Goal: Task Accomplishment & Management: Manage account settings

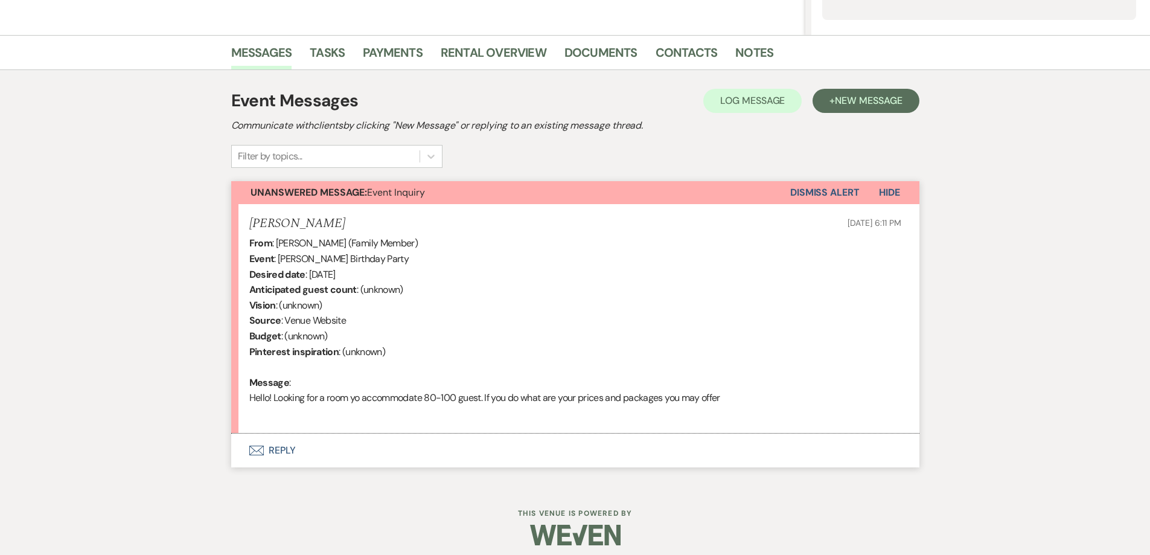
click at [380, 452] on button "Envelope Reply" at bounding box center [575, 451] width 688 height 34
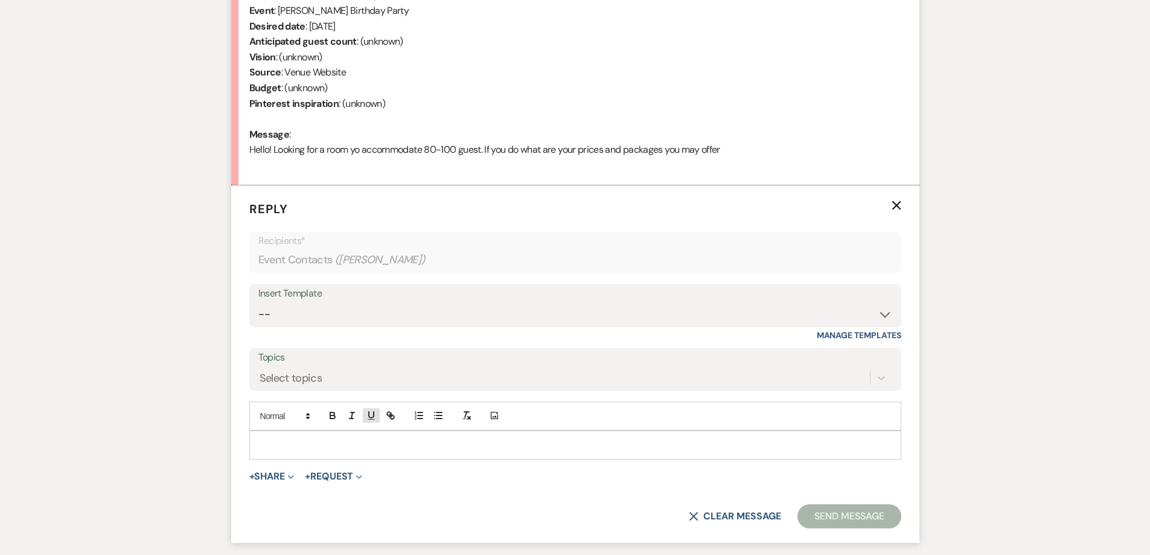
scroll to position [570, 0]
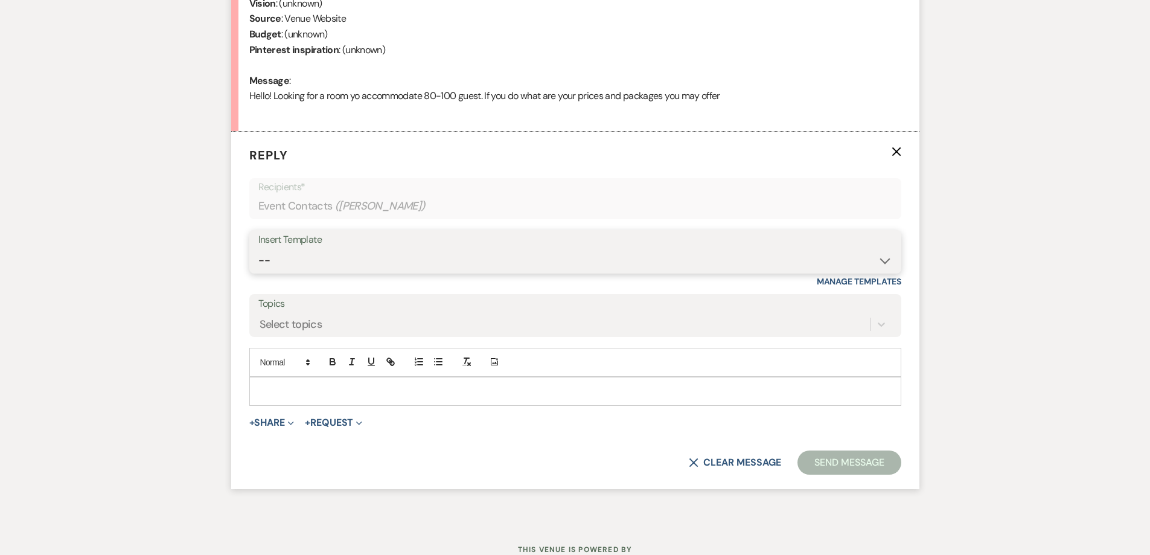
click at [367, 263] on select "-- Initial Inquiry Response-DATE IS AVAILABLE Initial Inquiry Response-DATE NOT…" at bounding box center [575, 261] width 634 height 24
click at [391, 258] on select "-- Initial Inquiry Response-DATE IS AVAILABLE Initial Inquiry Response-DATE NOT…" at bounding box center [575, 261] width 634 height 24
select select "2560"
click at [258, 249] on select "-- Initial Inquiry Response-DATE IS AVAILABLE Initial Inquiry Response-DATE NOT…" at bounding box center [575, 261] width 634 height 24
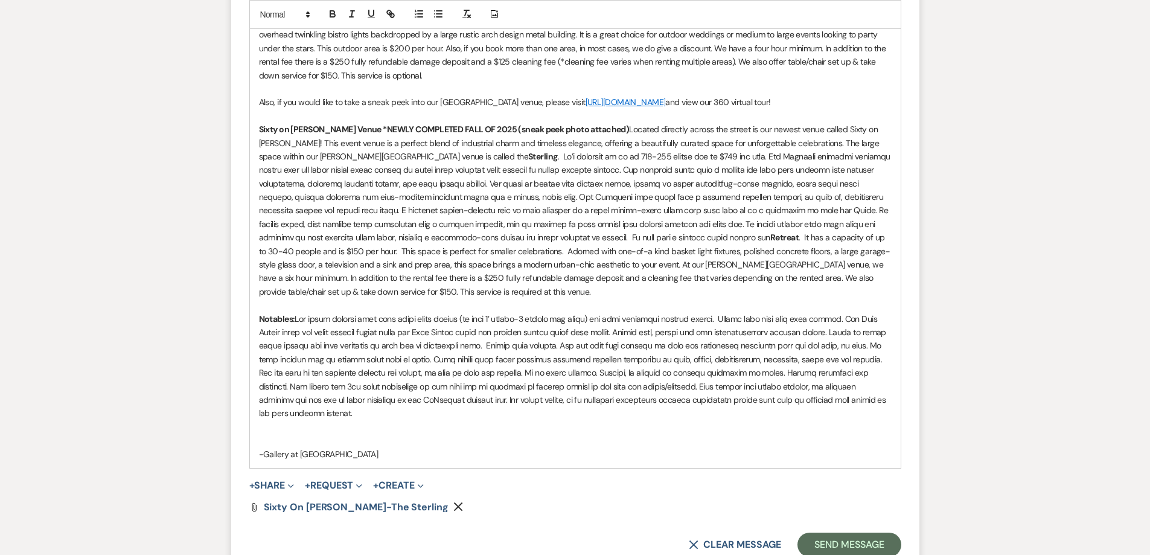
scroll to position [1113, 0]
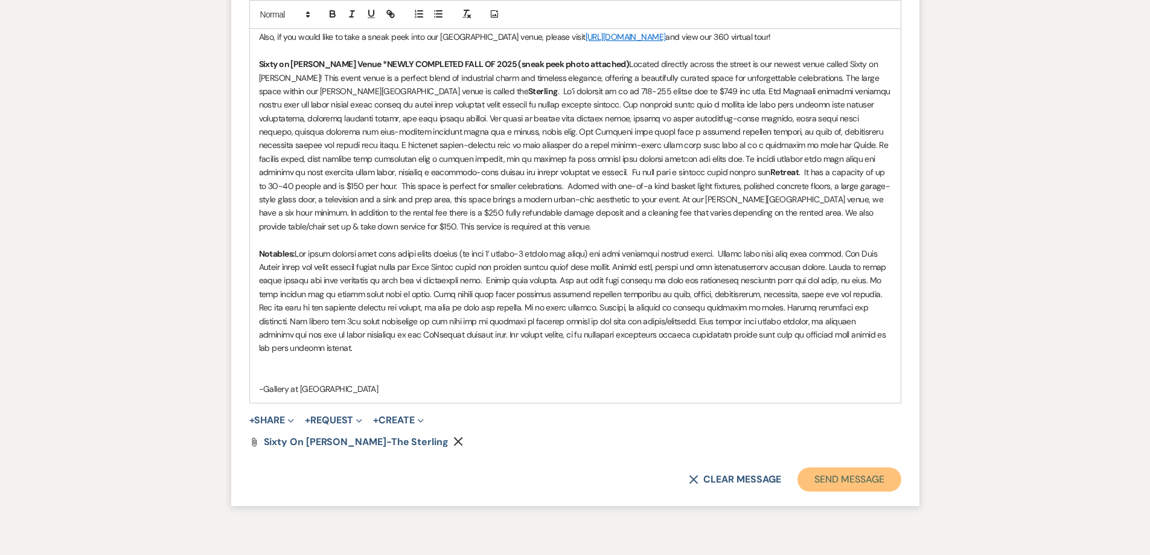
click at [847, 467] on button "Send Message" at bounding box center [849, 479] width 103 height 24
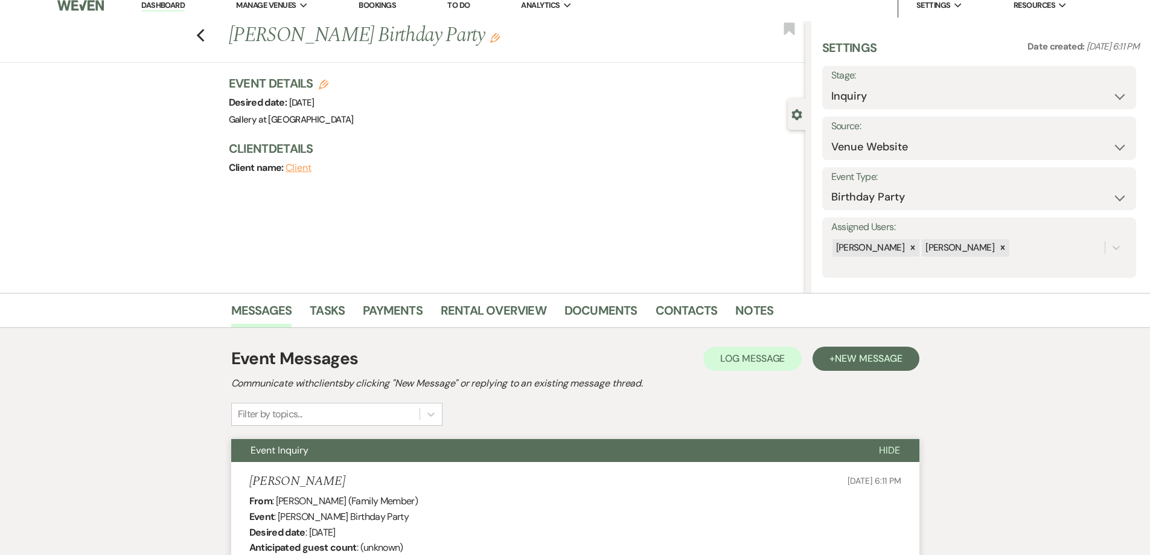
scroll to position [0, 0]
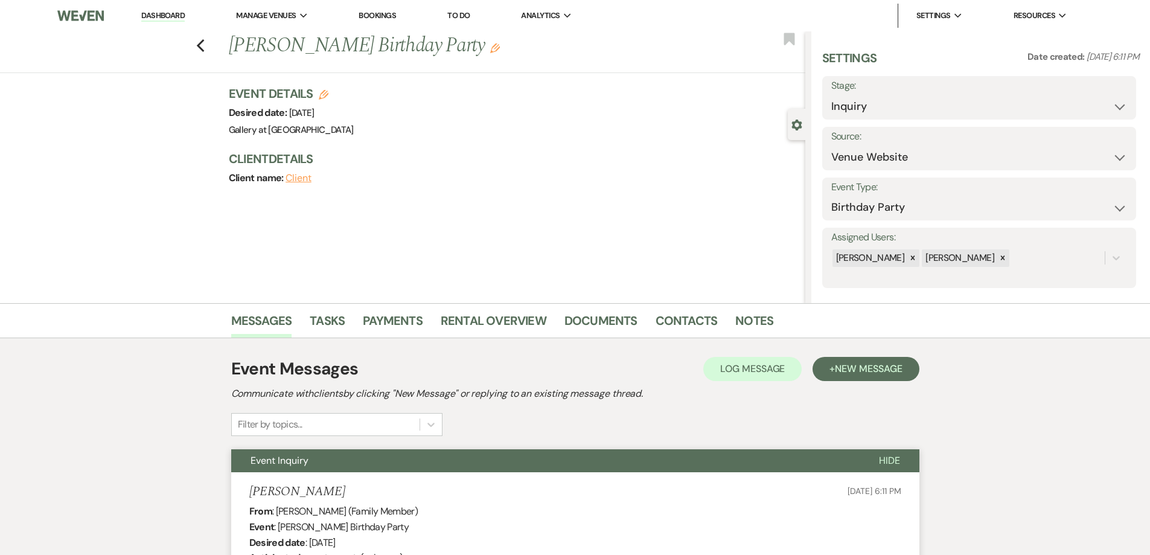
click at [166, 17] on link "Dashboard" at bounding box center [162, 15] width 43 height 11
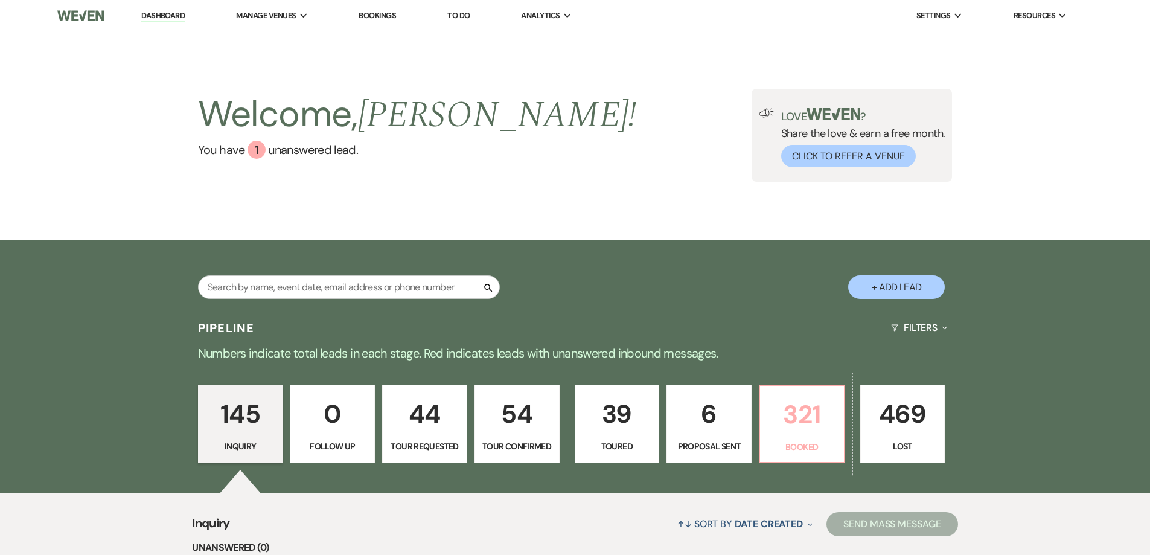
click at [804, 440] on p "Booked" at bounding box center [801, 446] width 69 height 13
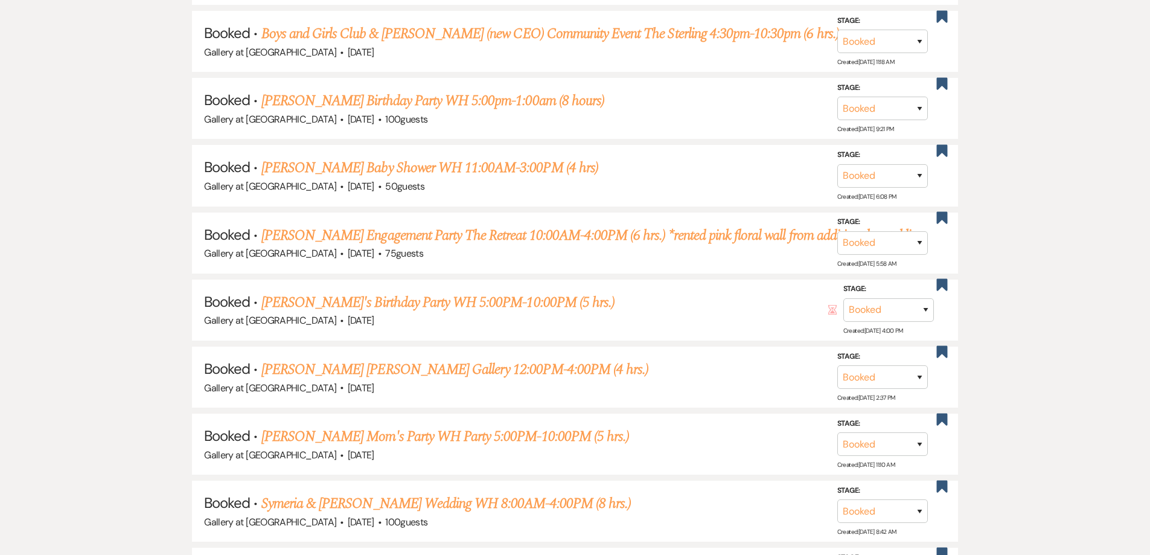
scroll to position [1027, 0]
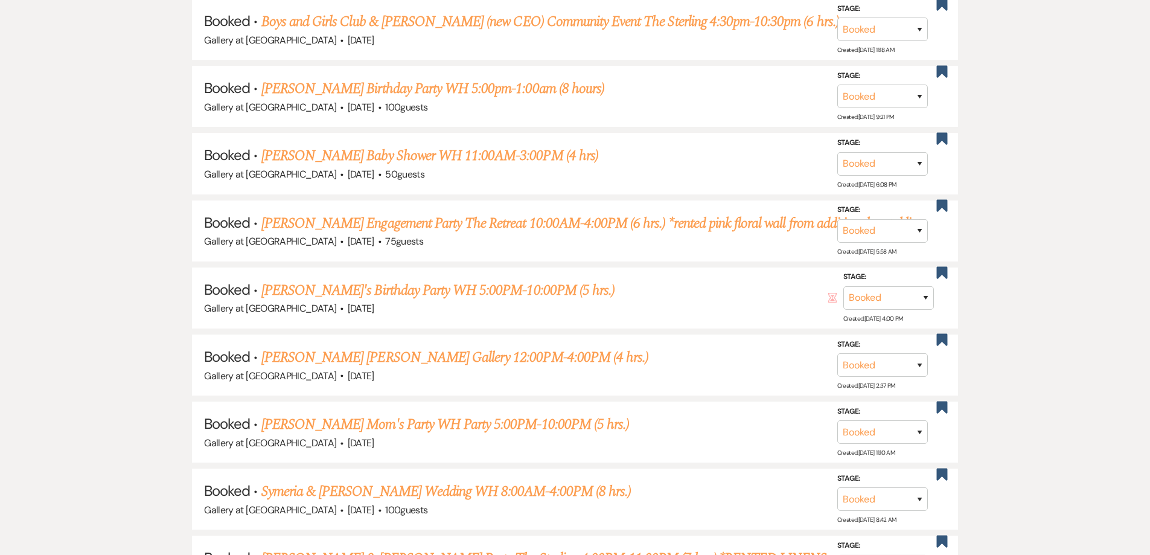
drag, startPoint x: 560, startPoint y: 358, endPoint x: 572, endPoint y: 346, distance: 16.7
click at [560, 358] on link "[PERSON_NAME] [PERSON_NAME] Gallery 12:00PM-4:00PM (4 hrs.)" at bounding box center [454, 358] width 387 height 22
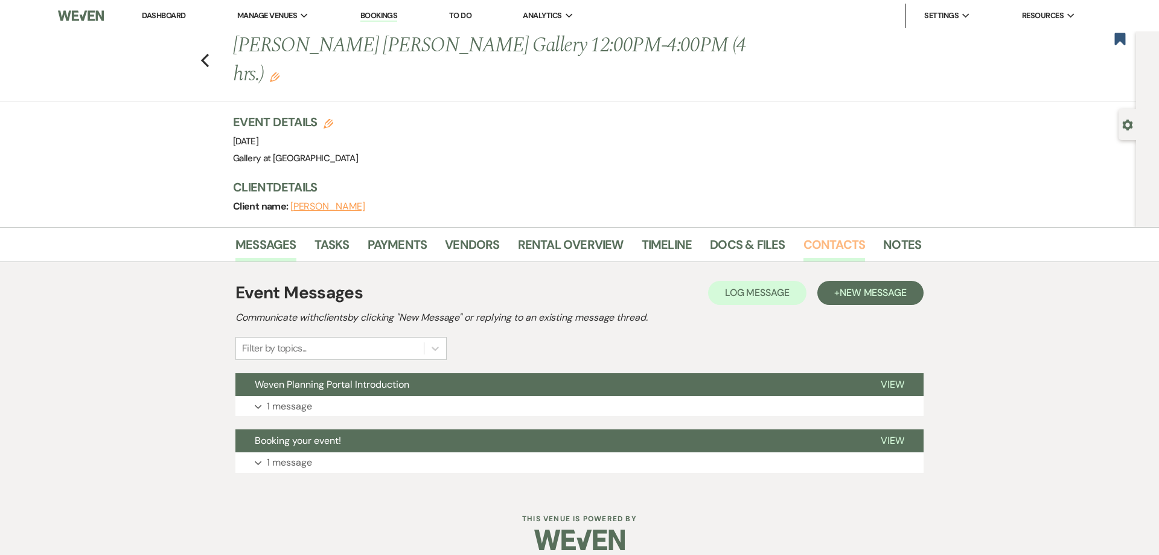
click at [812, 235] on link "Contacts" at bounding box center [835, 248] width 62 height 27
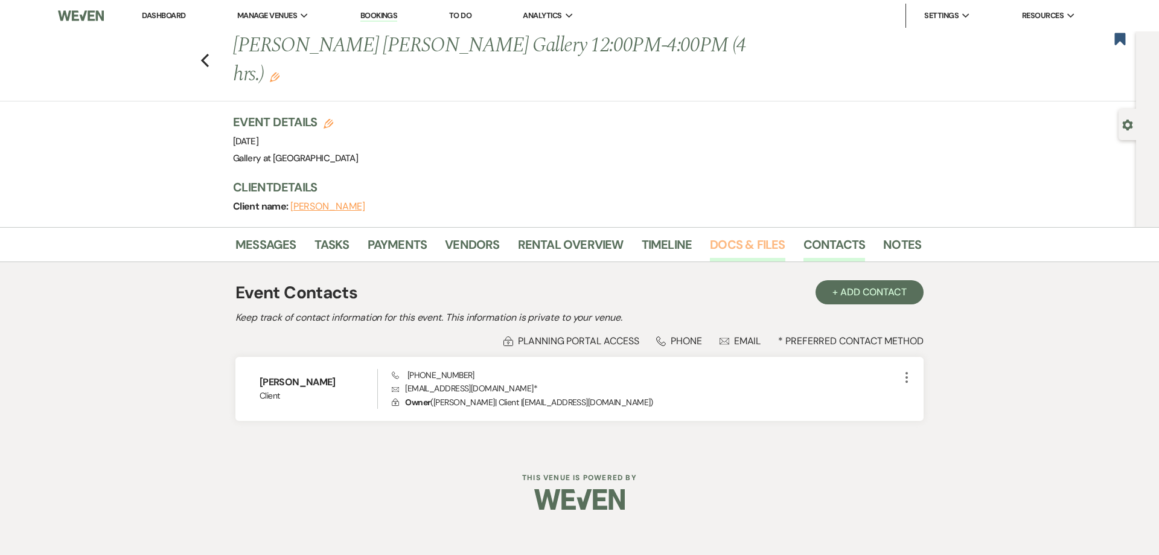
click at [726, 235] on link "Docs & Files" at bounding box center [747, 248] width 75 height 27
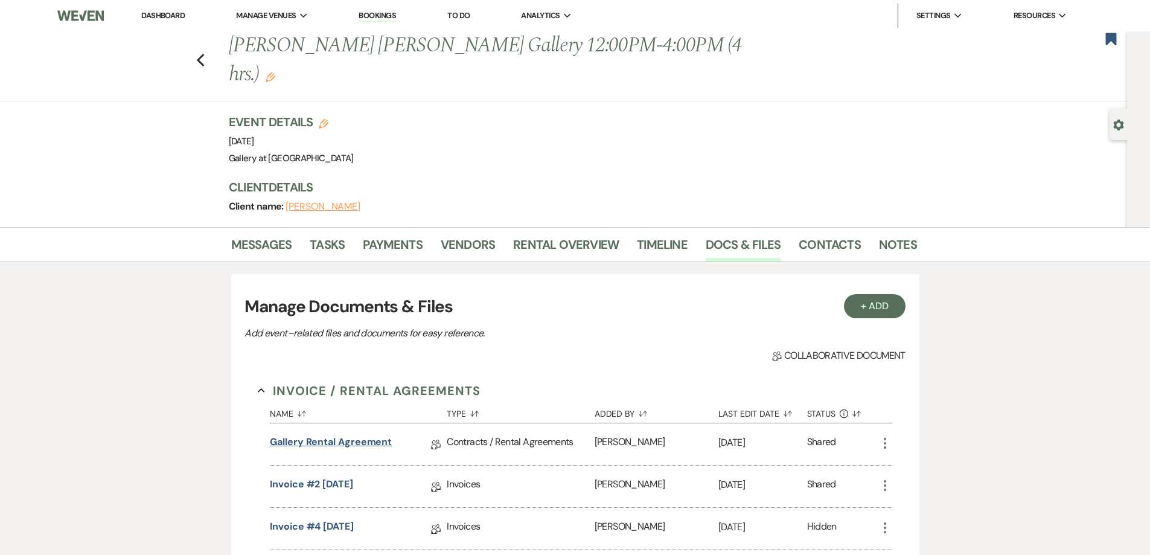
click at [367, 435] on link "Gallery Rental Agreement" at bounding box center [331, 444] width 122 height 19
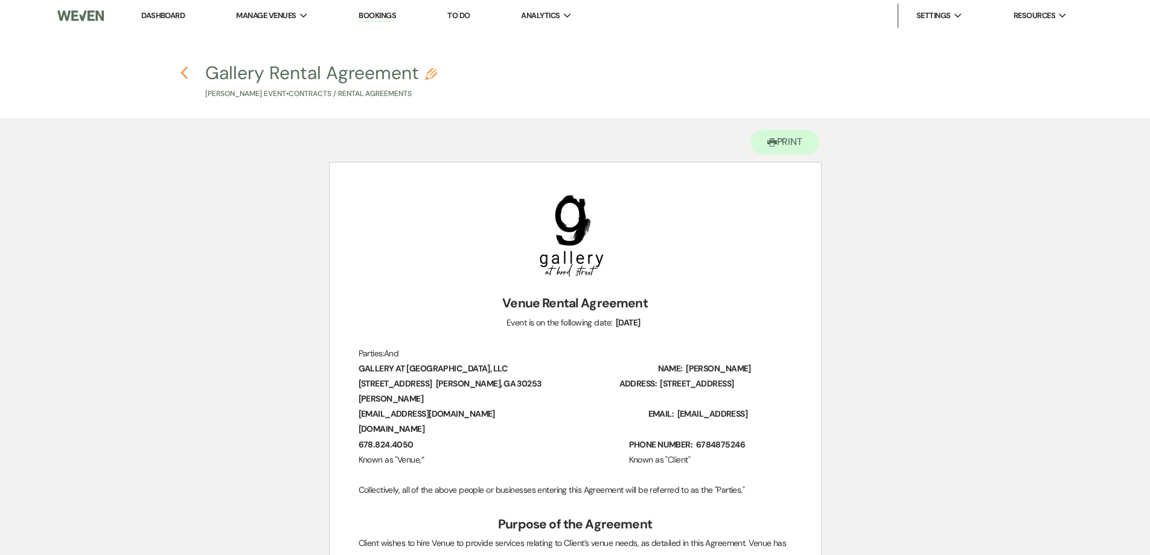
click at [184, 66] on icon "Previous" at bounding box center [184, 73] width 9 height 14
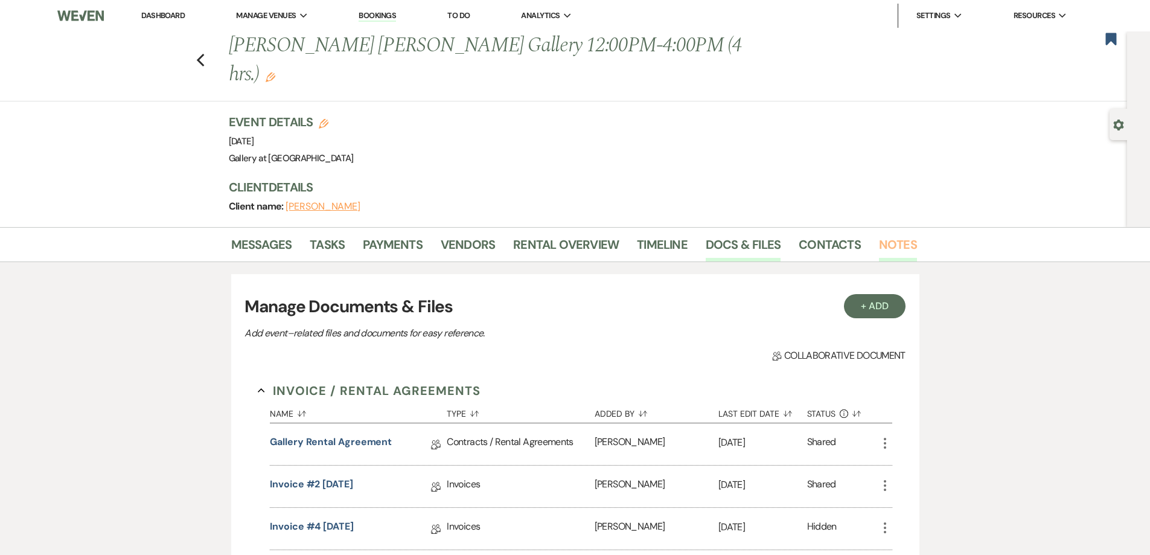
click at [897, 235] on link "Notes" at bounding box center [898, 248] width 38 height 27
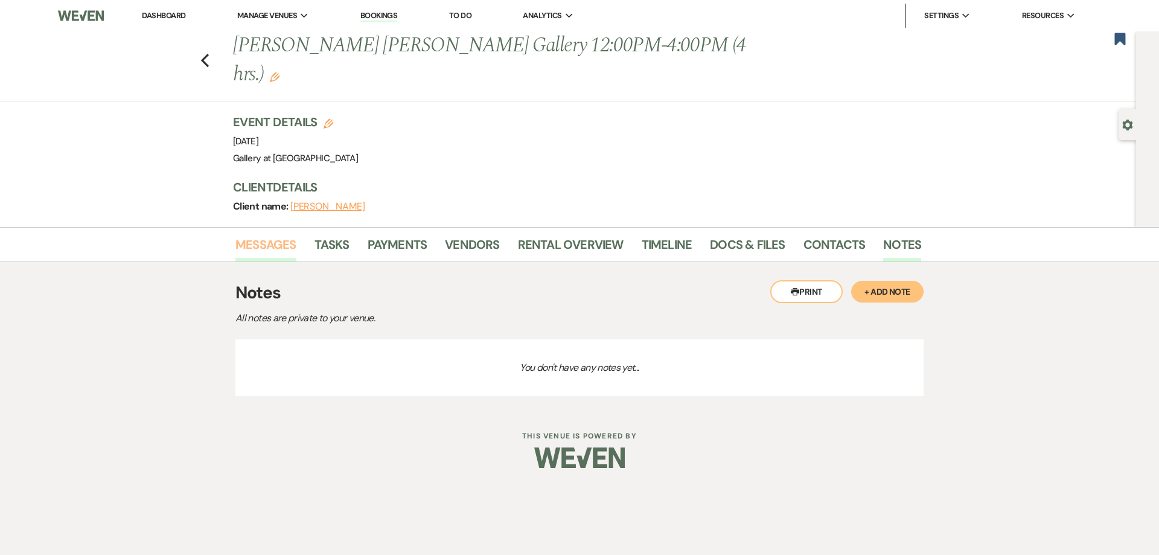
click at [254, 235] on link "Messages" at bounding box center [266, 248] width 61 height 27
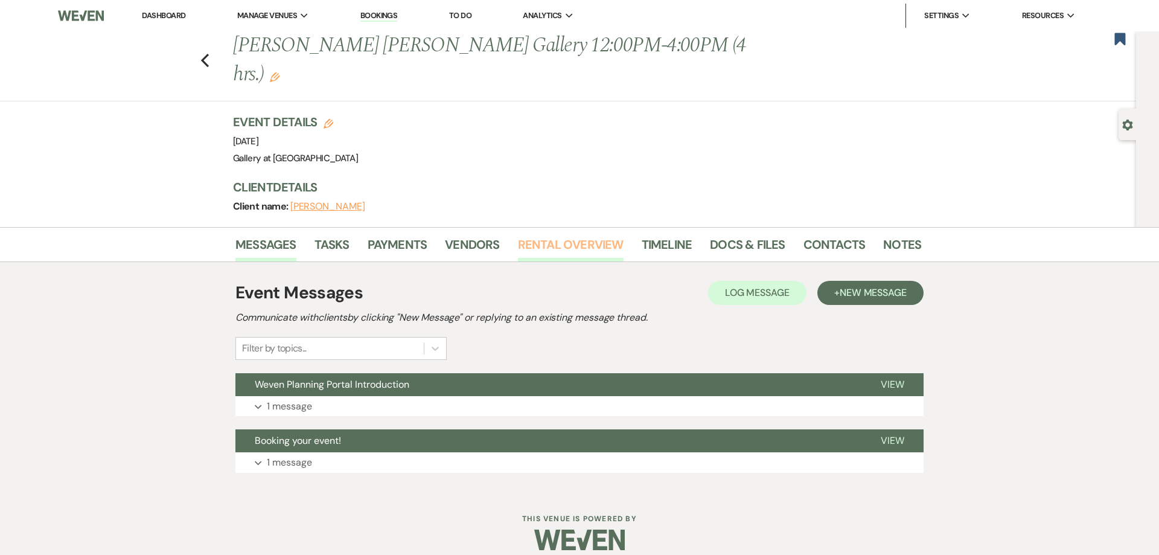
click at [543, 235] on link "Rental Overview" at bounding box center [571, 248] width 106 height 27
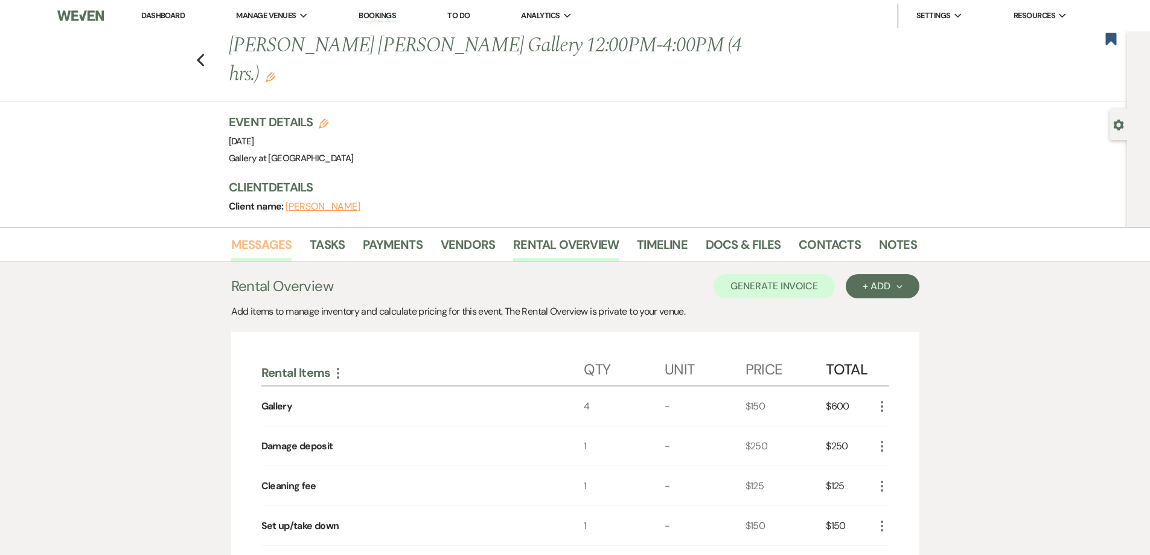
click at [251, 235] on link "Messages" at bounding box center [261, 248] width 61 height 27
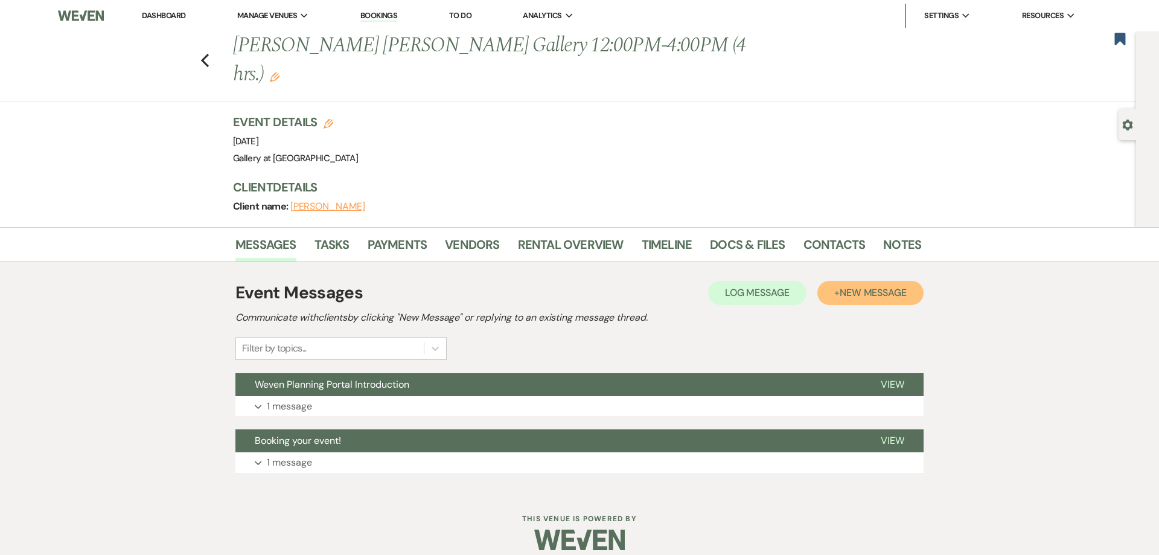
click at [866, 286] on span "New Message" at bounding box center [873, 292] width 67 height 13
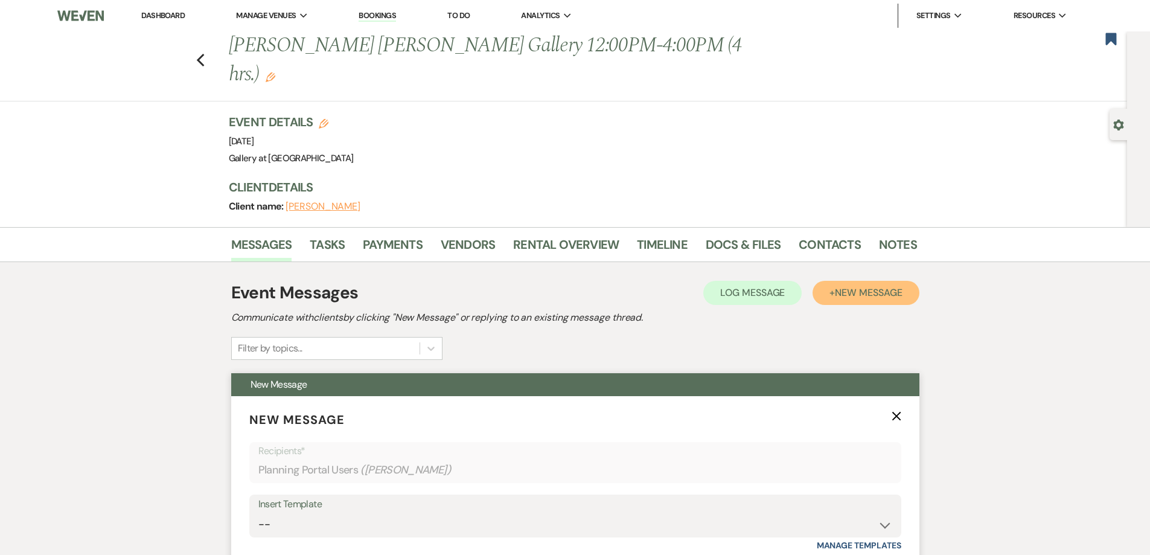
scroll to position [181, 0]
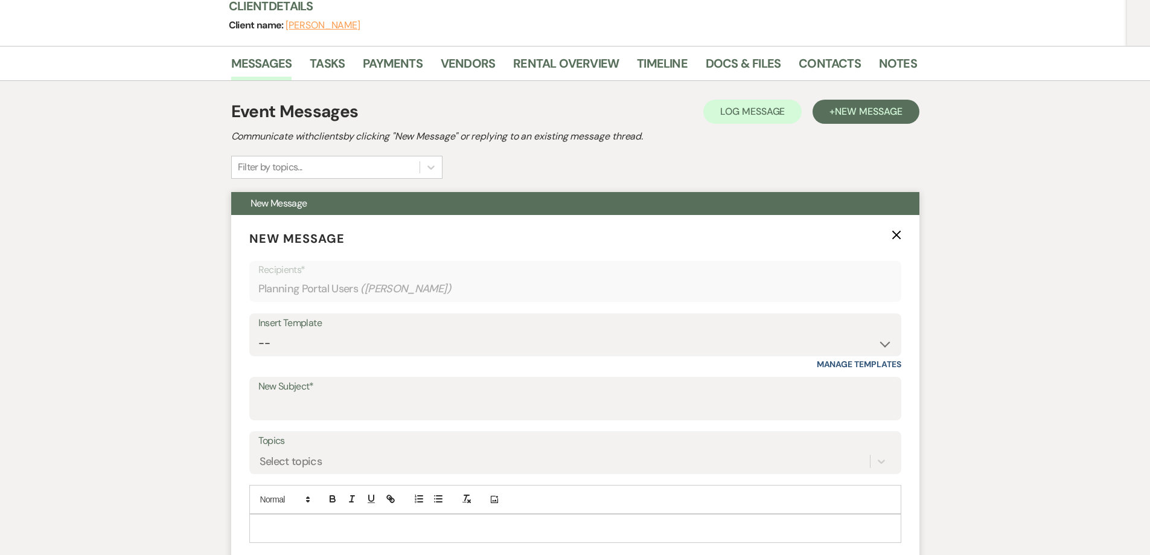
click at [584, 522] on p at bounding box center [575, 528] width 633 height 13
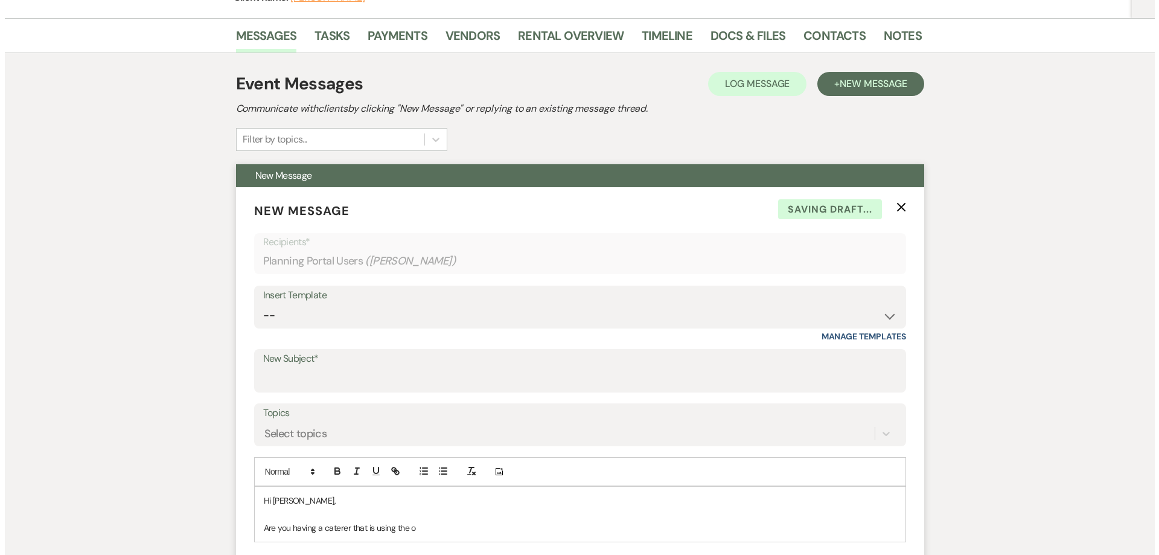
scroll to position [423, 0]
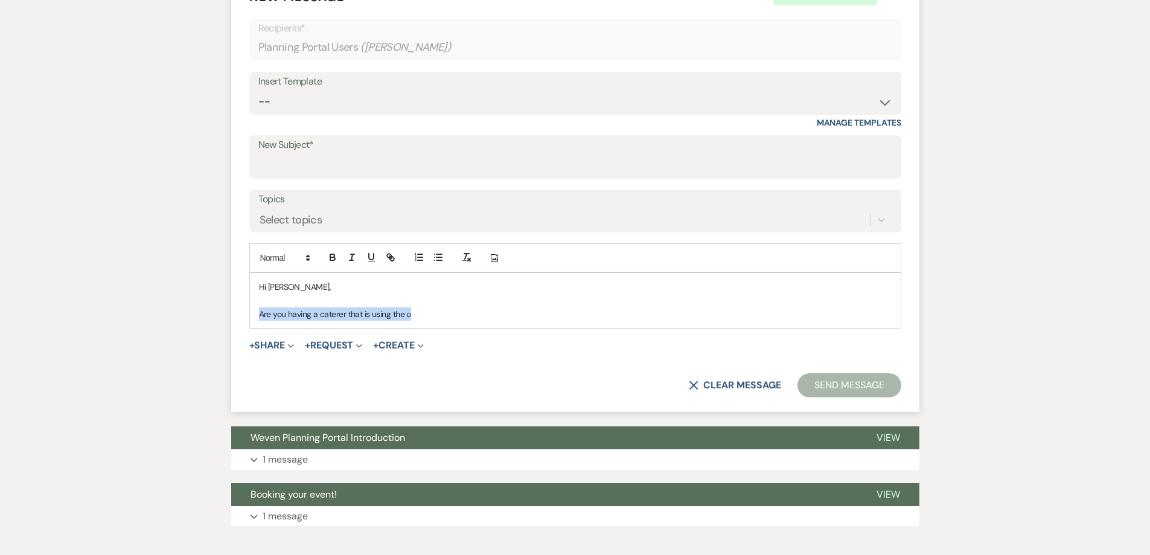
drag, startPoint x: 434, startPoint y: 286, endPoint x: 259, endPoint y: 286, distance: 174.5
click at [259, 307] on p "Are you having a caterer that is using the o" at bounding box center [575, 313] width 633 height 13
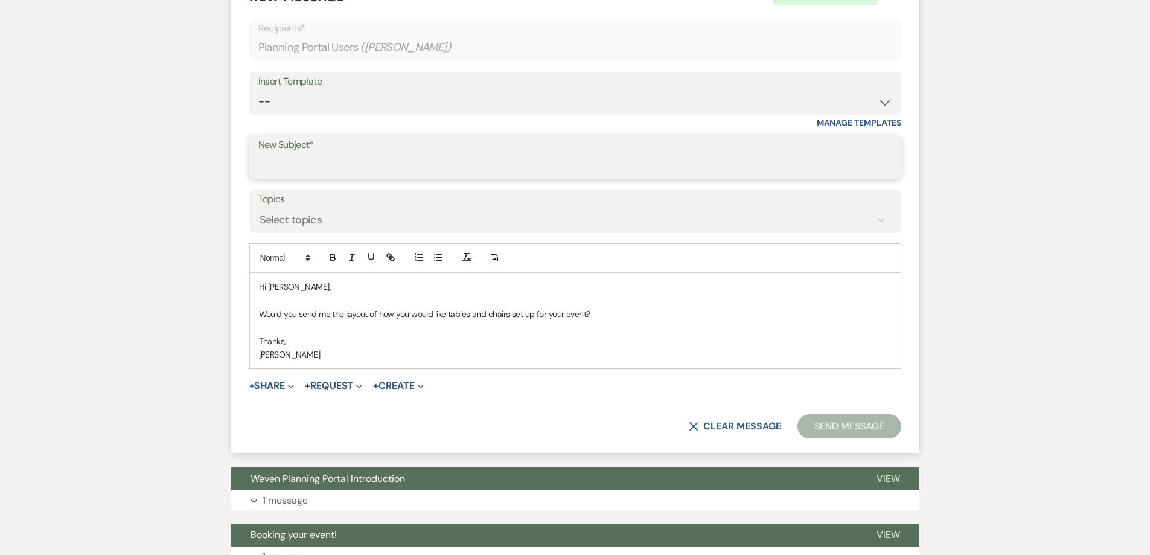
click at [274, 154] on input "New Subject*" at bounding box center [575, 166] width 634 height 24
type input "Layout"
click at [286, 381] on button "+ Share Expand" at bounding box center [271, 386] width 45 height 10
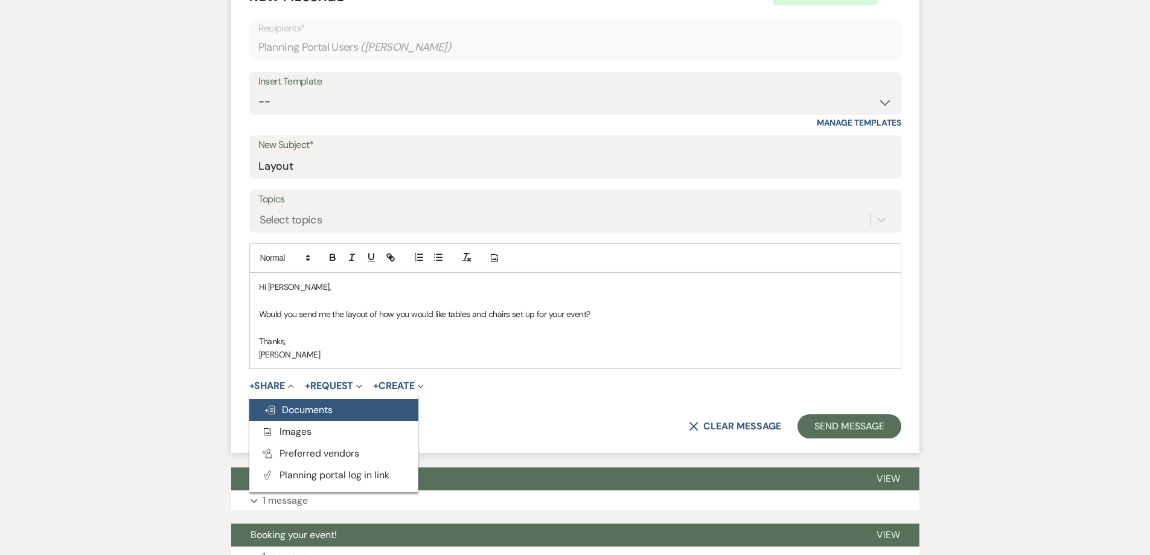
click at [309, 403] on span "Doc Upload Documents" at bounding box center [298, 409] width 69 height 13
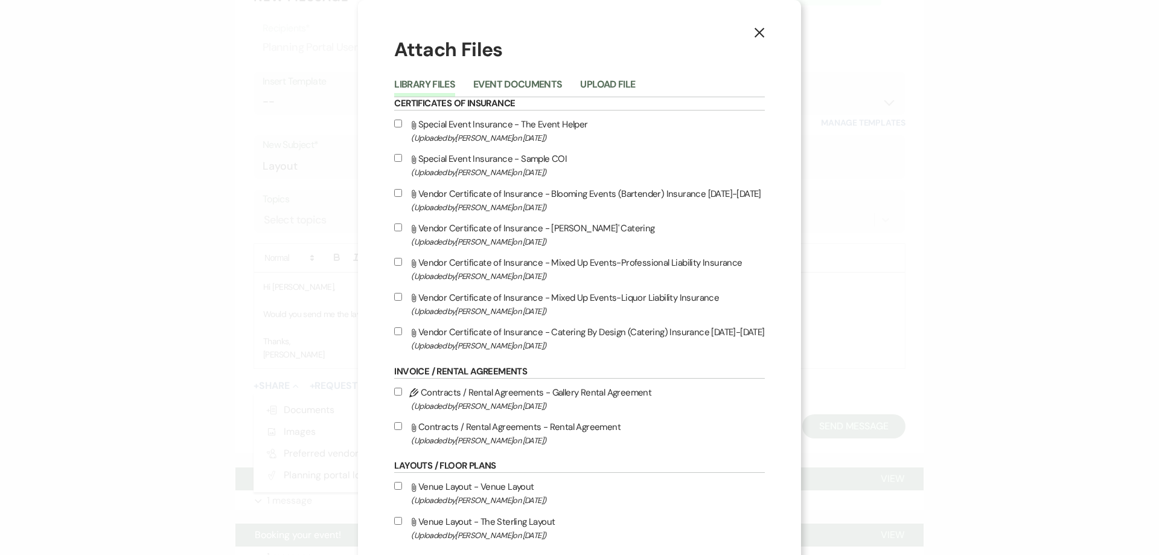
scroll to position [60, 0]
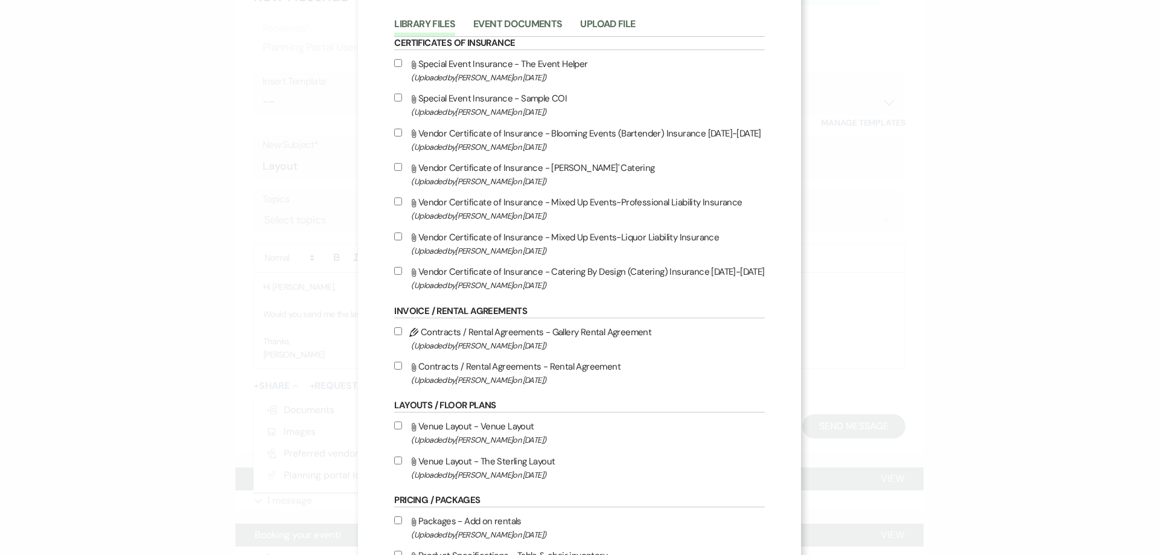
click at [394, 427] on input "Attach File Venue Layout - Venue Layout (Uploaded by [PERSON_NAME] on [DATE] )" at bounding box center [398, 425] width 8 height 8
checkbox input "true"
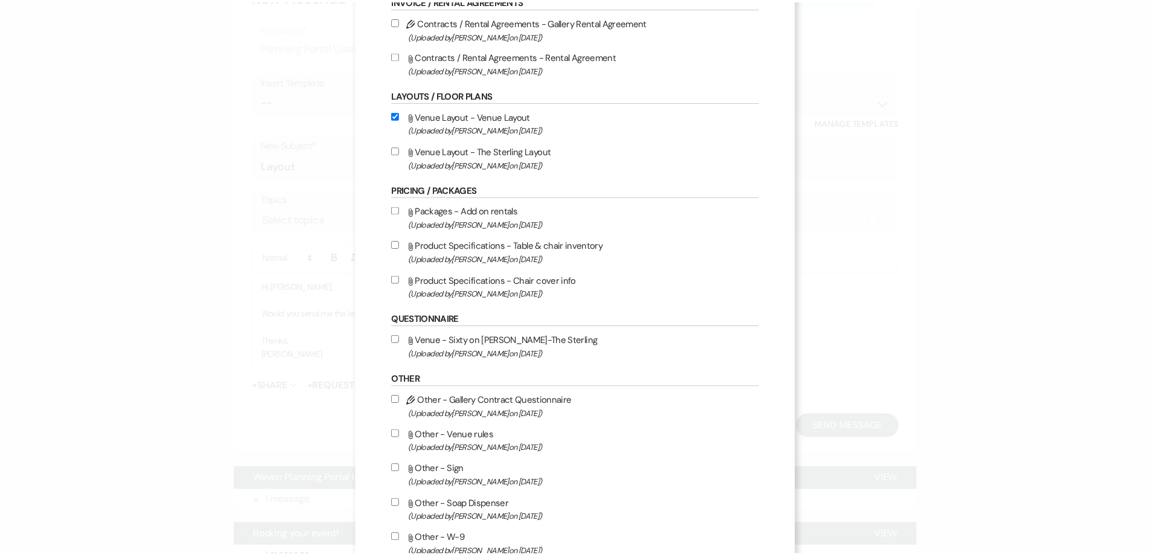
scroll to position [542, 0]
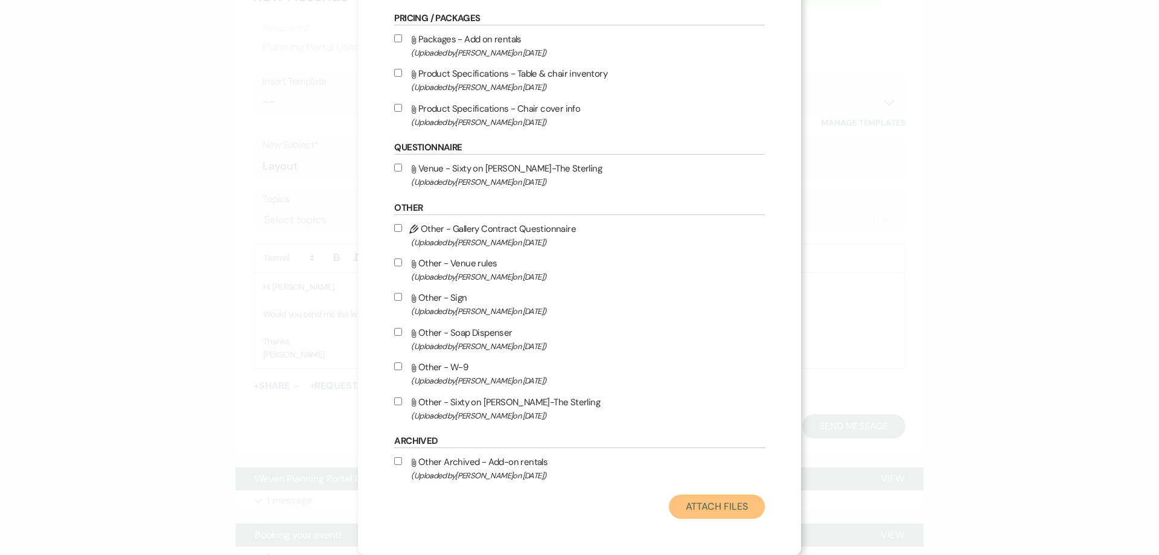
click at [734, 512] on button "Attach Files" at bounding box center [717, 507] width 96 height 24
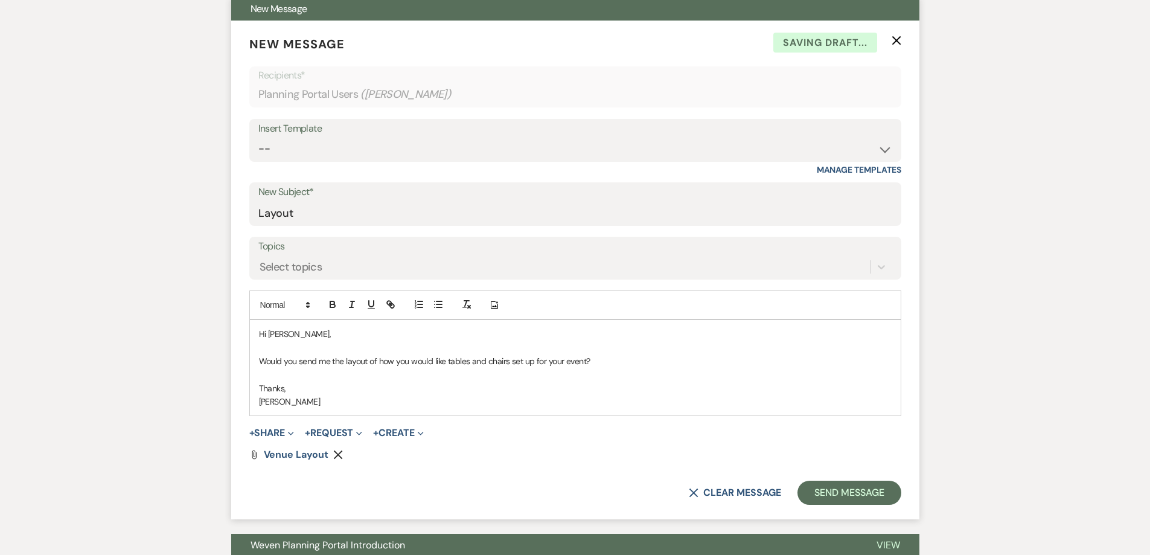
scroll to position [362, 0]
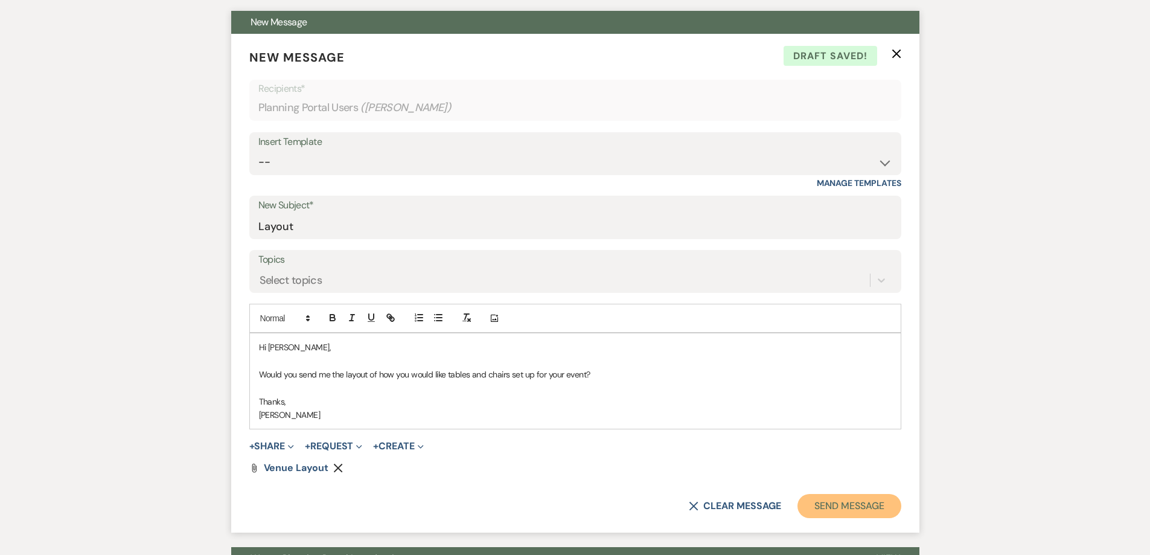
click at [839, 494] on button "Send Message" at bounding box center [849, 506] width 103 height 24
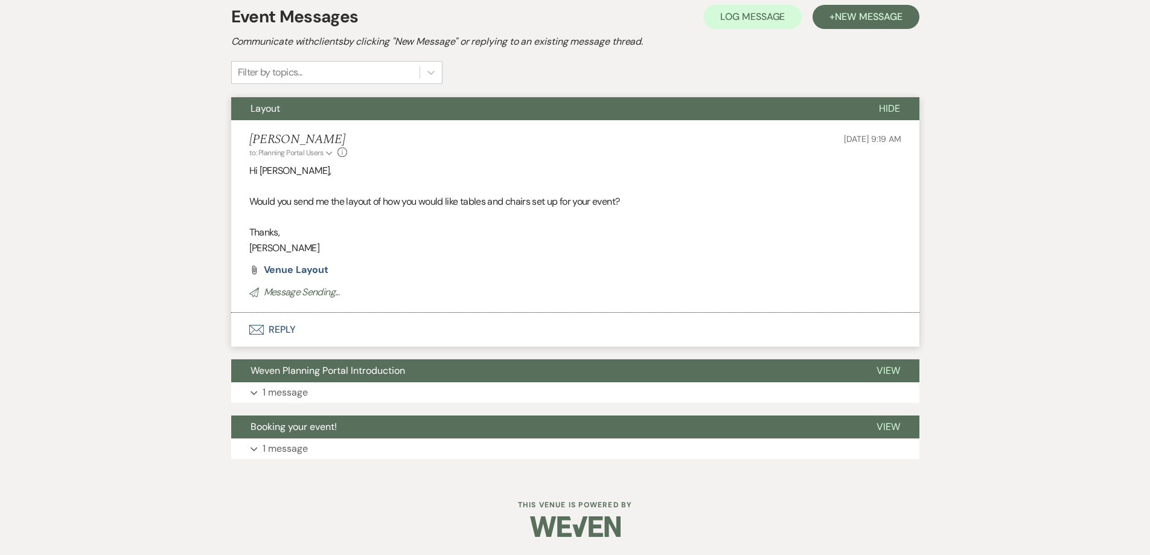
scroll to position [0, 0]
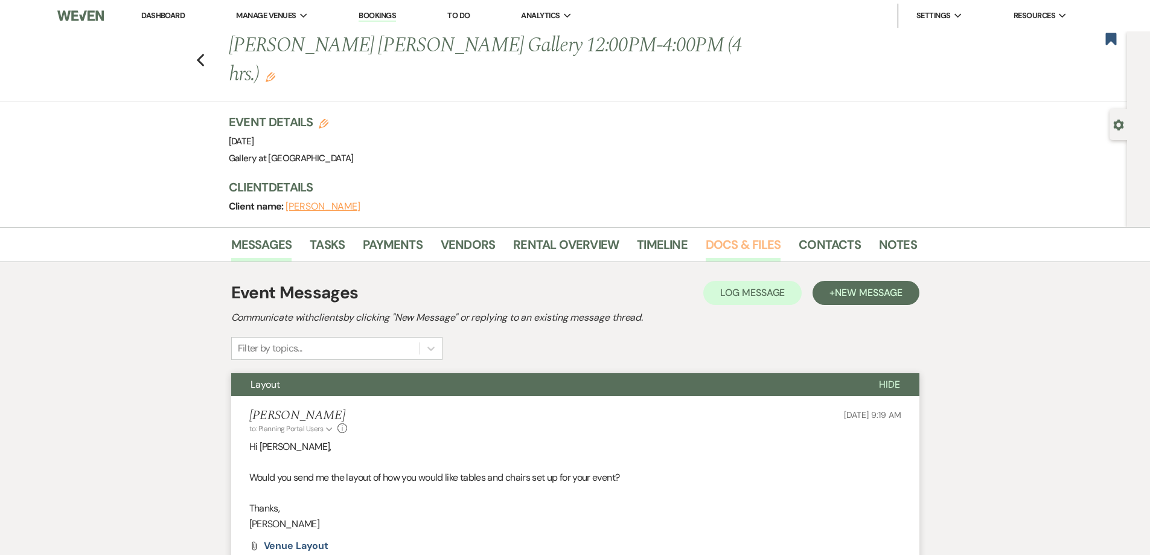
click at [721, 235] on link "Docs & Files" at bounding box center [743, 248] width 75 height 27
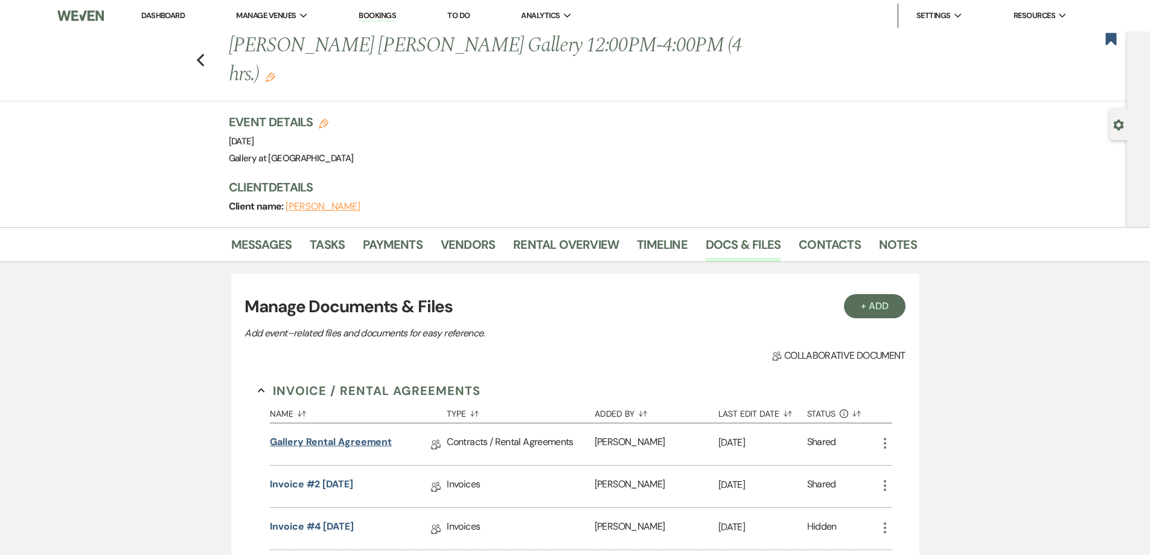
click at [344, 435] on link "Gallery Rental Agreement" at bounding box center [331, 444] width 122 height 19
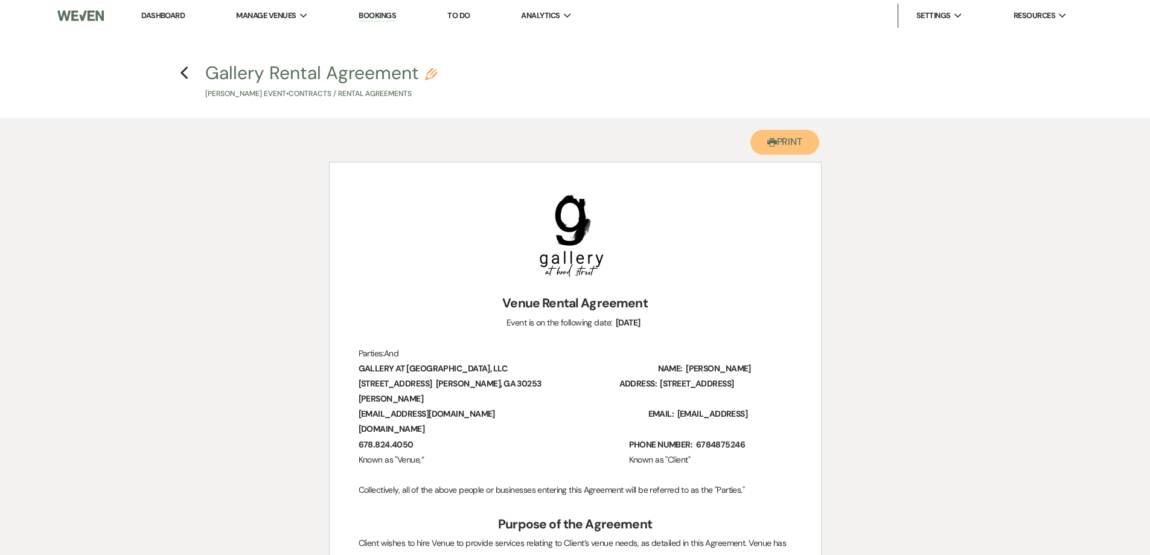
click at [806, 147] on button "Printer Print" at bounding box center [785, 142] width 69 height 25
click at [185, 74] on icon "Previous" at bounding box center [184, 73] width 9 height 14
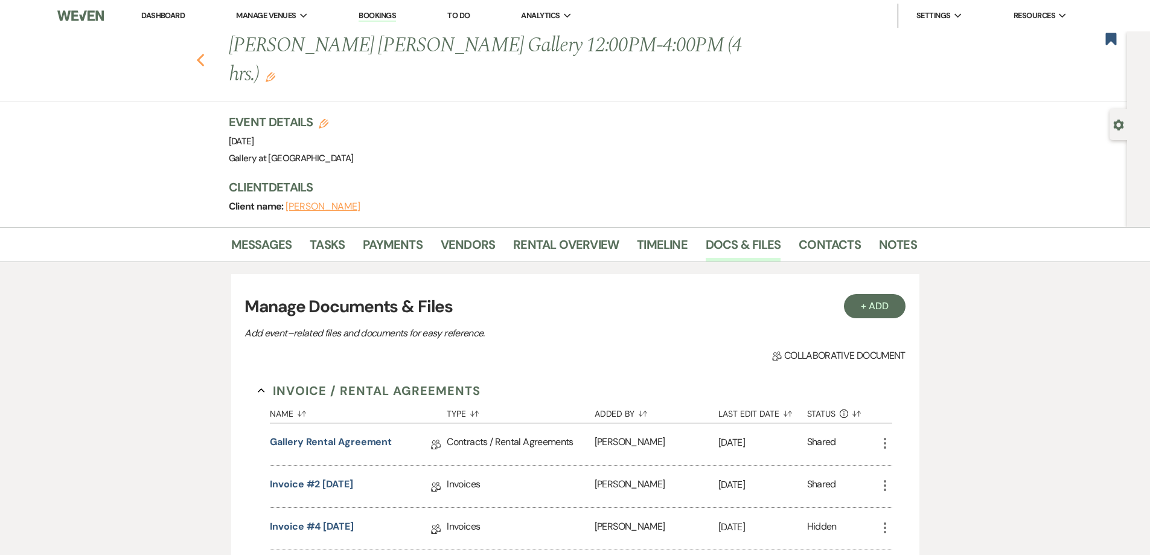
click at [205, 53] on icon "Previous" at bounding box center [200, 60] width 9 height 14
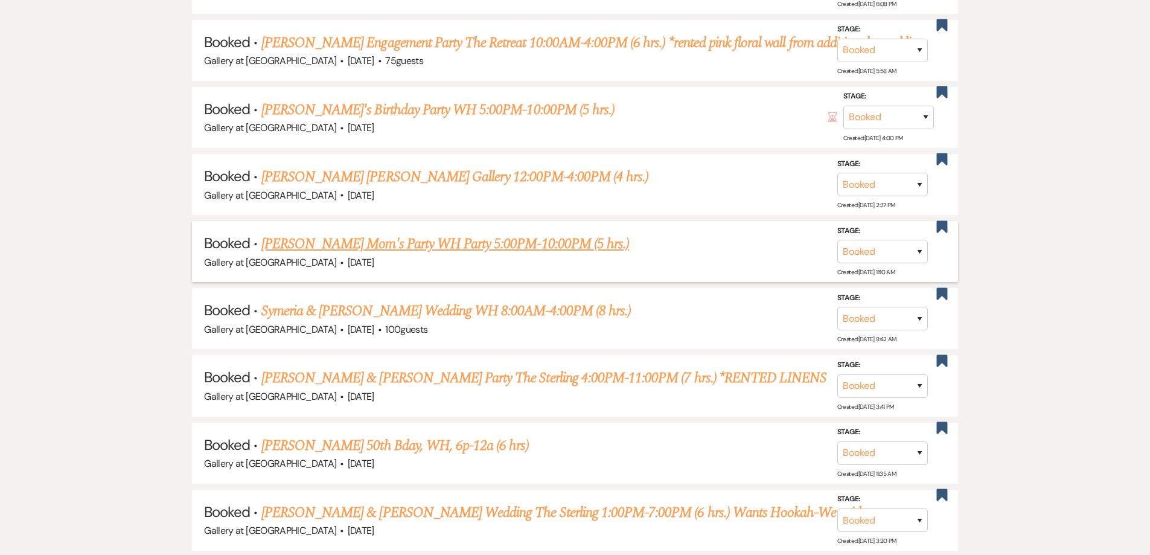
scroll to position [1206, 0]
click at [560, 245] on link "[PERSON_NAME] Mom's Party WH Party 5:00PM-10:00PM (5 hrs.)" at bounding box center [445, 243] width 368 height 22
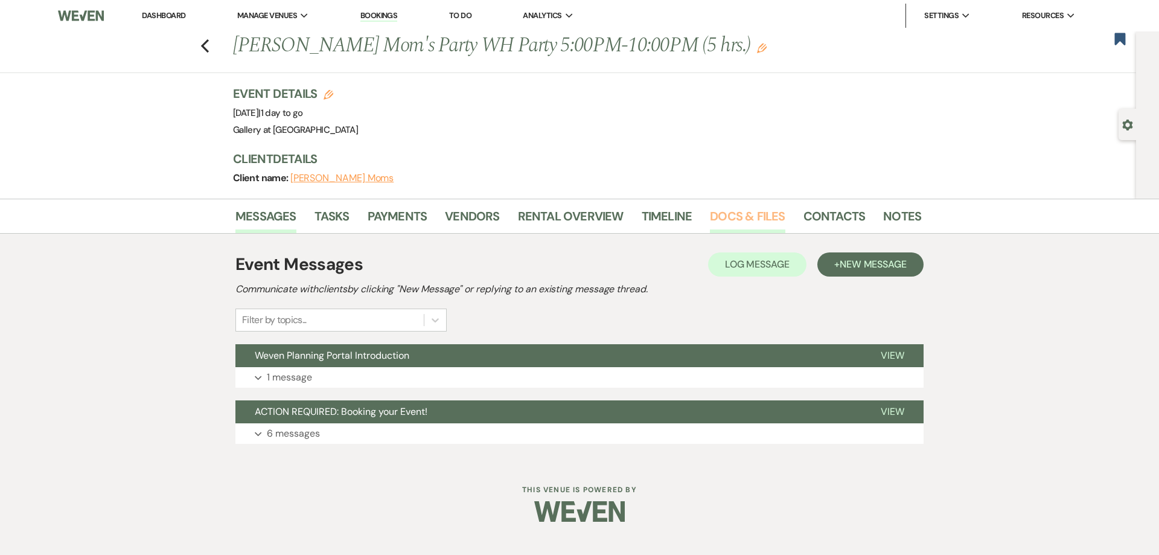
click at [735, 214] on link "Docs & Files" at bounding box center [747, 220] width 75 height 27
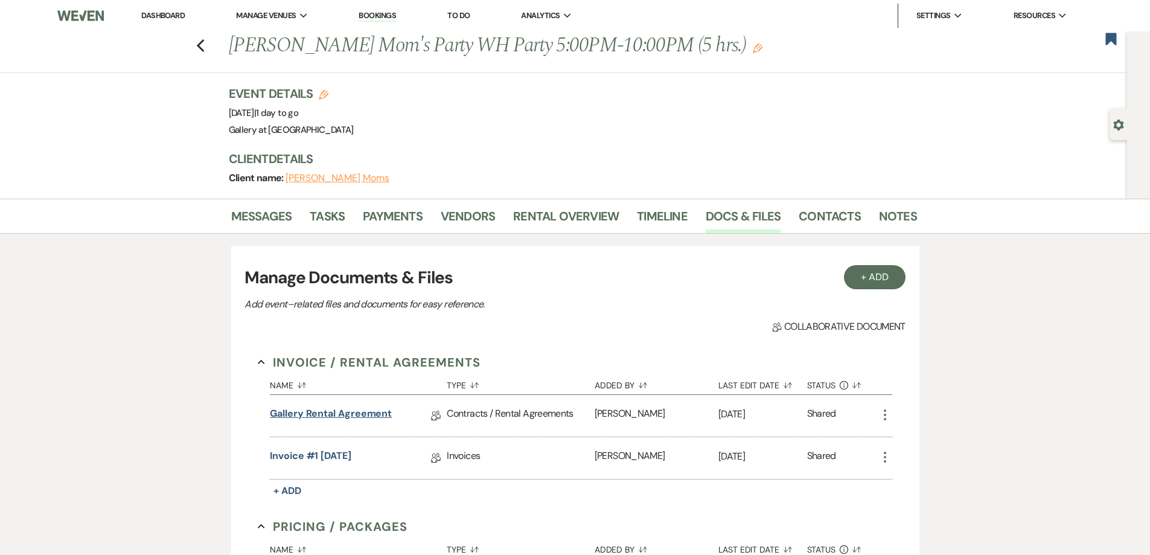
click at [378, 416] on link "Gallery Rental Agreement" at bounding box center [331, 415] width 122 height 19
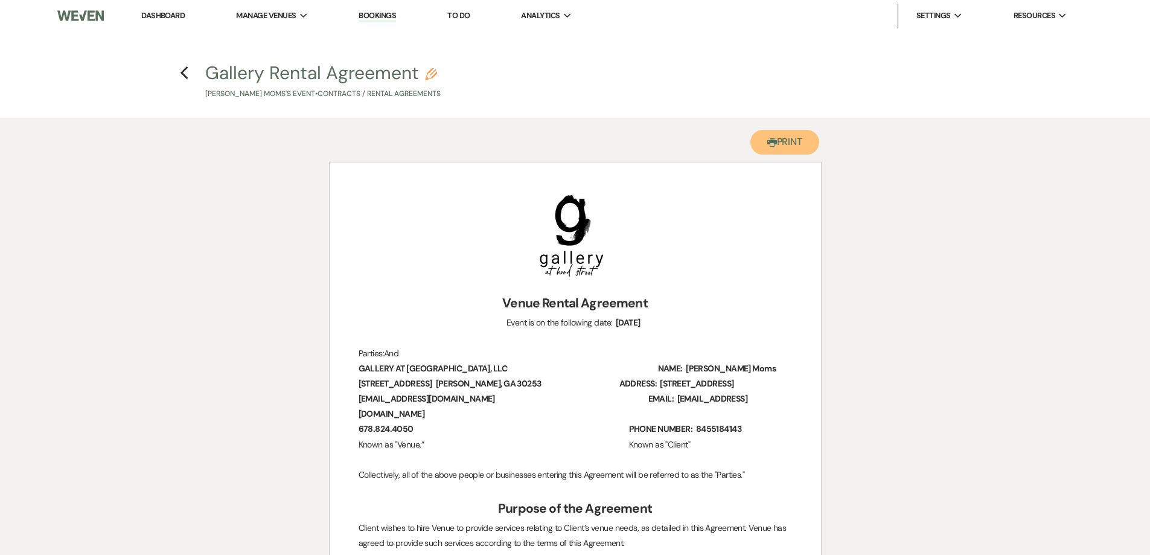
click at [798, 140] on button "Printer Print" at bounding box center [785, 142] width 69 height 25
click at [187, 74] on icon "Previous" at bounding box center [184, 73] width 9 height 14
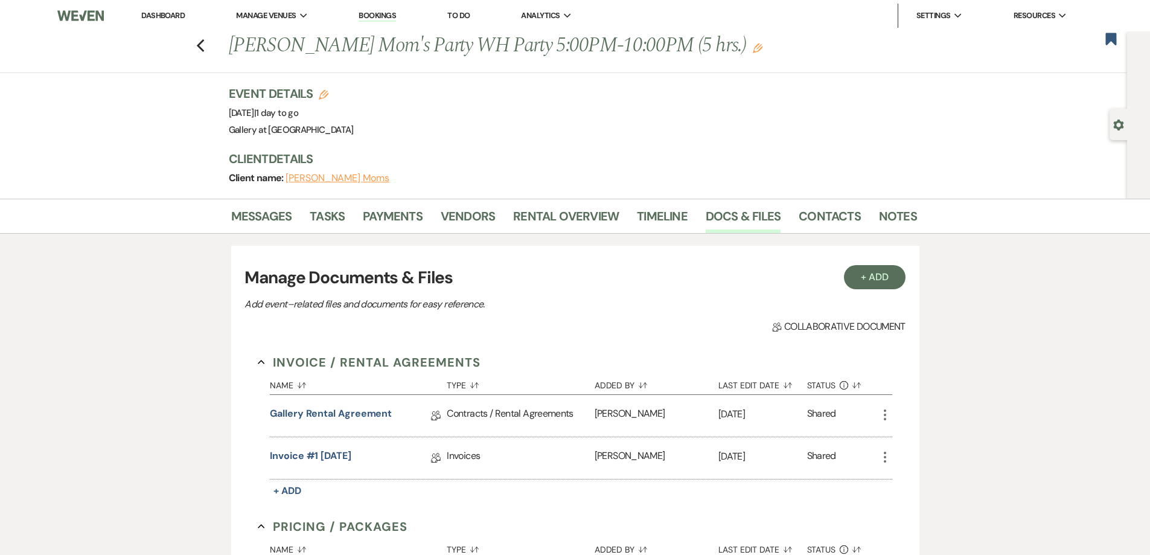
click at [210, 45] on div "Previous McDonough Mom's Party WH Party 5:00PM-10:00PM (5 hrs.) Edit Bookmark" at bounding box center [560, 52] width 1133 height 42
click at [205, 45] on icon "Previous" at bounding box center [200, 46] width 9 height 14
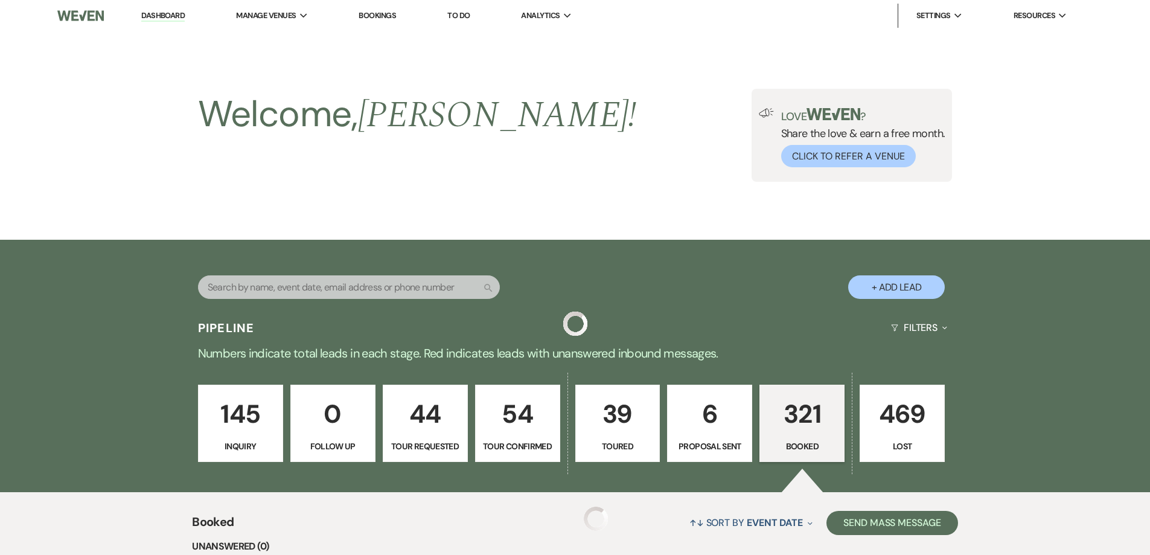
scroll to position [1206, 0]
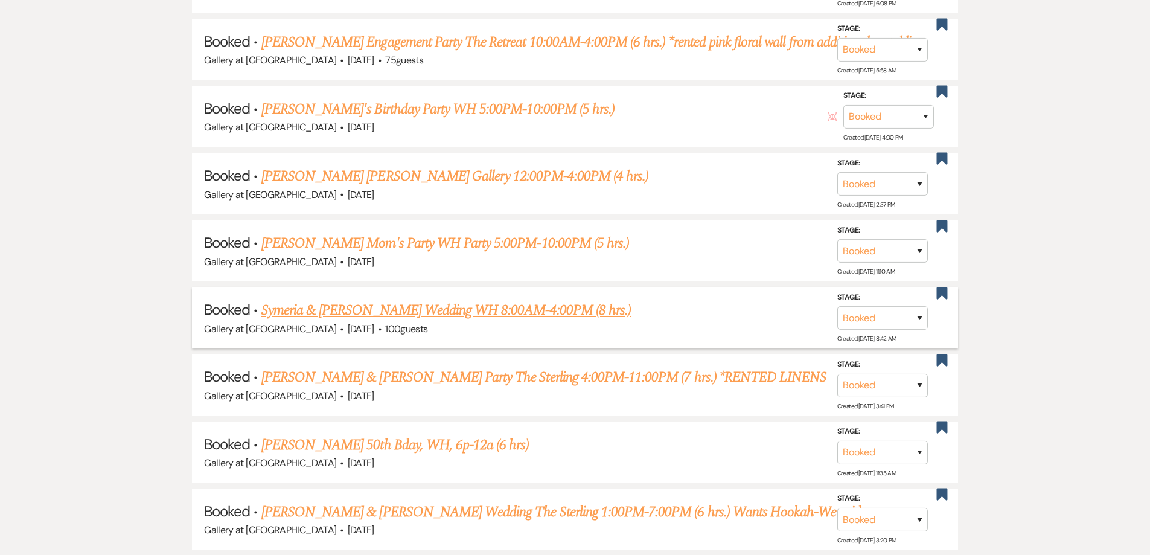
click at [365, 309] on link "Symeria & Breon's Wedding WH 8:00AM-4:00PM (8 hrs.)" at bounding box center [446, 311] width 370 height 22
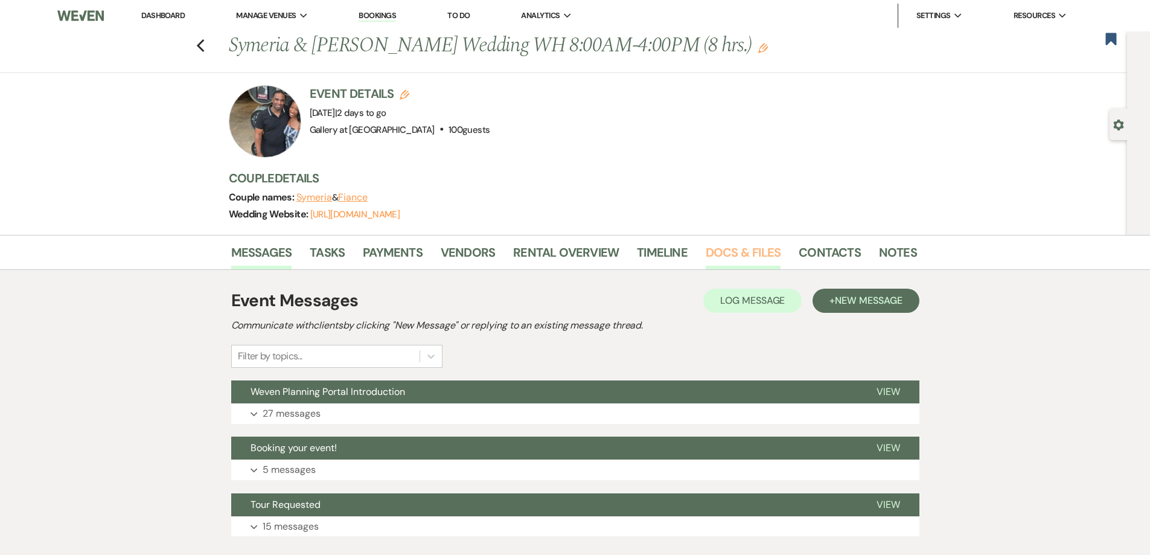
click at [759, 255] on link "Docs & Files" at bounding box center [743, 256] width 75 height 27
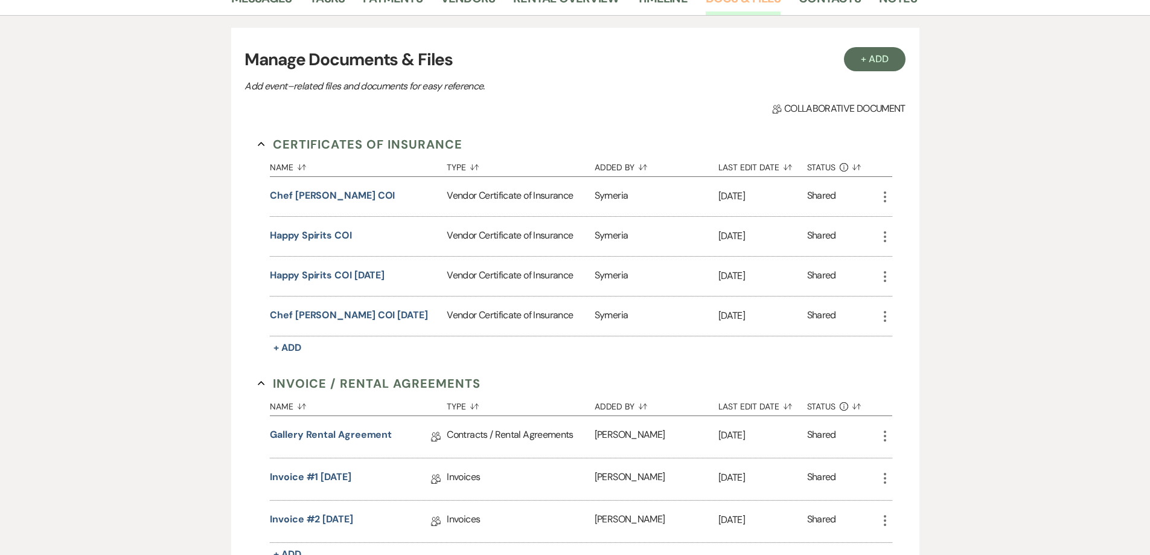
scroll to position [362, 0]
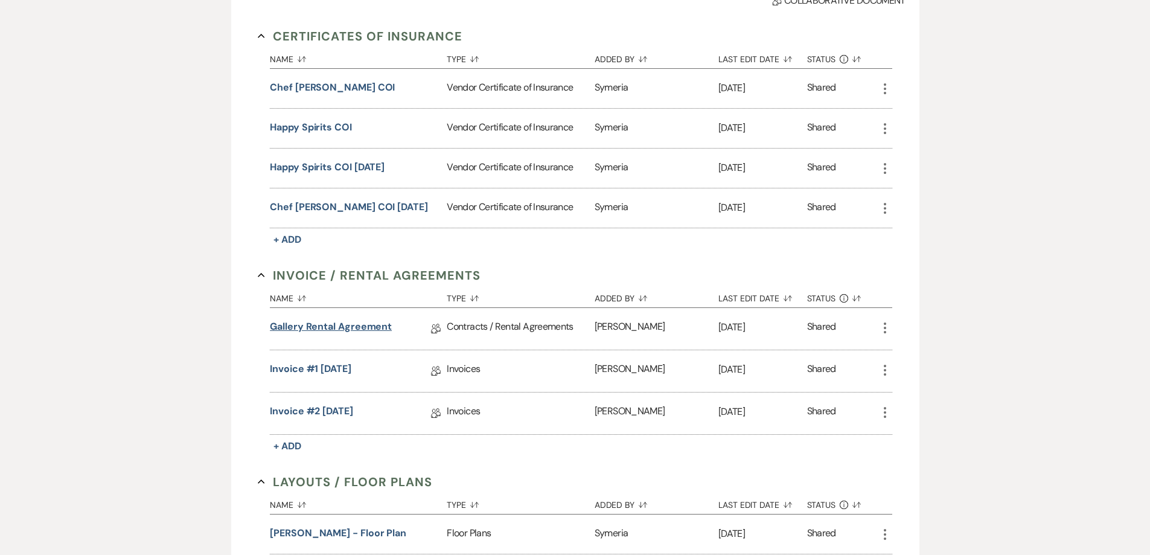
click at [351, 321] on link "Gallery Rental Agreement" at bounding box center [331, 328] width 122 height 19
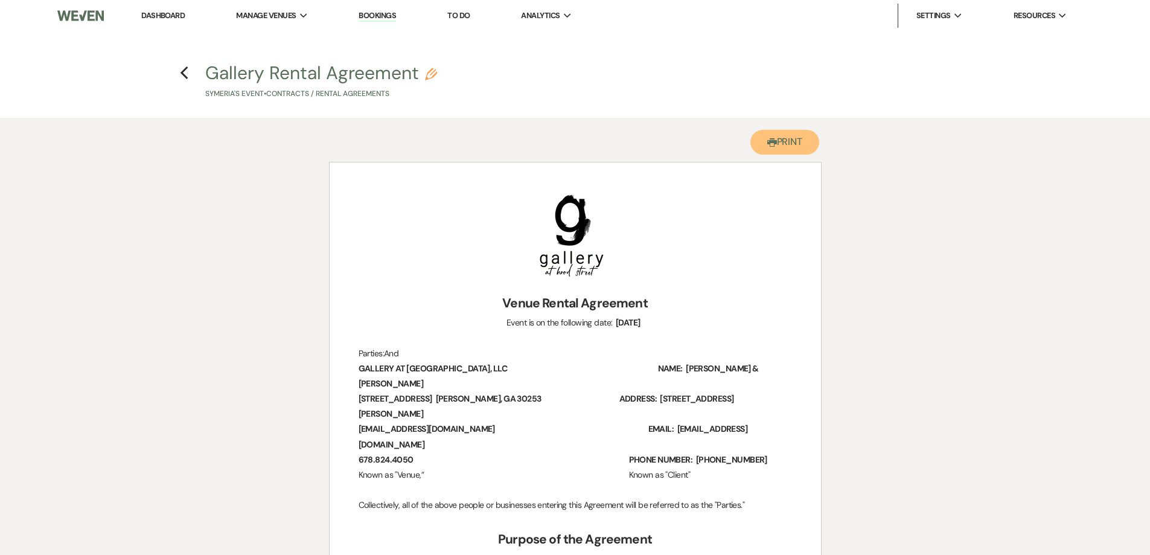
click at [767, 141] on use "button" at bounding box center [772, 142] width 10 height 8
click at [183, 68] on icon "Previous" at bounding box center [184, 73] width 9 height 14
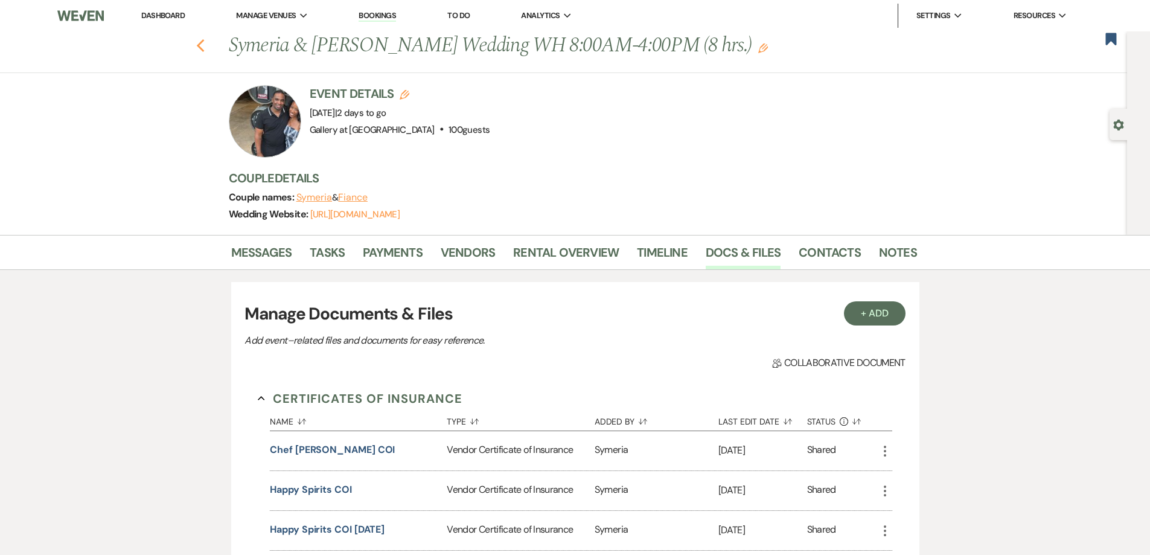
click at [202, 48] on icon "Previous" at bounding box center [200, 46] width 9 height 14
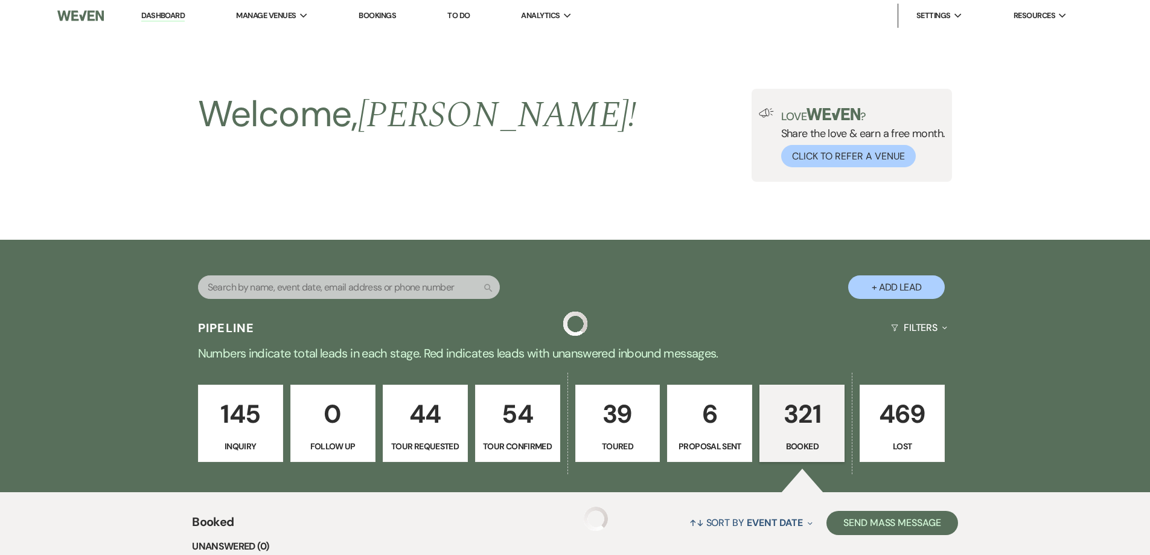
scroll to position [1206, 0]
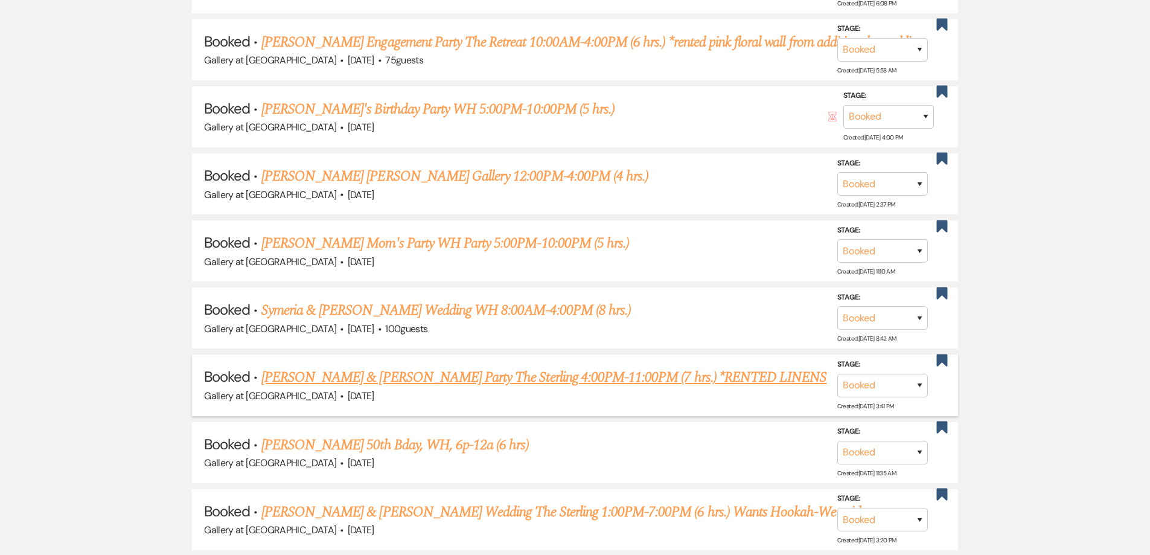
click at [393, 374] on link "William Kirkland & Sydney Kirkland's Party The Sterling 4:00PM-11:00PM (7 hrs.)…" at bounding box center [543, 378] width 565 height 22
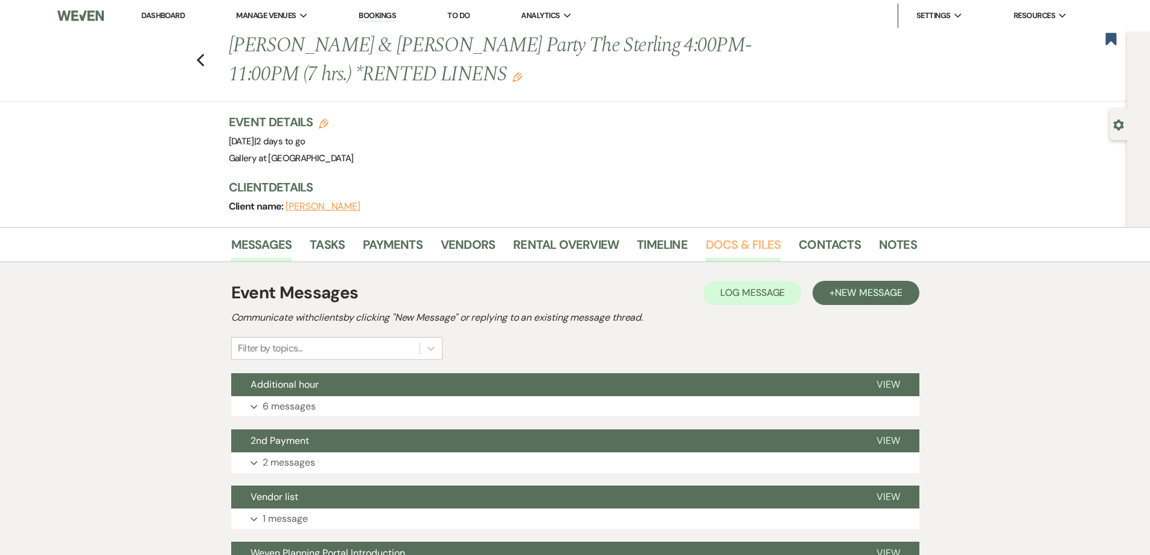
click at [715, 245] on link "Docs & Files" at bounding box center [743, 248] width 75 height 27
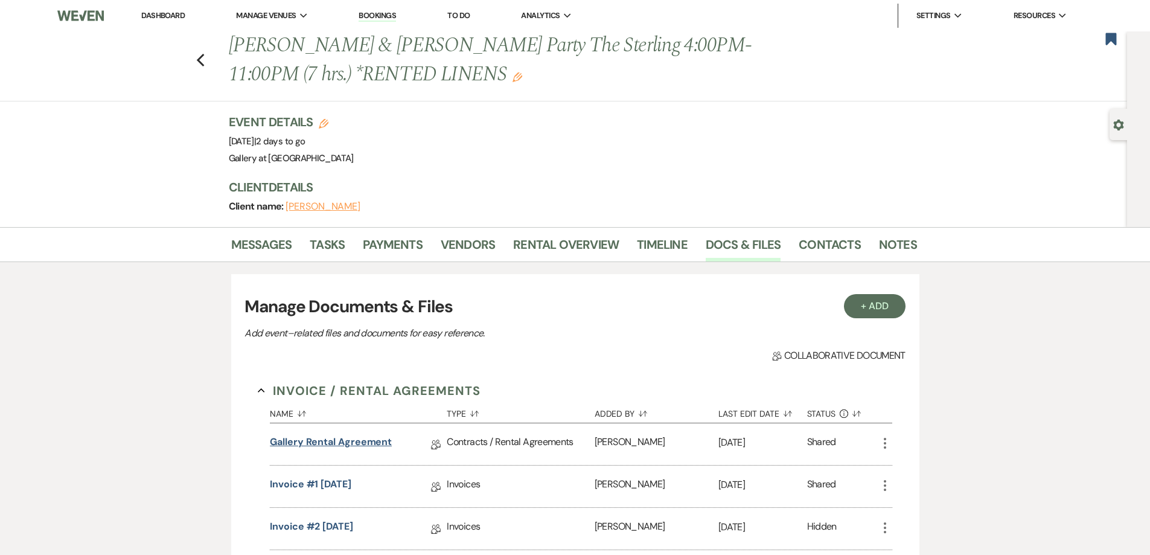
click at [377, 445] on link "Gallery Rental Agreement" at bounding box center [331, 444] width 122 height 19
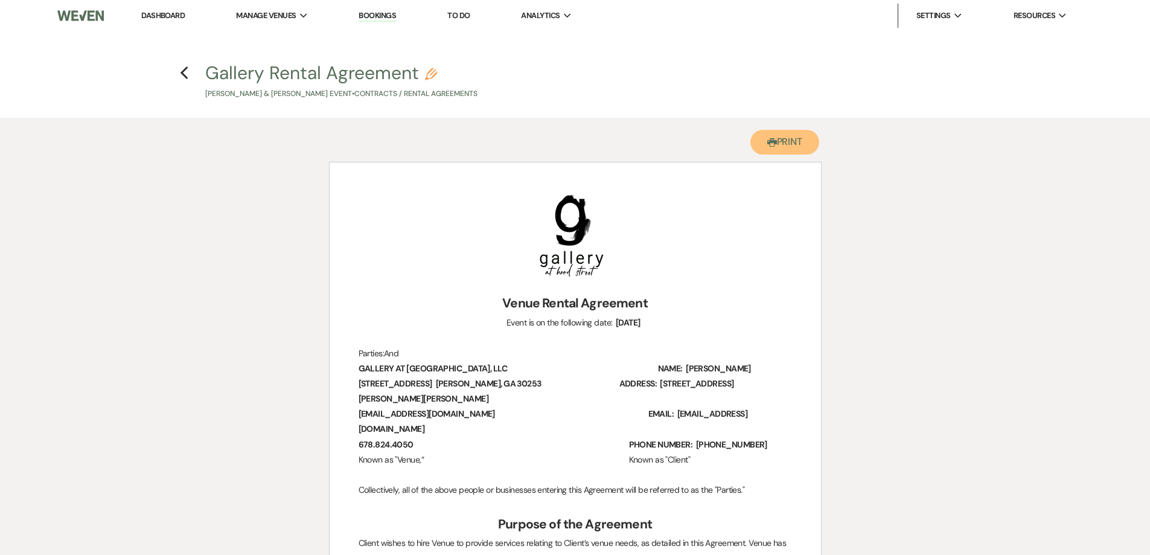
click at [764, 145] on button "Printer Print" at bounding box center [785, 142] width 69 height 25
click at [181, 78] on icon "Previous" at bounding box center [184, 73] width 9 height 14
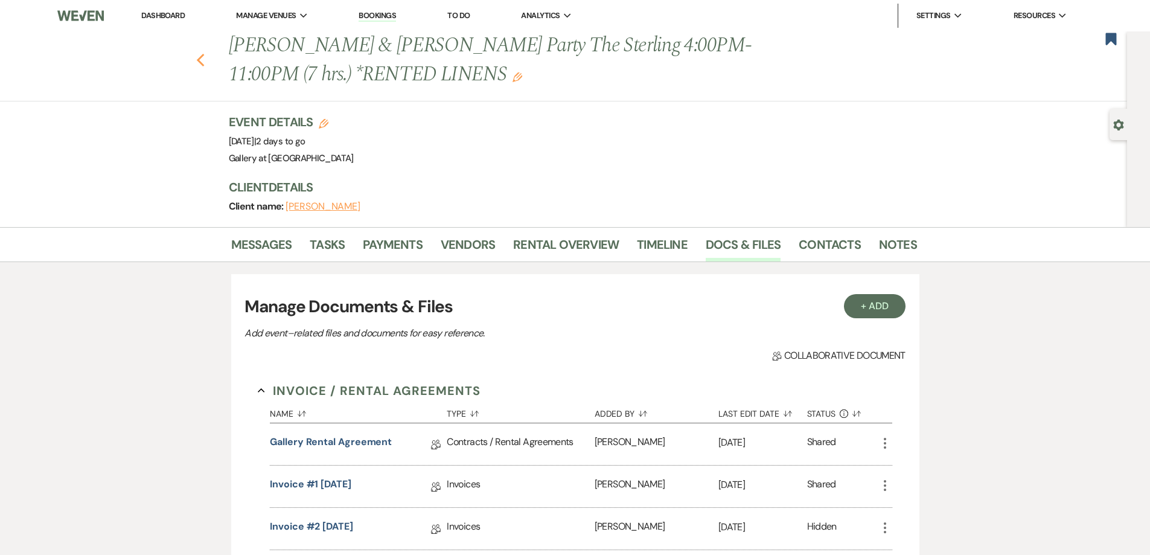
click at [204, 57] on use "button" at bounding box center [200, 60] width 8 height 13
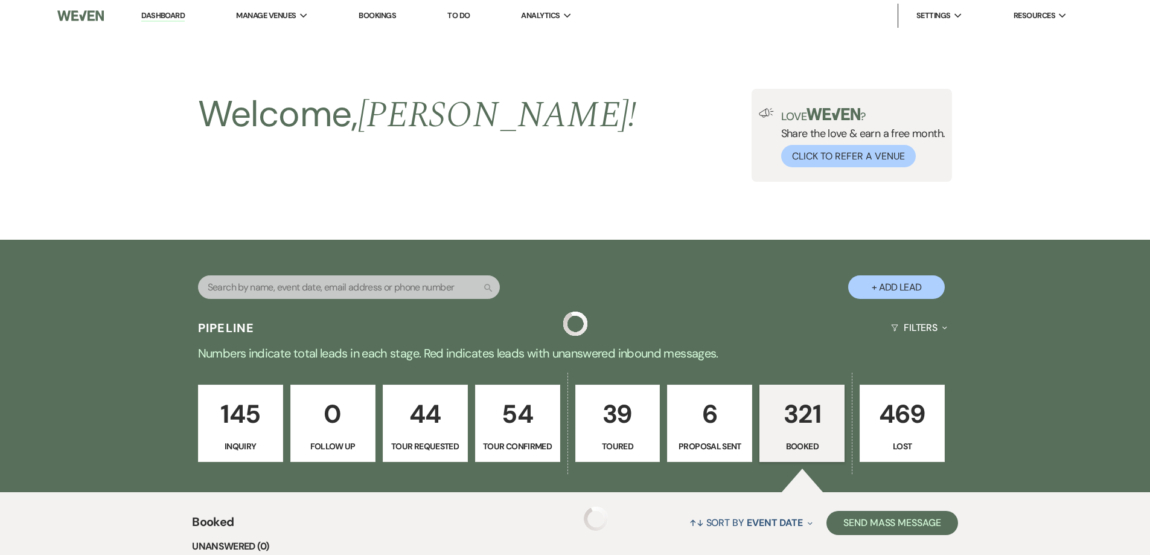
scroll to position [1206, 0]
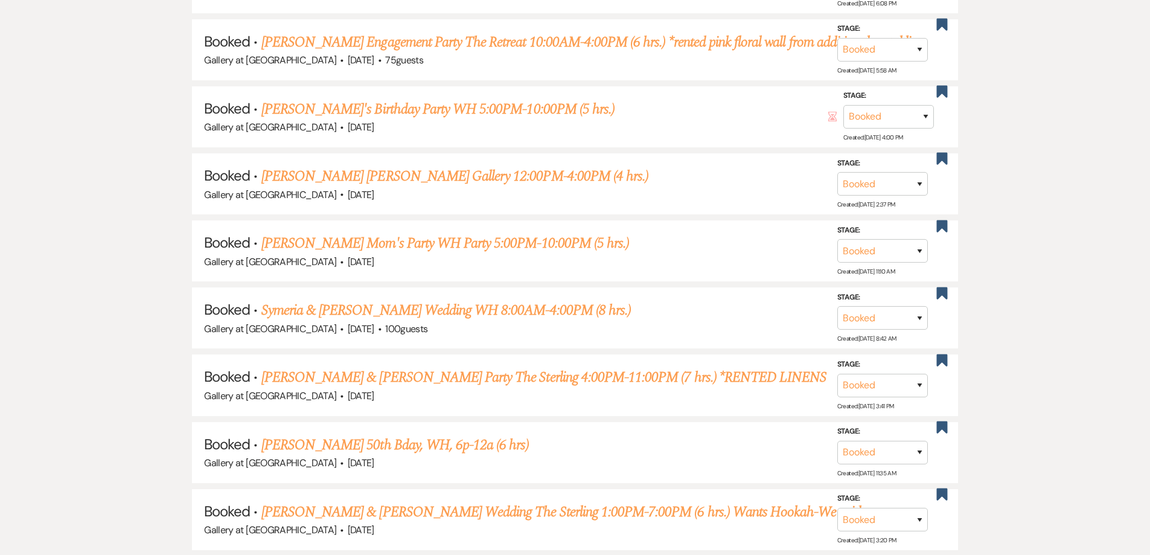
drag, startPoint x: 367, startPoint y: 443, endPoint x: 367, endPoint y: 431, distance: 12.1
click at [367, 444] on link "Nicol Bradley's 50th Bday, WH, 6p-12a (6 hrs)" at bounding box center [395, 445] width 268 height 22
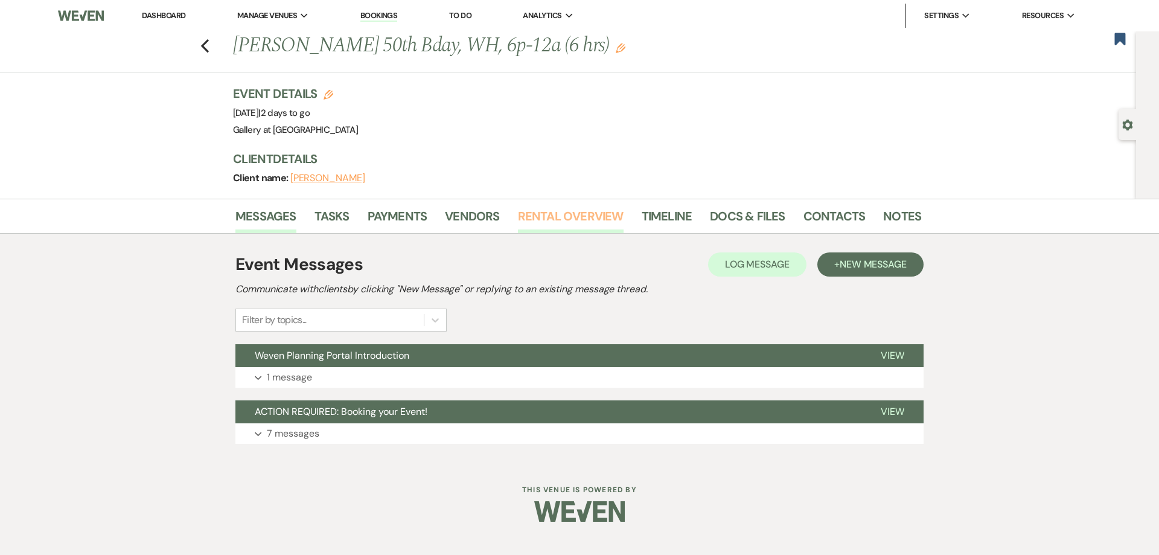
click at [576, 223] on link "Rental Overview" at bounding box center [571, 220] width 106 height 27
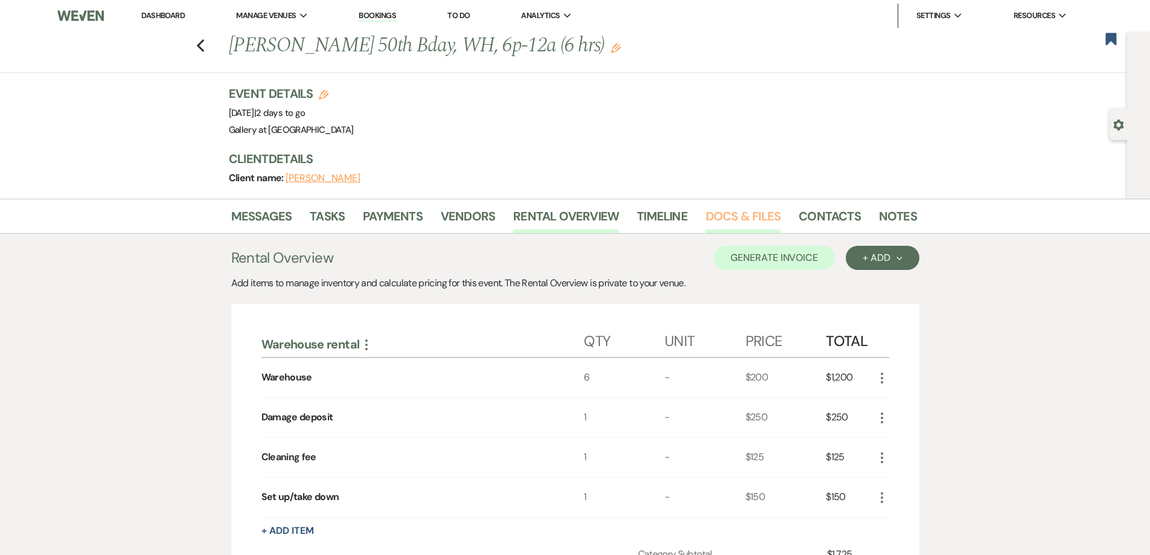
click at [745, 222] on link "Docs & Files" at bounding box center [743, 220] width 75 height 27
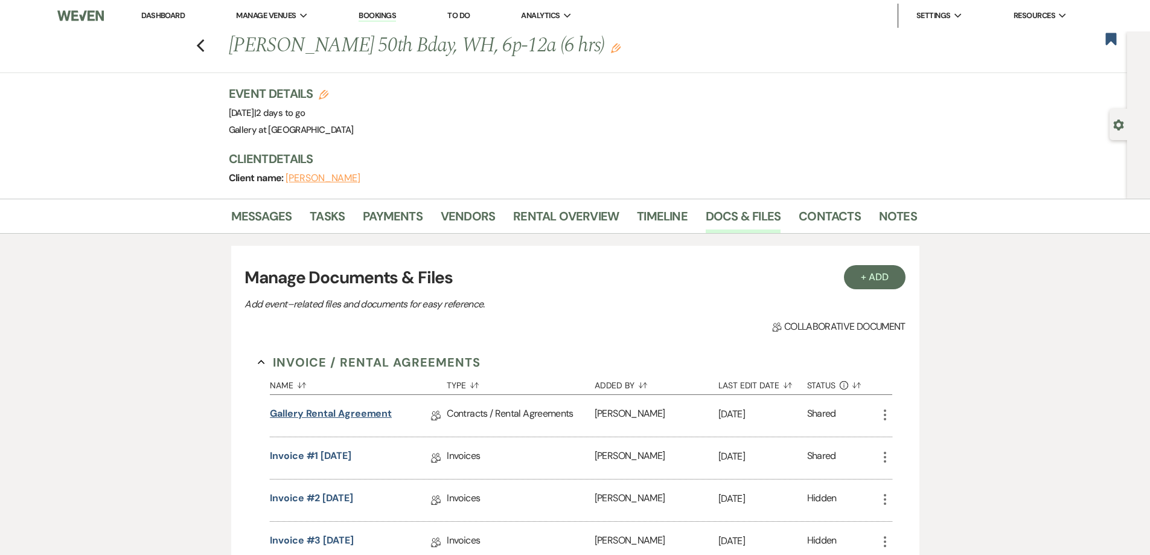
click at [356, 409] on link "Gallery Rental Agreement" at bounding box center [331, 415] width 122 height 19
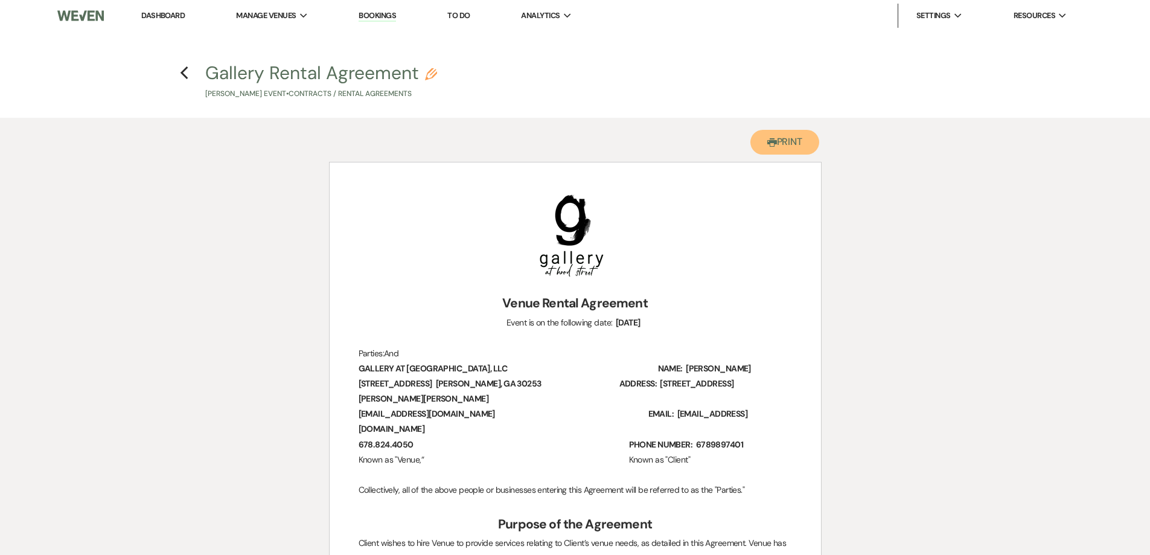
click at [757, 152] on button "Printer Print" at bounding box center [785, 142] width 69 height 25
click at [187, 75] on icon "Previous" at bounding box center [184, 73] width 9 height 14
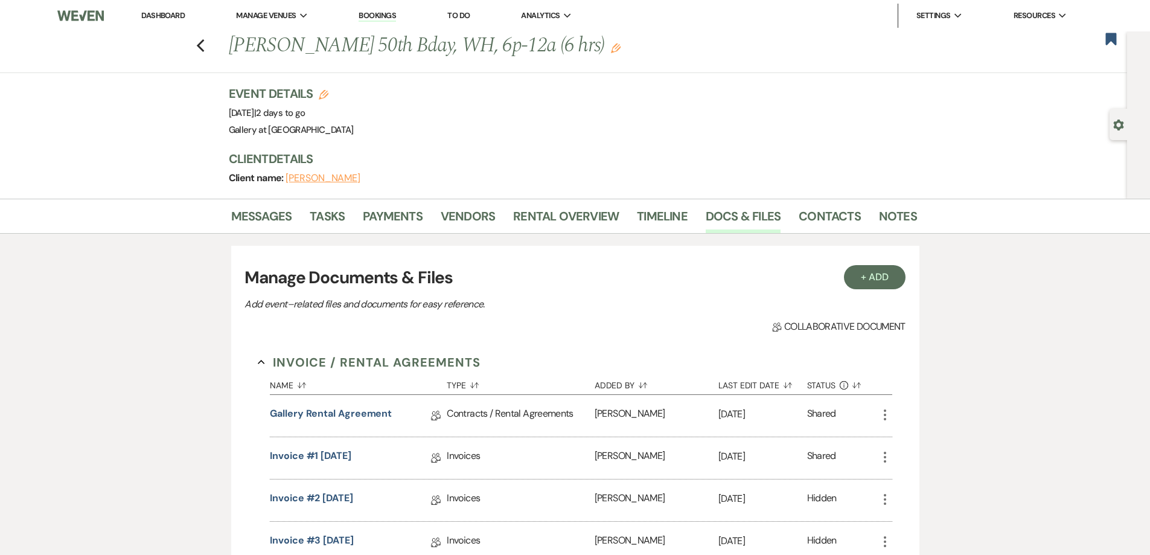
click at [200, 40] on div "Previous Nicol Bradley's 50th Bday, WH, 6p-12a (6 hrs) Edit Bookmark" at bounding box center [560, 52] width 1133 height 42
click at [204, 42] on use "button" at bounding box center [200, 45] width 8 height 13
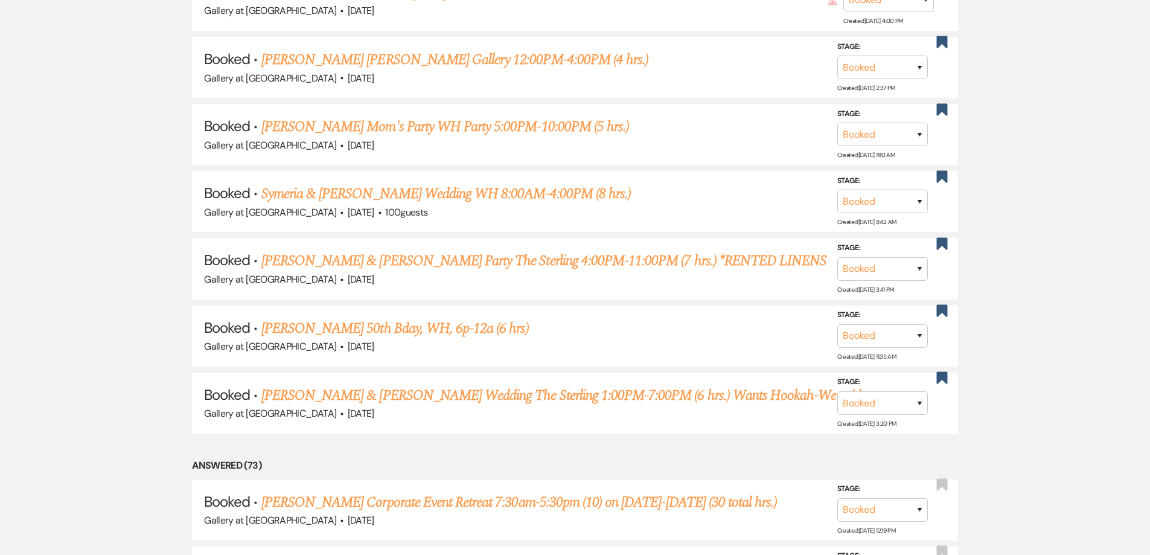
scroll to position [1327, 0]
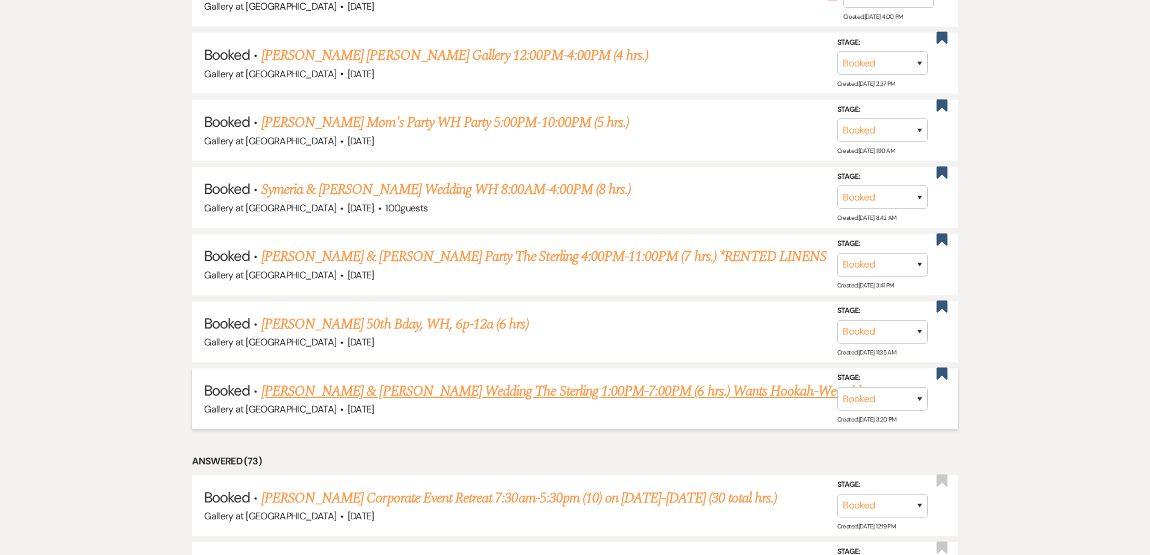
click at [367, 389] on link "Crystal Cox & Keyonn Hopkins Wedding The Sterling 1:00PM-7:00PM (6 hrs.) Wants …" at bounding box center [569, 391] width 616 height 22
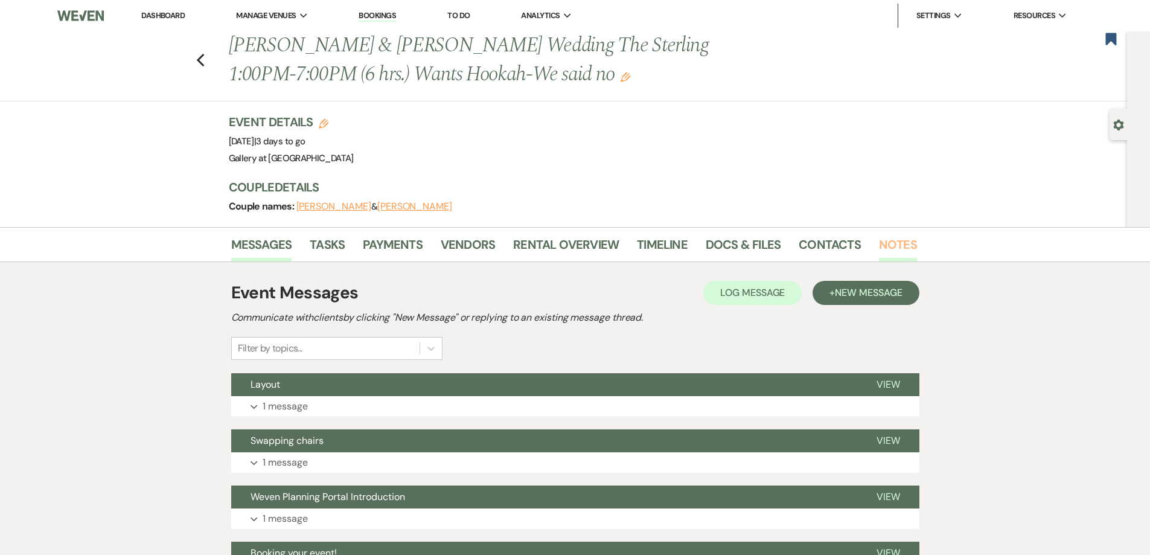
click at [892, 243] on link "Notes" at bounding box center [898, 248] width 38 height 27
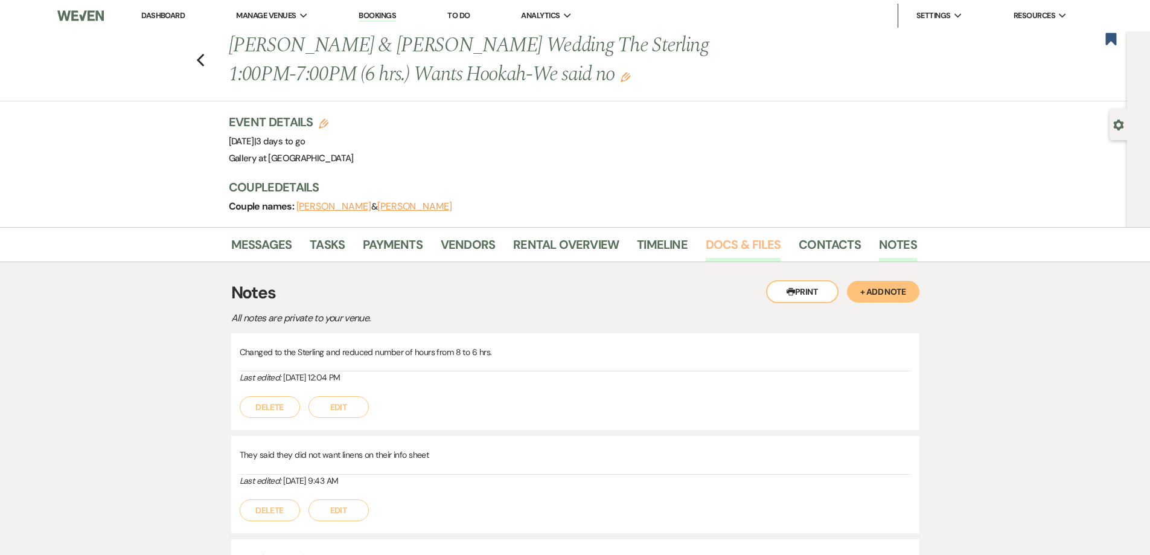
click at [744, 246] on link "Docs & Files" at bounding box center [743, 248] width 75 height 27
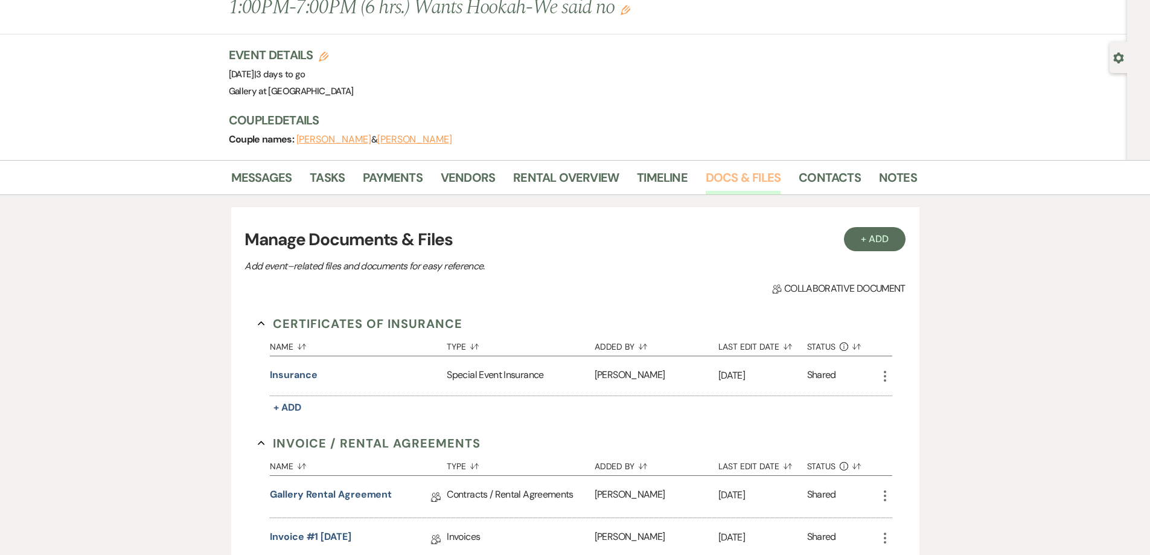
scroll to position [121, 0]
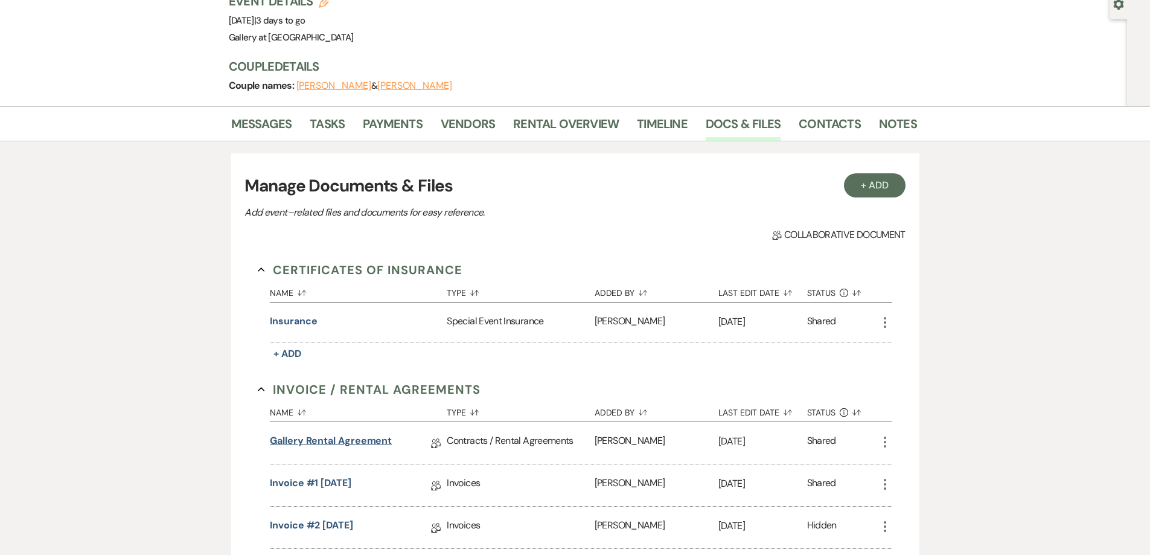
click at [341, 441] on link "Gallery Rental Agreement" at bounding box center [331, 443] width 122 height 19
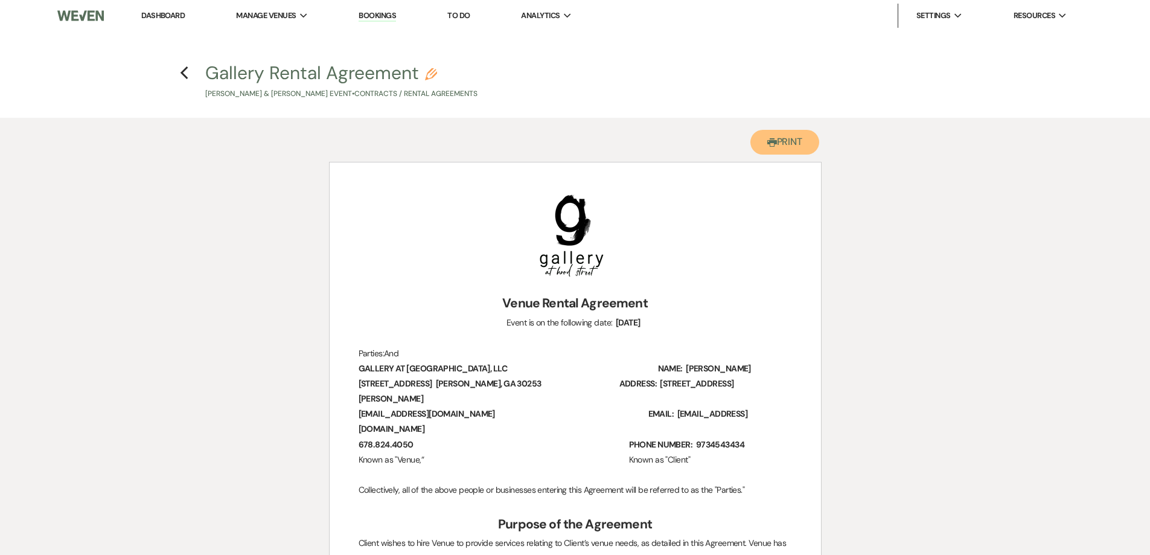
click at [798, 148] on button "Printer Print" at bounding box center [785, 142] width 69 height 25
click at [182, 67] on icon "Previous" at bounding box center [184, 73] width 9 height 14
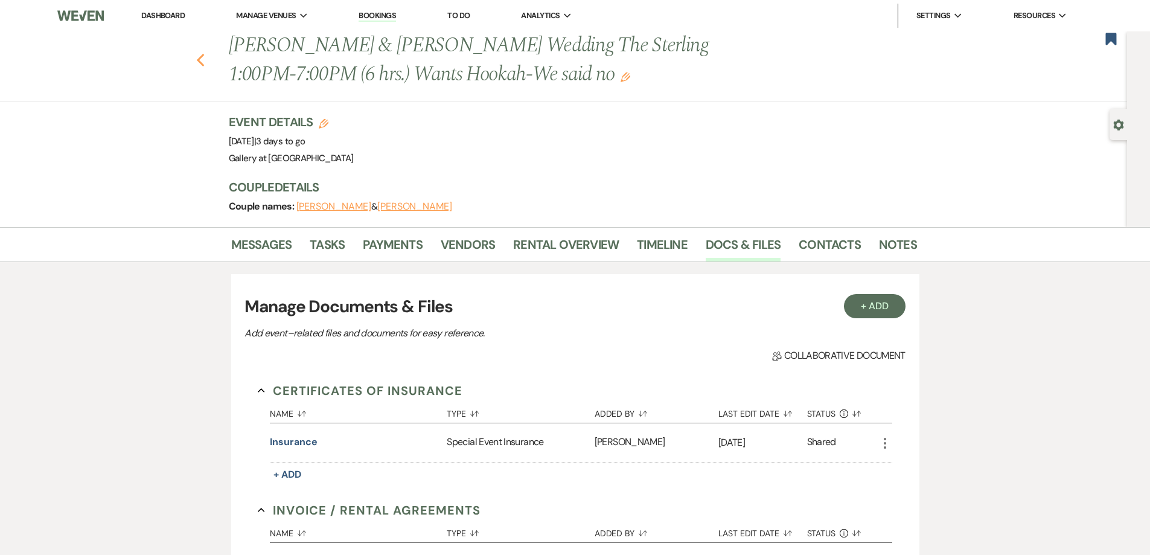
click at [202, 66] on icon "Previous" at bounding box center [200, 60] width 9 height 14
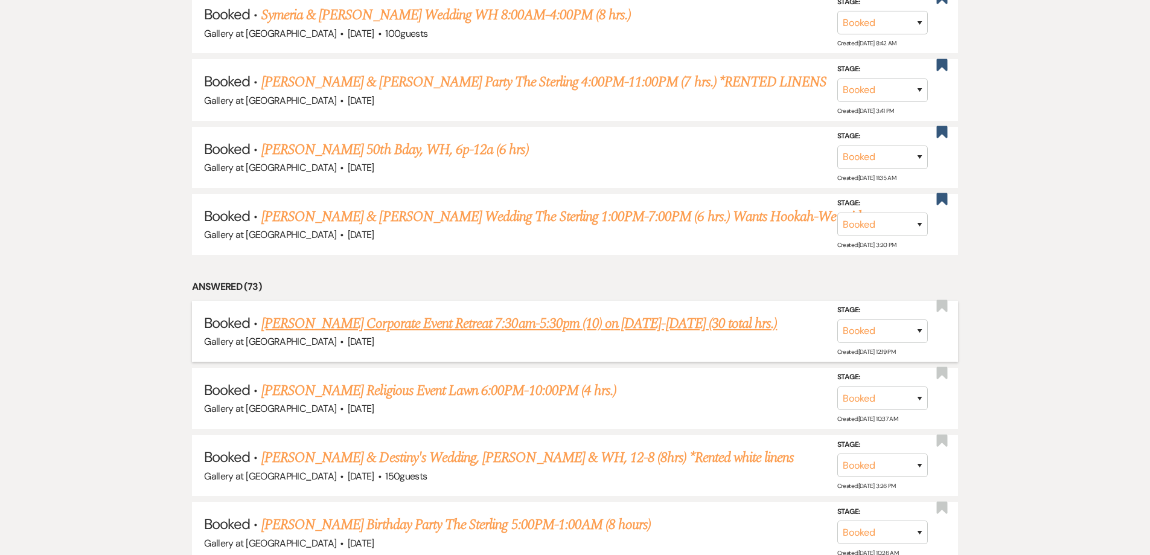
scroll to position [1508, 0]
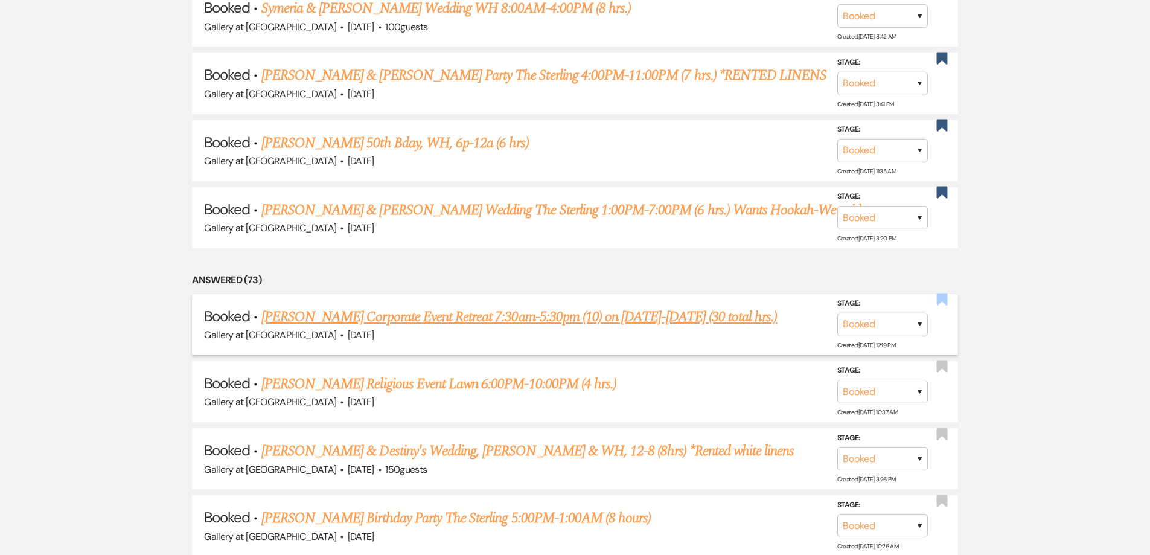
click at [940, 302] on use "button" at bounding box center [942, 299] width 11 height 12
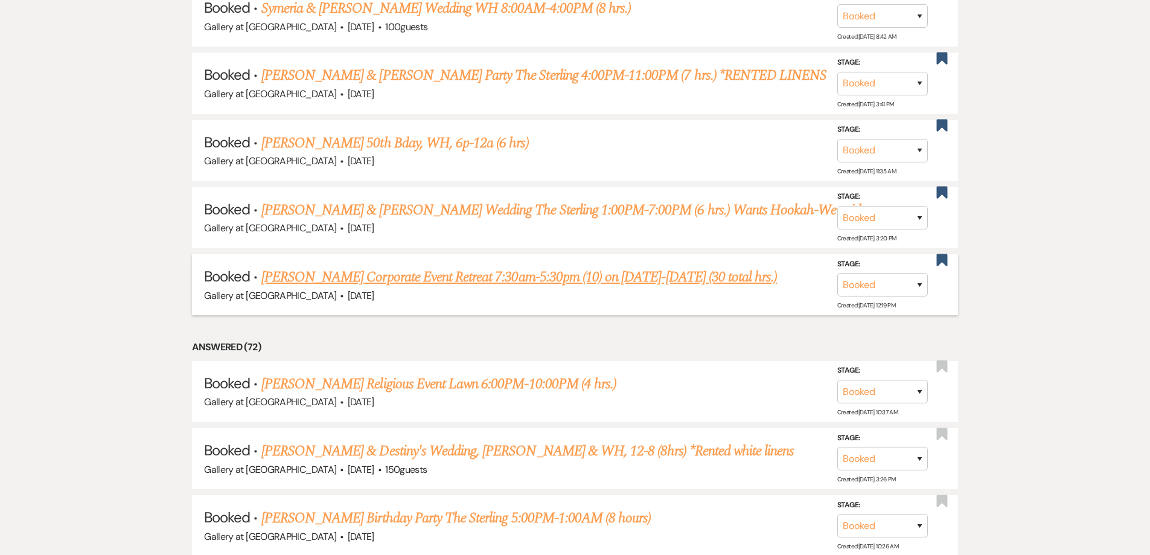
click at [525, 275] on link "Kady Hymowitz's Corporate Event Retreat 7:30am-5:30pm (10) on Oct 20-22 (30 tot…" at bounding box center [519, 277] width 516 height 22
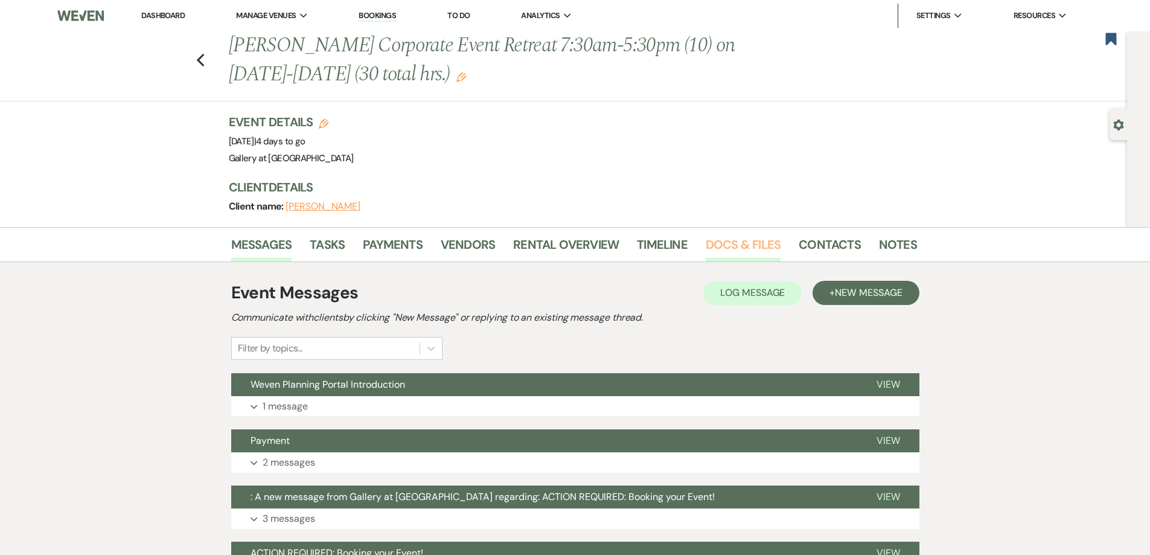
click at [729, 249] on link "Docs & Files" at bounding box center [743, 248] width 75 height 27
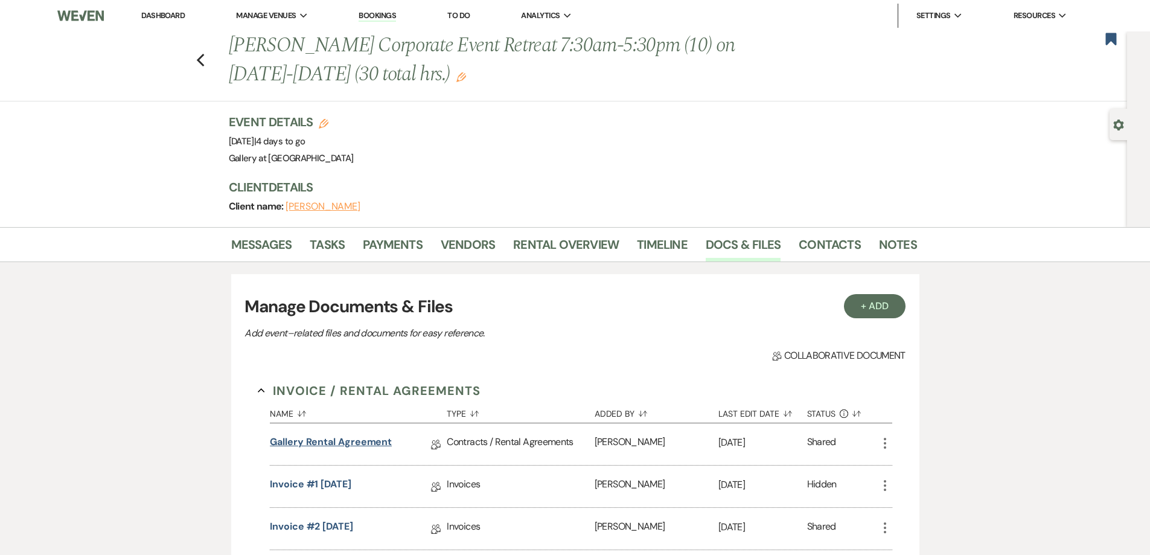
click at [350, 443] on link "Gallery Rental Agreement" at bounding box center [331, 444] width 122 height 19
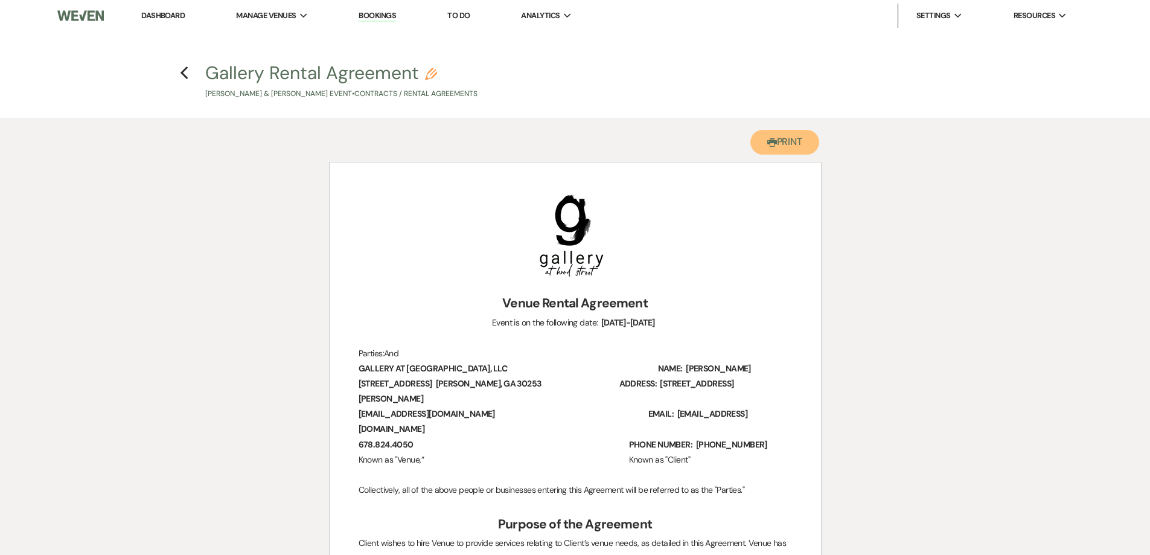
click at [787, 152] on button "Printer Print" at bounding box center [785, 142] width 69 height 25
click at [181, 77] on icon "Previous" at bounding box center [184, 73] width 9 height 14
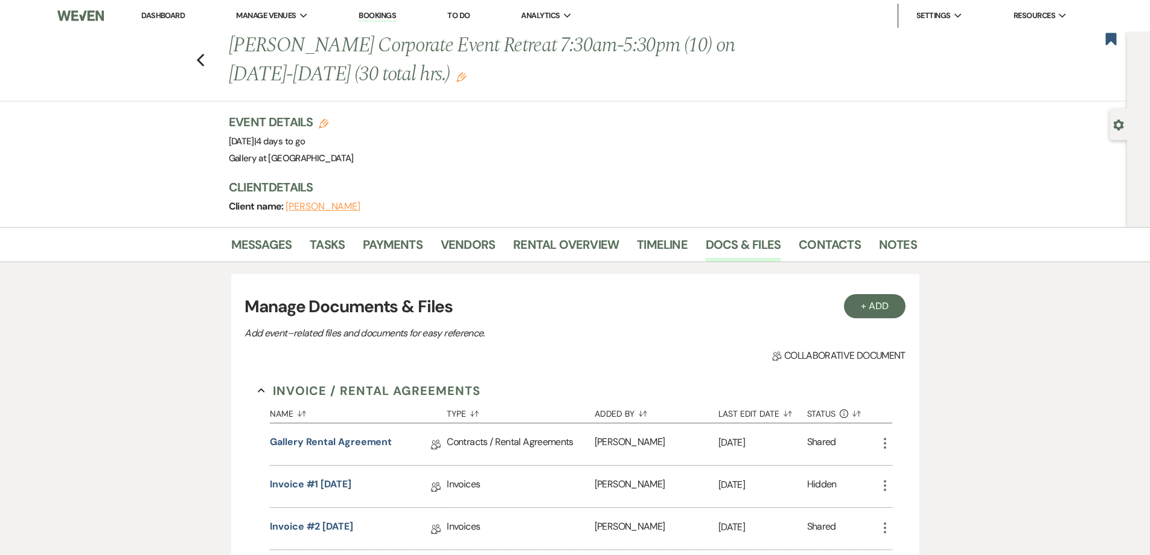
click at [164, 11] on link "Dashboard" at bounding box center [162, 15] width 43 height 10
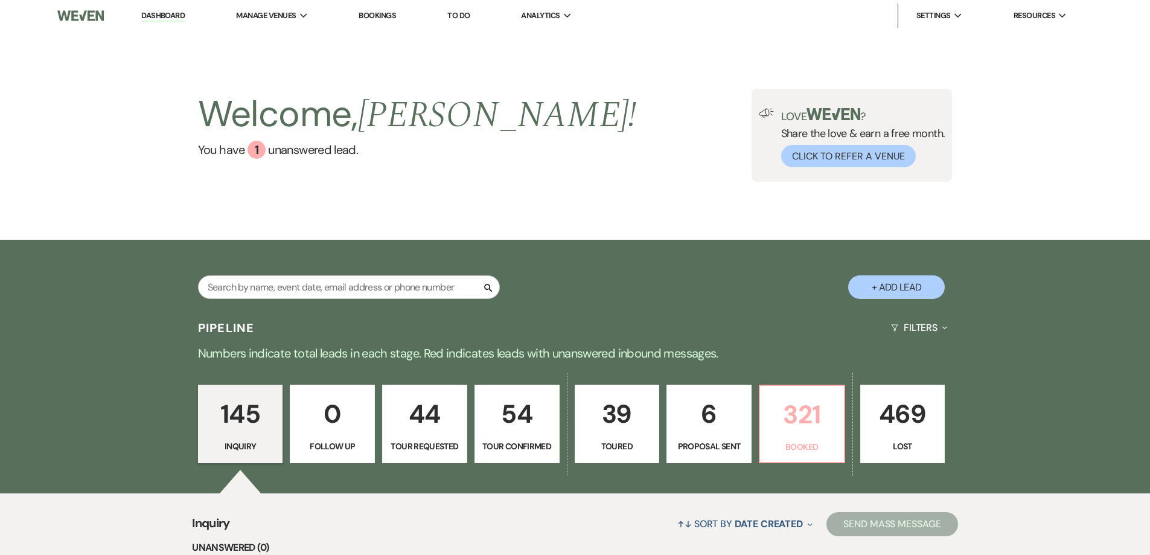
click at [790, 430] on p "321" at bounding box center [801, 414] width 69 height 40
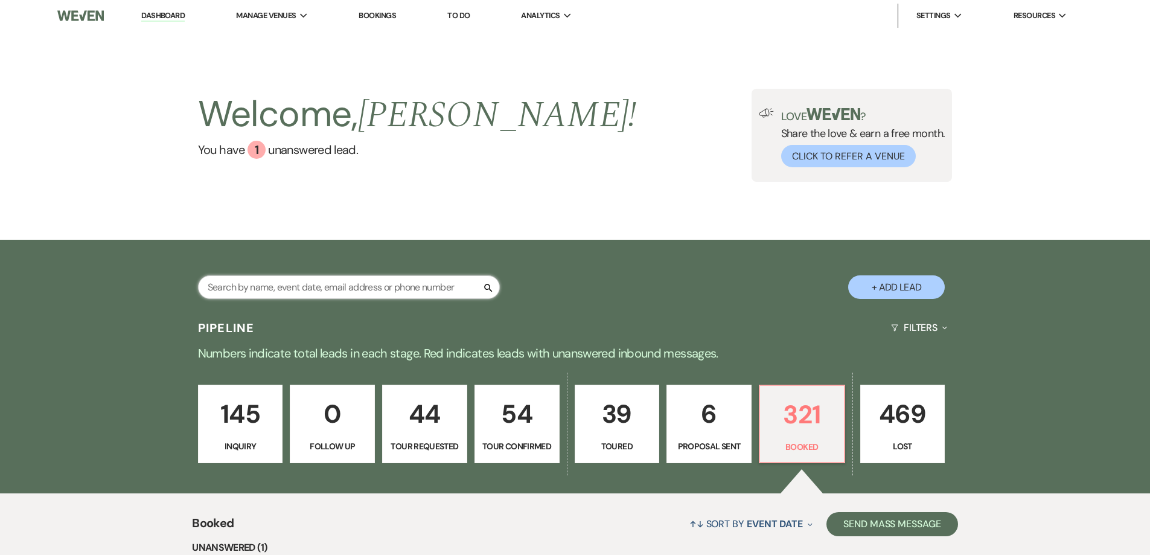
click at [428, 293] on input "text" at bounding box center [349, 287] width 302 height 24
click at [798, 419] on p "321" at bounding box center [801, 414] width 69 height 40
click at [734, 434] on p "6" at bounding box center [709, 414] width 69 height 40
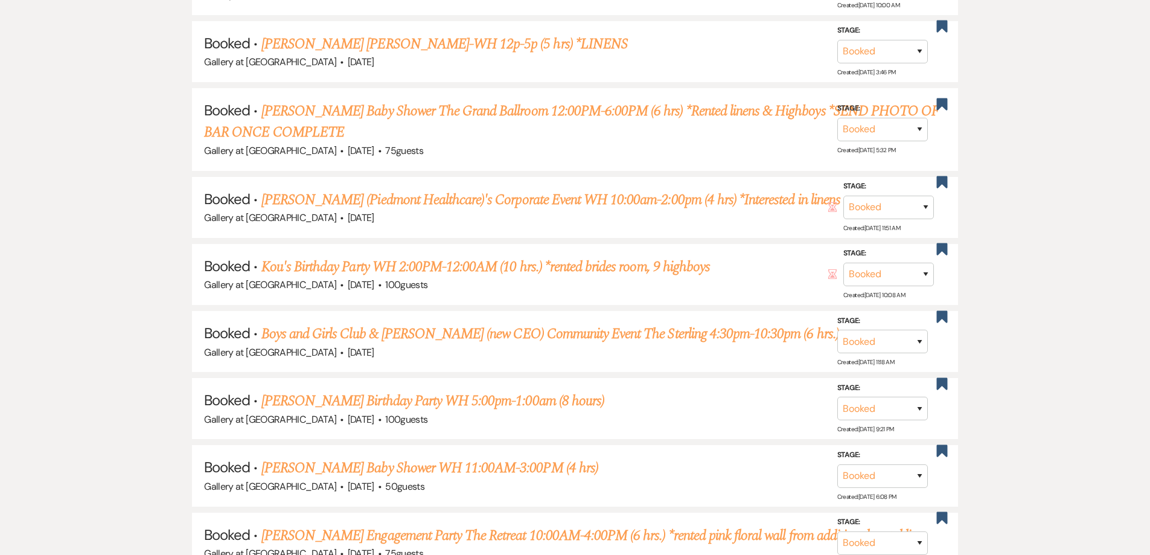
scroll to position [839, 0]
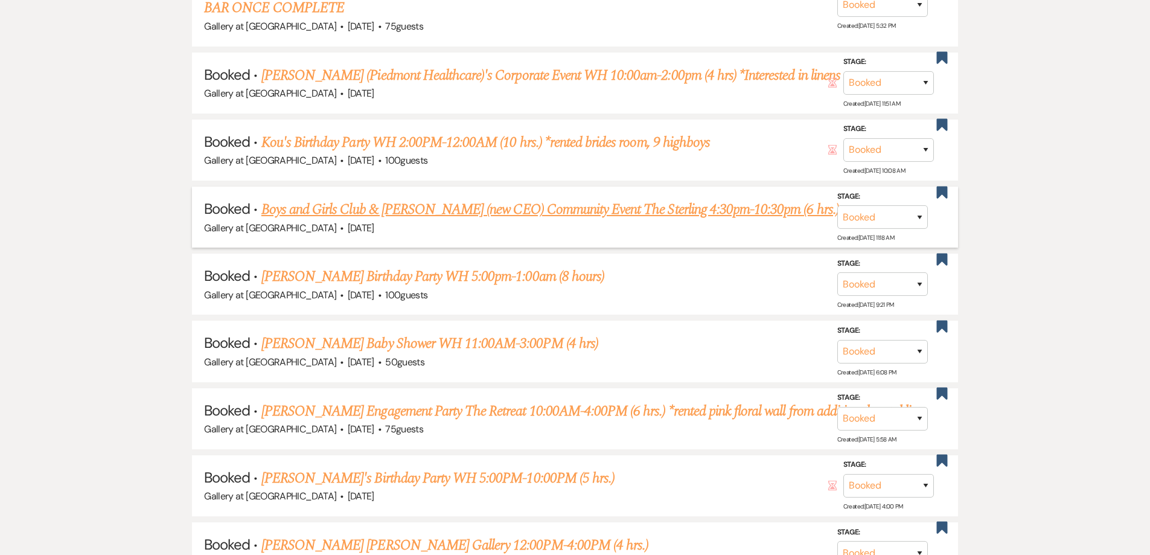
click at [346, 193] on li "Booked · Boys and Girls Club & Libby Saylor Wright's (new CEO) Community Event …" at bounding box center [575, 217] width 766 height 61
click at [352, 208] on link "Boys and Girls Club & Libby Saylor Wright's (new CEO) Community Event The Sterl…" at bounding box center [550, 210] width 578 height 22
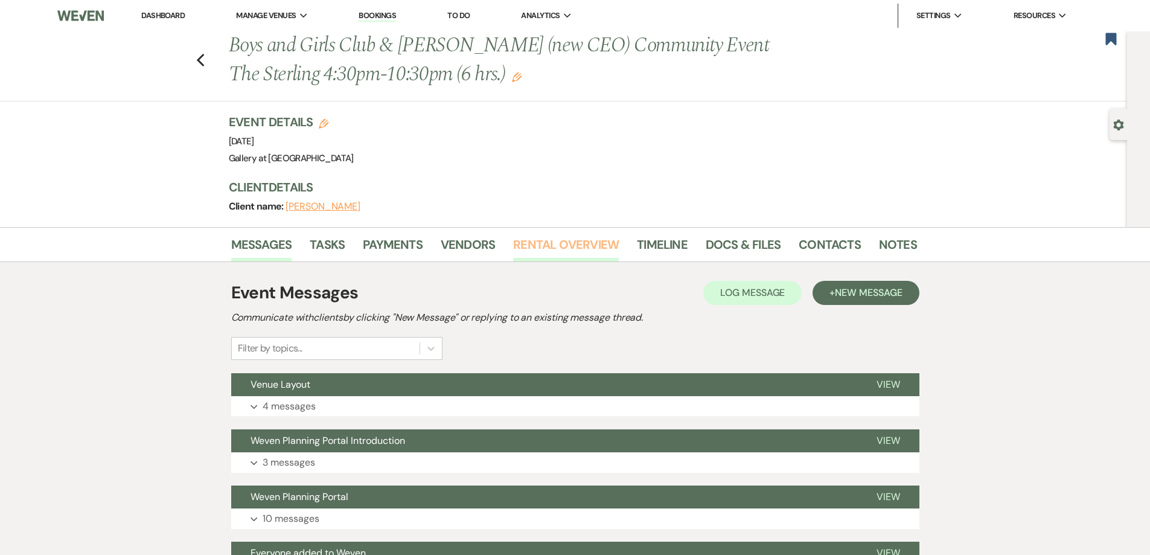
click at [538, 237] on link "Rental Overview" at bounding box center [566, 248] width 106 height 27
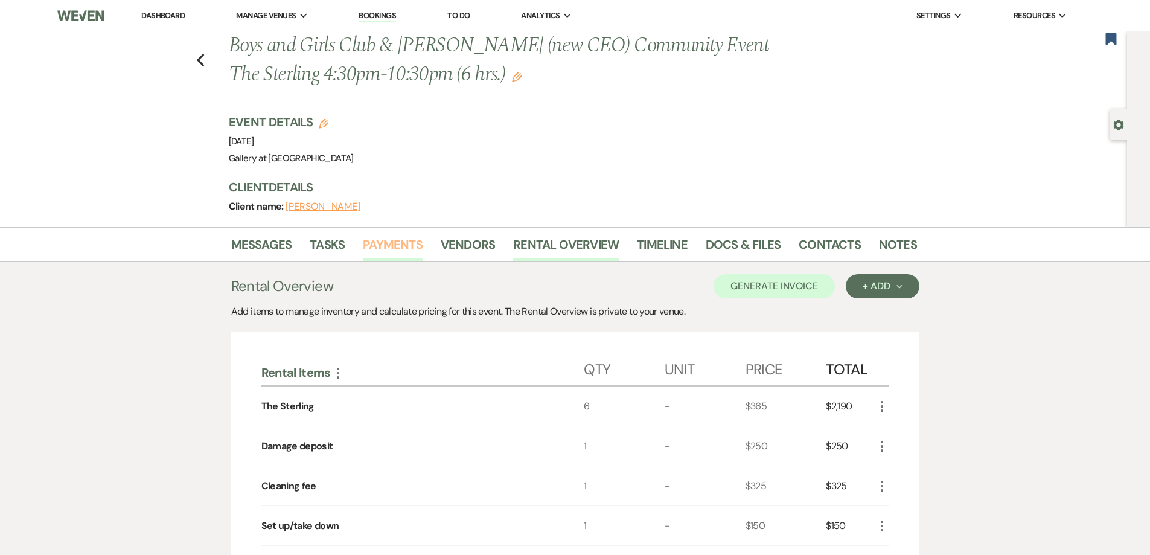
click at [406, 251] on link "Payments" at bounding box center [393, 248] width 60 height 27
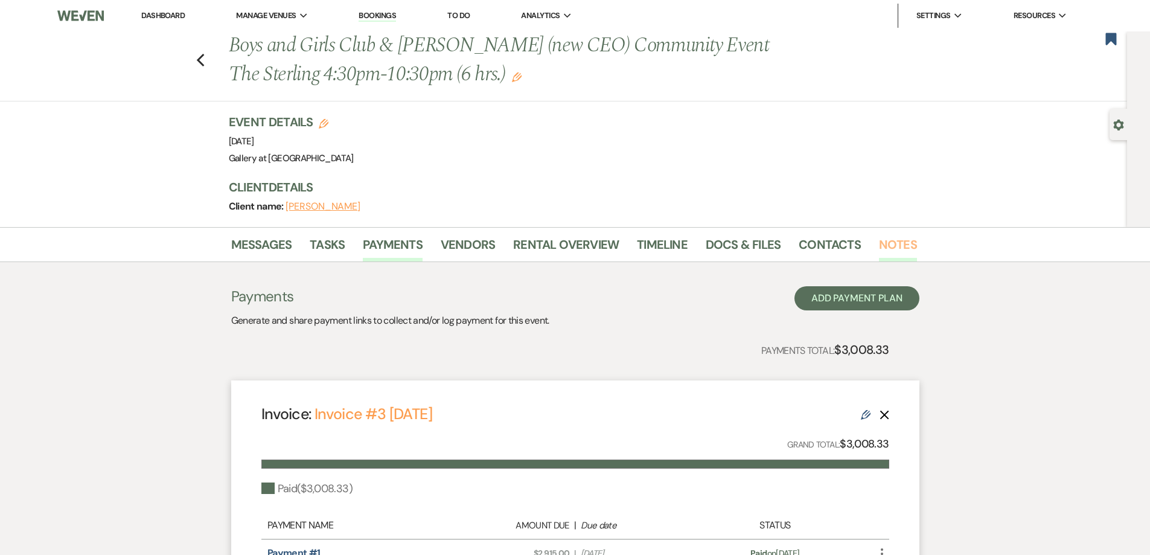
click at [899, 250] on link "Notes" at bounding box center [898, 248] width 38 height 27
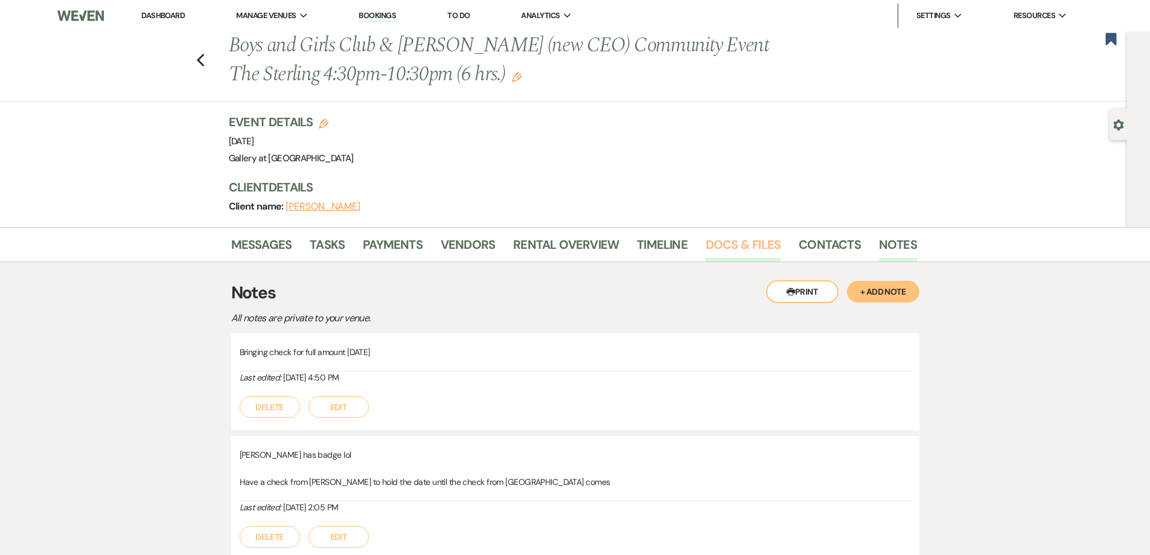
click at [727, 248] on link "Docs & Files" at bounding box center [743, 248] width 75 height 27
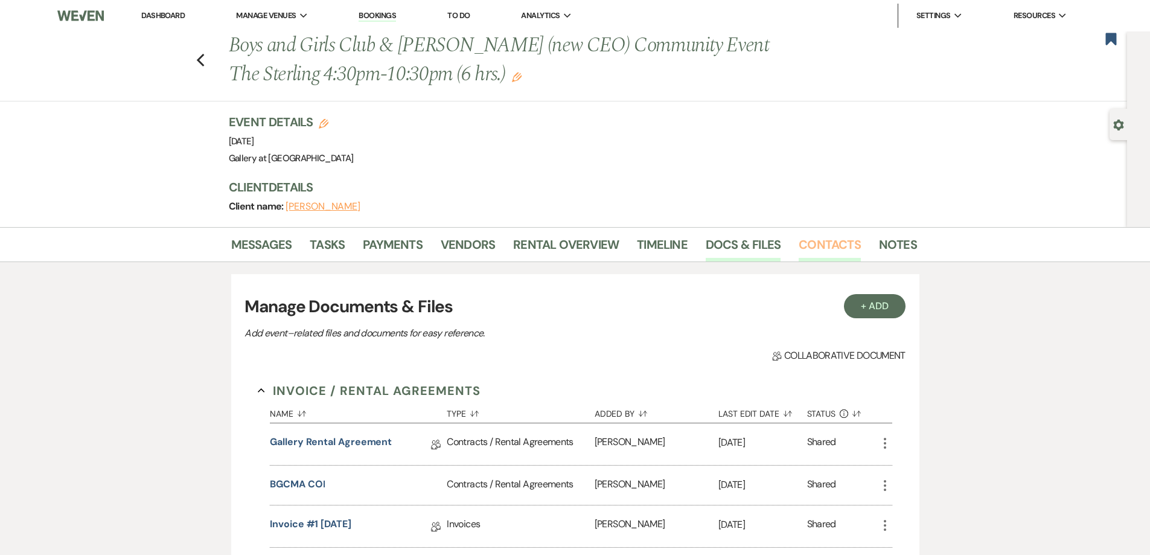
click at [849, 246] on link "Contacts" at bounding box center [830, 248] width 62 height 27
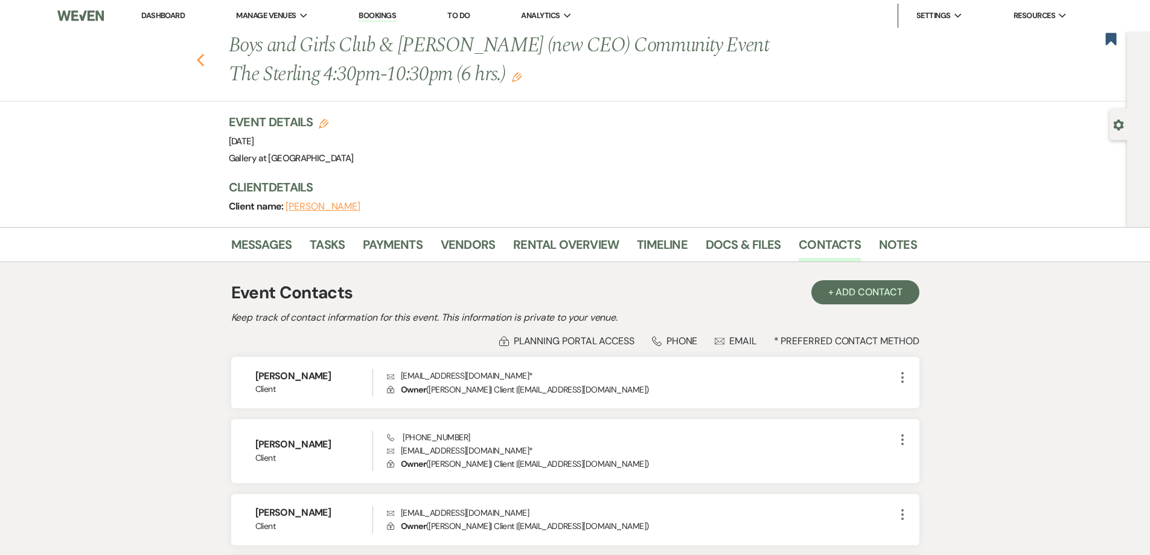
click at [202, 59] on icon "Previous" at bounding box center [200, 60] width 9 height 14
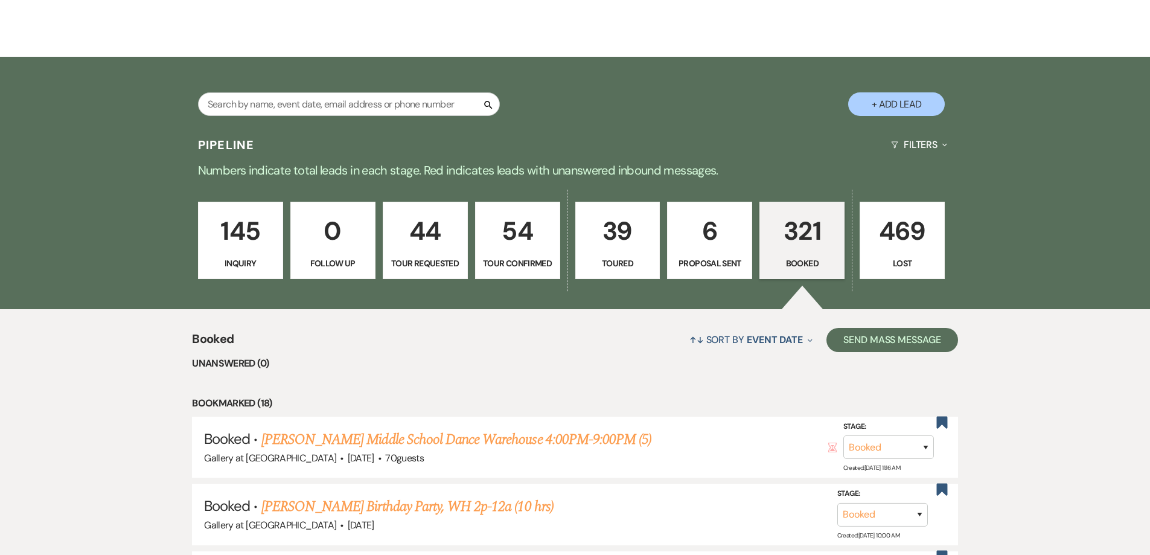
scroll to position [173, 0]
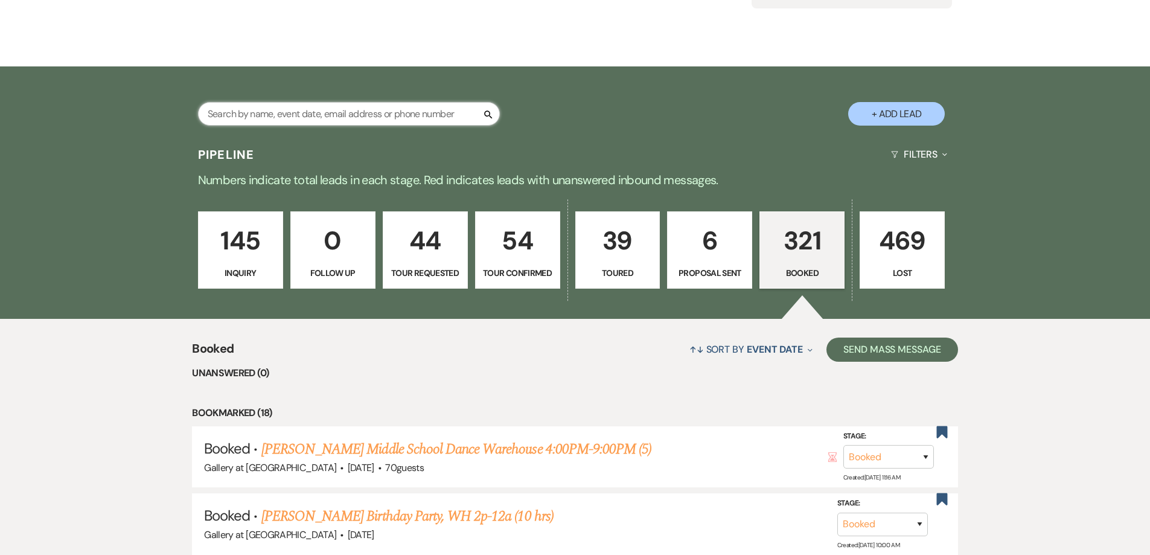
click at [317, 116] on input "text" at bounding box center [349, 114] width 302 height 24
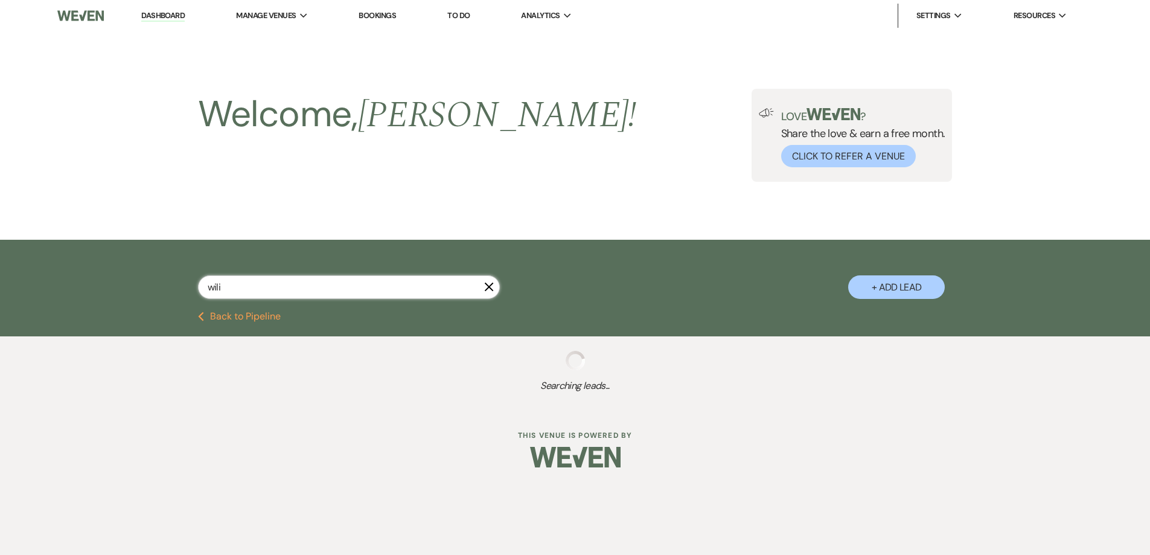
type input "wil"
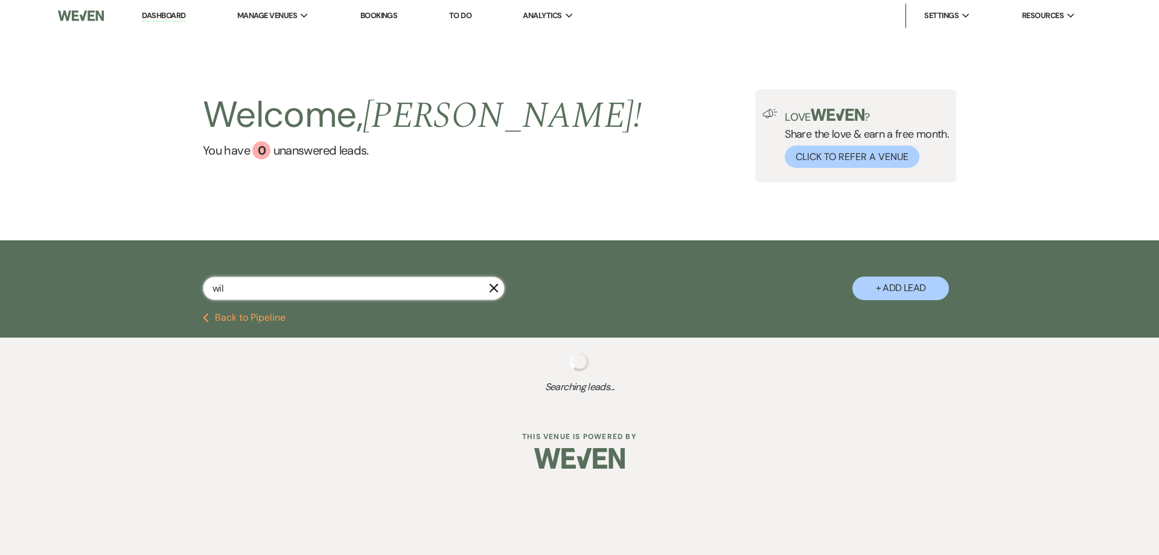
select select "8"
select select "4"
select select "6"
select select "2"
select select "4"
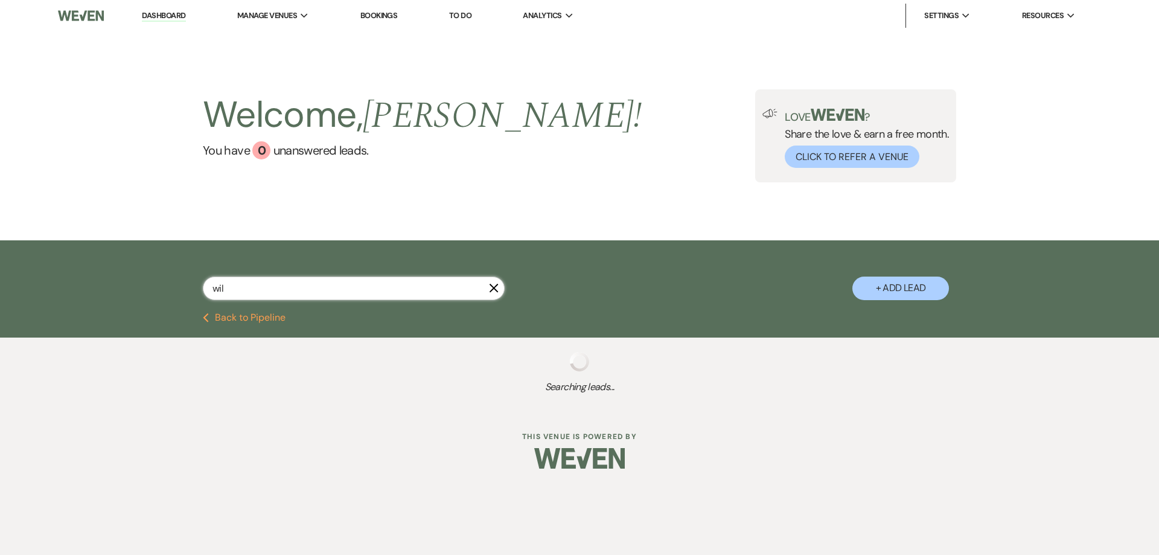
select select "2"
select select "8"
select select "11"
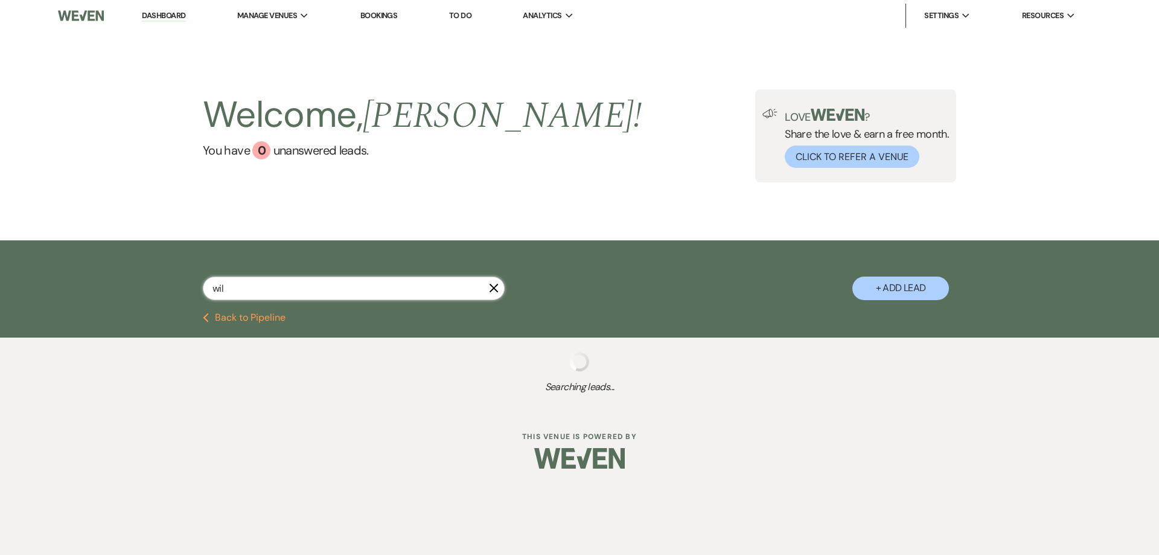
select select "8"
select select "5"
select select "8"
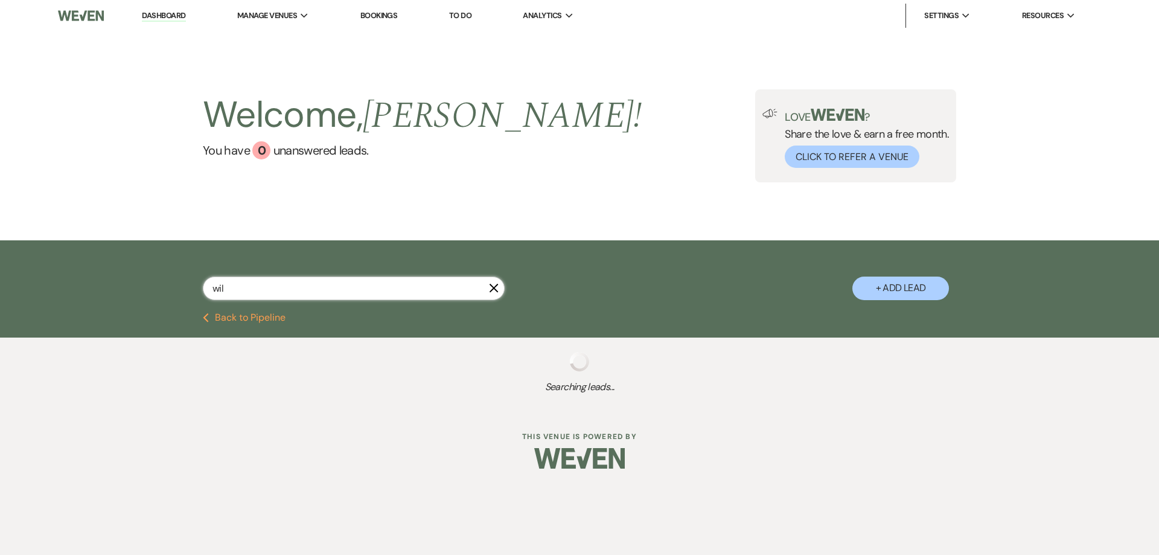
select select "5"
select select "8"
select select "5"
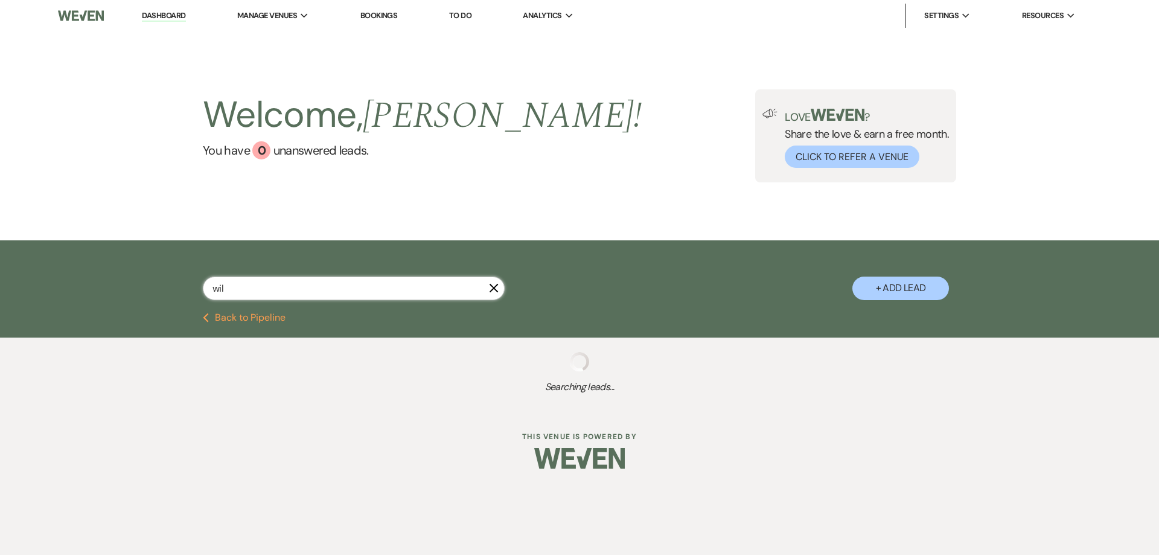
select select "8"
select select "5"
select select "4"
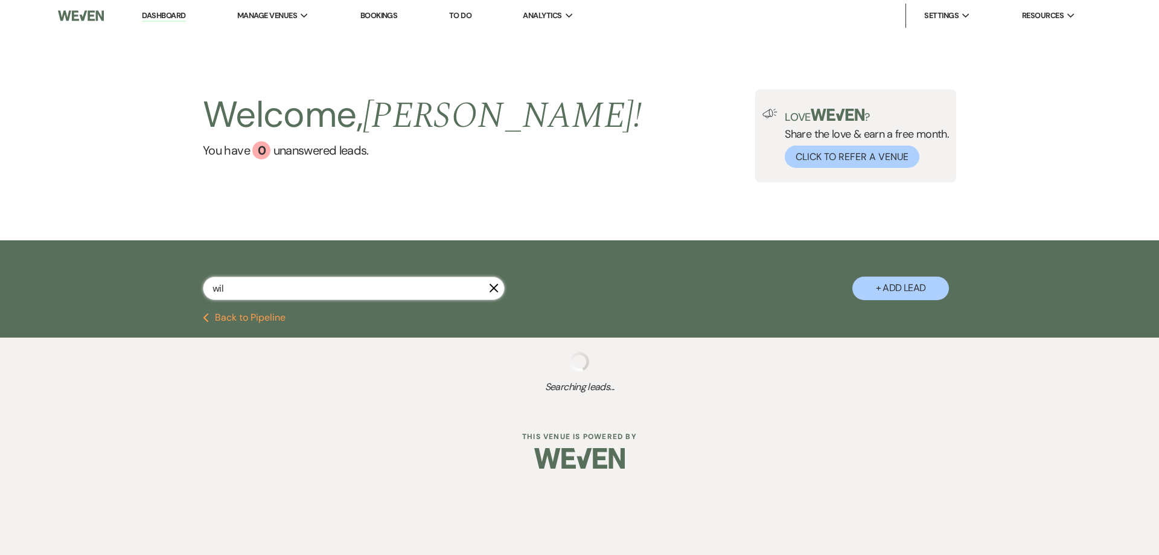
select select "8"
select select "4"
select select "8"
select select "5"
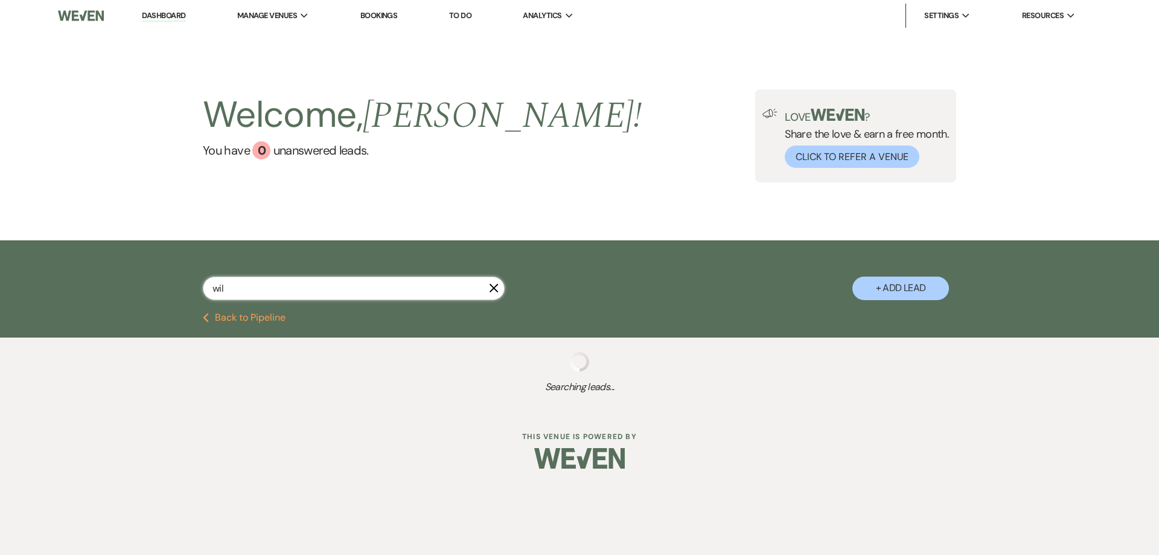
select select "8"
select select "5"
select select "8"
select select "5"
select select "8"
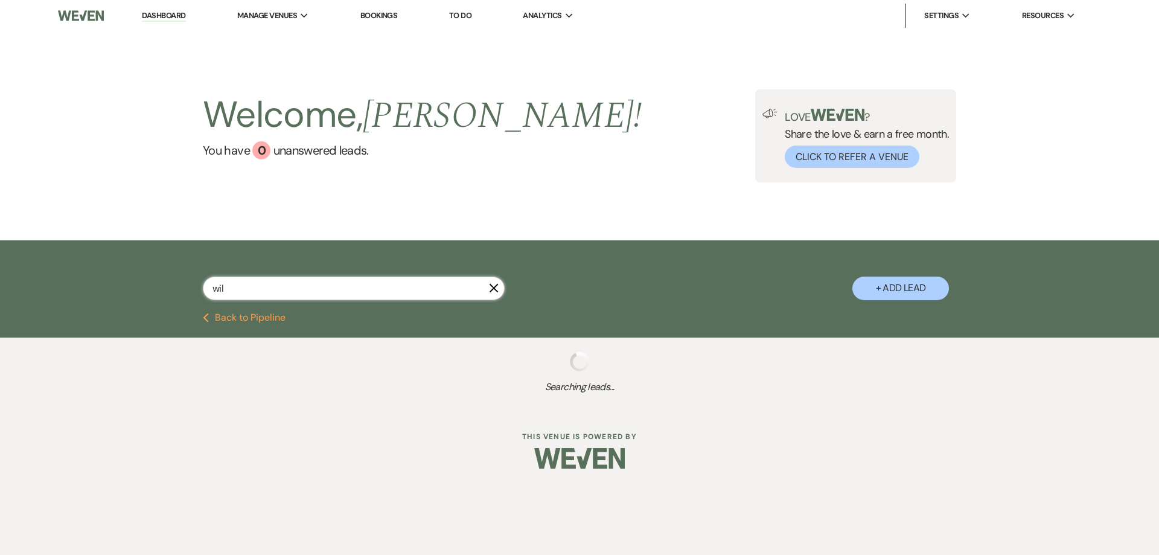
select select "5"
select select "8"
select select "5"
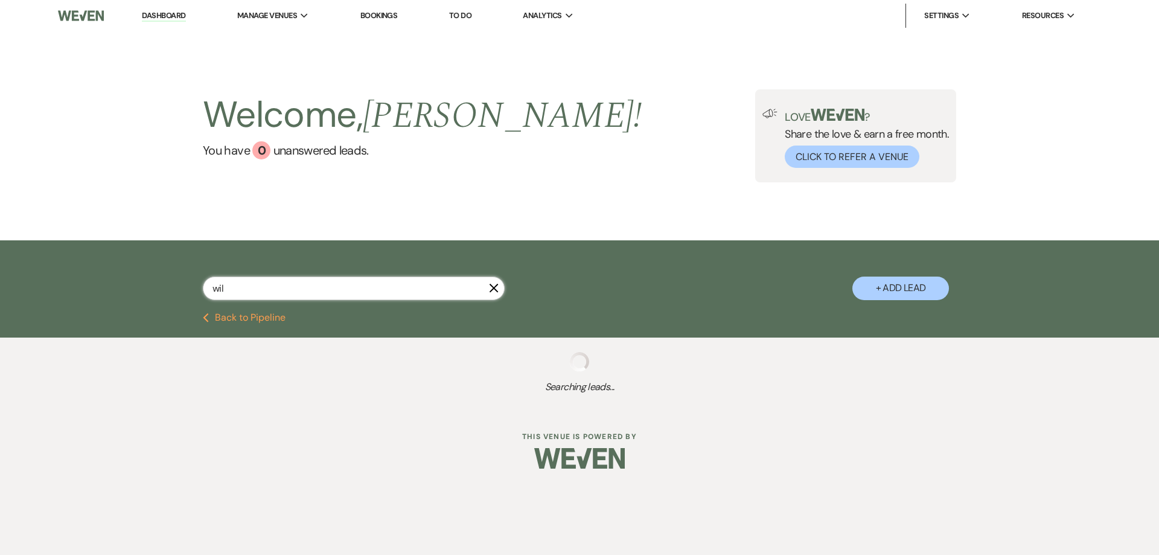
select select "8"
select select "5"
select select "8"
select select "5"
select select "8"
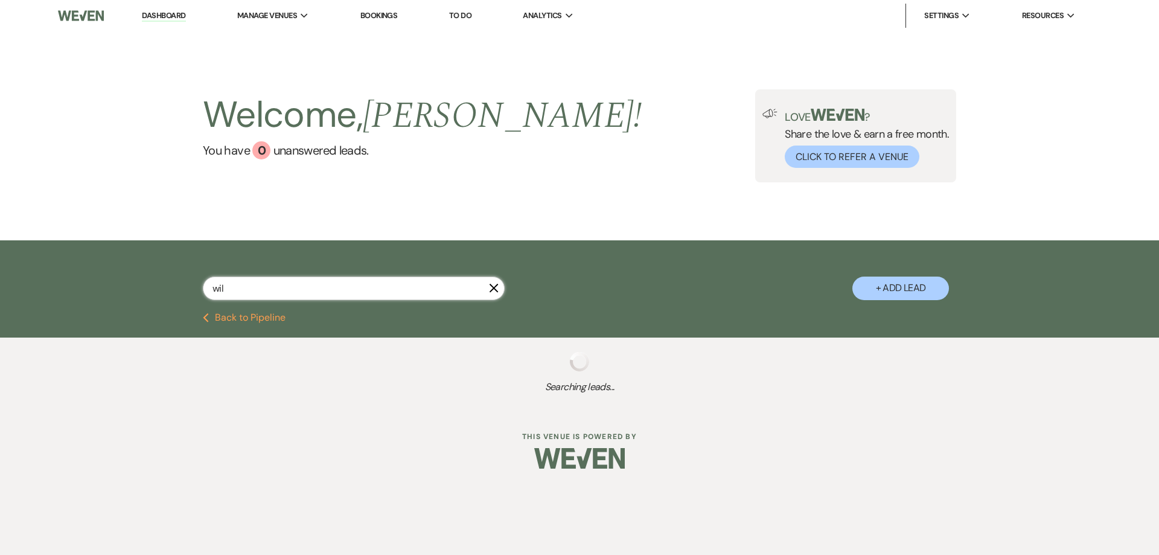
select select "5"
select select "8"
select select "5"
select select "8"
select select "5"
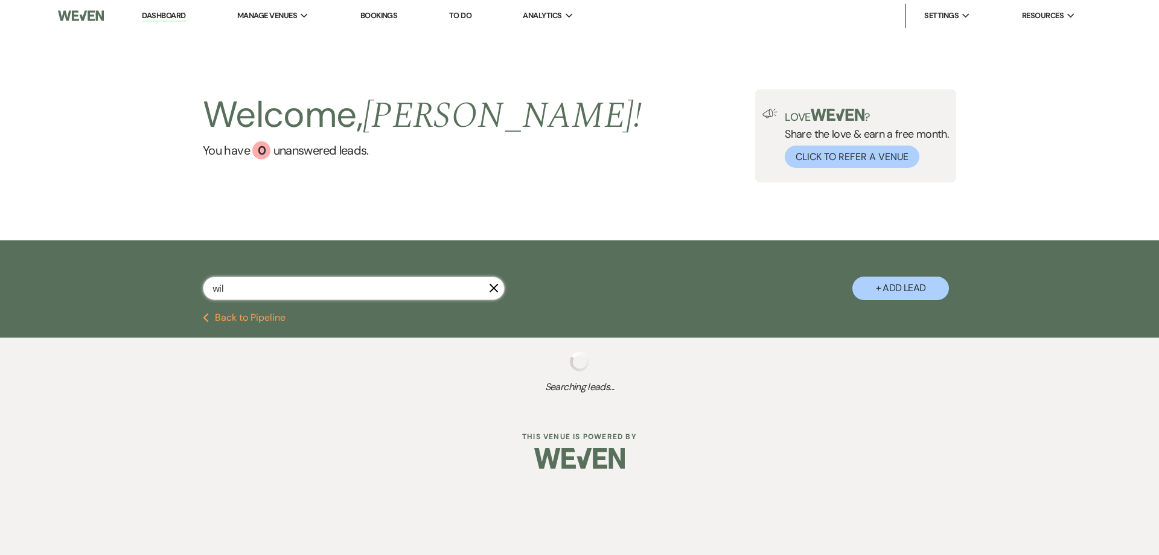
select select "8"
select select "5"
select select "8"
select select "5"
select select "8"
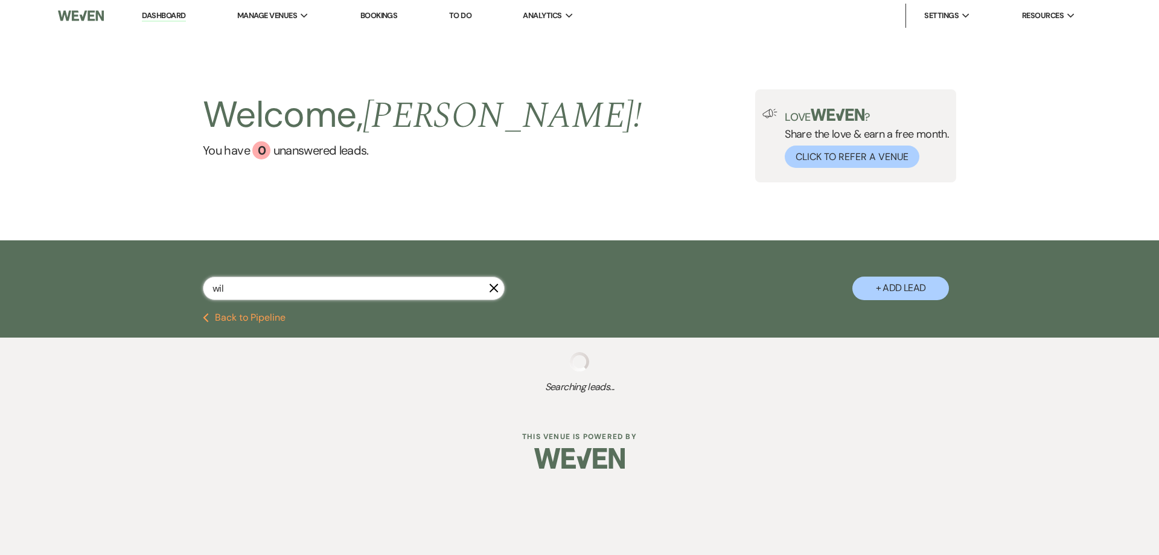
select select "8"
select select "5"
select select "8"
select select "5"
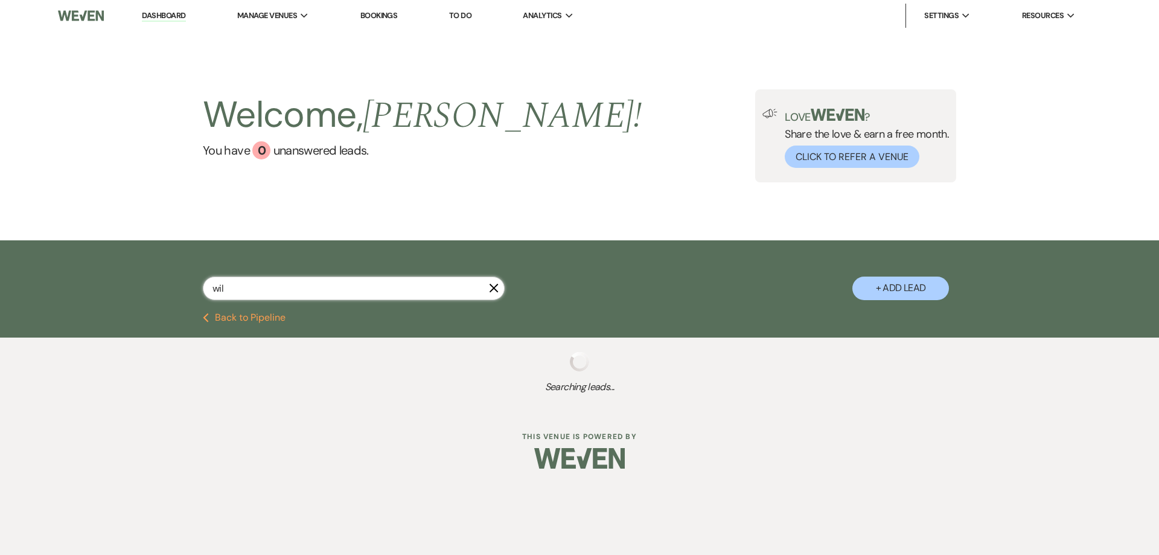
select select "8"
select select "5"
select select "8"
select select "5"
select select "8"
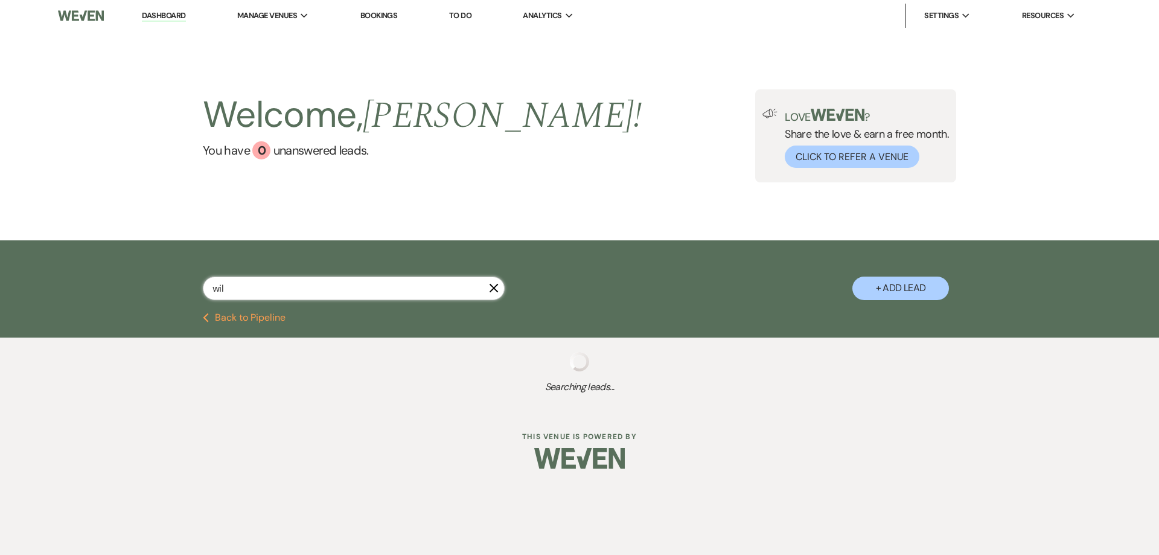
select select "8"
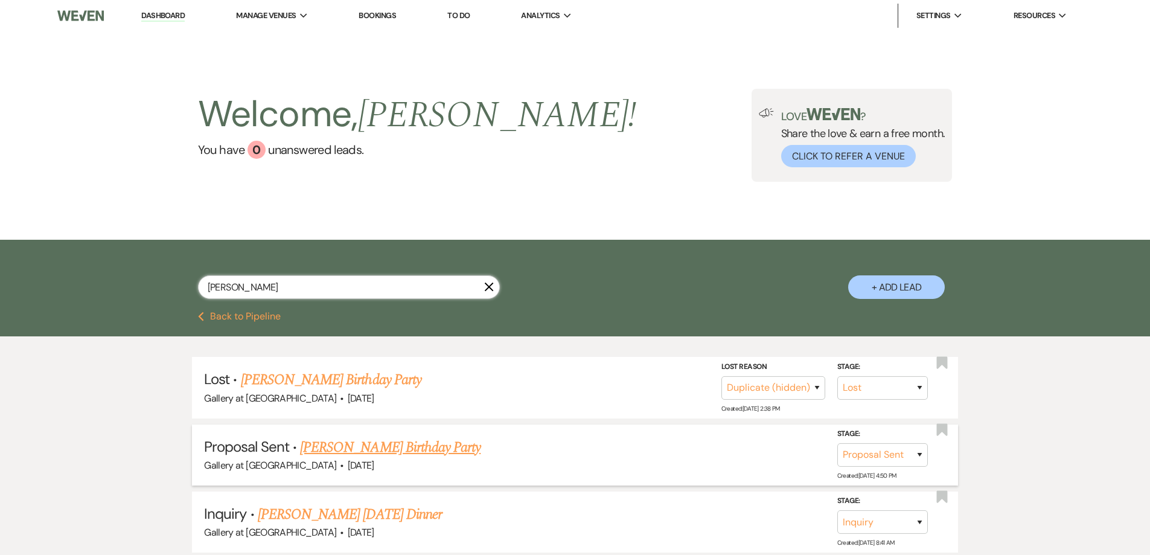
type input "william"
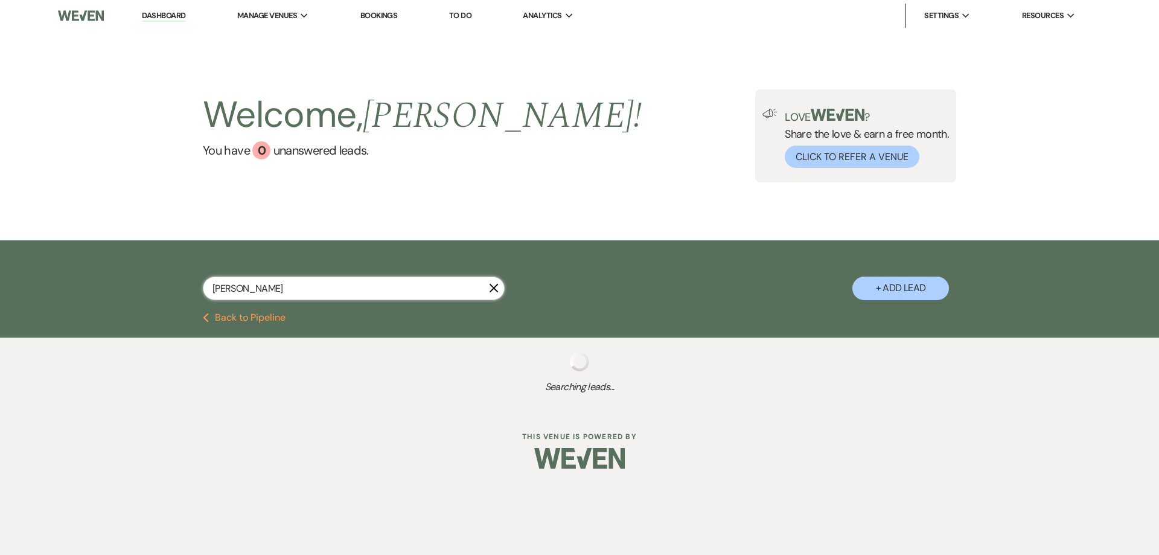
select select "8"
select select "4"
select select "6"
select select "2"
select select "4"
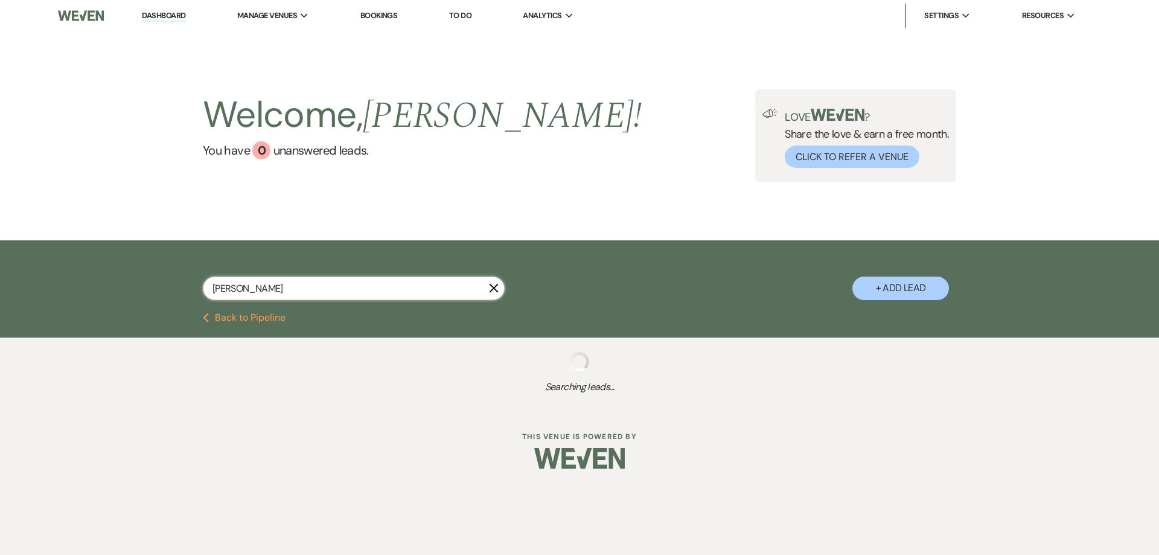
select select "2"
select select "8"
select select "11"
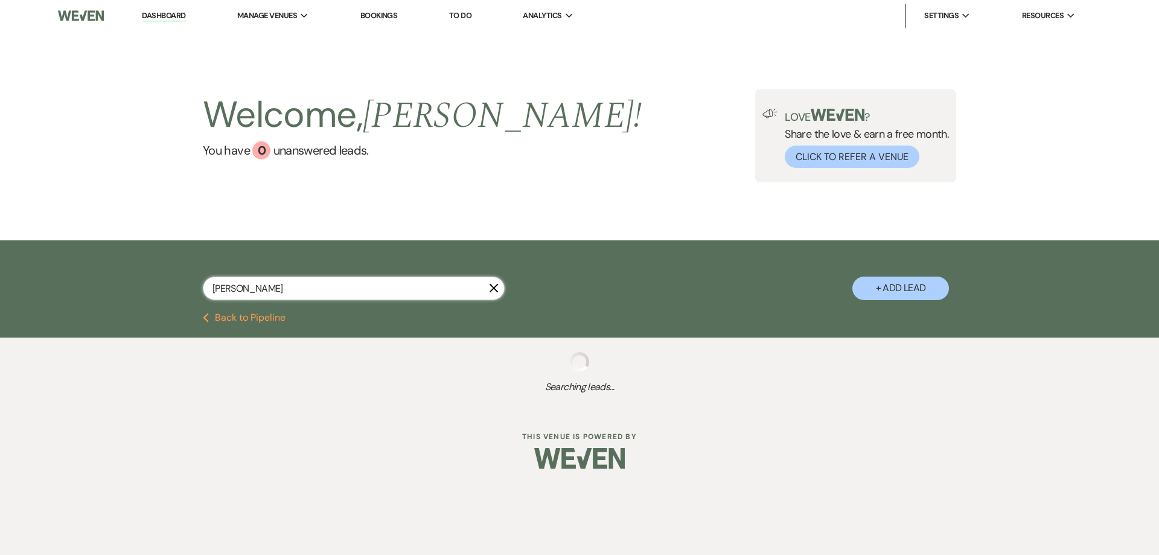
select select "8"
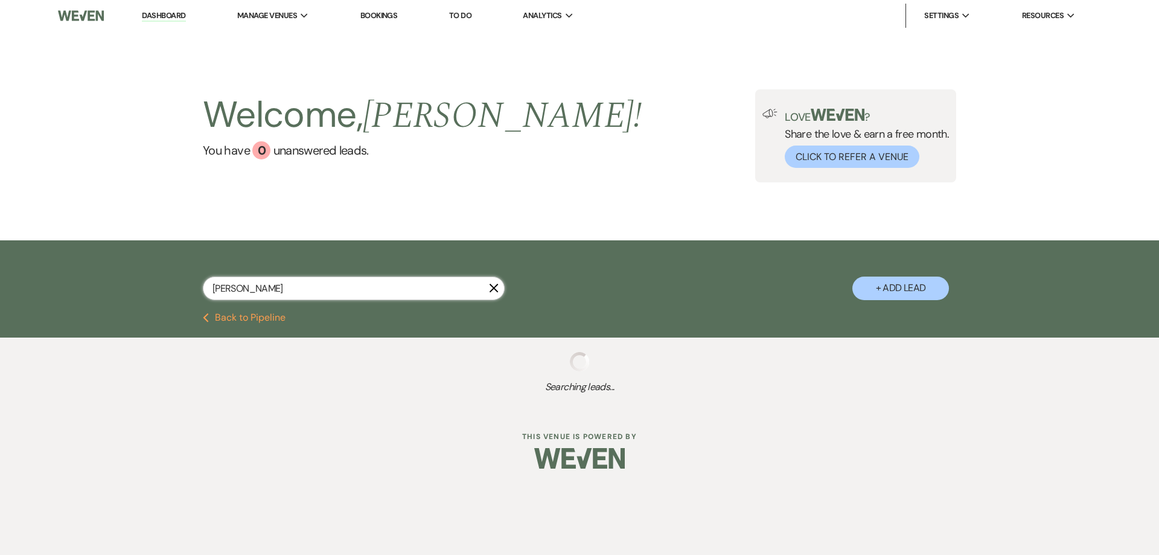
select select "8"
select select "5"
select select "4"
select select "8"
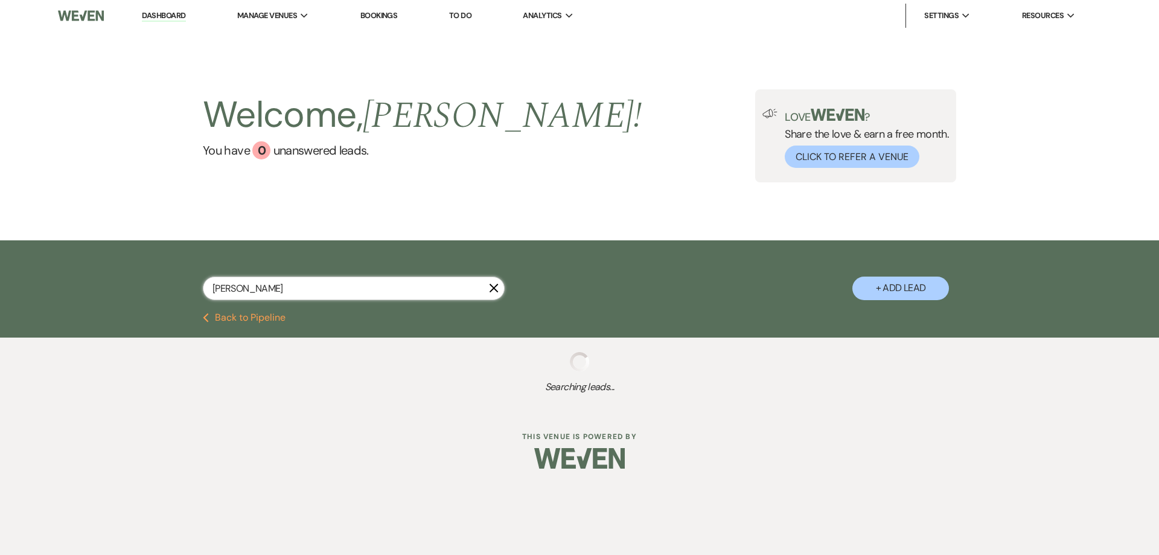
select select "8"
select select "4"
select select "8"
select select "5"
select select "8"
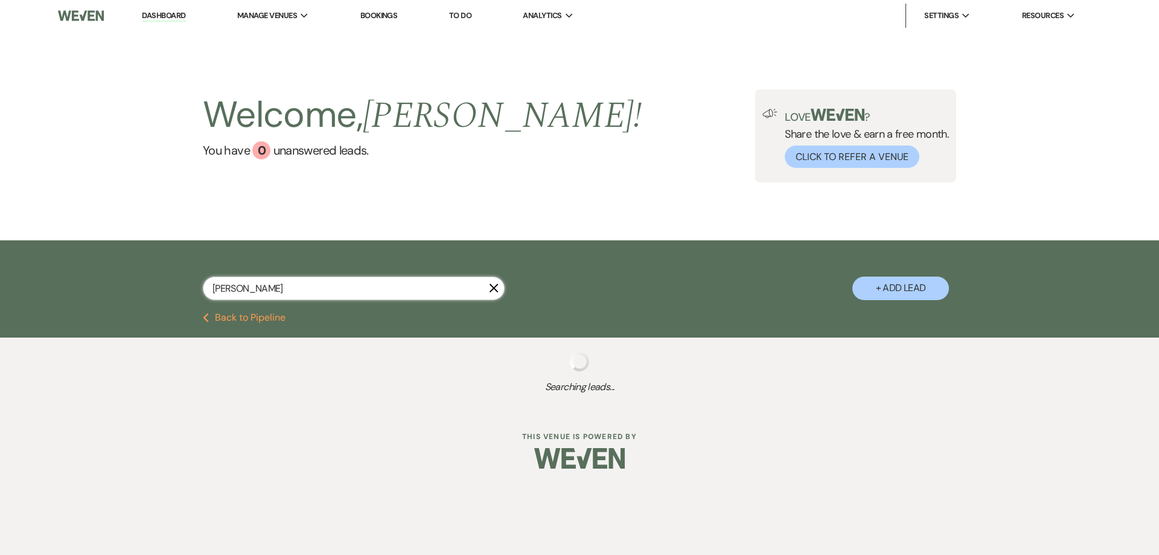
select select "5"
select select "8"
select select "5"
select select "8"
select select "5"
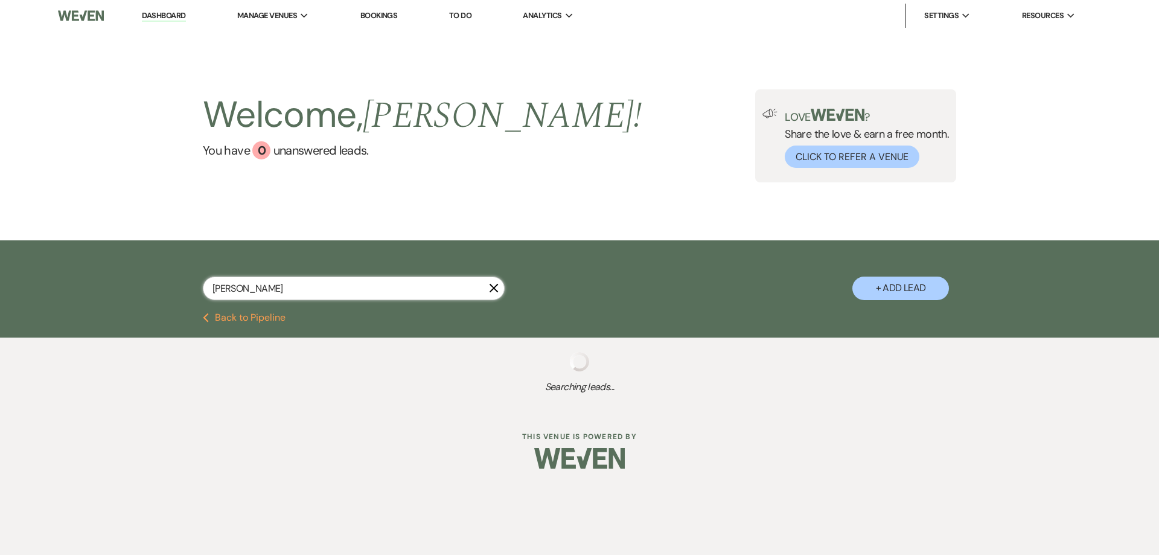
select select "8"
select select "5"
select select "8"
select select "5"
select select "8"
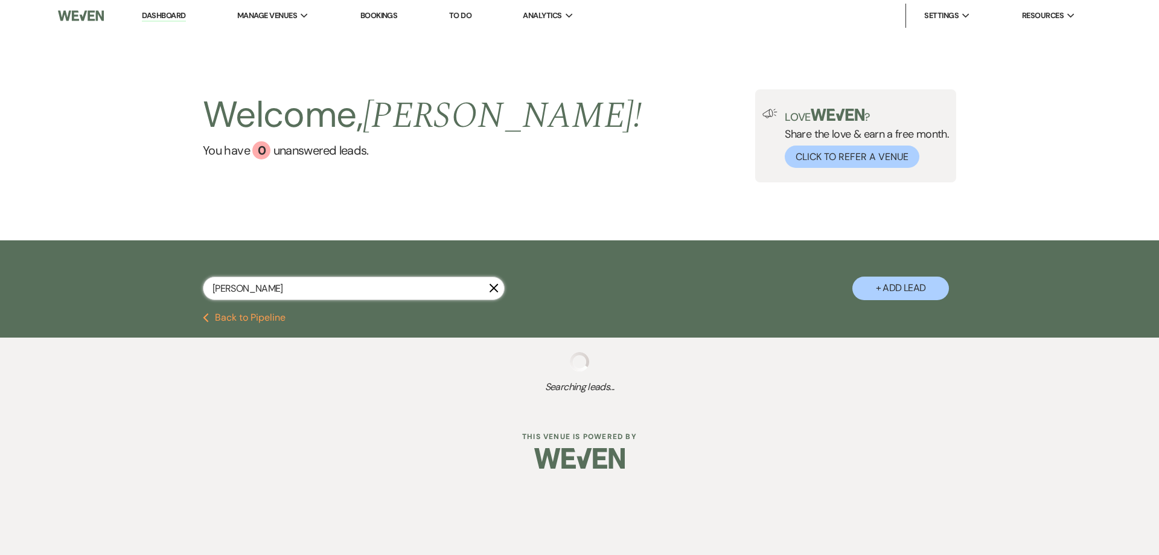
select select "5"
select select "8"
select select "5"
select select "8"
select select "5"
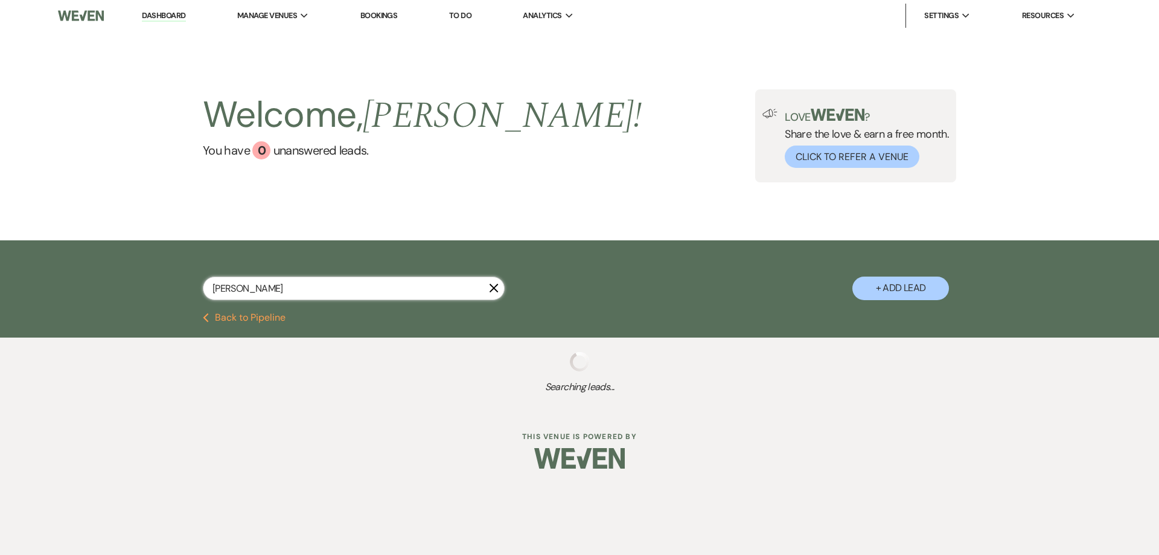
select select "8"
select select "5"
select select "8"
select select "5"
select select "8"
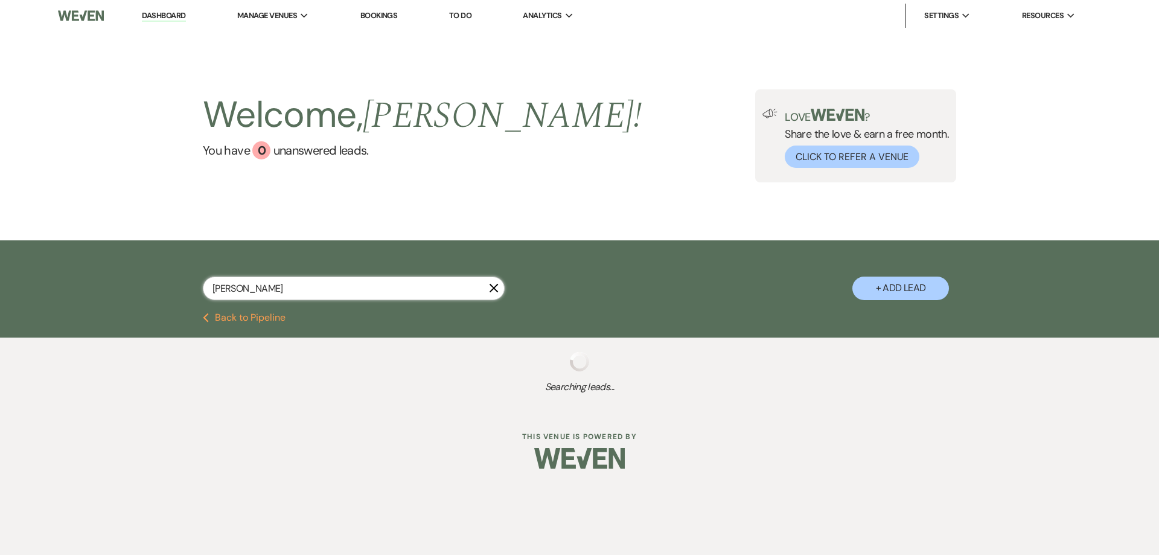
select select "5"
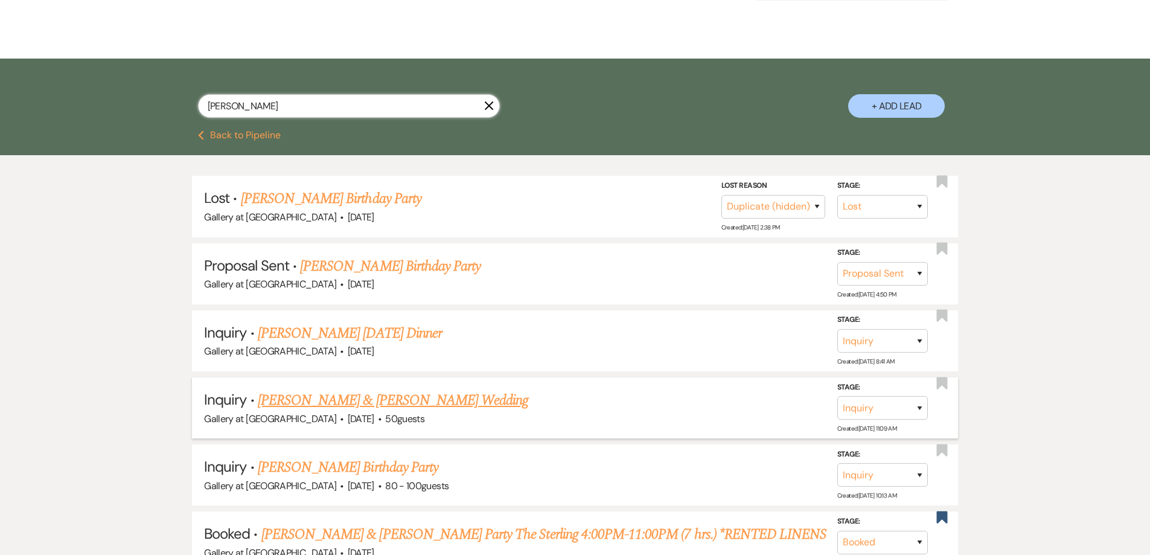
scroll to position [242, 0]
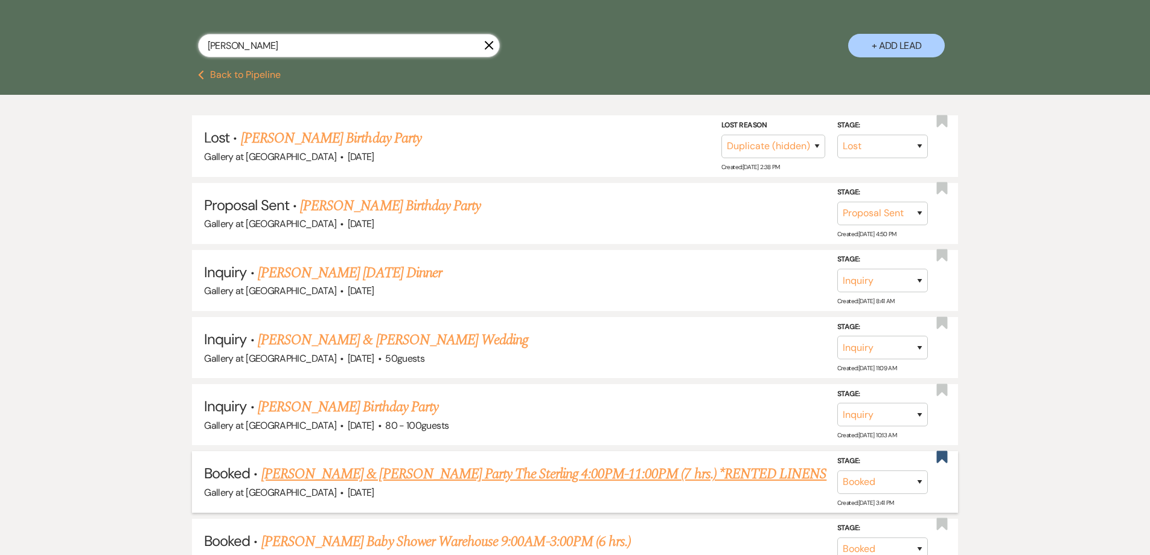
type input "william"
click at [514, 473] on link "William Kirkland & Sydney Kirkland's Party The Sterling 4:00PM-11:00PM (7 hrs.)…" at bounding box center [543, 474] width 565 height 22
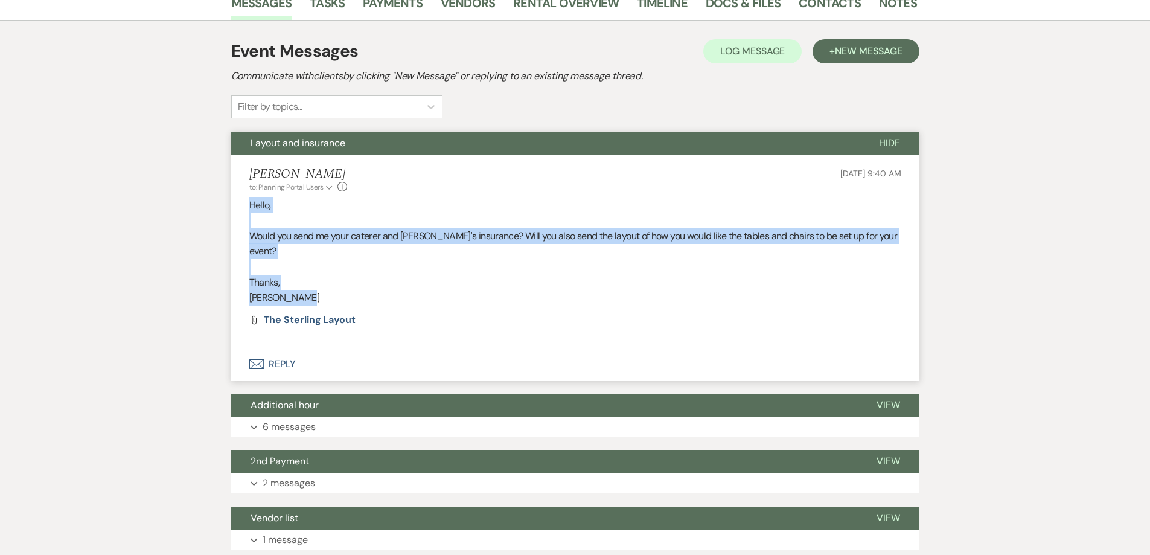
drag, startPoint x: 316, startPoint y: 297, endPoint x: 250, endPoint y: 203, distance: 114.9
click at [250, 203] on div "Hello, Would you send me your caterer and bartender's insurance? Will you also …" at bounding box center [575, 251] width 652 height 108
copy div "Hello, Would you send me your caterer and bartender's insurance? Will you also …"
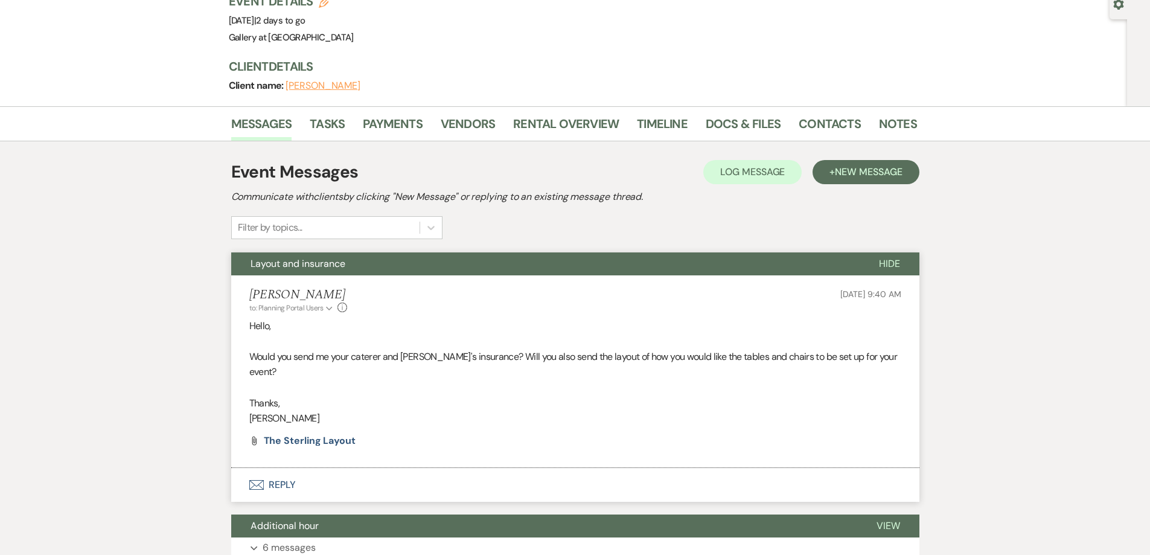
click at [188, 200] on div "Messages Tasks Payments Vendors Rental Overview Timeline Docs & Files Contacts …" at bounding box center [575, 481] width 1150 height 751
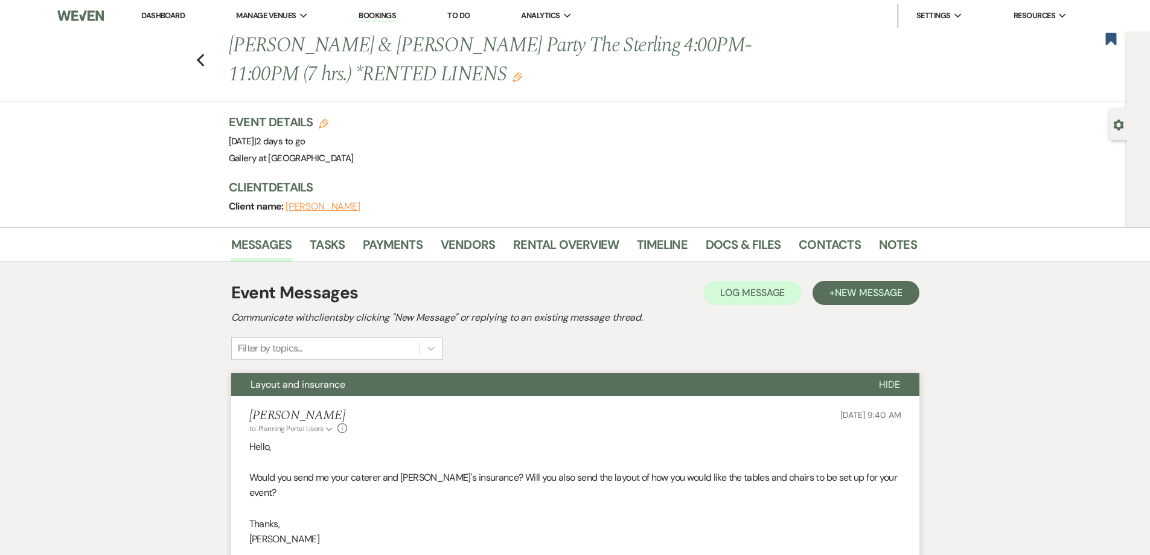
click at [170, 10] on li "Dashboard" at bounding box center [163, 16] width 56 height 24
click at [170, 18] on link "Dashboard" at bounding box center [162, 15] width 43 height 10
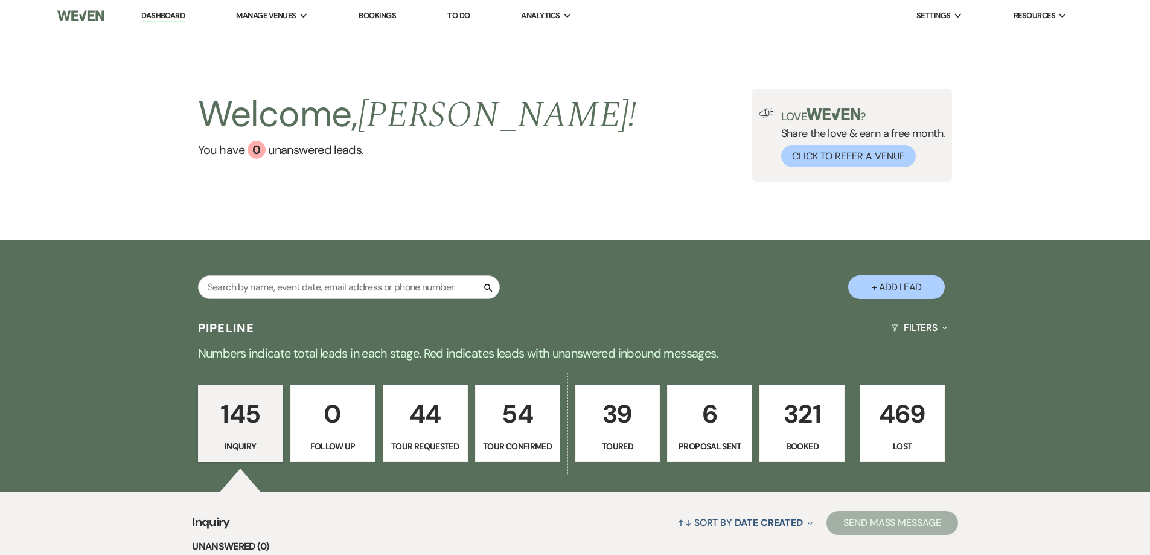
click at [815, 444] on p "Booked" at bounding box center [801, 446] width 69 height 13
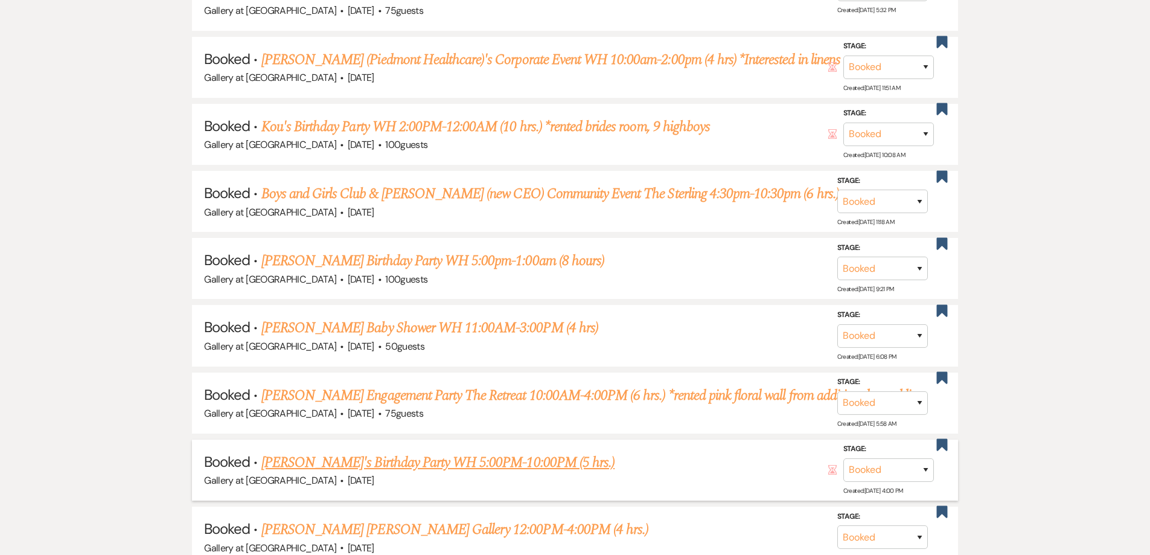
scroll to position [966, 0]
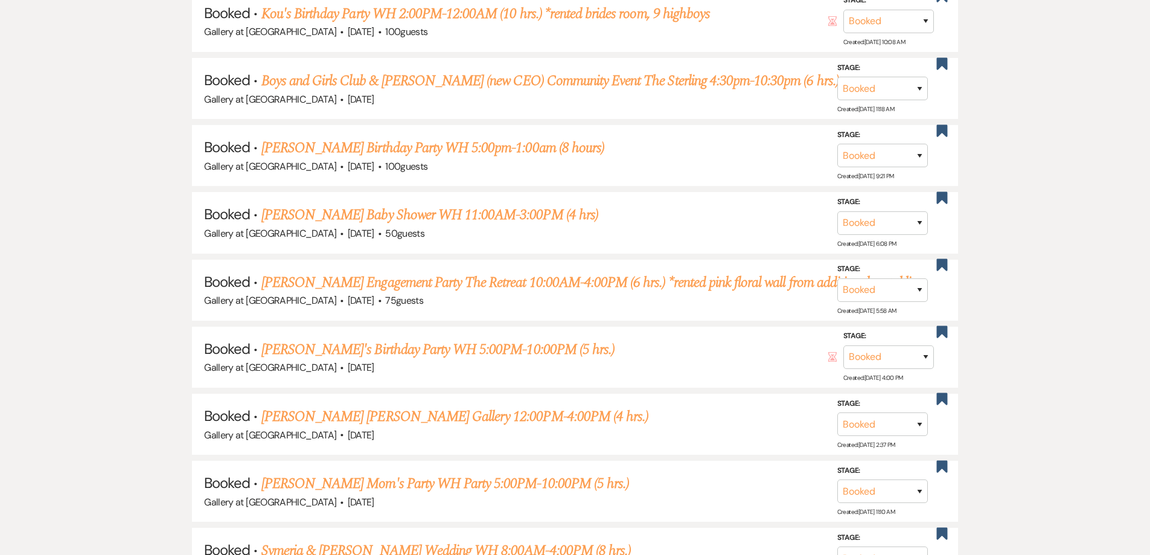
click at [352, 286] on link "[PERSON_NAME] Engagement Party The Retreat 10:00AM-4:00PM (6 hrs.) *rented pink…" at bounding box center [590, 283] width 659 height 22
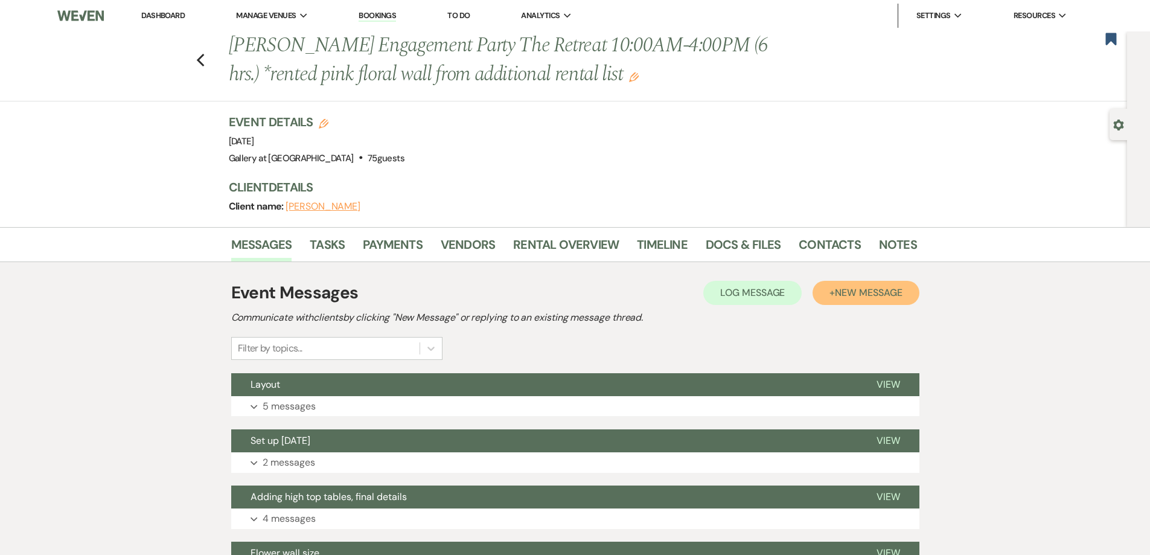
click at [882, 286] on span "New Message" at bounding box center [868, 292] width 67 height 13
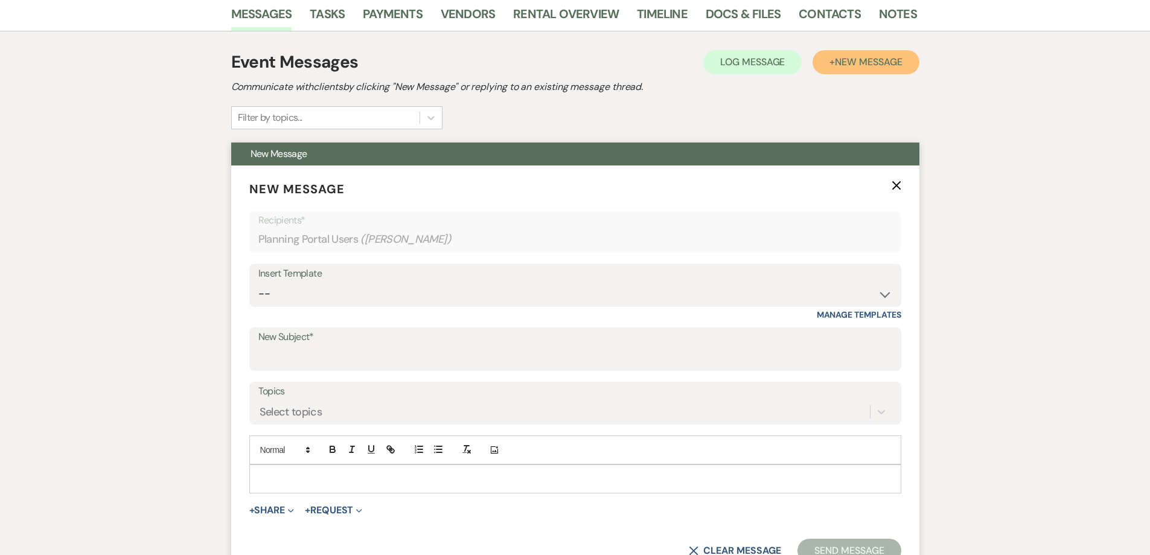
scroll to position [242, 0]
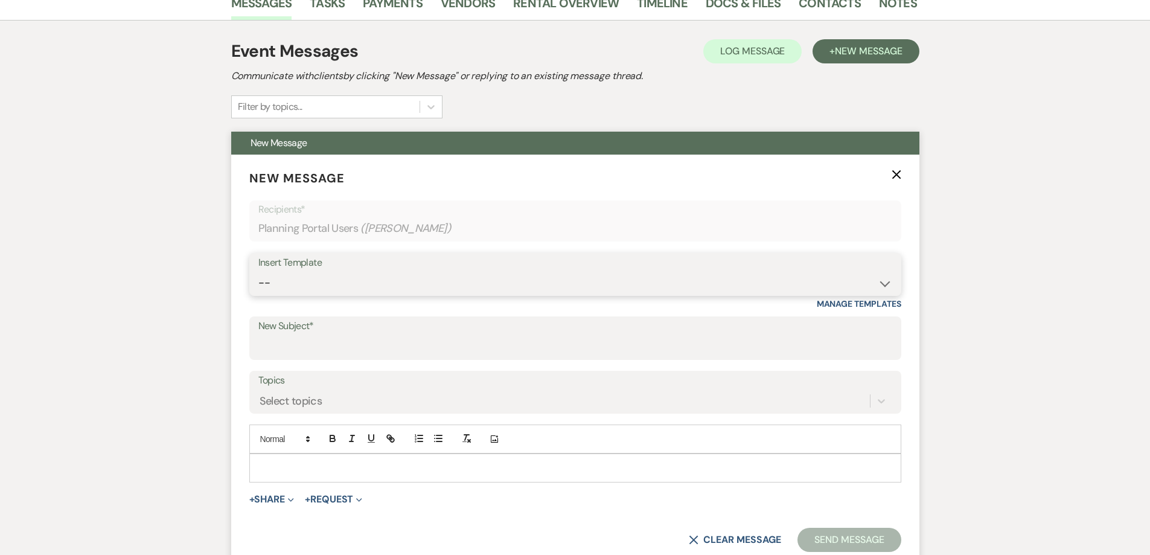
click at [520, 277] on select "-- Initial Inquiry Response-DATE IS AVAILABLE Initial Inquiry Response-DATE NOT…" at bounding box center [575, 283] width 634 height 24
select select "3640"
click at [258, 271] on select "-- Initial Inquiry Response-DATE IS AVAILABLE Initial Inquiry Response-DATE NOT…" at bounding box center [575, 283] width 634 height 24
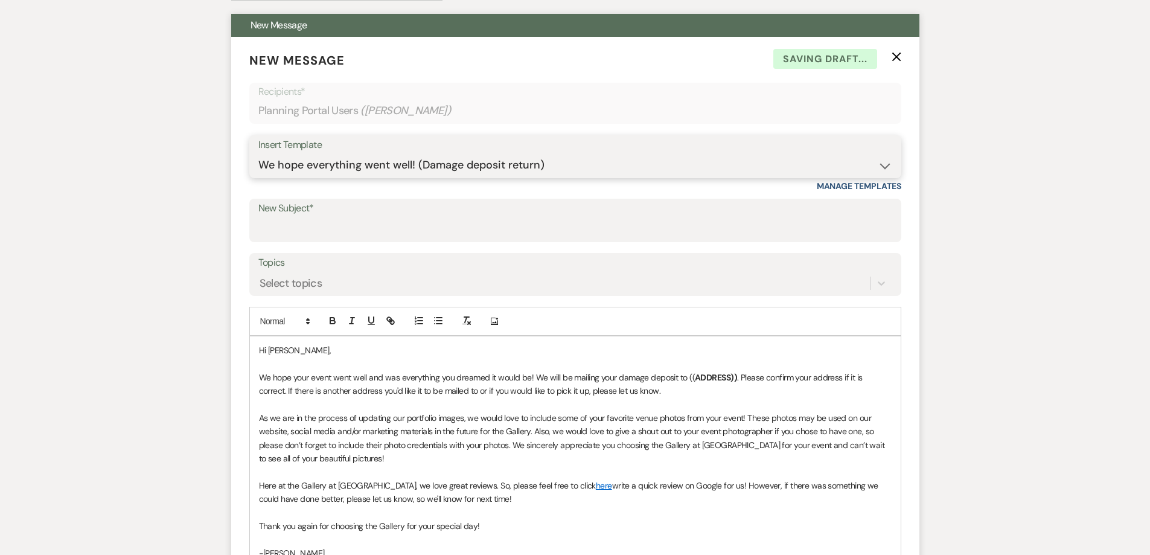
scroll to position [362, 0]
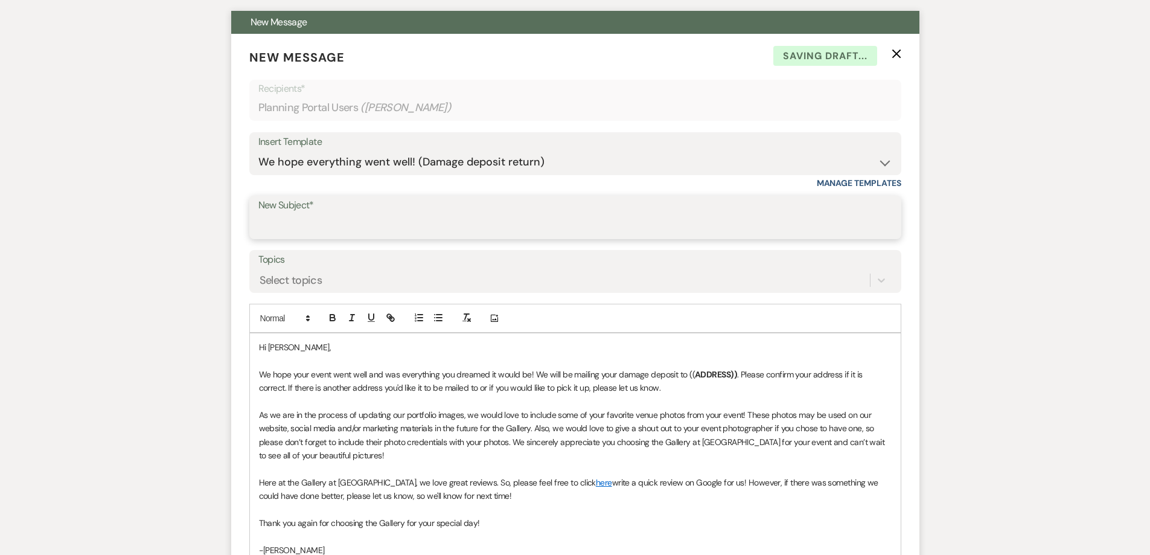
click at [444, 225] on input "New Subject*" at bounding box center [575, 226] width 634 height 24
type input "We hope everything went well! (Damage deposit return)"
drag, startPoint x: 732, startPoint y: 376, endPoint x: 688, endPoint y: 375, distance: 44.1
click at [687, 375] on p "We hope your event went well and was everything you dreamed it would be! We wil…" at bounding box center [575, 381] width 633 height 27
click at [726, 375] on p "We hope your event went well and was everything you dreamed it would be! We wil…" at bounding box center [575, 381] width 633 height 27
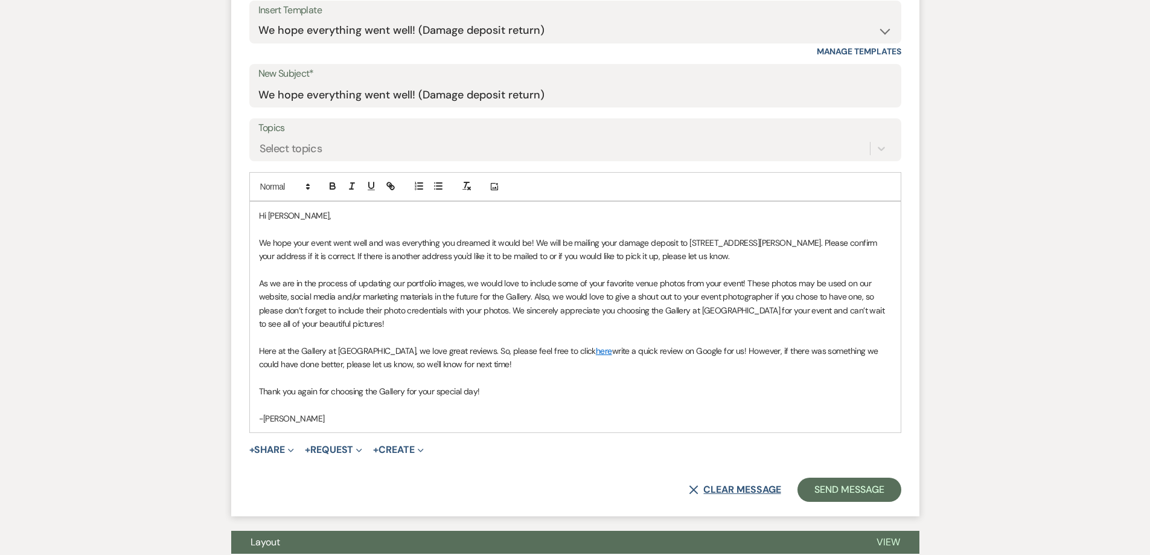
scroll to position [543, 0]
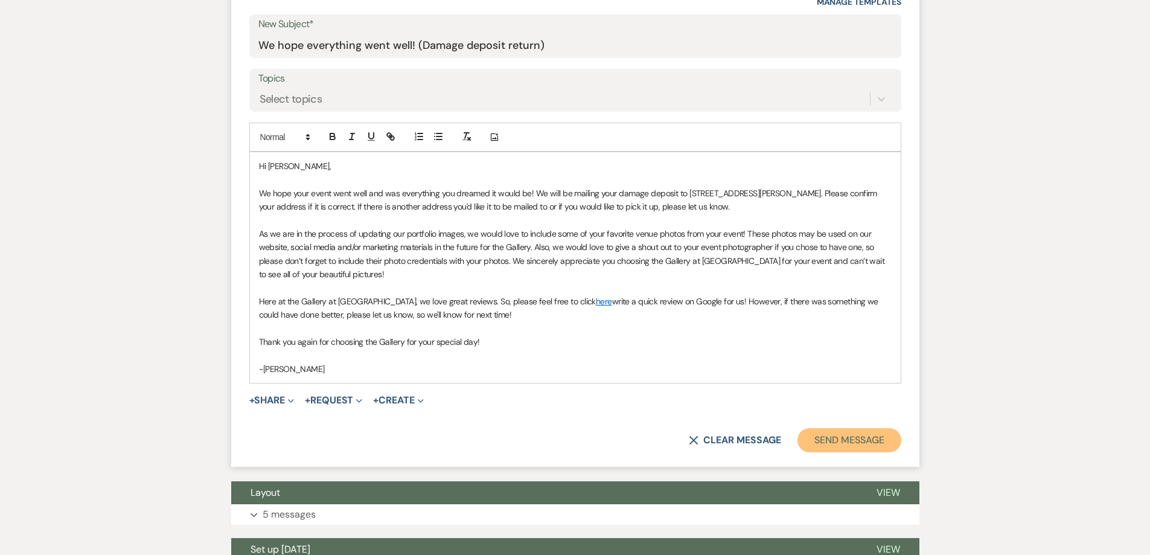
click at [810, 440] on button "Send Message" at bounding box center [849, 440] width 103 height 24
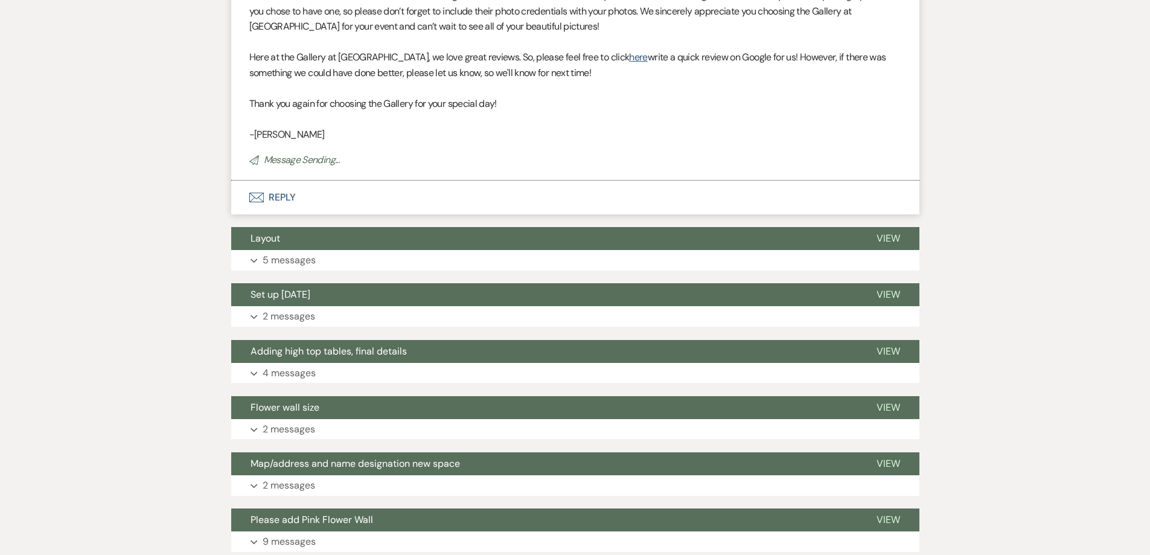
scroll to position [0, 0]
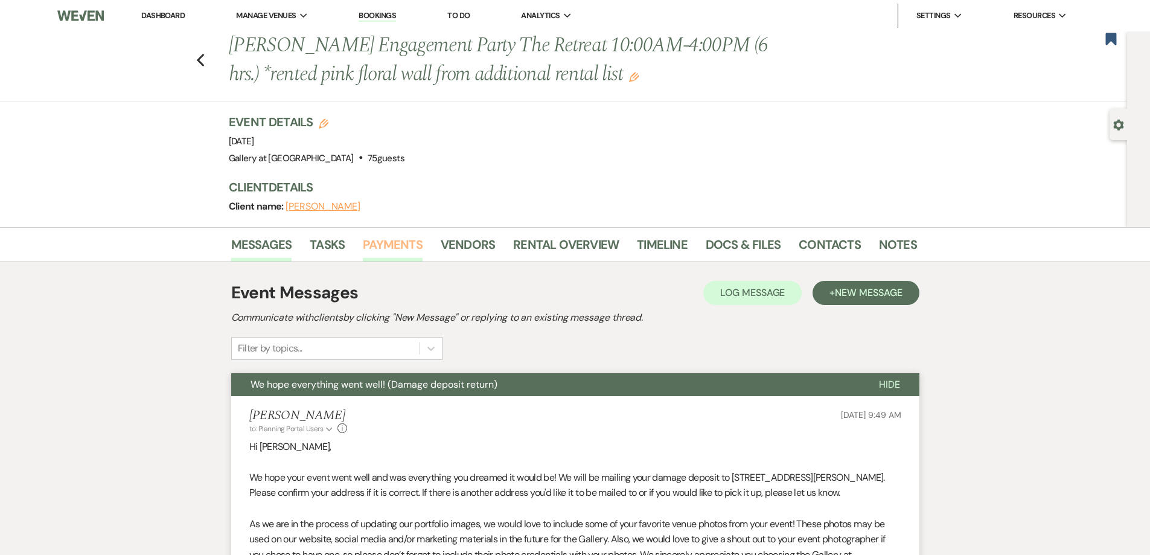
click at [400, 248] on link "Payments" at bounding box center [393, 248] width 60 height 27
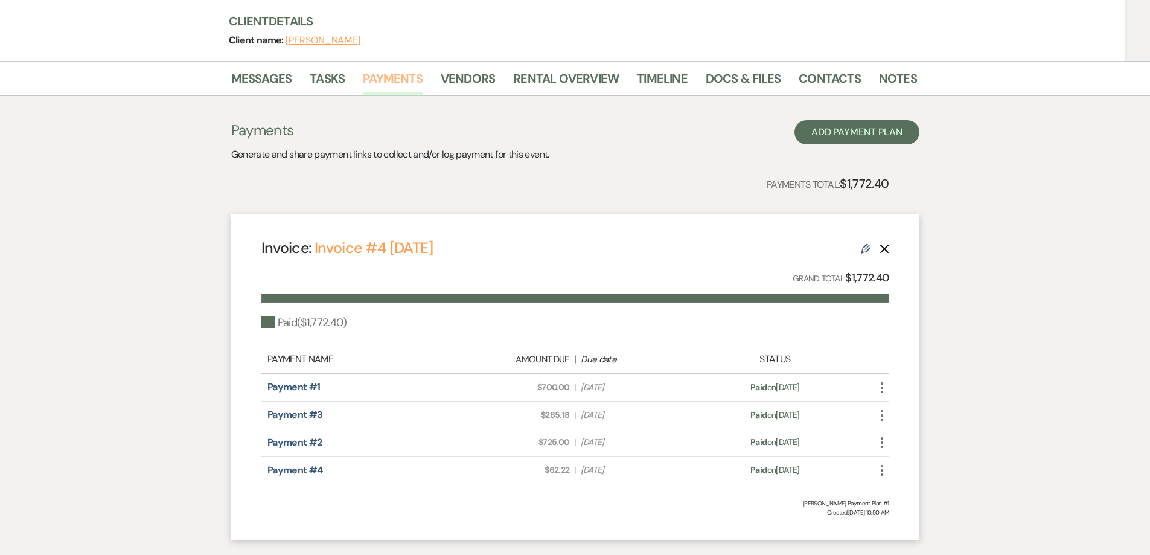
scroll to position [181, 0]
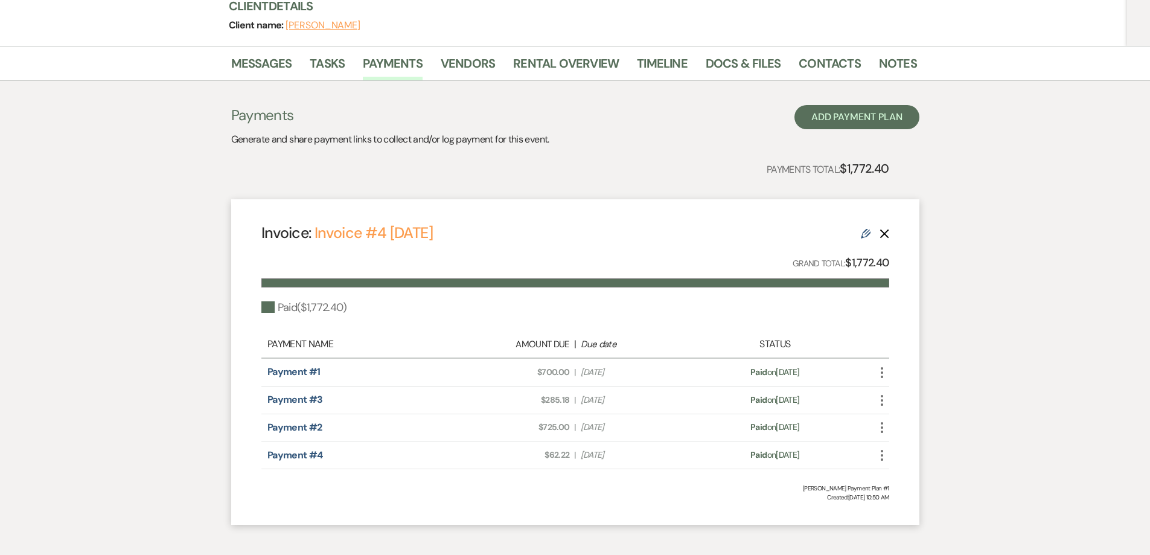
click at [883, 376] on icon "More" at bounding box center [882, 372] width 14 height 14
click at [896, 458] on use at bounding box center [893, 457] width 9 height 9
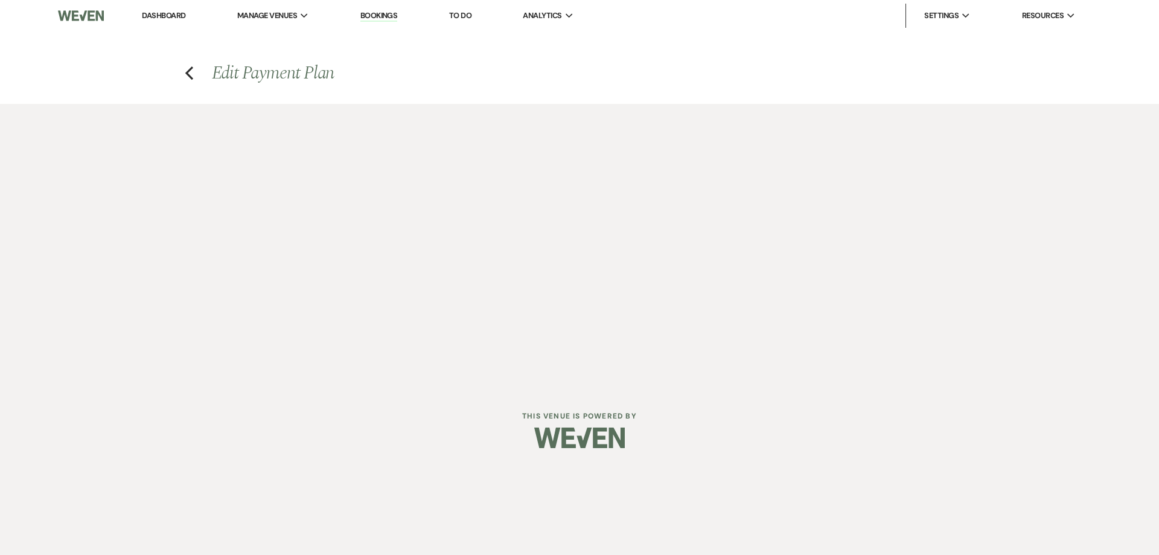
select select "29634"
select select "1"
select select "true"
select select "1"
select select "true"
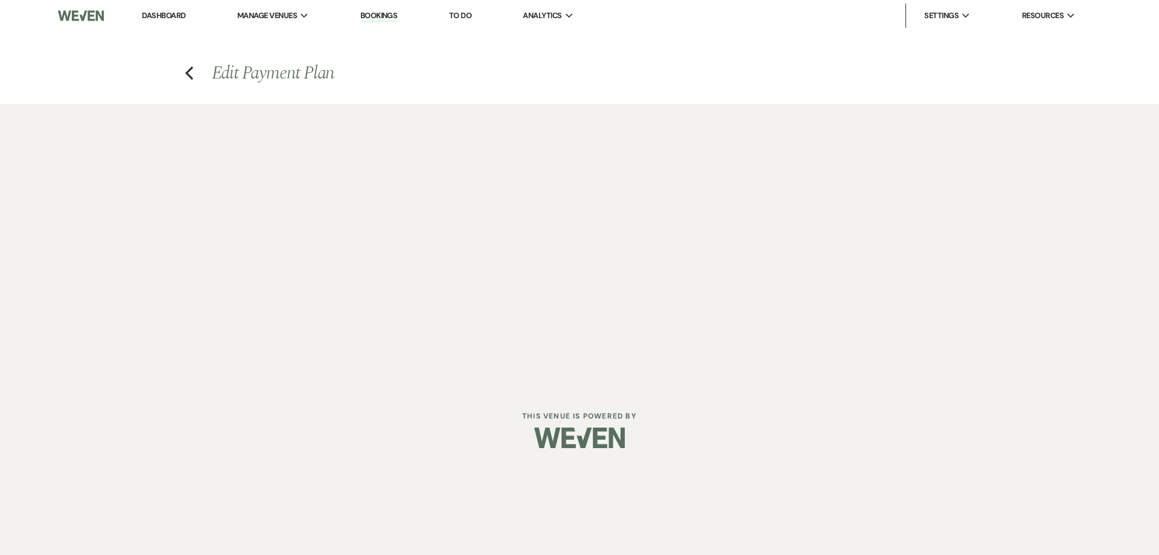
select select "1"
select select "true"
select select "1"
select select "true"
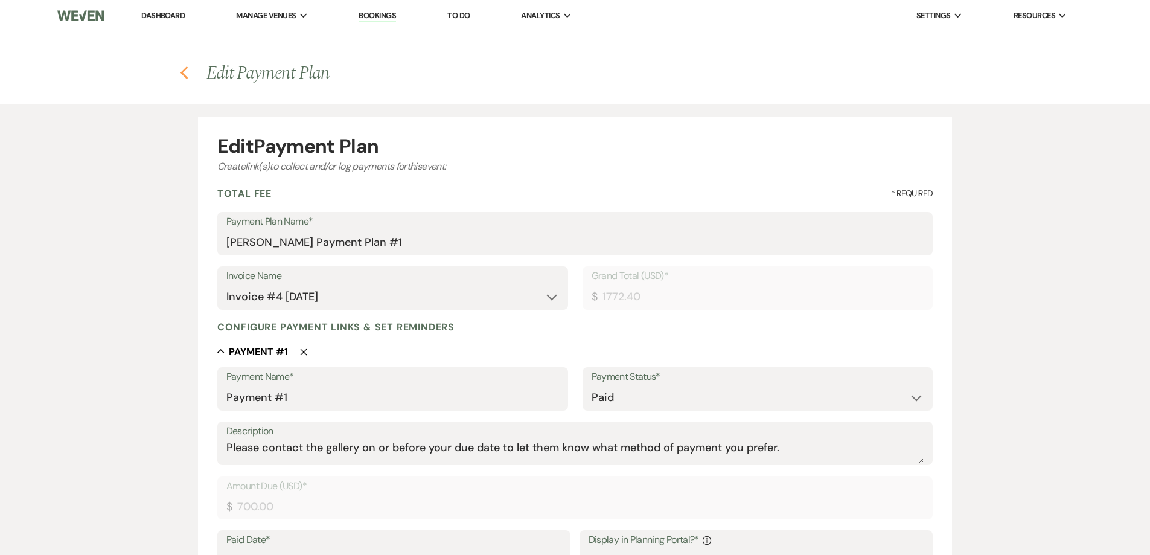
click at [183, 72] on use "button" at bounding box center [185, 72] width 8 height 13
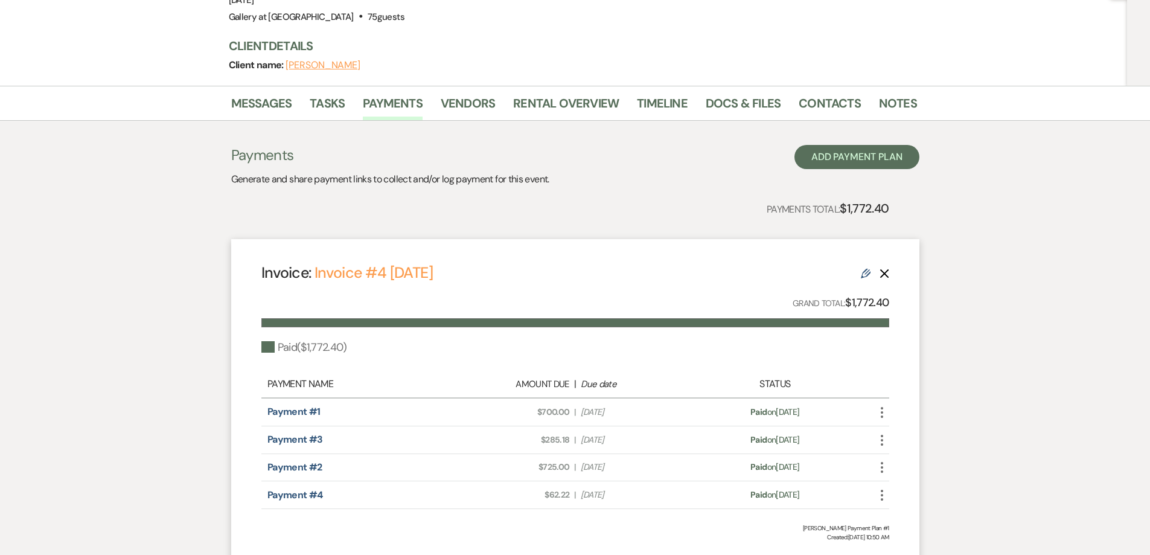
scroll to position [181, 0]
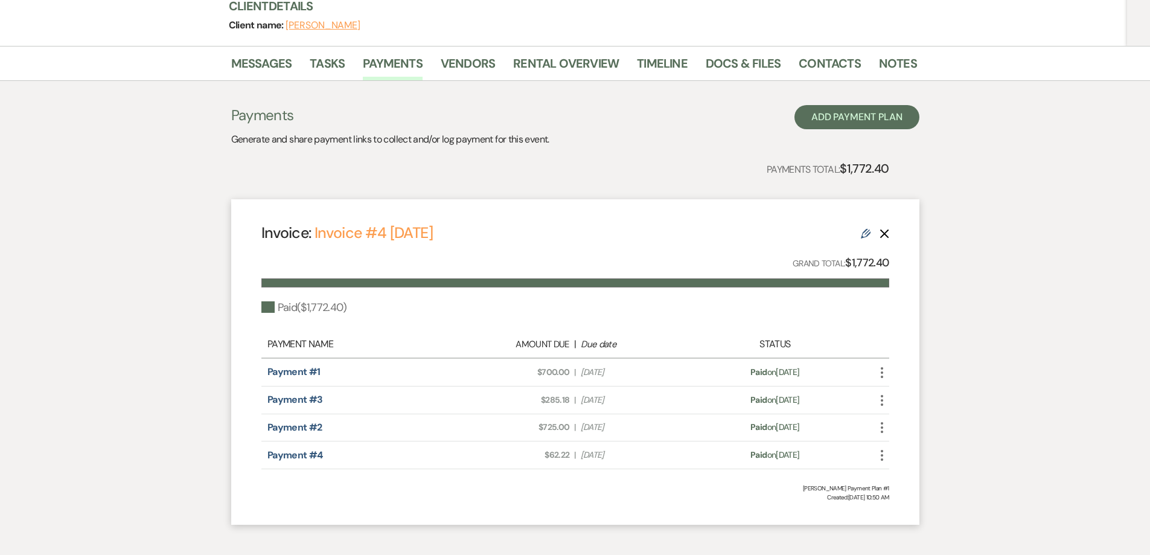
click at [879, 371] on icon "More" at bounding box center [882, 372] width 14 height 14
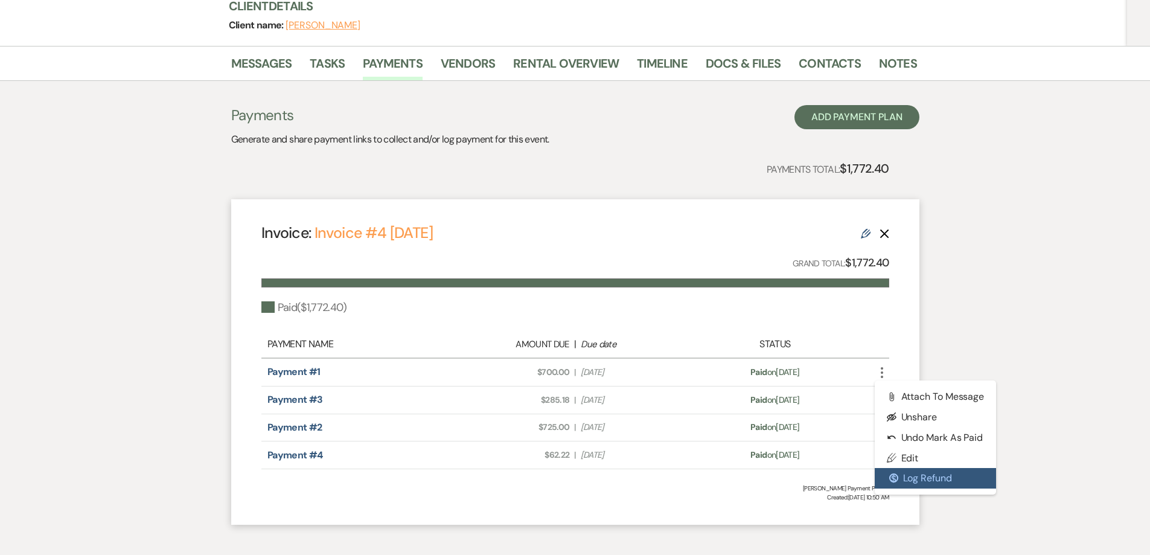
click at [906, 478] on button "$ Log Refund" at bounding box center [936, 478] width 122 height 21
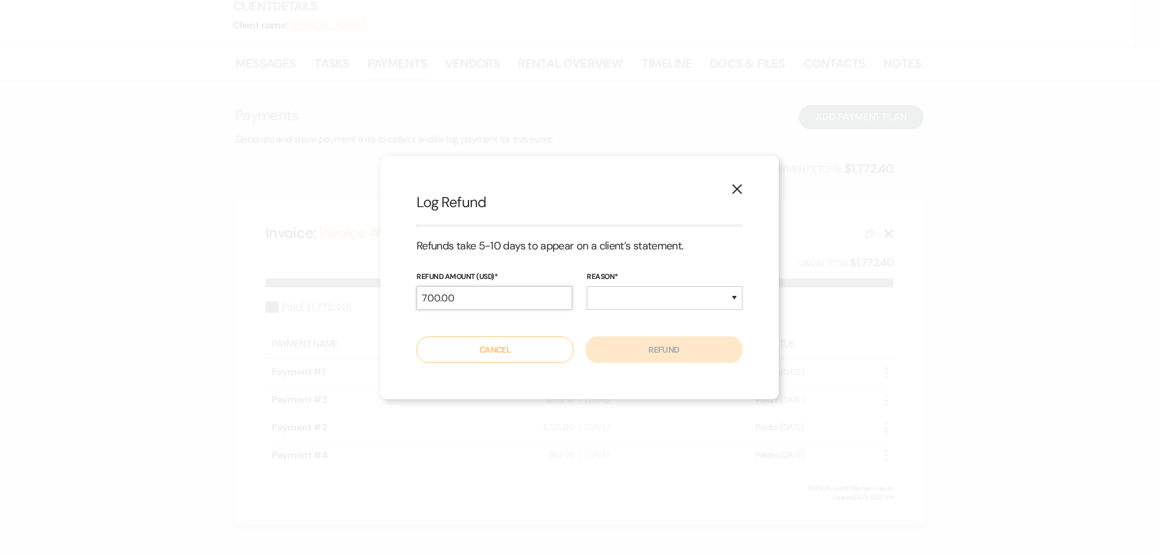
drag, startPoint x: 457, startPoint y: 298, endPoint x: 371, endPoint y: 304, distance: 85.9
click at [371, 304] on div "X Log Refund Refunds take 5-10 days to appear on a client’s statement. Refund A…" at bounding box center [579, 277] width 1159 height 555
type input "250.00"
click at [682, 298] on select "Duplicate Fraudulent Requested by Customer Other" at bounding box center [665, 298] width 156 height 24
select select "other"
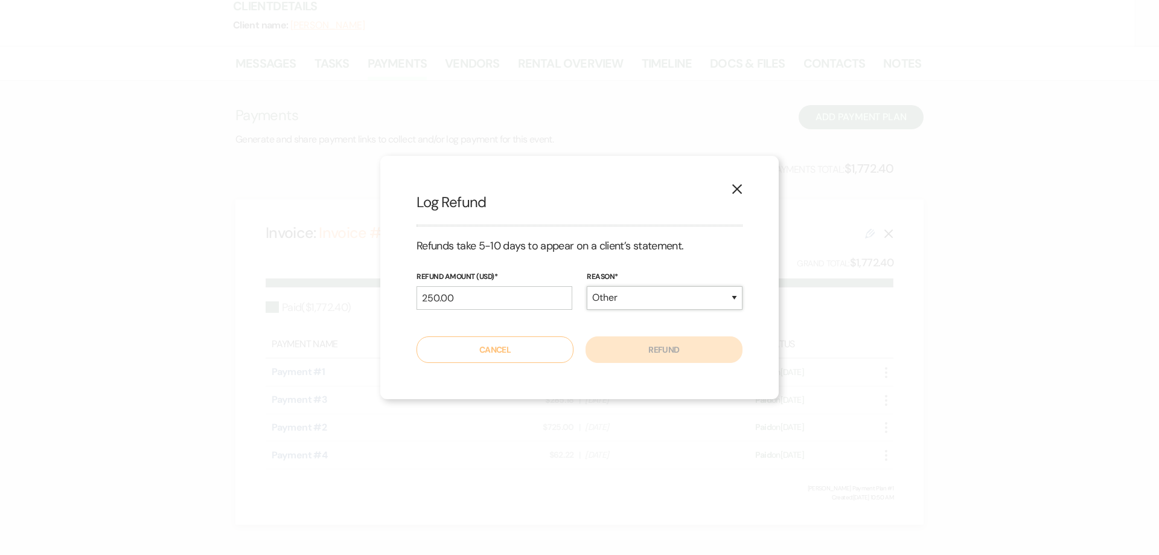
click at [587, 286] on select "Duplicate Fraudulent Requested by Customer Other" at bounding box center [665, 298] width 156 height 24
click at [670, 351] on button "Refund" at bounding box center [664, 349] width 157 height 27
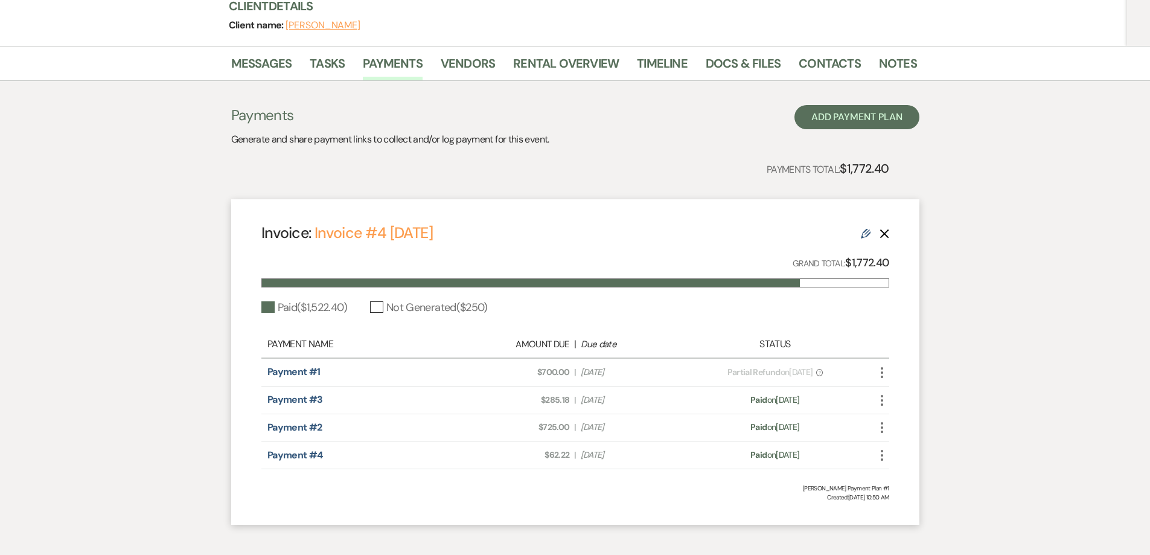
scroll to position [0, 0]
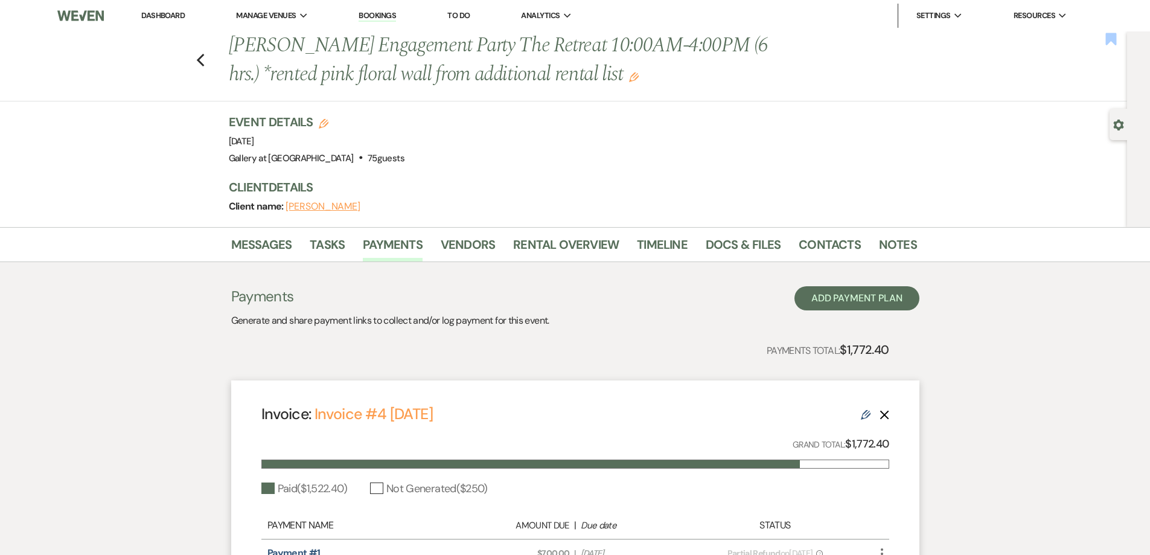
click at [1111, 33] on use "button" at bounding box center [1111, 39] width 11 height 12
click at [203, 60] on use "button" at bounding box center [200, 60] width 8 height 13
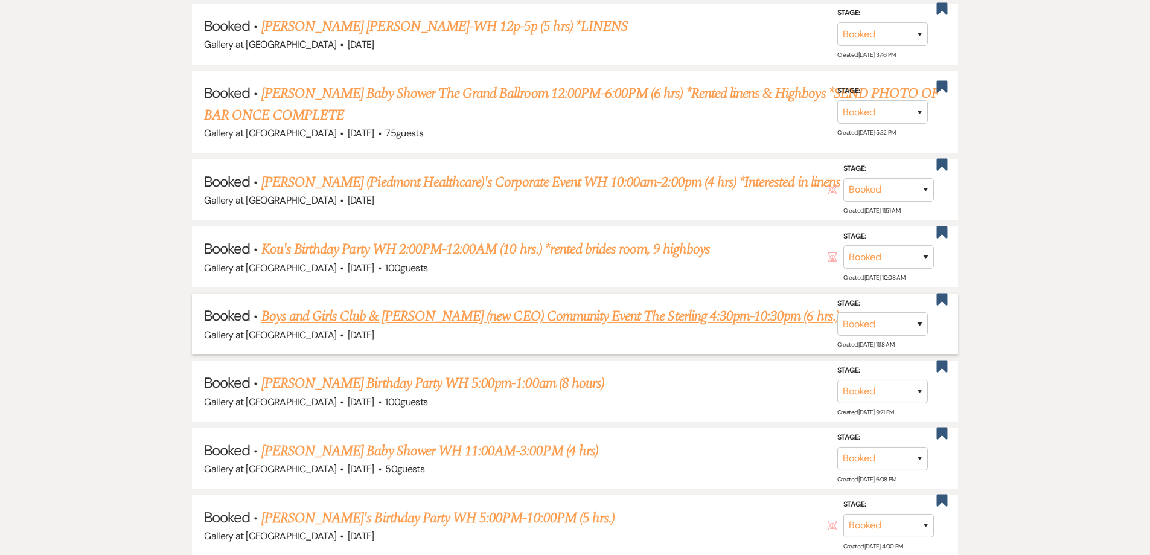
scroll to position [853, 0]
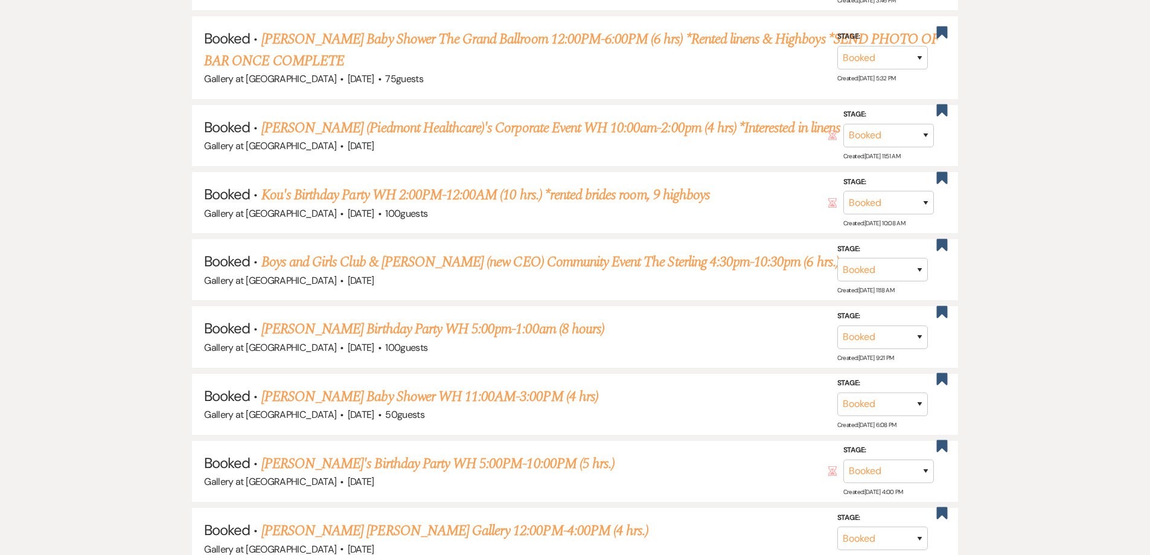
click at [417, 397] on link "Robert Greer's Baby Shower WH 11:00AM-3:00PM (4 hrs)" at bounding box center [429, 397] width 337 height 22
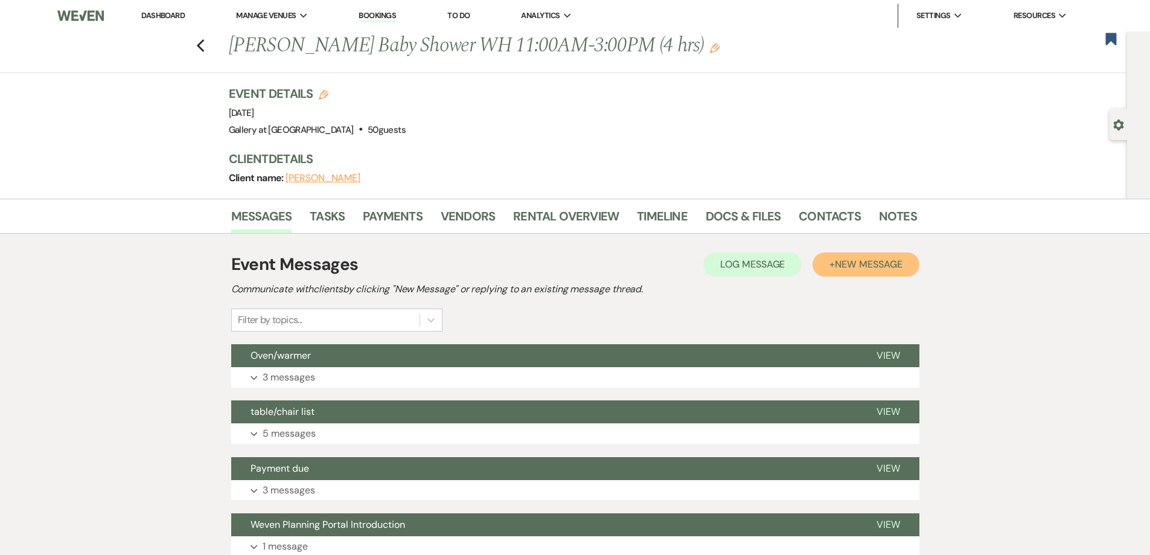
click at [830, 272] on button "+ New Message" at bounding box center [866, 264] width 106 height 24
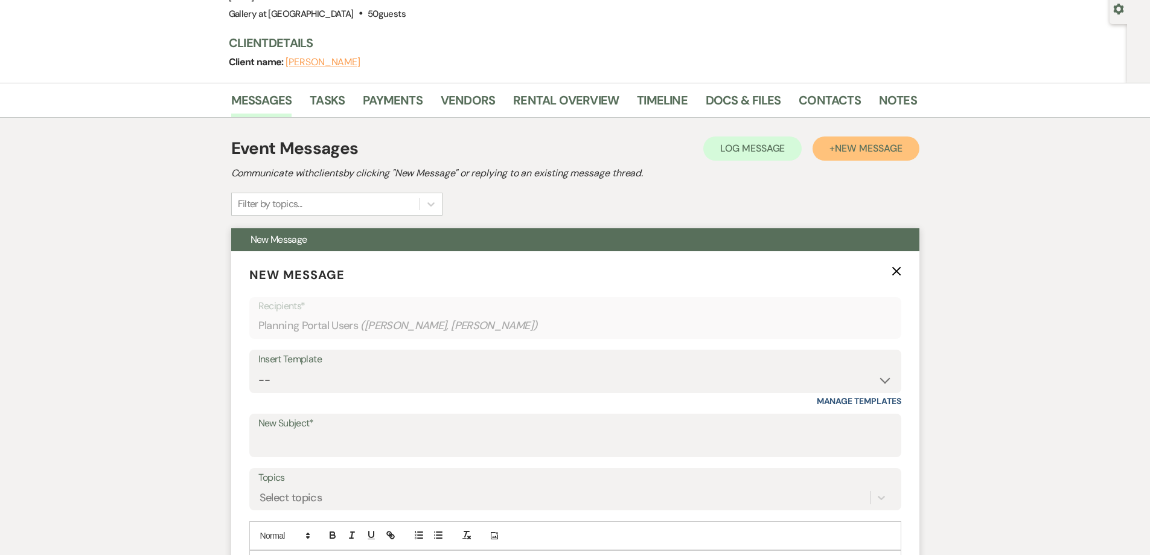
scroll to position [242, 0]
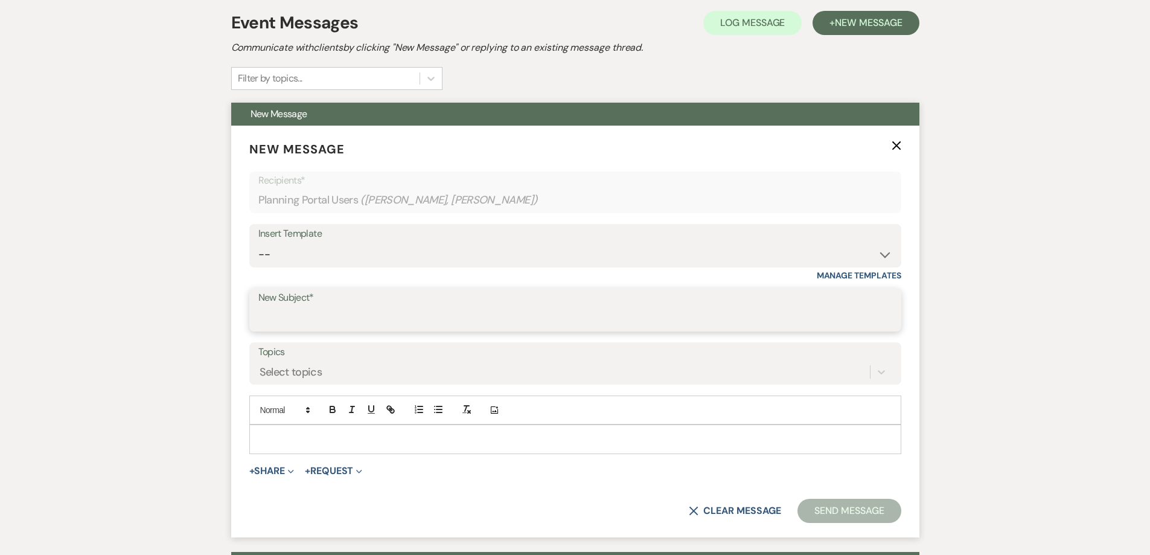
click at [487, 319] on input "New Subject*" at bounding box center [575, 319] width 634 height 24
click at [469, 252] on select "-- Initial Inquiry Response-DATE IS AVAILABLE Initial Inquiry Response-DATE NOT…" at bounding box center [575, 255] width 634 height 24
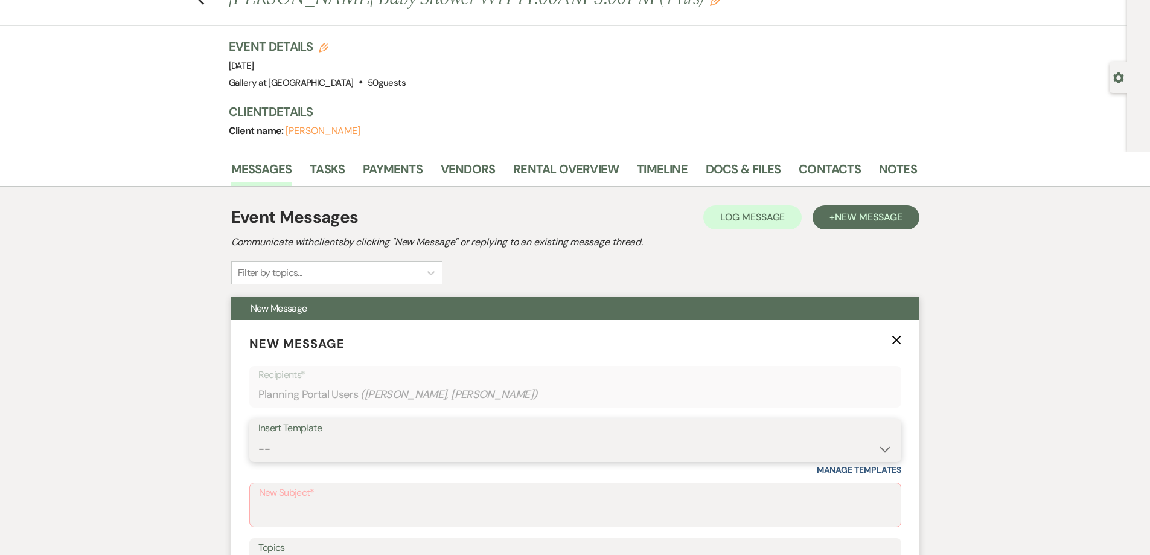
scroll to position [121, 0]
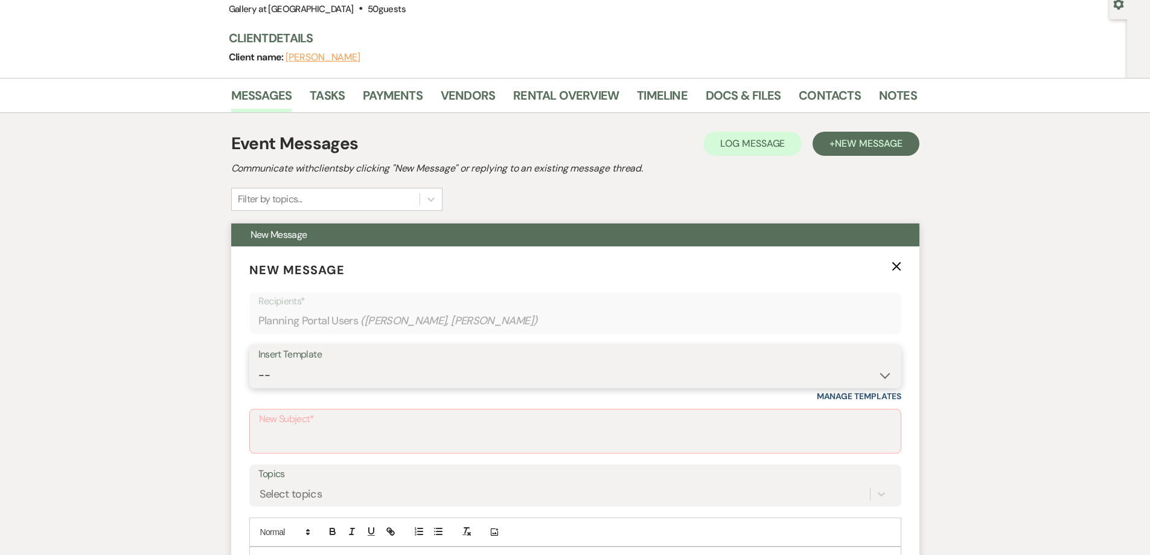
click at [479, 373] on select "-- Initial Inquiry Response-DATE IS AVAILABLE Initial Inquiry Response-DATE NOT…" at bounding box center [575, 376] width 634 height 24
select select "3640"
click at [258, 364] on select "-- Initial Inquiry Response-DATE IS AVAILABLE Initial Inquiry Response-DATE NOT…" at bounding box center [575, 376] width 634 height 24
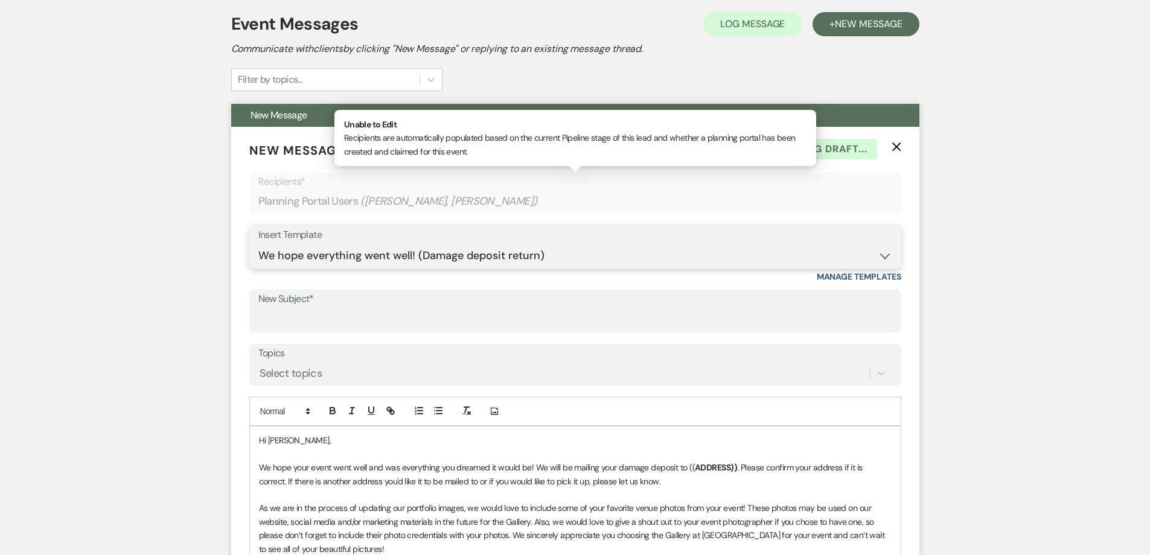
scroll to position [242, 0]
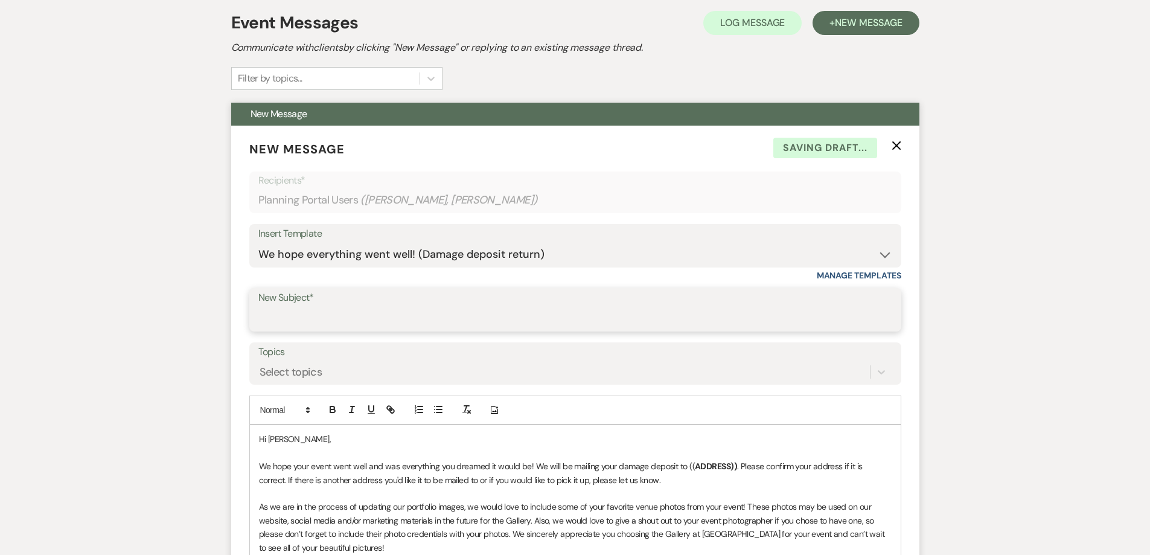
click at [484, 319] on input "New Subject*" at bounding box center [575, 319] width 634 height 24
type input "We hope everything went well! (Damage deposit return)"
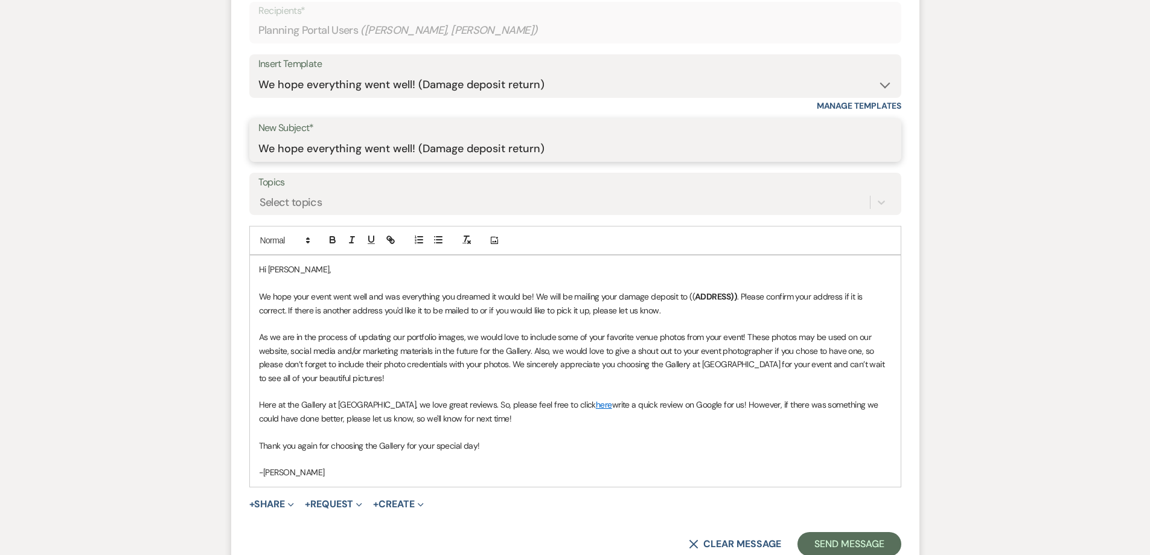
scroll to position [423, 0]
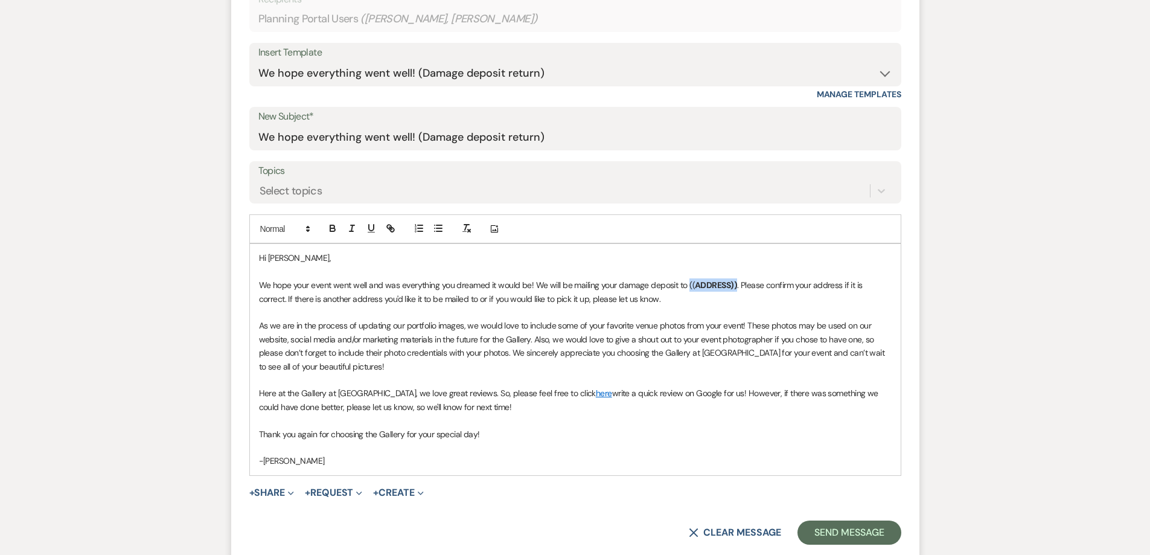
drag, startPoint x: 732, startPoint y: 282, endPoint x: 687, endPoint y: 291, distance: 46.8
click at [687, 291] on p "We hope your event went well and was everything you dreamed it would be! We wil…" at bounding box center [575, 291] width 633 height 27
click at [851, 525] on button "Send Message" at bounding box center [849, 533] width 103 height 24
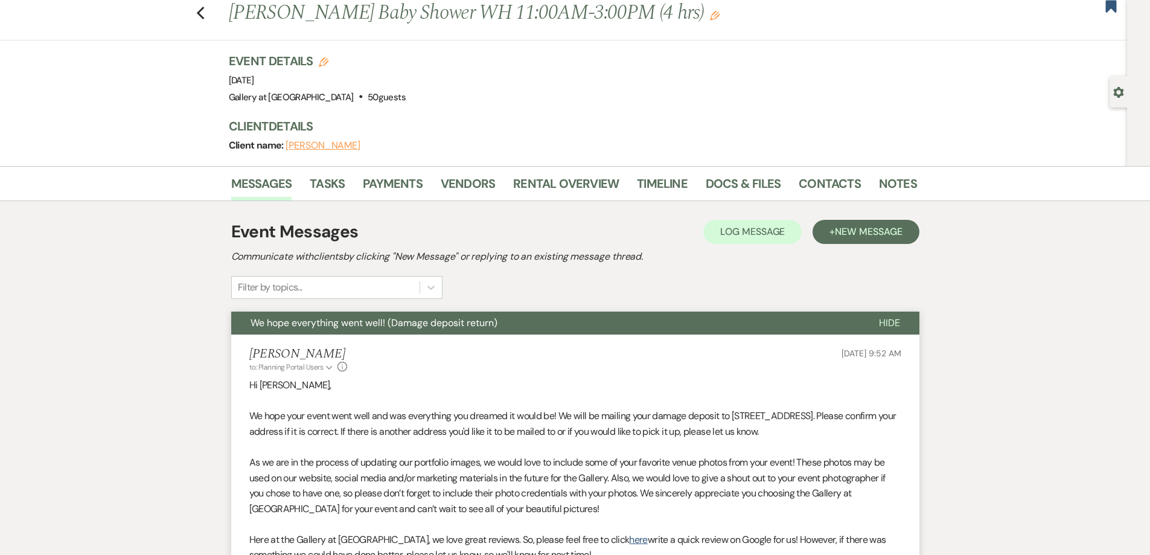
scroll to position [0, 0]
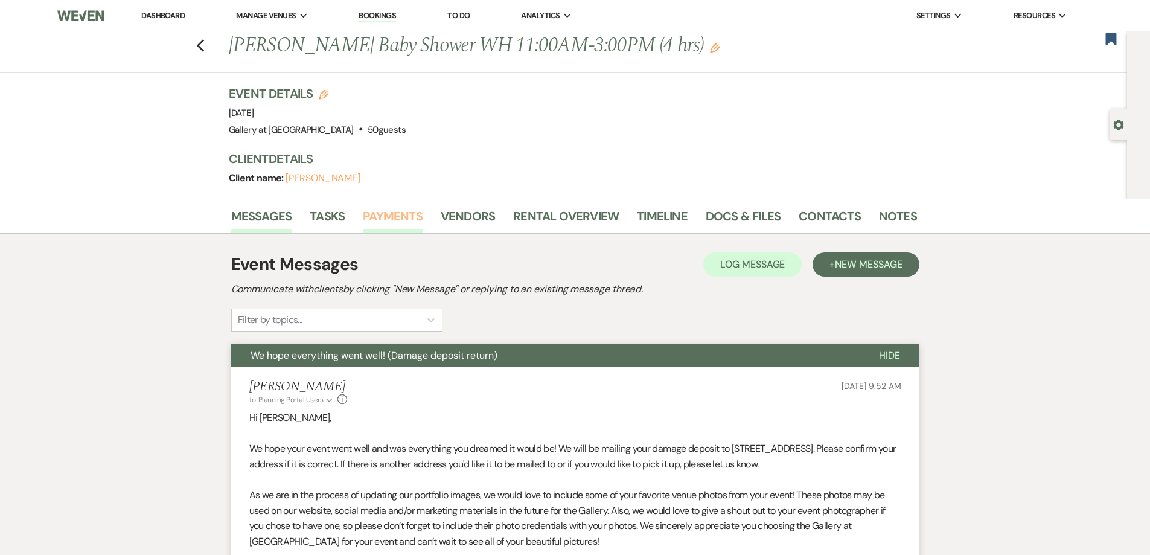
click at [371, 220] on link "Payments" at bounding box center [393, 220] width 60 height 27
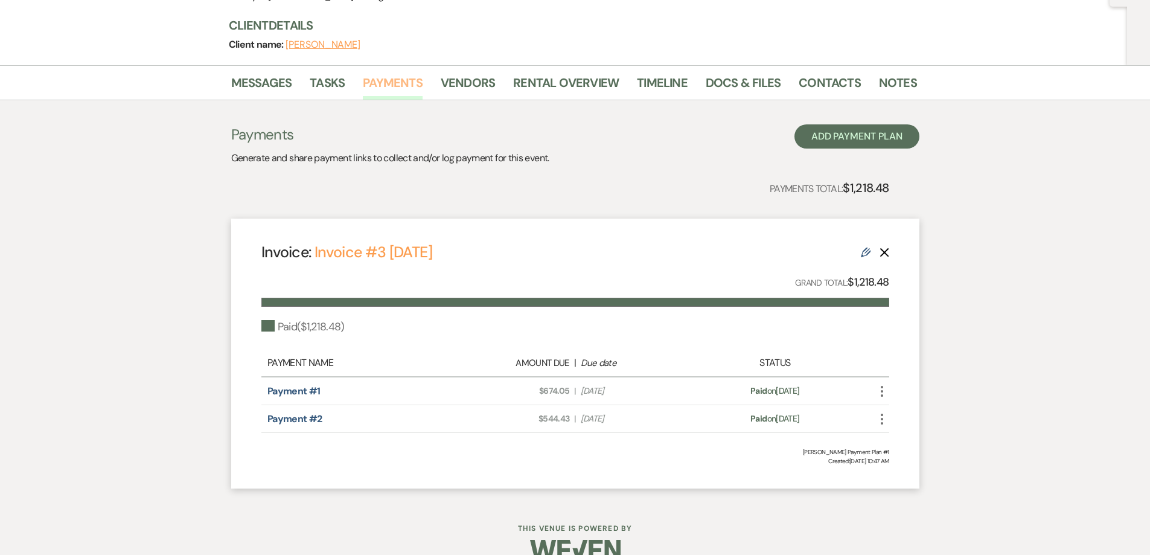
scroll to position [157, 0]
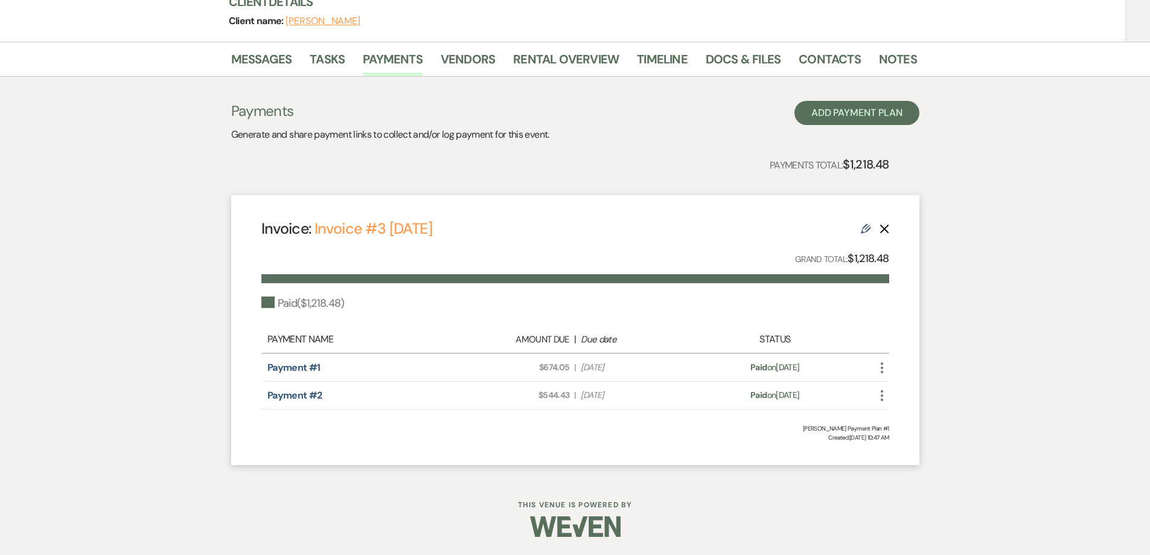
click at [883, 367] on use "button" at bounding box center [882, 367] width 2 height 11
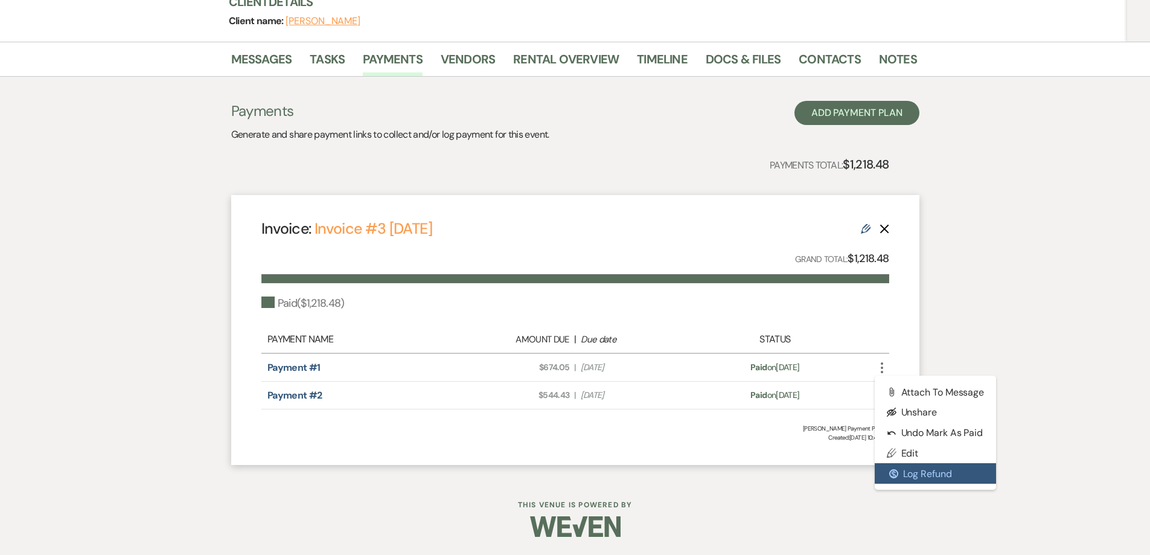
click at [915, 479] on button "$ Log Refund" at bounding box center [936, 473] width 122 height 21
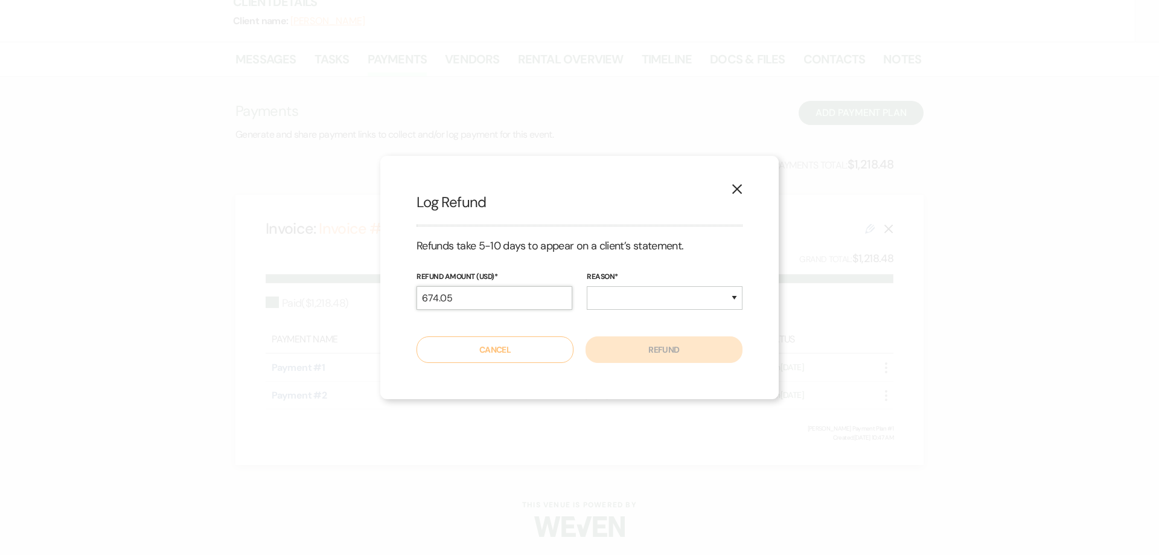
drag, startPoint x: 502, startPoint y: 300, endPoint x: 410, endPoint y: 307, distance: 92.0
click at [412, 306] on div "X Log Refund Refunds take 5-10 days to appear on a client’s statement. Refund A…" at bounding box center [579, 277] width 399 height 243
type input "250.00"
click at [594, 290] on select "Duplicate Fraudulent Requested by Customer Other" at bounding box center [665, 298] width 156 height 24
select select "other"
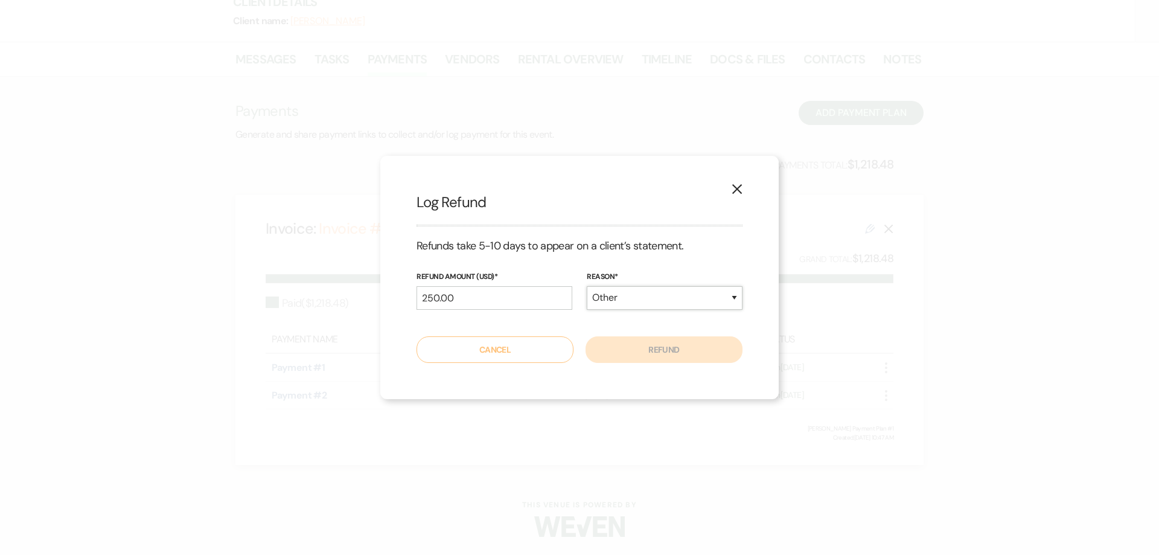
click at [587, 286] on select "Duplicate Fraudulent Requested by Customer Other" at bounding box center [665, 298] width 156 height 24
click at [652, 352] on button "Refund" at bounding box center [664, 349] width 157 height 27
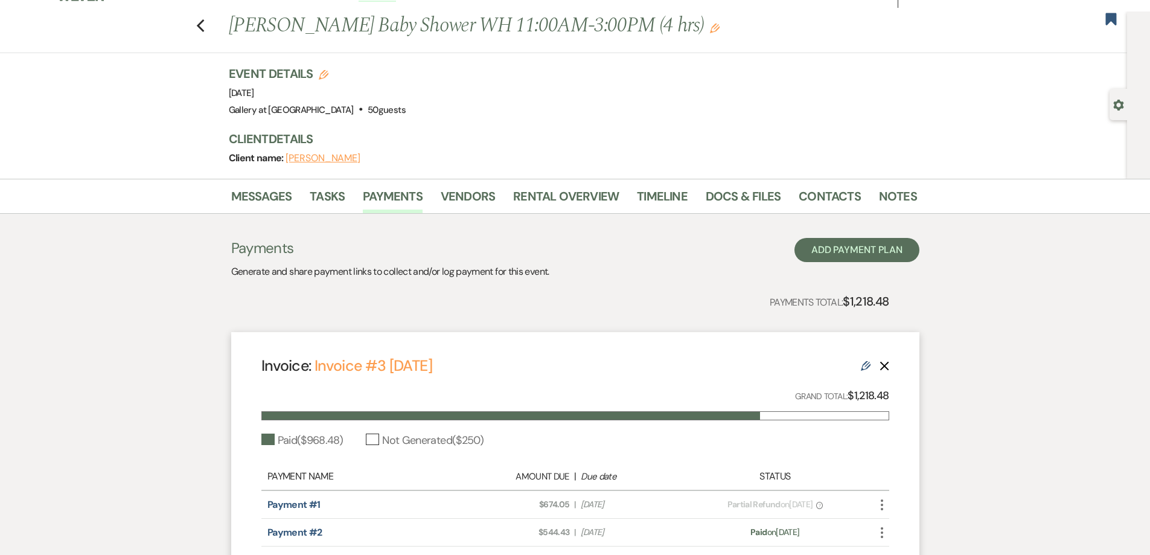
scroll to position [0, 0]
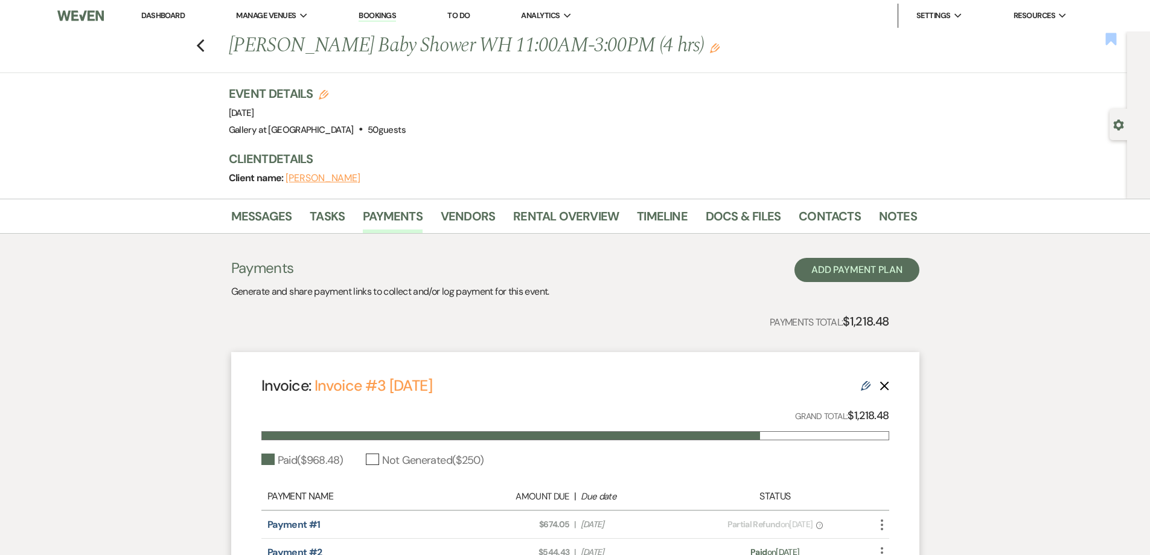
click at [1110, 45] on icon "Bookmark" at bounding box center [1111, 39] width 13 height 14
click at [204, 50] on icon "Previous" at bounding box center [200, 46] width 9 height 14
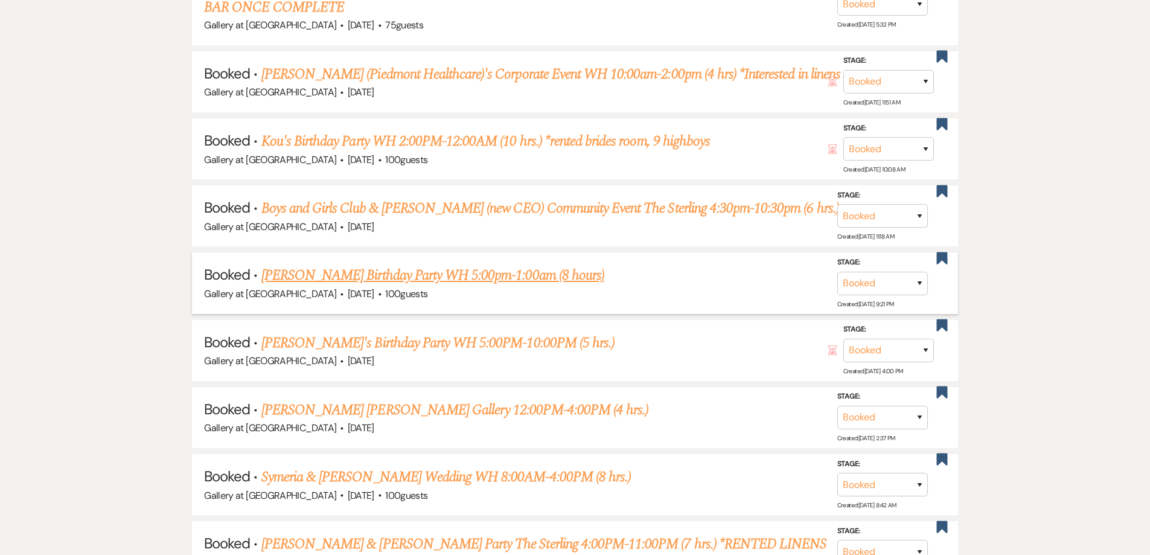
scroll to position [914, 0]
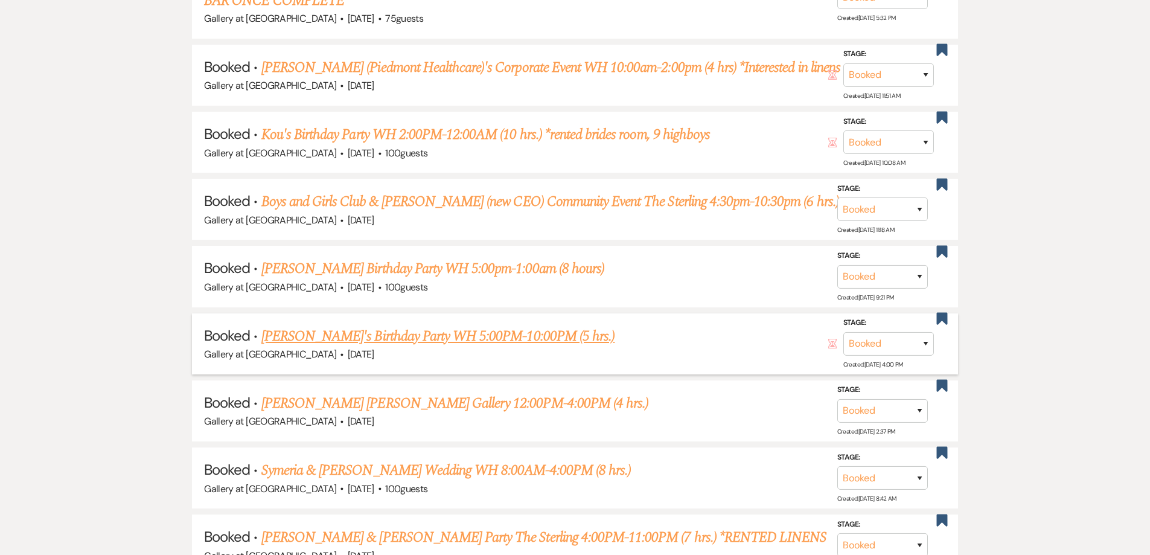
click at [342, 339] on link "Lilton Marks Sr.'s Birthday Party WH 5:00PM-10:00PM (5 hrs.)" at bounding box center [437, 336] width 353 height 22
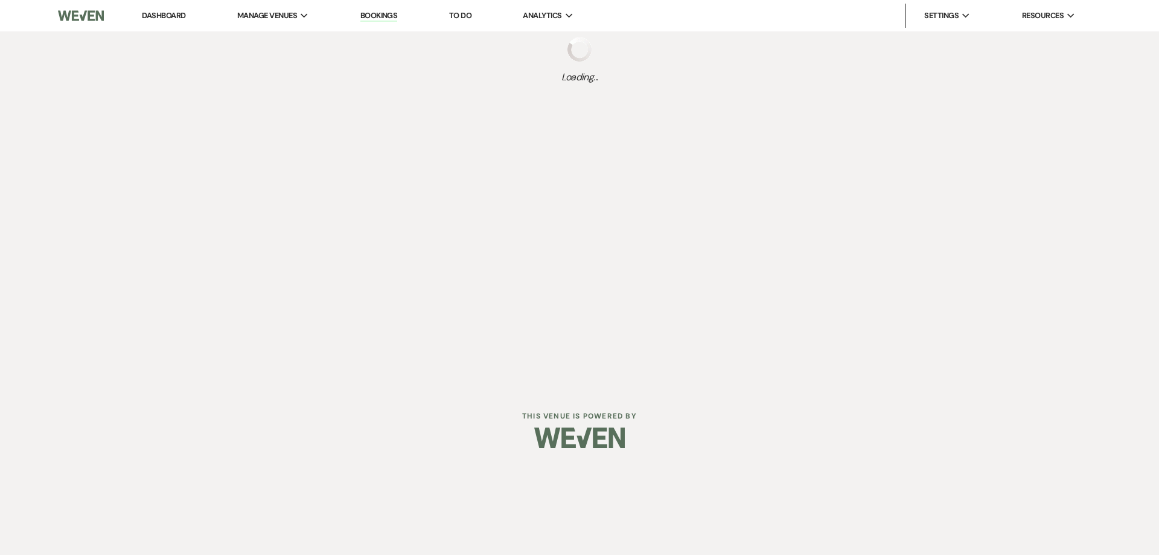
select select "12"
select select "4"
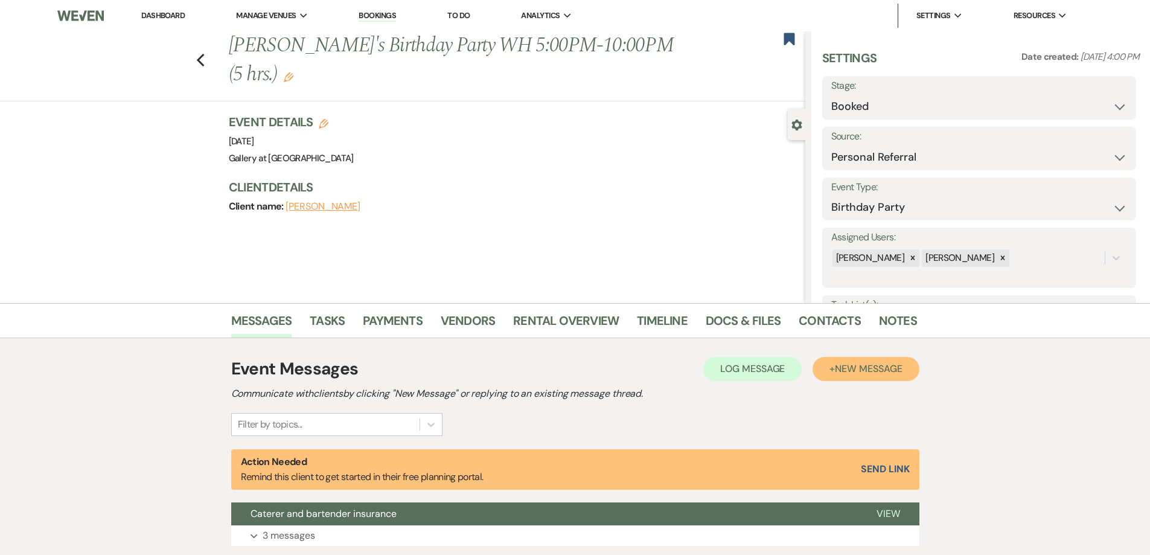
click at [837, 360] on button "+ New Message" at bounding box center [866, 369] width 106 height 24
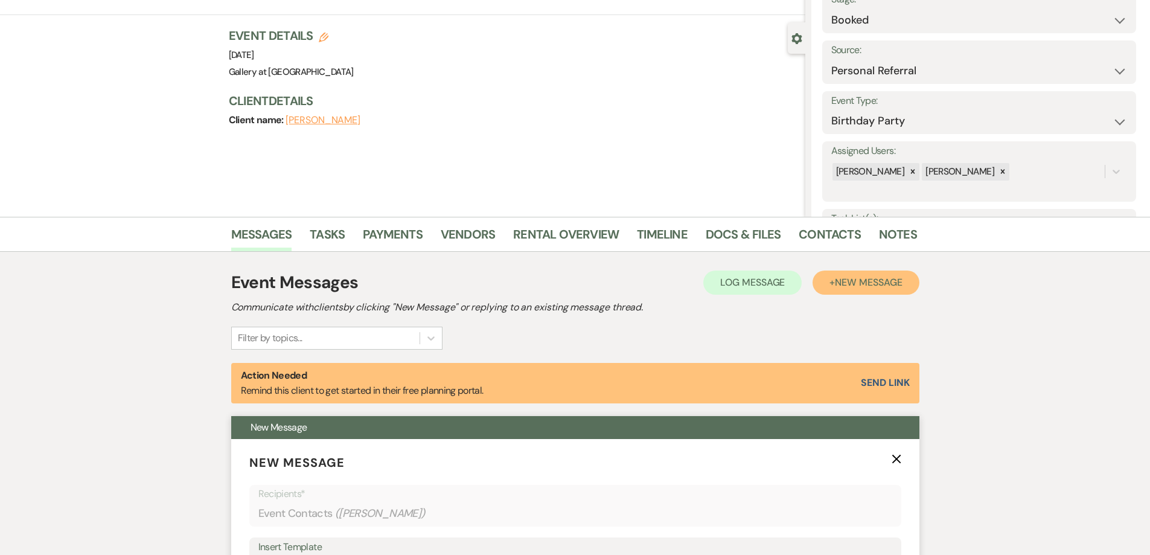
scroll to position [242, 0]
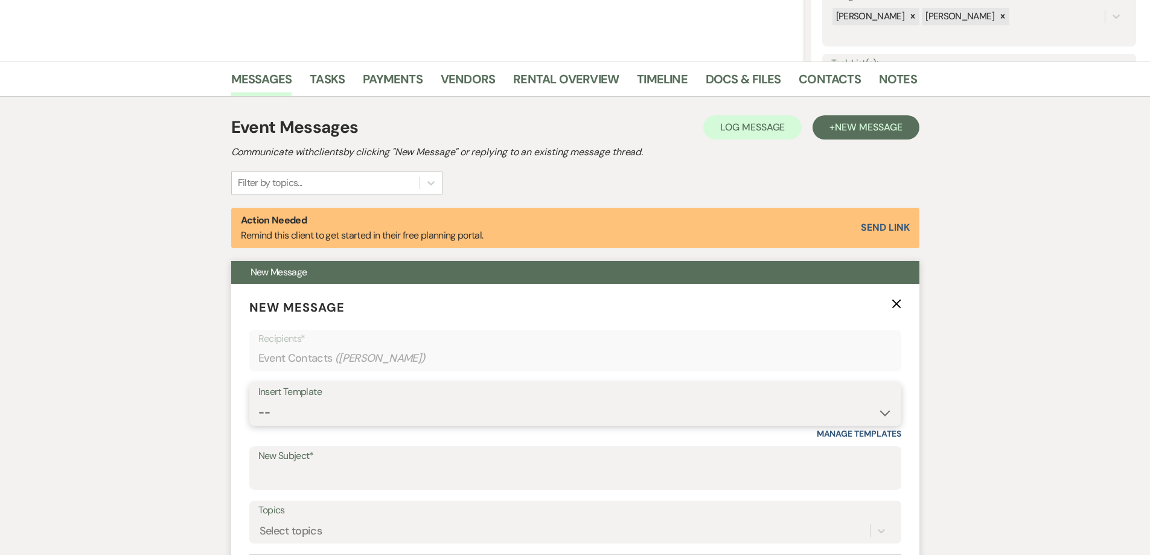
click at [428, 417] on select "-- Initial Inquiry Response-DATE IS AVAILABLE Initial Inquiry Response-DATE NOT…" at bounding box center [575, 413] width 634 height 24
select select "3640"
click at [258, 401] on select "-- Initial Inquiry Response-DATE IS AVAILABLE Initial Inquiry Response-DATE NOT…" at bounding box center [575, 413] width 634 height 24
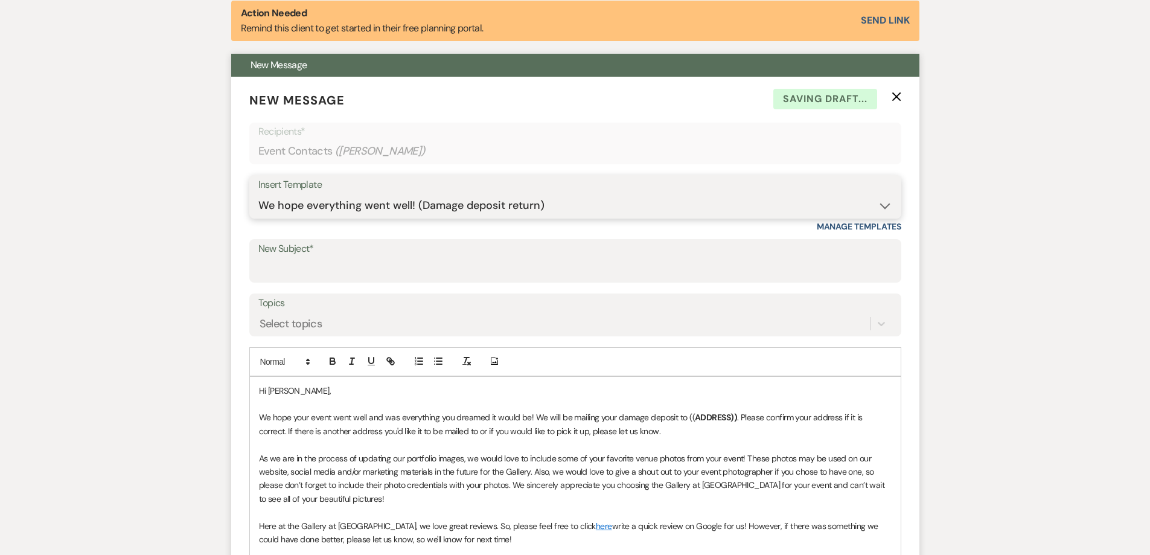
scroll to position [483, 0]
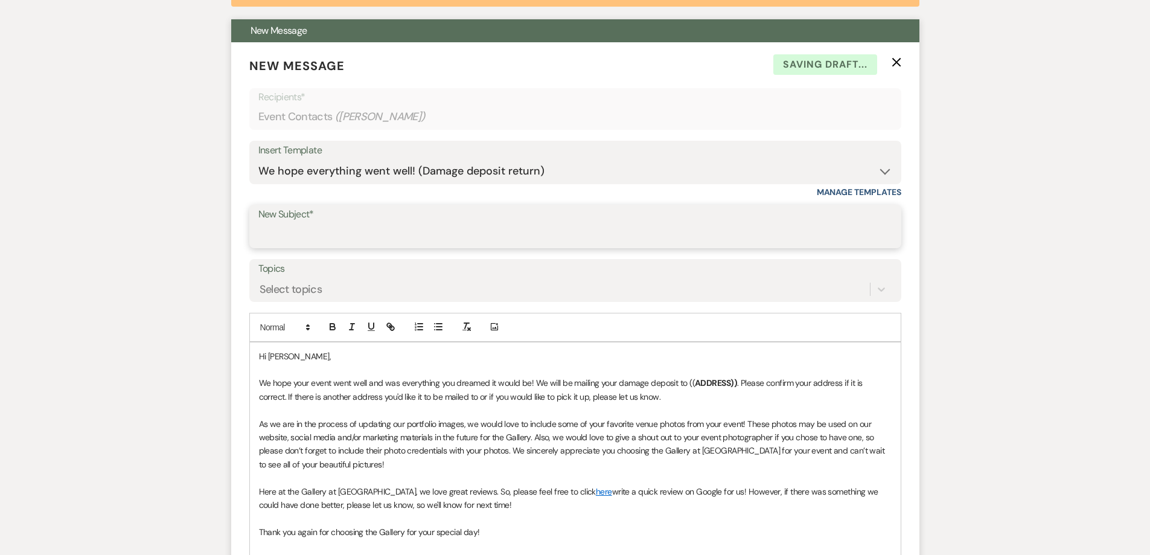
click at [446, 234] on input "New Subject*" at bounding box center [575, 235] width 634 height 24
type input "We hope everything went well! (Damage deposit return)"
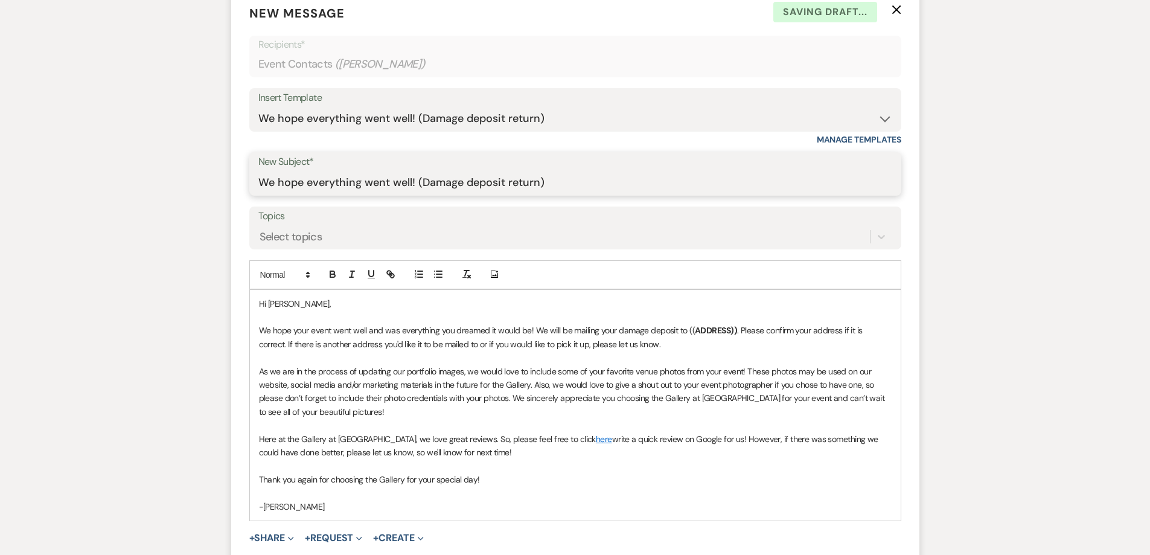
scroll to position [604, 0]
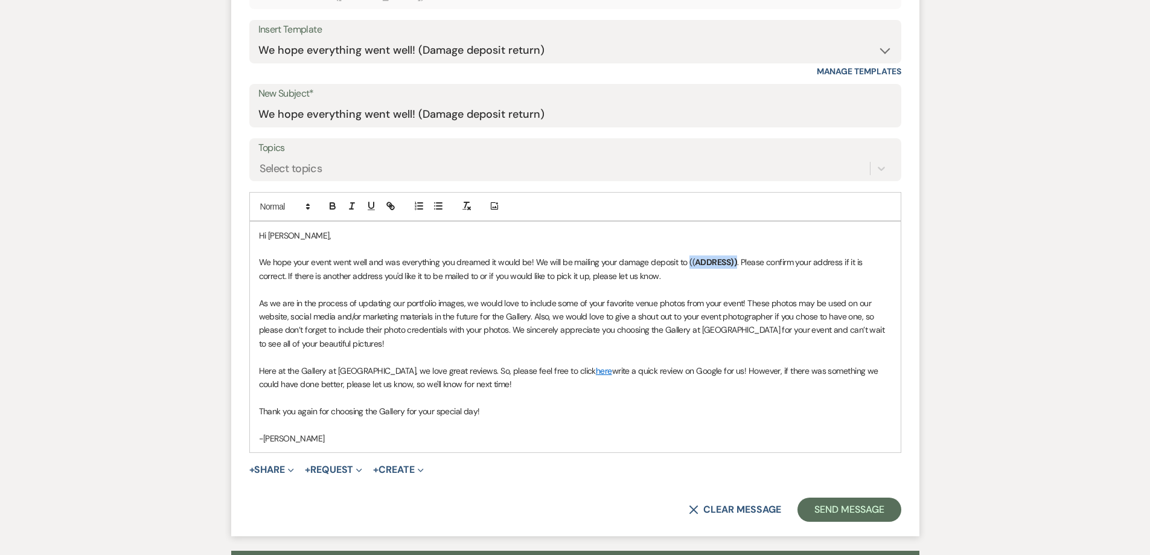
drag, startPoint x: 734, startPoint y: 265, endPoint x: 687, endPoint y: 262, distance: 46.6
click at [687, 262] on p "We hope your event went well and was everything you dreamed it would be! We wil…" at bounding box center [575, 268] width 633 height 27
click at [864, 513] on button "Send Message" at bounding box center [849, 510] width 103 height 24
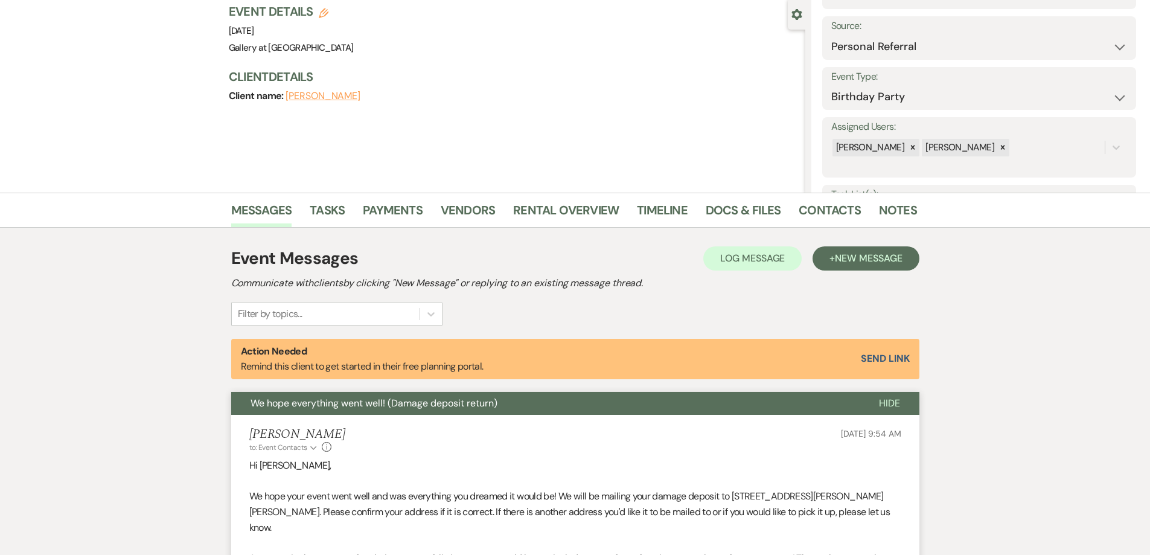
scroll to position [0, 0]
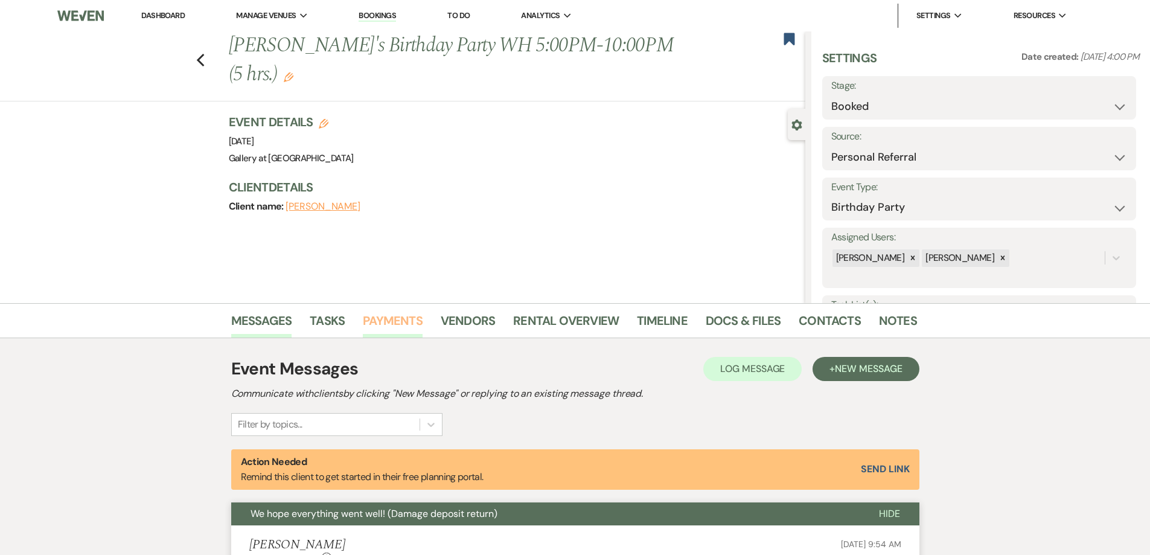
click at [403, 322] on link "Payments" at bounding box center [393, 324] width 60 height 27
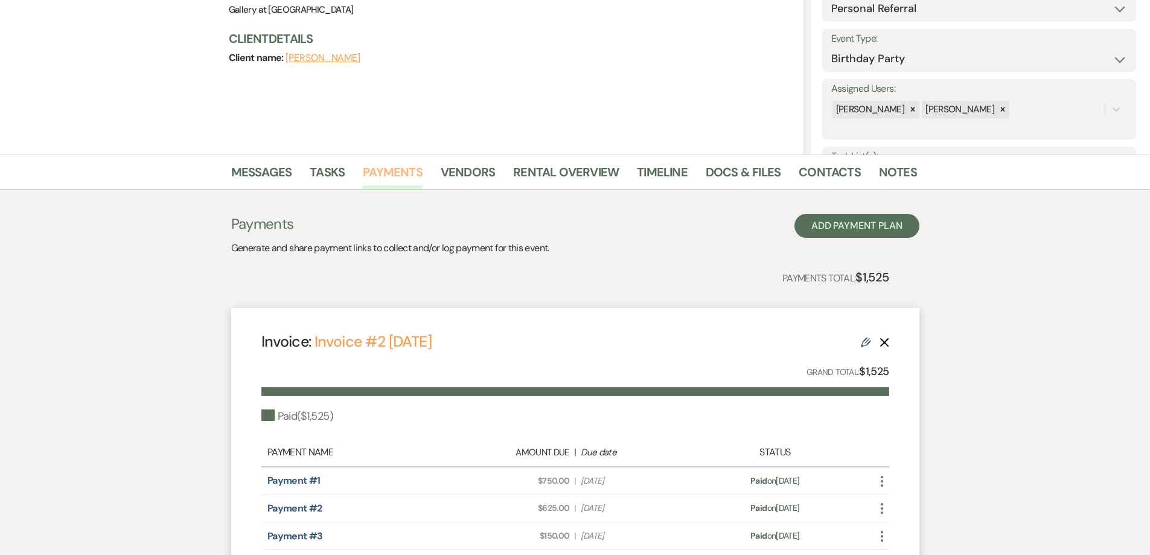
scroll to position [181, 0]
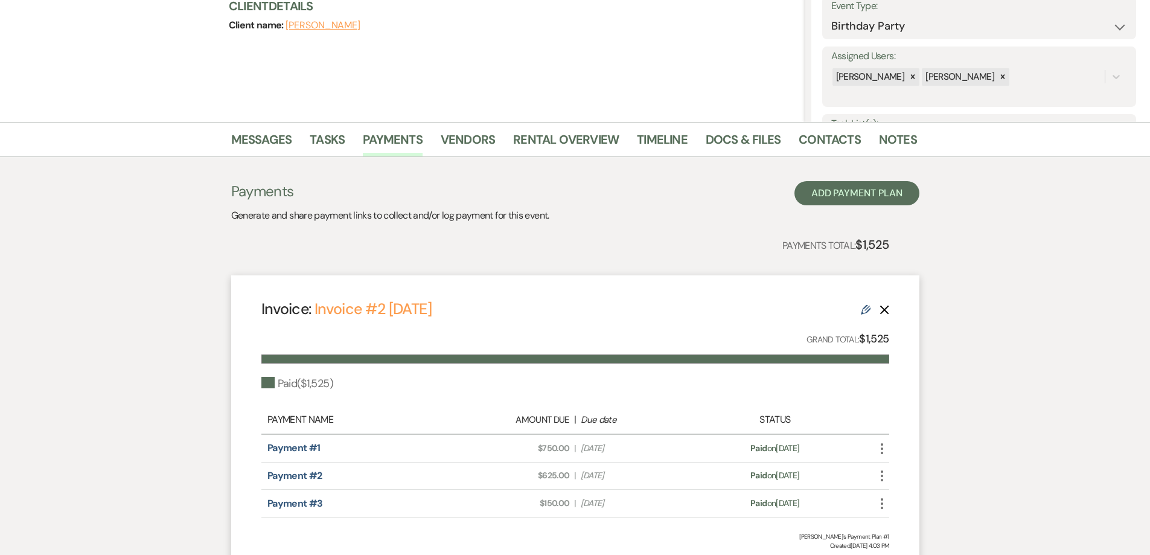
drag, startPoint x: 883, startPoint y: 443, endPoint x: 885, endPoint y: 454, distance: 10.9
click at [884, 443] on icon "More" at bounding box center [882, 448] width 14 height 14
click at [909, 549] on button "$ Log Refund" at bounding box center [936, 554] width 122 height 21
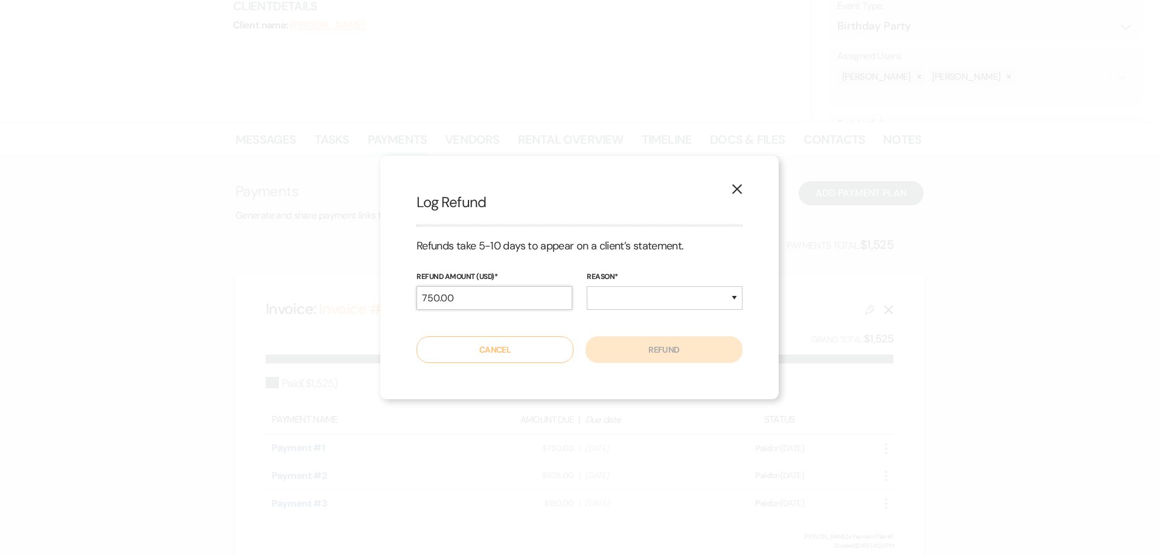
drag, startPoint x: 493, startPoint y: 291, endPoint x: 403, endPoint y: 295, distance: 89.5
click at [405, 298] on div "X Log Refund Refunds take 5-10 days to appear on a client’s statement. Refund A…" at bounding box center [579, 277] width 399 height 243
type input "250.00"
click at [656, 304] on select "Duplicate Fraudulent Requested by Customer Other" at bounding box center [665, 298] width 156 height 24
select select "other"
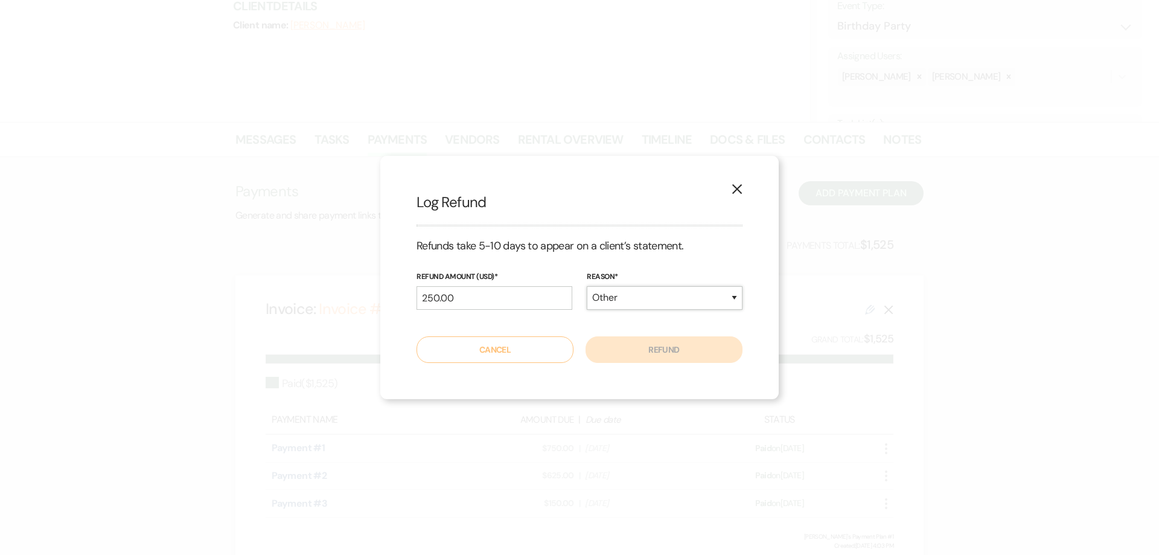
click at [587, 286] on select "Duplicate Fraudulent Requested by Customer Other" at bounding box center [665, 298] width 156 height 24
click at [685, 348] on button "Refund" at bounding box center [664, 349] width 157 height 27
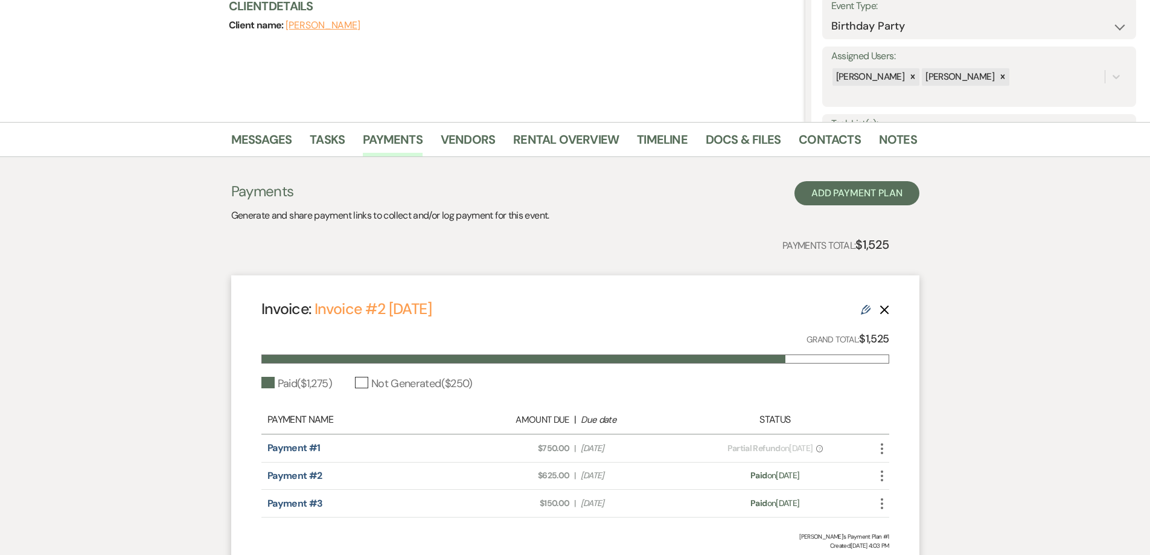
scroll to position [0, 0]
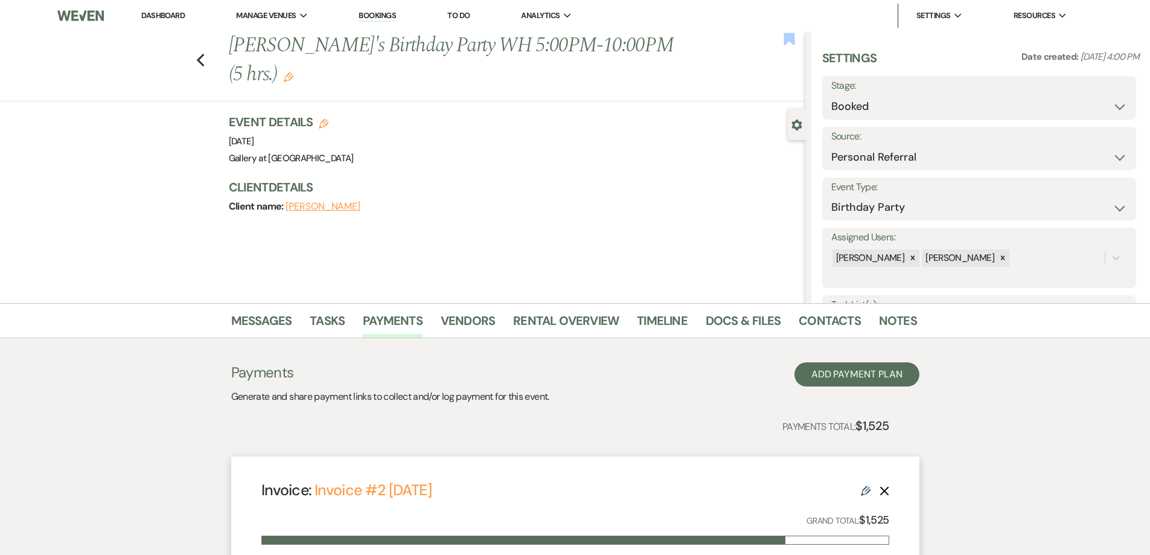
click at [790, 44] on icon "Bookmark" at bounding box center [789, 39] width 13 height 14
click at [175, 14] on link "Dashboard" at bounding box center [162, 15] width 43 height 10
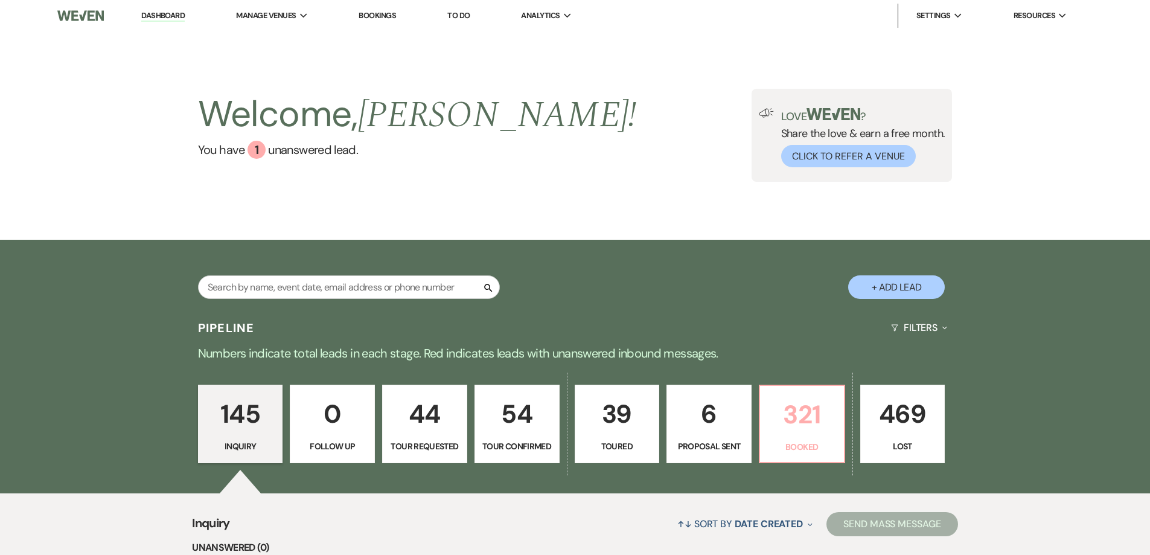
click at [819, 418] on p "321" at bounding box center [801, 414] width 69 height 40
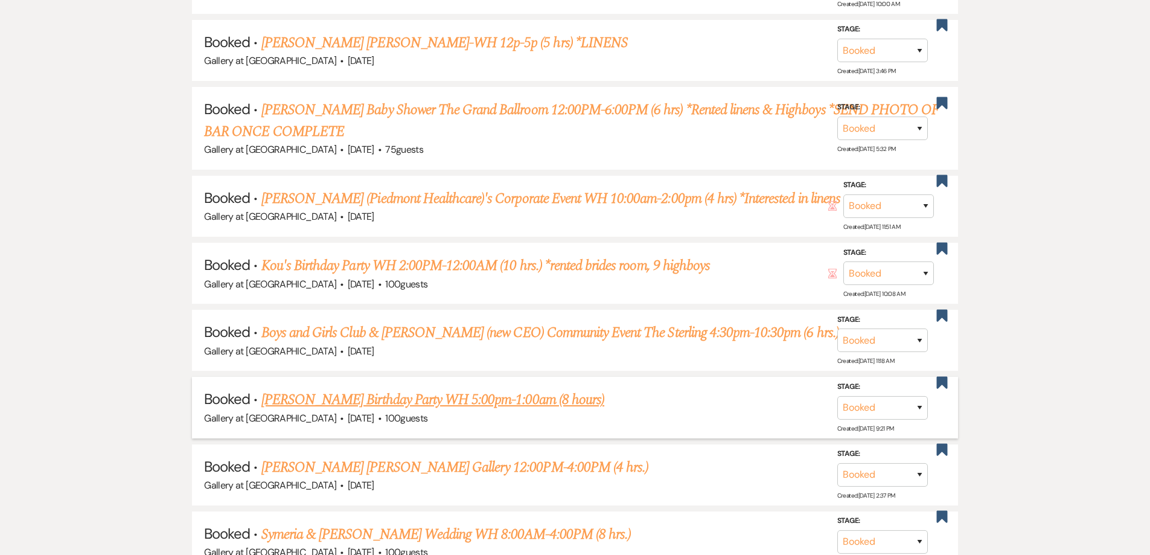
scroll to position [785, 0]
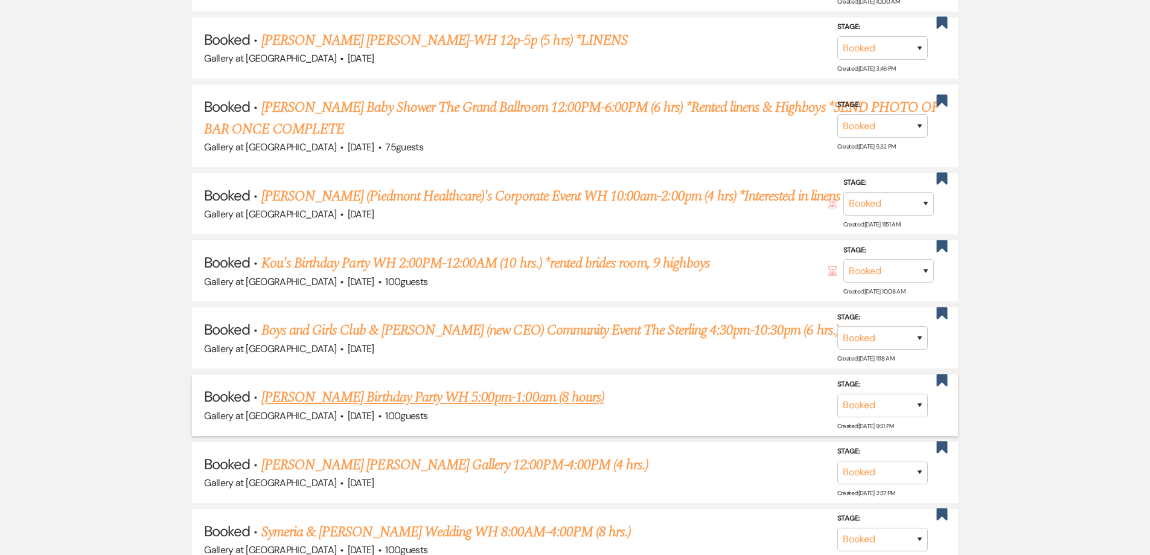
click at [410, 399] on link "Desiree Wright's Birthday Party WH 5:00pm-1:00am (8 hours)" at bounding box center [432, 397] width 343 height 22
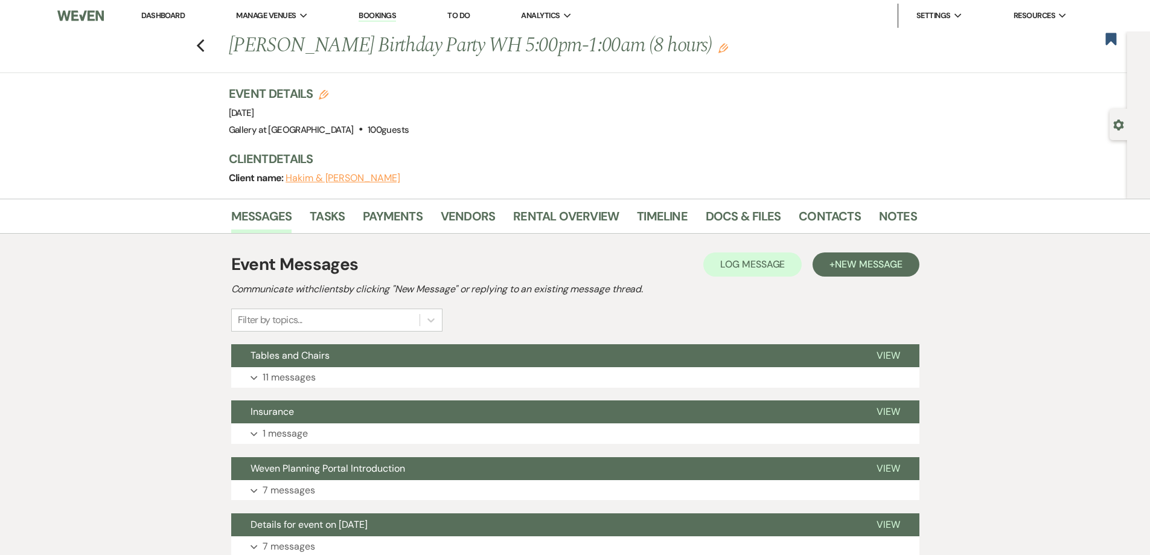
click at [876, 285] on h2 "Communicate with clients by clicking "New Message" or replying to an existing m…" at bounding box center [575, 289] width 688 height 14
click at [873, 267] on span "New Message" at bounding box center [868, 264] width 67 height 13
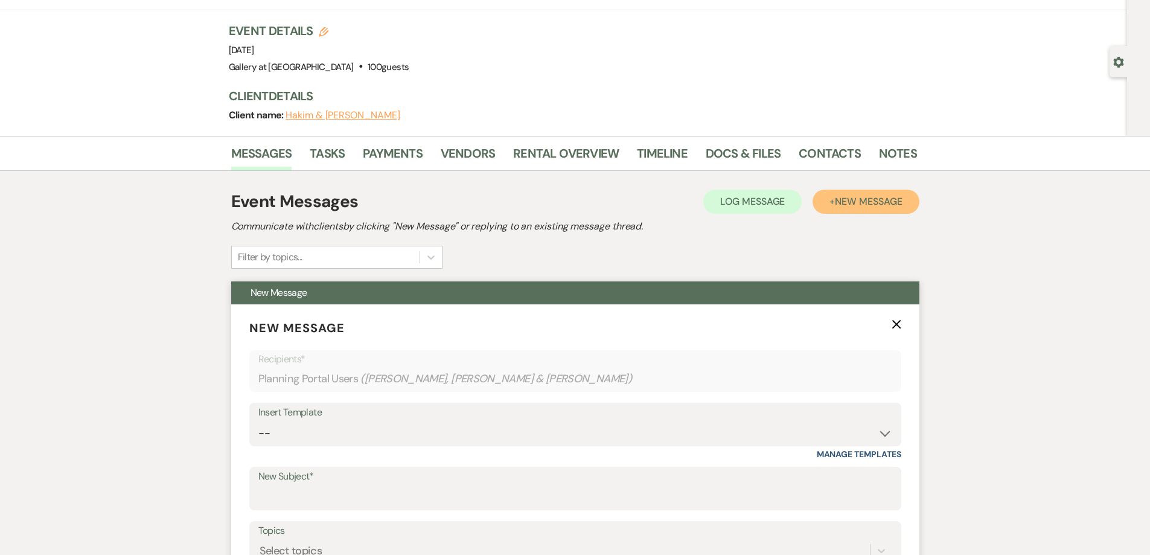
scroll to position [121, 0]
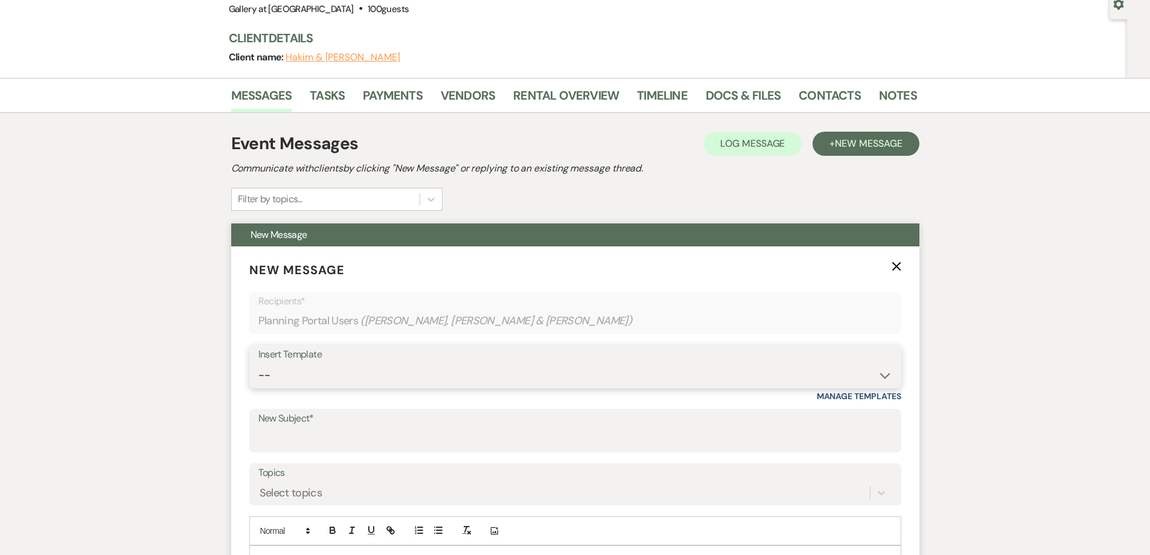
click at [480, 381] on select "-- Initial Inquiry Response-DATE IS AVAILABLE Initial Inquiry Response-DATE NOT…" at bounding box center [575, 376] width 634 height 24
select select "3640"
click at [258, 364] on select "-- Initial Inquiry Response-DATE IS AVAILABLE Initial Inquiry Response-DATE NOT…" at bounding box center [575, 376] width 634 height 24
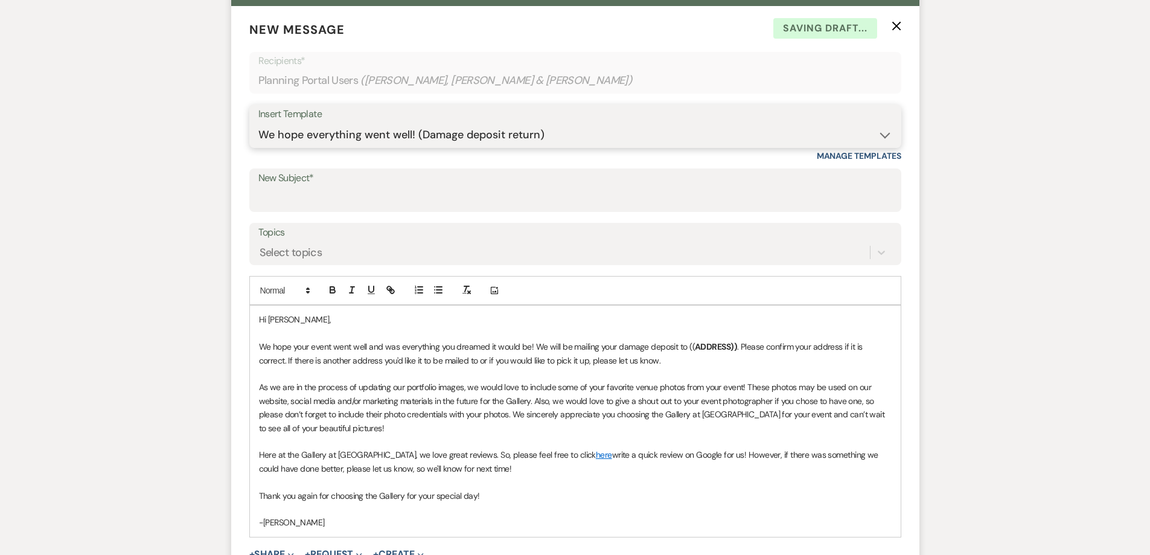
scroll to position [362, 0]
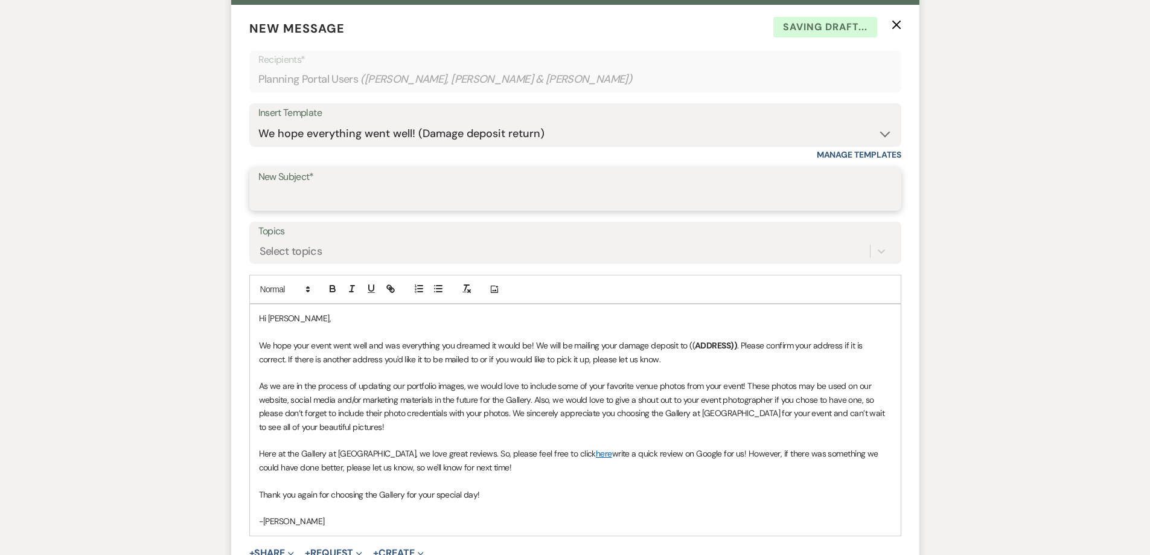
click at [393, 194] on input "New Subject*" at bounding box center [575, 198] width 634 height 24
type input "We hope everything went well! (Damage deposit return)"
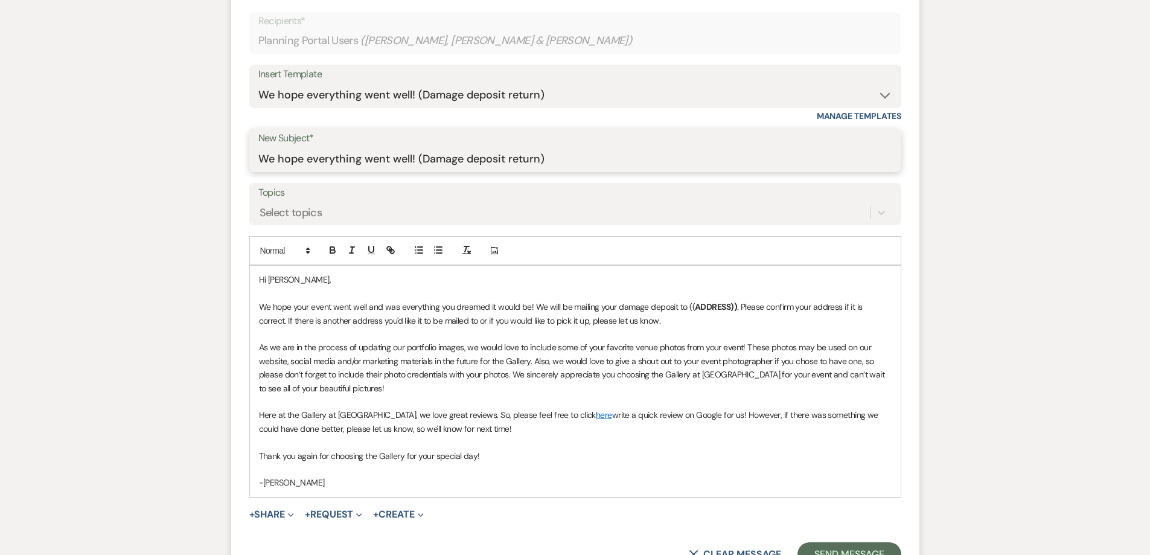
scroll to position [423, 0]
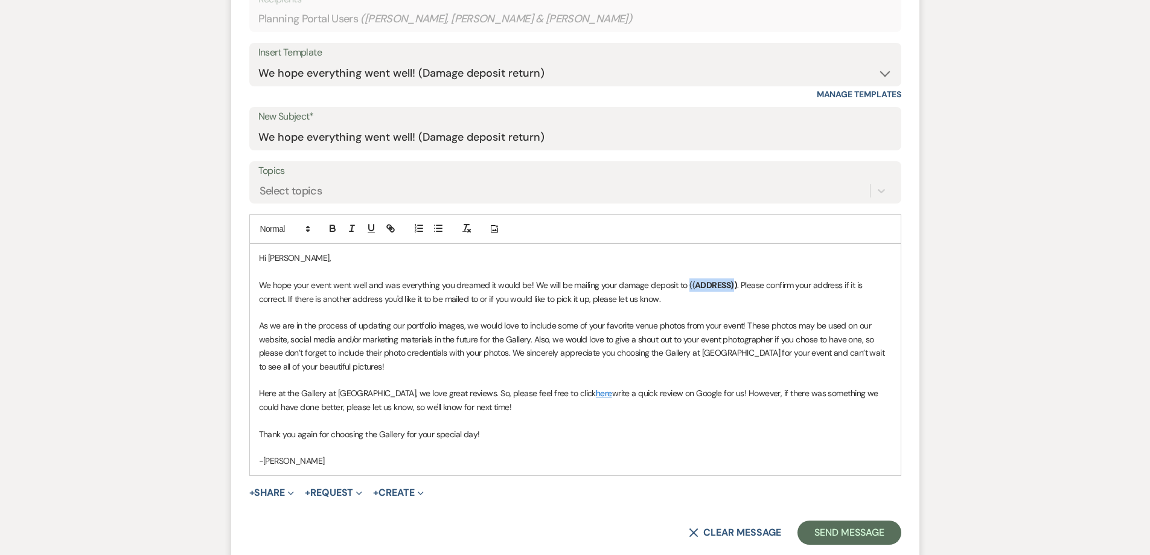
drag, startPoint x: 732, startPoint y: 284, endPoint x: 685, endPoint y: 289, distance: 46.7
click at [685, 289] on p "We hope your event went well and was everything you dreamed it would be! We wil…" at bounding box center [575, 291] width 633 height 27
click at [288, 258] on p "Hi Hakim," at bounding box center [575, 257] width 633 height 13
click at [834, 537] on button "Send Message" at bounding box center [849, 533] width 103 height 24
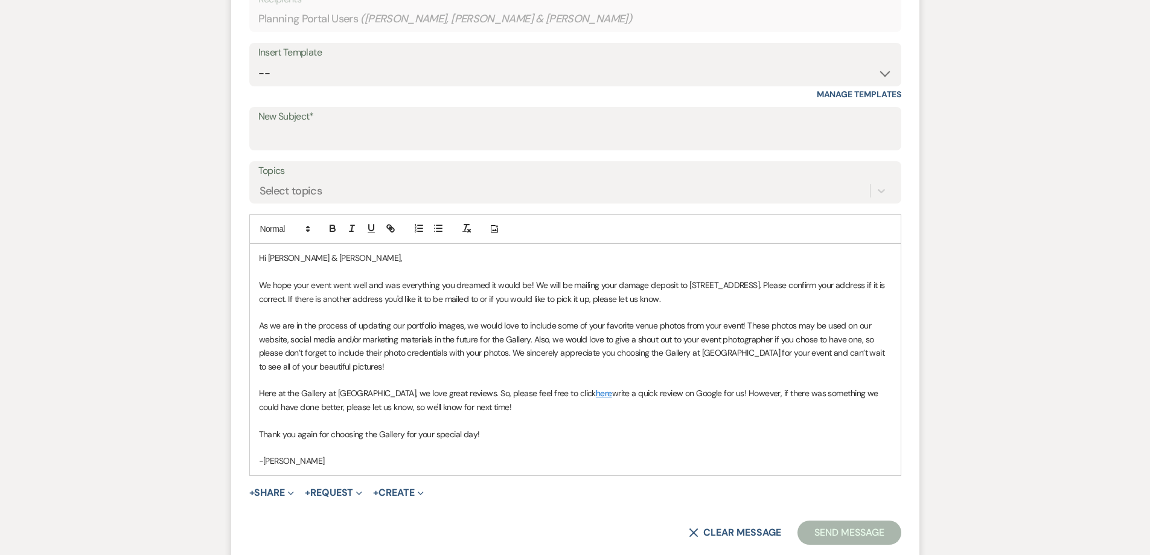
scroll to position [0, 0]
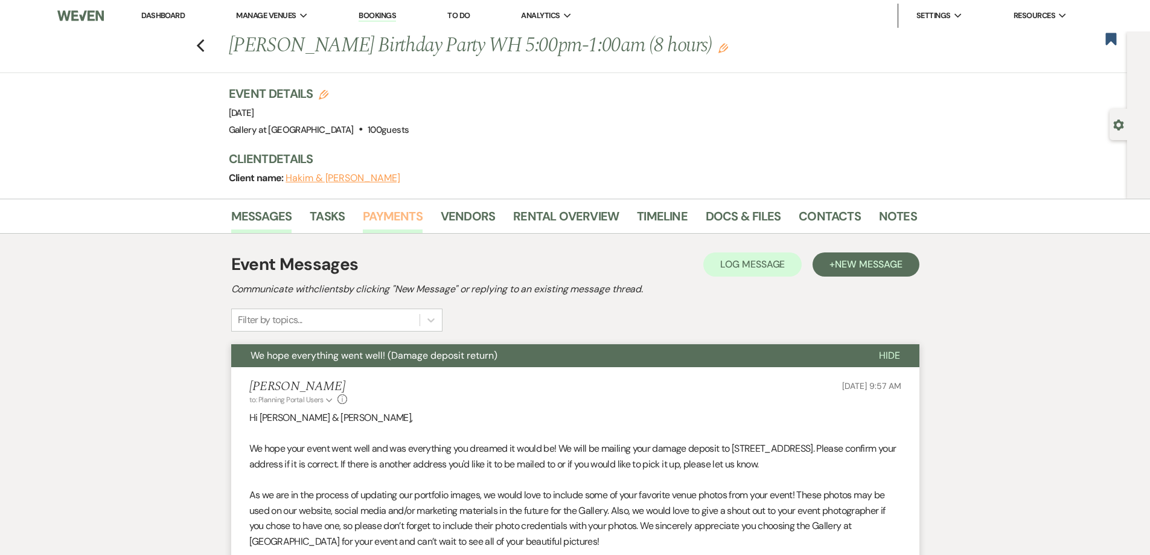
click at [379, 216] on link "Payments" at bounding box center [393, 220] width 60 height 27
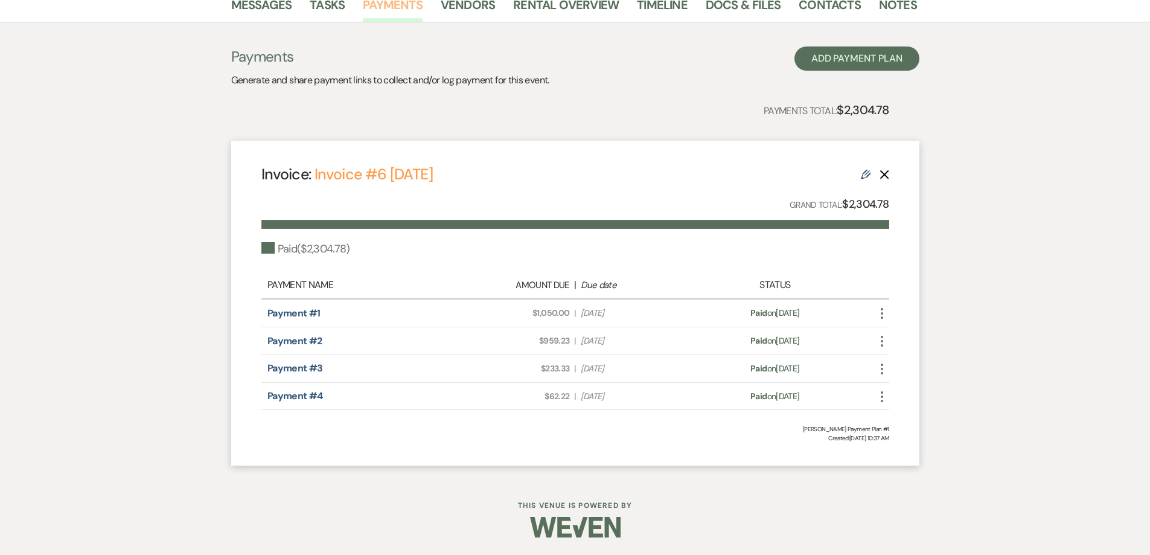
scroll to position [212, 0]
click at [877, 315] on icon "More" at bounding box center [882, 313] width 14 height 14
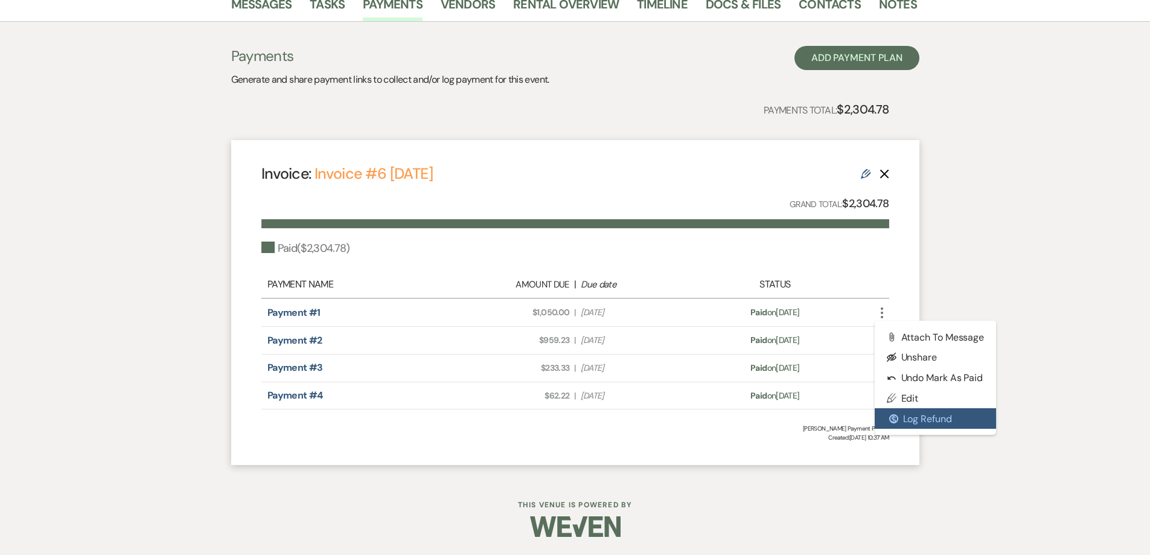
click at [916, 410] on button "$ Log Refund" at bounding box center [936, 418] width 122 height 21
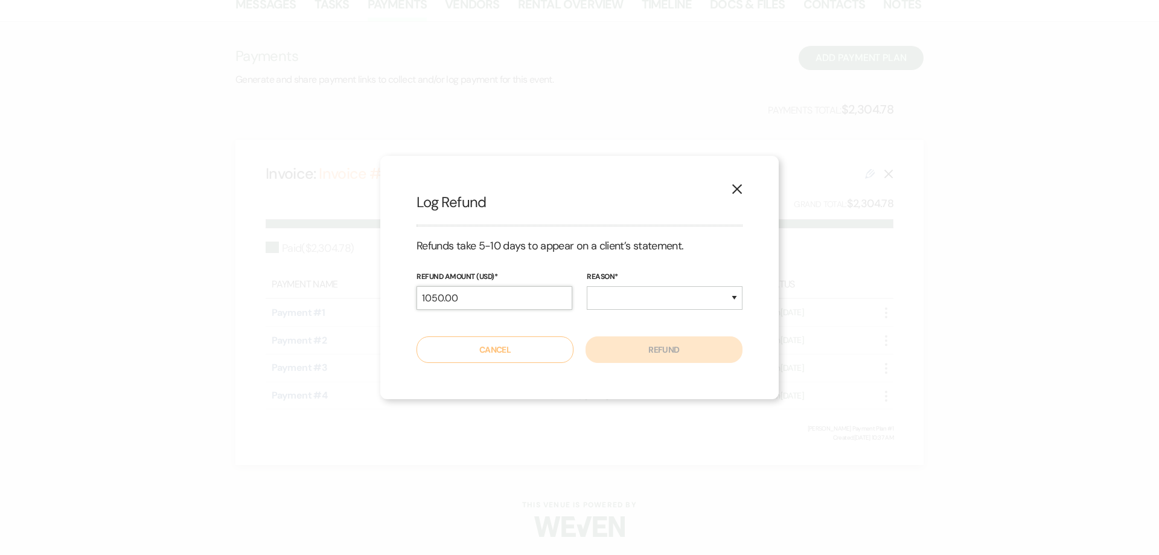
drag, startPoint x: 473, startPoint y: 301, endPoint x: 389, endPoint y: 289, distance: 84.8
click at [391, 300] on div "X Log Refund Refunds take 5-10 days to appear on a client’s statement. Refund A…" at bounding box center [579, 277] width 399 height 243
type input "250.00"
drag, startPoint x: 623, startPoint y: 289, endPoint x: 623, endPoint y: 296, distance: 7.3
click at [623, 289] on select "Duplicate Fraudulent Requested by Customer Other" at bounding box center [665, 298] width 156 height 24
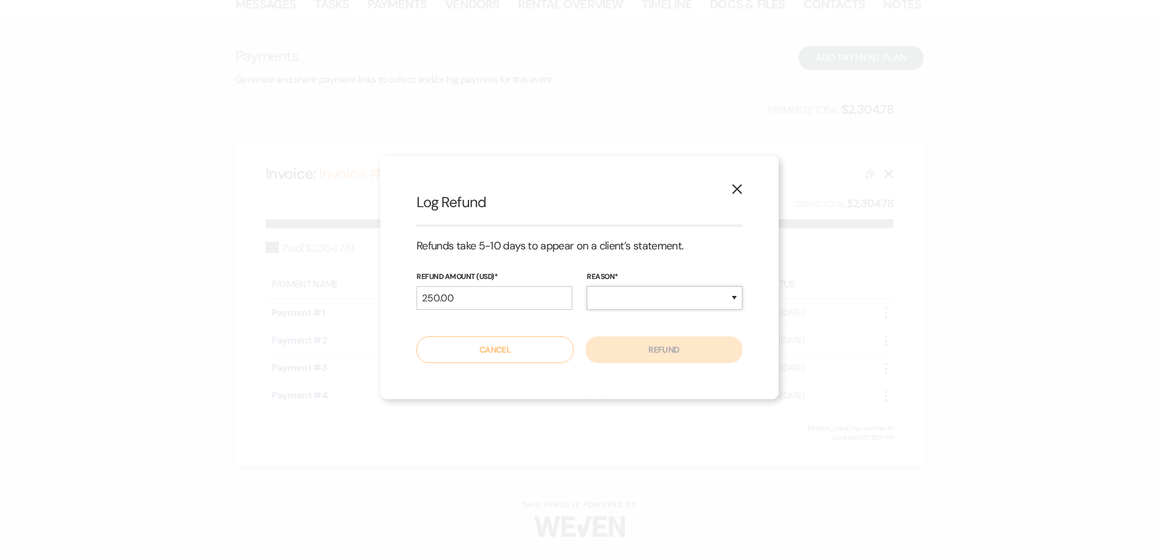
select select "other"
click at [587, 286] on select "Duplicate Fraudulent Requested by Customer Other" at bounding box center [665, 298] width 156 height 24
click at [639, 345] on button "Refund" at bounding box center [664, 349] width 157 height 27
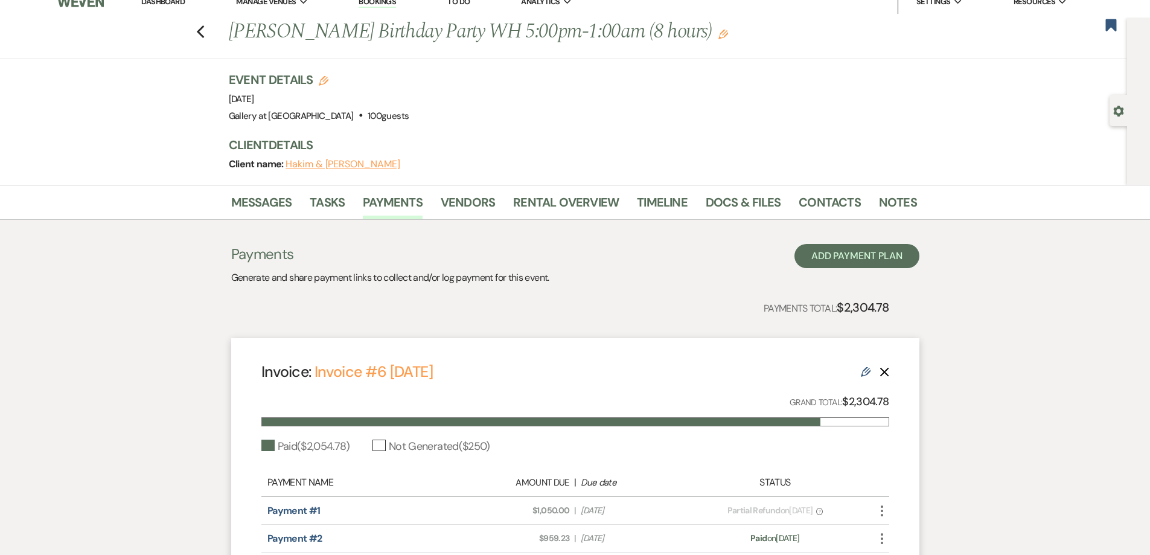
scroll to position [0, 0]
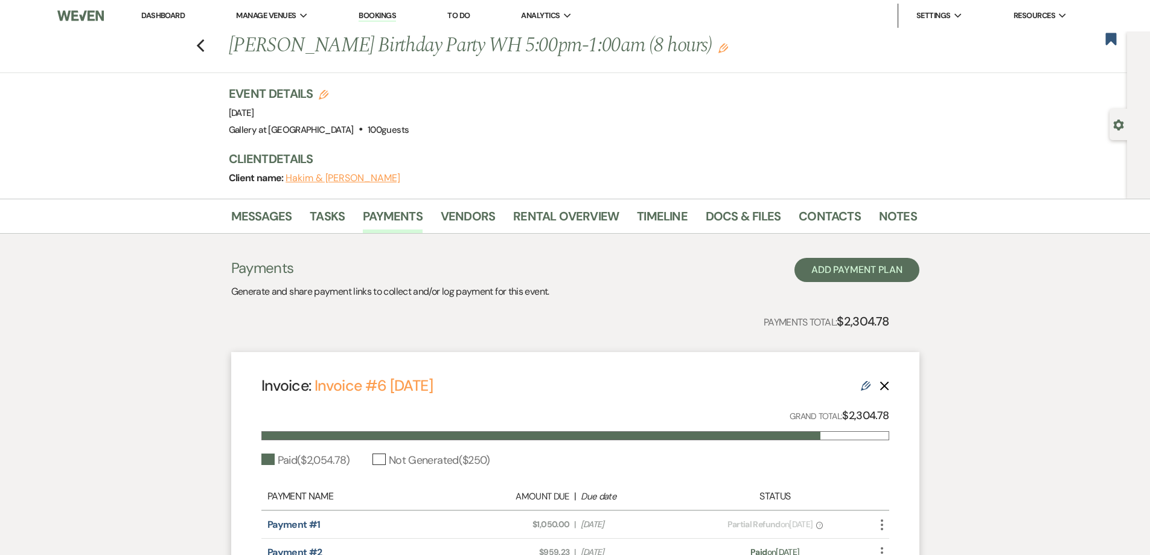
drag, startPoint x: 1113, startPoint y: 40, endPoint x: 1095, endPoint y: 39, distance: 18.8
click at [1111, 39] on use "button" at bounding box center [1111, 39] width 11 height 12
drag, startPoint x: 206, startPoint y: 53, endPoint x: 211, endPoint y: 45, distance: 9.1
click at [210, 51] on div "Previous Desiree Wright's Birthday Party WH 5:00pm-1:00am (8 hours) Edit Bookma…" at bounding box center [560, 52] width 1133 height 42
click at [226, 44] on div "Previous Desiree Wright's Birthday Party WH 5:00pm-1:00am (8 hours) Edit Bookma…" at bounding box center [560, 52] width 1133 height 42
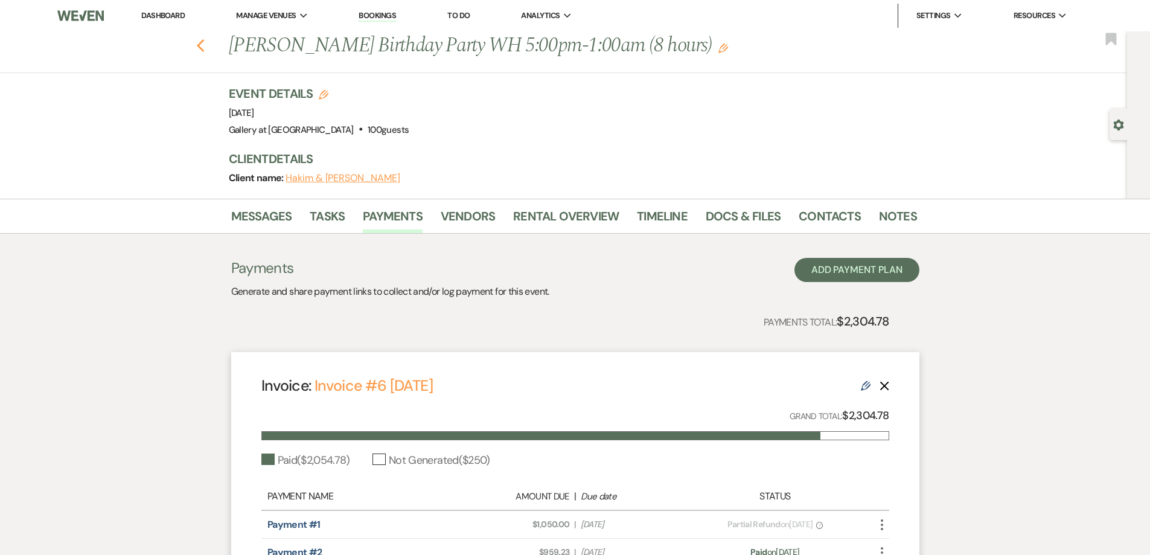
click at [201, 44] on icon "Previous" at bounding box center [200, 46] width 9 height 14
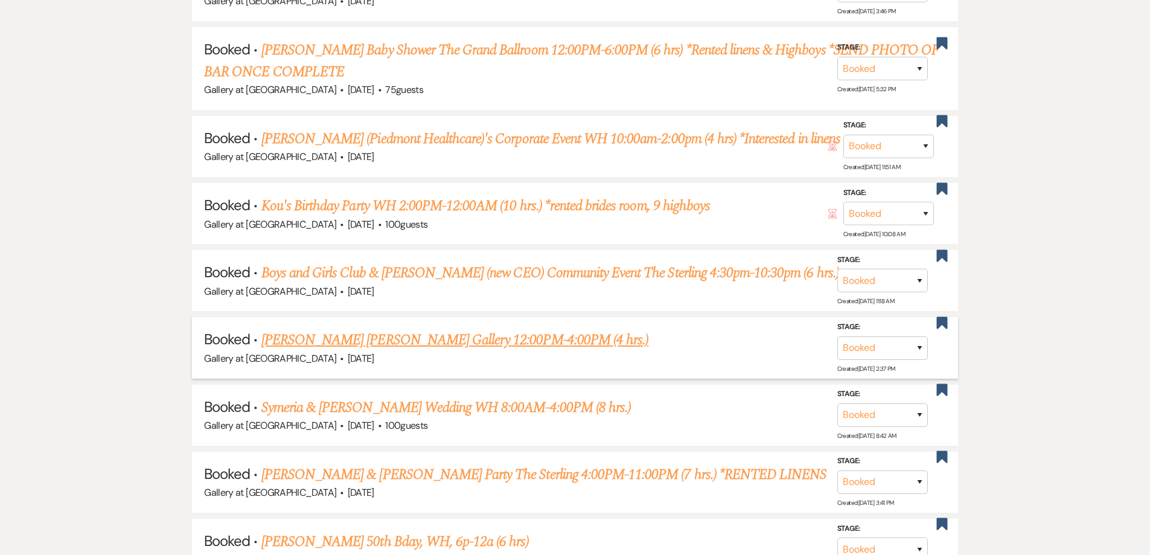
scroll to position [966, 0]
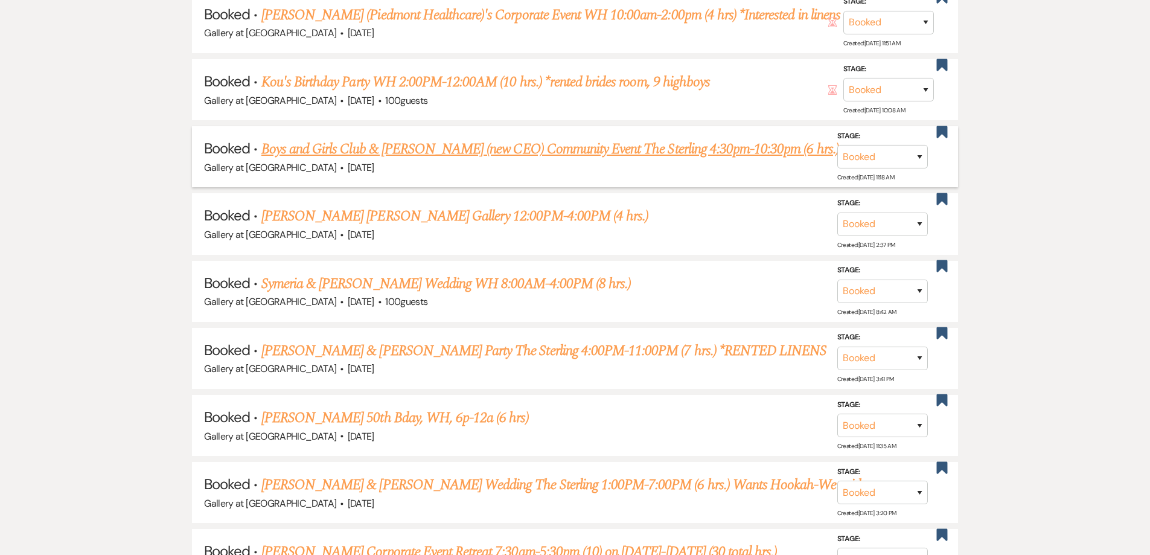
click at [397, 149] on link "Boys and Girls Club & Libby Saylor Wright's (new CEO) Community Event The Sterl…" at bounding box center [550, 149] width 578 height 22
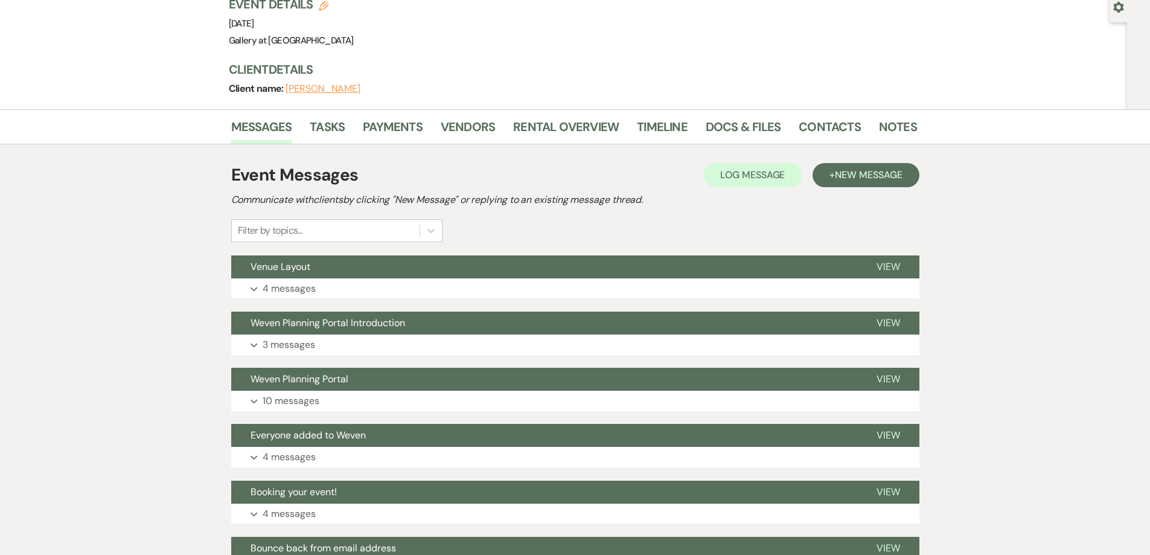
scroll to position [109, 0]
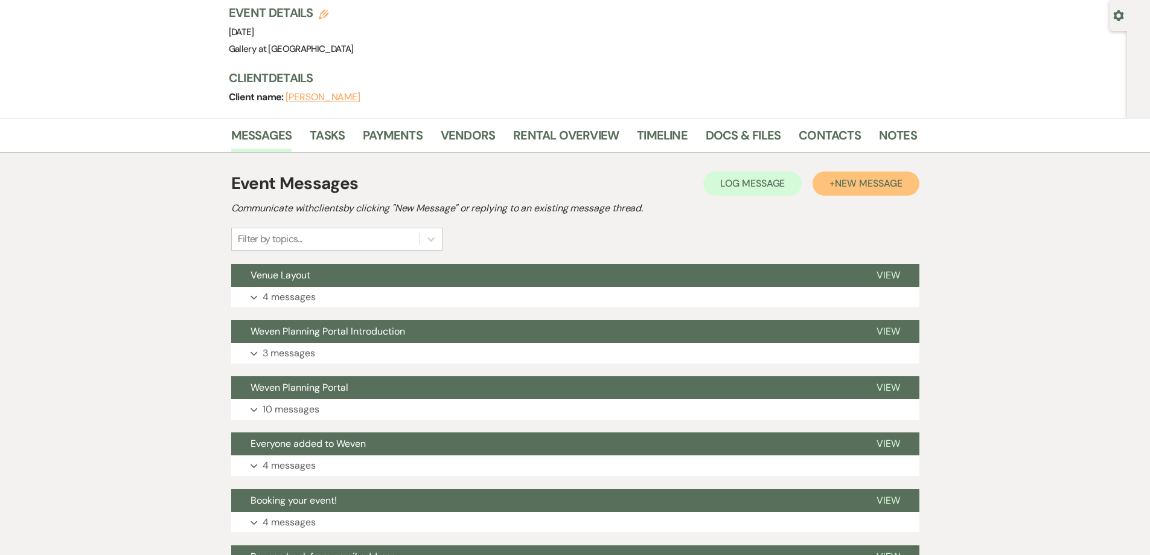
click at [873, 179] on span "New Message" at bounding box center [868, 183] width 67 height 13
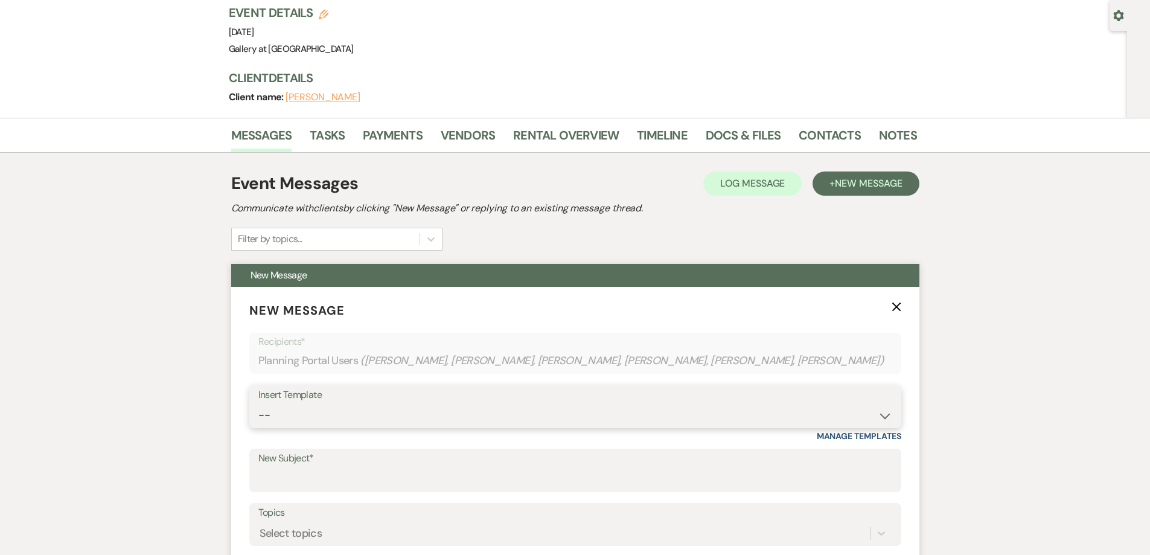
drag, startPoint x: 464, startPoint y: 414, endPoint x: 467, endPoint y: 403, distance: 11.1
click at [464, 415] on select "-- Initial Inquiry Response-DATE IS AVAILABLE Initial Inquiry Response-DATE NOT…" at bounding box center [575, 415] width 634 height 24
select select "3640"
click at [258, 403] on select "-- Initial Inquiry Response-DATE IS AVAILABLE Initial Inquiry Response-DATE NOT…" at bounding box center [575, 415] width 634 height 24
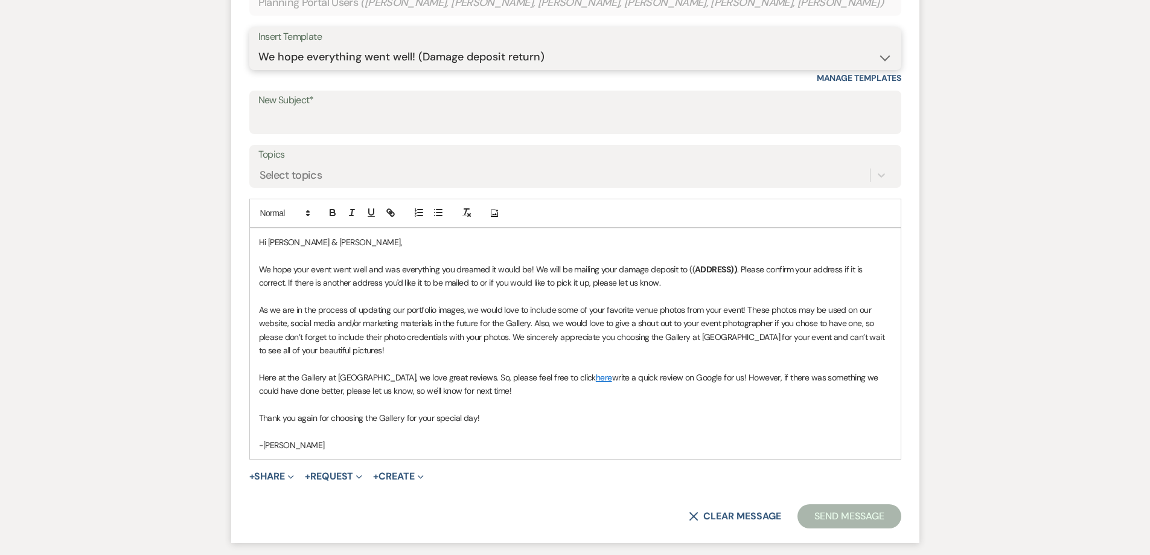
scroll to position [472, 0]
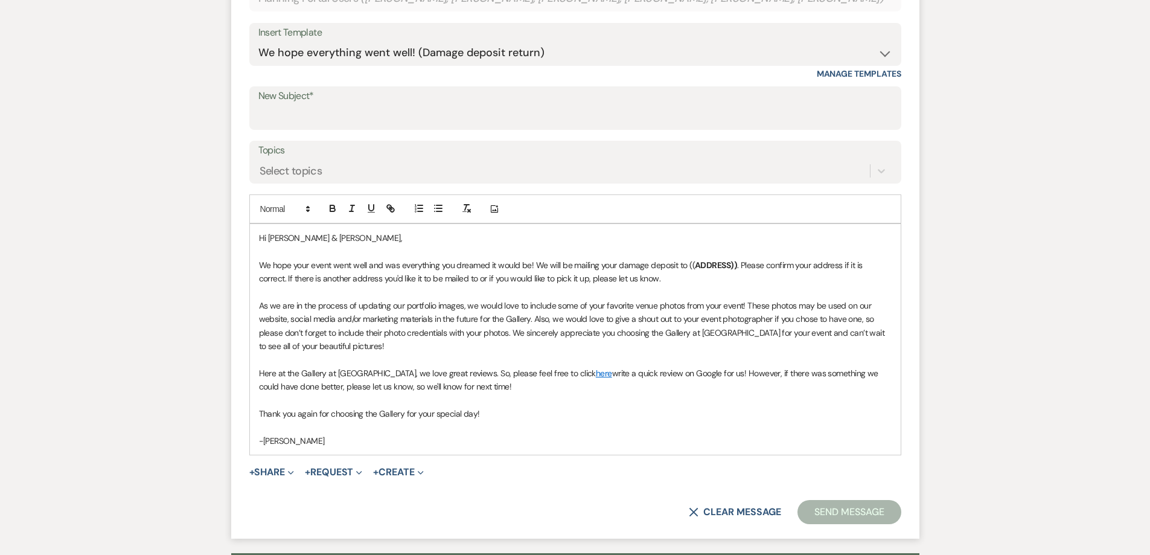
drag, startPoint x: 500, startPoint y: 385, endPoint x: 254, endPoint y: 371, distance: 246.8
click at [254, 371] on div "Hi Elizabeth & Mika, We hope your event went well and was everything you dreame…" at bounding box center [575, 339] width 651 height 231
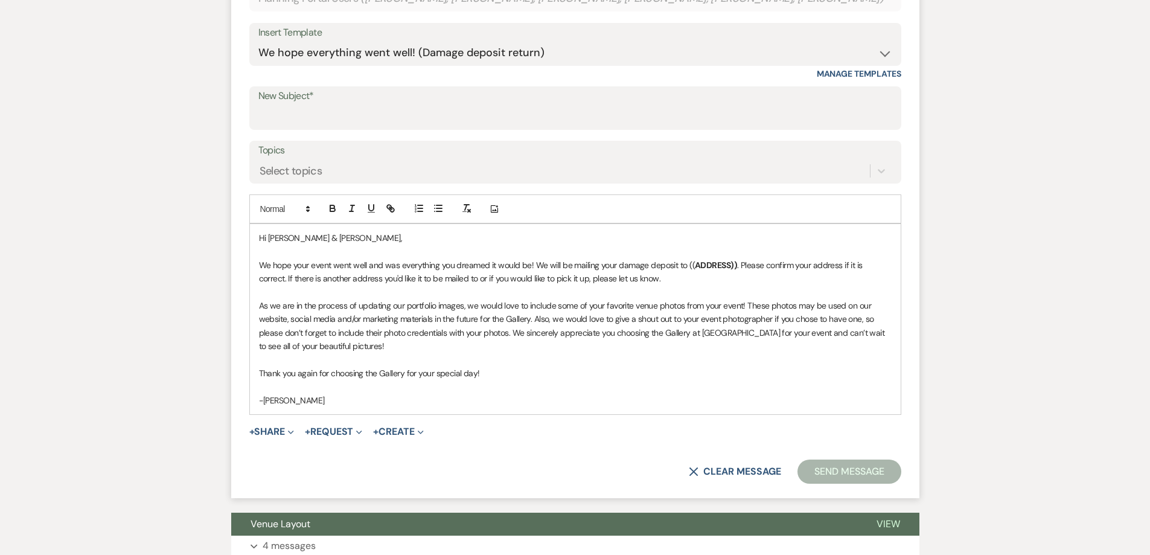
click at [735, 262] on p "We hope your event went well and was everything you dreamed it would be! We wil…" at bounding box center [575, 271] width 633 height 27
click at [682, 262] on p "We hope your event went well and was everything you dreamed it would be! We wil…" at bounding box center [575, 271] width 633 height 27
click at [687, 264] on p "We hope your event went well and was everything you dreamed it would be! We wil…" at bounding box center [575, 271] width 633 height 27
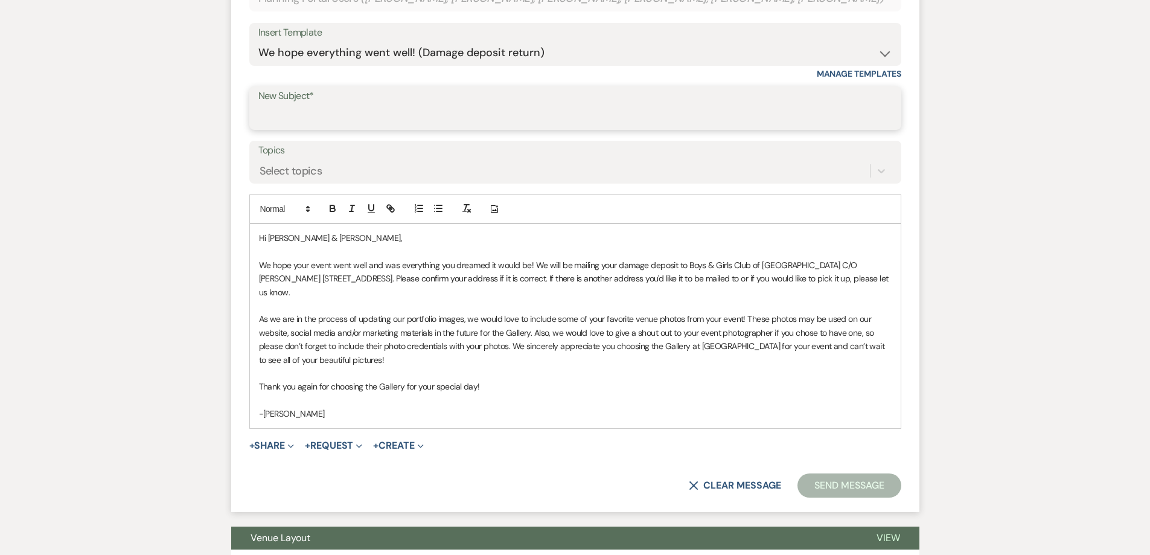
click at [440, 109] on input "New Subject*" at bounding box center [575, 117] width 634 height 24
type input "We hope everything went well! (Damage deposit return)"
click at [848, 491] on button "Send Message" at bounding box center [849, 485] width 103 height 24
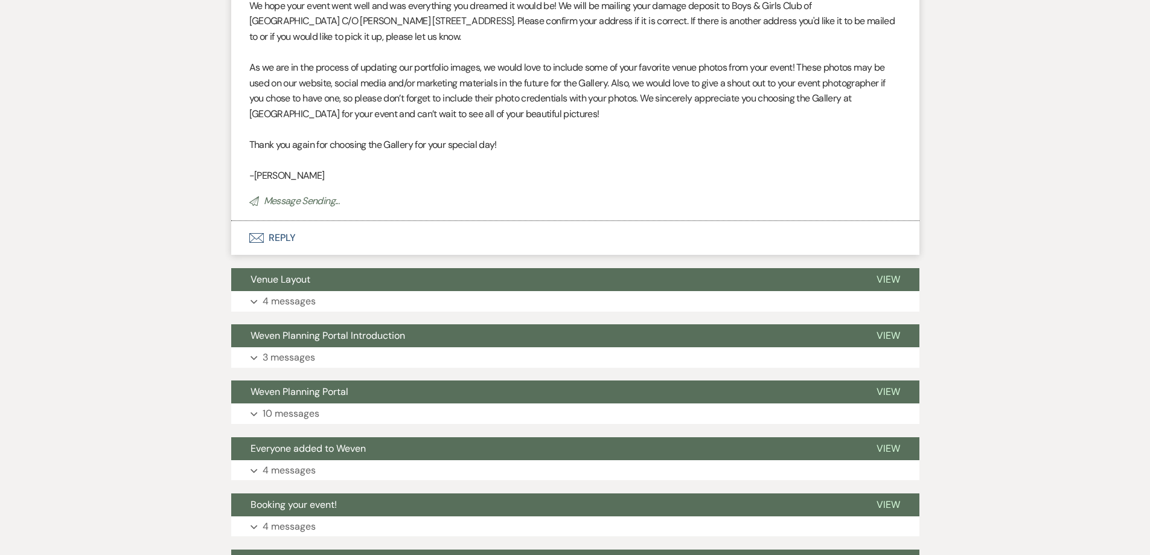
scroll to position [0, 0]
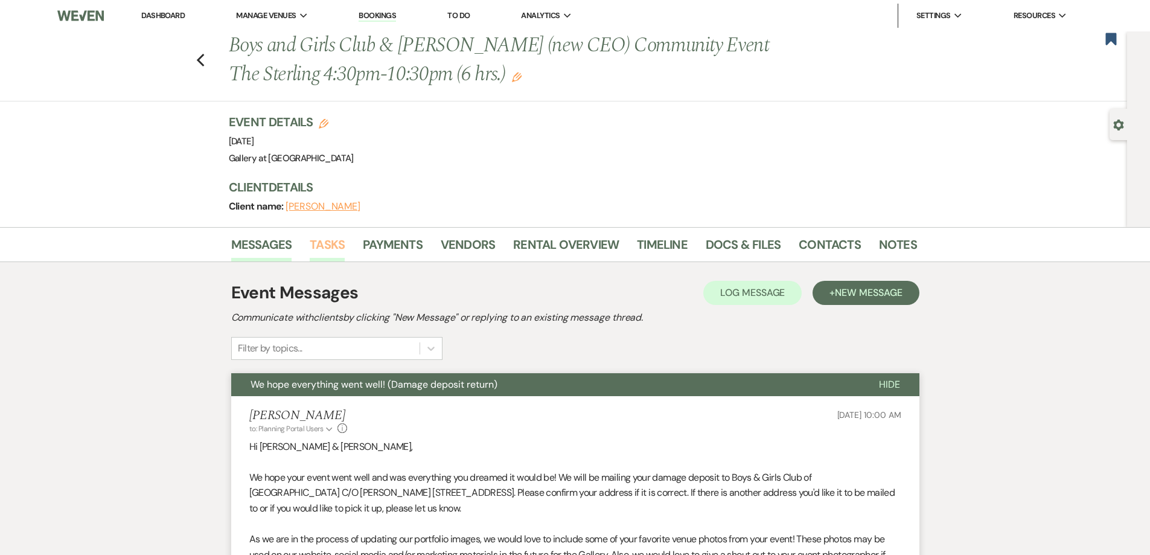
click at [327, 244] on link "Tasks" at bounding box center [327, 248] width 35 height 27
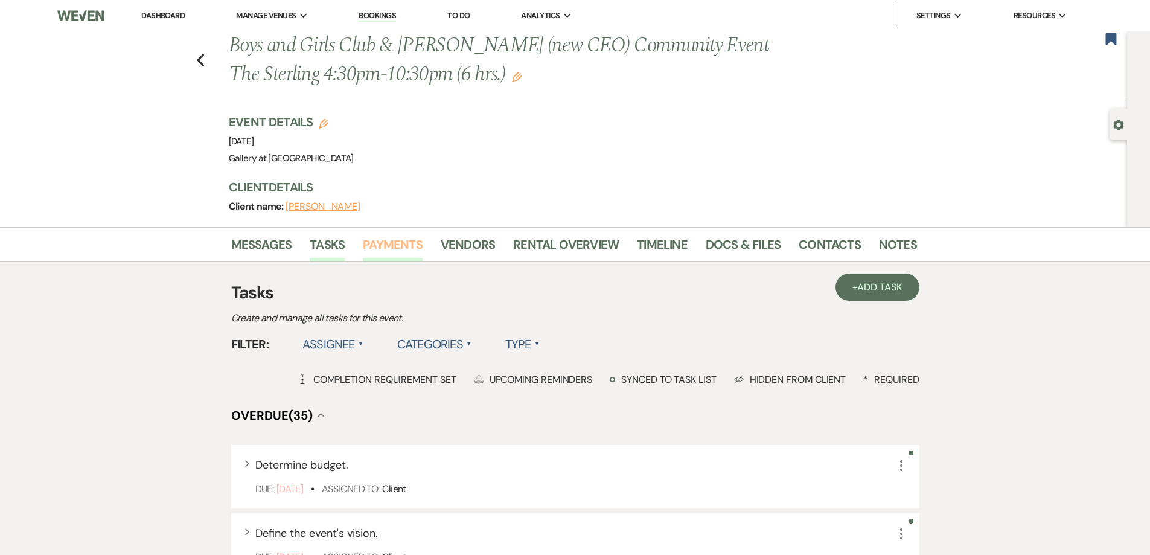
click at [380, 248] on link "Payments" at bounding box center [393, 248] width 60 height 27
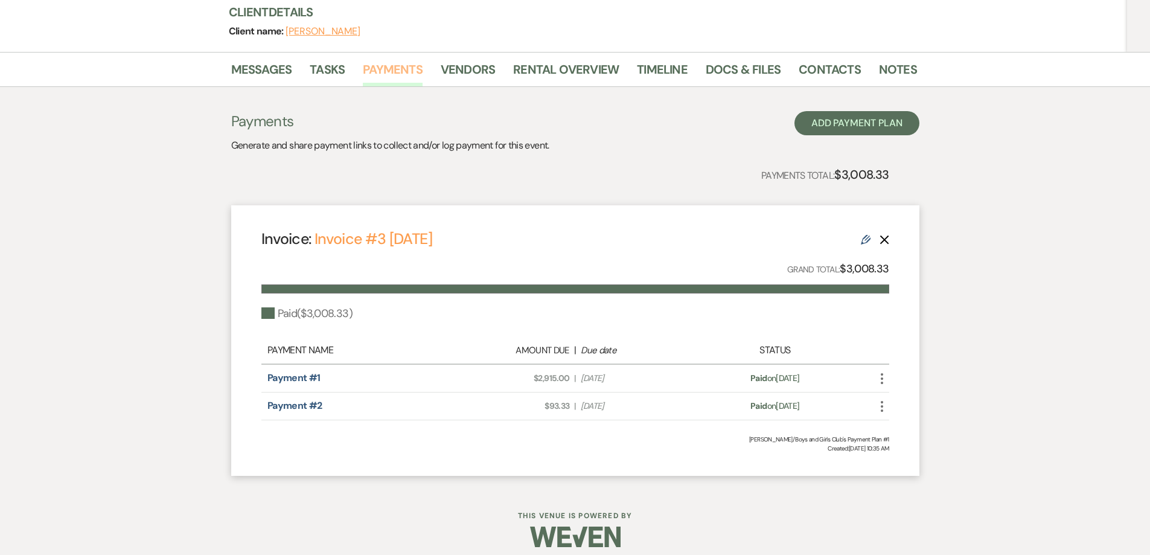
scroll to position [181, 0]
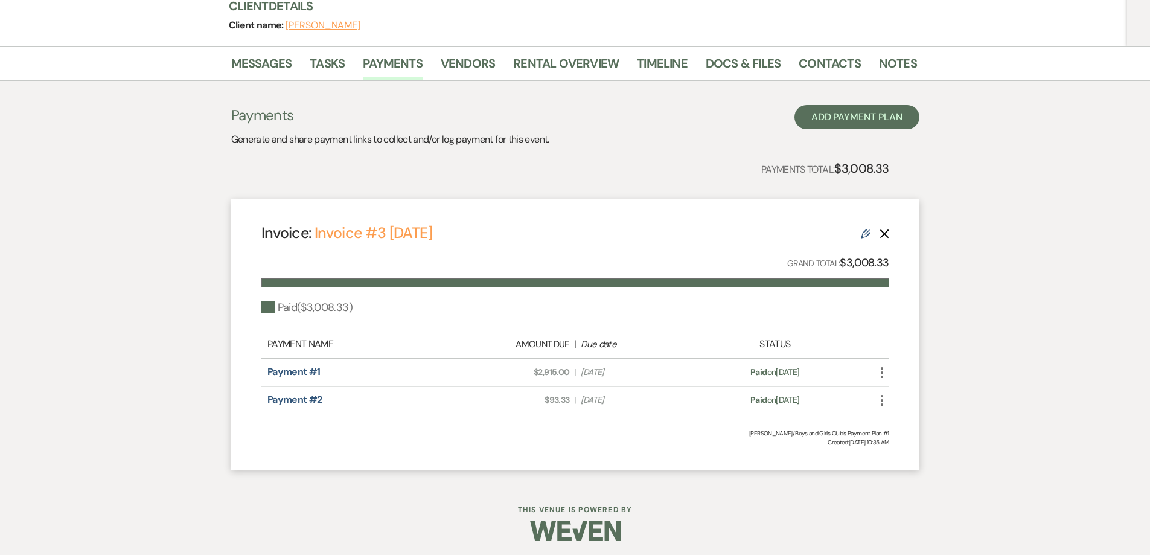
drag, startPoint x: 884, startPoint y: 370, endPoint x: 885, endPoint y: 376, distance: 6.8
click at [885, 370] on icon "More" at bounding box center [882, 372] width 14 height 14
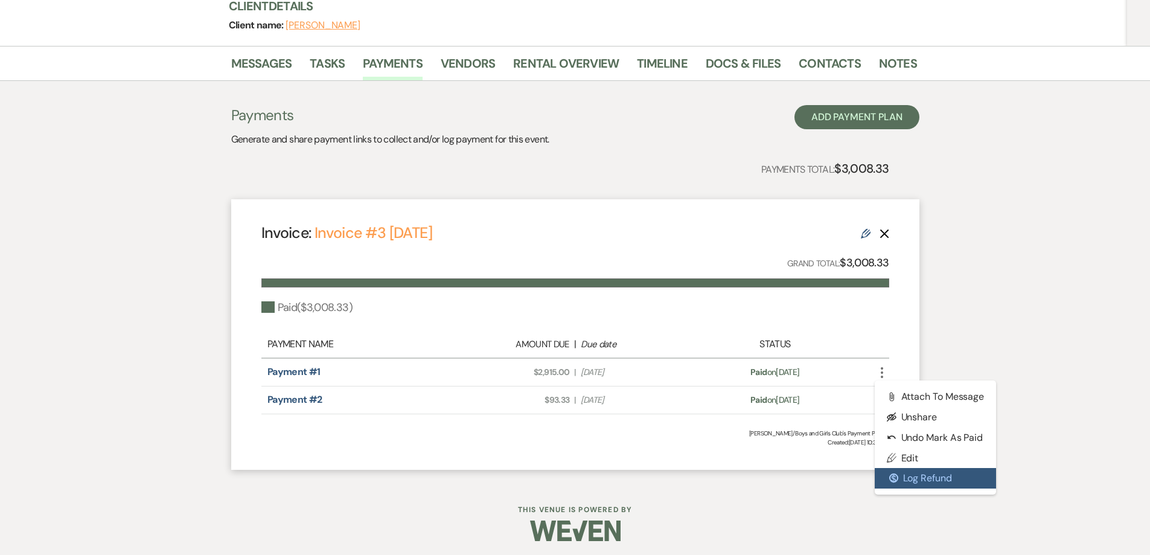
click at [900, 475] on button "$ Log Refund" at bounding box center [936, 478] width 122 height 21
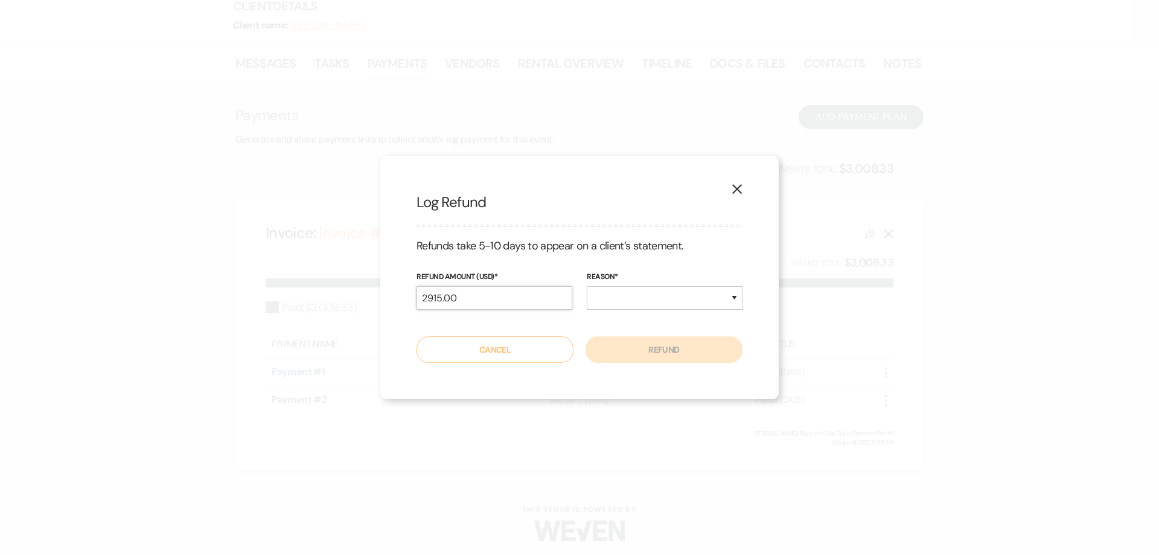
drag, startPoint x: 505, startPoint y: 290, endPoint x: 397, endPoint y: 301, distance: 108.6
click at [398, 303] on div "X Log Refund Refunds take 5-10 days to appear on a client’s statement. Refund A…" at bounding box center [579, 277] width 399 height 243
type input "250.00"
click at [669, 278] on label "reason*" at bounding box center [665, 277] width 156 height 13
click at [661, 303] on select "Duplicate Fraudulent Requested by Customer Other" at bounding box center [665, 298] width 156 height 24
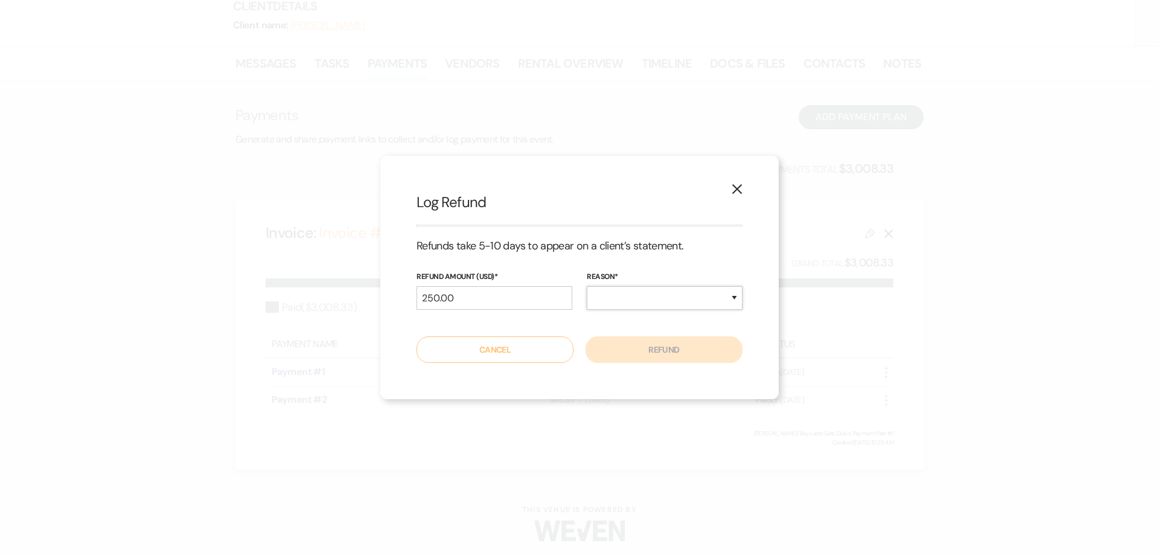
select select "other"
click at [587, 286] on select "Duplicate Fraudulent Requested by Customer Other" at bounding box center [665, 298] width 156 height 24
click at [673, 359] on button "Refund" at bounding box center [664, 349] width 157 height 27
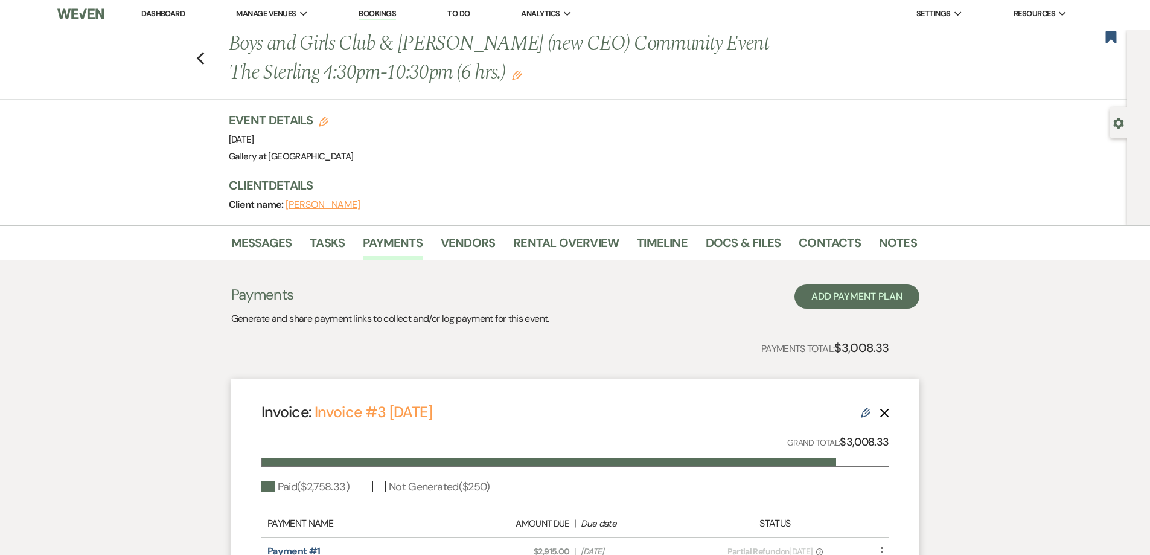
scroll to position [0, 0]
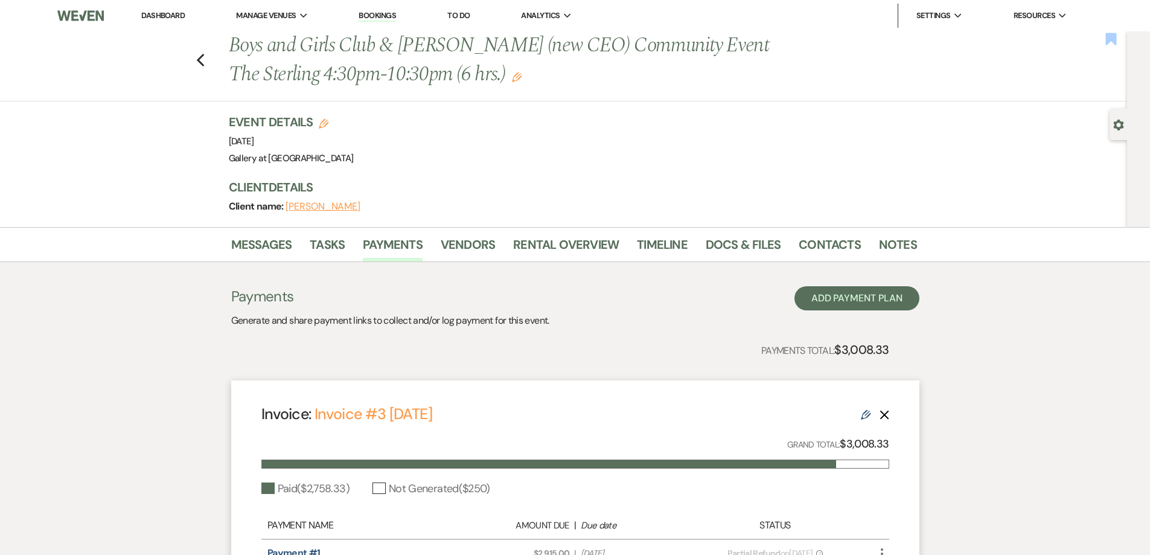
click at [1106, 43] on use "button" at bounding box center [1111, 39] width 11 height 12
click at [171, 10] on li "Dashboard" at bounding box center [163, 16] width 56 height 24
click at [172, 22] on li "Dashboard" at bounding box center [163, 16] width 56 height 24
click at [172, 16] on link "Dashboard" at bounding box center [162, 15] width 43 height 10
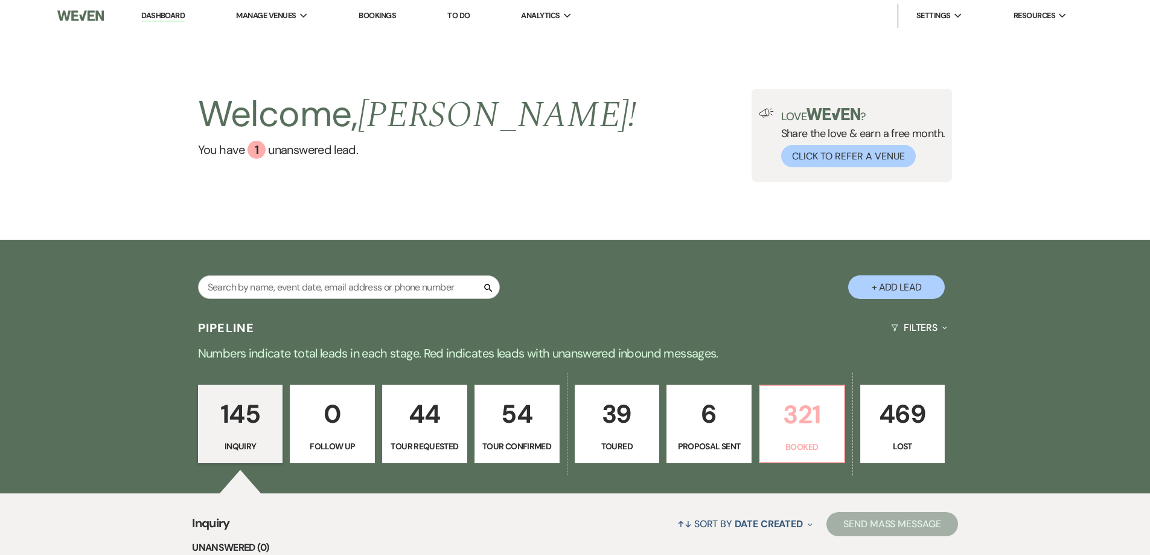
drag, startPoint x: 828, startPoint y: 459, endPoint x: 414, endPoint y: 277, distance: 452.1
click at [827, 457] on link "321 Booked" at bounding box center [802, 424] width 86 height 79
click at [415, 275] on div "Search + Add Lead" at bounding box center [576, 277] width 870 height 63
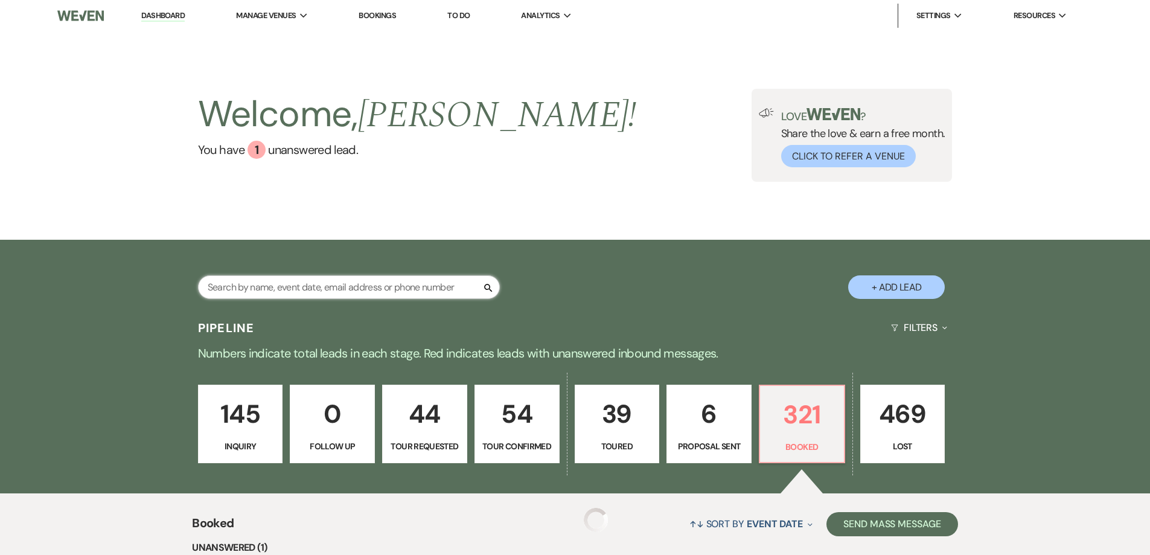
click at [412, 282] on input "text" at bounding box center [349, 287] width 302 height 24
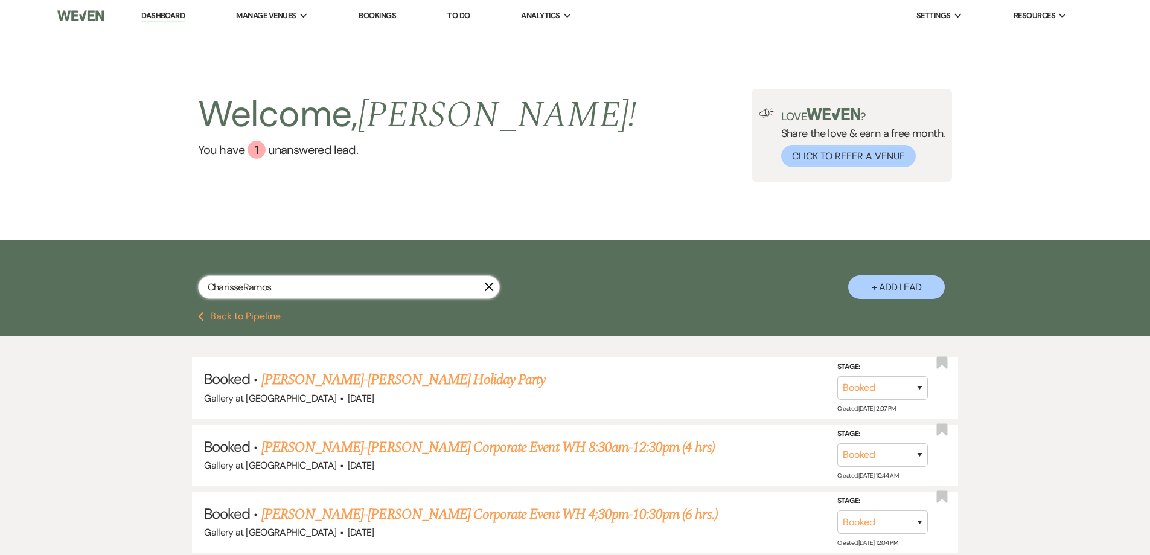
type input "CharisseRamos"
click at [425, 380] on link "Charisse Ramos-Keller Williams's Holiday Party" at bounding box center [403, 380] width 284 height 22
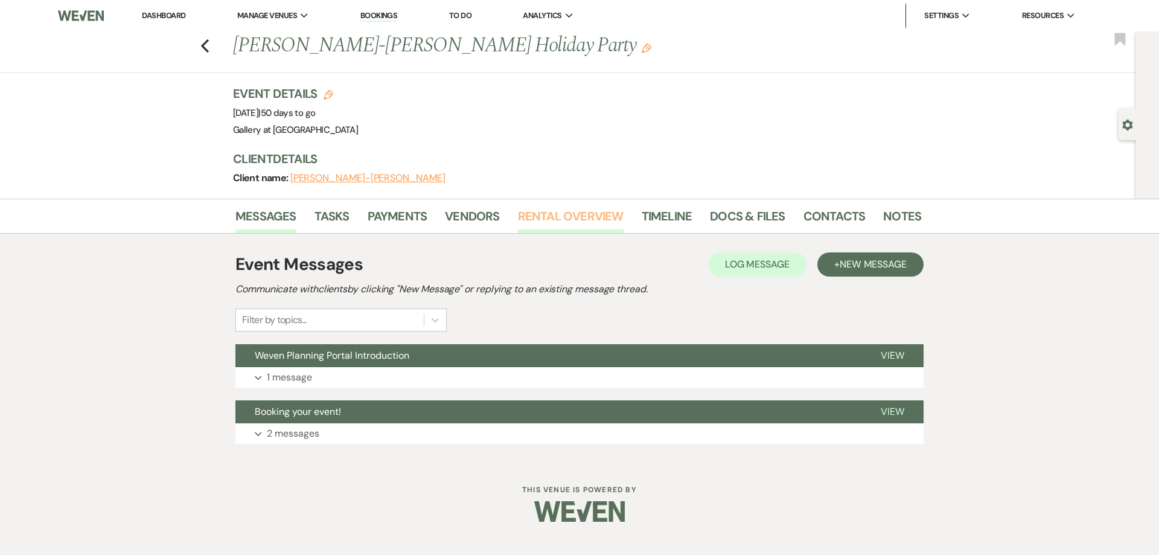
click at [525, 214] on link "Rental Overview" at bounding box center [571, 220] width 106 height 27
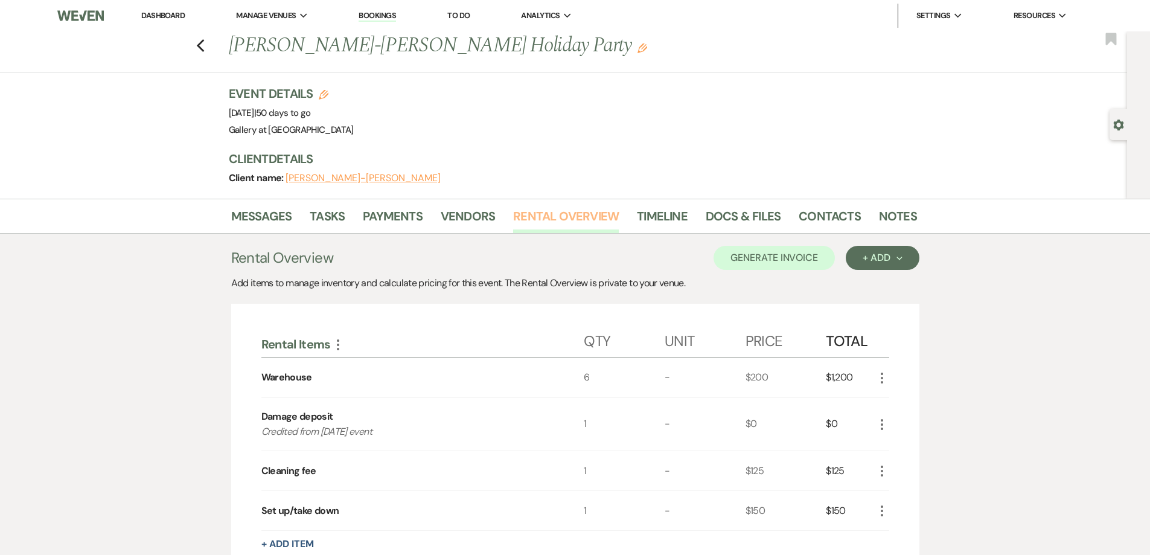
scroll to position [60, 0]
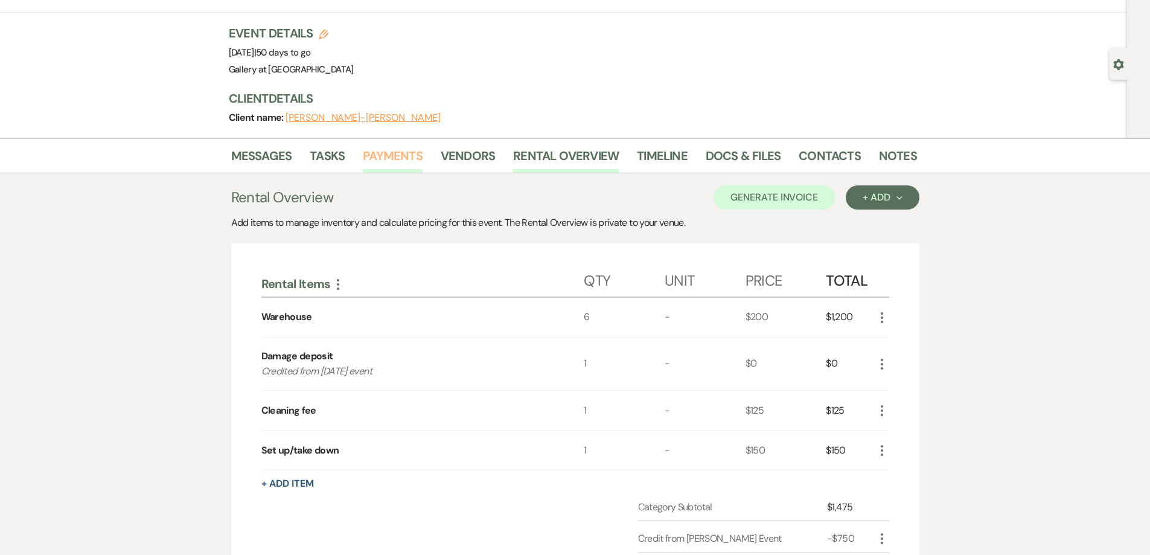
click at [382, 156] on link "Payments" at bounding box center [393, 159] width 60 height 27
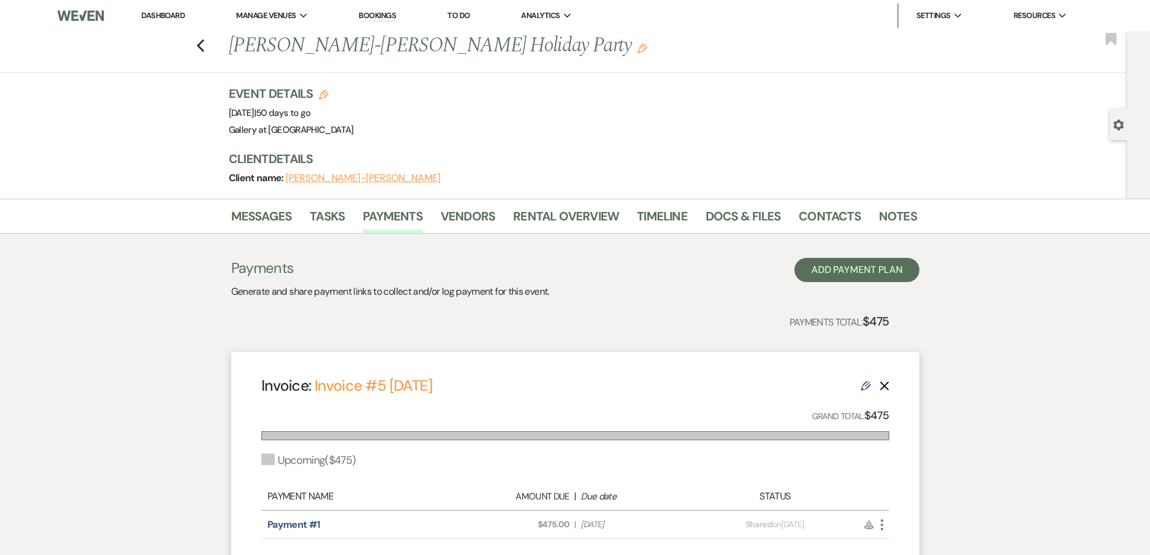
click at [210, 46] on div "Previous Charisse Ramos-Keller Williams's Holiday Party Edit Bookmark" at bounding box center [560, 52] width 1133 height 42
click at [205, 48] on icon "Previous" at bounding box center [200, 46] width 9 height 14
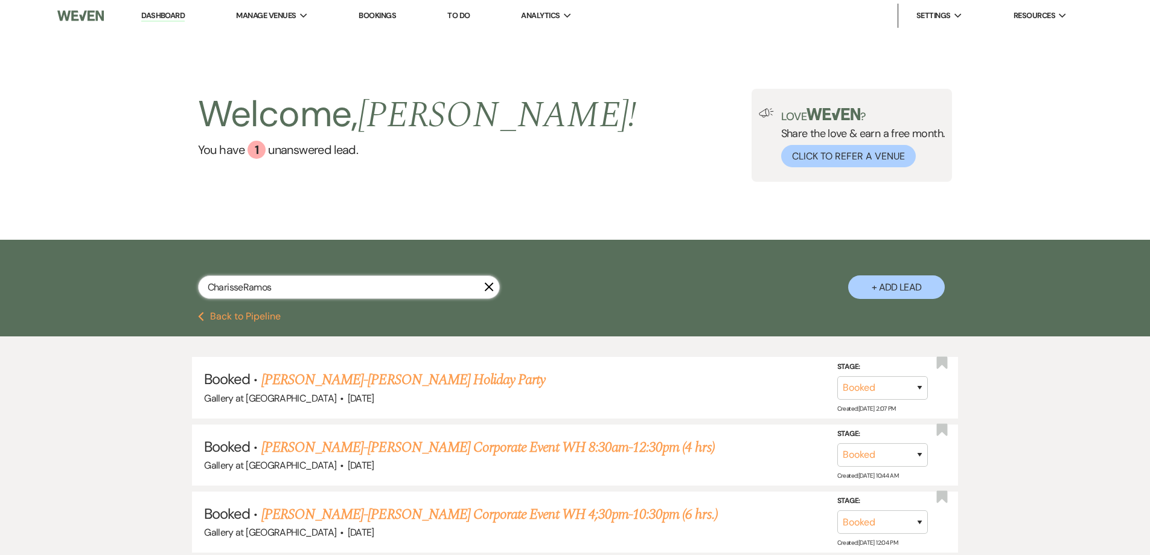
drag, startPoint x: 287, startPoint y: 289, endPoint x: 175, endPoint y: 293, distance: 113.0
click at [175, 293] on div "CharisseRamos X + Add Lead" at bounding box center [576, 277] width 870 height 63
type input "Kim and JOhn"
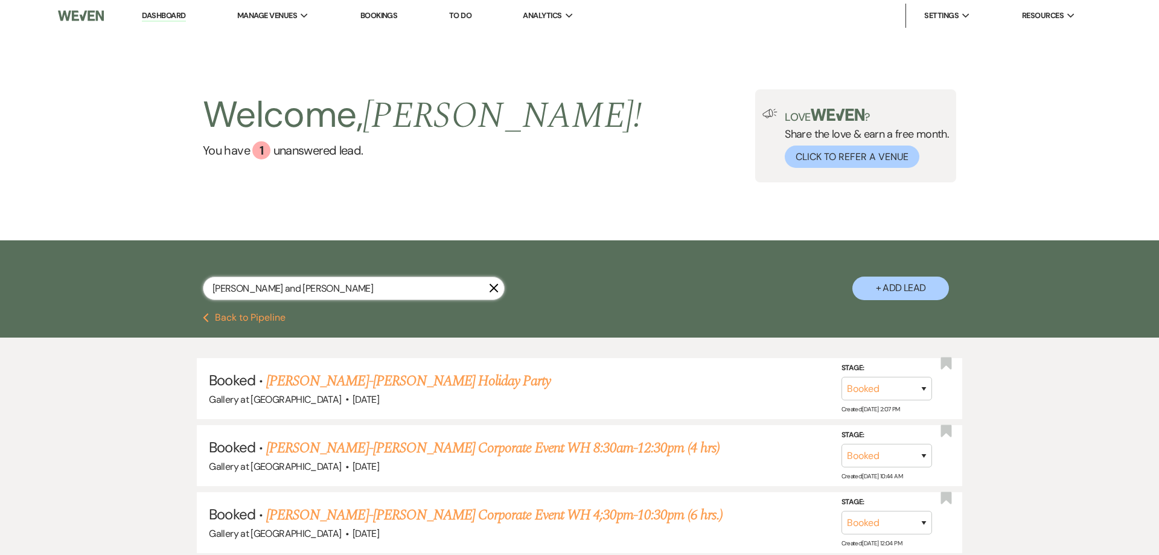
select select "6"
select select "4"
select select "8"
select select "4"
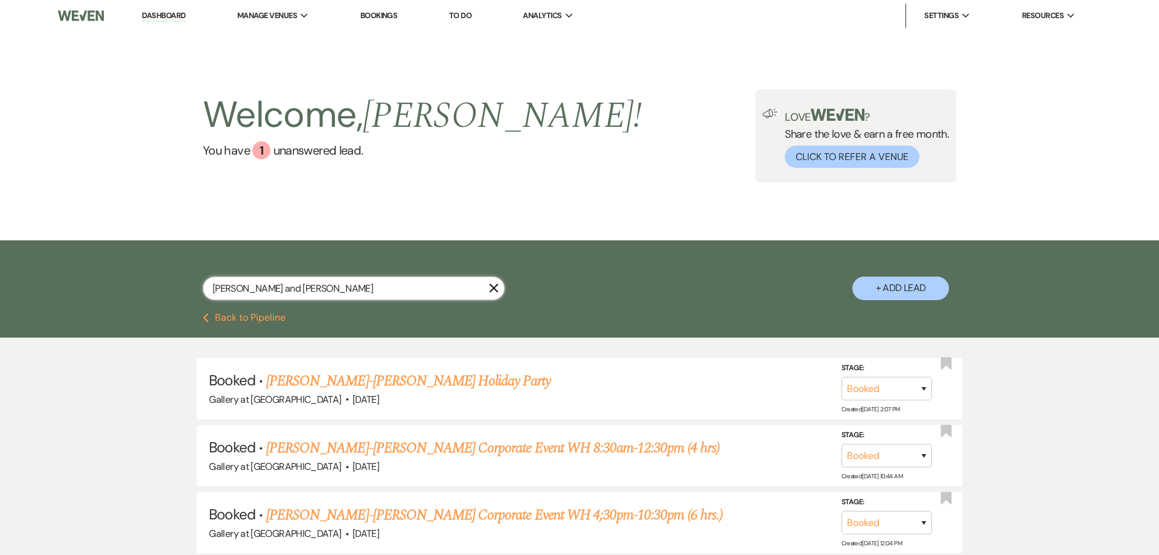
select select "8"
select select "5"
select select "8"
select select "6"
select select "8"
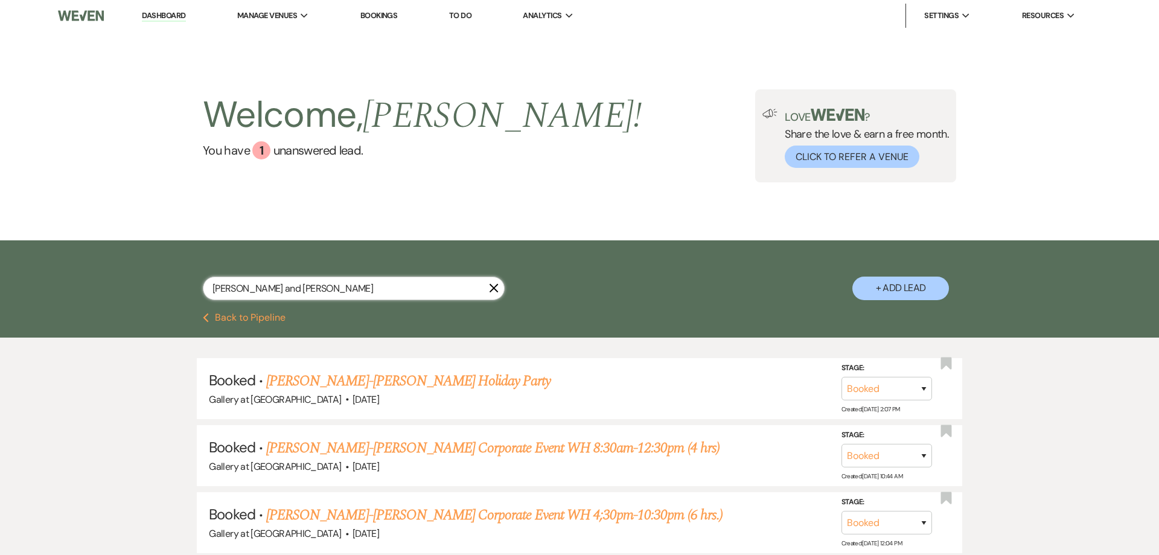
select select "4"
select select "8"
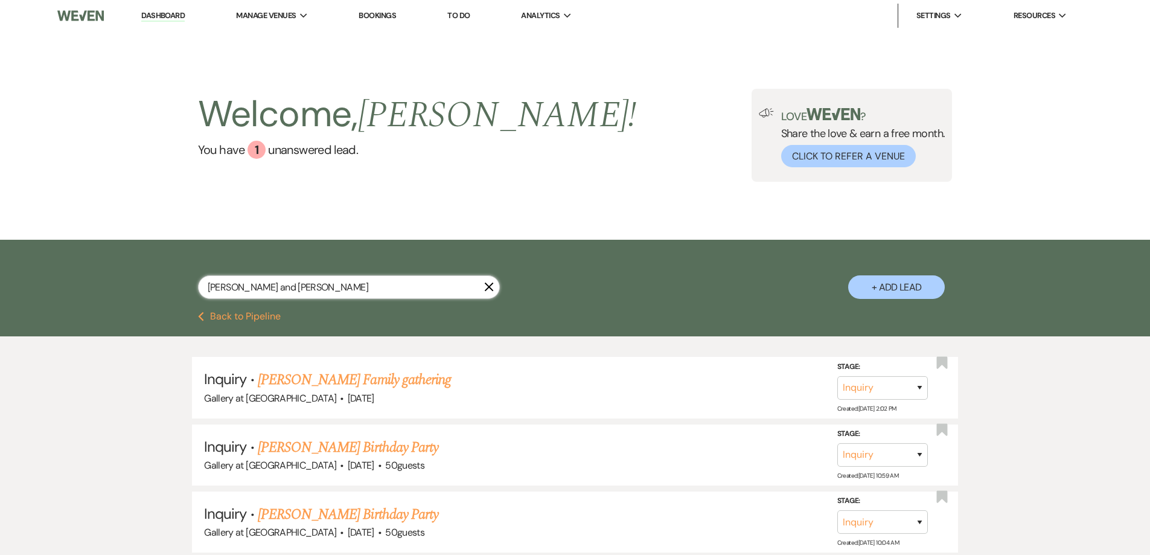
type input "Kim and J"
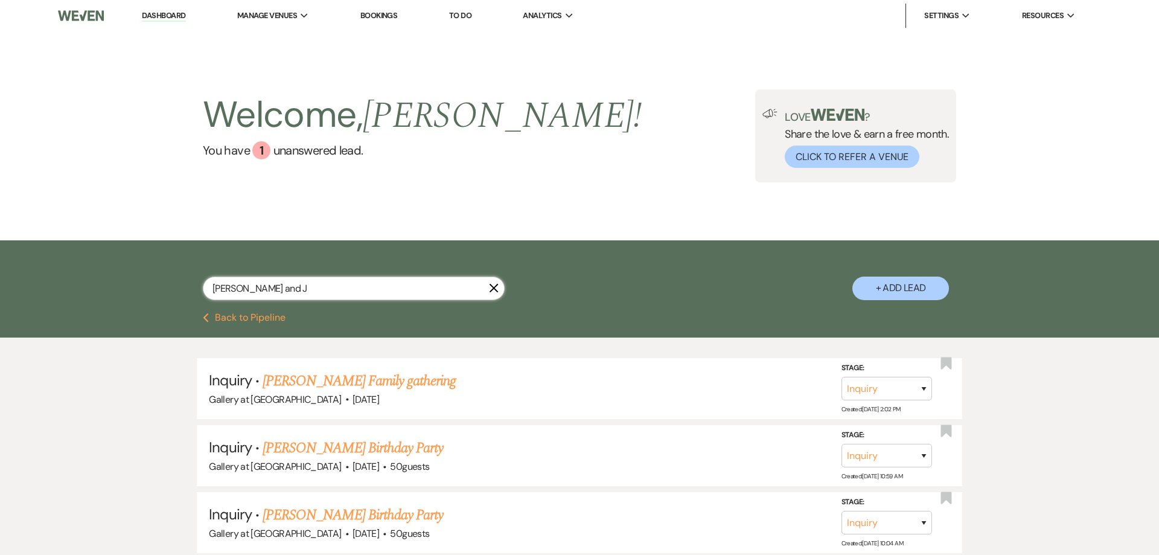
select select "6"
select select "4"
select select "8"
select select "4"
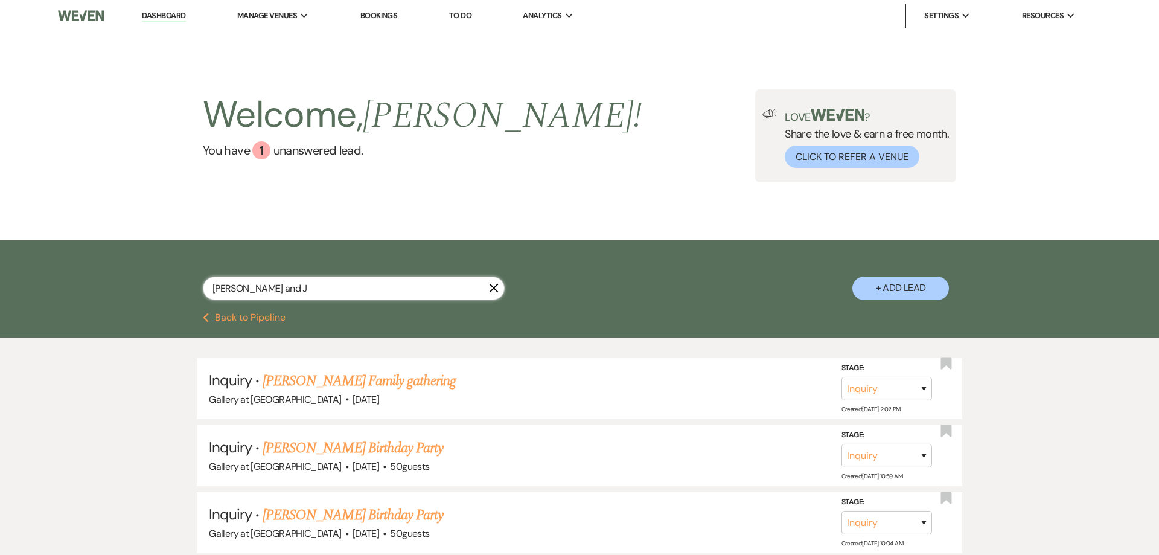
select select "8"
select select "5"
select select "8"
select select "6"
select select "8"
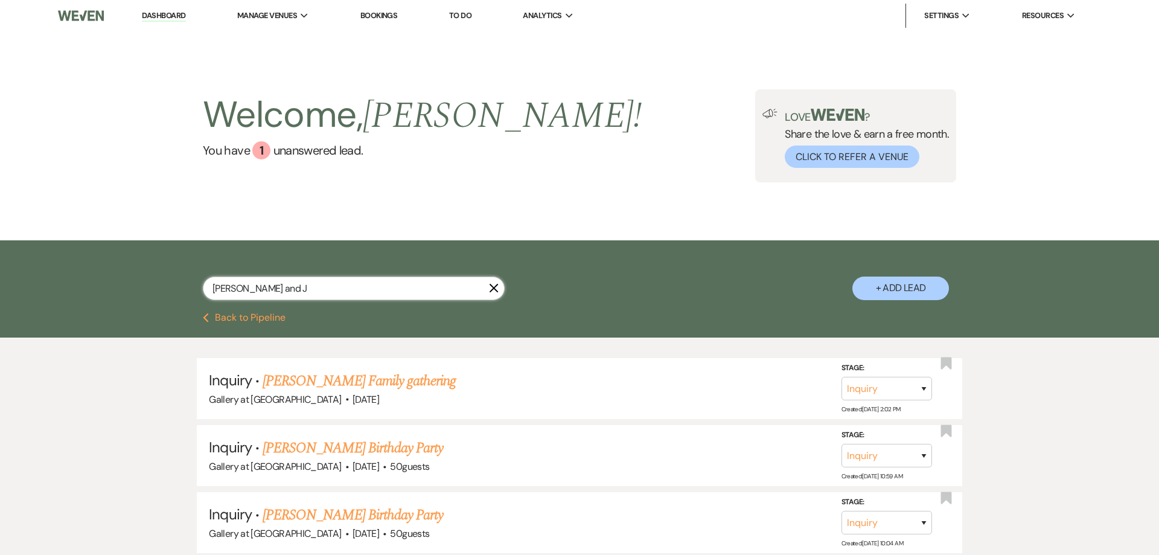
select select "4"
select select "8"
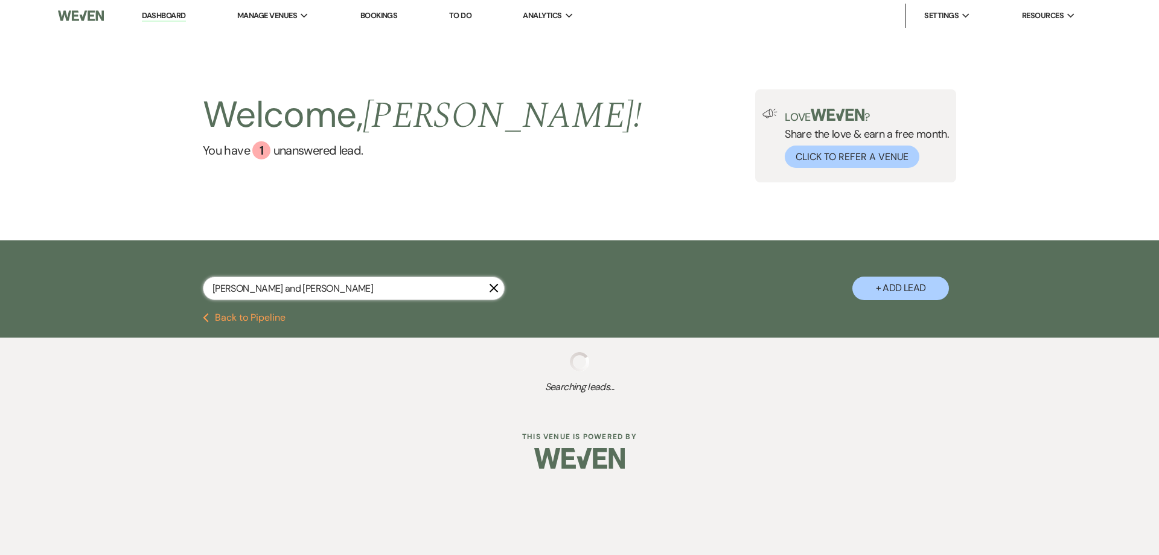
type input "Kim and JohnS"
select select "6"
select select "4"
select select "8"
select select "4"
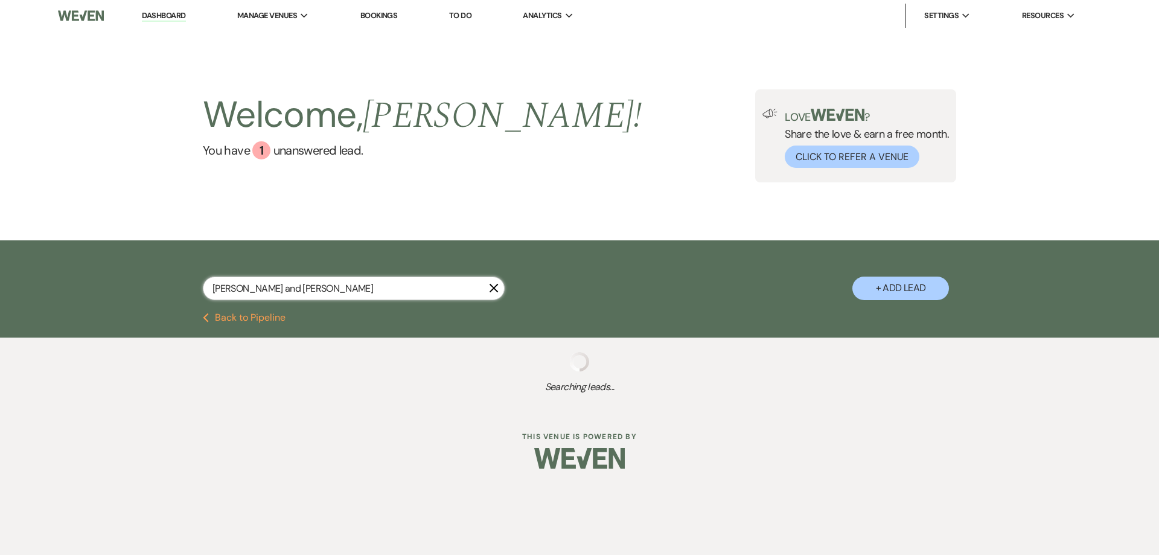
select select "4"
select select "8"
select select "5"
select select "8"
select select "6"
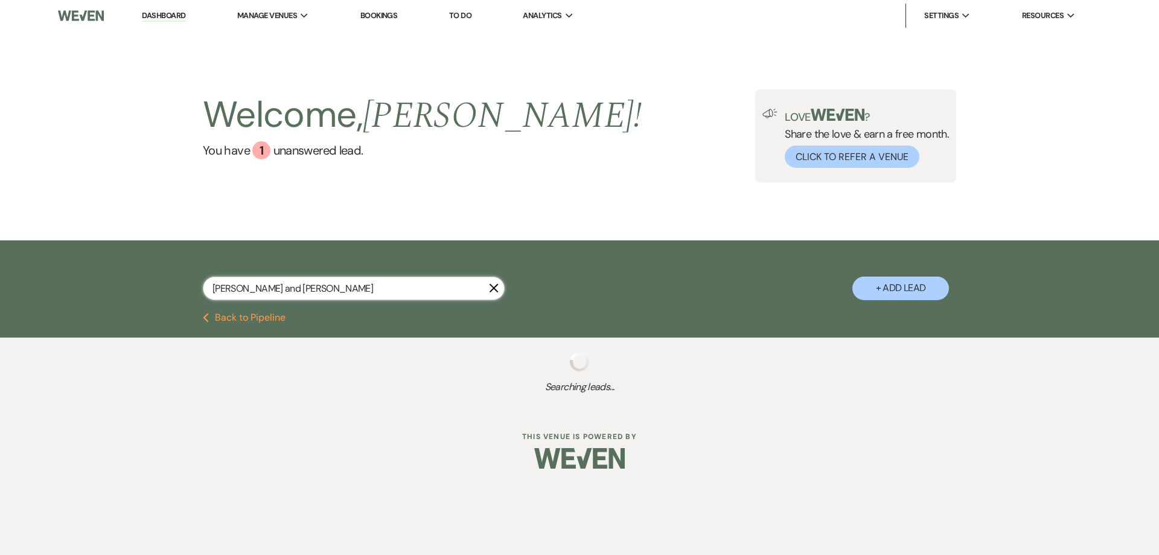
select select "8"
select select "4"
select select "8"
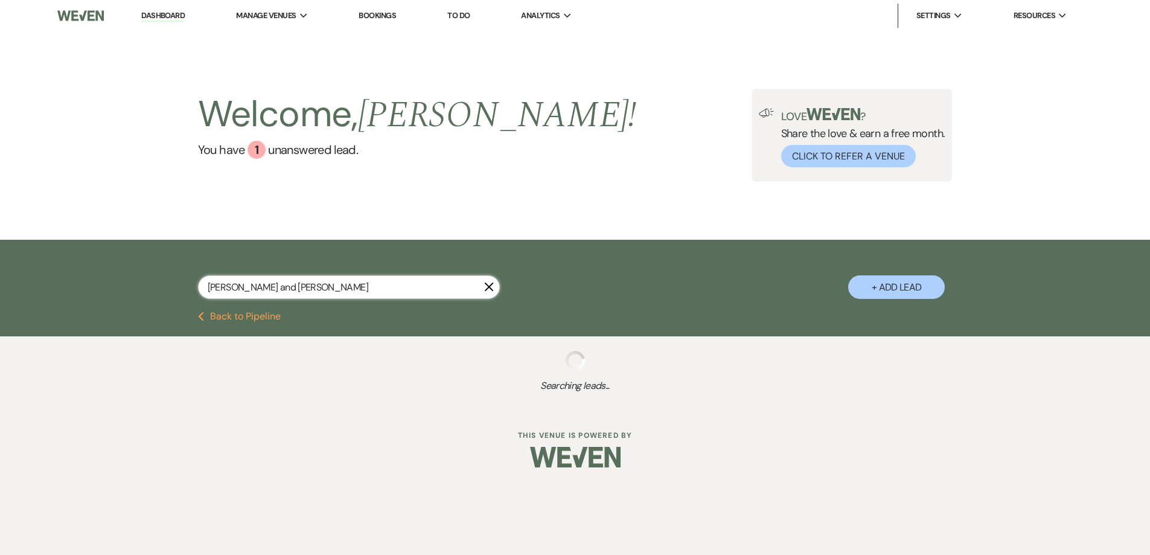
select select "6"
select select "4"
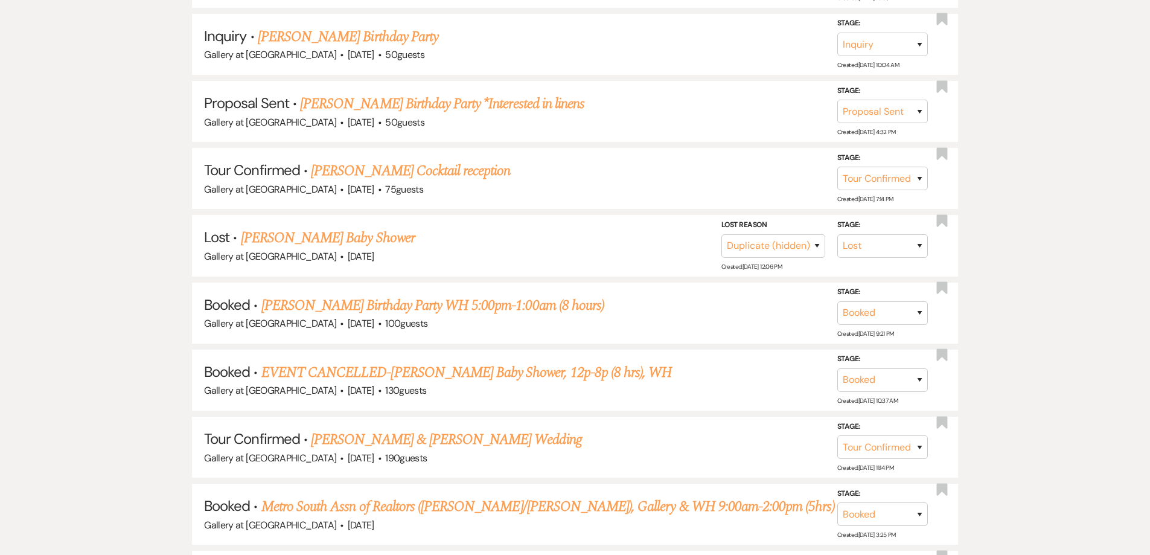
scroll to position [483, 0]
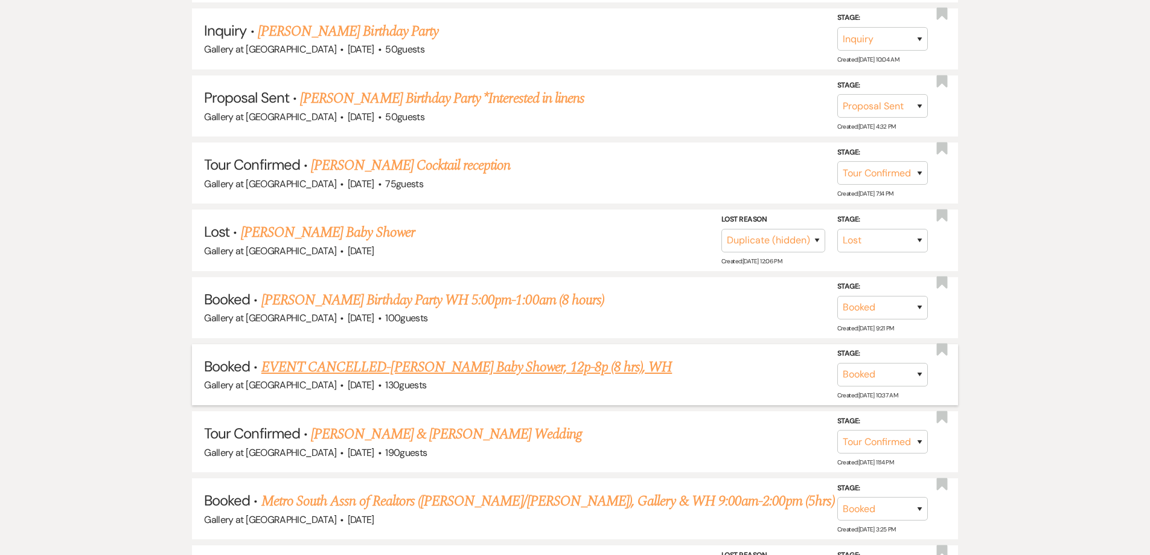
click at [541, 367] on link "EVENT CANCELLED-Kimberly Jennings's Baby Shower, 12p-8p (8 hrs), WH" at bounding box center [466, 367] width 411 height 22
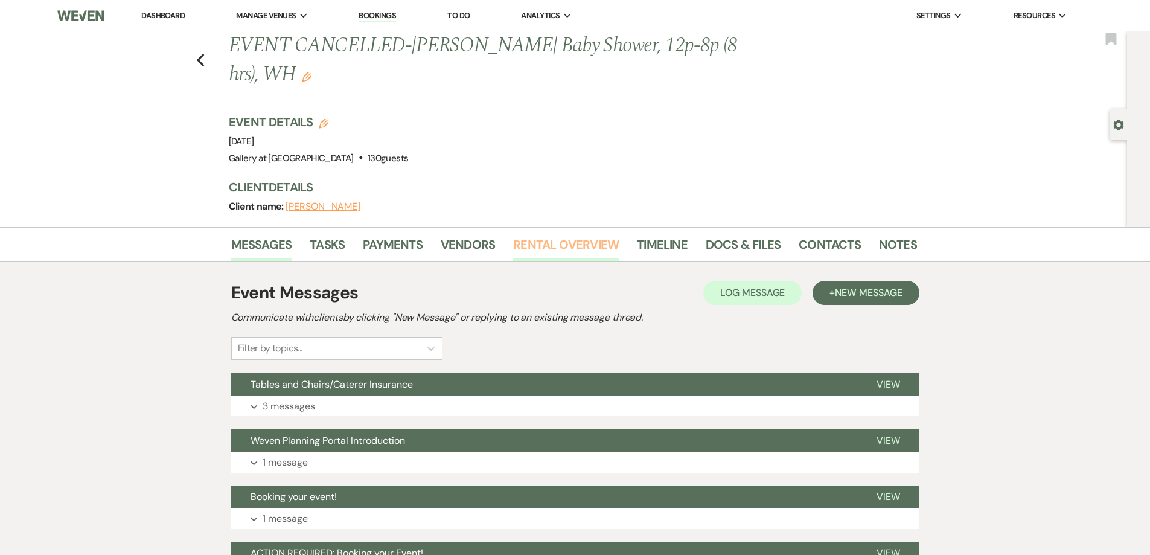
click at [568, 254] on link "Rental Overview" at bounding box center [566, 248] width 106 height 27
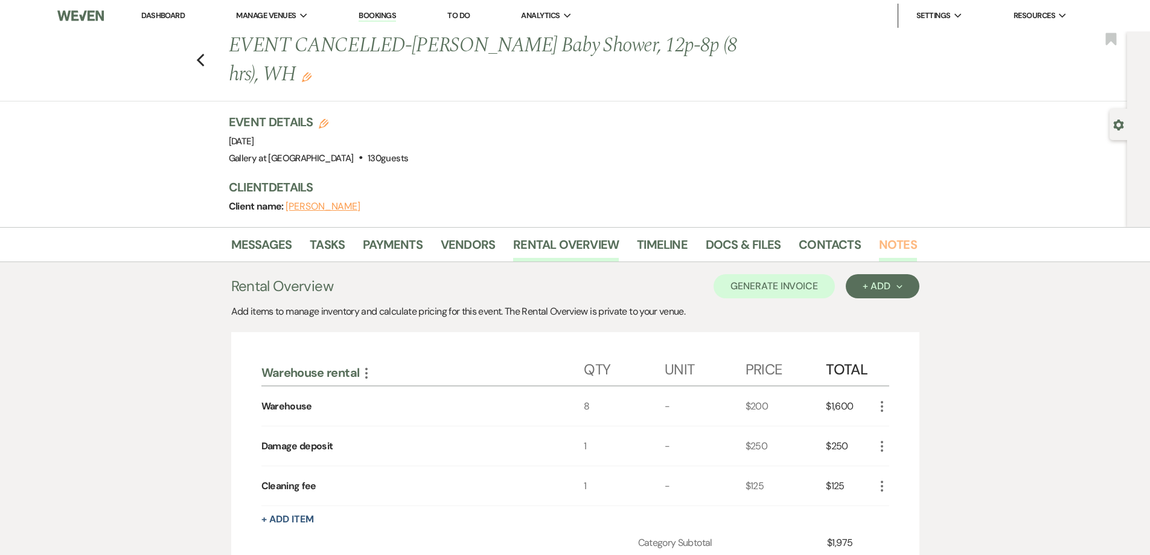
click at [897, 245] on link "Notes" at bounding box center [898, 248] width 38 height 27
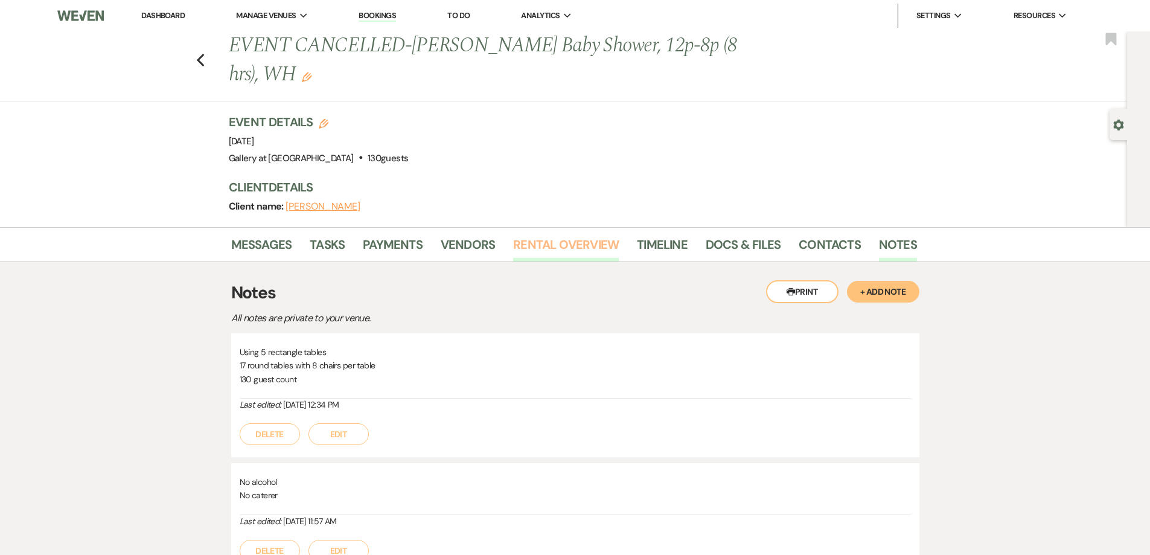
click at [525, 242] on link "Rental Overview" at bounding box center [566, 248] width 106 height 27
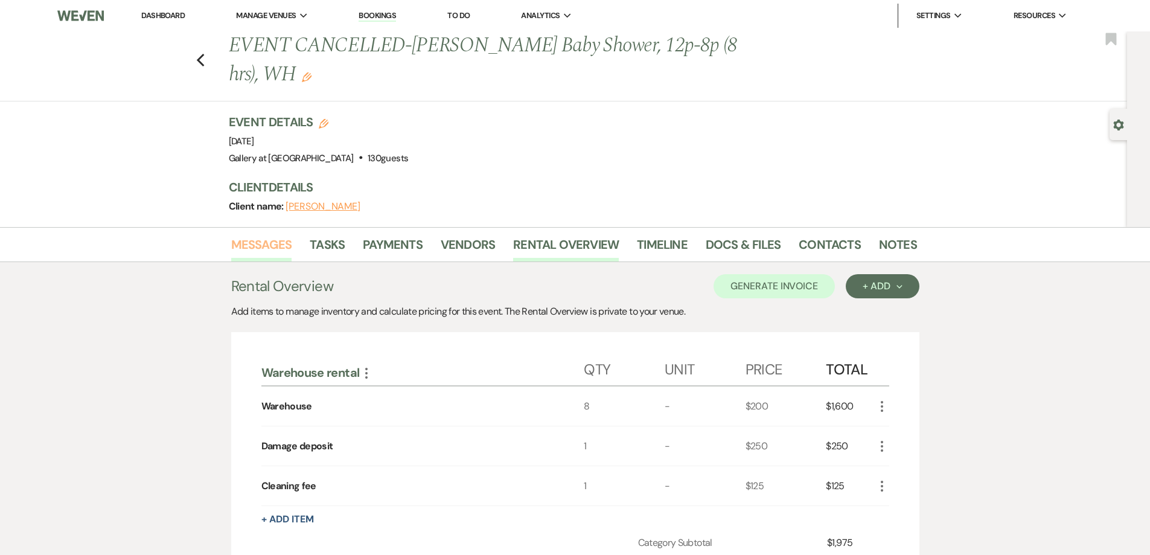
click at [247, 252] on link "Messages" at bounding box center [261, 248] width 61 height 27
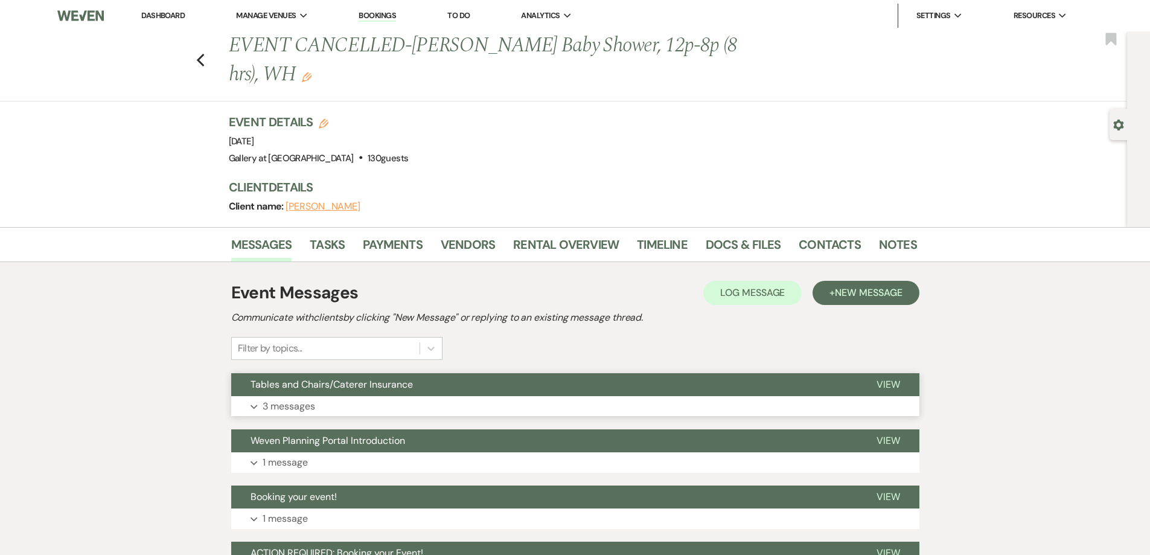
click at [312, 404] on p "3 messages" at bounding box center [289, 407] width 53 height 16
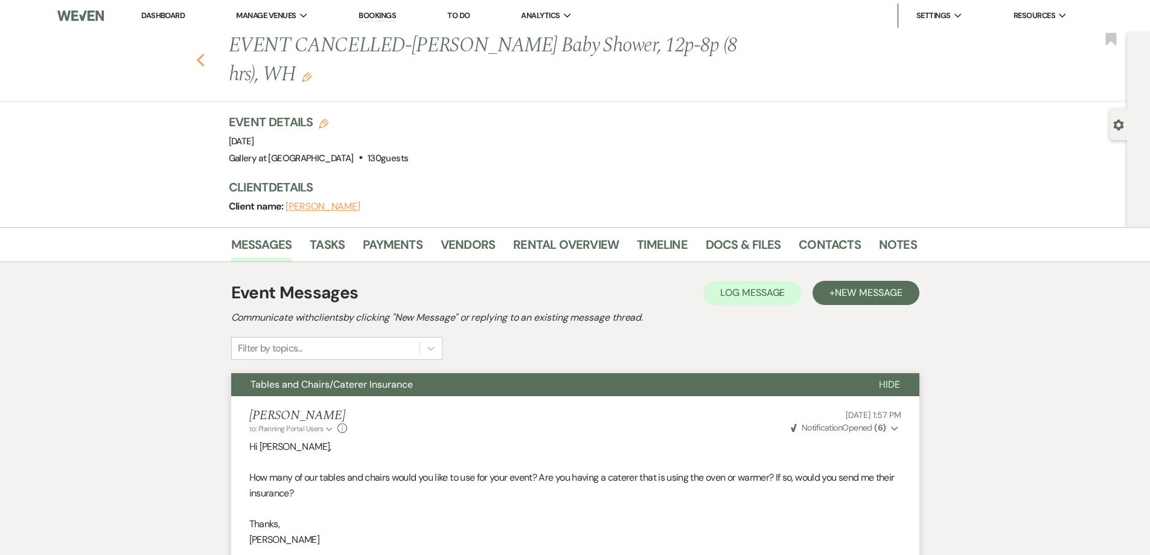
click at [204, 56] on use "button" at bounding box center [200, 60] width 8 height 13
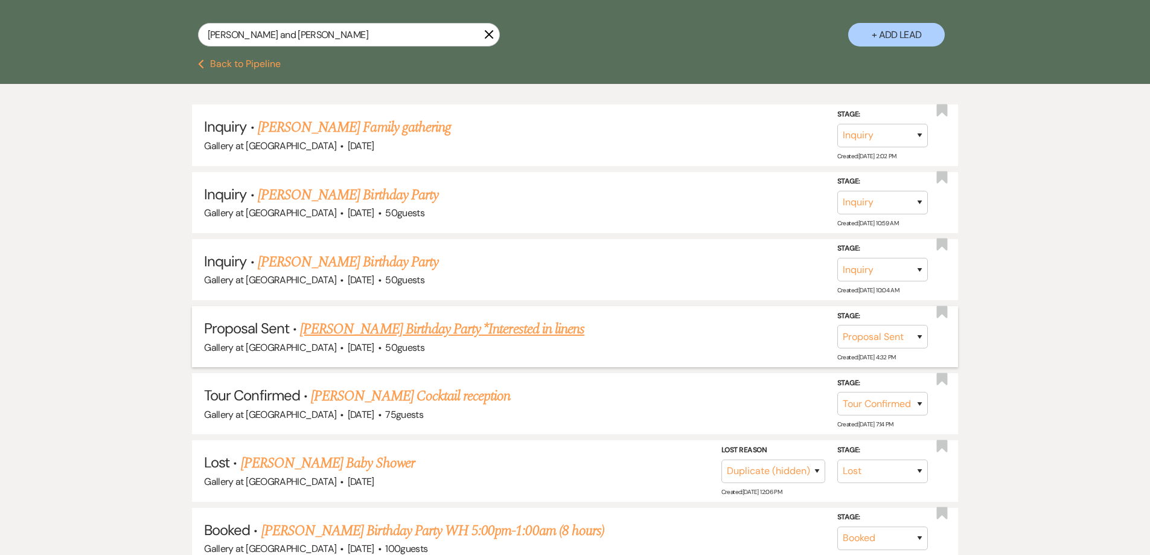
scroll to position [237, 0]
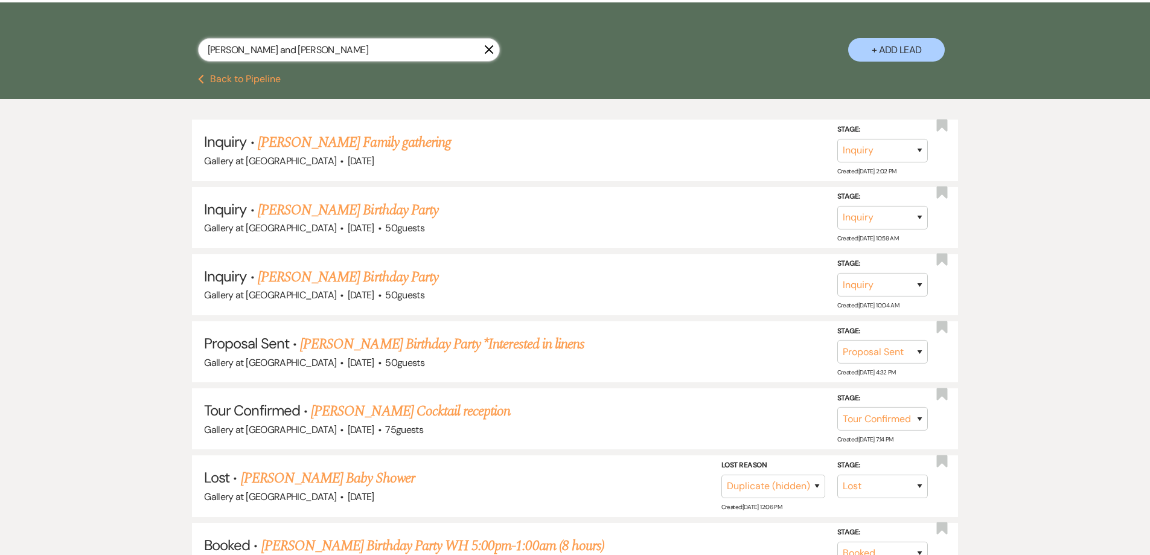
drag, startPoint x: 313, startPoint y: 50, endPoint x: 254, endPoint y: 50, distance: 59.2
click at [254, 50] on input "Kim and John Durham" at bounding box center [349, 50] width 302 height 24
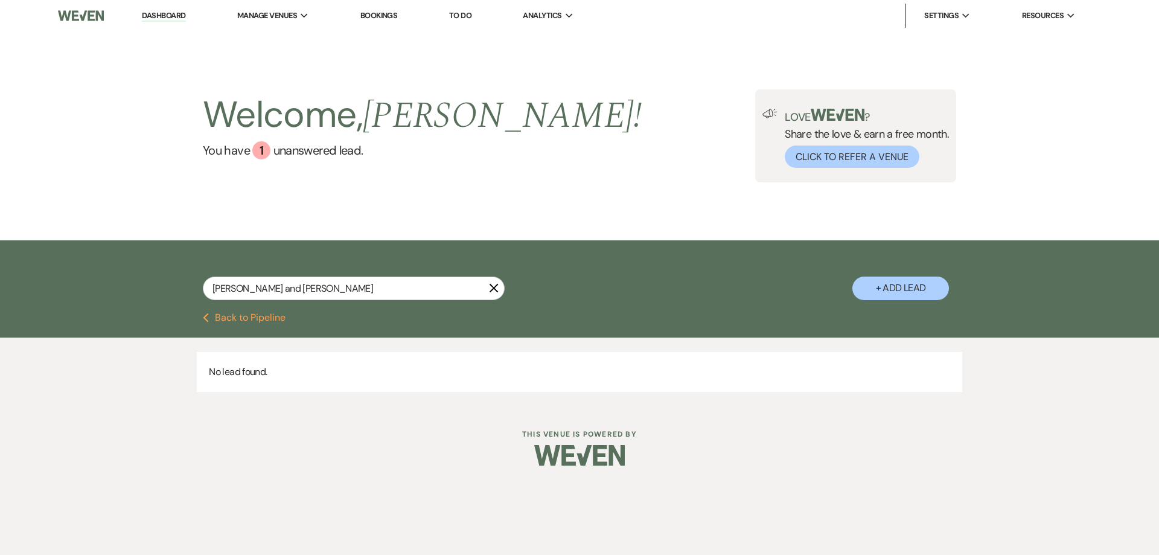
drag, startPoint x: 300, startPoint y: 51, endPoint x: 204, endPoint y: 62, distance: 96.0
click at [205, 62] on div "Welcome, Shelby ! You have 1 unanswered lead . Love ? Share the love & earn a f…" at bounding box center [579, 135] width 1159 height 209
drag, startPoint x: 332, startPoint y: 289, endPoint x: 177, endPoint y: 292, distance: 154.6
click at [177, 292] on div "Khn Durhamim and Jo X + Add Lead" at bounding box center [580, 277] width 870 height 63
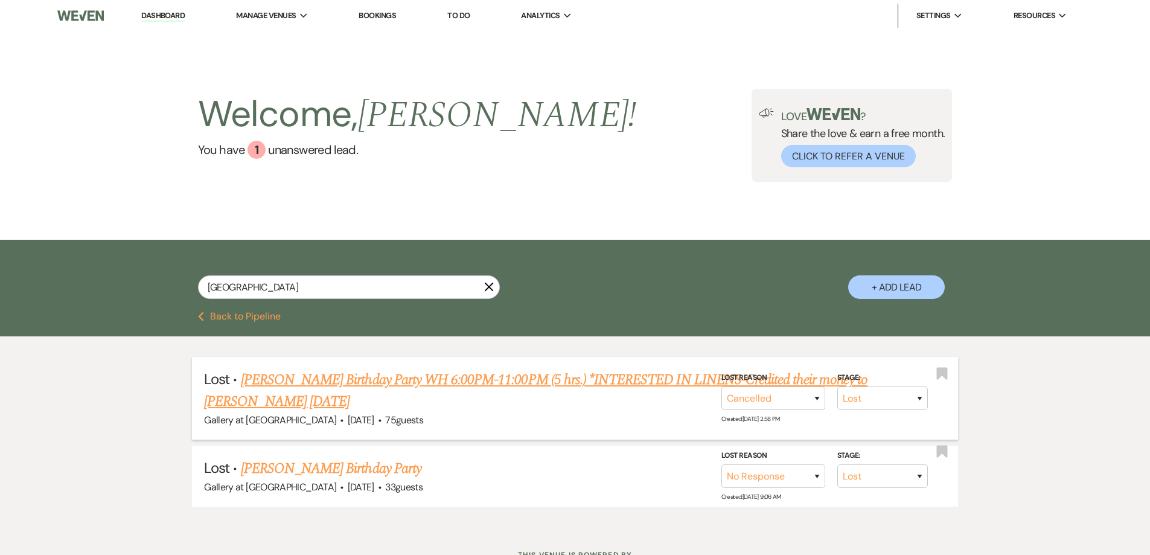
click at [413, 382] on link "Kenzie Bullard's Birthday Party WH 6:00PM-11:00PM (5 hrs.) *INTERESTED IN LINEN…" at bounding box center [536, 390] width 664 height 43
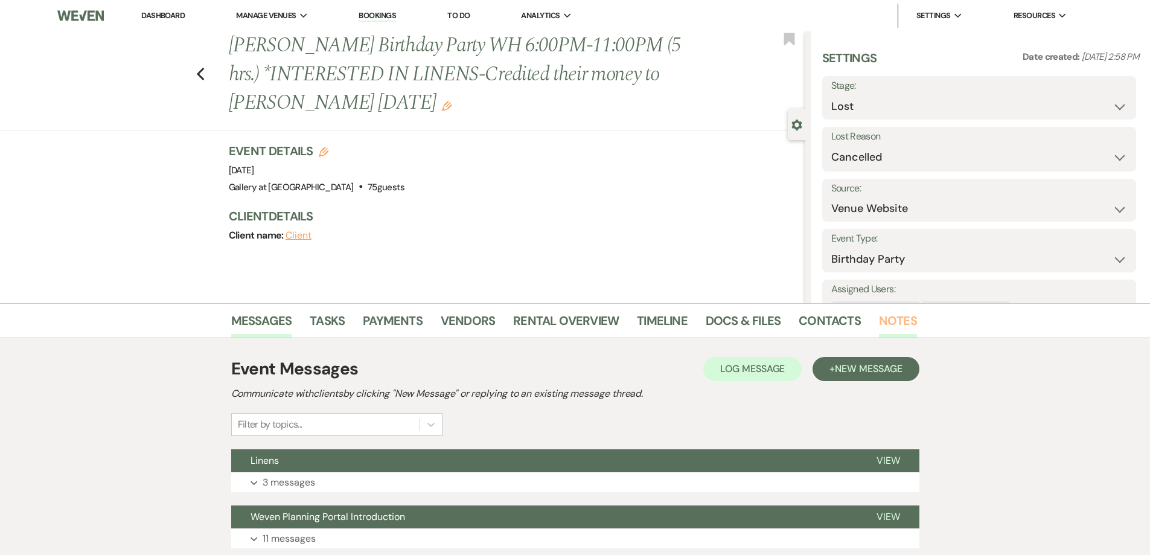
click at [888, 317] on link "Notes" at bounding box center [898, 324] width 38 height 27
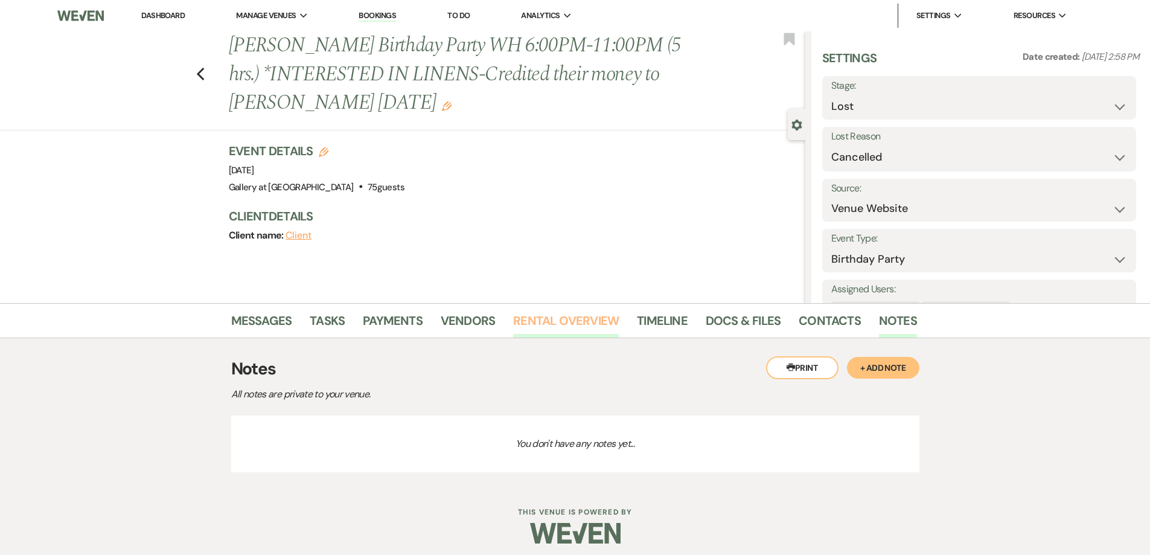
click at [519, 317] on link "Rental Overview" at bounding box center [566, 324] width 106 height 27
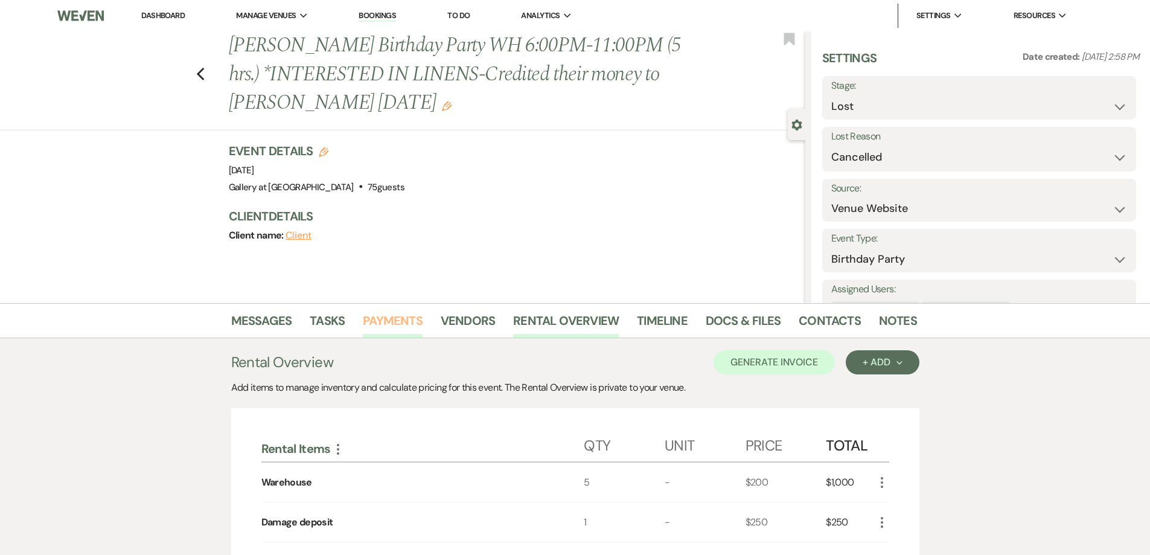
click at [370, 323] on link "Payments" at bounding box center [393, 324] width 60 height 27
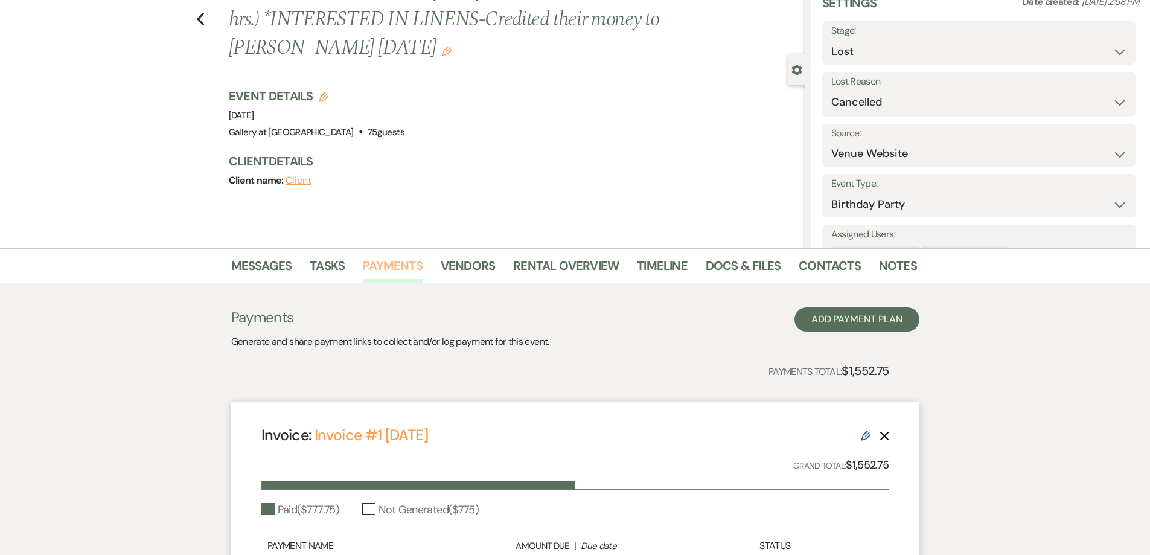
scroll to position [121, 0]
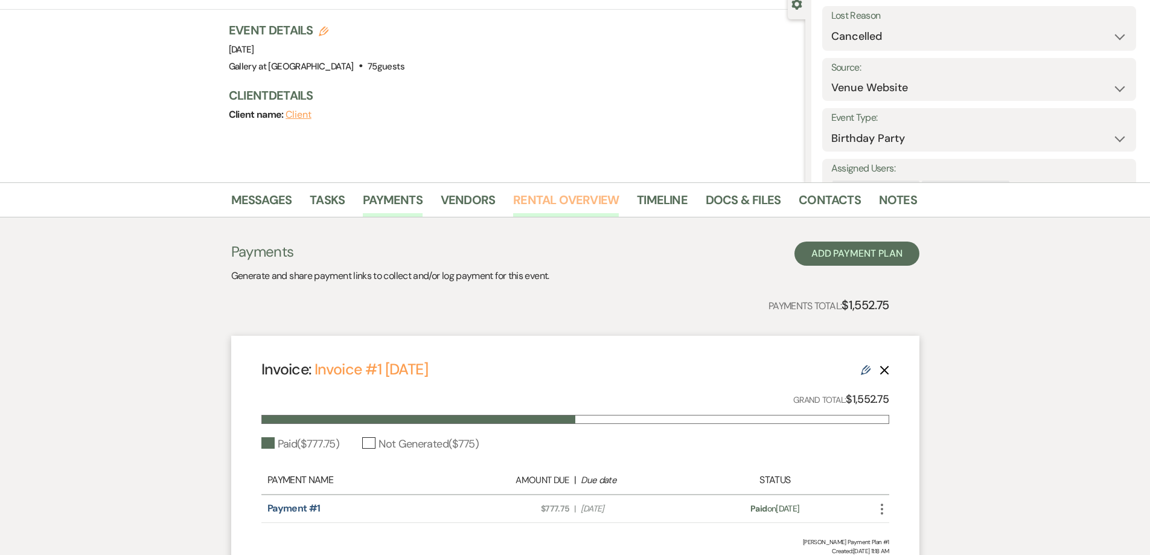
click at [567, 209] on link "Rental Overview" at bounding box center [566, 203] width 106 height 27
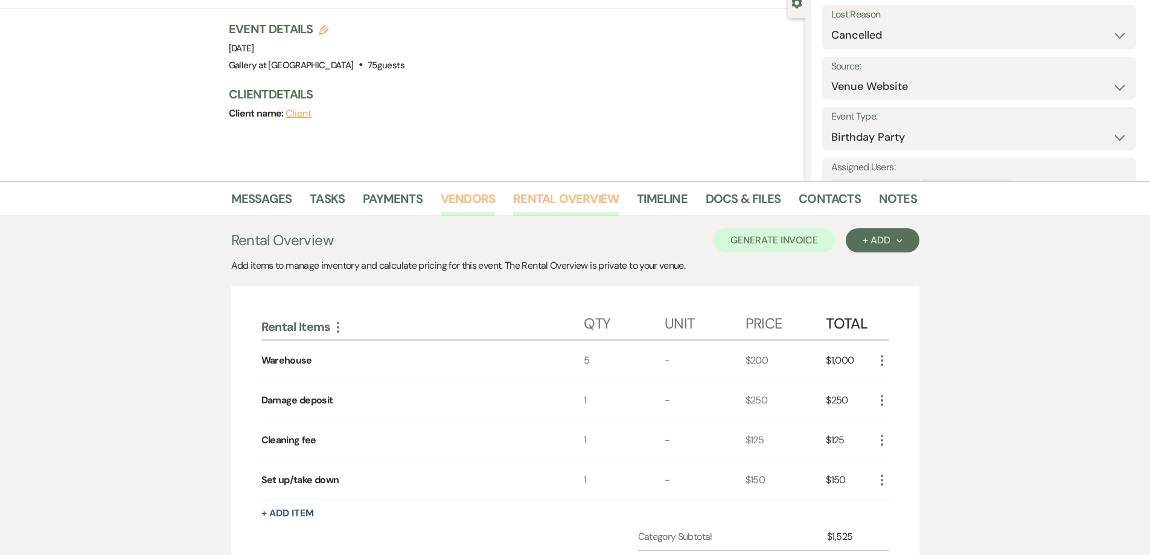
scroll to position [121, 0]
click at [455, 201] on link "Vendors" at bounding box center [468, 203] width 54 height 27
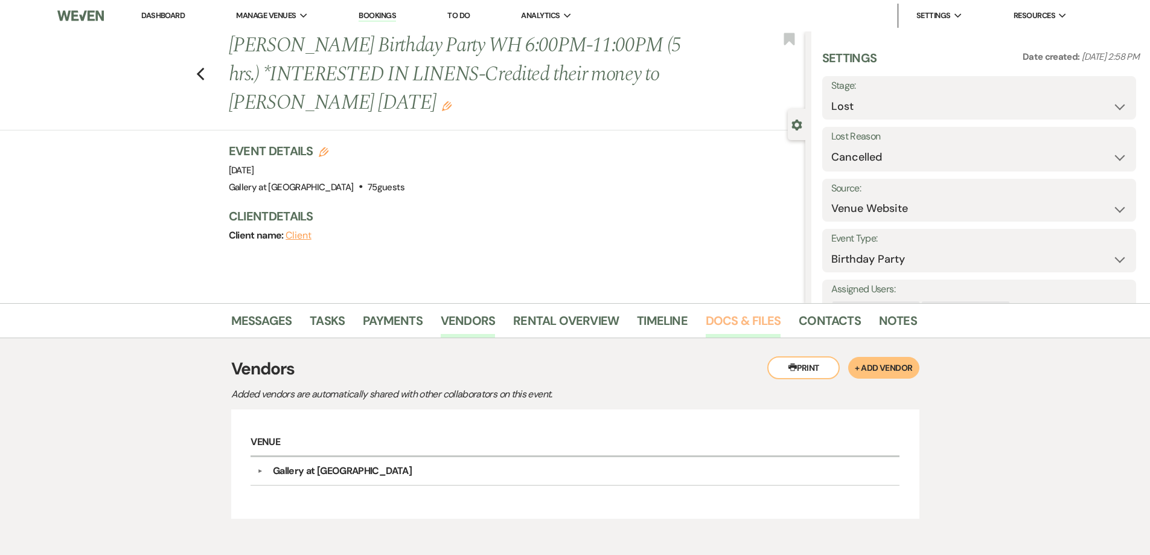
click at [744, 315] on link "Docs & Files" at bounding box center [743, 324] width 75 height 27
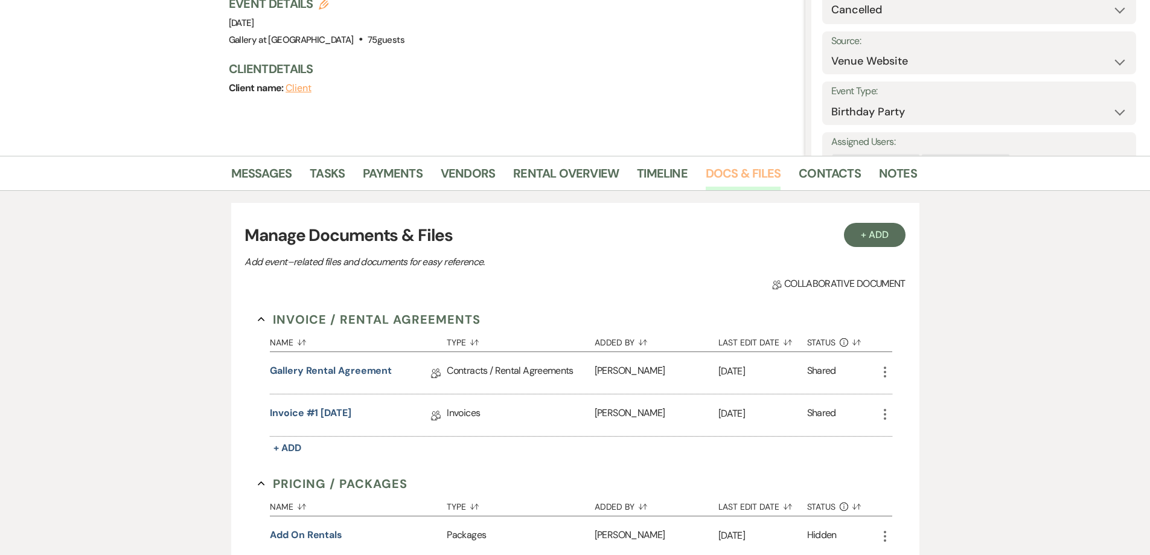
scroll to position [181, 0]
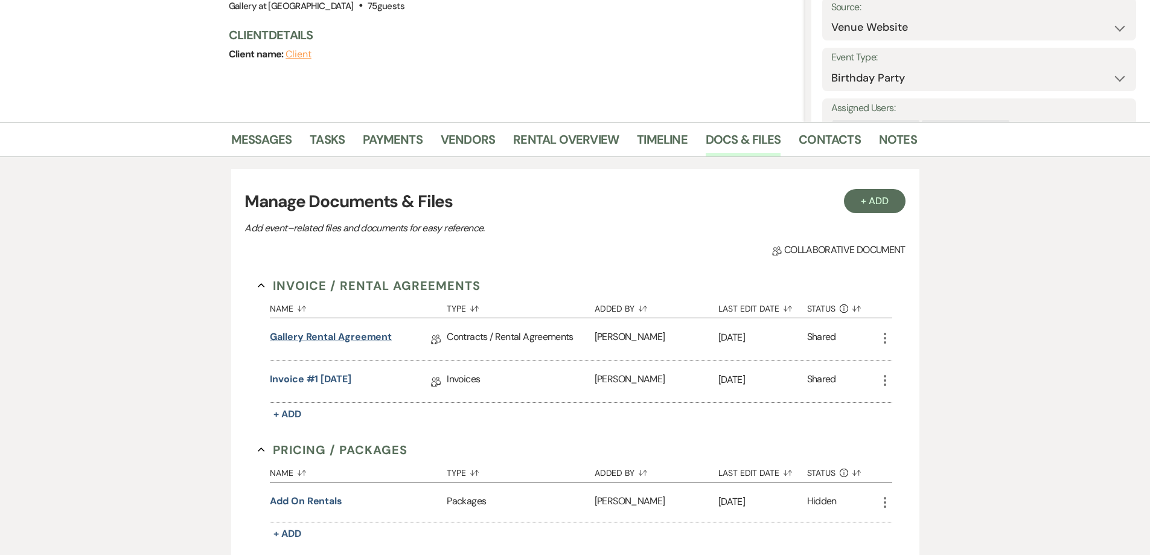
click at [353, 337] on link "Gallery Rental Agreement" at bounding box center [331, 339] width 122 height 19
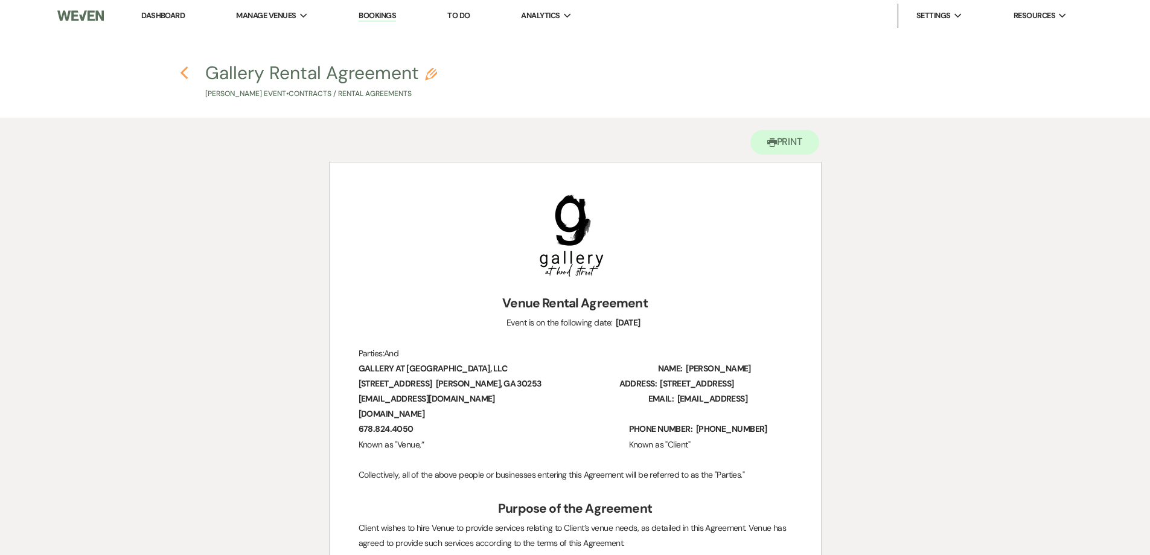
click at [182, 77] on icon "Previous" at bounding box center [184, 73] width 9 height 14
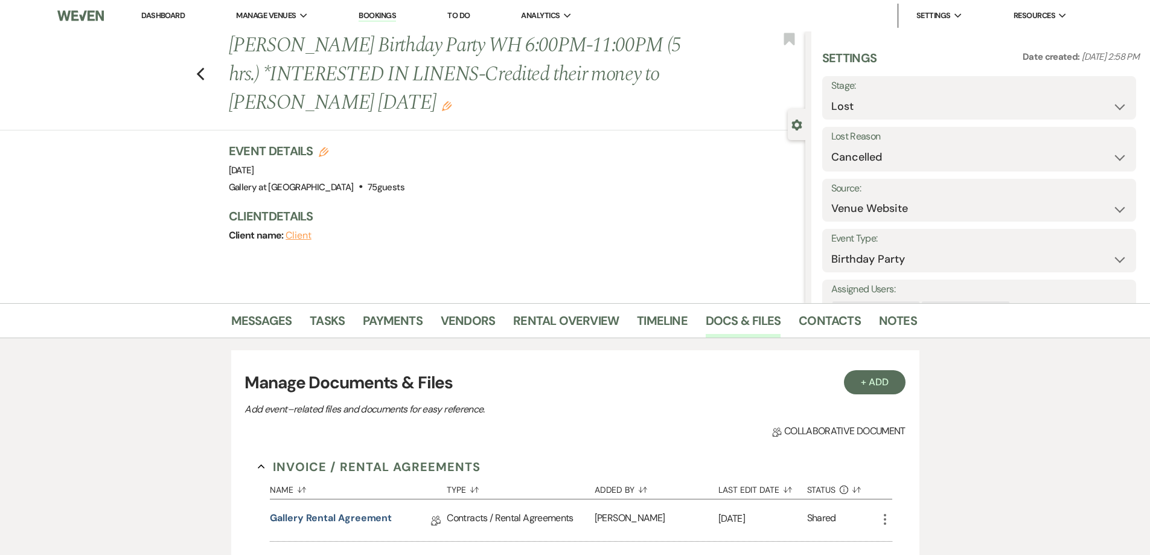
click at [182, 9] on li "Dashboard" at bounding box center [163, 16] width 56 height 24
click at [183, 11] on link "Dashboard" at bounding box center [162, 15] width 43 height 10
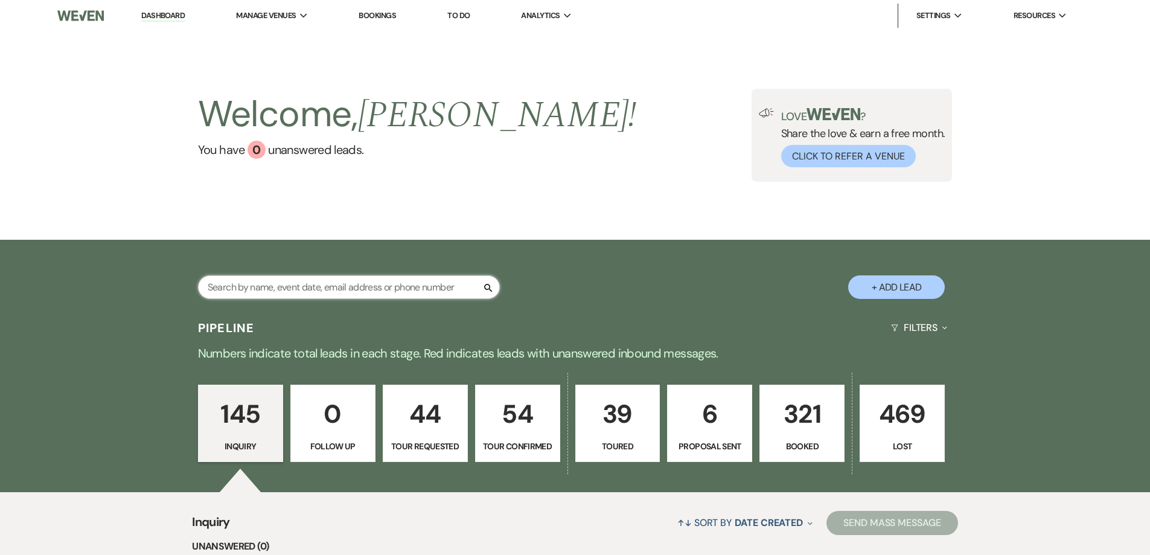
click at [345, 283] on input "text" at bounding box center [349, 287] width 302 height 24
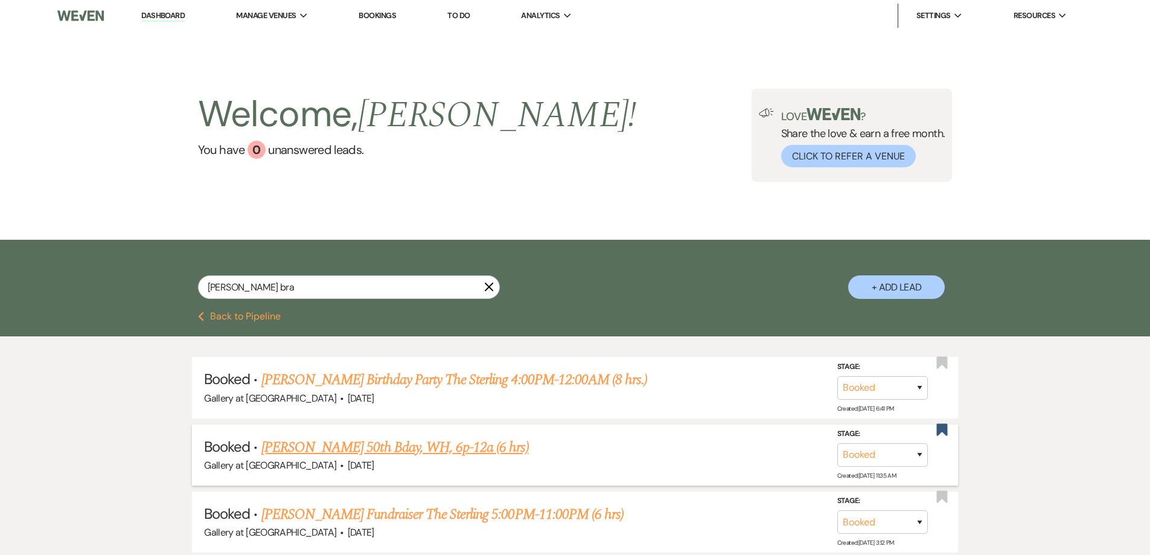
click at [368, 445] on link "Nicol Bradley's 50th Bday, WH, 6p-12a (6 hrs)" at bounding box center [395, 448] width 268 height 22
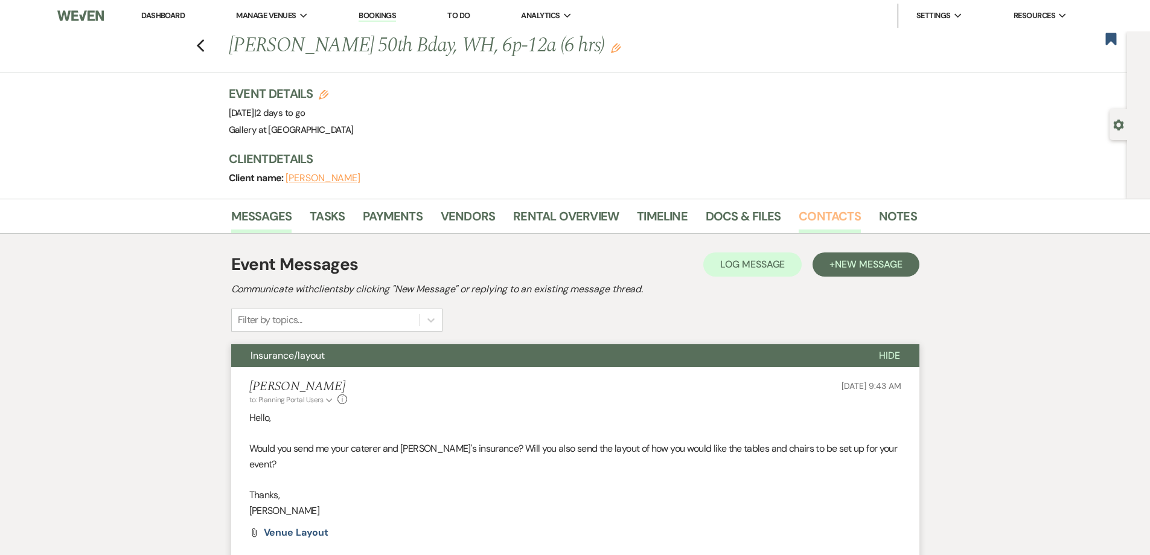
click at [838, 219] on link "Contacts" at bounding box center [830, 220] width 62 height 27
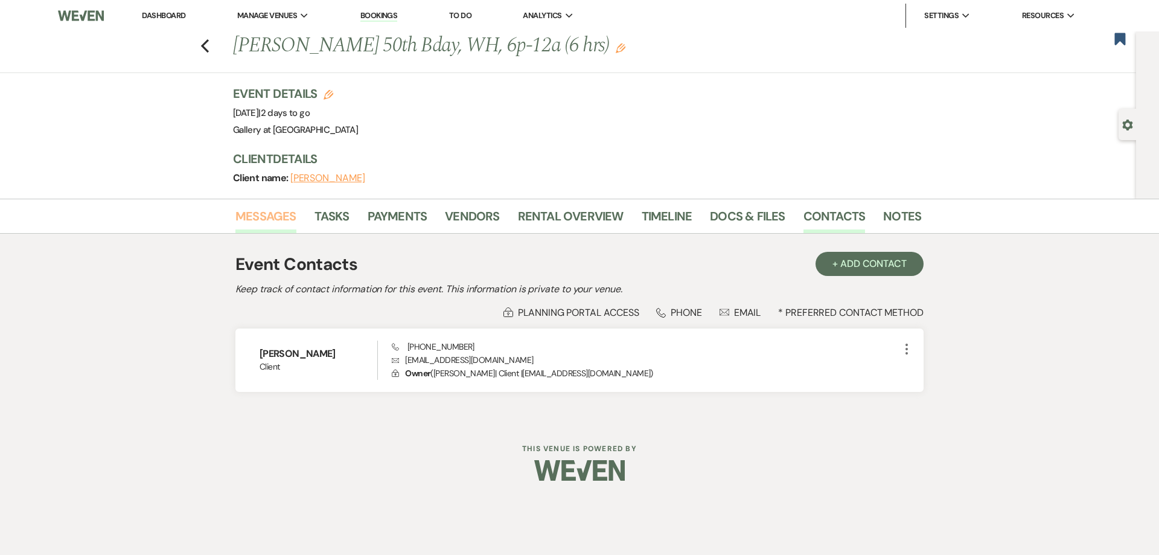
click at [266, 220] on link "Messages" at bounding box center [266, 220] width 61 height 27
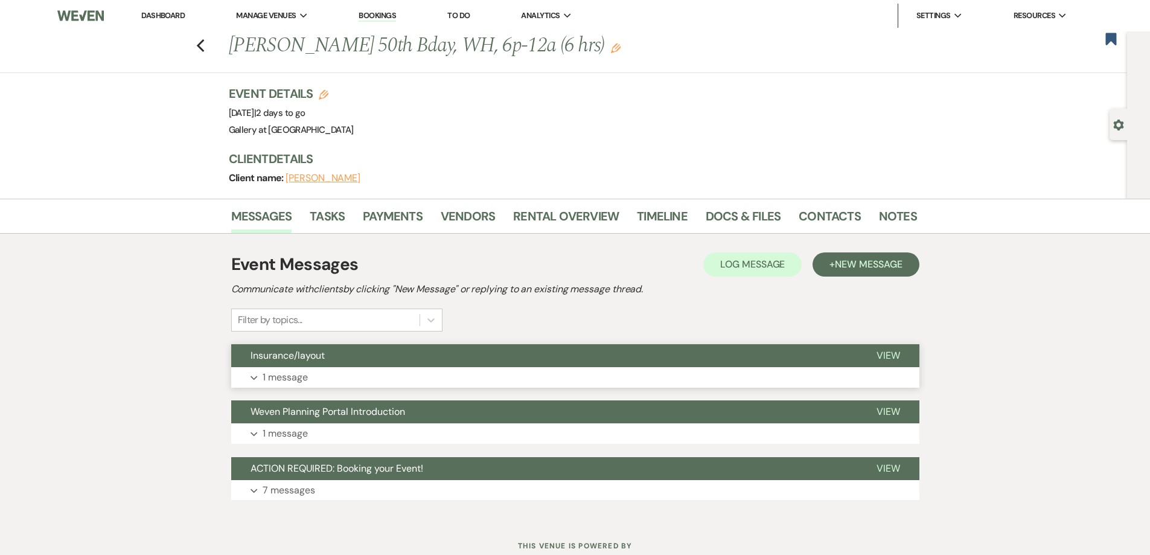
click at [328, 377] on button "Expand 1 message" at bounding box center [575, 377] width 688 height 21
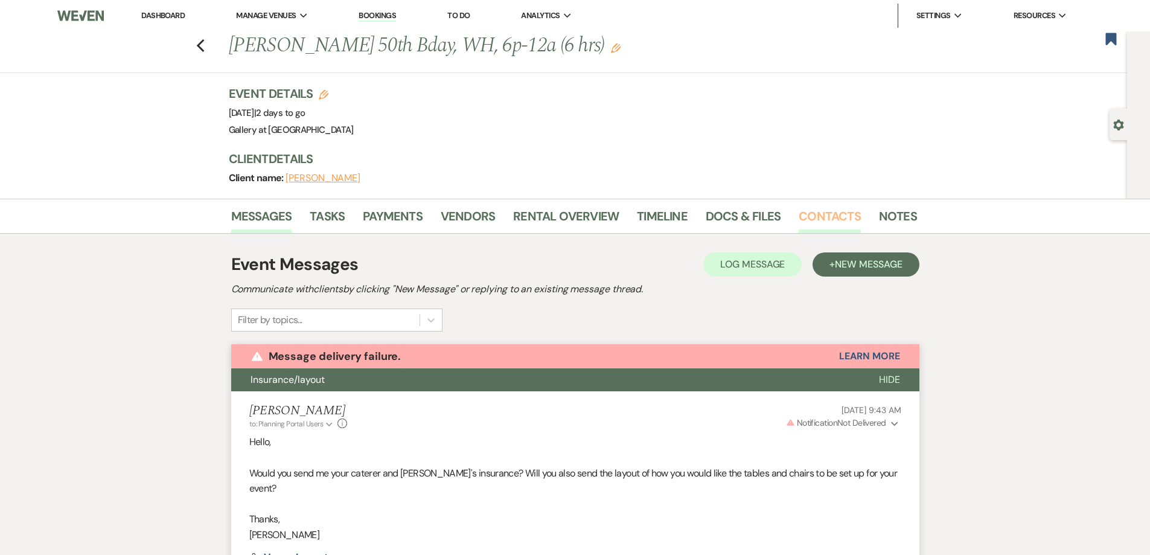
click at [823, 220] on link "Contacts" at bounding box center [830, 220] width 62 height 27
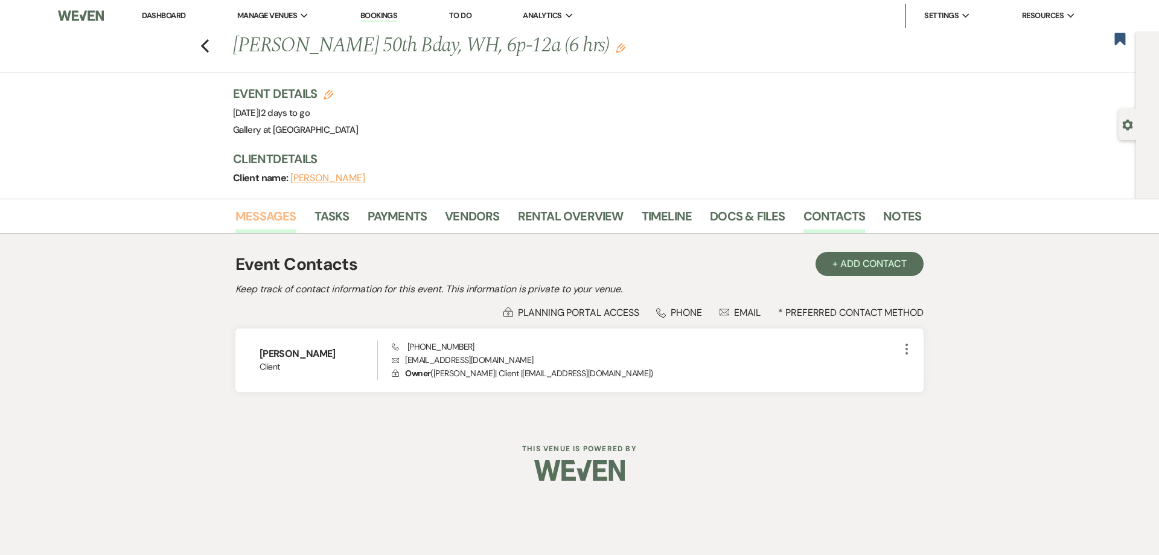
click at [261, 217] on link "Messages" at bounding box center [266, 220] width 61 height 27
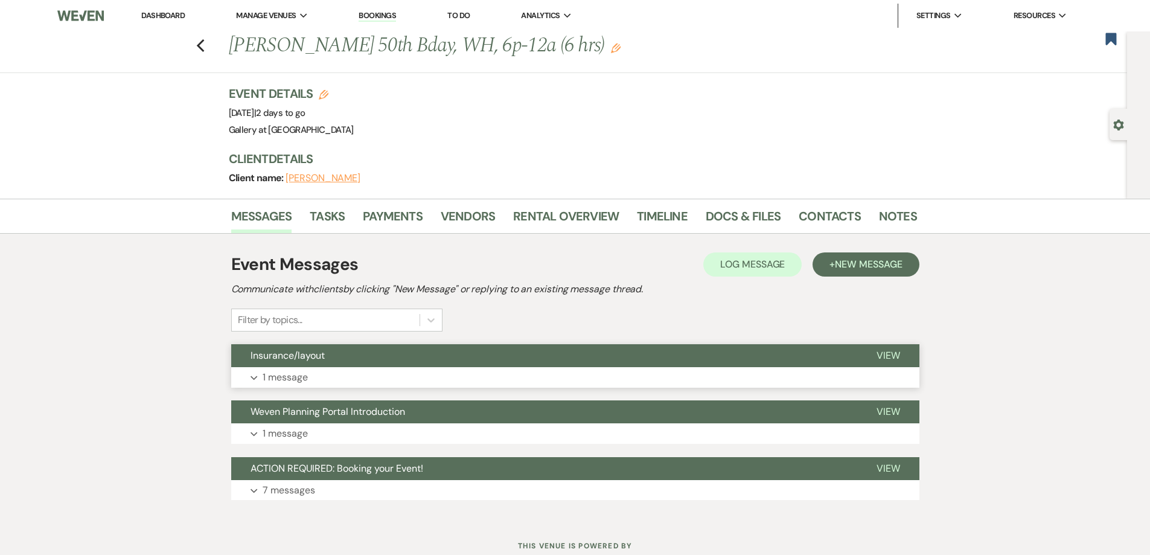
click at [517, 378] on button "Expand 1 message" at bounding box center [575, 377] width 688 height 21
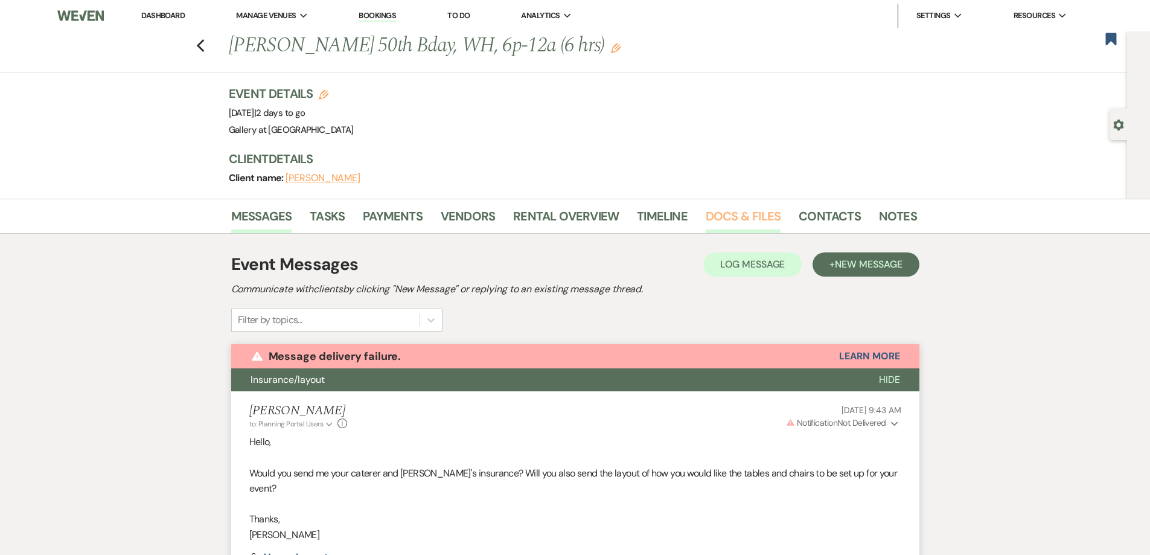
click at [740, 223] on link "Docs & Files" at bounding box center [743, 220] width 75 height 27
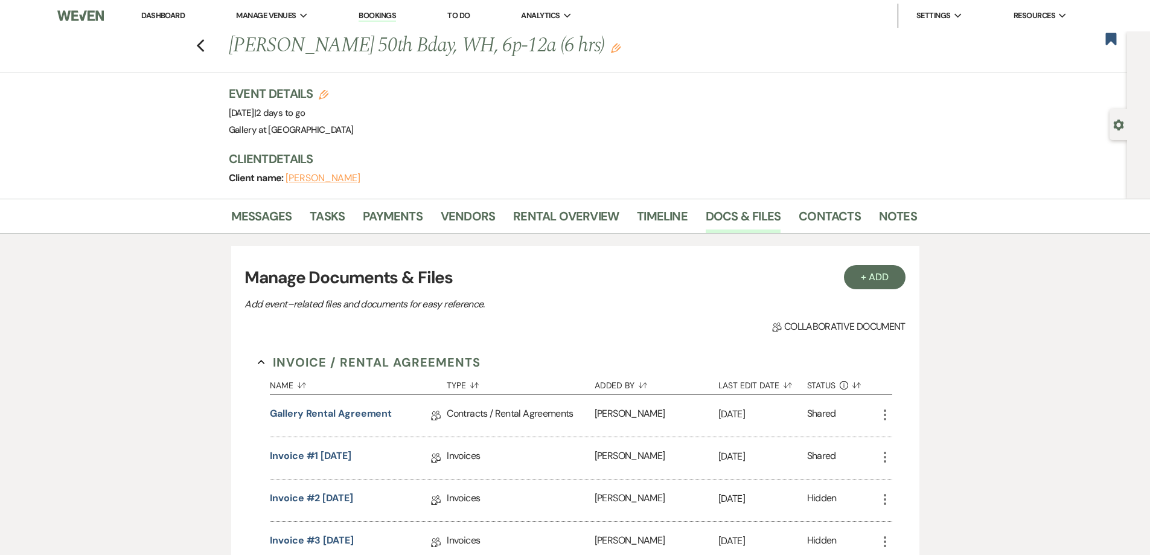
click at [888, 197] on div "Event Details Edit Event Date: Saturday, October 18th, 2025 | 2 days to go Venu…" at bounding box center [573, 142] width 688 height 114
click at [886, 217] on link "Notes" at bounding box center [898, 220] width 38 height 27
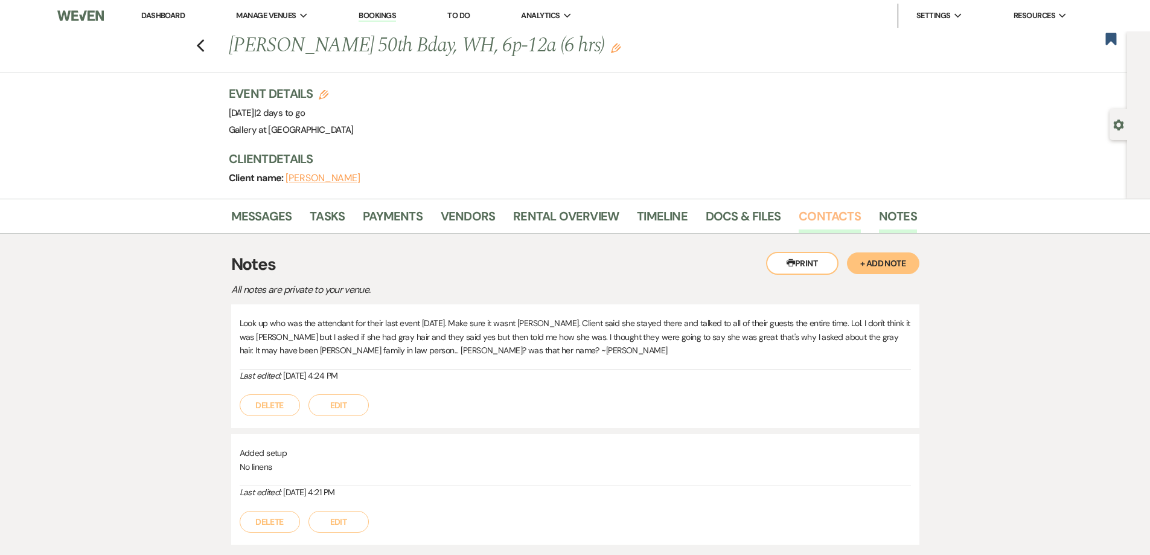
click at [809, 219] on link "Contacts" at bounding box center [830, 220] width 62 height 27
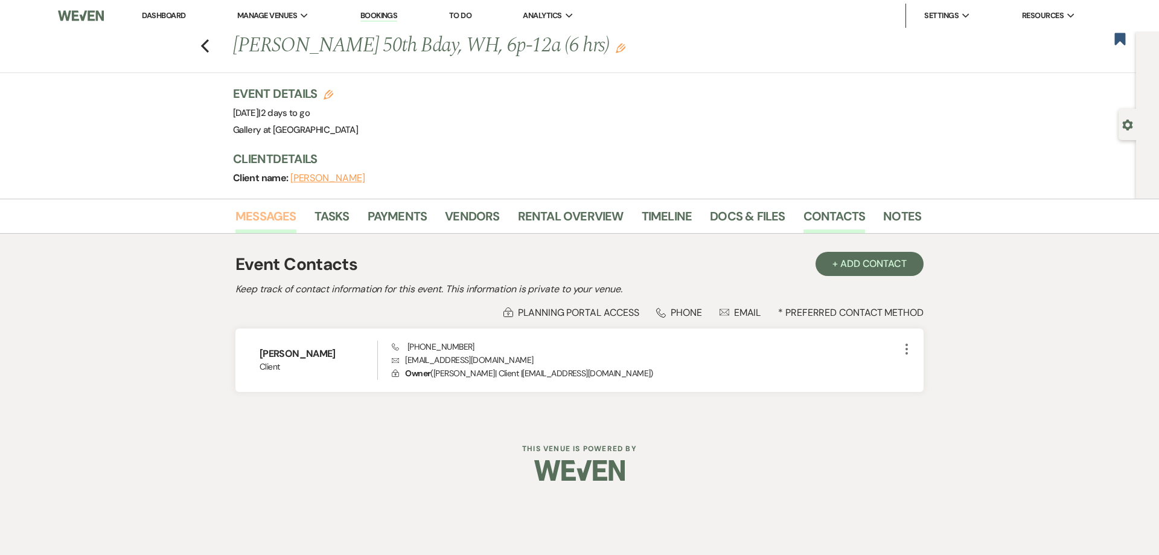
click at [255, 219] on link "Messages" at bounding box center [266, 220] width 61 height 27
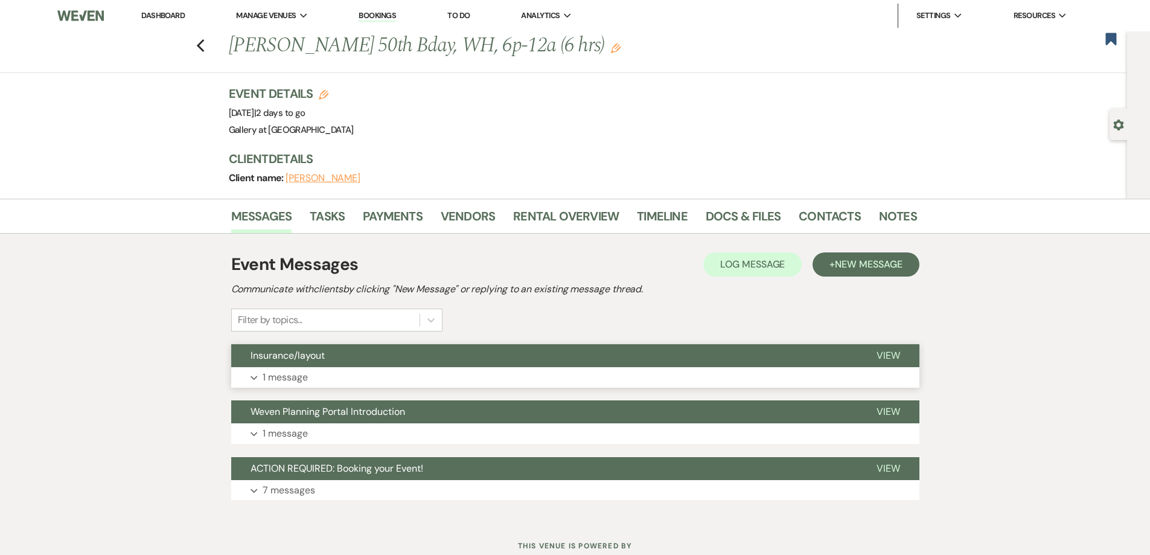
click at [357, 373] on button "Expand 1 message" at bounding box center [575, 377] width 688 height 21
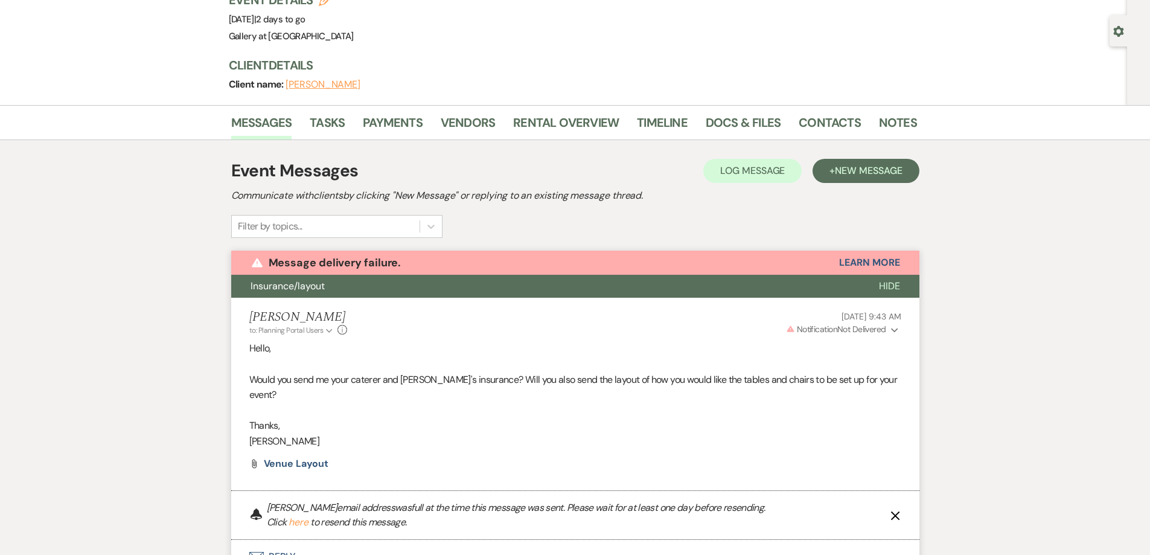
scroll to position [89, 0]
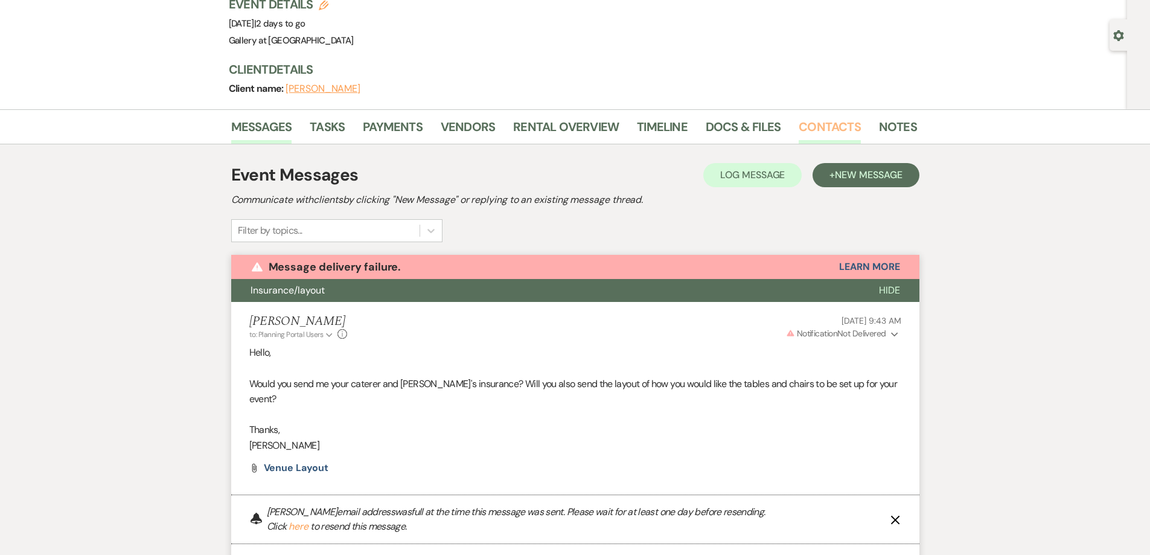
click at [830, 127] on link "Contacts" at bounding box center [830, 130] width 62 height 27
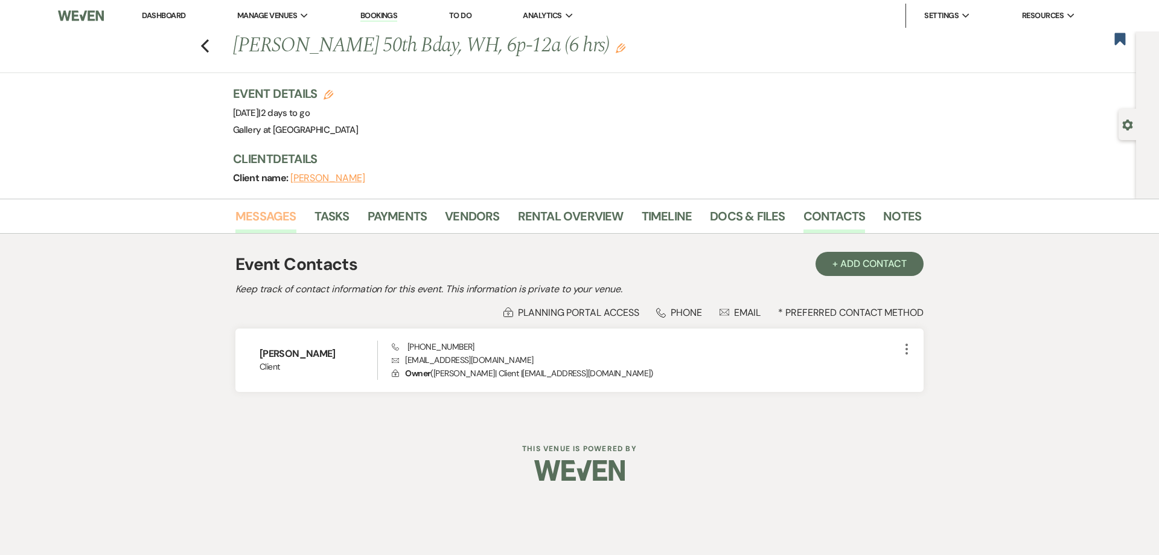
click at [265, 213] on link "Messages" at bounding box center [266, 220] width 61 height 27
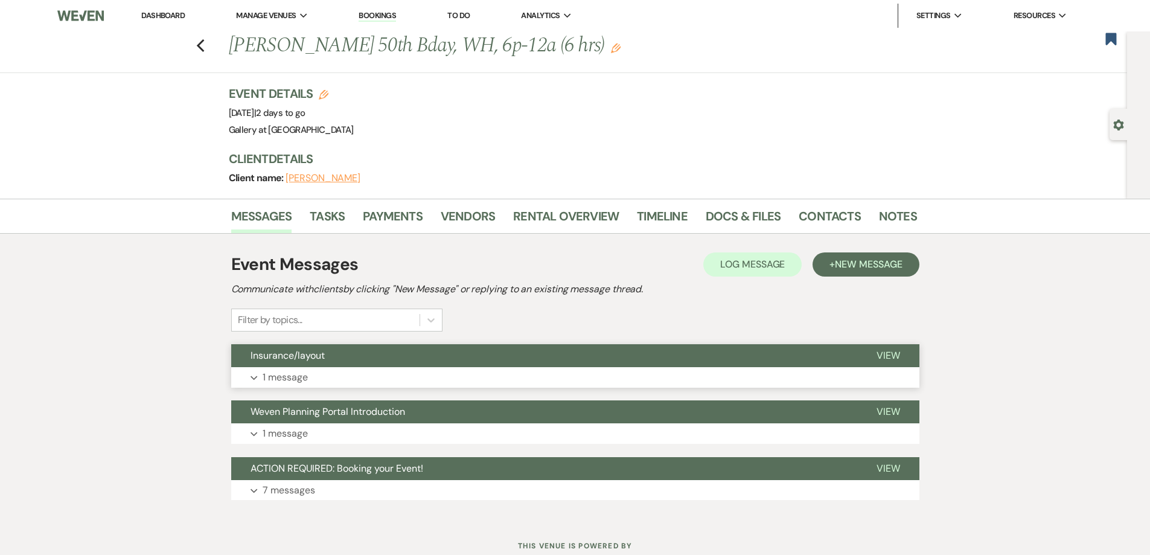
click at [312, 381] on button "Expand 1 message" at bounding box center [575, 377] width 688 height 21
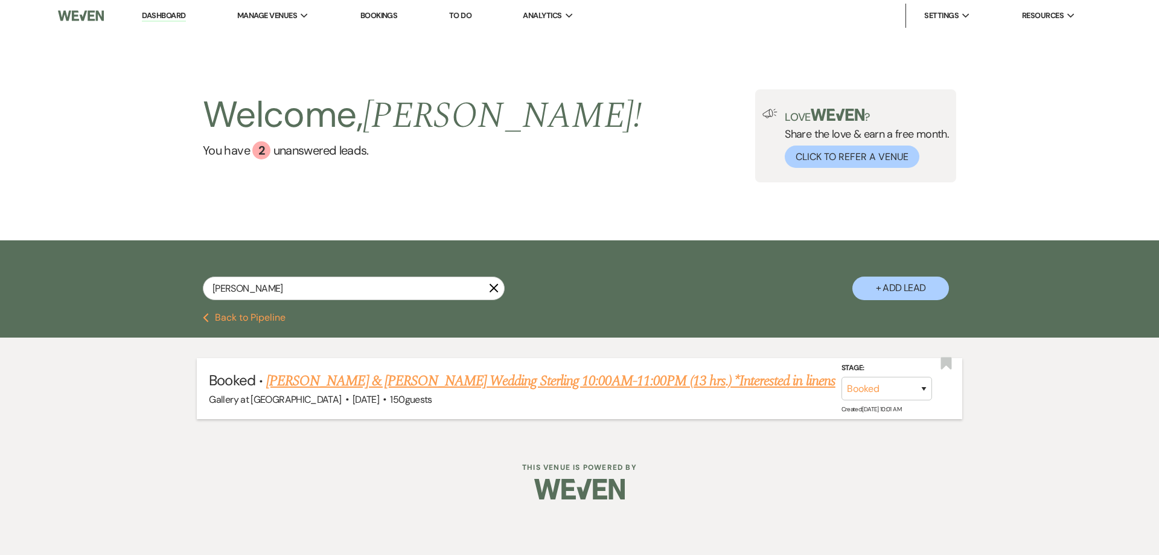
type input "Abigail"
click at [400, 383] on link "[PERSON_NAME] & [PERSON_NAME] Wedding Sterling 10:00AM-11:00PM (13 hrs.) *Inter…" at bounding box center [550, 381] width 569 height 22
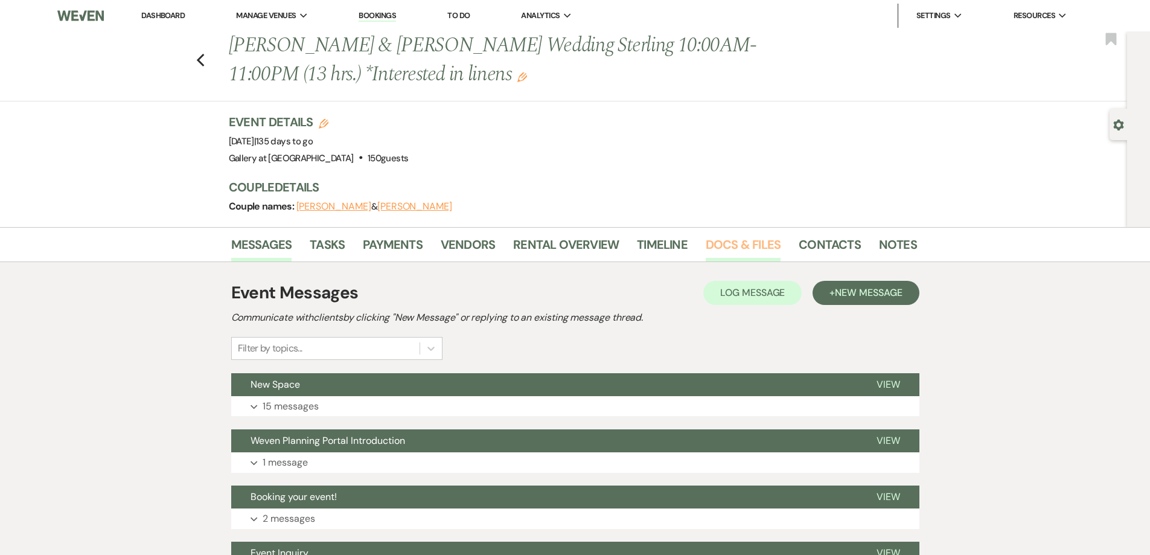
click at [769, 242] on link "Docs & Files" at bounding box center [743, 248] width 75 height 27
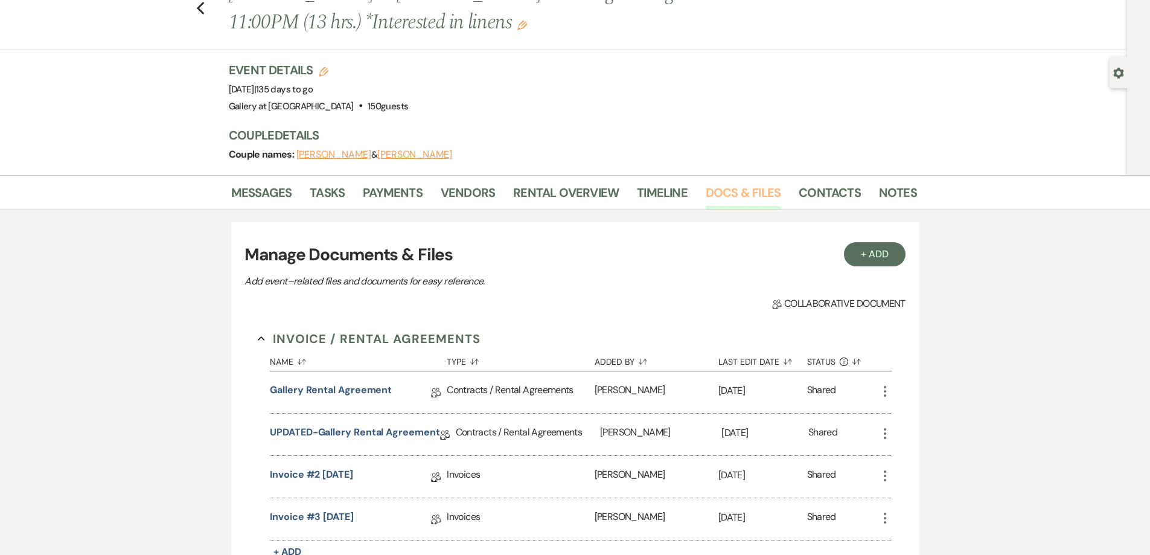
scroll to position [121, 0]
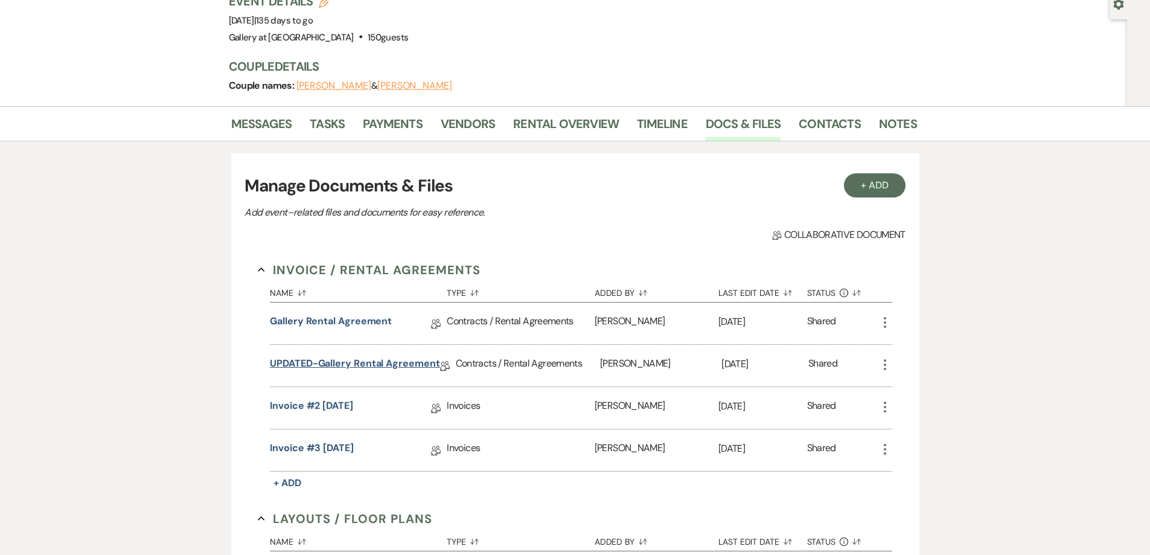
click at [342, 361] on link "UPDATED-Gallery Rental Agreement" at bounding box center [355, 365] width 170 height 19
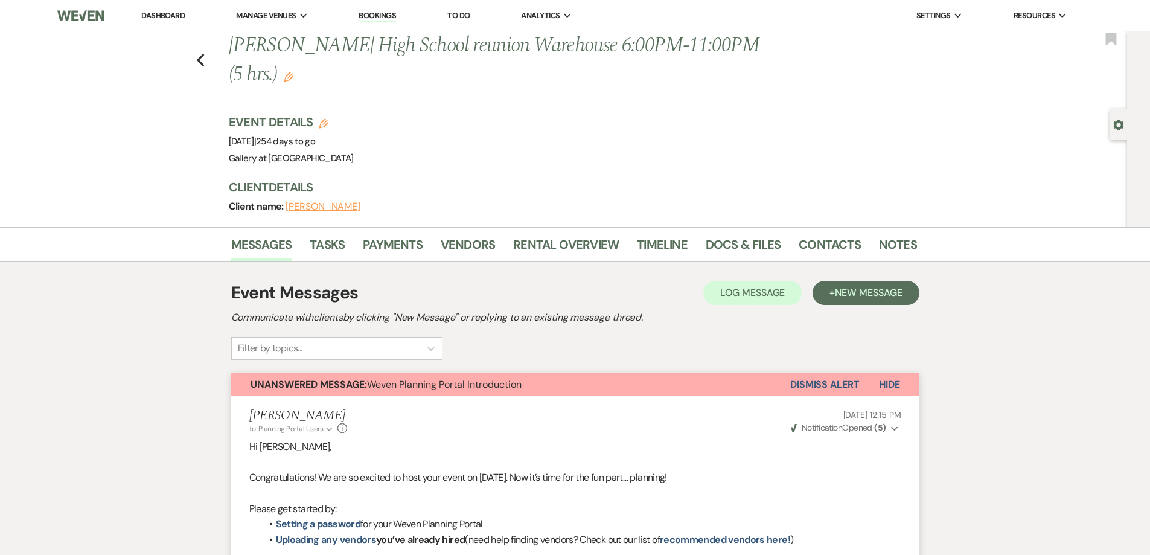
click at [1120, 120] on use "button" at bounding box center [1119, 125] width 10 height 11
select select "13"
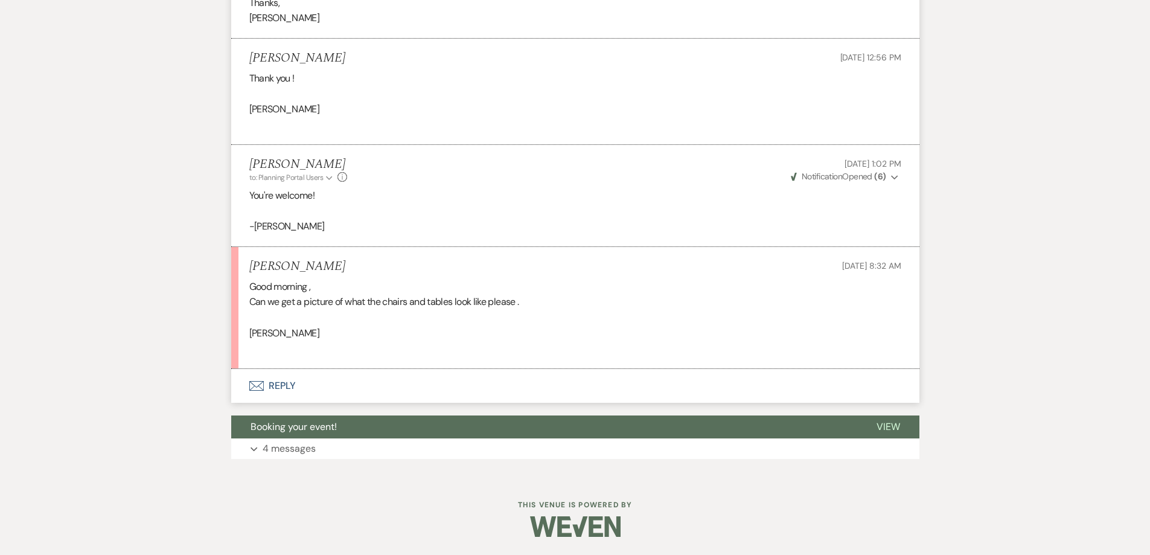
click at [310, 387] on button "Envelope Reply" at bounding box center [575, 386] width 688 height 34
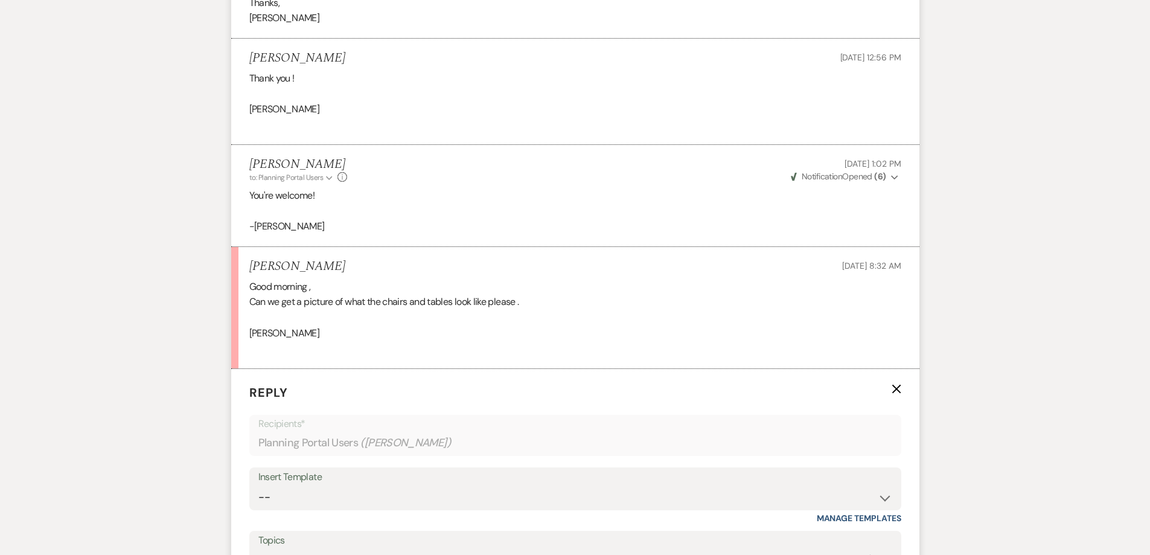
scroll to position [1681, 0]
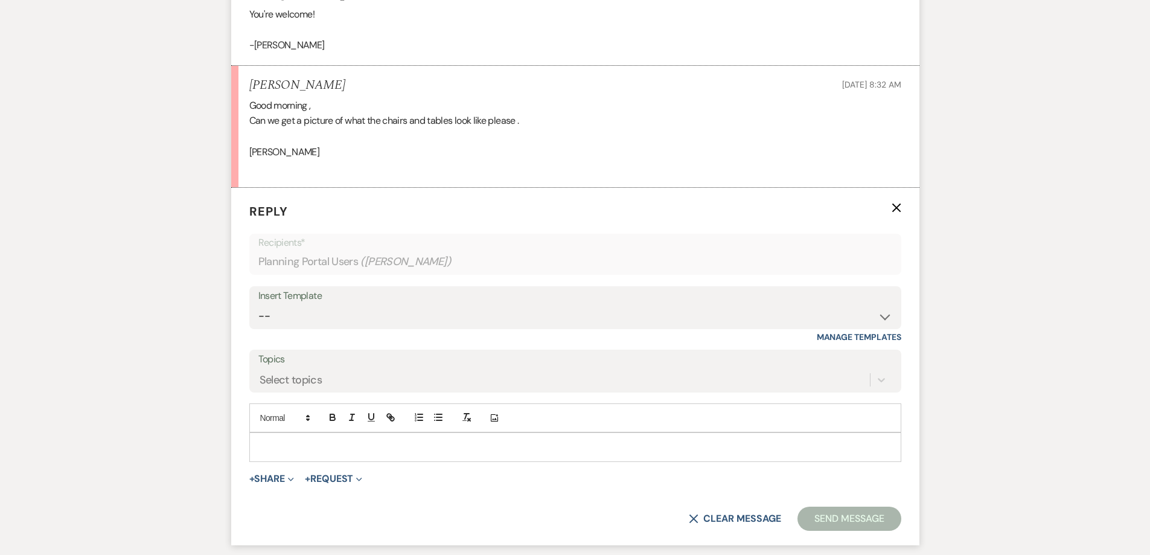
click at [375, 434] on div at bounding box center [575, 447] width 651 height 28
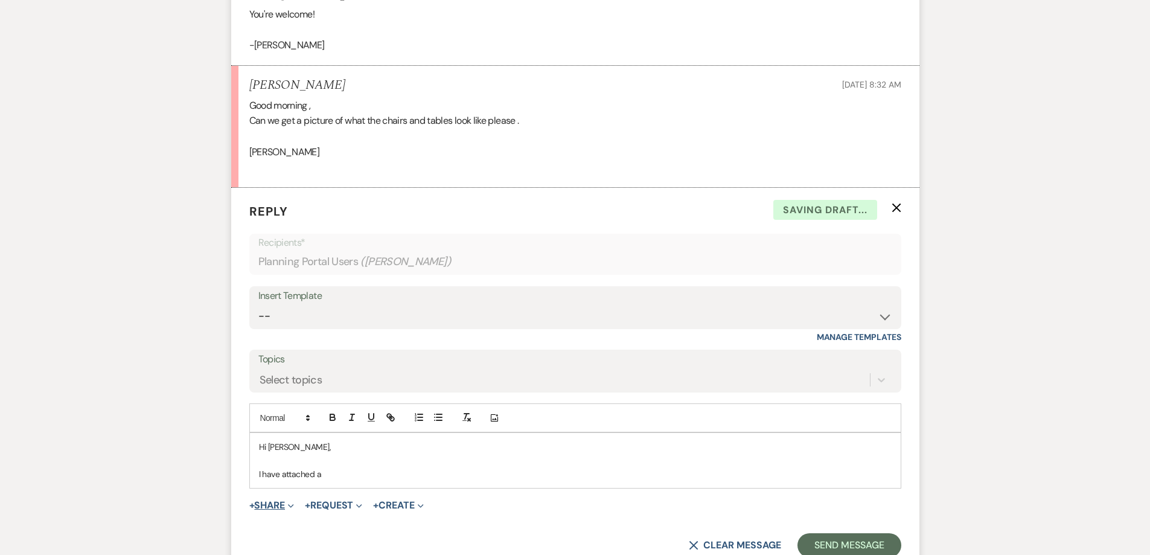
click at [278, 506] on button "+ Share Expand" at bounding box center [271, 506] width 45 height 10
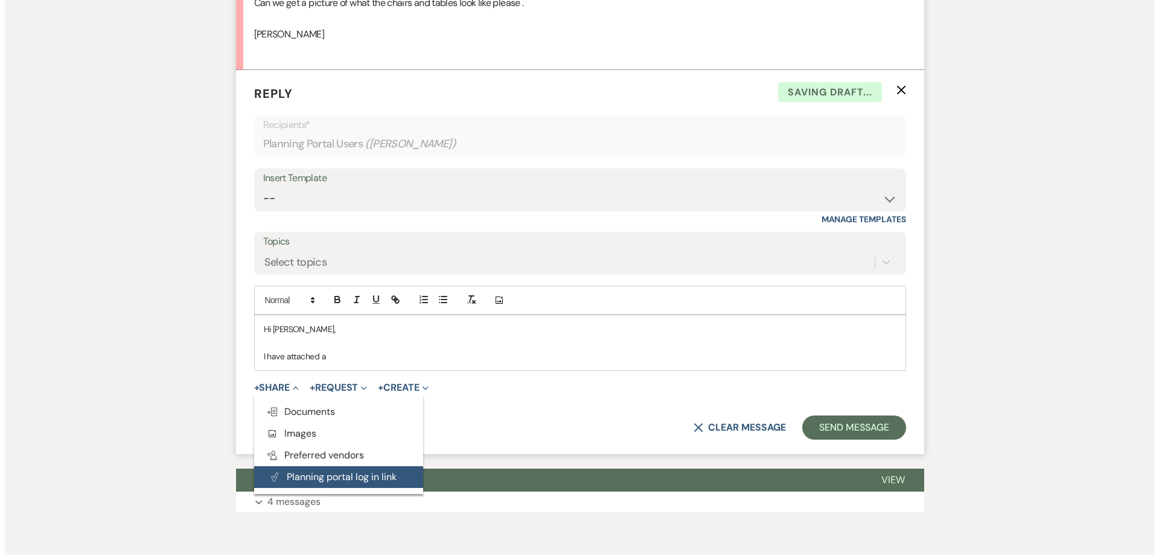
scroll to position [1801, 0]
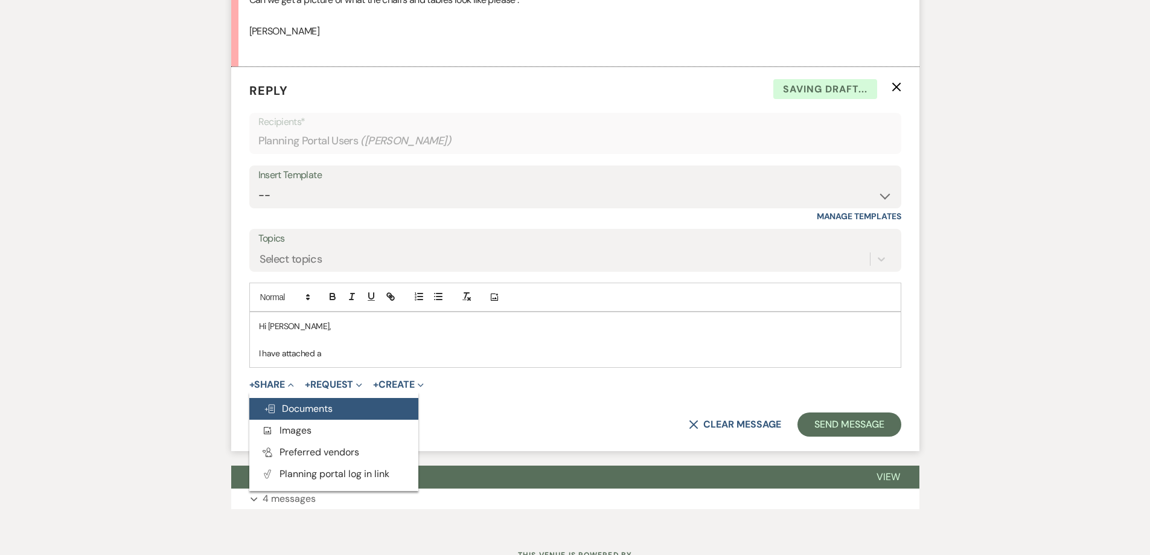
click at [312, 407] on span "Doc Upload Documents" at bounding box center [298, 408] width 69 height 13
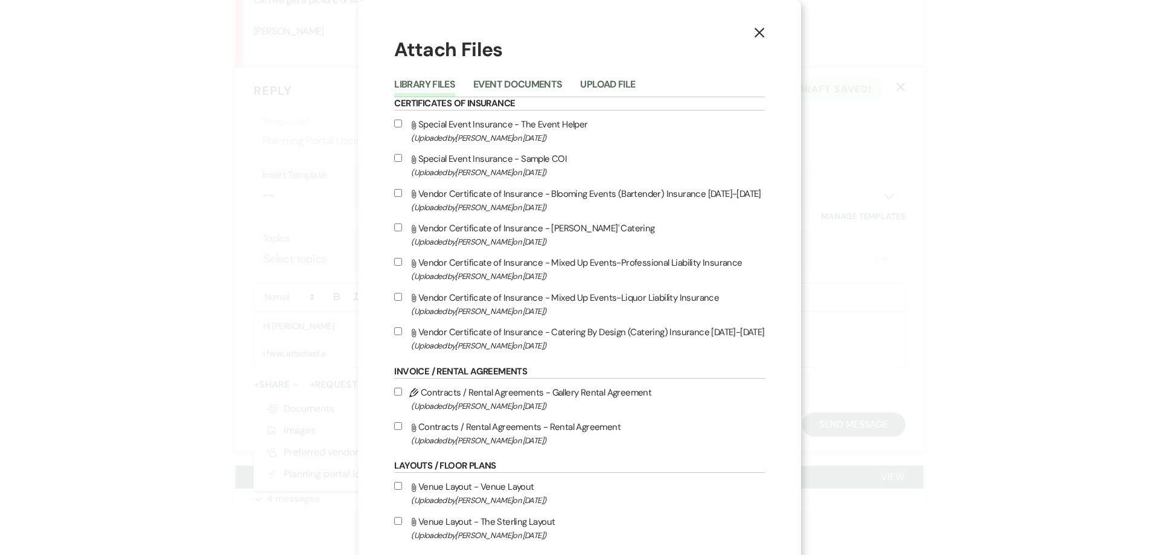
drag, startPoint x: 760, startPoint y: 35, endPoint x: 751, endPoint y: 37, distance: 10.0
click at [759, 35] on icon "X" at bounding box center [759, 32] width 11 height 11
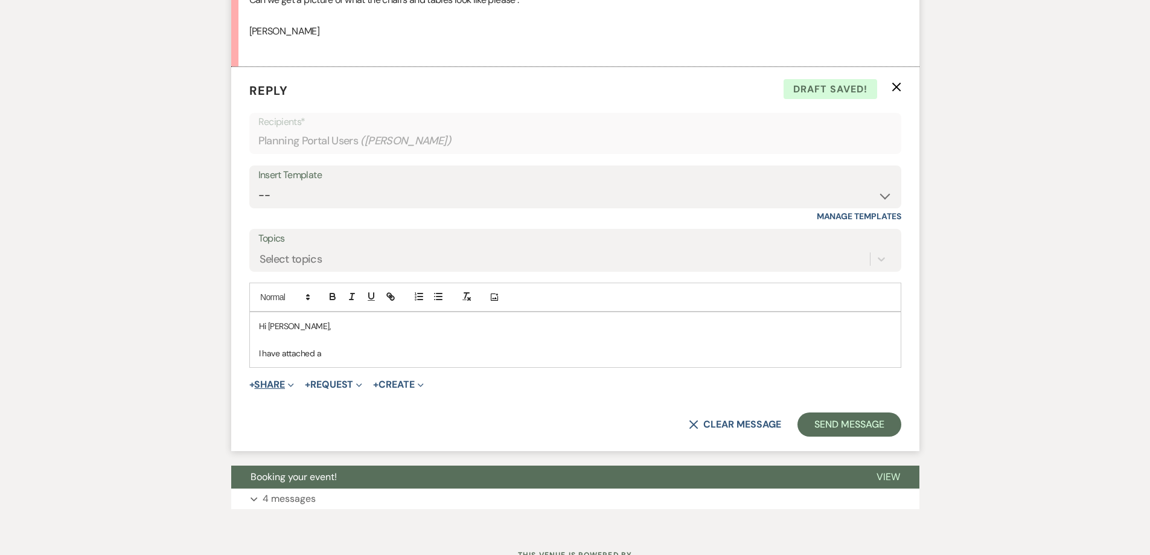
click at [281, 383] on button "+ Share Expand" at bounding box center [271, 385] width 45 height 10
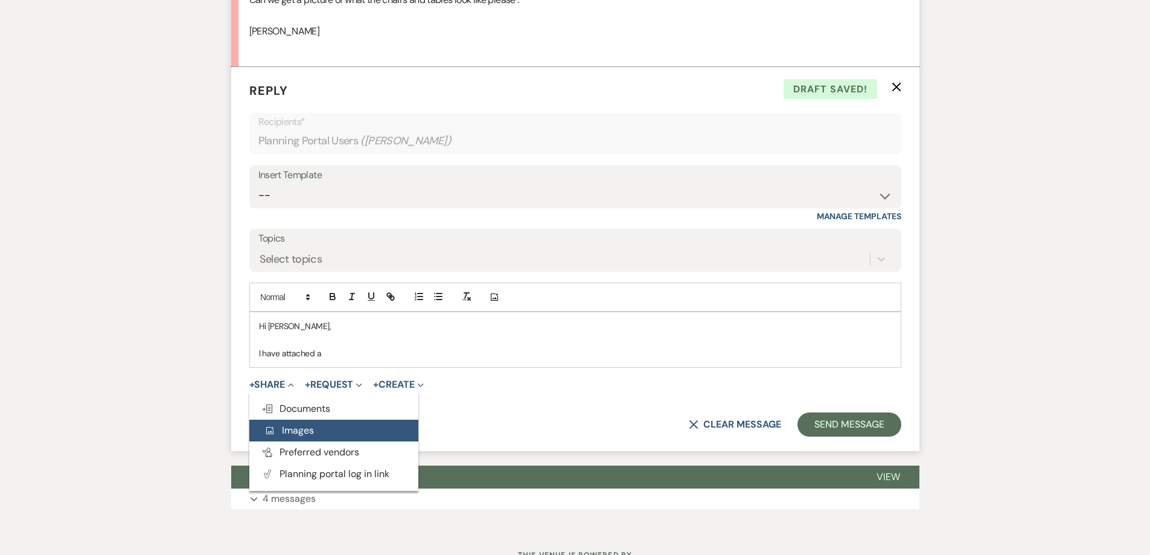
click at [283, 432] on span "Add Photo Images" at bounding box center [289, 430] width 50 height 13
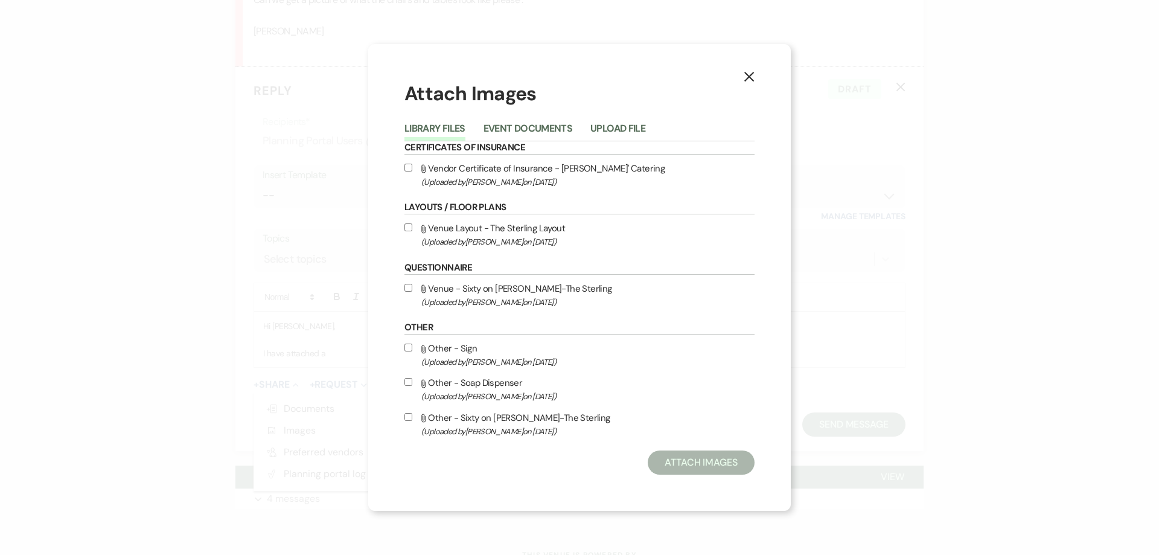
click at [548, 118] on div "Library Files Event Documents Upload File" at bounding box center [580, 128] width 350 height 25
drag, startPoint x: 545, startPoint y: 125, endPoint x: 556, endPoint y: 126, distance: 10.3
click at [545, 126] on button "Event Documents" at bounding box center [528, 132] width 89 height 17
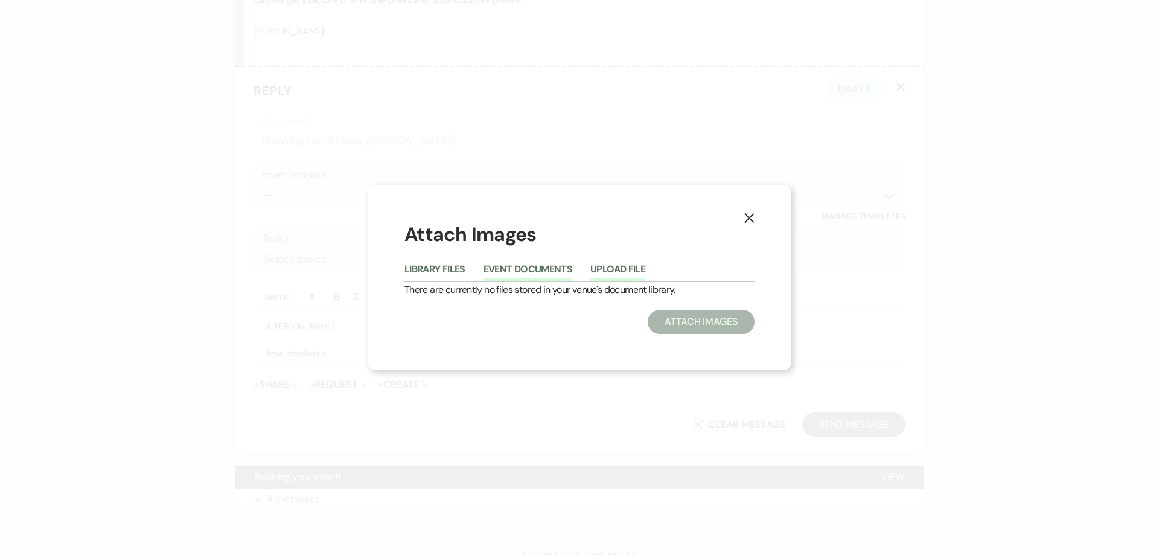
click at [611, 266] on button "Upload File" at bounding box center [618, 272] width 55 height 17
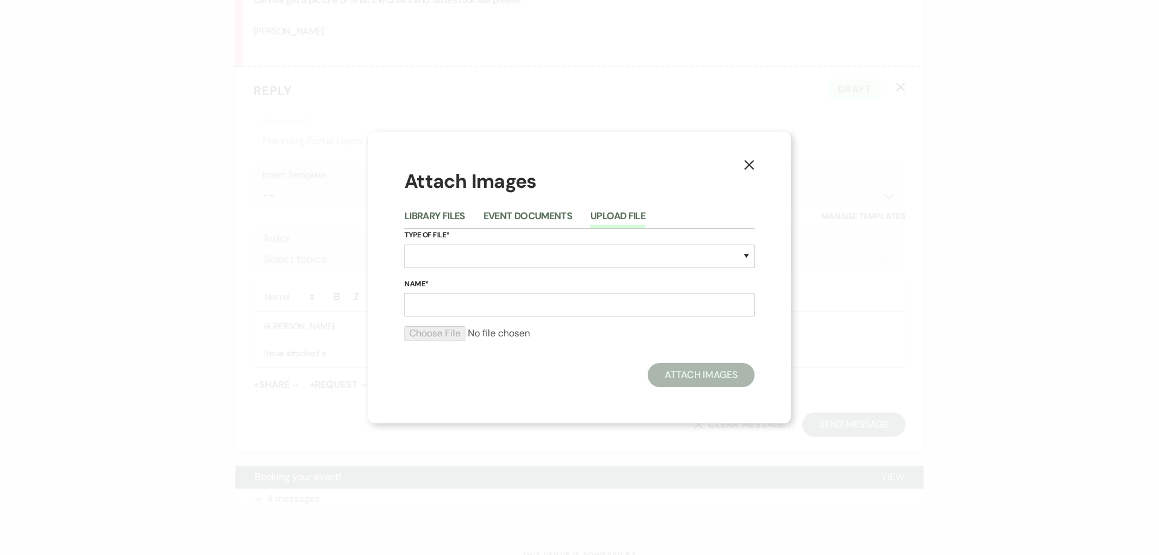
drag, startPoint x: 746, startPoint y: 164, endPoint x: 580, endPoint y: 226, distance: 177.3
click at [745, 164] on icon "X" at bounding box center [749, 164] width 11 height 11
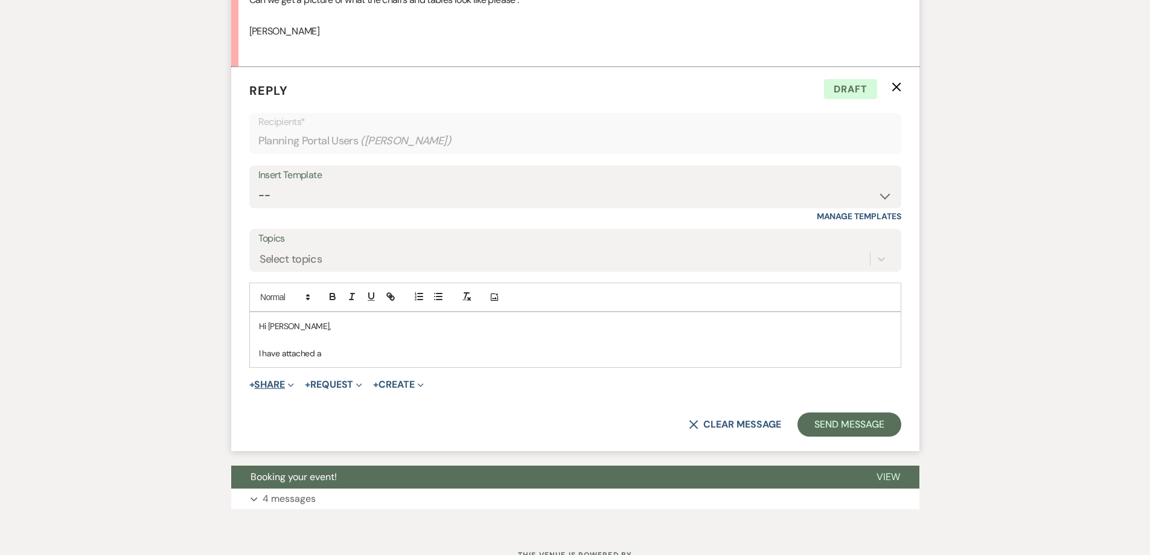
click at [276, 382] on button "+ Share Expand" at bounding box center [271, 385] width 45 height 10
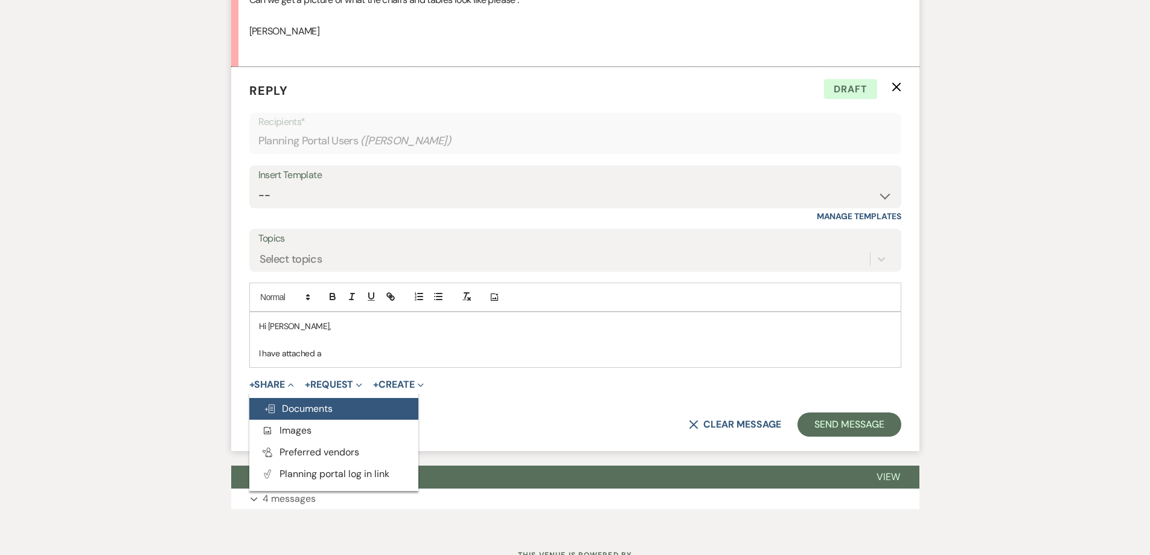
click at [305, 413] on span "Doc Upload Documents" at bounding box center [298, 408] width 69 height 13
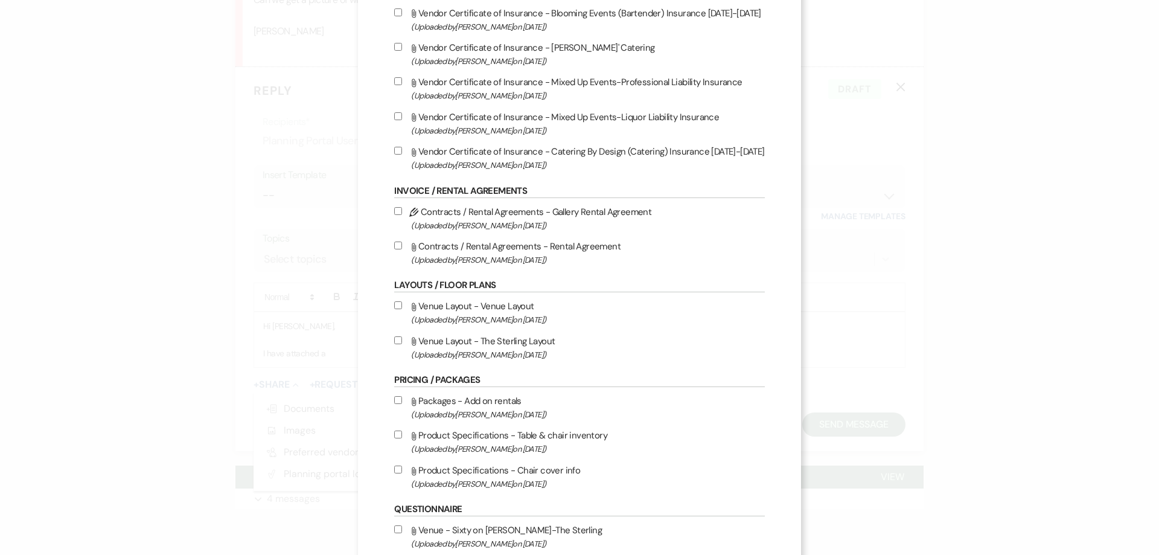
scroll to position [181, 0]
click at [394, 435] on input "Attach File Product Specifications - Table & chair inventory (Uploaded by Julie…" at bounding box center [398, 434] width 8 height 8
checkbox input "true"
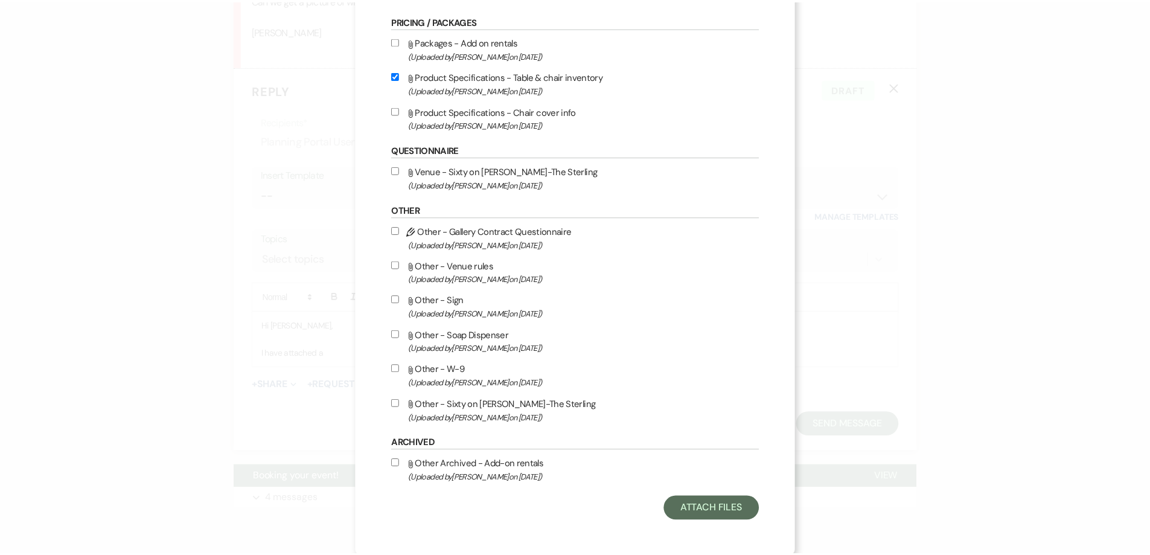
scroll to position [542, 0]
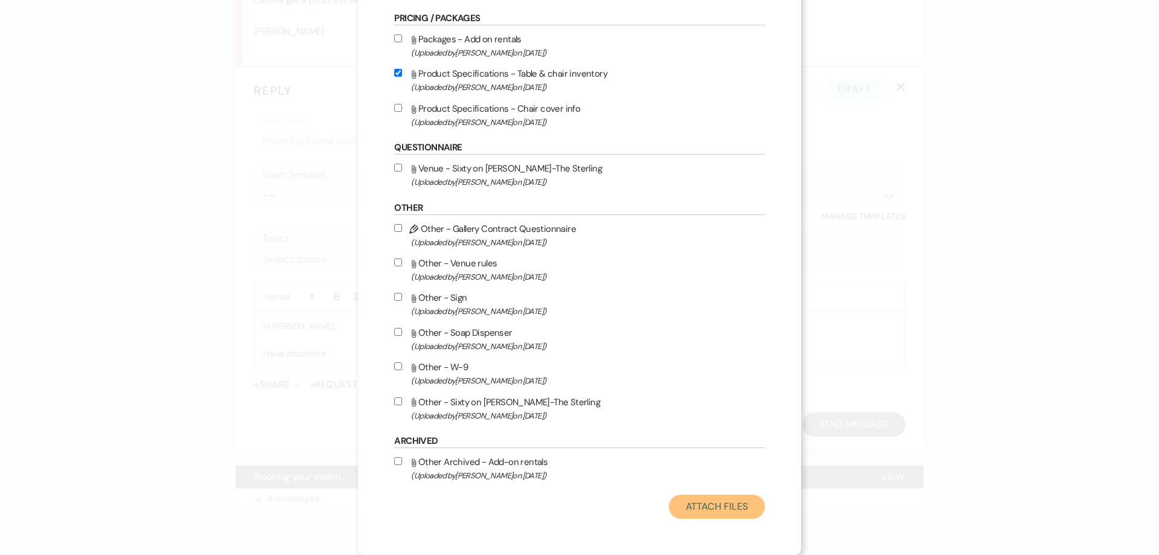
click at [714, 508] on button "Attach Files" at bounding box center [717, 507] width 96 height 24
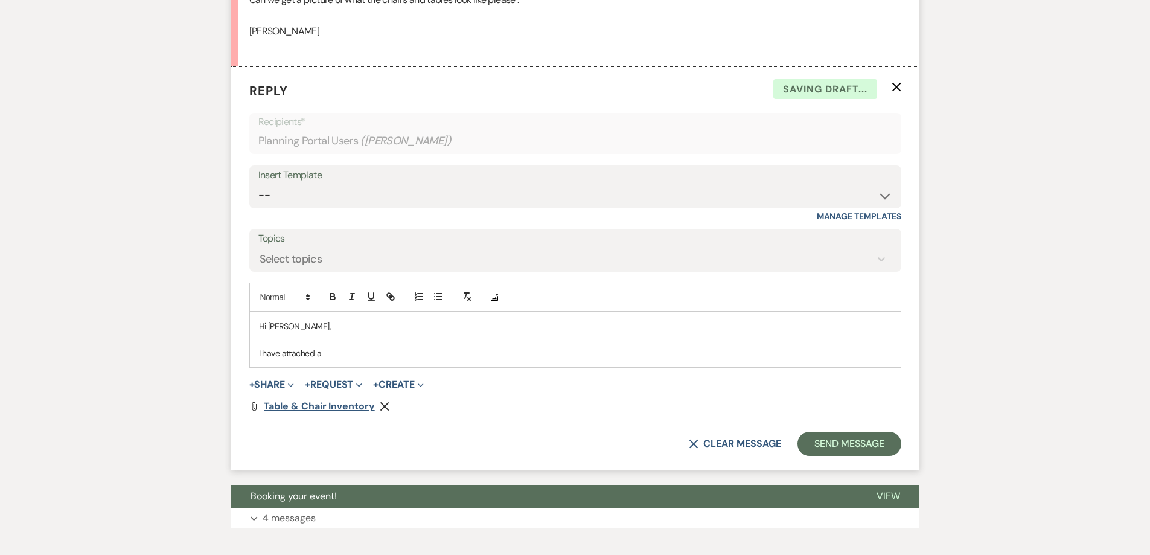
click at [303, 409] on span "Table & chair inventory" at bounding box center [319, 406] width 111 height 13
click at [407, 356] on p "I have attached a" at bounding box center [575, 353] width 633 height 13
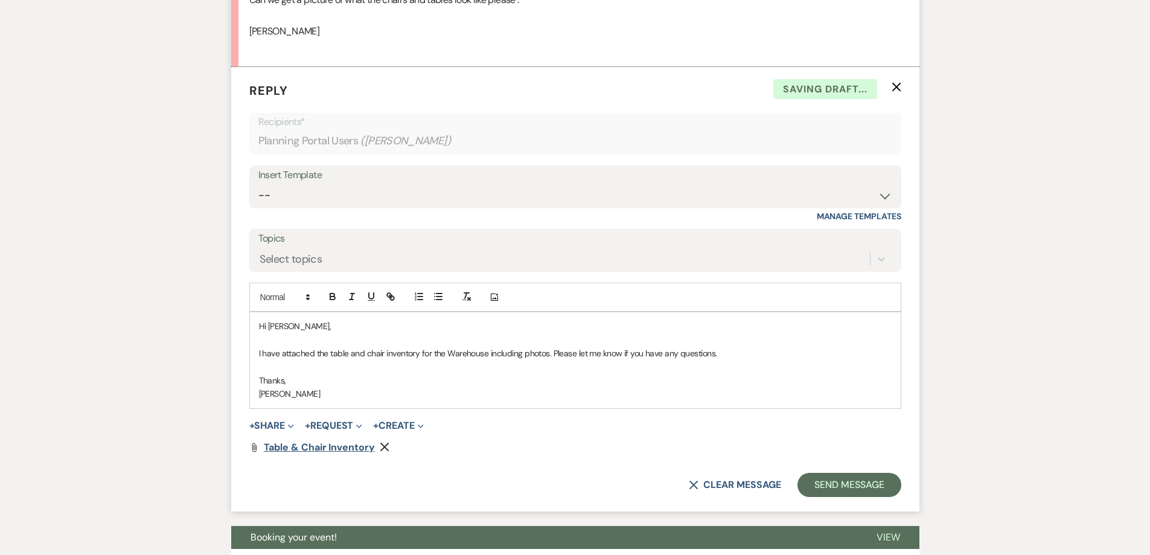
click at [344, 450] on span "Table & chair inventory" at bounding box center [319, 447] width 111 height 13
click at [822, 478] on button "Send Message" at bounding box center [849, 485] width 103 height 24
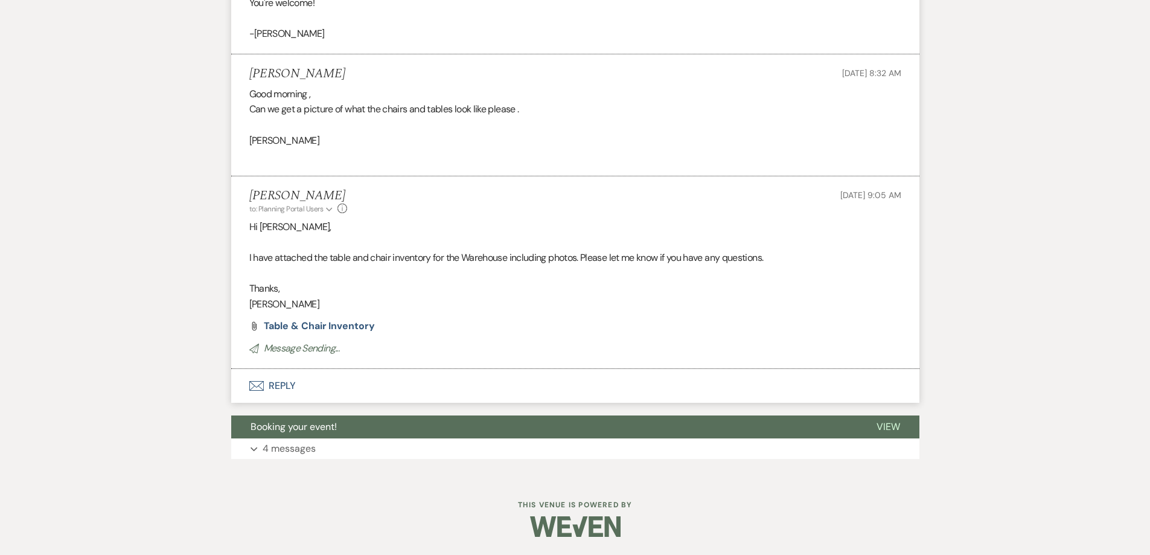
scroll to position [1676, 0]
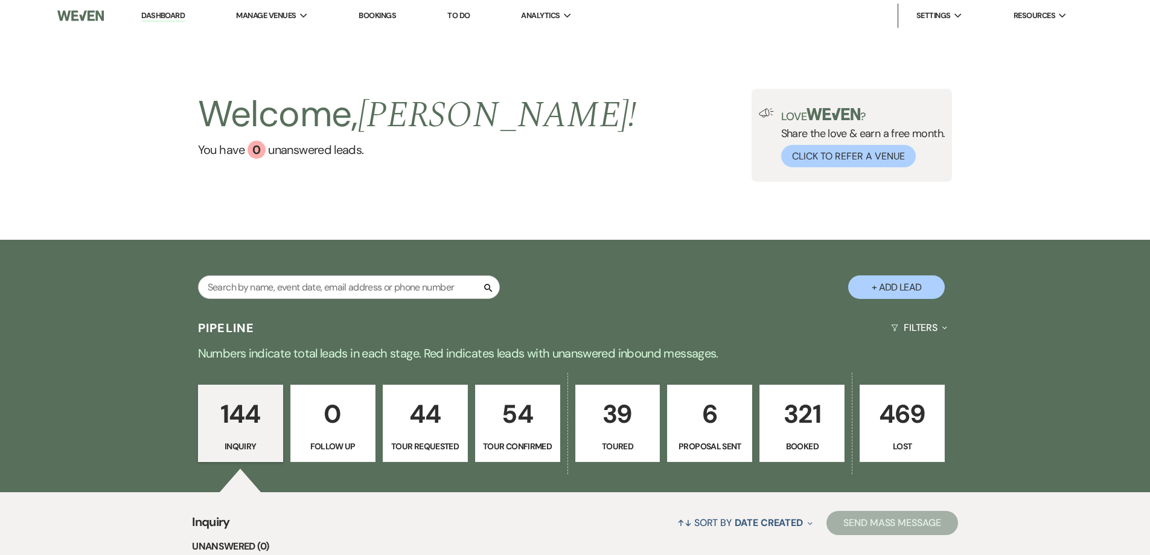
click at [795, 444] on p "Booked" at bounding box center [801, 446] width 69 height 13
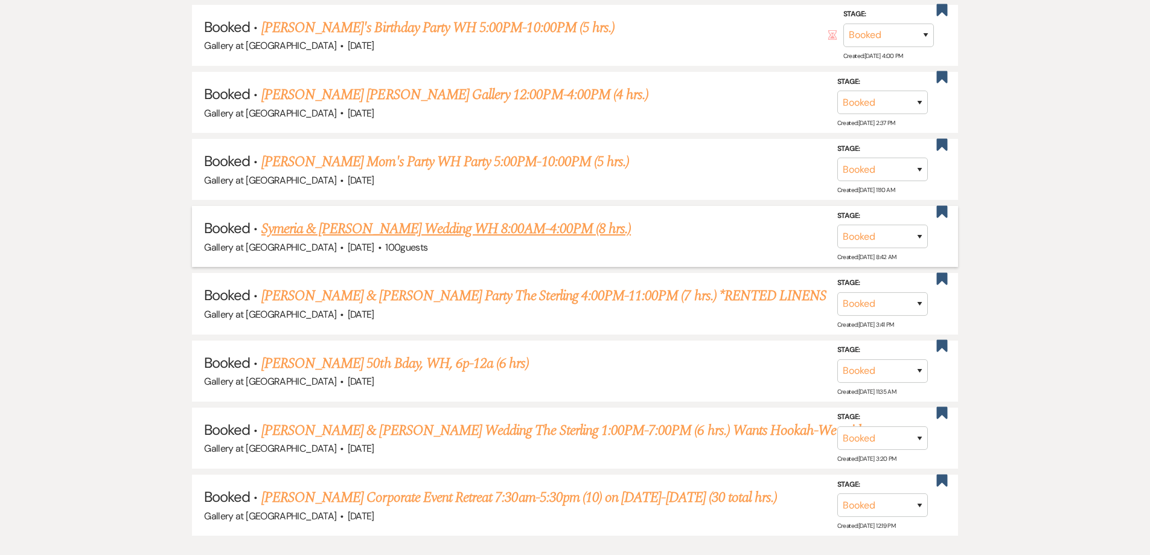
scroll to position [1234, 0]
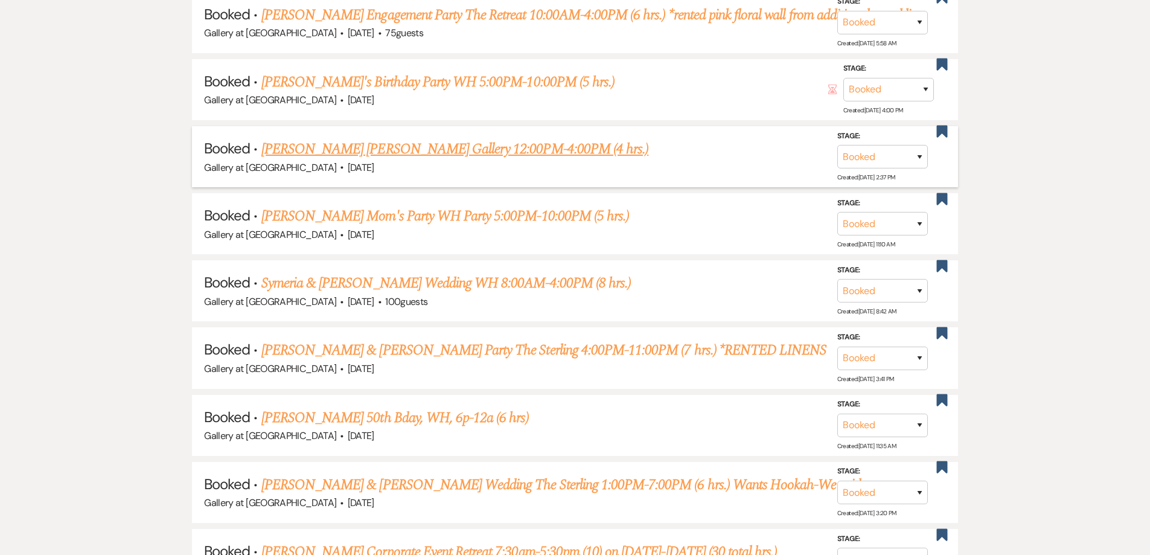
click at [379, 152] on link "Richard Montague's Repass Gallery 12:00PM-4:00PM (4 hrs.)" at bounding box center [454, 149] width 387 height 22
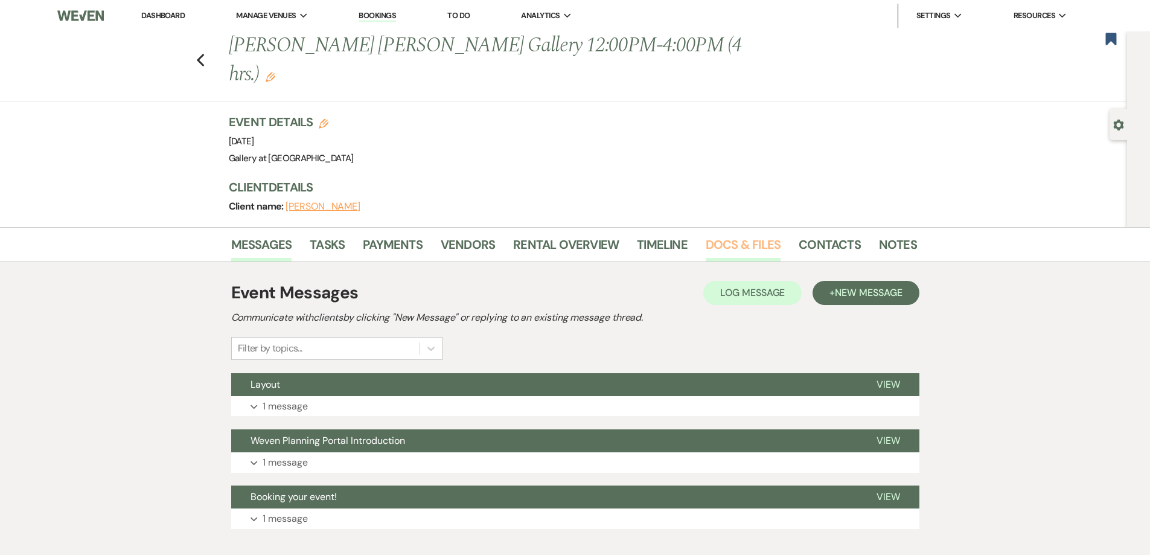
click at [758, 235] on link "Docs & Files" at bounding box center [743, 248] width 75 height 27
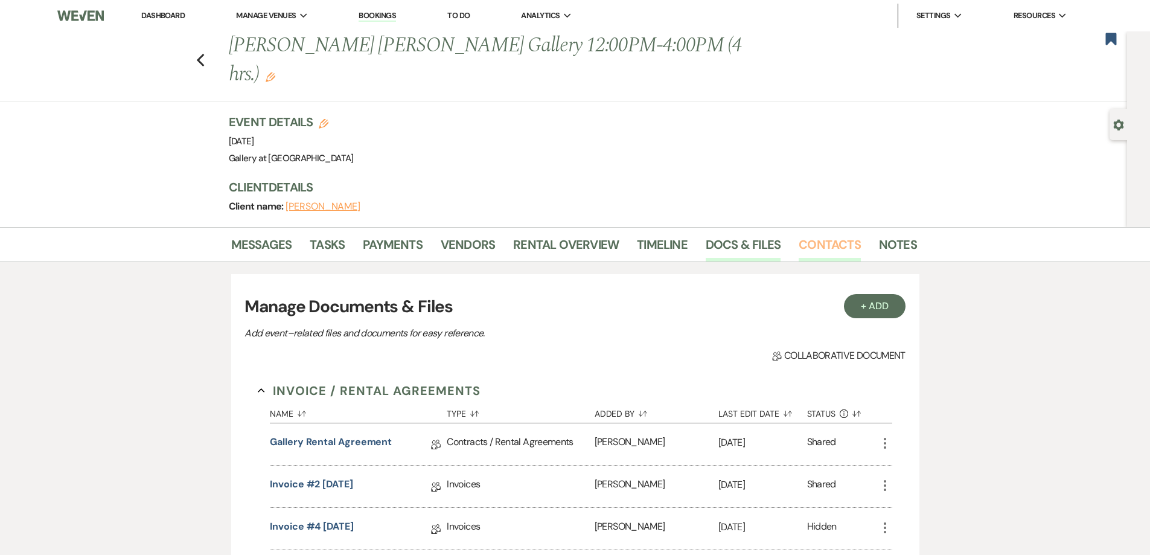
click at [814, 235] on link "Contacts" at bounding box center [830, 248] width 62 height 27
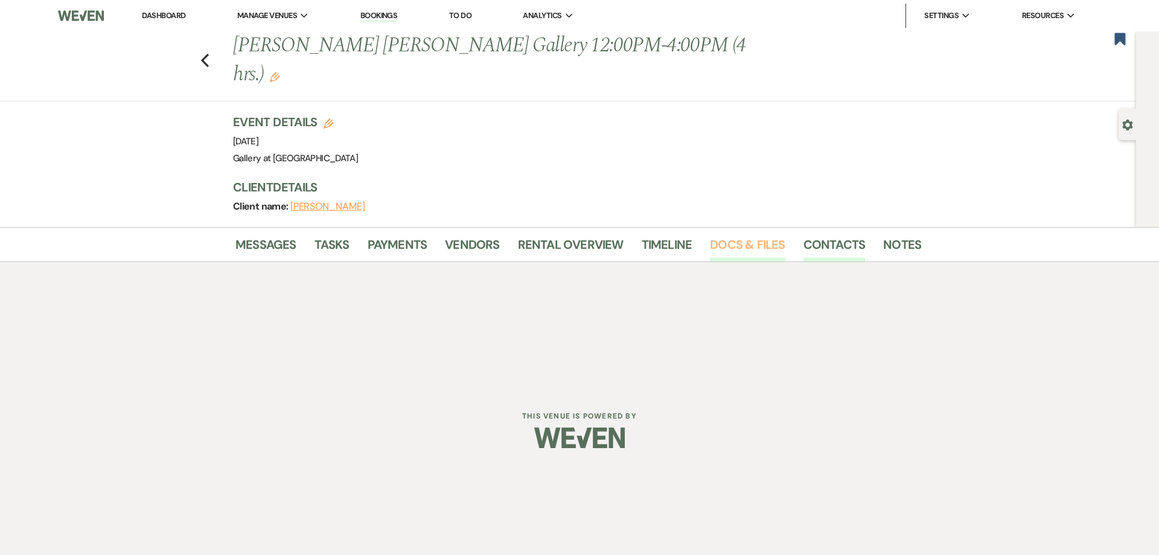
drag, startPoint x: 729, startPoint y: 210, endPoint x: 722, endPoint y: 220, distance: 12.6
click at [729, 235] on link "Docs & Files" at bounding box center [747, 248] width 75 height 27
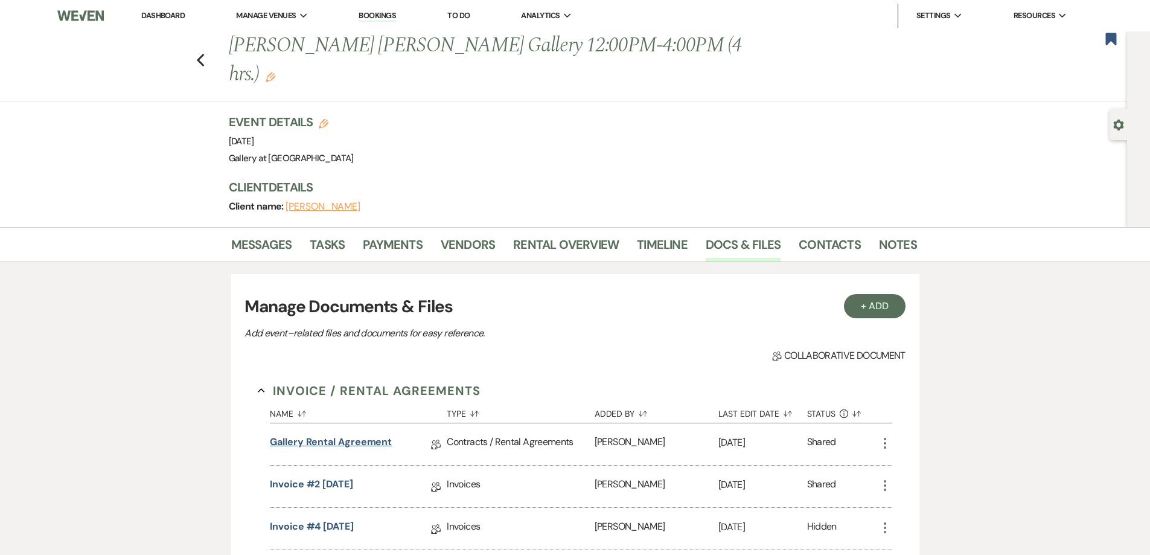
click at [370, 435] on link "Gallery Rental Agreement" at bounding box center [331, 444] width 122 height 19
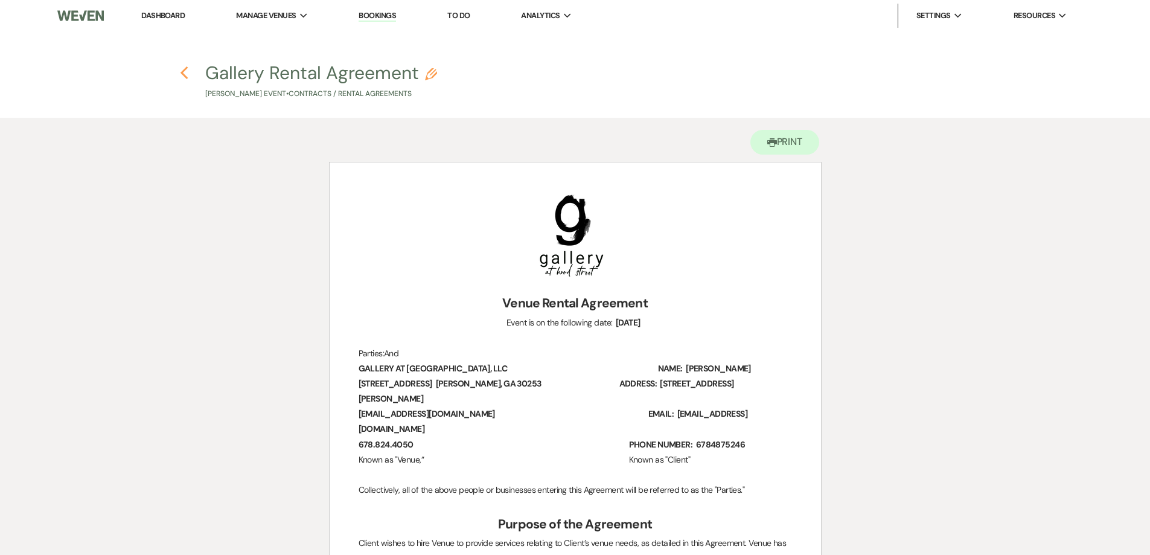
click at [186, 74] on icon "Previous" at bounding box center [184, 73] width 9 height 14
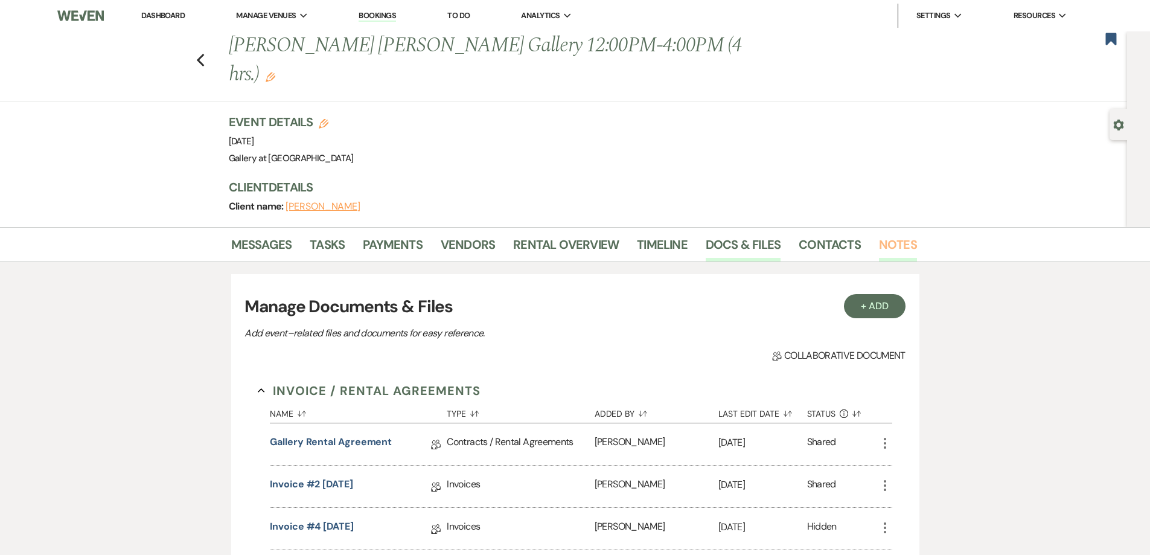
click at [893, 235] on link "Notes" at bounding box center [898, 248] width 38 height 27
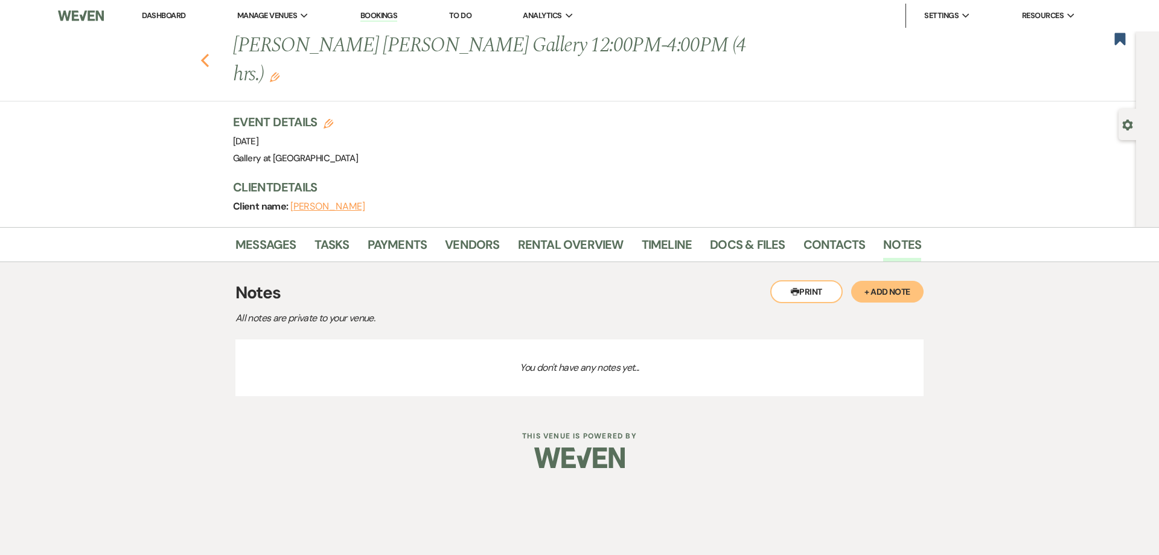
click at [204, 53] on icon "Previous" at bounding box center [204, 60] width 9 height 14
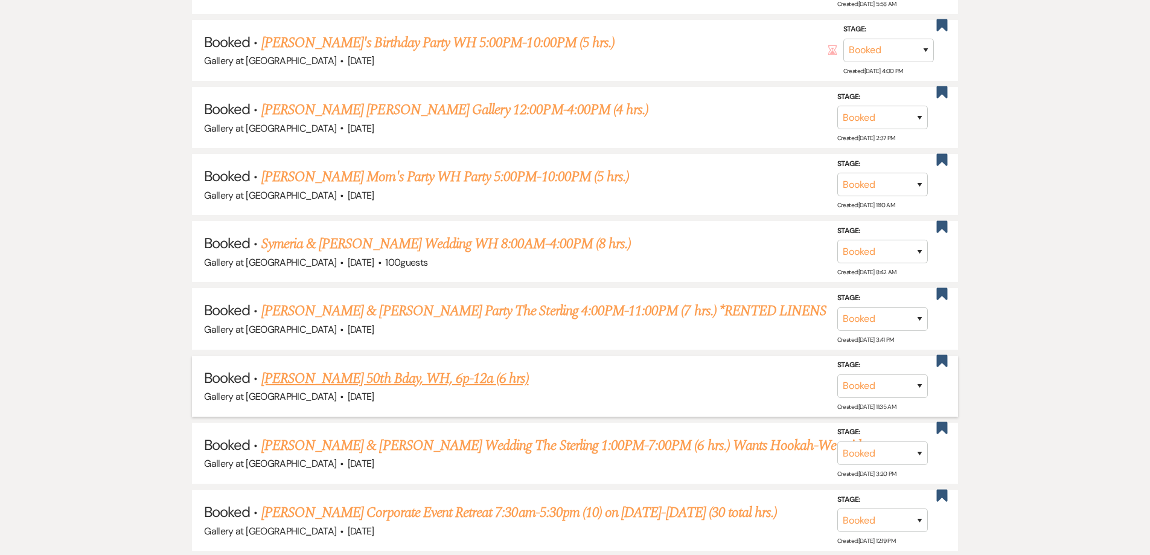
scroll to position [1294, 0]
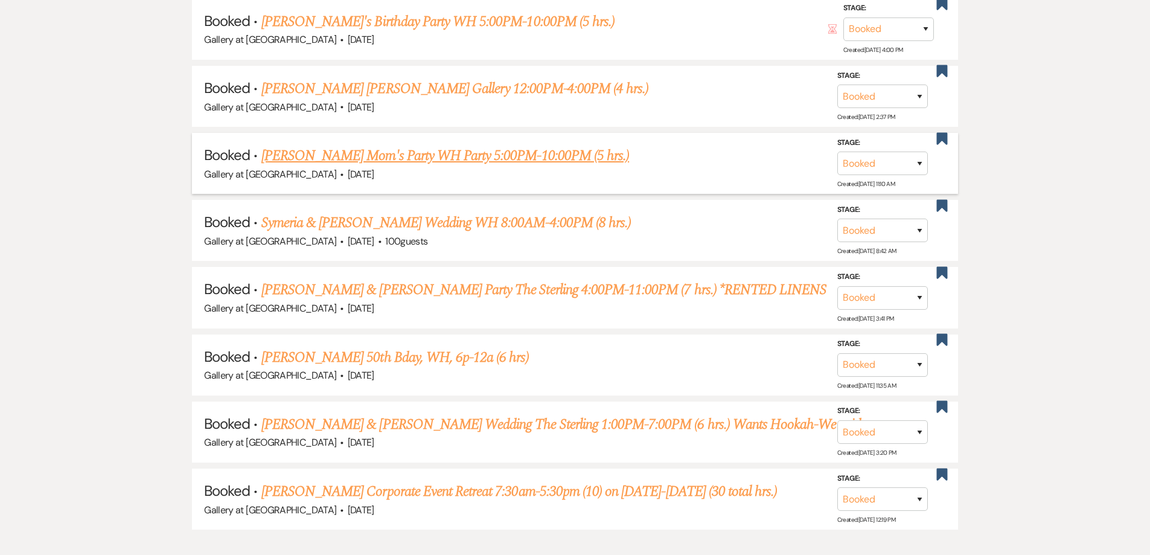
click at [361, 158] on link "[PERSON_NAME] Mom's Party WH Party 5:00PM-10:00PM (5 hrs.)" at bounding box center [445, 156] width 368 height 22
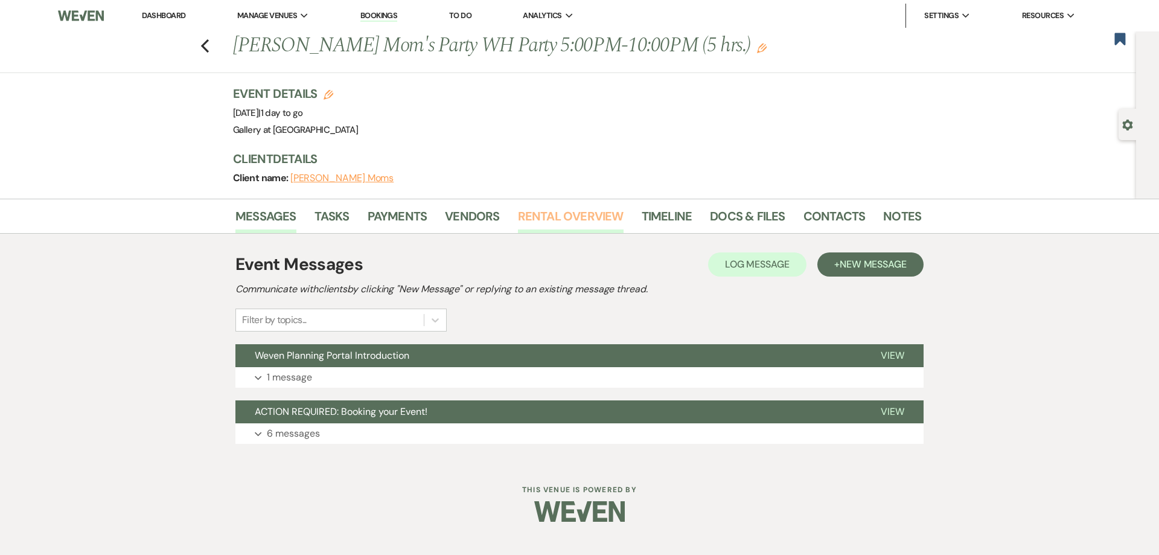
click at [570, 223] on link "Rental Overview" at bounding box center [571, 220] width 106 height 27
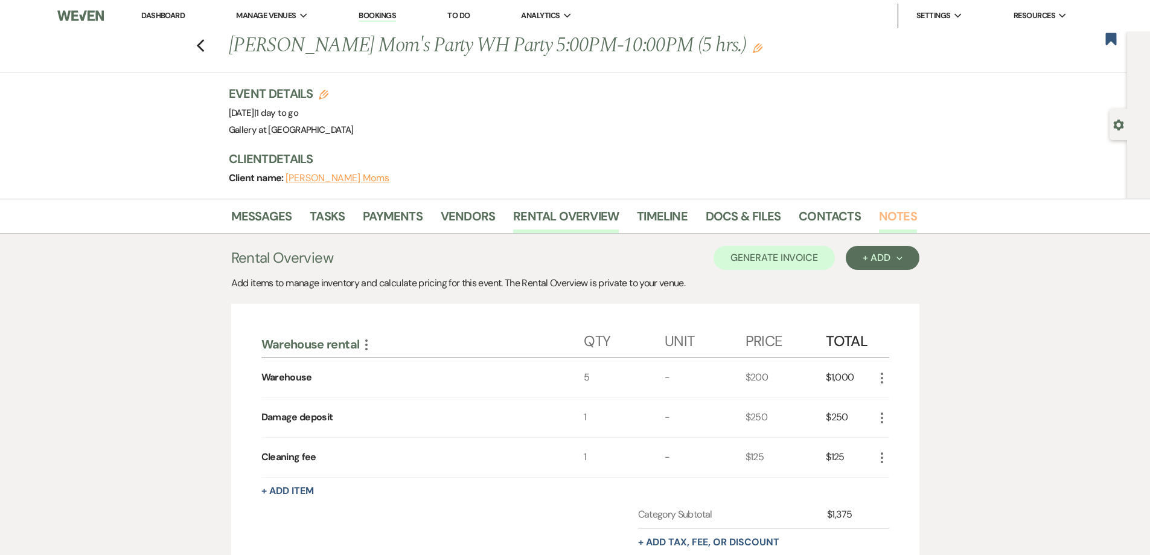
click at [901, 220] on link "Notes" at bounding box center [898, 220] width 38 height 27
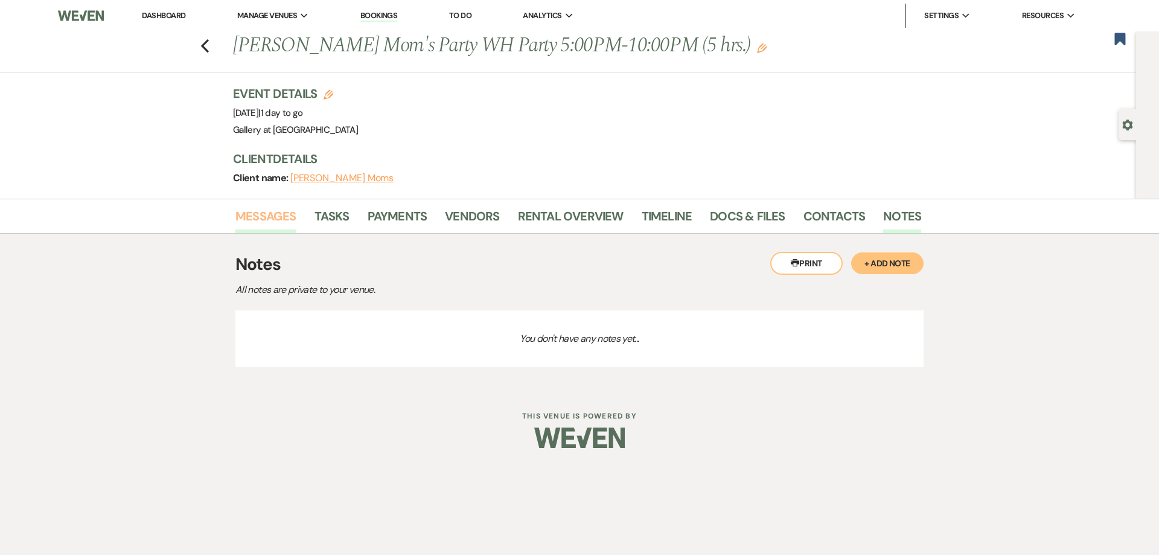
click at [274, 226] on link "Messages" at bounding box center [266, 220] width 61 height 27
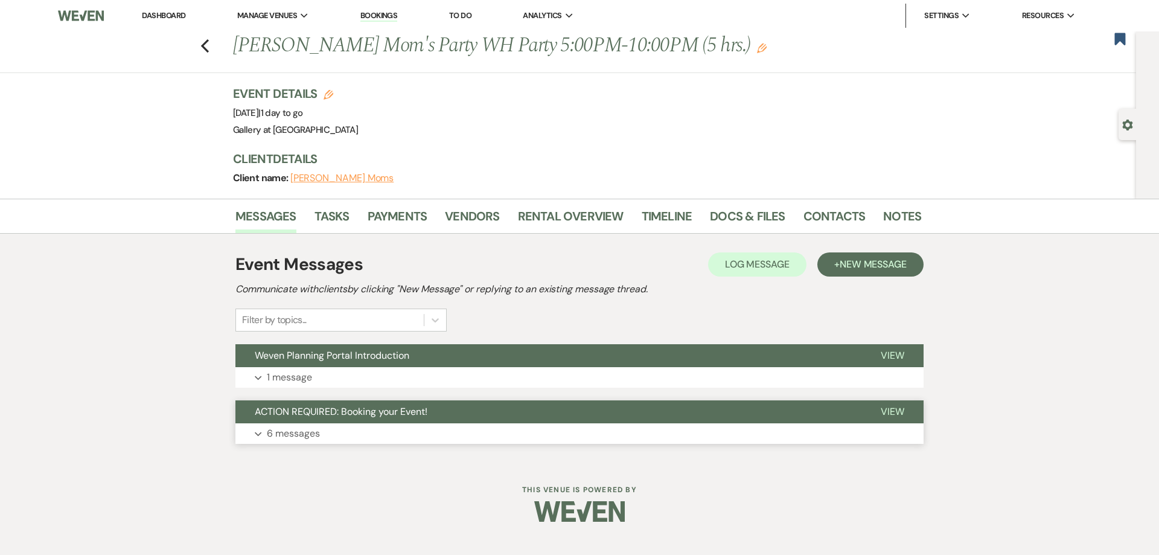
click at [367, 434] on button "Expand 6 messages" at bounding box center [580, 433] width 688 height 21
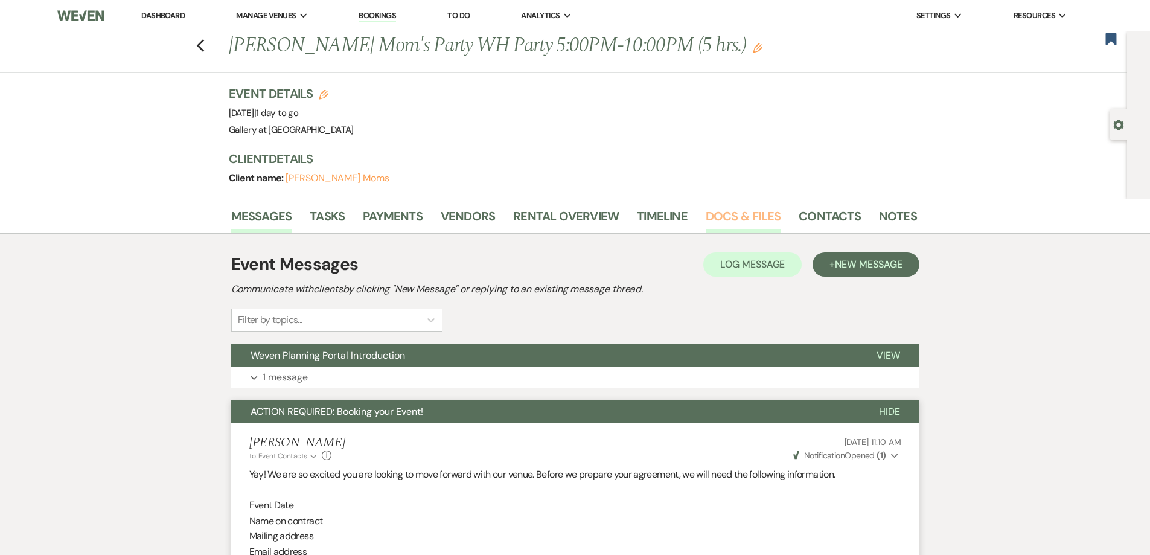
click at [756, 217] on link "Docs & Files" at bounding box center [743, 220] width 75 height 27
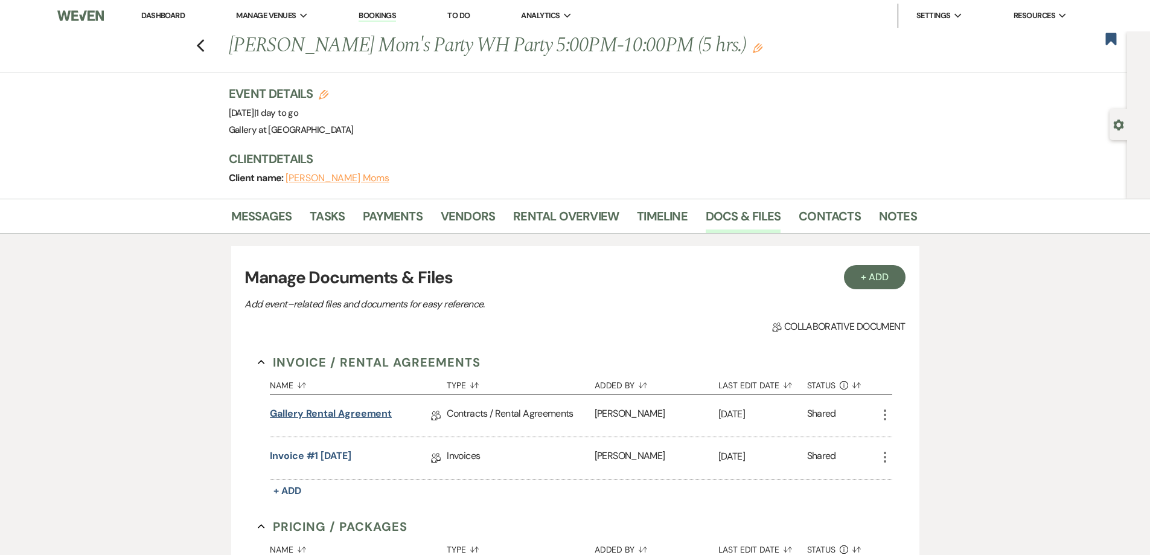
click at [349, 412] on link "Gallery Rental Agreement" at bounding box center [331, 415] width 122 height 19
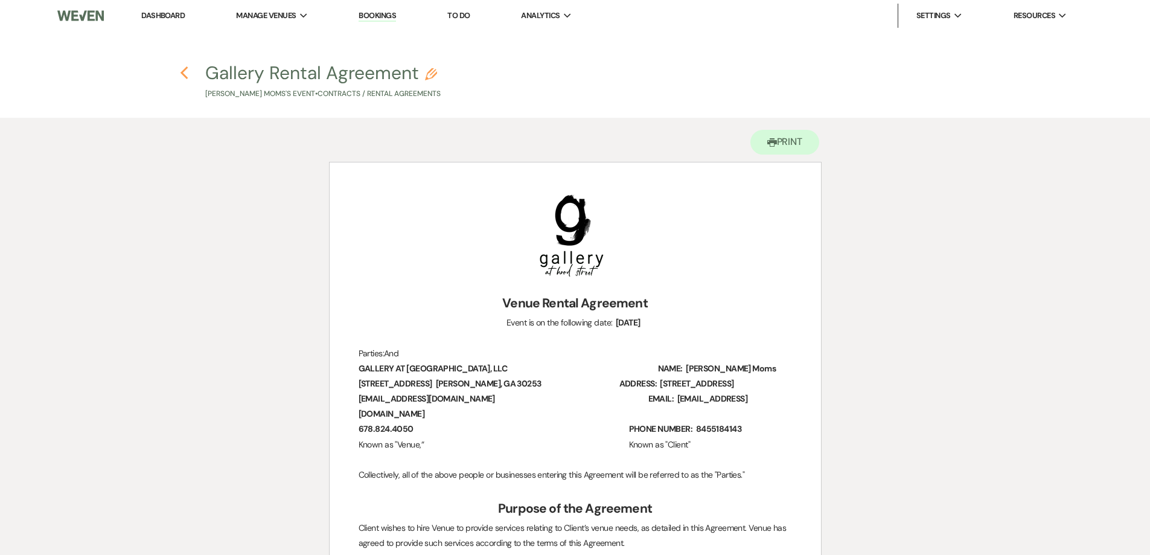
click at [185, 74] on icon "Previous" at bounding box center [184, 73] width 9 height 14
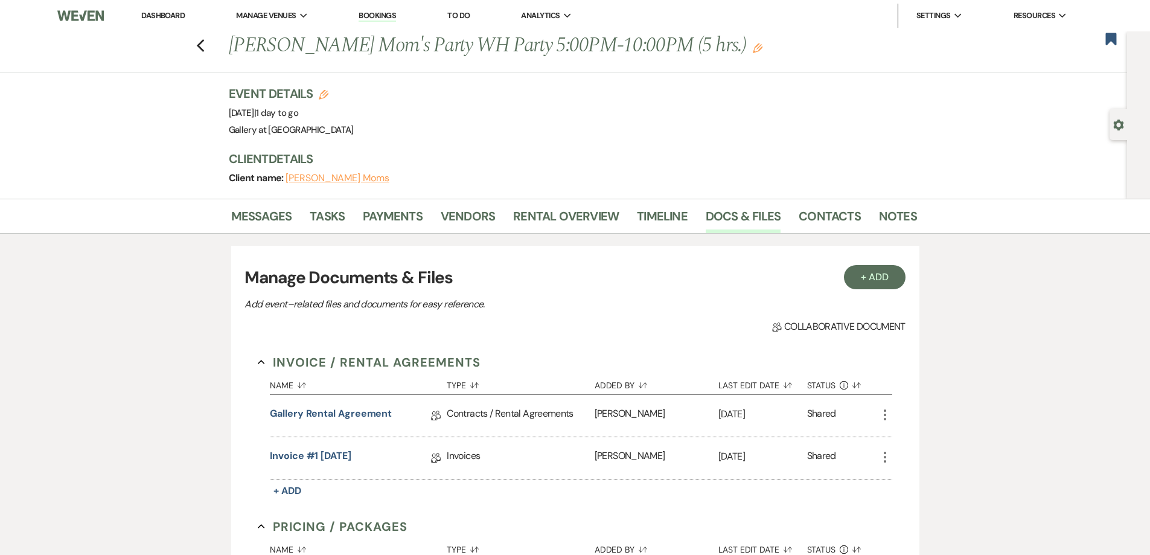
click at [261, 194] on div "Event Details Edit Event Date: Friday, October 17th, 2025 | 1 day to go Venue: …" at bounding box center [573, 142] width 688 height 114
click at [267, 214] on link "Messages" at bounding box center [261, 220] width 61 height 27
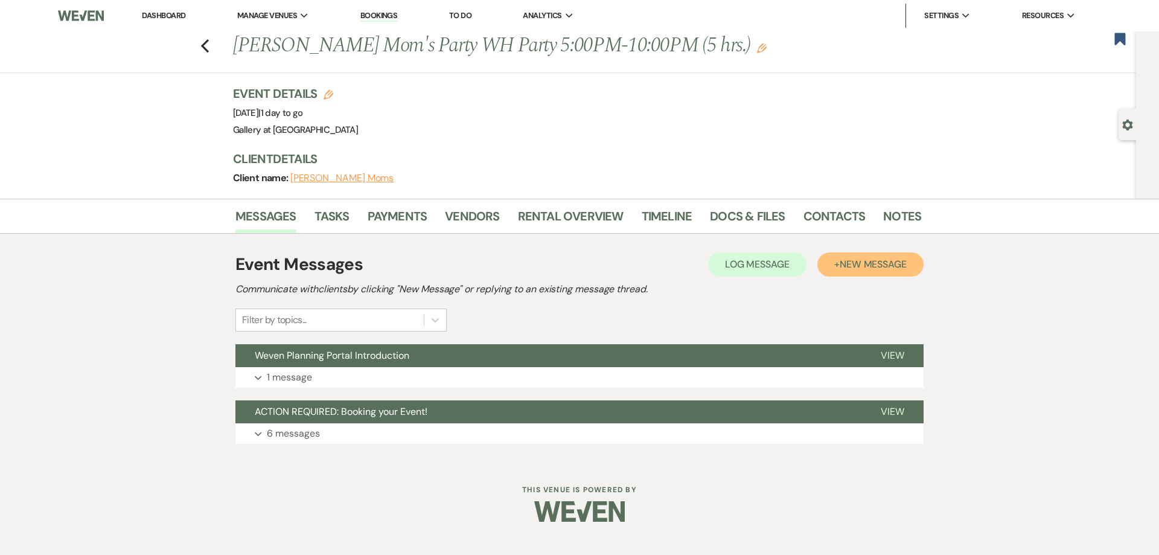
click at [851, 268] on span "New Message" at bounding box center [873, 264] width 67 height 13
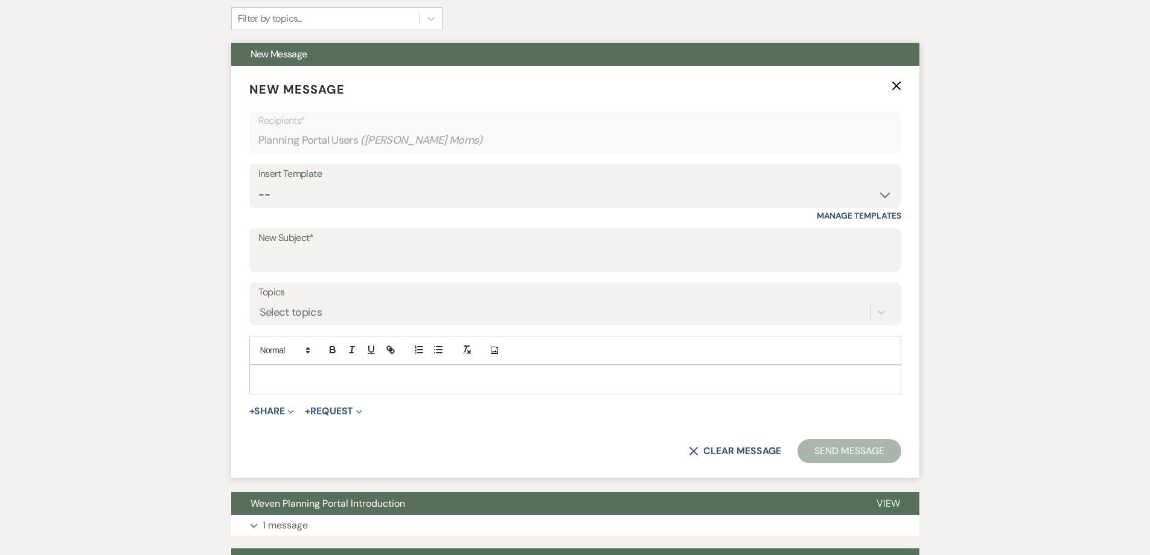
scroll to position [302, 0]
click at [409, 356] on div at bounding box center [428, 350] width 39 height 18
click at [398, 377] on p at bounding box center [575, 378] width 633 height 13
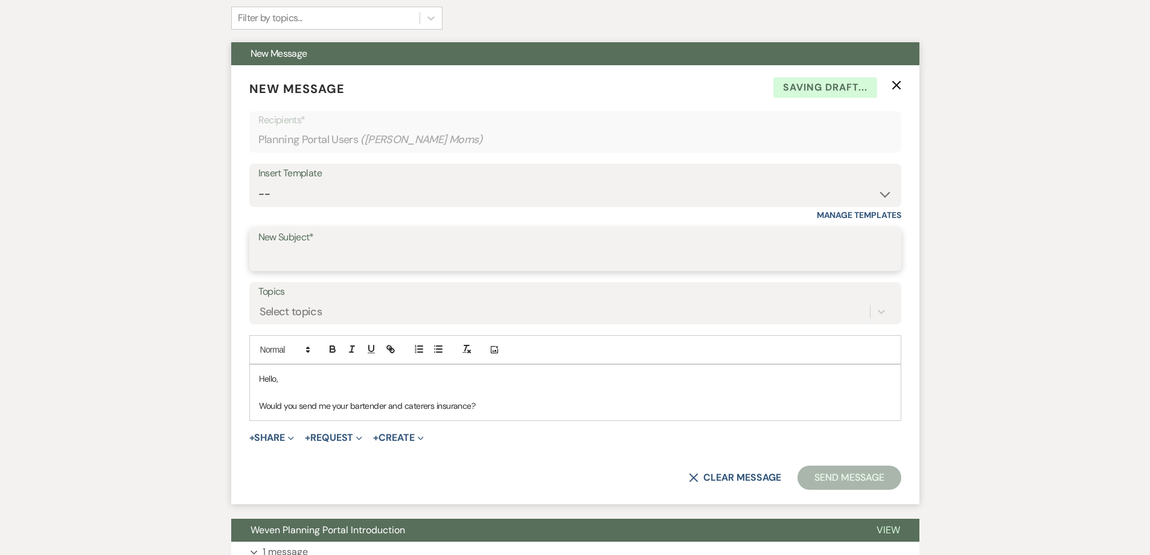
click at [427, 258] on input "New Subject*" at bounding box center [575, 258] width 634 height 24
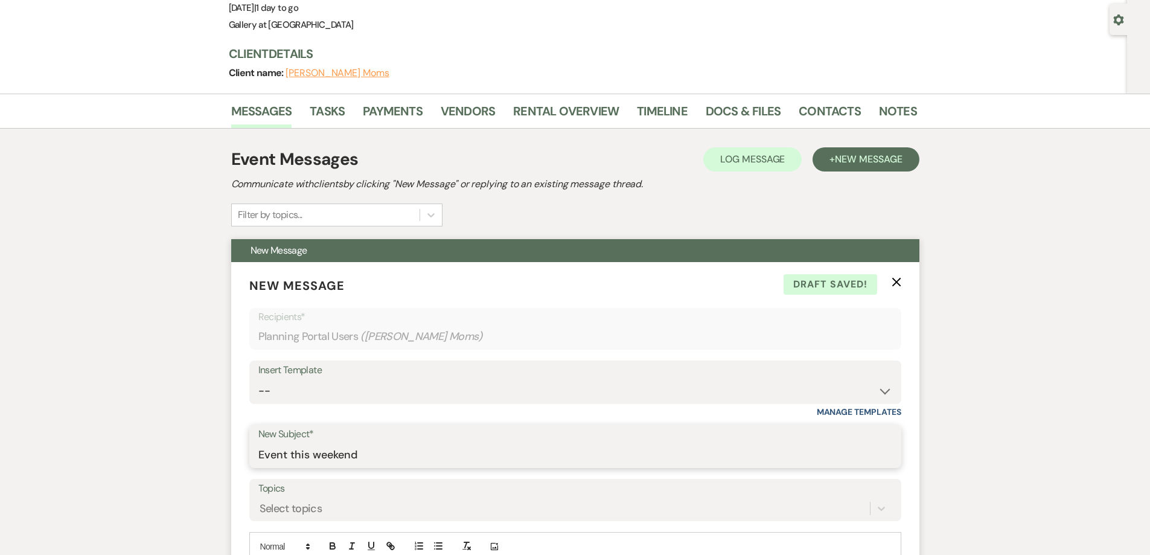
scroll to position [0, 0]
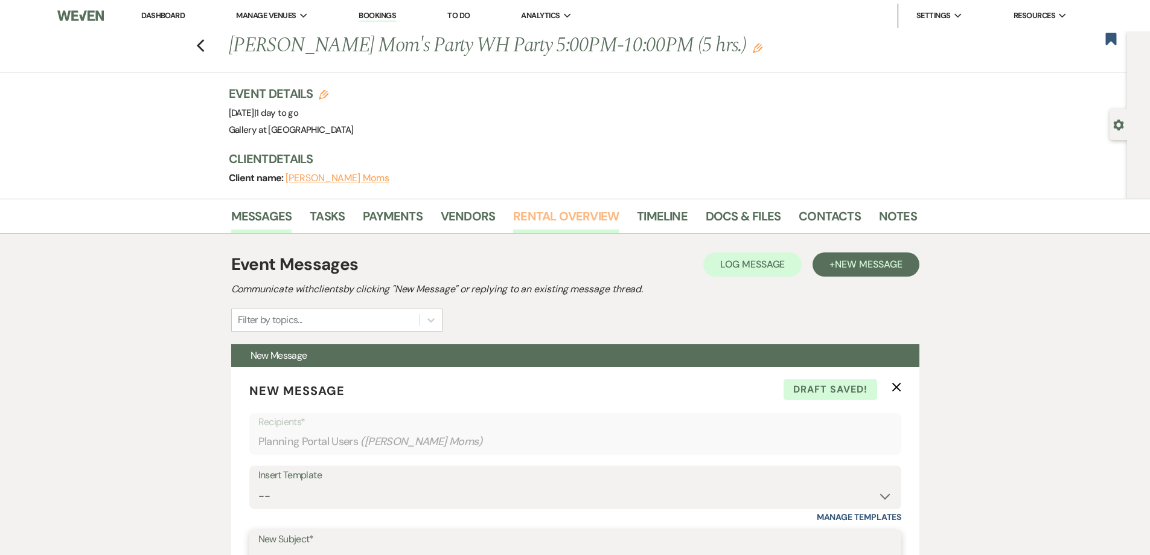
type input "Event this weekend"
click at [563, 228] on link "Rental Overview" at bounding box center [566, 220] width 106 height 27
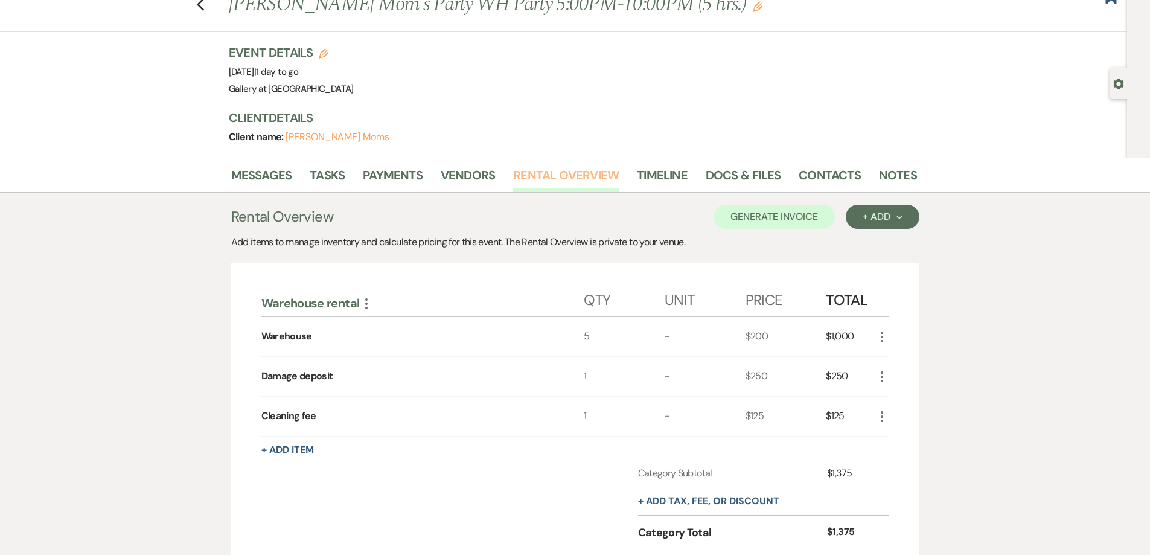
scroll to position [60, 0]
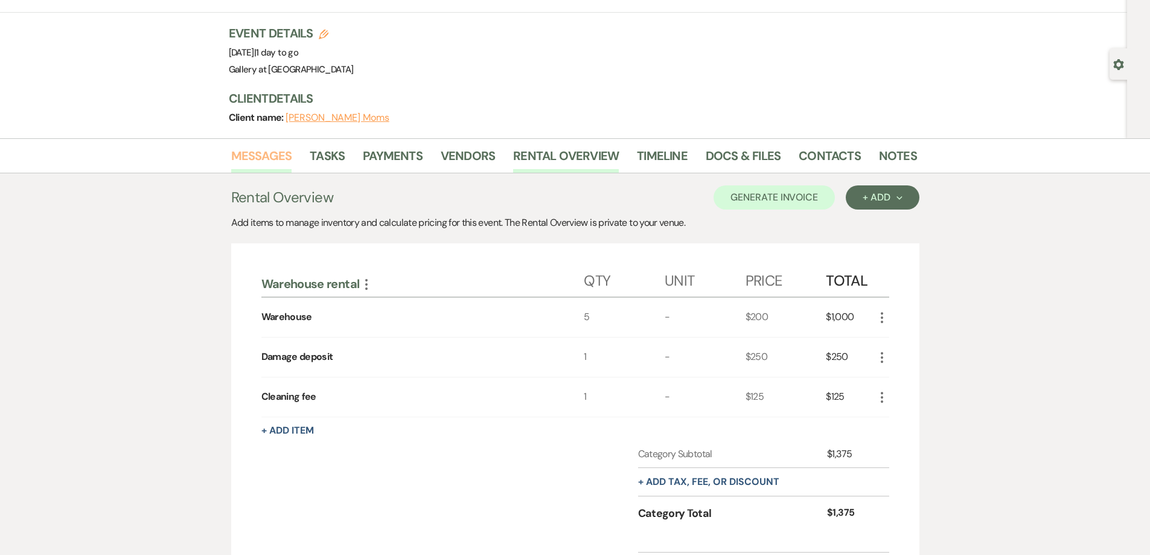
click at [278, 159] on link "Messages" at bounding box center [261, 159] width 61 height 27
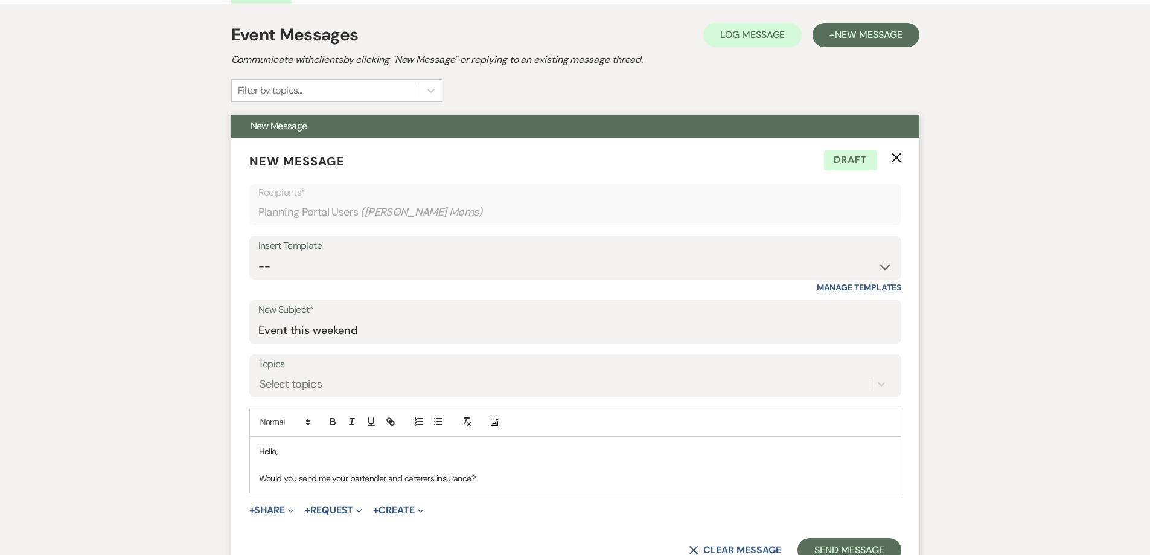
scroll to position [242, 0]
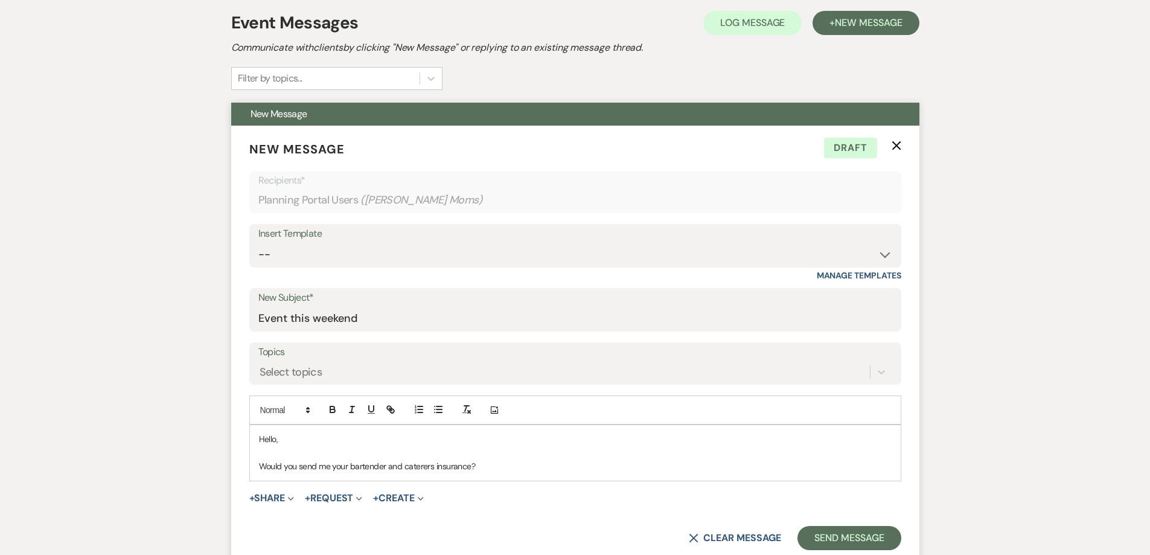
click at [493, 471] on p "Would you send me your bartender and caterers insurance?" at bounding box center [575, 466] width 633 height 13
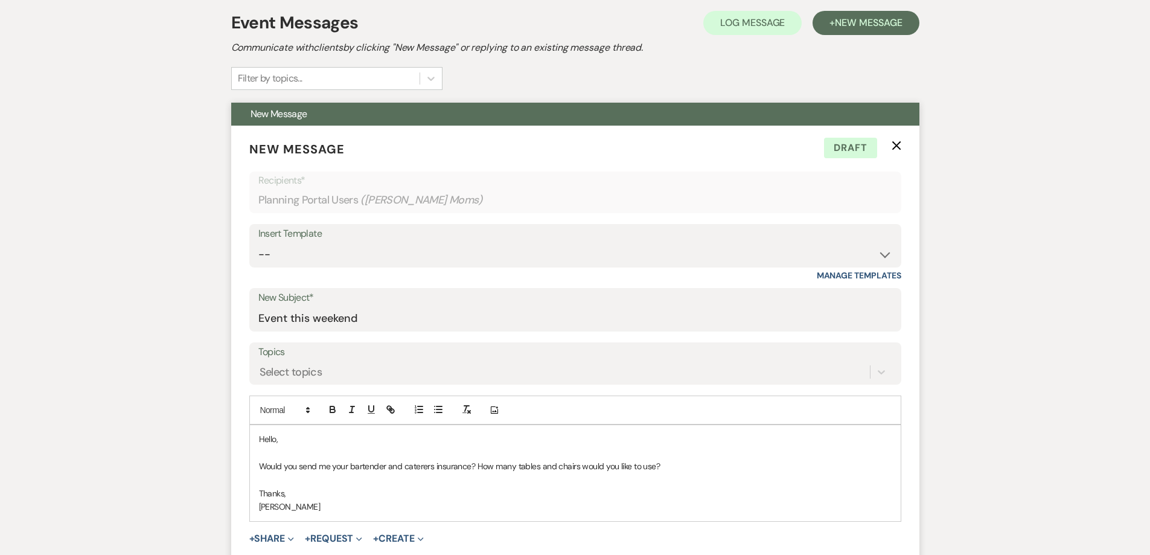
click at [432, 466] on p "Would you send me your bartender and caterers insurance? How many tables and ch…" at bounding box center [575, 466] width 633 height 13
click at [427, 466] on p "Would you send me your bartender and caterers insurance? How many tables and ch…" at bounding box center [575, 466] width 633 height 13
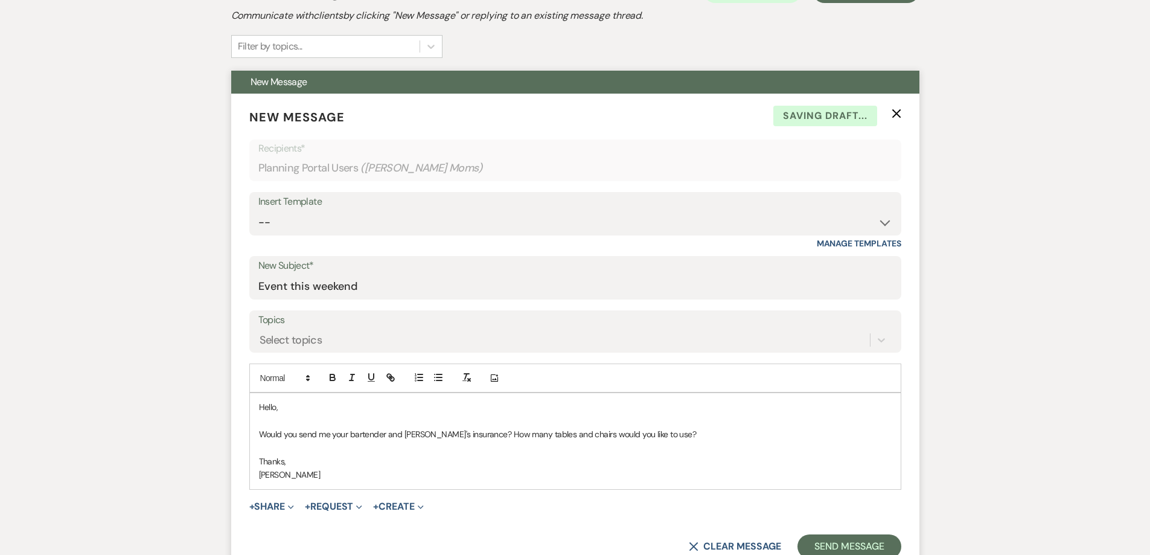
scroll to position [302, 0]
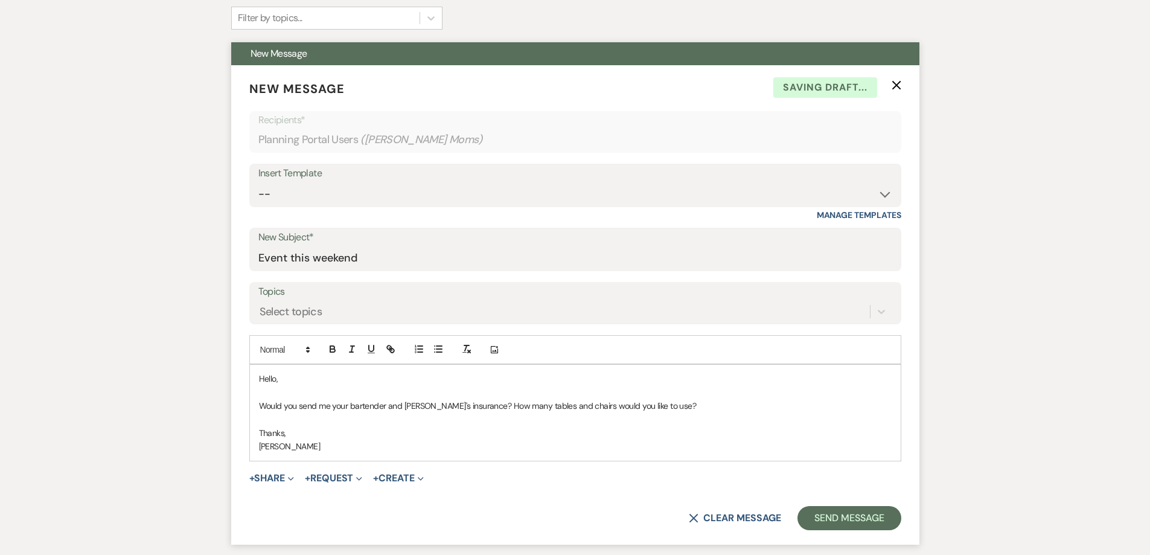
click at [825, 530] on form "New Message X Saving draft... Recipients* Planning Portal Users ( McDonough Mom…" at bounding box center [575, 304] width 688 height 479
click at [839, 511] on button "Send Message" at bounding box center [849, 518] width 103 height 24
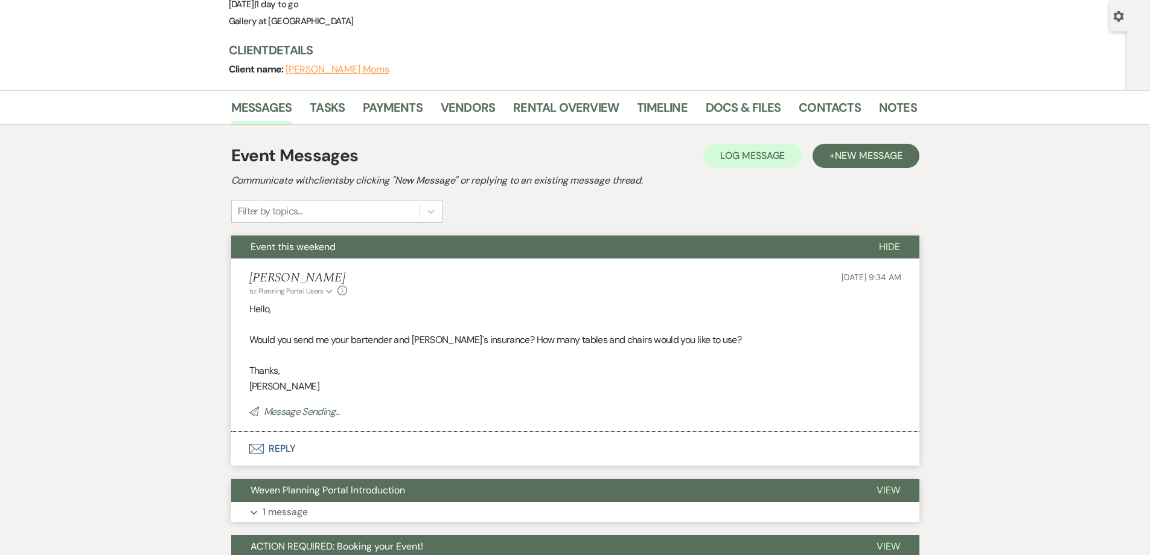
scroll to position [0, 0]
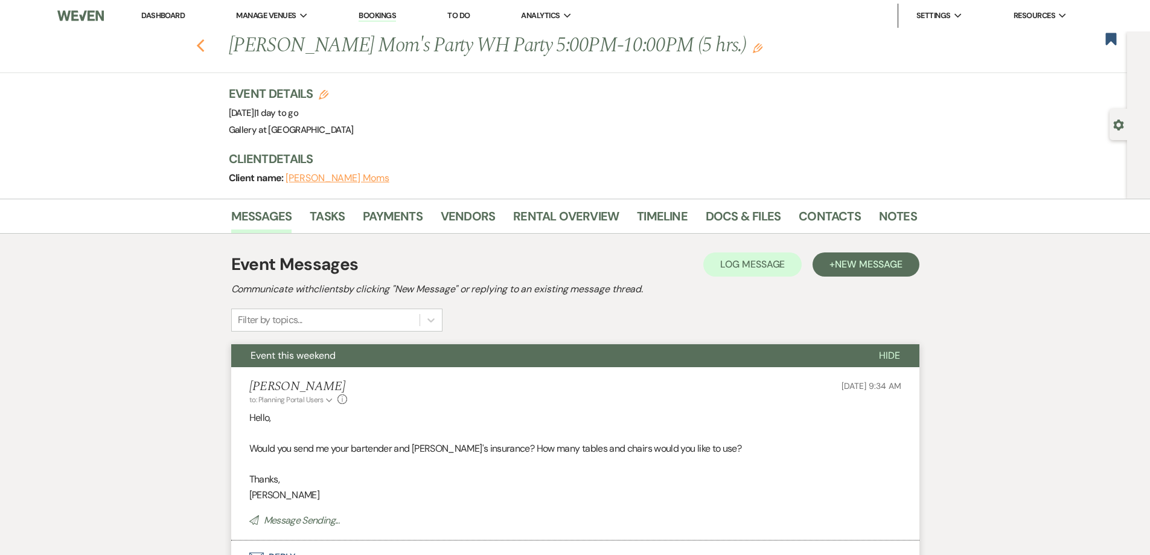
click at [202, 51] on icon "Previous" at bounding box center [200, 46] width 9 height 14
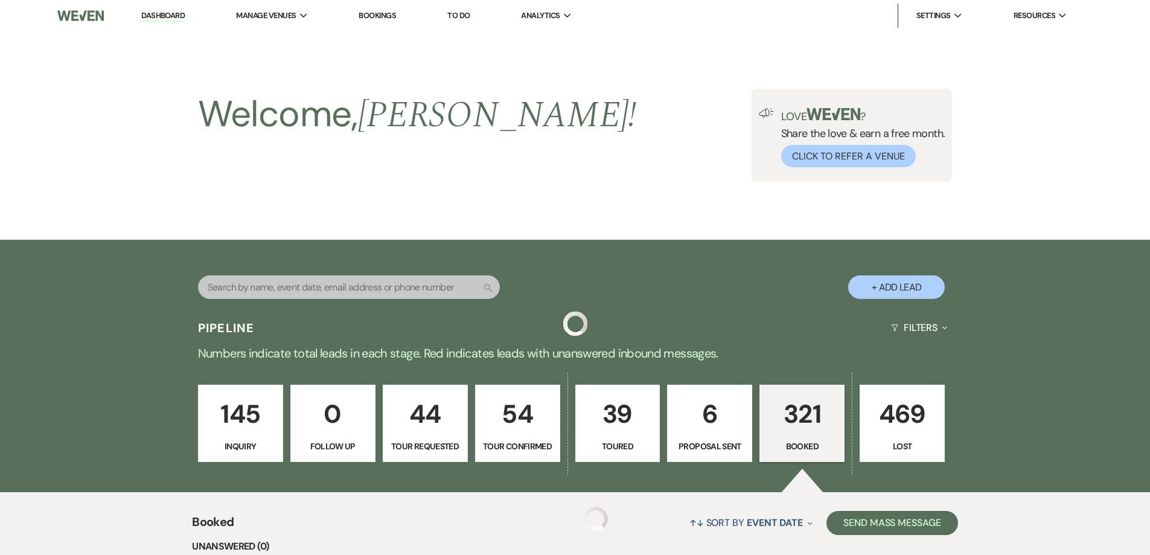
scroll to position [1294, 0]
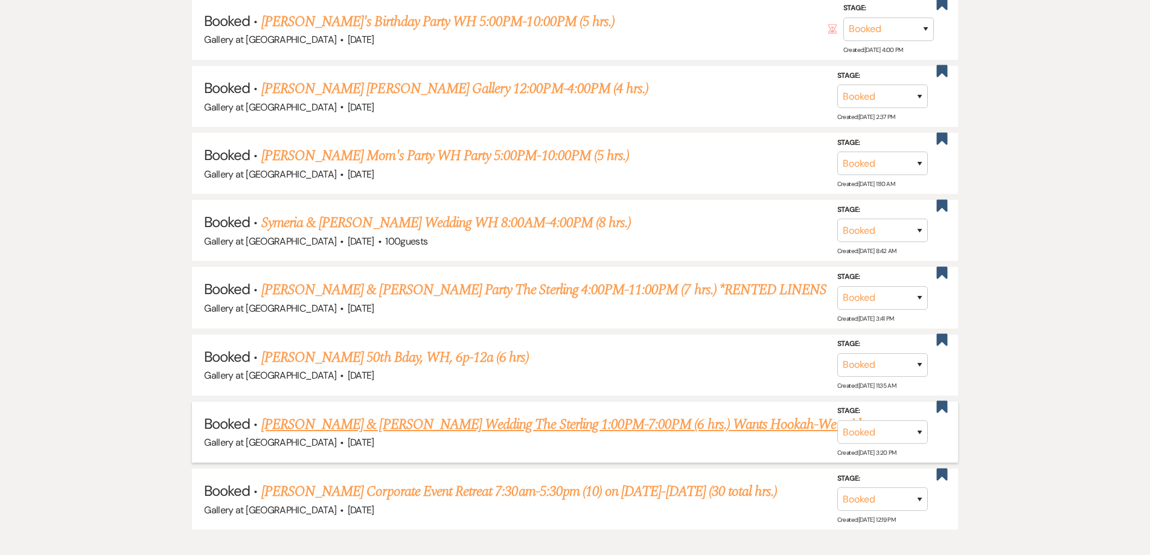
click at [416, 419] on link "Crystal Cox & Keyonn Hopkins Wedding The Sterling 1:00PM-7:00PM (6 hrs.) Wants …" at bounding box center [569, 425] width 616 height 22
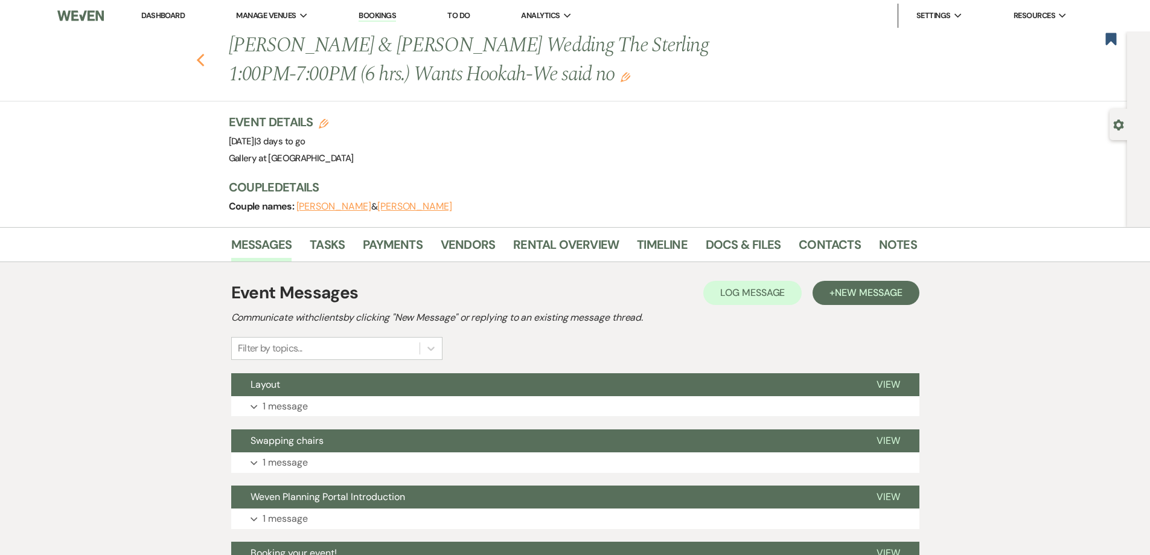
click at [203, 58] on use "button" at bounding box center [200, 60] width 8 height 13
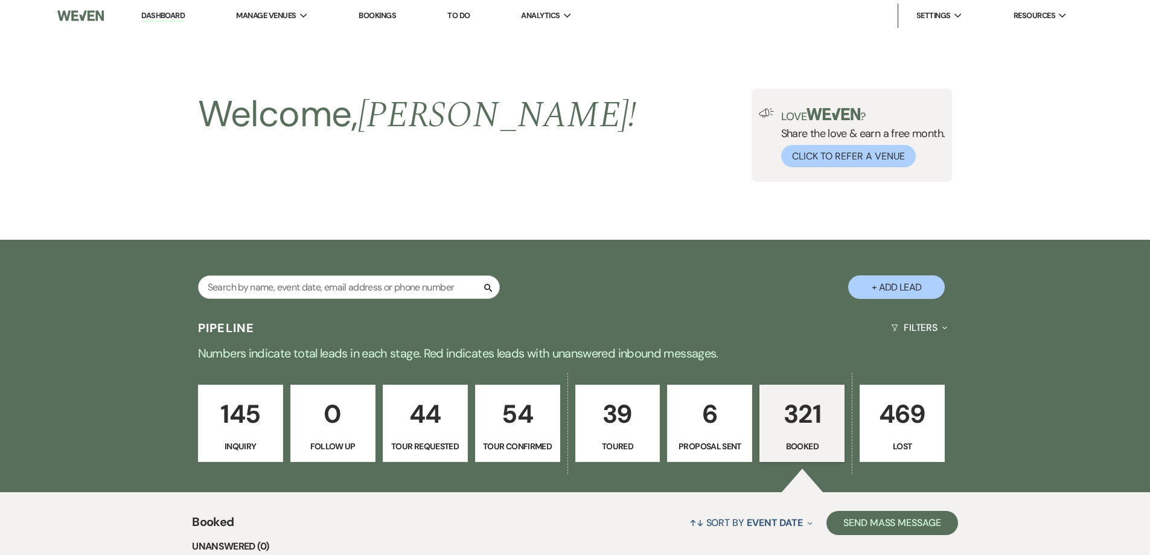
scroll to position [1294, 0]
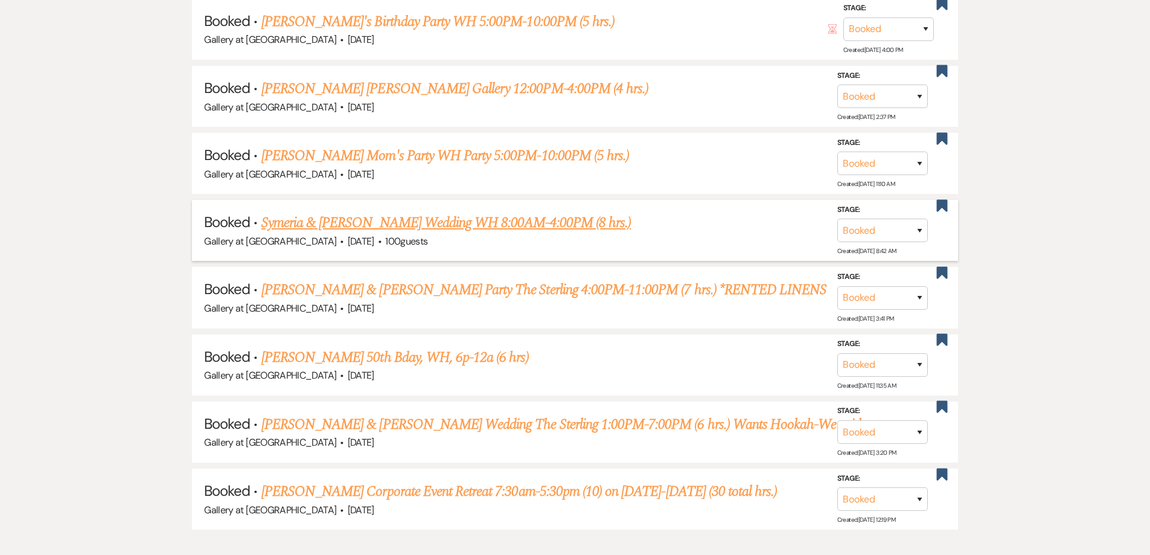
click at [312, 219] on link "Symeria & Breon's Wedding WH 8:00AM-4:00PM (8 hrs.)" at bounding box center [446, 223] width 370 height 22
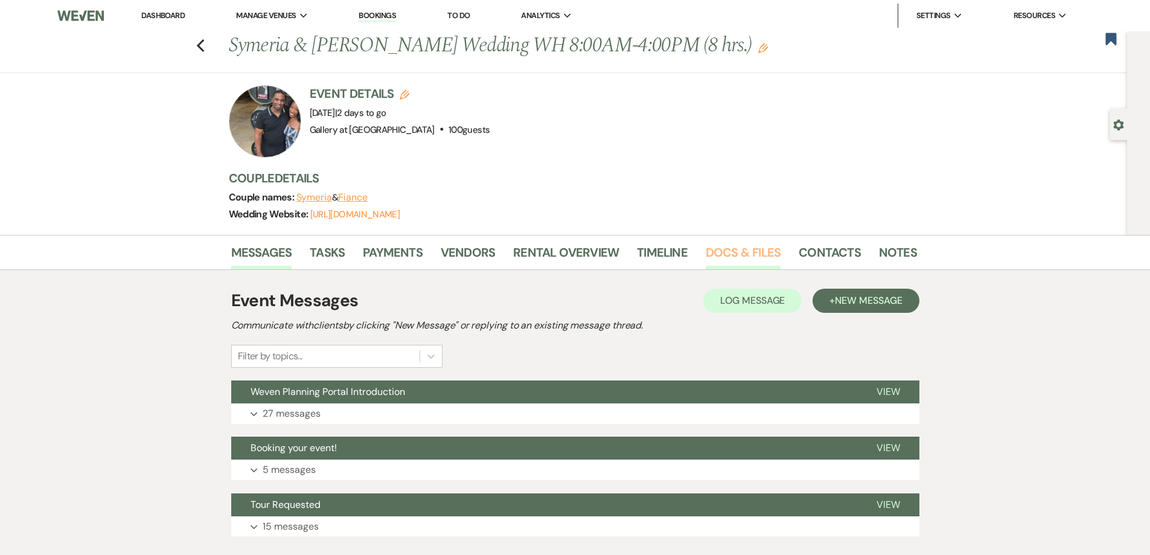
click at [714, 248] on link "Docs & Files" at bounding box center [743, 256] width 75 height 27
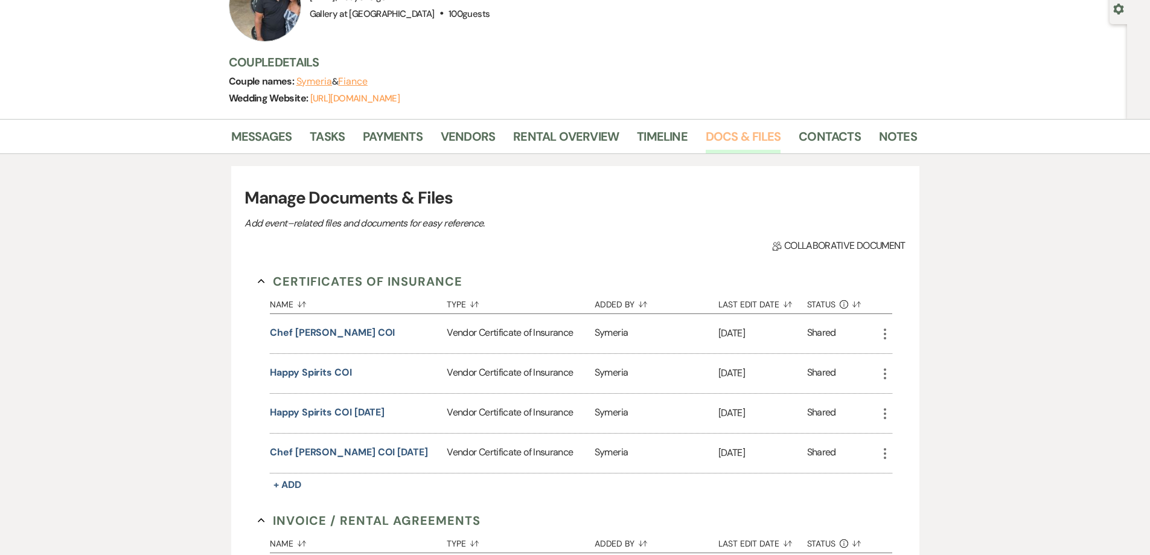
scroll to position [121, 0]
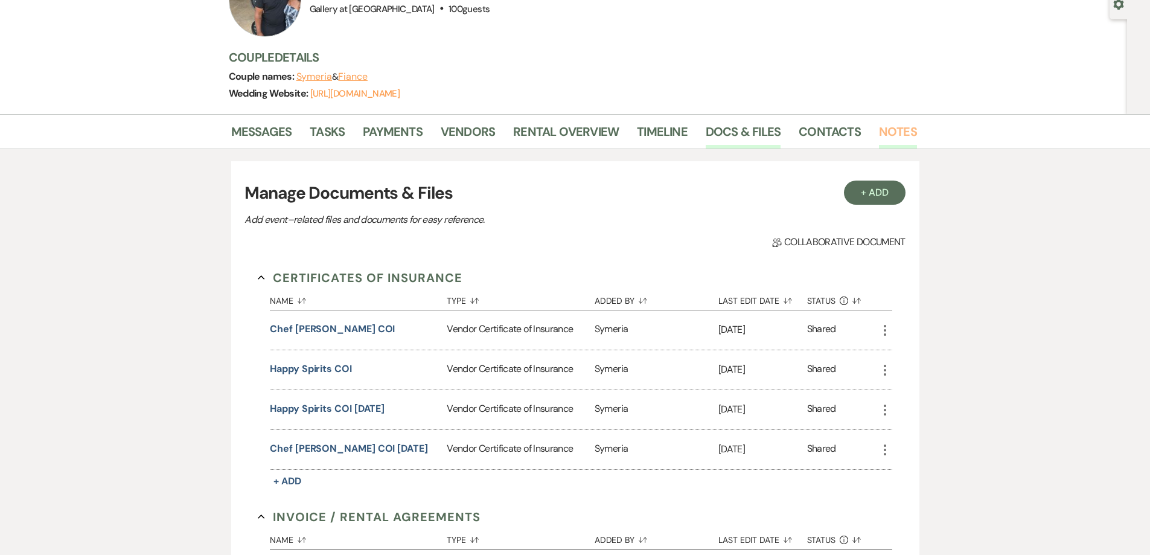
click at [898, 127] on link "Notes" at bounding box center [898, 135] width 38 height 27
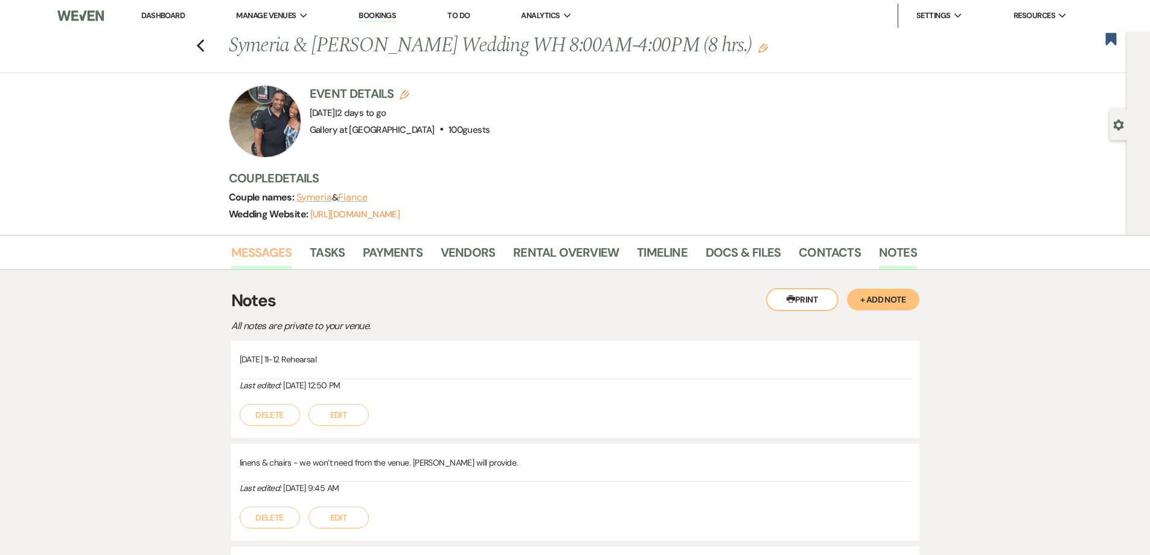
click at [266, 259] on link "Messages" at bounding box center [261, 256] width 61 height 27
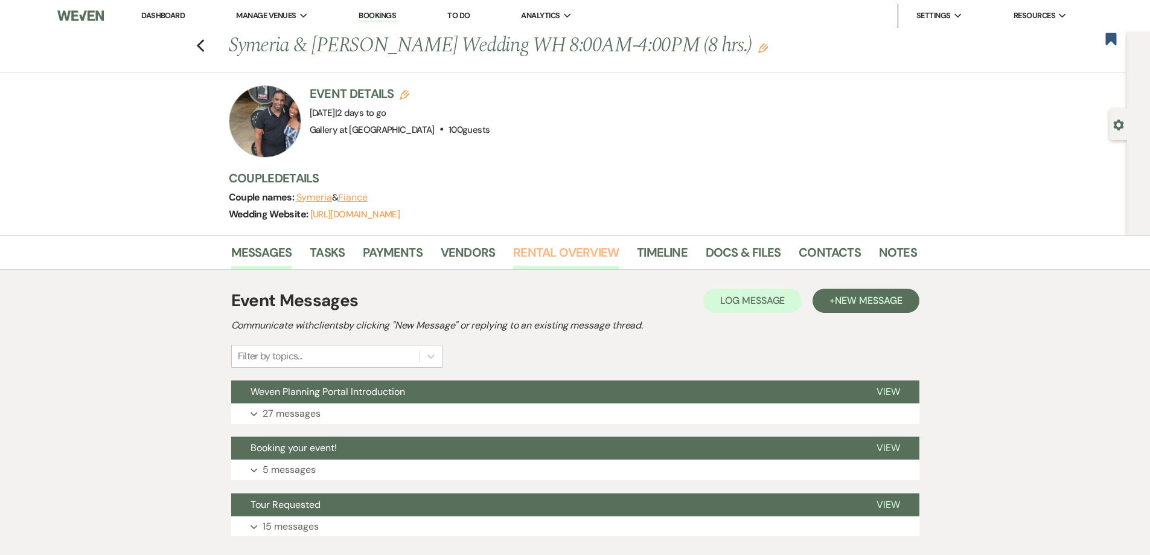
click at [571, 254] on link "Rental Overview" at bounding box center [566, 256] width 106 height 27
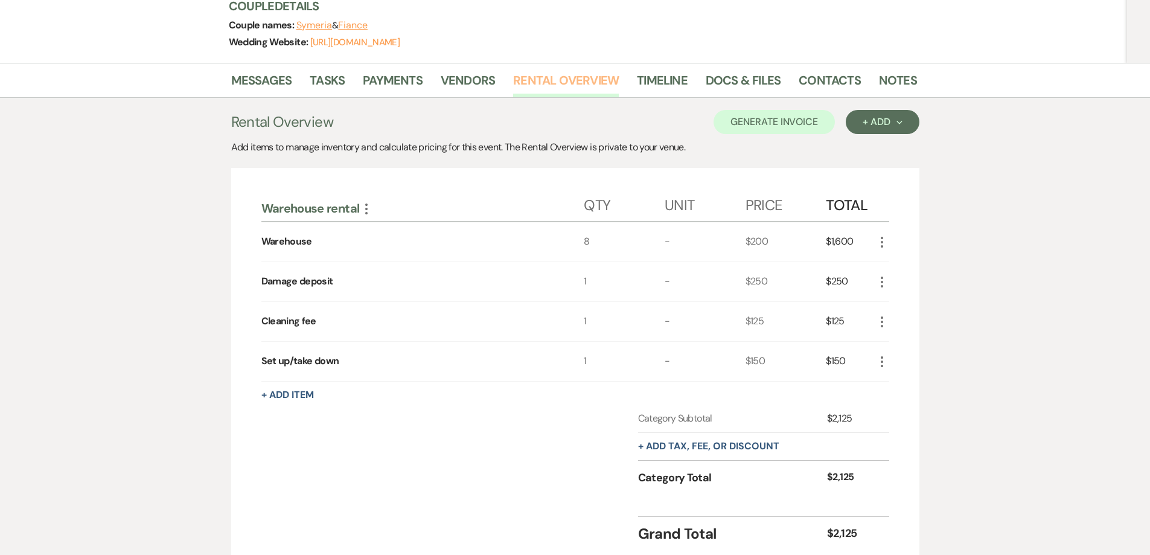
scroll to position [181, 0]
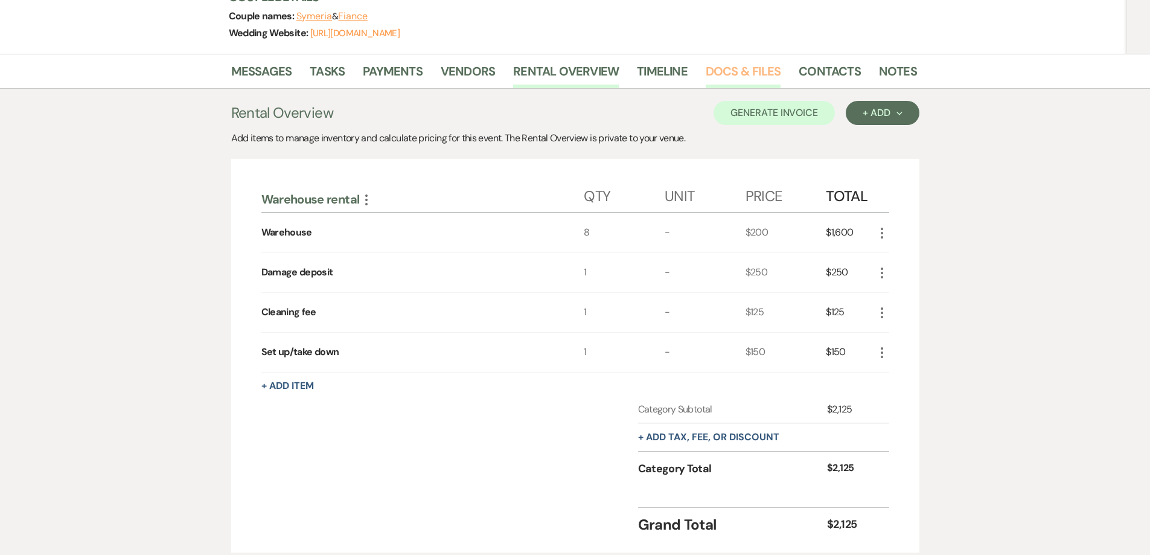
click at [767, 64] on link "Docs & Files" at bounding box center [743, 75] width 75 height 27
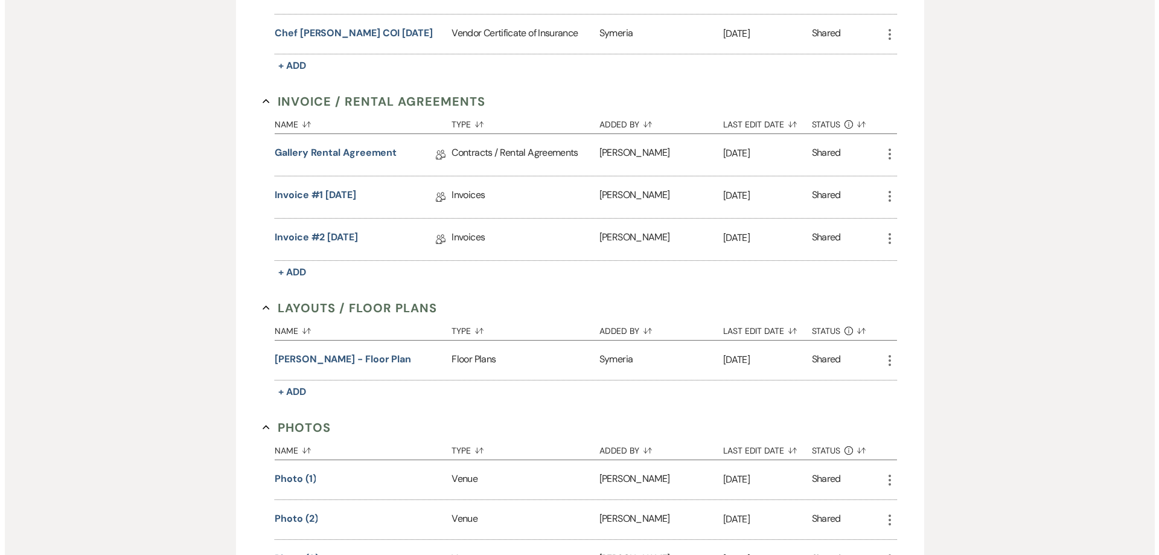
scroll to position [543, 0]
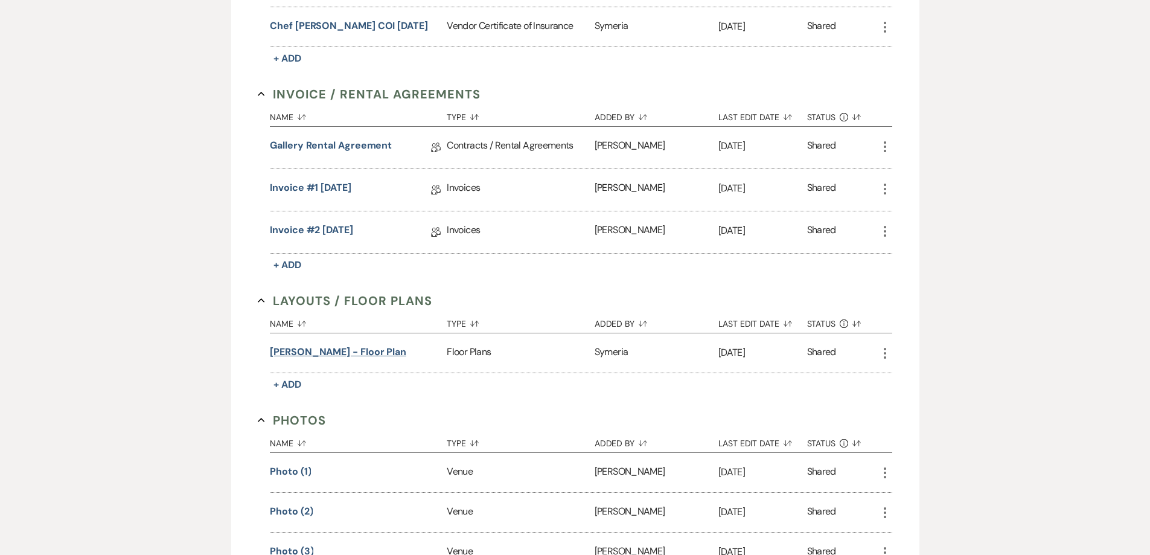
click at [382, 346] on button "Symeria Palmer - floor plan" at bounding box center [338, 352] width 136 height 14
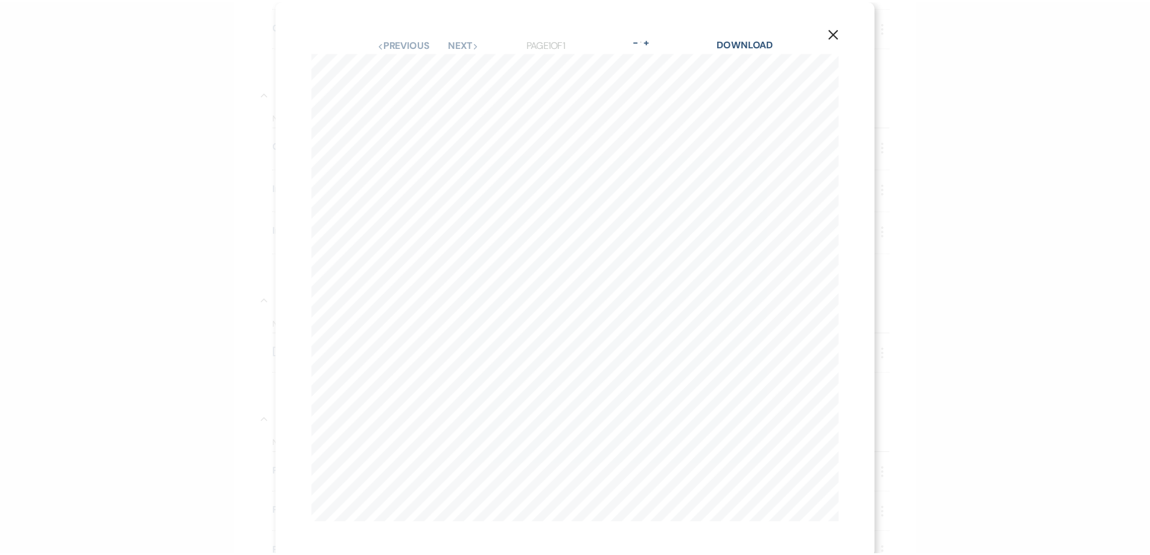
scroll to position [0, 315]
click at [835, 32] on icon "X" at bounding box center [840, 32] width 11 height 11
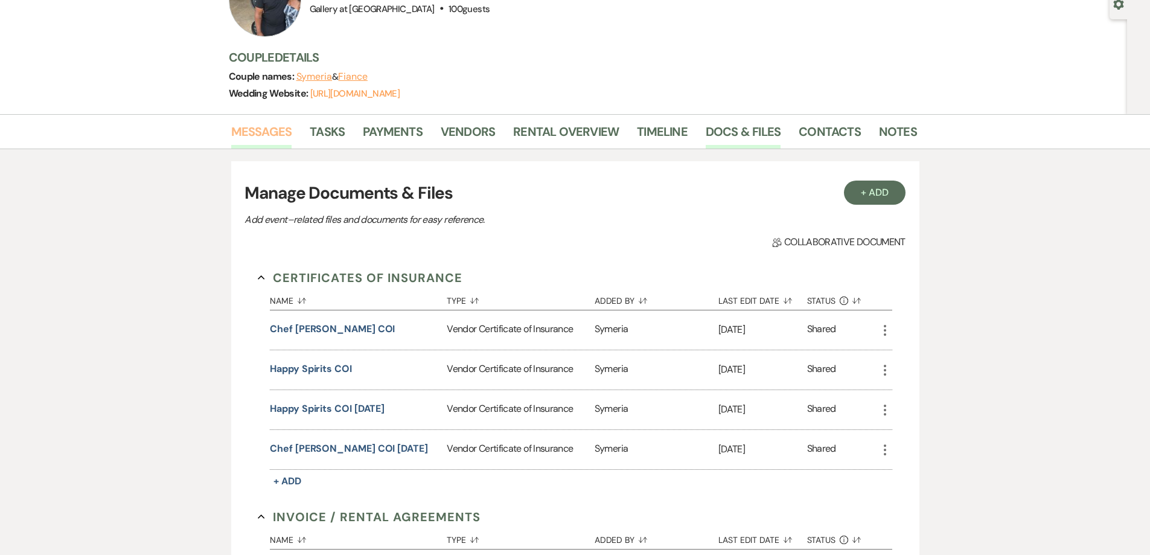
click at [273, 133] on link "Messages" at bounding box center [261, 135] width 61 height 27
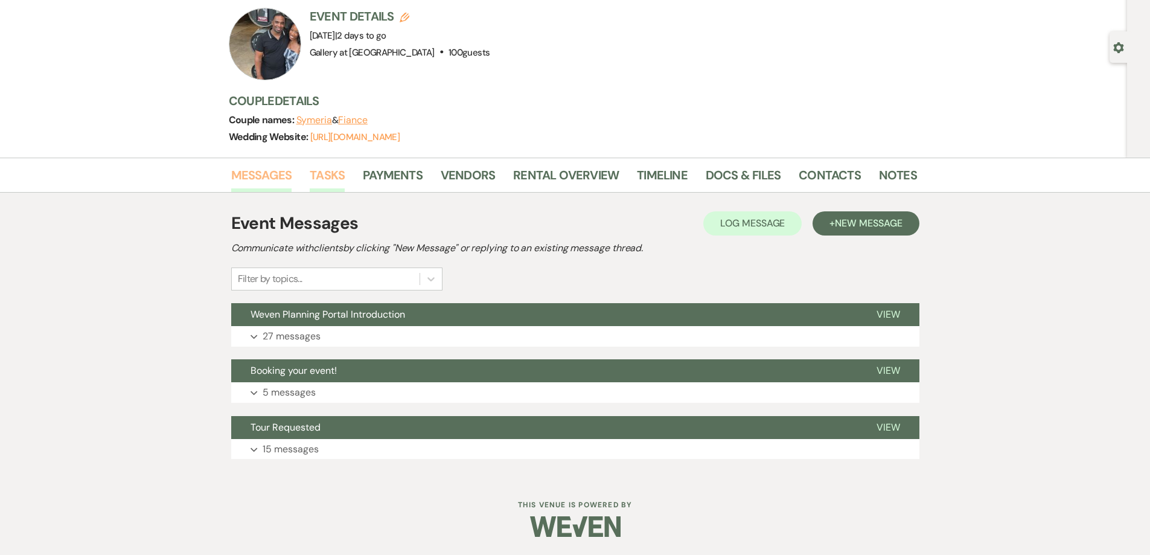
scroll to position [77, 0]
click at [336, 337] on button "Expand 27 messages" at bounding box center [575, 336] width 688 height 21
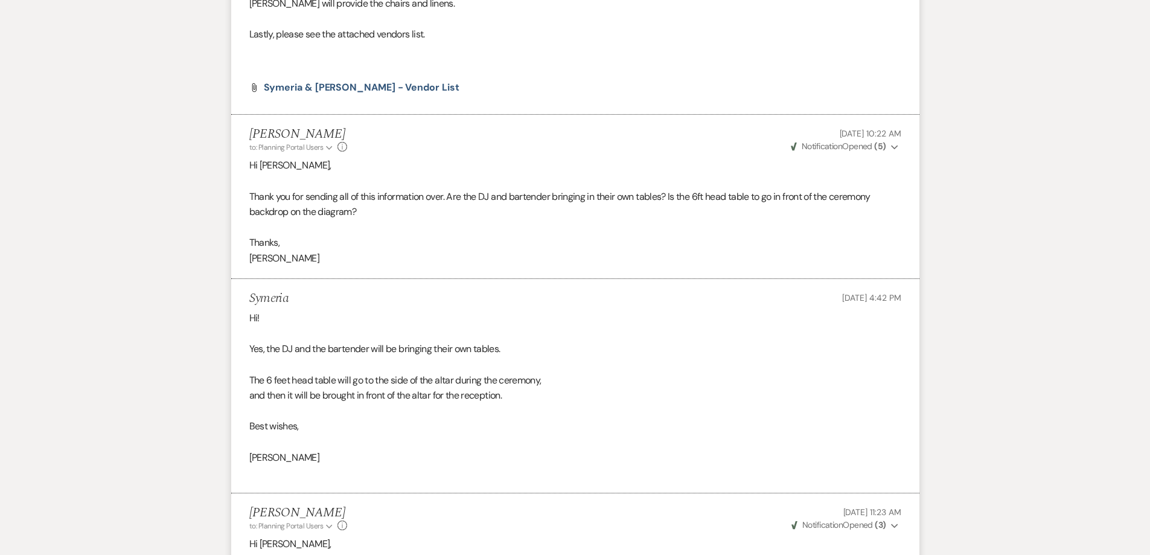
scroll to position [5828, 0]
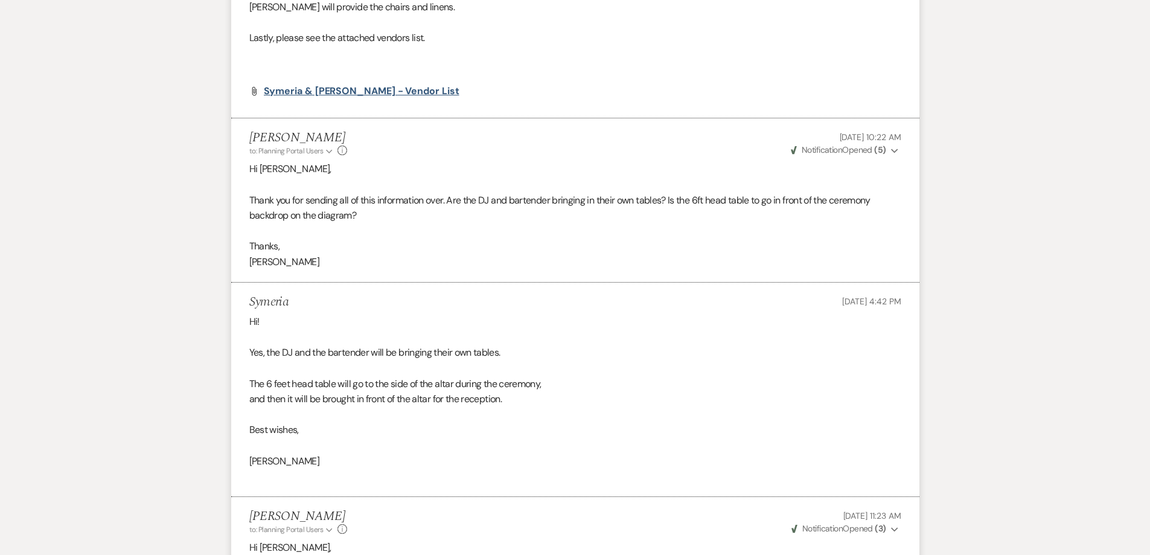
click at [339, 85] on span "Symeria & Breon - Vendor List" at bounding box center [362, 91] width 196 height 13
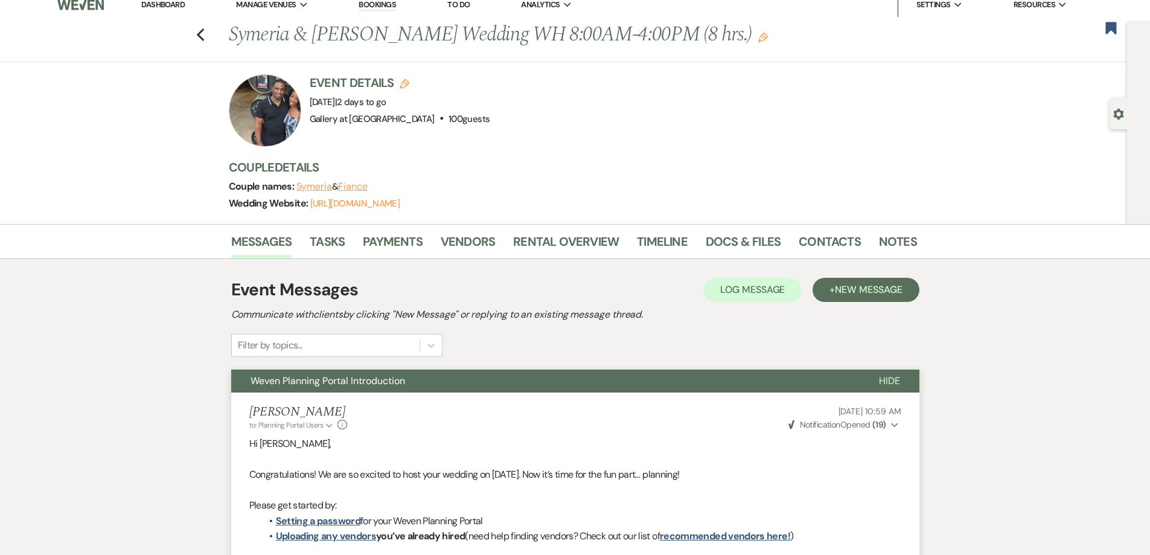
scroll to position [0, 0]
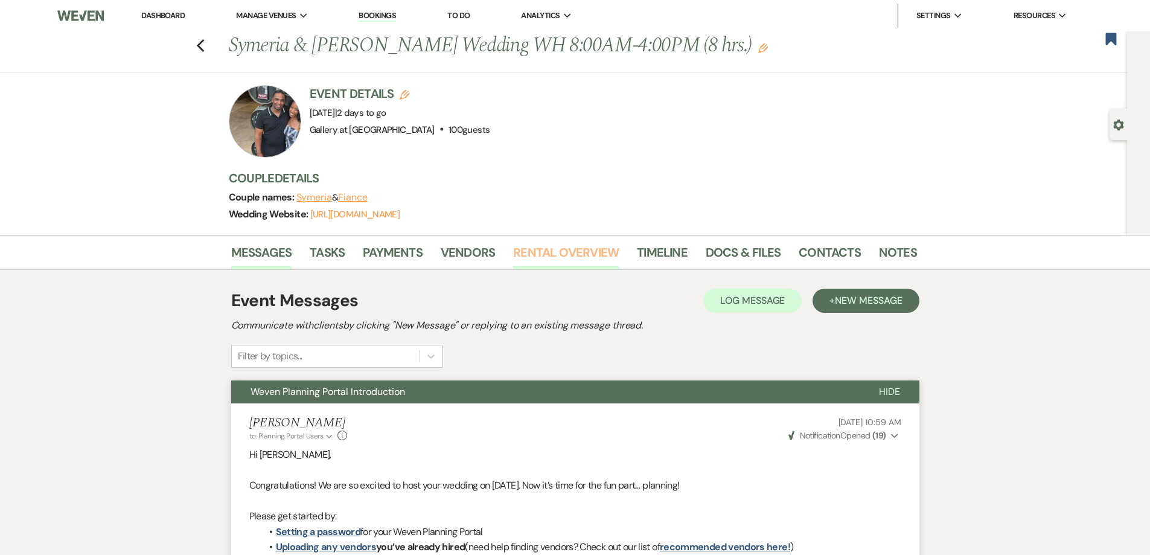
click at [532, 253] on link "Rental Overview" at bounding box center [566, 256] width 106 height 27
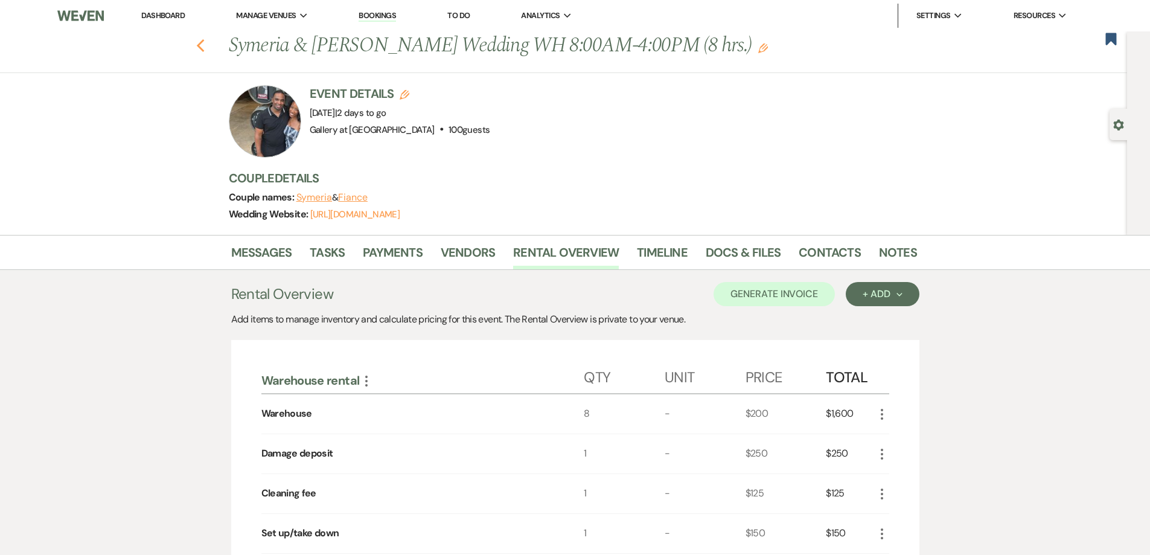
click at [202, 39] on icon "Previous" at bounding box center [200, 46] width 9 height 14
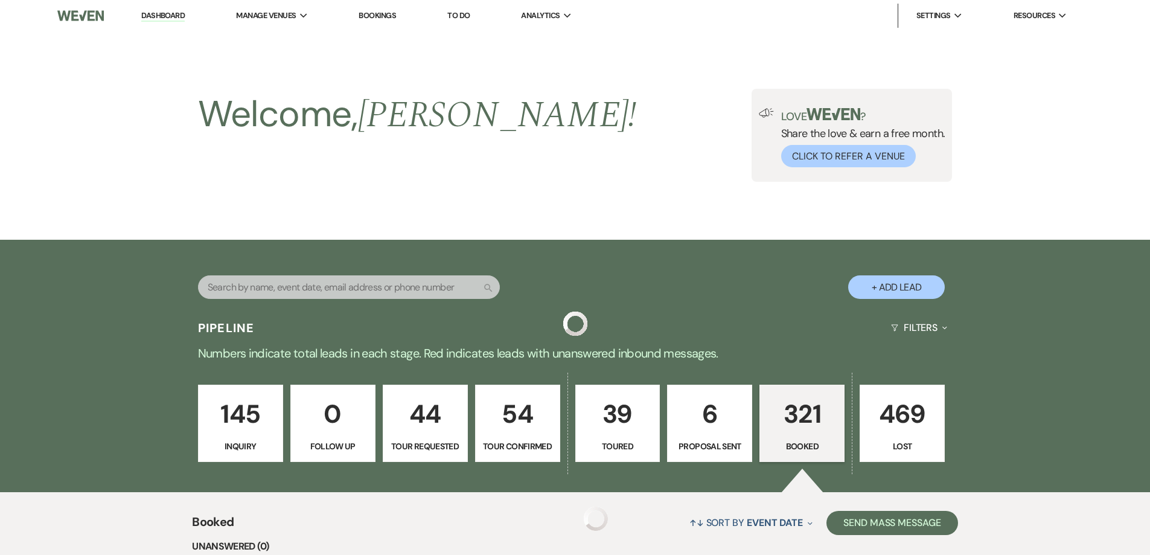
scroll to position [1294, 0]
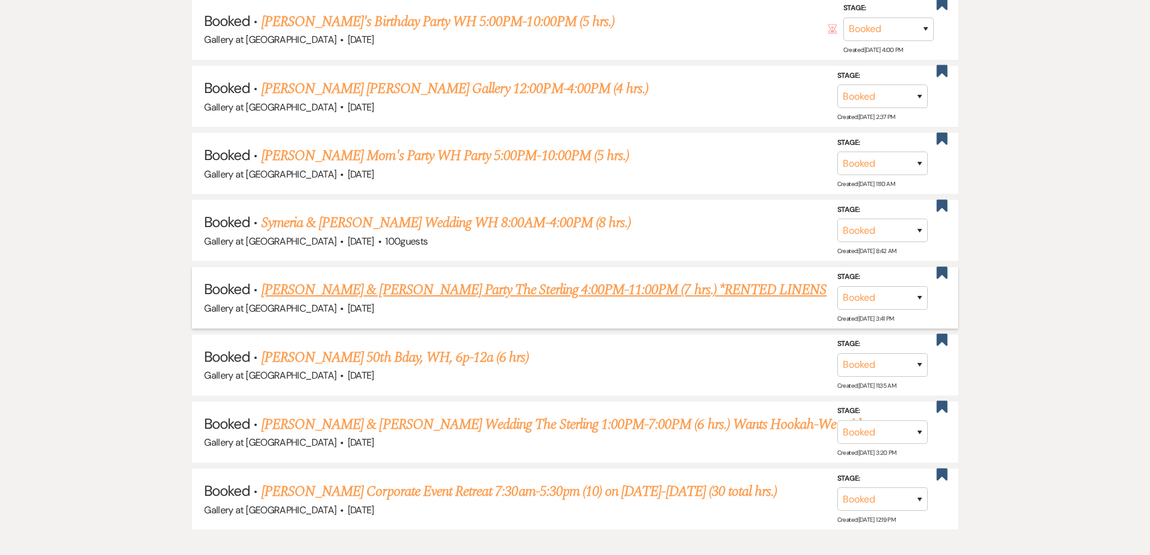
click at [341, 287] on link "William Kirkland & Sydney Kirkland's Party The Sterling 4:00PM-11:00PM (7 hrs.)…" at bounding box center [543, 290] width 565 height 22
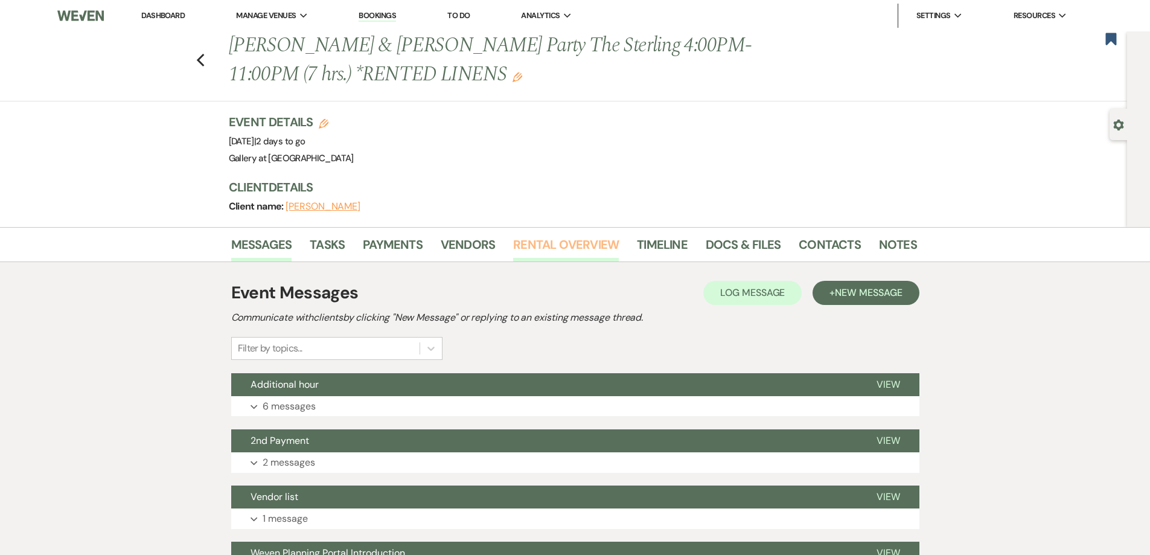
click at [556, 249] on link "Rental Overview" at bounding box center [566, 248] width 106 height 27
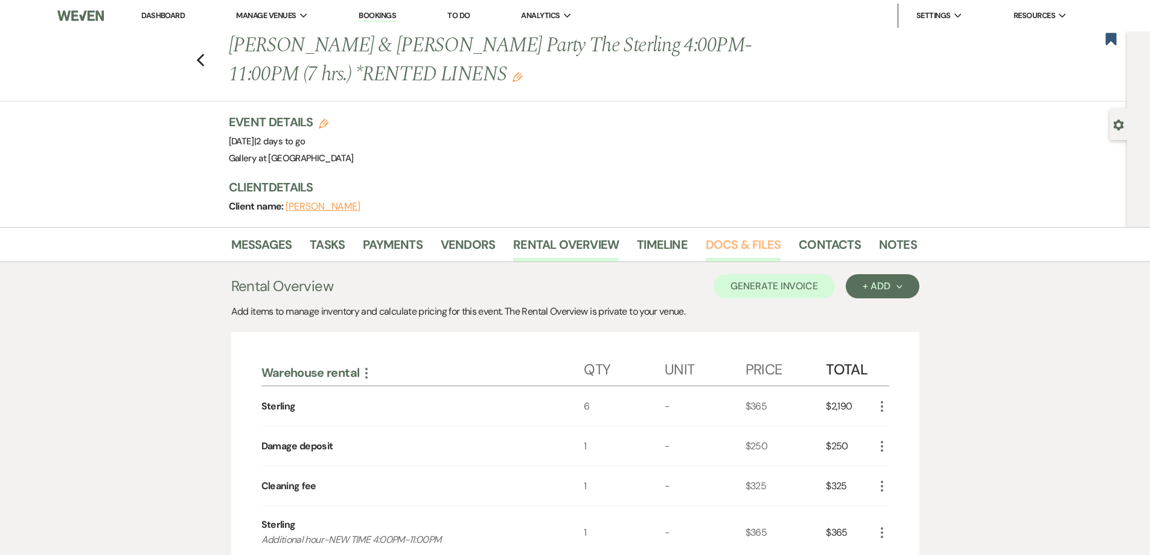
click at [752, 247] on link "Docs & Files" at bounding box center [743, 248] width 75 height 27
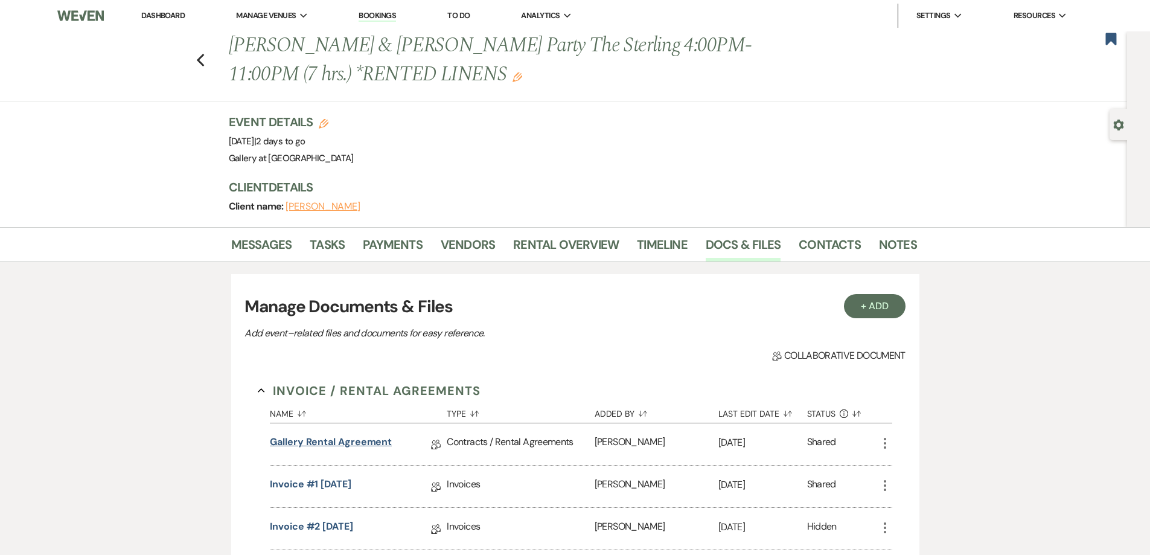
click at [365, 443] on link "Gallery Rental Agreement" at bounding box center [331, 444] width 122 height 19
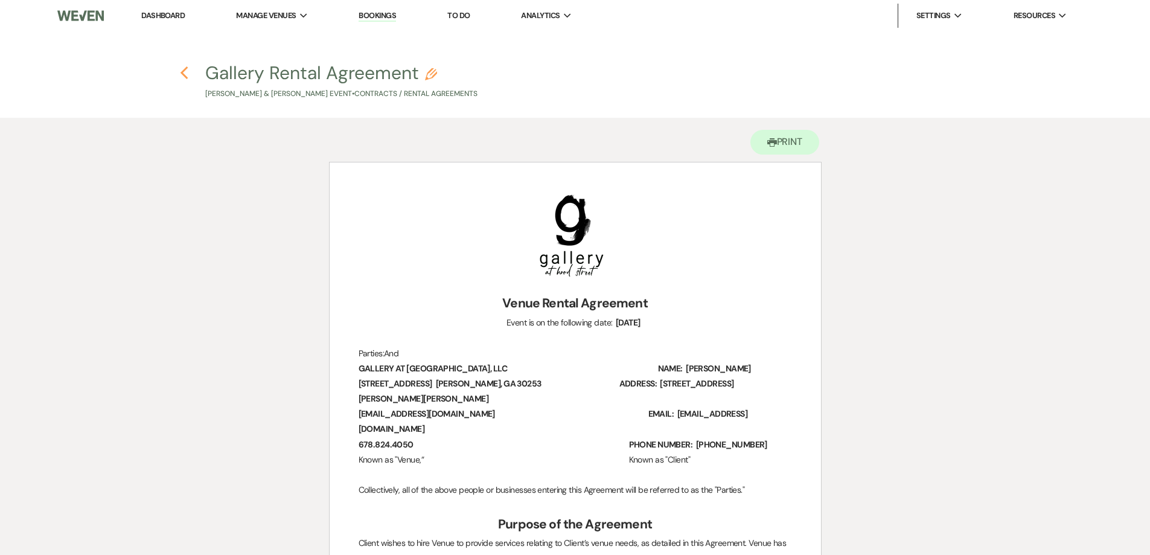
click at [183, 75] on use "button" at bounding box center [185, 72] width 8 height 13
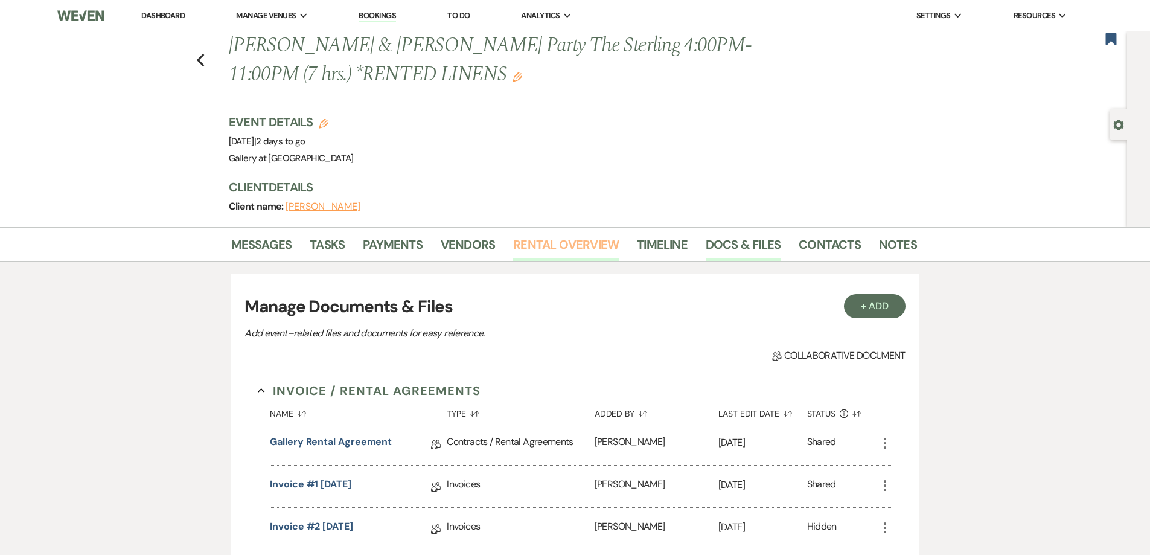
click at [534, 242] on link "Rental Overview" at bounding box center [566, 248] width 106 height 27
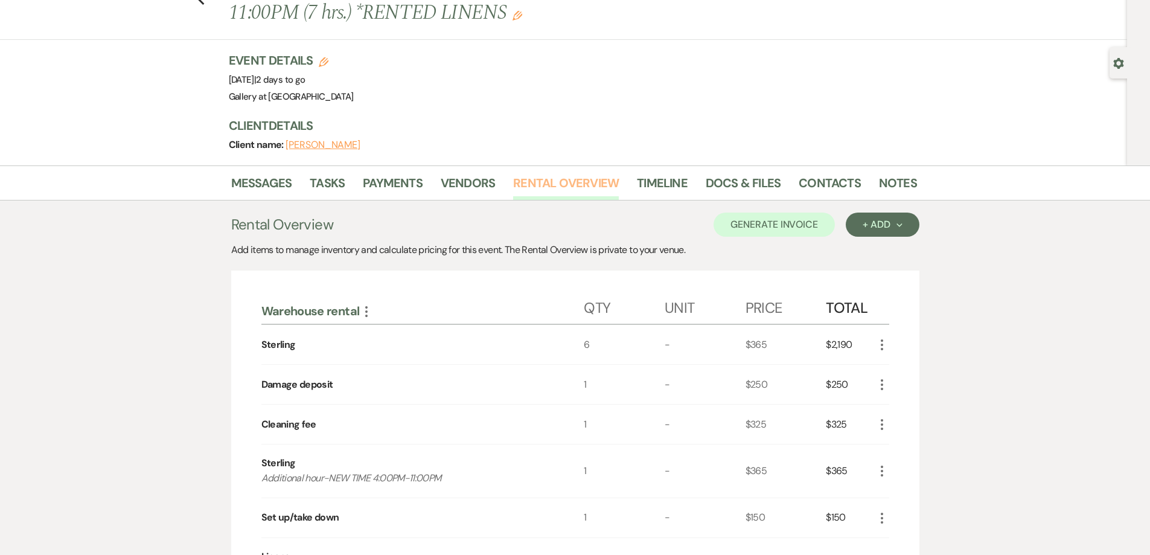
scroll to position [60, 0]
click at [750, 190] on link "Docs & Files" at bounding box center [743, 188] width 75 height 27
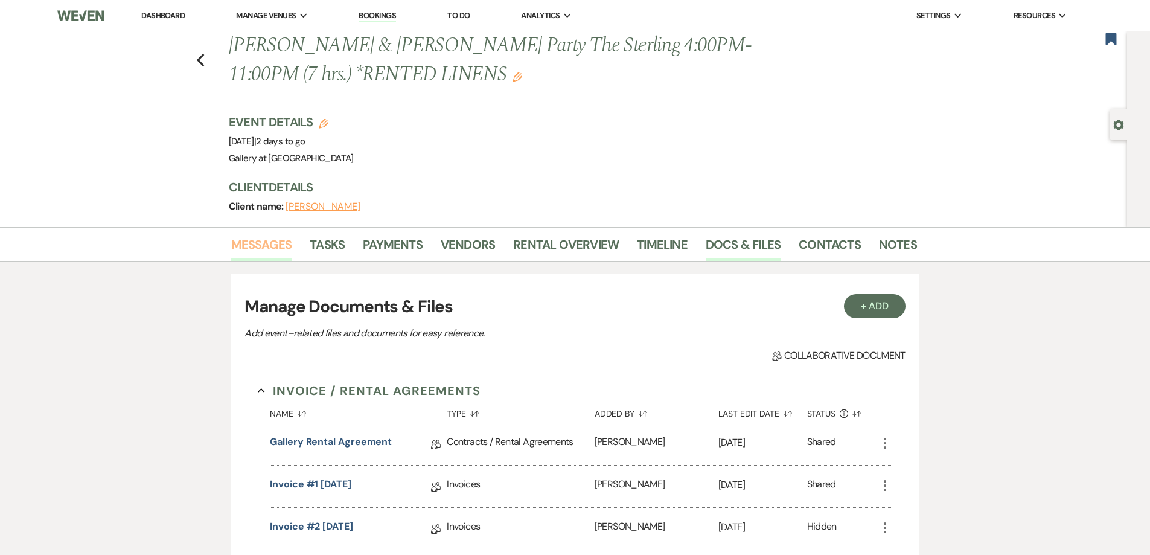
click at [245, 235] on link "Messages" at bounding box center [261, 248] width 61 height 27
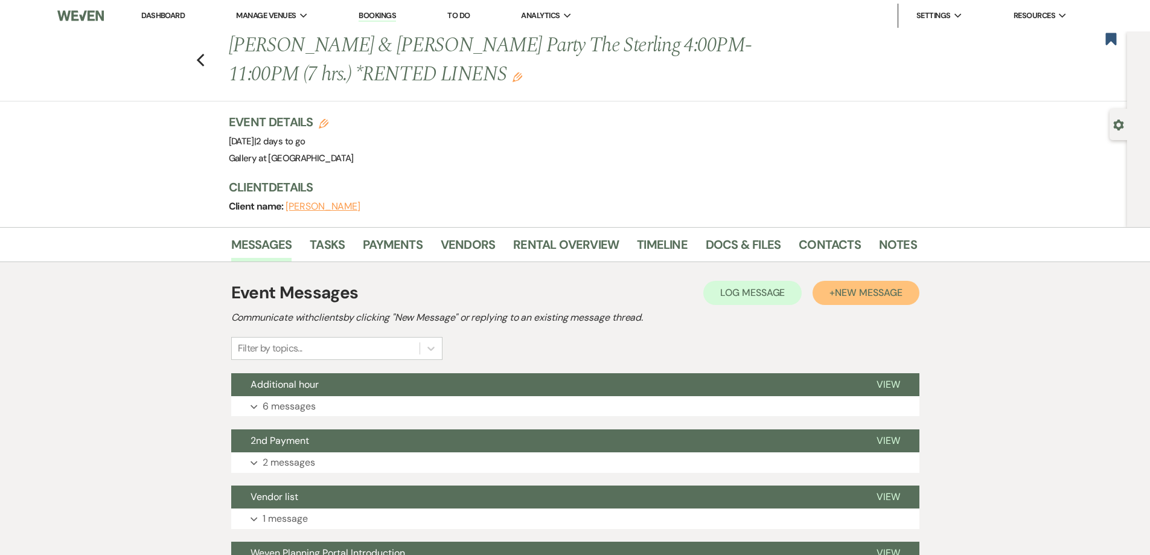
click at [830, 294] on button "+ New Message" at bounding box center [866, 293] width 106 height 24
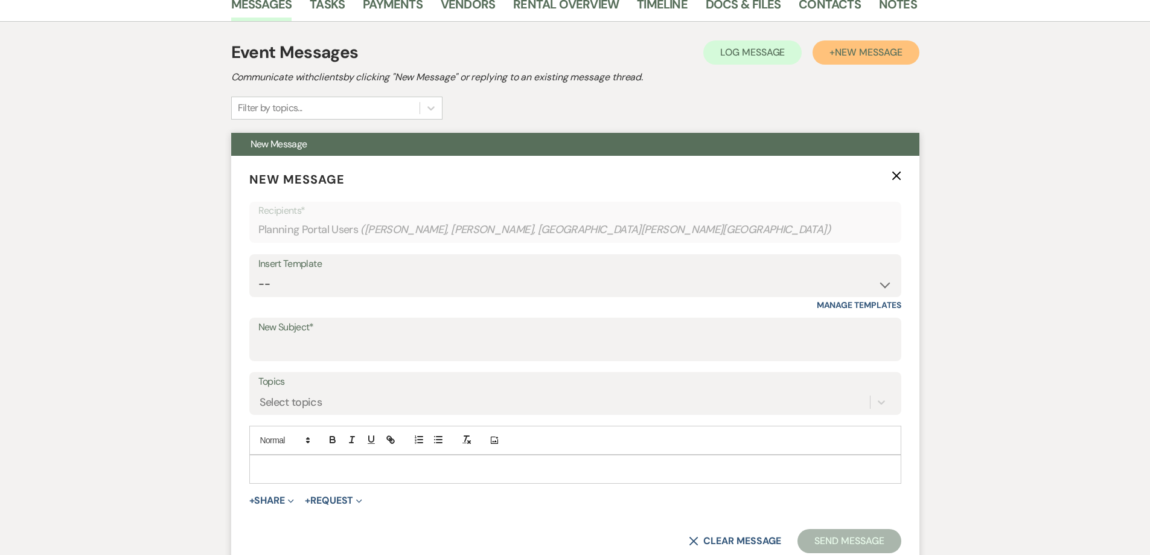
scroll to position [242, 0]
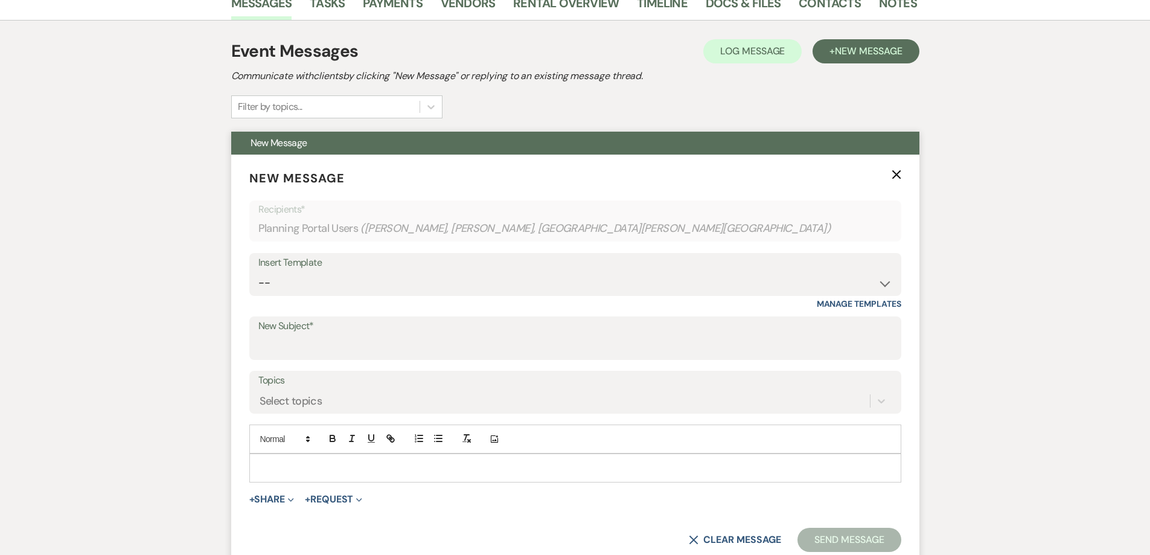
click at [431, 464] on p at bounding box center [575, 467] width 633 height 13
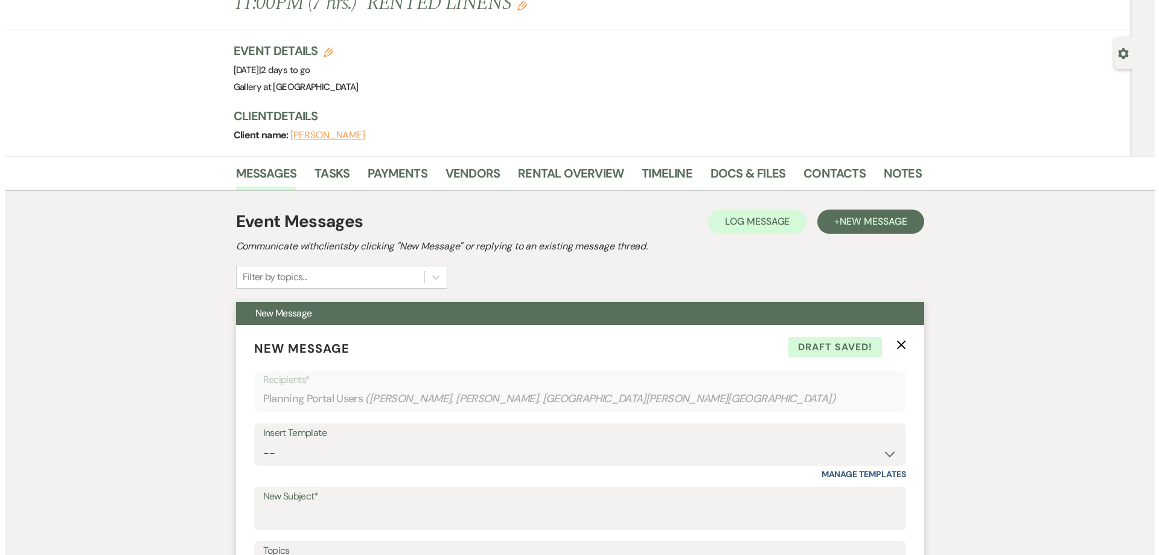
scroll to position [302, 0]
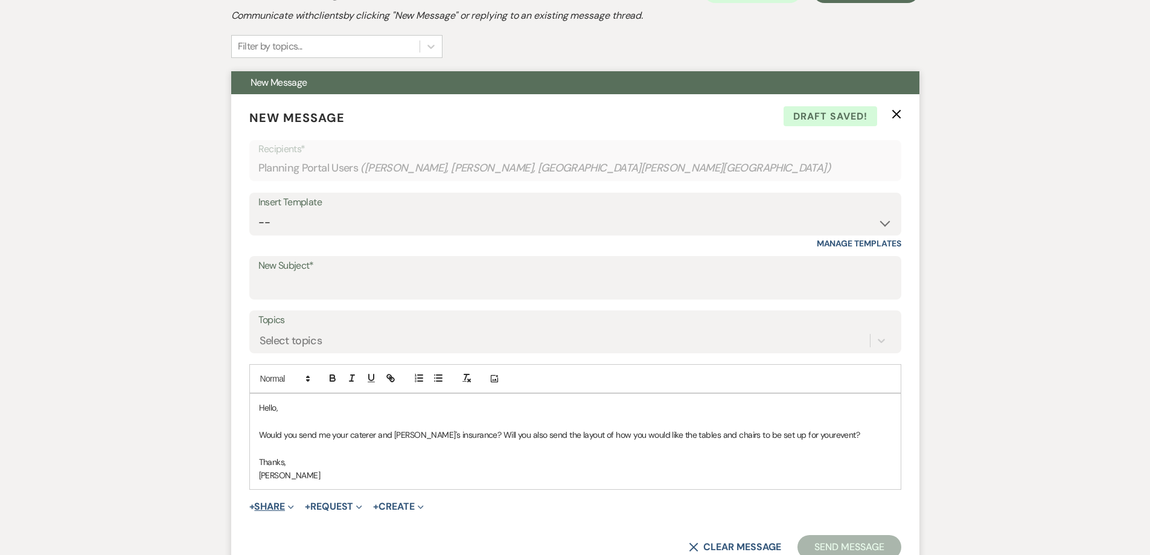
click at [280, 510] on button "+ Share Expand" at bounding box center [271, 507] width 45 height 10
click at [312, 527] on span "Doc Upload Documents" at bounding box center [298, 530] width 69 height 13
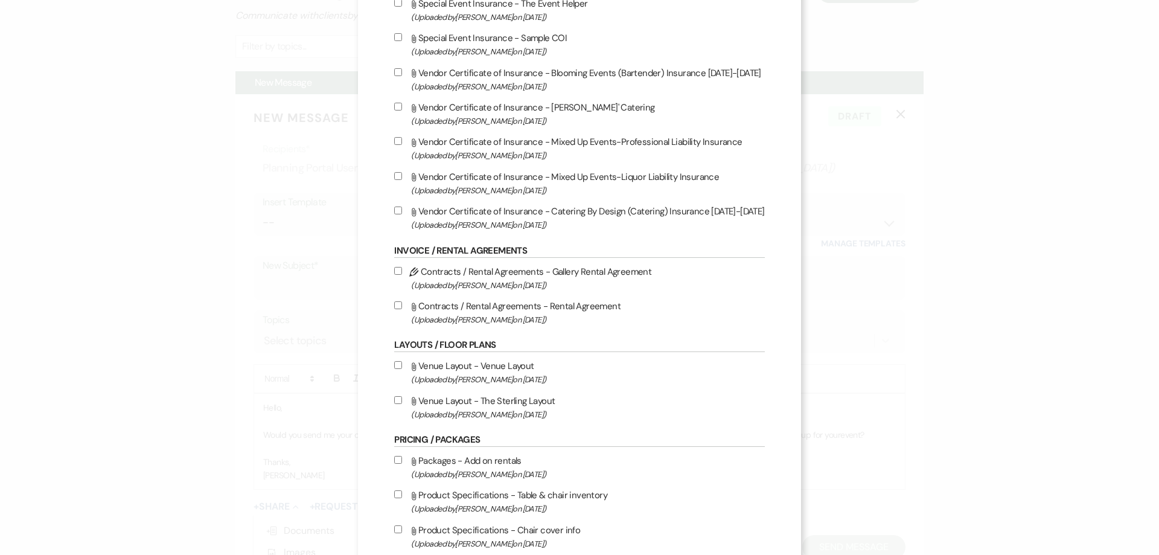
click at [394, 400] on input "Attach File Venue Layout - The Sterling Layout (Uploaded by Shelby on Jun 24th,…" at bounding box center [398, 400] width 8 height 8
checkbox input "true"
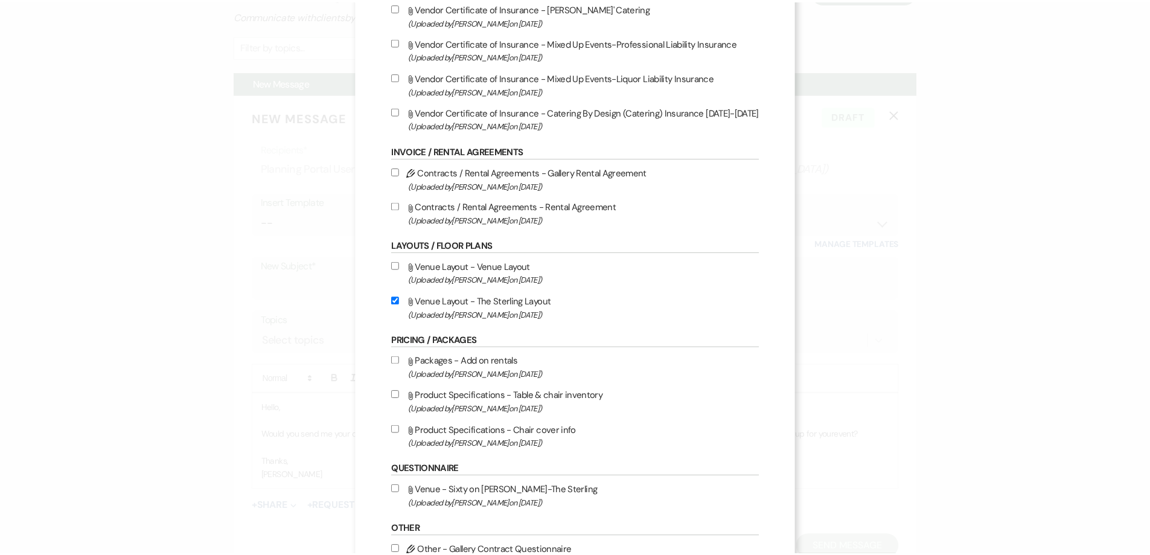
scroll to position [542, 0]
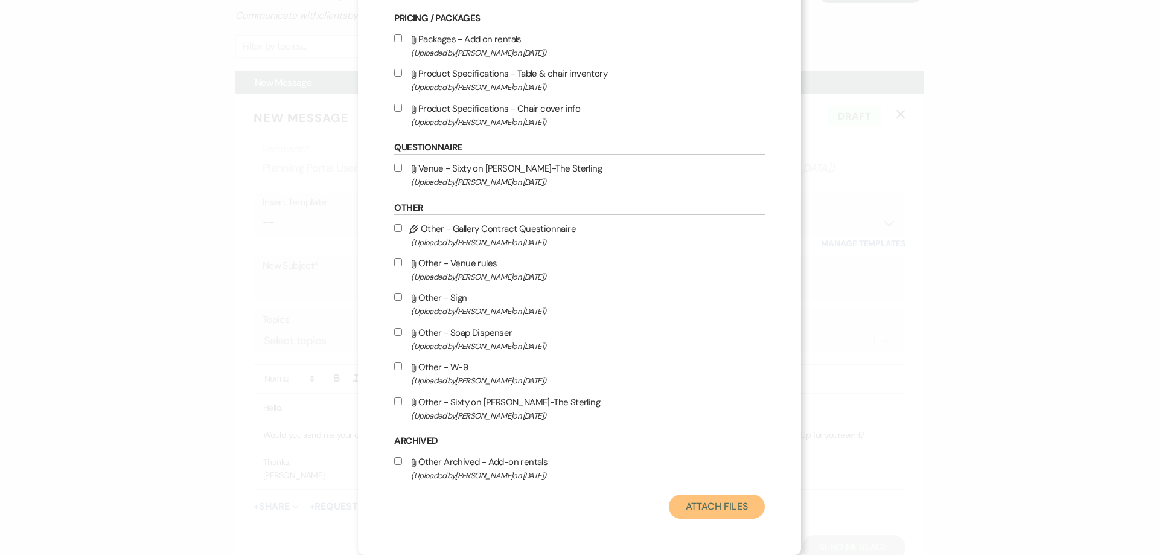
click at [695, 513] on button "Attach Files" at bounding box center [717, 507] width 96 height 24
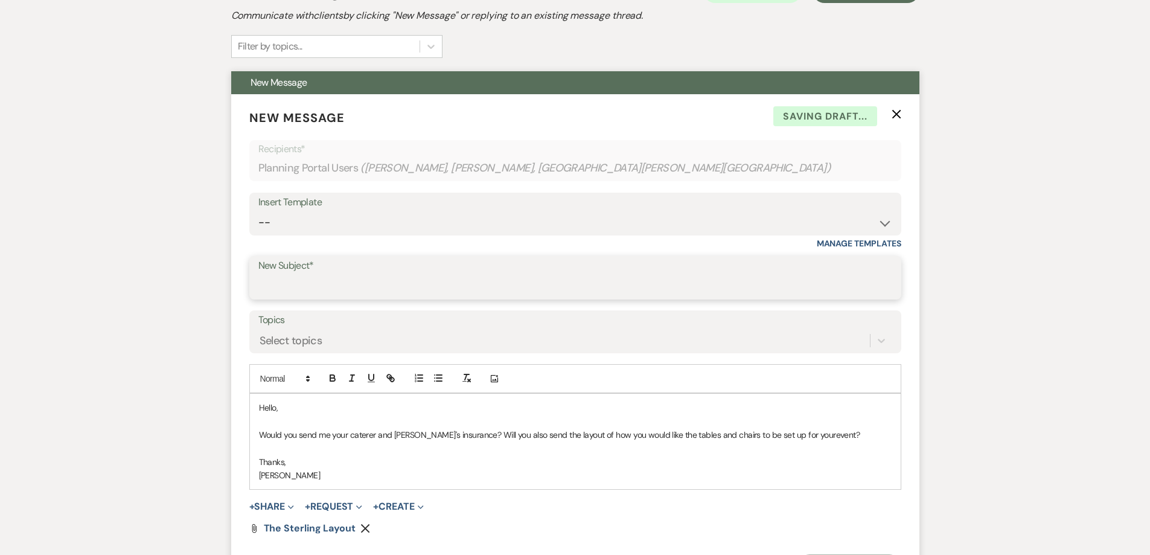
click at [311, 288] on input "New Subject*" at bounding box center [575, 287] width 634 height 24
type input "Layout and insurance"
click at [805, 432] on p "Would you send me your caterer and bartender's insurance? Will you also send th…" at bounding box center [575, 434] width 633 height 13
click at [810, 437] on p "Would you send me your caterer and bartender's insurance? Will you also send th…" at bounding box center [575, 434] width 633 height 13
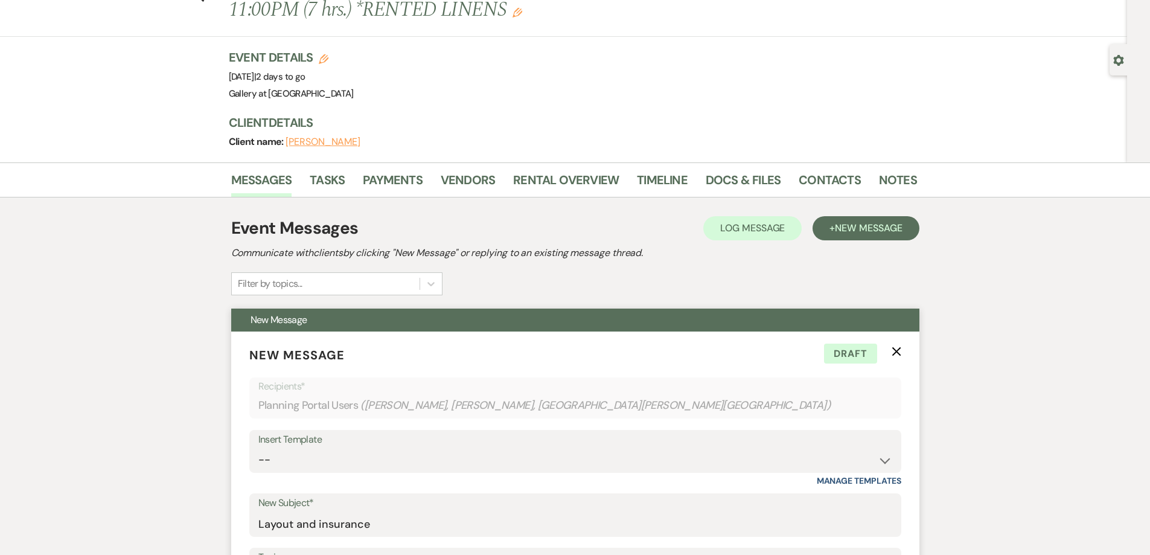
scroll to position [60, 0]
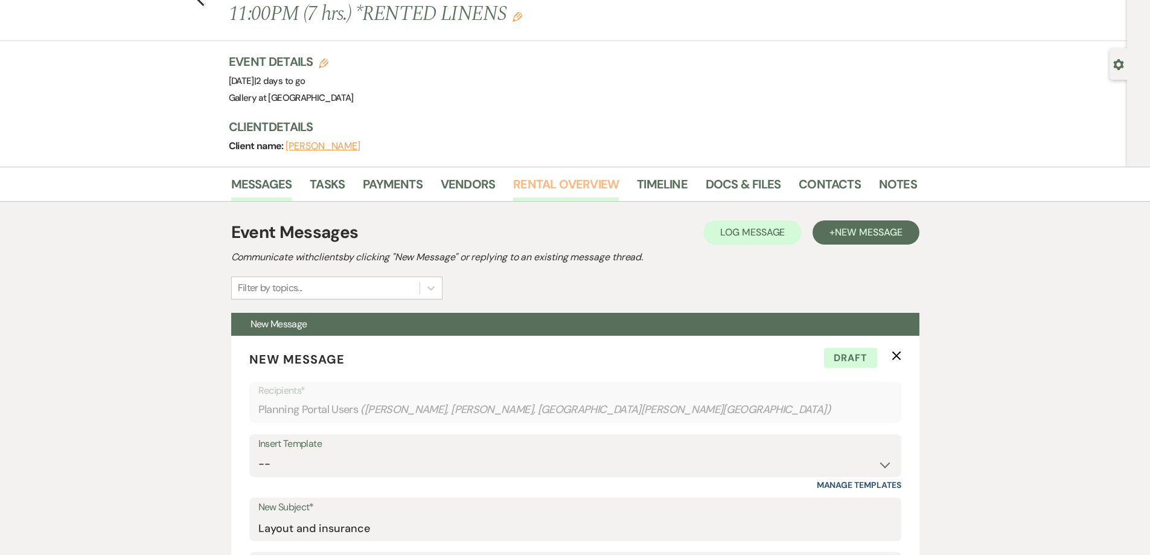
click at [557, 190] on link "Rental Overview" at bounding box center [566, 188] width 106 height 27
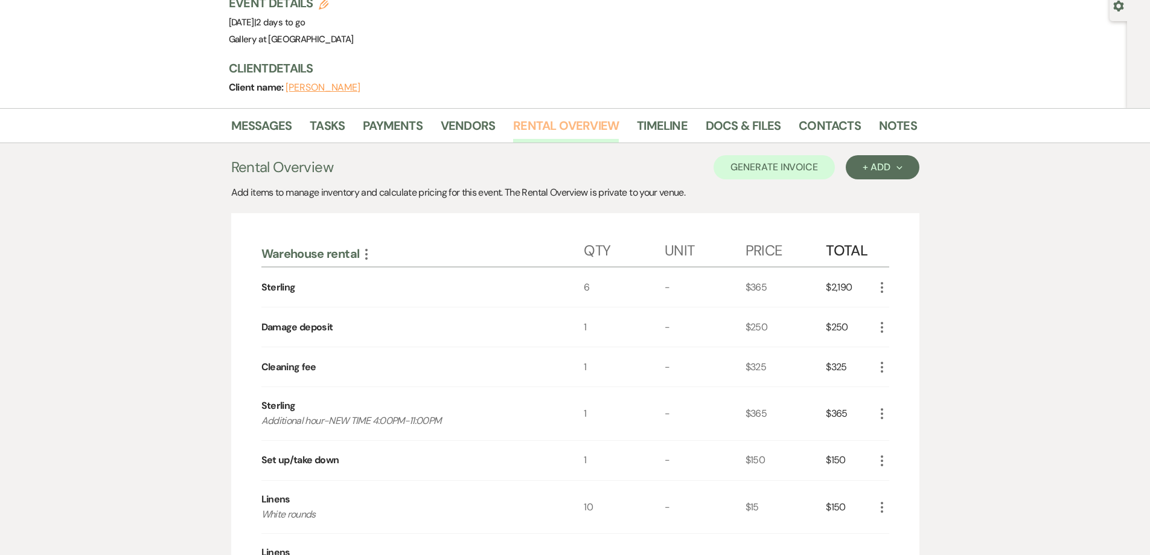
scroll to position [121, 0]
click at [260, 126] on link "Messages" at bounding box center [261, 127] width 61 height 27
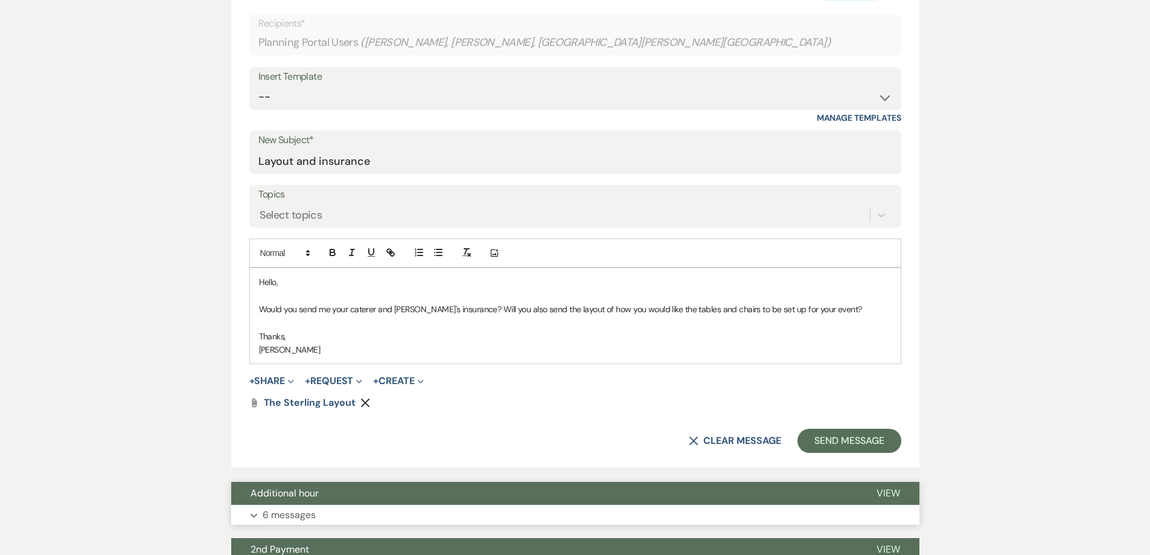
scroll to position [543, 0]
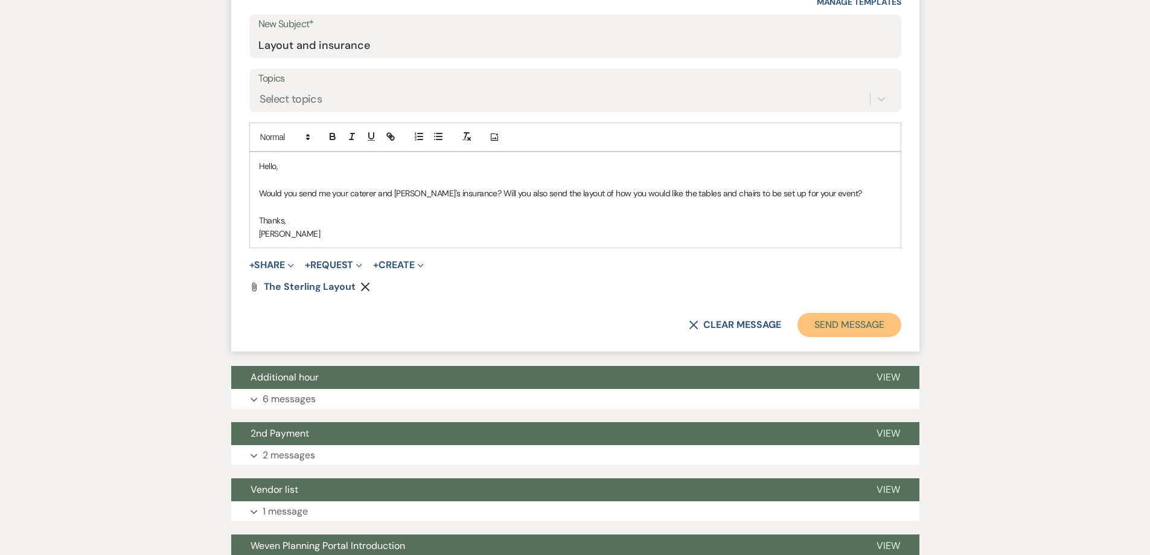
click at [871, 325] on button "Send Message" at bounding box center [849, 325] width 103 height 24
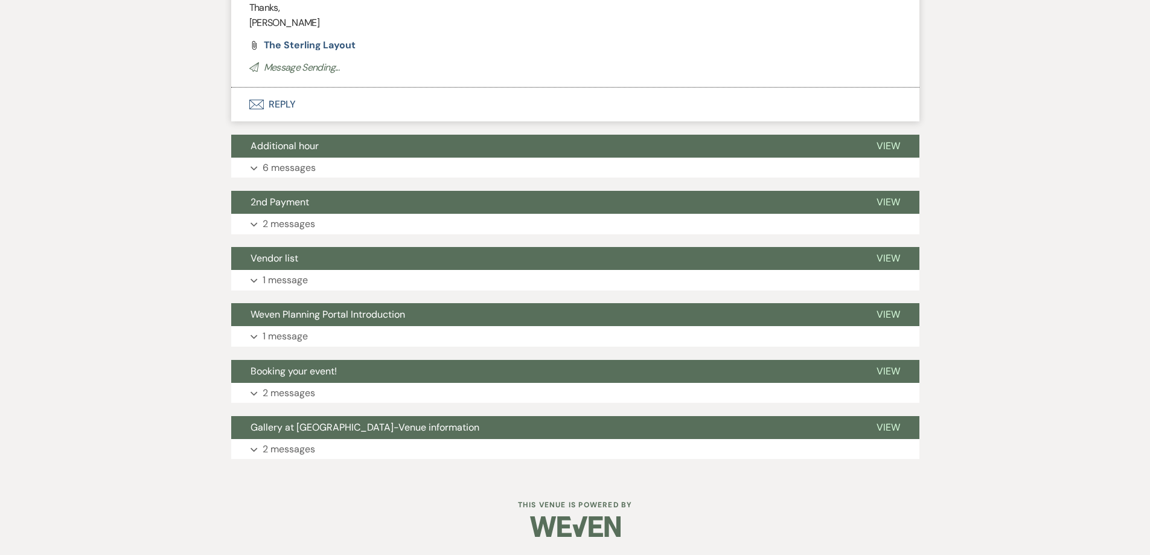
scroll to position [94, 0]
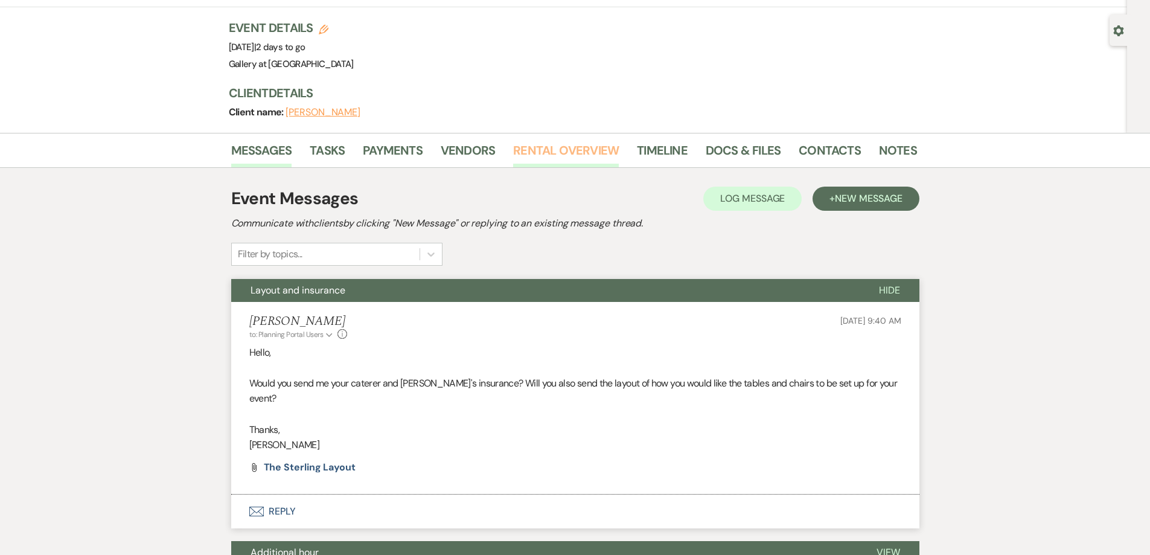
click at [522, 152] on link "Rental Overview" at bounding box center [566, 154] width 106 height 27
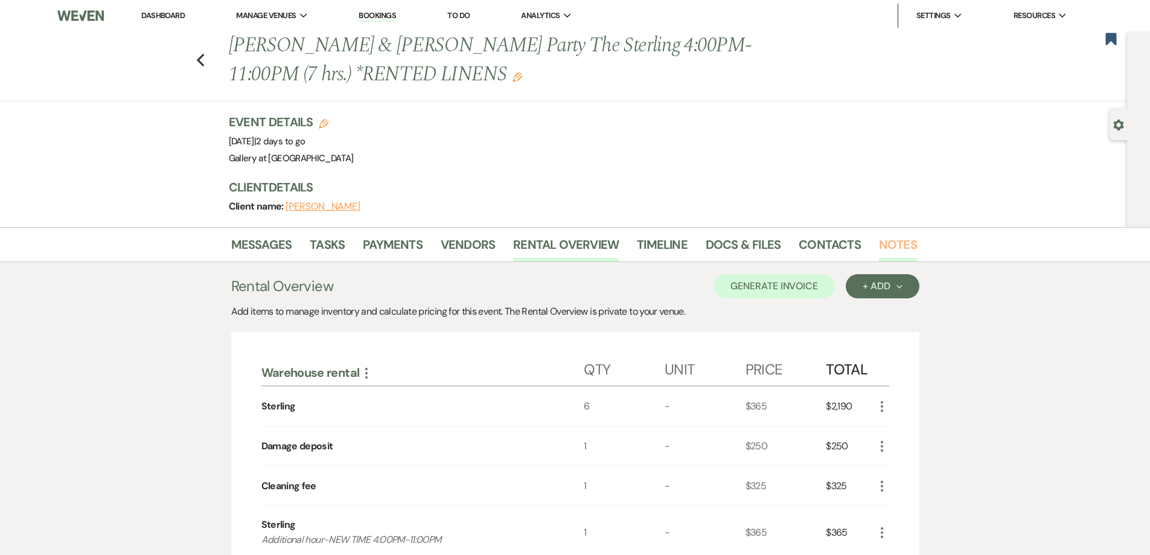
click at [879, 243] on link "Notes" at bounding box center [898, 248] width 38 height 27
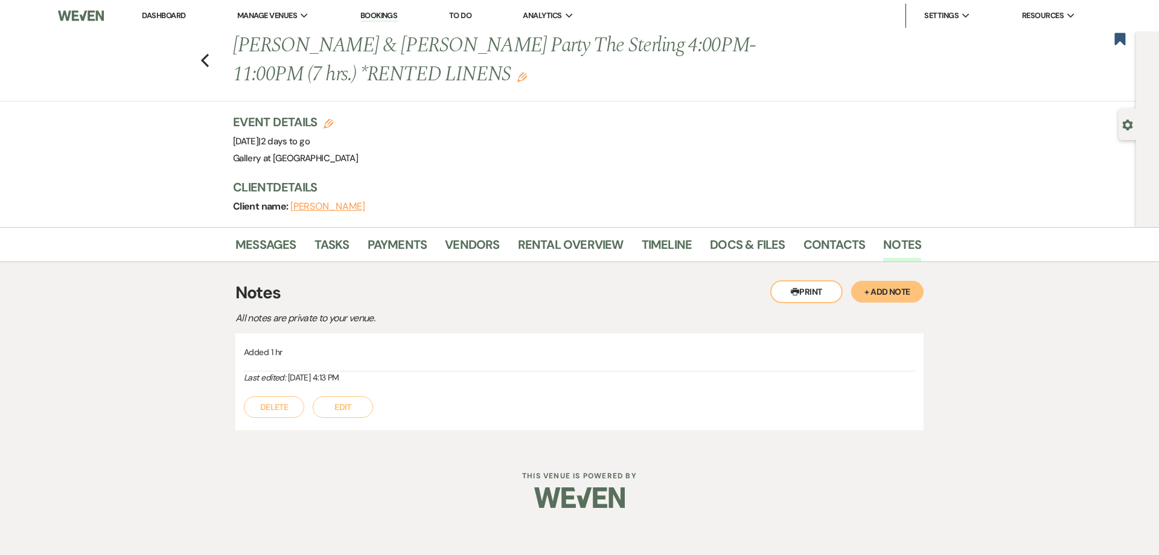
click at [215, 66] on div "Previous William Kirkland & Sydney Kirkland's Party The Sterling 4:00PM-11:00PM…" at bounding box center [565, 66] width 1142 height 70
click at [209, 58] on div "Previous William Kirkland & Sydney Kirkland's Party The Sterling 4:00PM-11:00PM…" at bounding box center [565, 66] width 1142 height 70
click at [208, 57] on icon "Previous" at bounding box center [204, 60] width 9 height 14
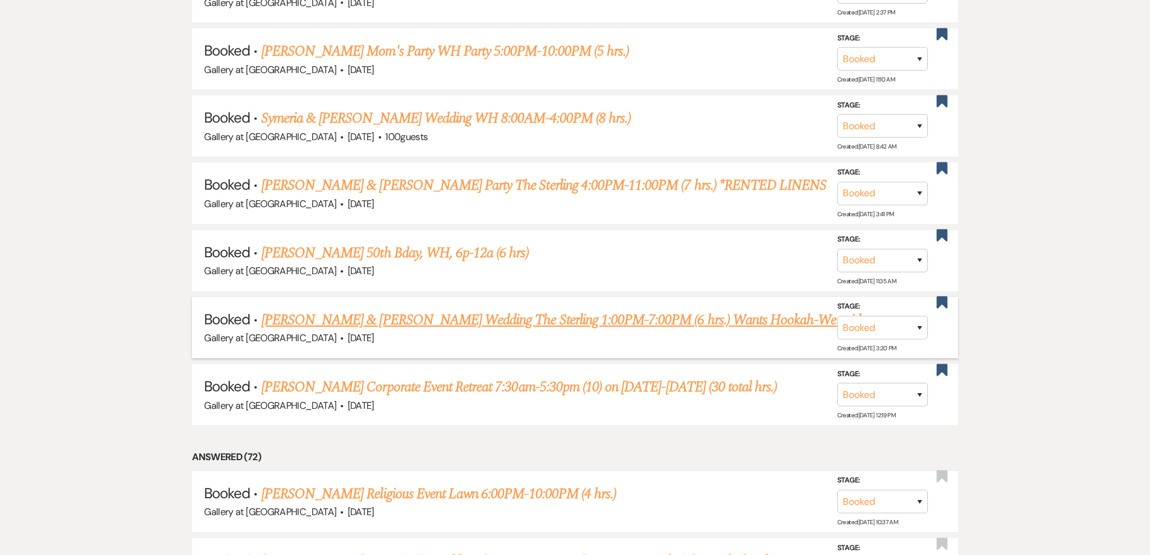
scroll to position [1415, 0]
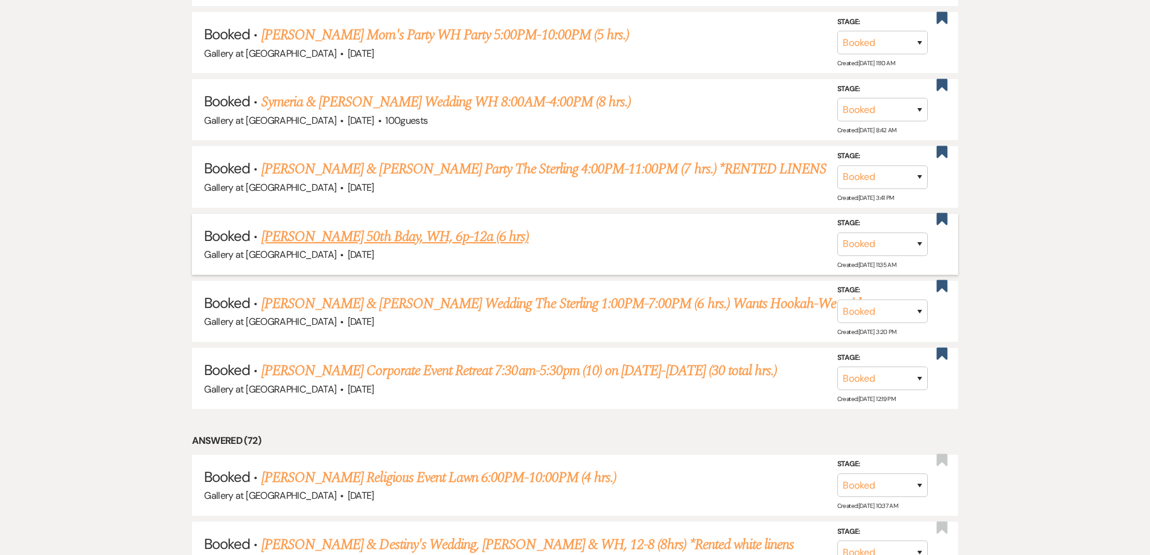
click at [339, 235] on link "Nicol Bradley's 50th Bday, WH, 6p-12a (6 hrs)" at bounding box center [395, 237] width 268 height 22
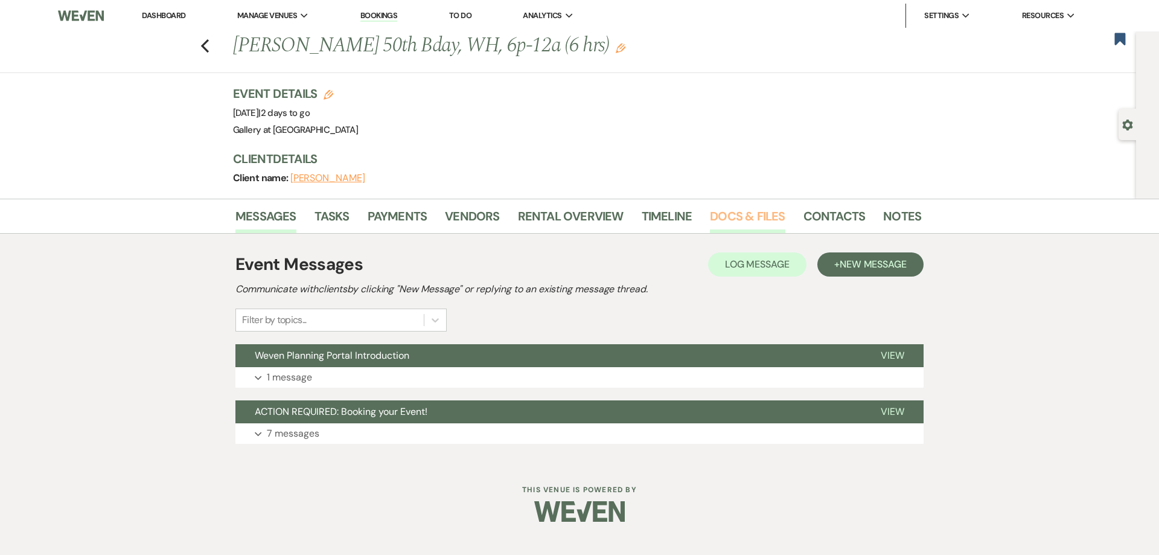
click at [737, 217] on link "Docs & Files" at bounding box center [747, 220] width 75 height 27
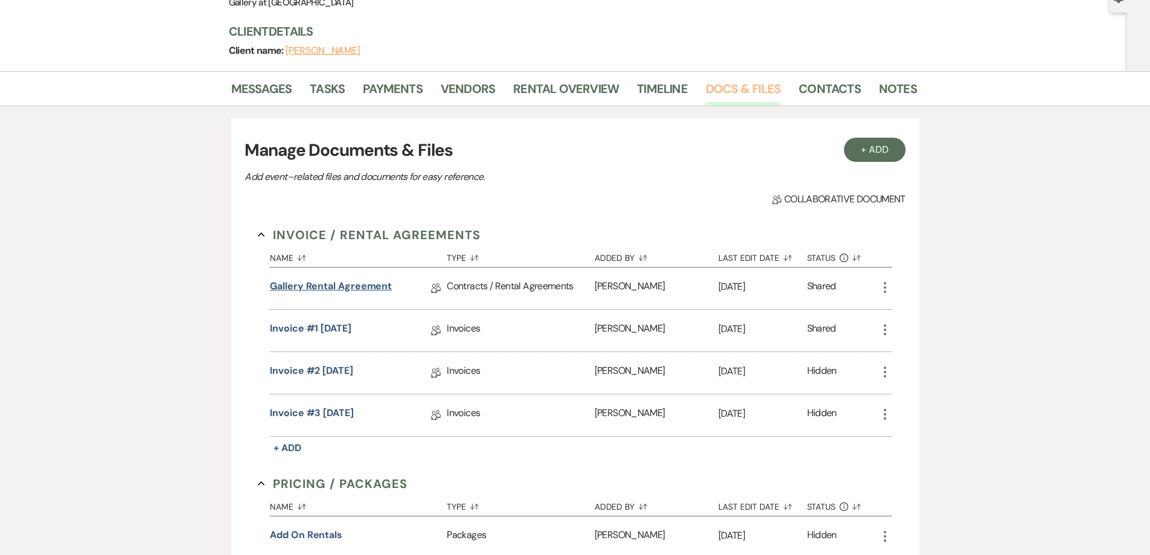
scroll to position [121, 0]
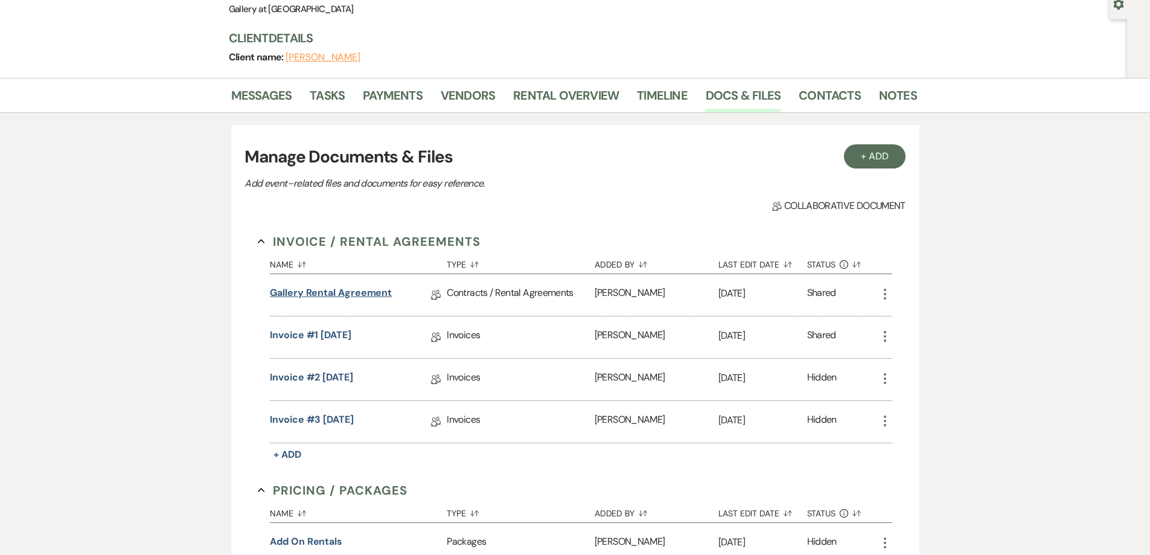
click at [376, 290] on link "Gallery Rental Agreement" at bounding box center [331, 295] width 122 height 19
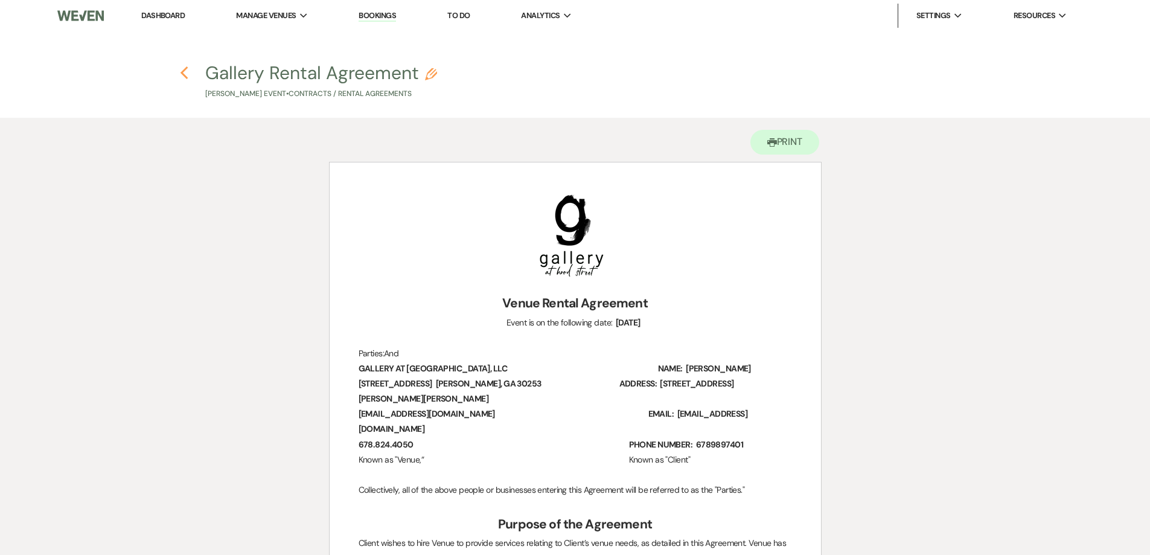
click at [182, 75] on icon "Previous" at bounding box center [184, 73] width 9 height 14
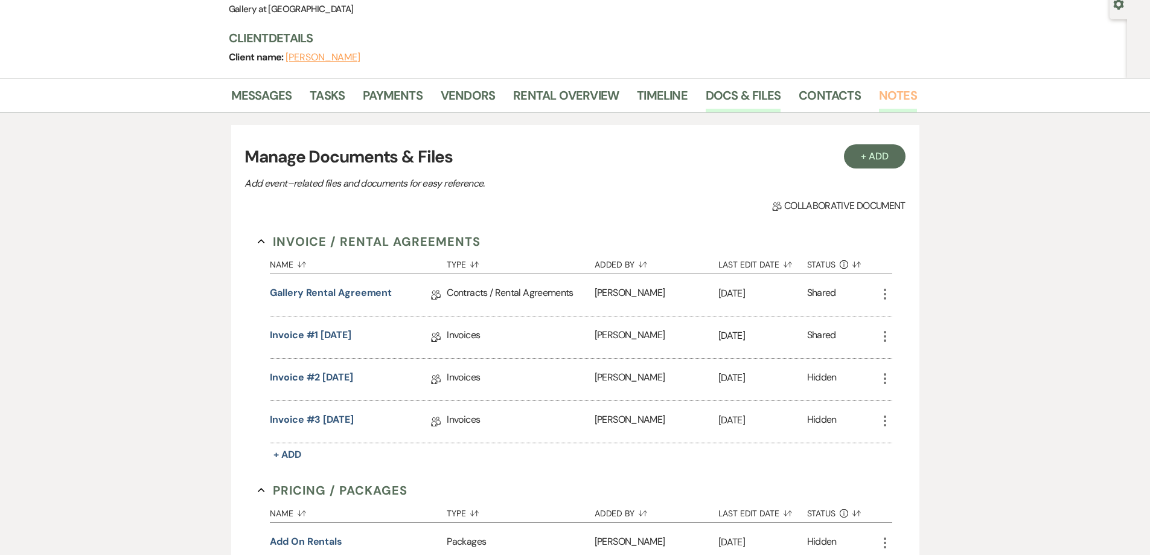
click at [897, 92] on link "Notes" at bounding box center [898, 99] width 38 height 27
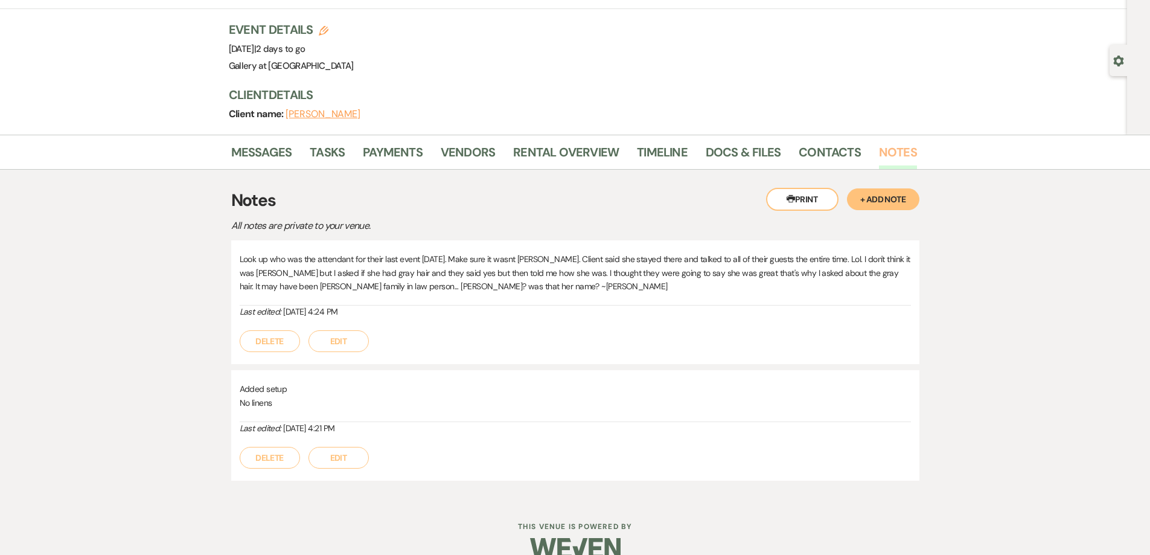
scroll to position [86, 0]
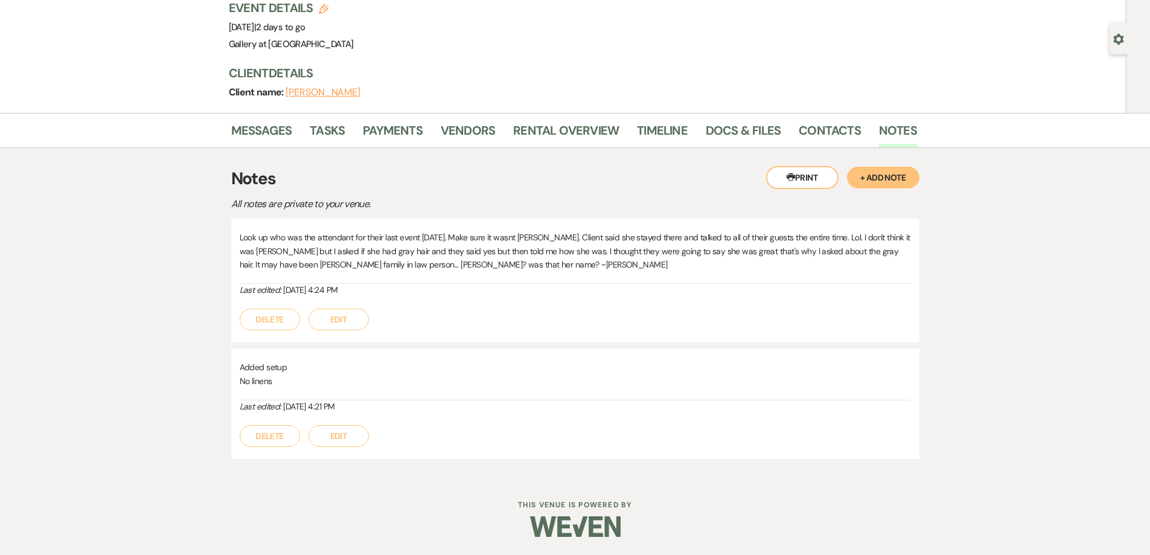
drag, startPoint x: 525, startPoint y: 115, endPoint x: 531, endPoint y: 118, distance: 7.6
click at [525, 115] on div "Messages Tasks Payments Vendors Rental Overview Timeline Docs & Files Contacts …" at bounding box center [575, 130] width 1150 height 35
click at [551, 135] on link "Rental Overview" at bounding box center [566, 134] width 106 height 27
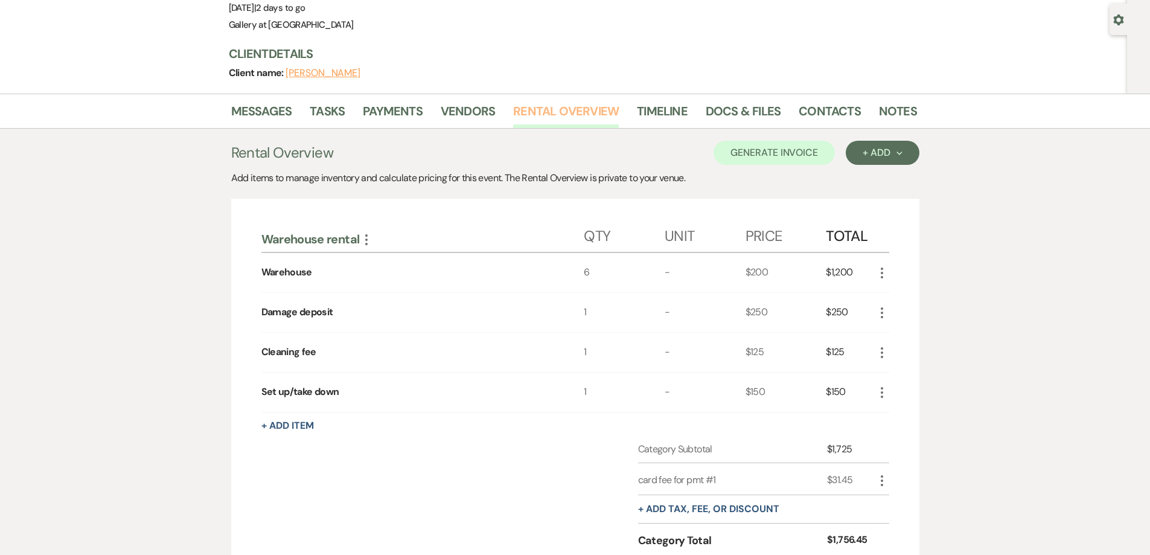
scroll to position [121, 0]
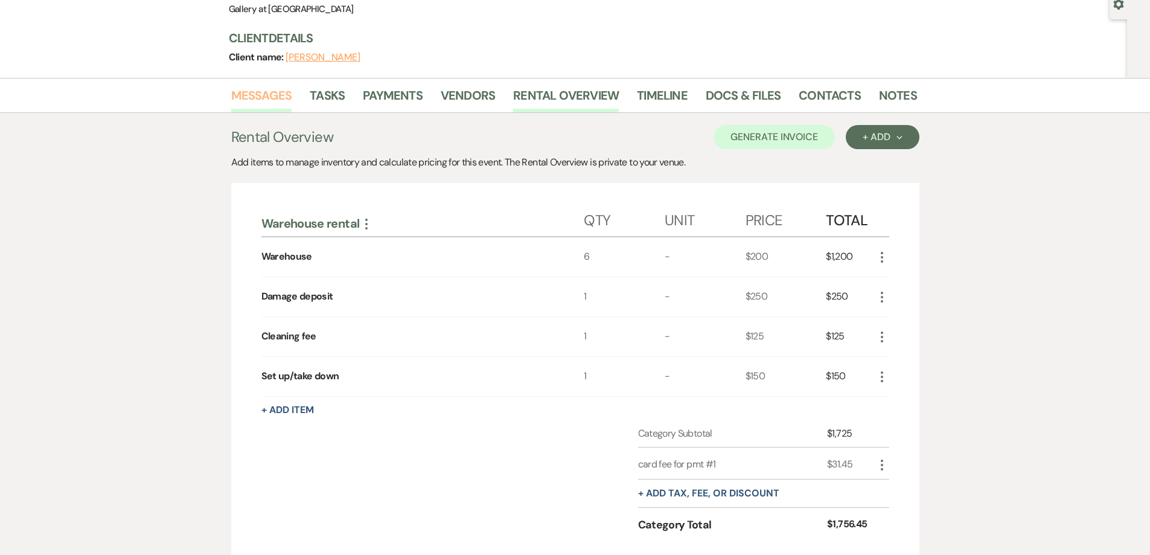
click at [272, 89] on link "Messages" at bounding box center [261, 99] width 61 height 27
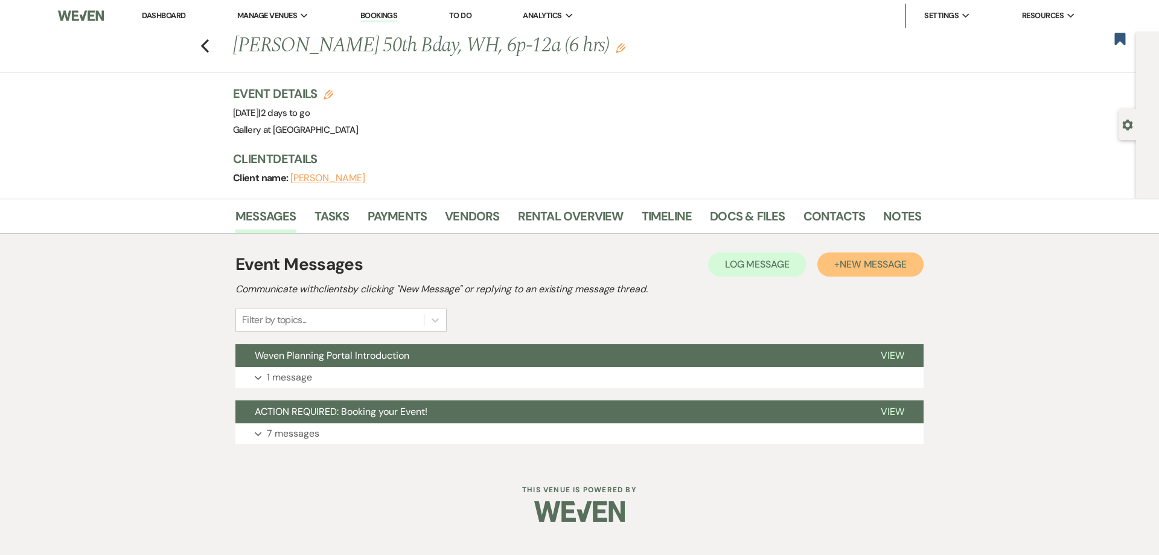
click at [863, 268] on span "New Message" at bounding box center [873, 264] width 67 height 13
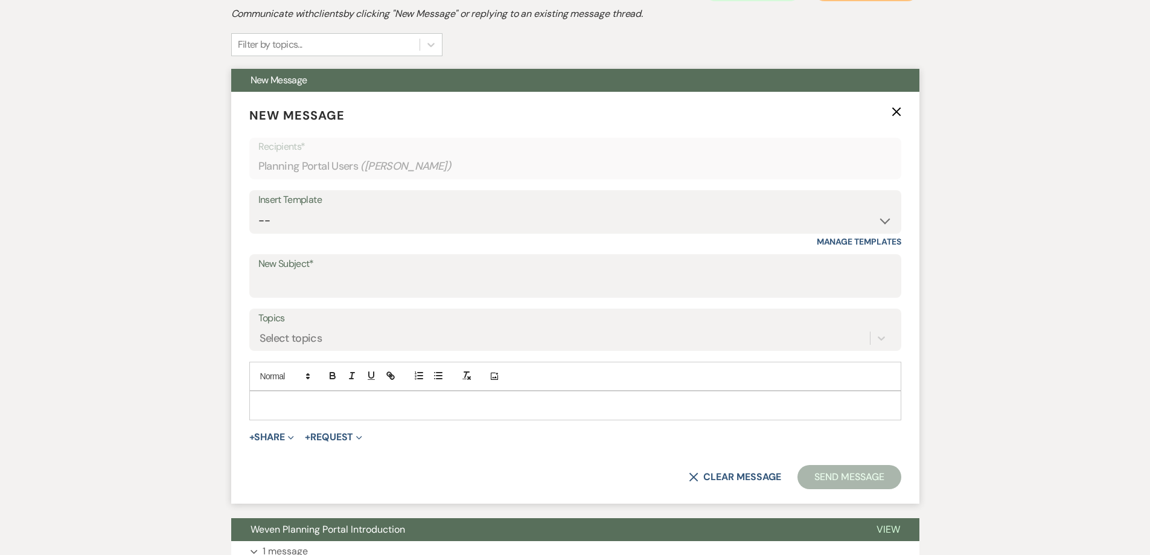
scroll to position [302, 0]
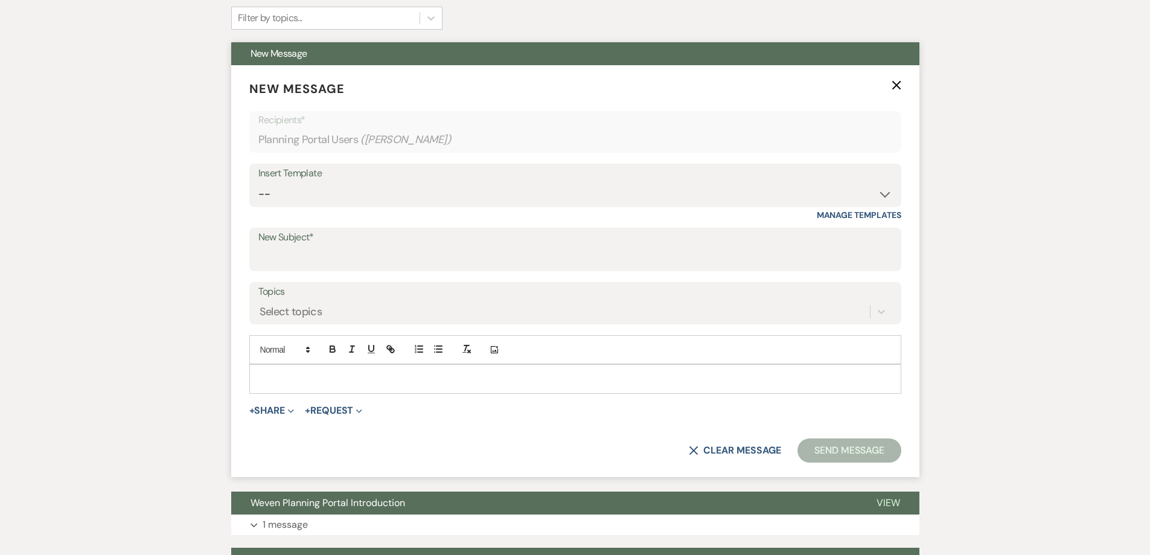
click at [386, 376] on p at bounding box center [575, 378] width 633 height 13
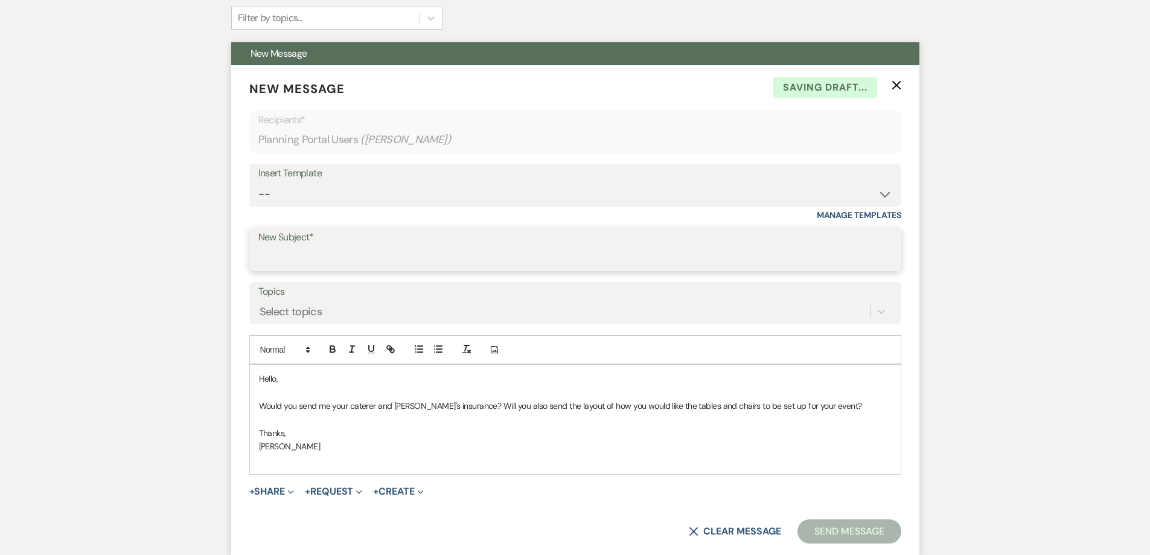
click at [414, 258] on input "New Subject*" at bounding box center [575, 258] width 634 height 24
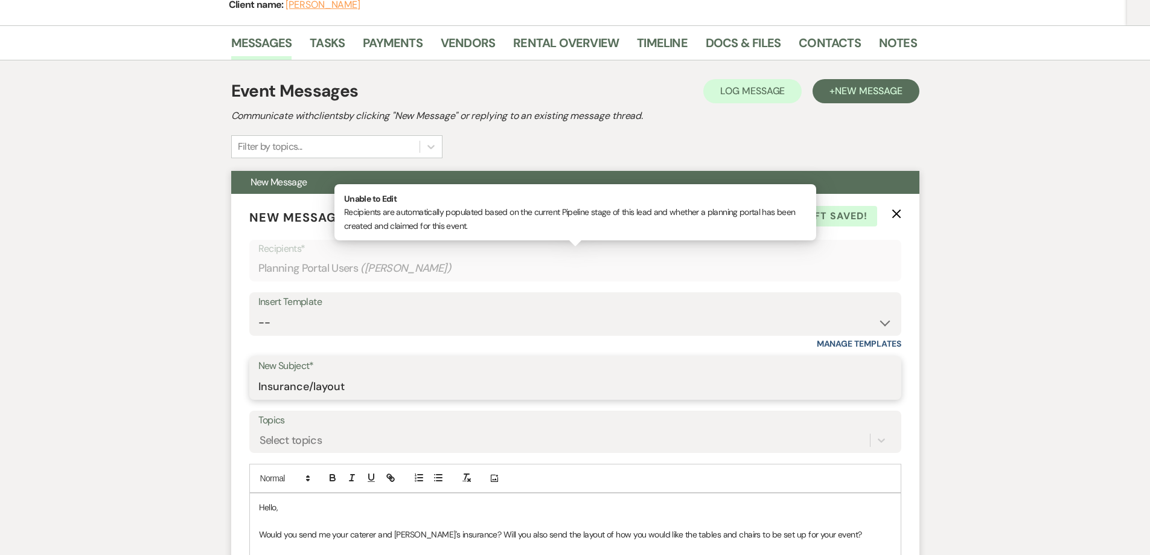
scroll to position [0, 0]
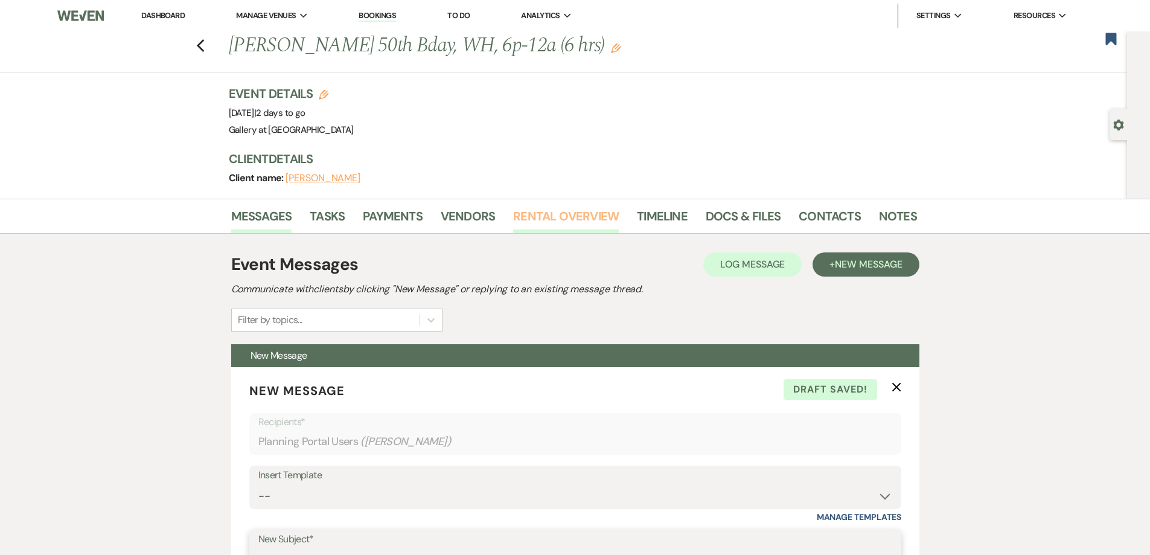
type input "Insurance/layout"
click at [561, 214] on link "Rental Overview" at bounding box center [566, 220] width 106 height 27
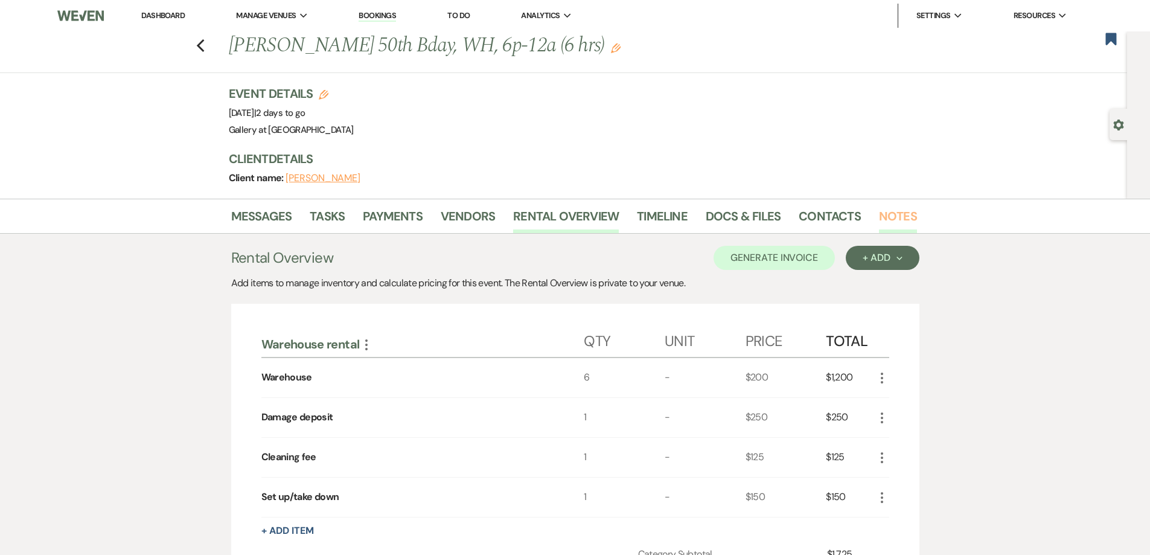
click at [895, 216] on link "Notes" at bounding box center [898, 220] width 38 height 27
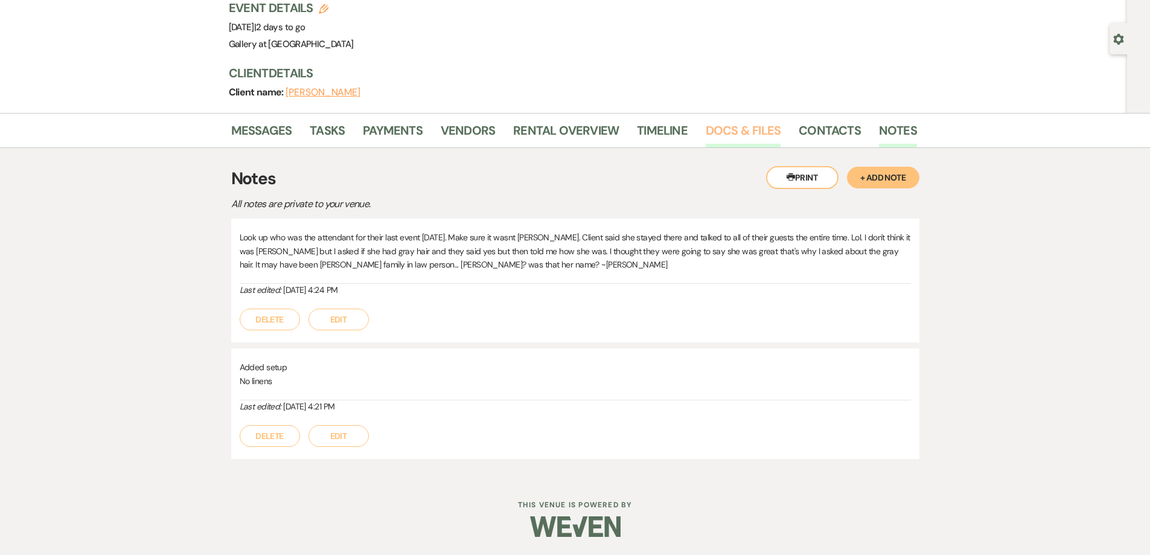
click at [714, 136] on link "Docs & Files" at bounding box center [743, 134] width 75 height 27
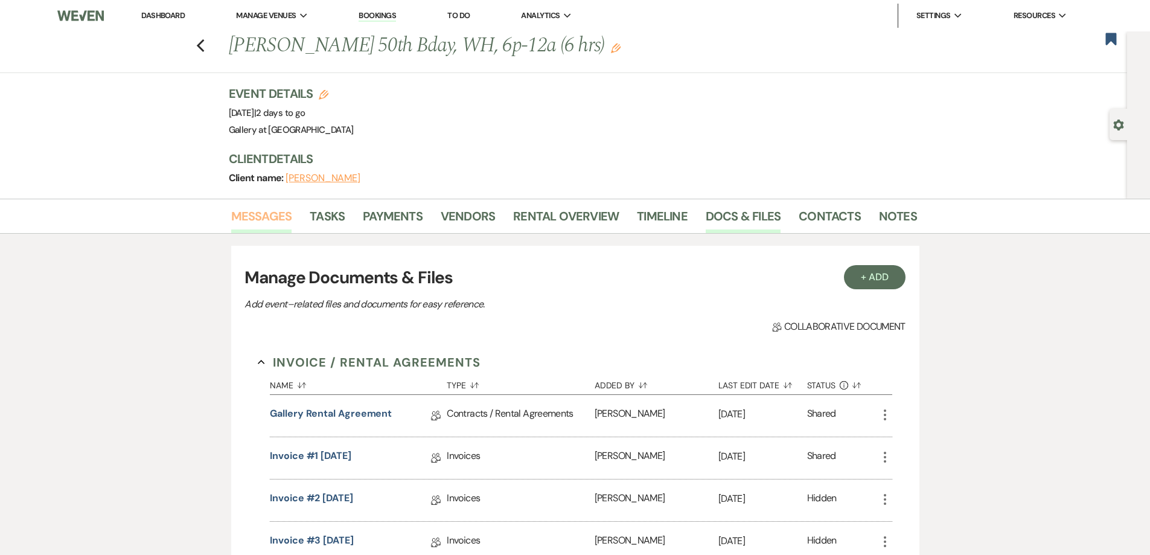
click at [268, 217] on link "Messages" at bounding box center [261, 220] width 61 height 27
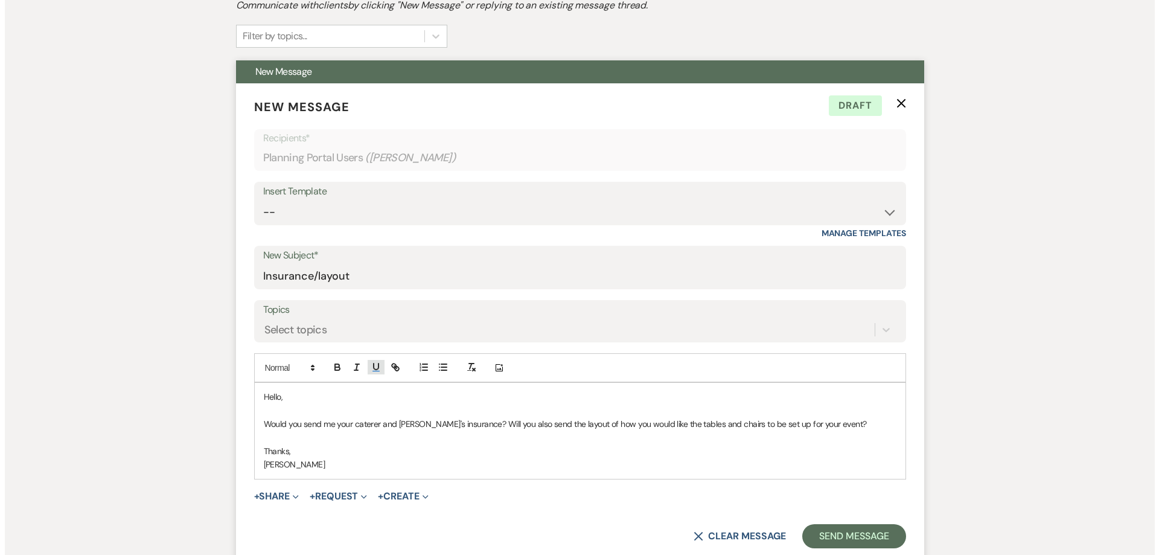
scroll to position [302, 0]
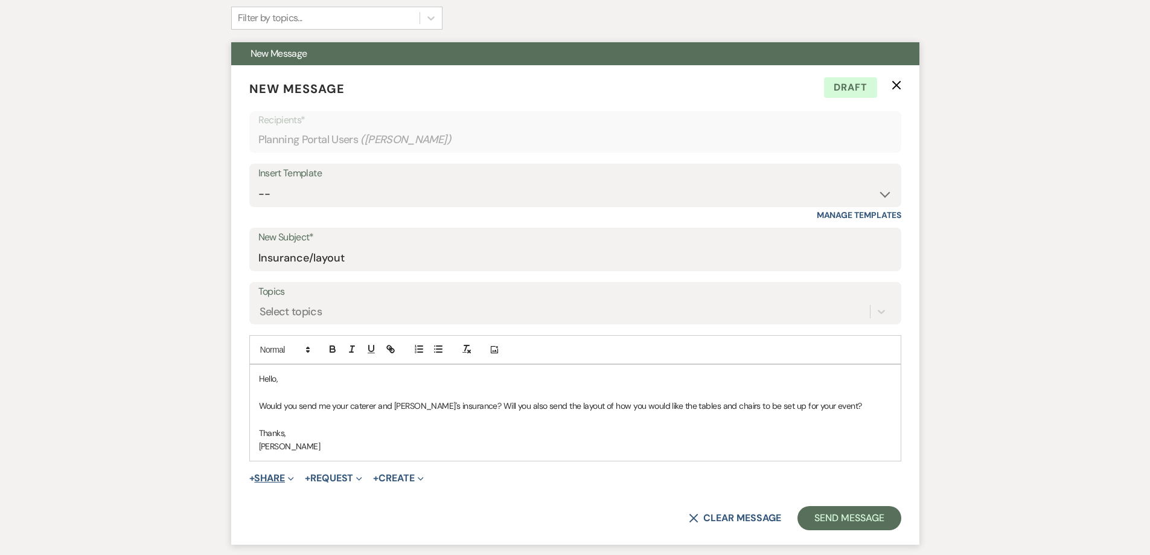
click at [277, 483] on button "+ Share Expand" at bounding box center [271, 478] width 45 height 10
click at [339, 497] on button "Doc Upload Documents" at bounding box center [333, 503] width 169 height 22
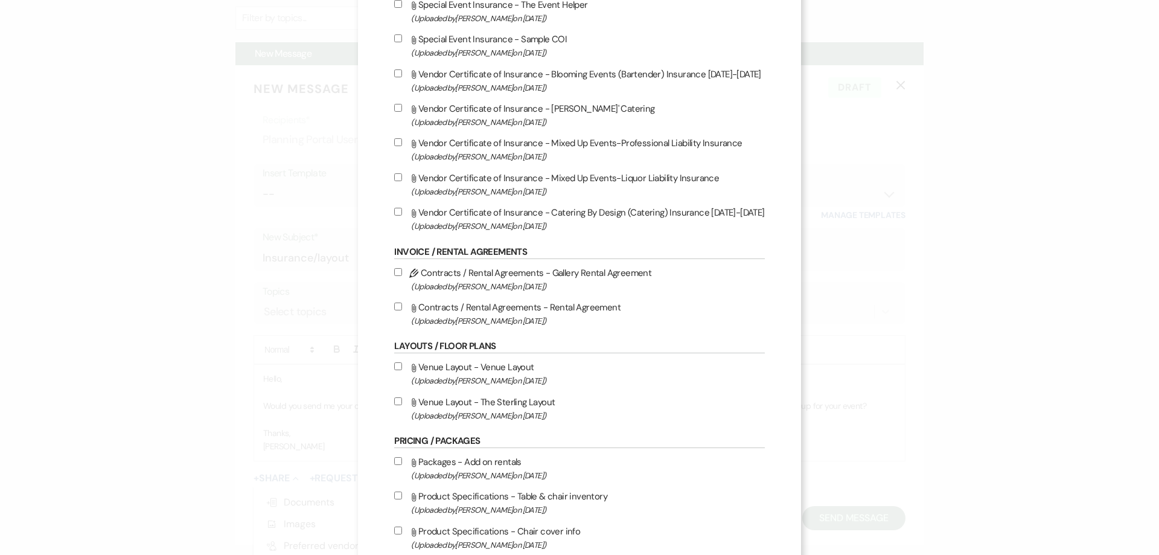
scroll to position [121, 0]
click at [394, 362] on input "Attach File Venue Layout - Venue Layout (Uploaded by Julie Kelley on Oct 16th, …" at bounding box center [398, 365] width 8 height 8
checkbox input "true"
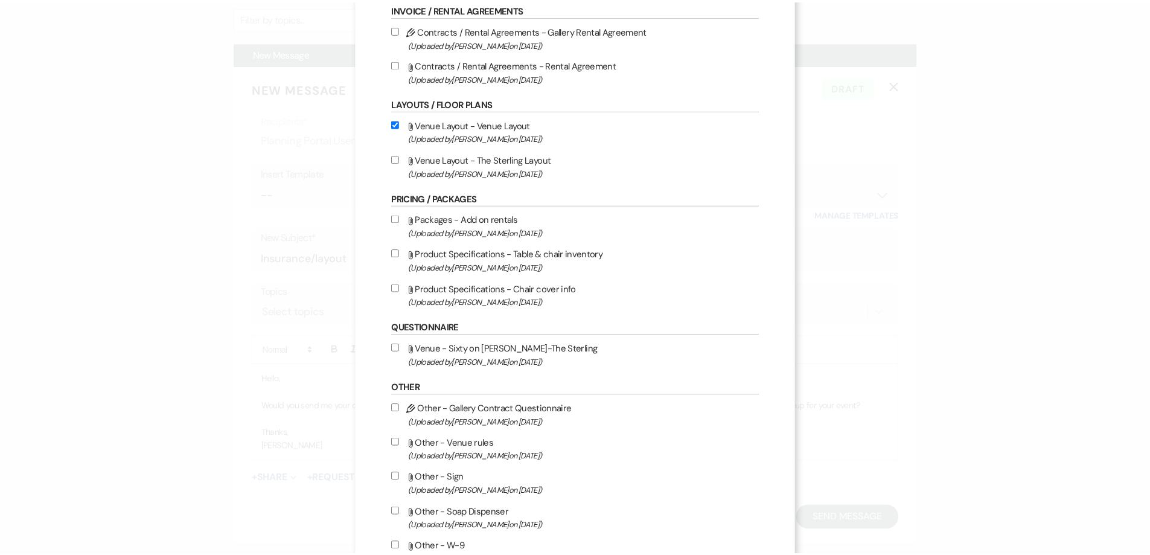
scroll to position [542, 0]
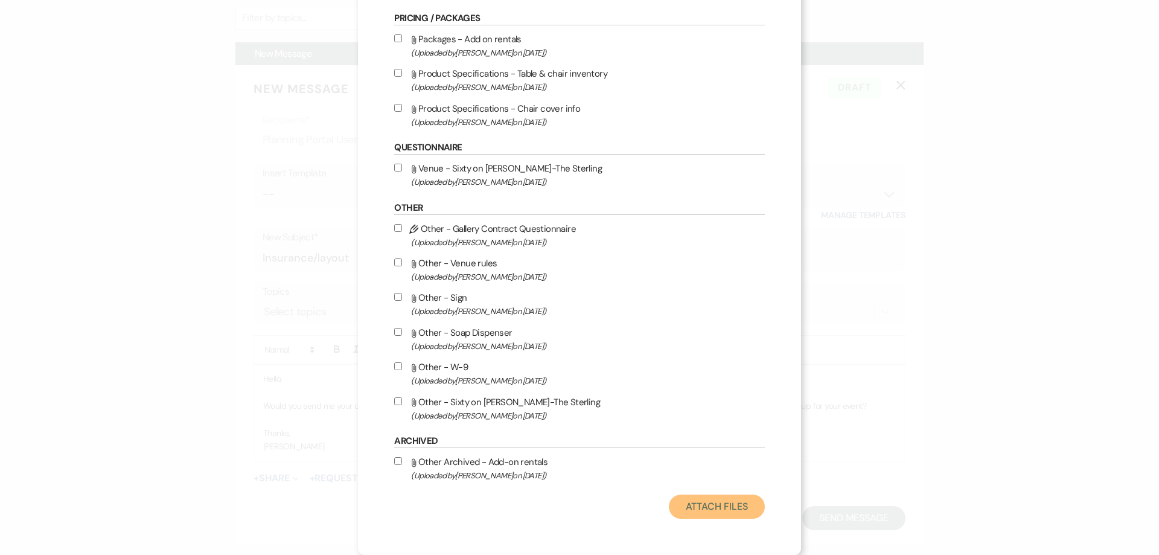
click at [728, 505] on button "Attach Files" at bounding box center [717, 507] width 96 height 24
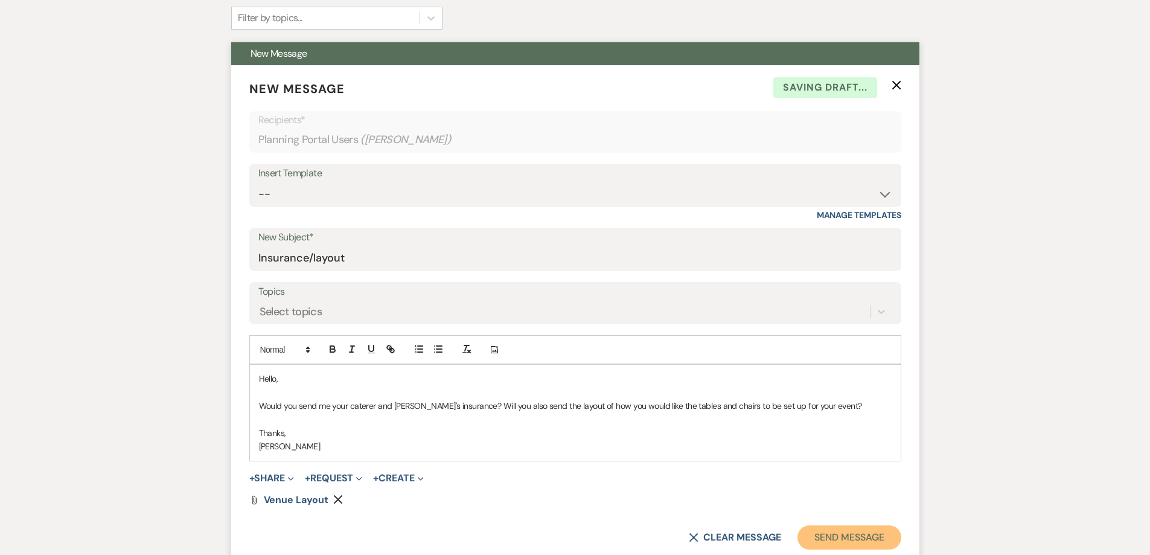
click at [824, 532] on button "Send Message" at bounding box center [849, 537] width 103 height 24
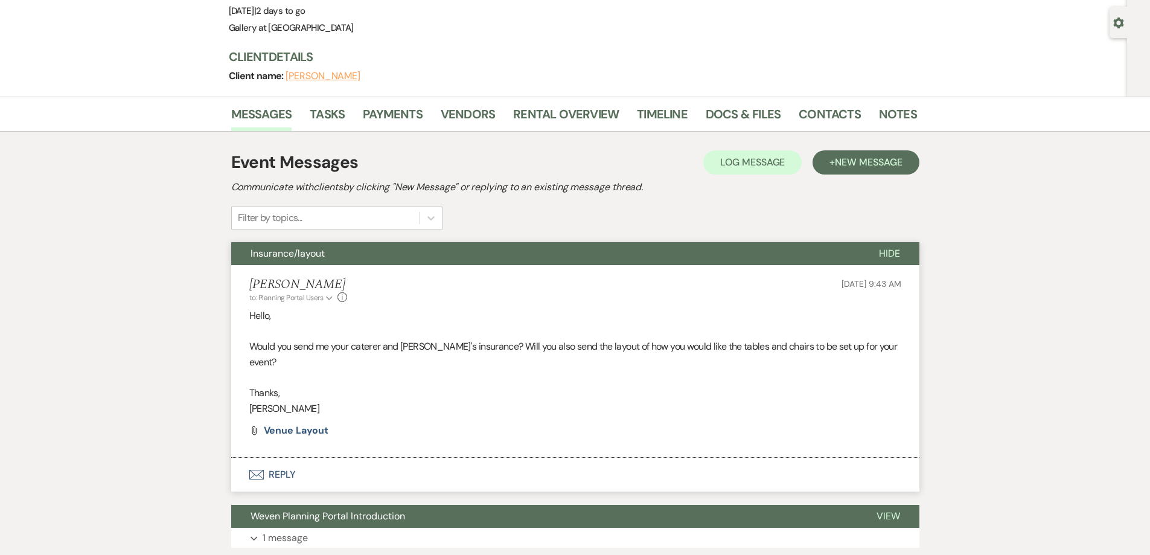
scroll to position [0, 0]
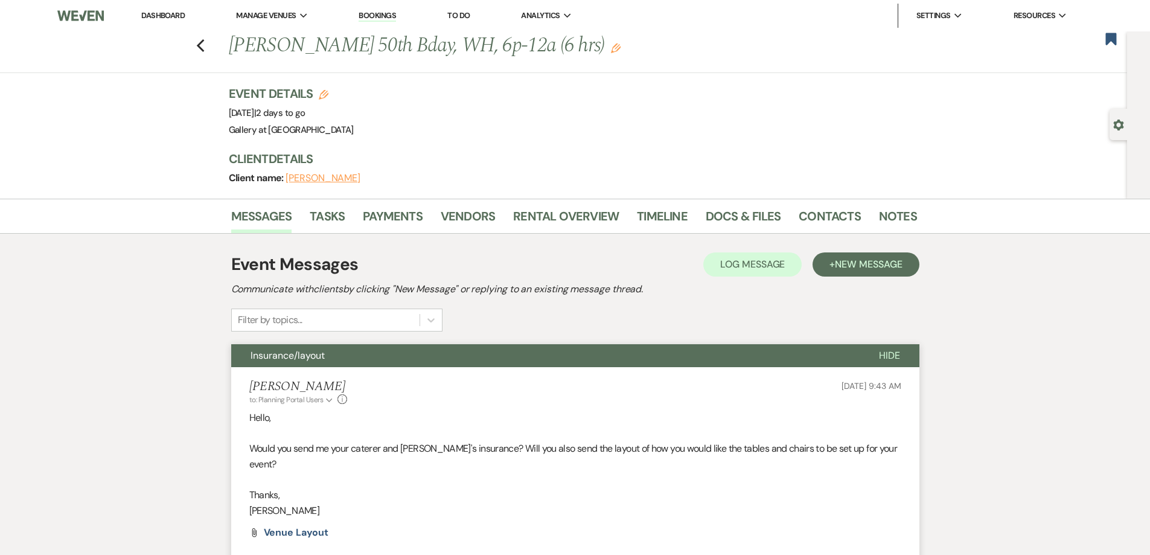
click at [199, 43] on div "Previous Nicol Bradley's 50th Bday, WH, 6p-12a (6 hrs) Edit Bookmark" at bounding box center [560, 52] width 1133 height 42
click at [202, 45] on use "button" at bounding box center [200, 45] width 8 height 13
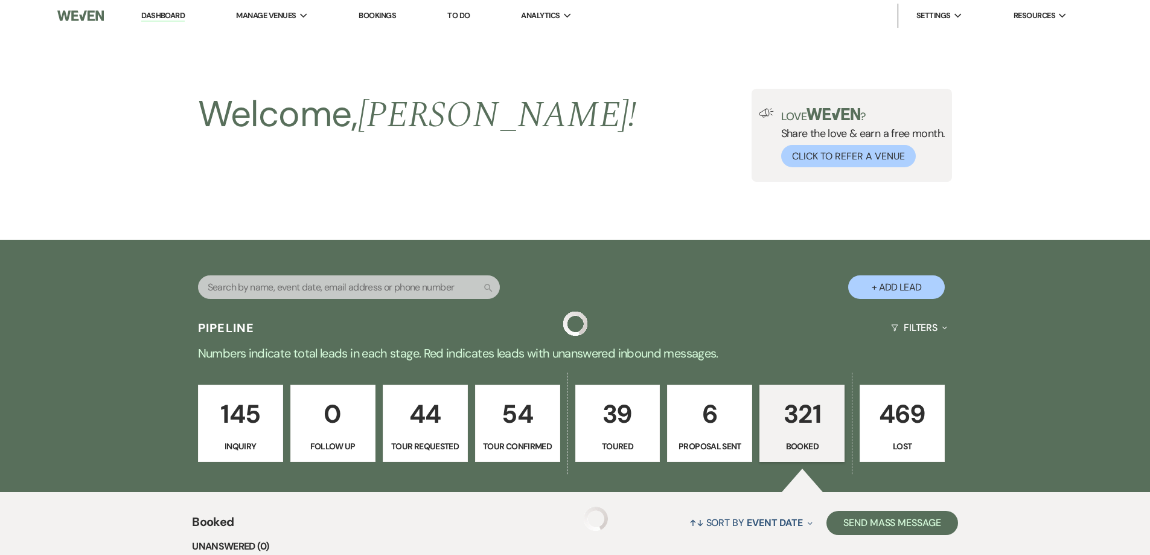
scroll to position [1415, 0]
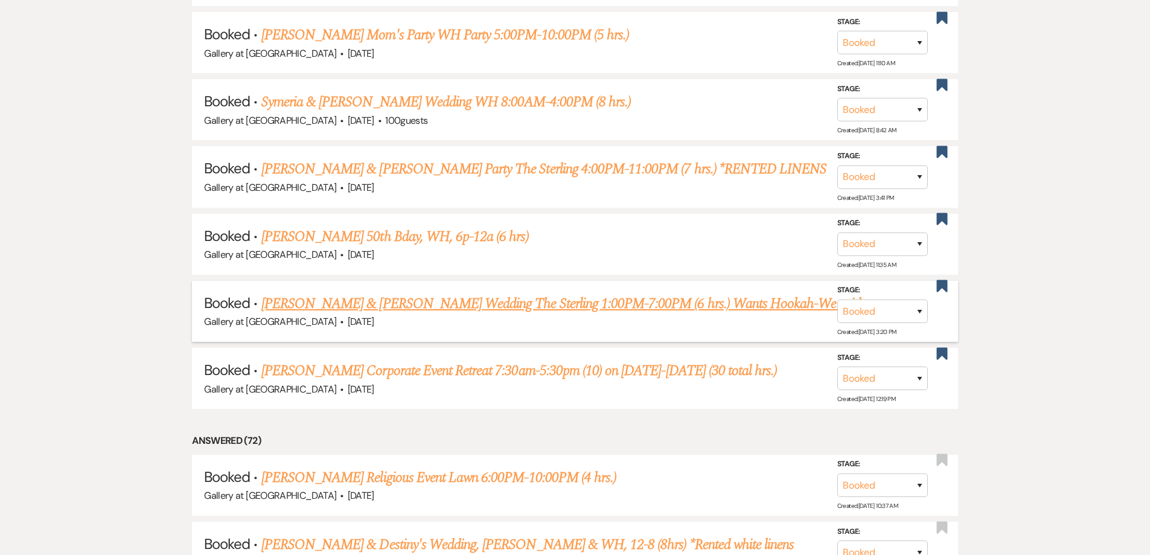
click at [407, 306] on link "Crystal Cox & Keyonn Hopkins Wedding The Sterling 1:00PM-7:00PM (6 hrs.) Wants …" at bounding box center [569, 304] width 616 height 22
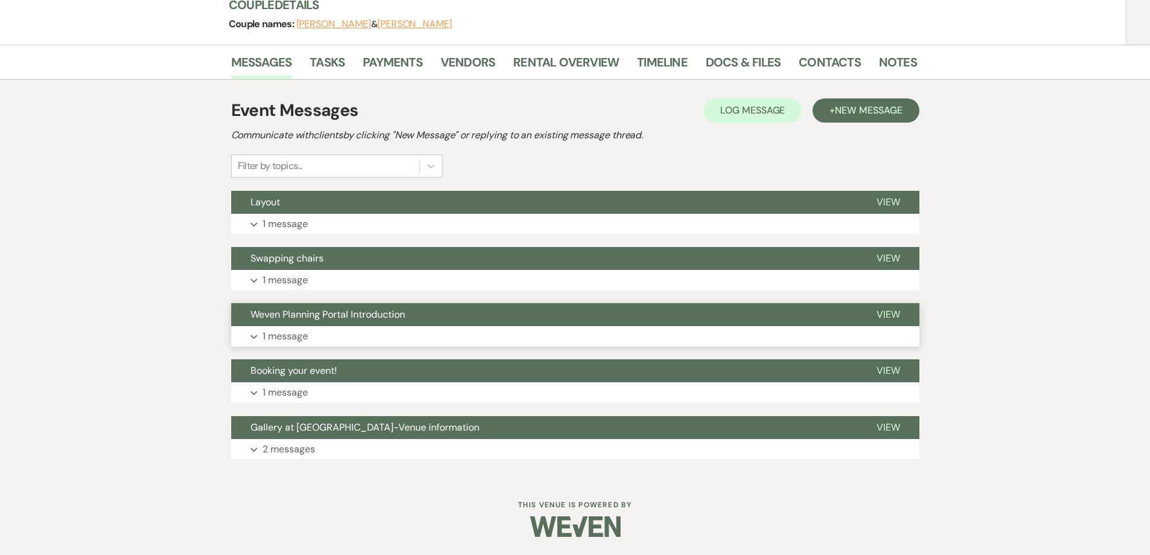
scroll to position [182, 0]
click at [750, 57] on link "Docs & Files" at bounding box center [743, 66] width 75 height 27
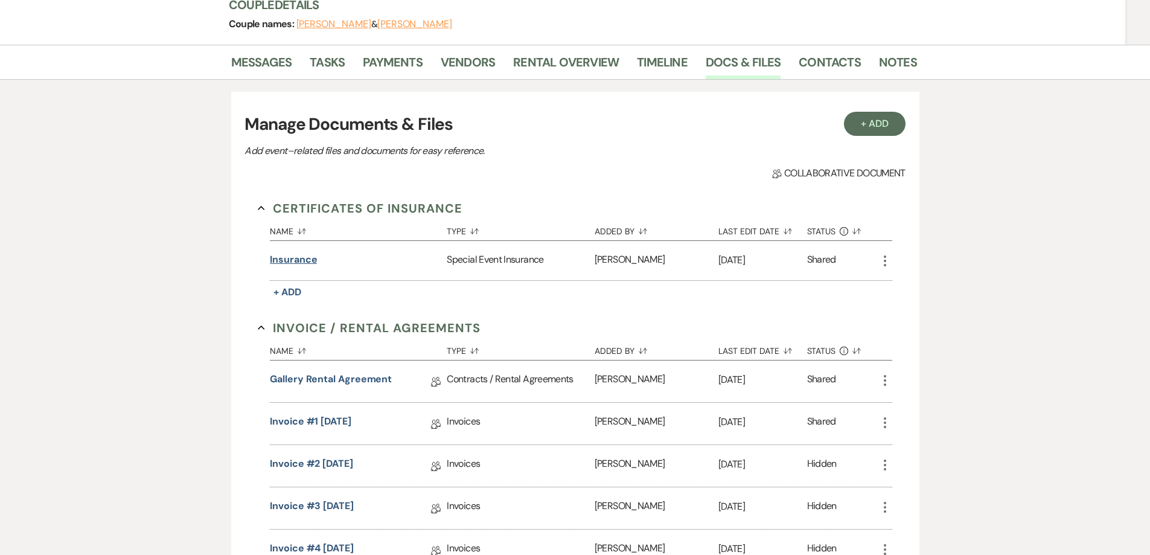
click at [289, 257] on button "Insurance" at bounding box center [293, 259] width 47 height 14
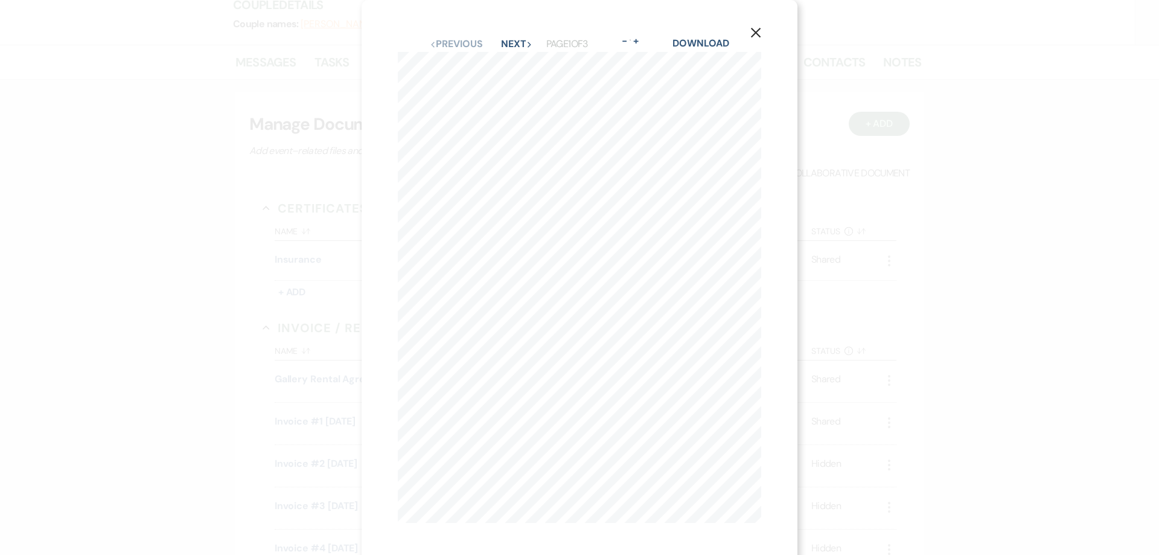
click at [835, 393] on div "X Previous Previous Next Next Page 1 of 3 - Zoom + Download SHOULD ANY OF THE A…" at bounding box center [579, 277] width 1159 height 555
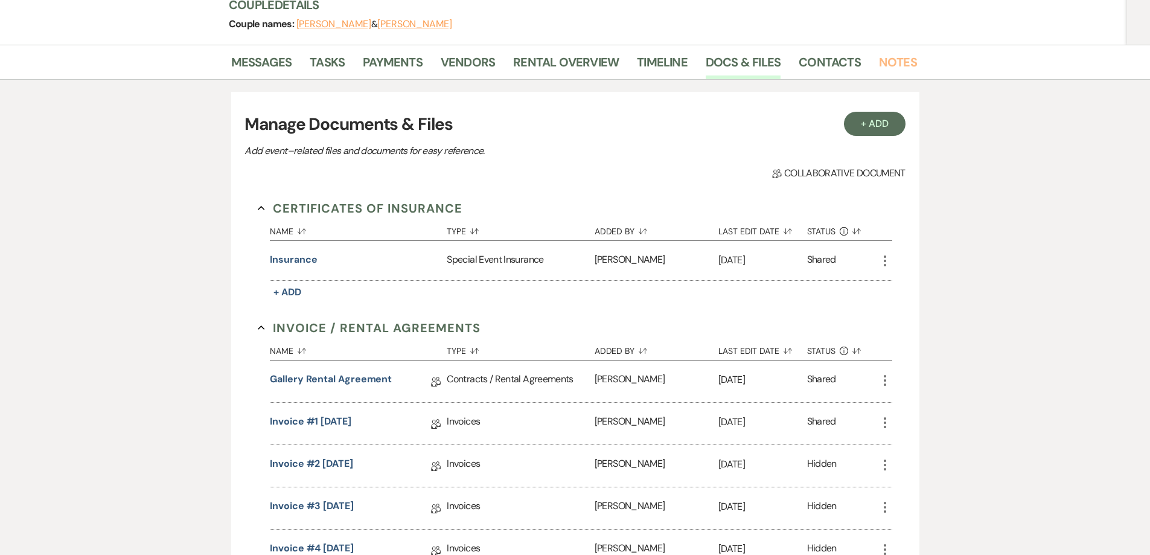
click at [894, 65] on link "Notes" at bounding box center [898, 66] width 38 height 27
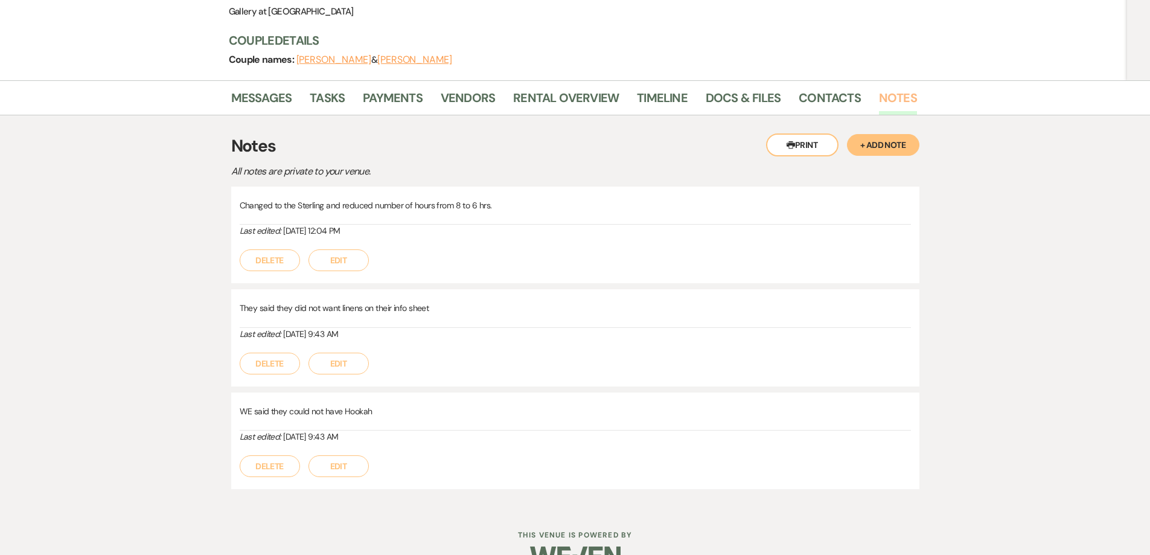
scroll to position [177, 0]
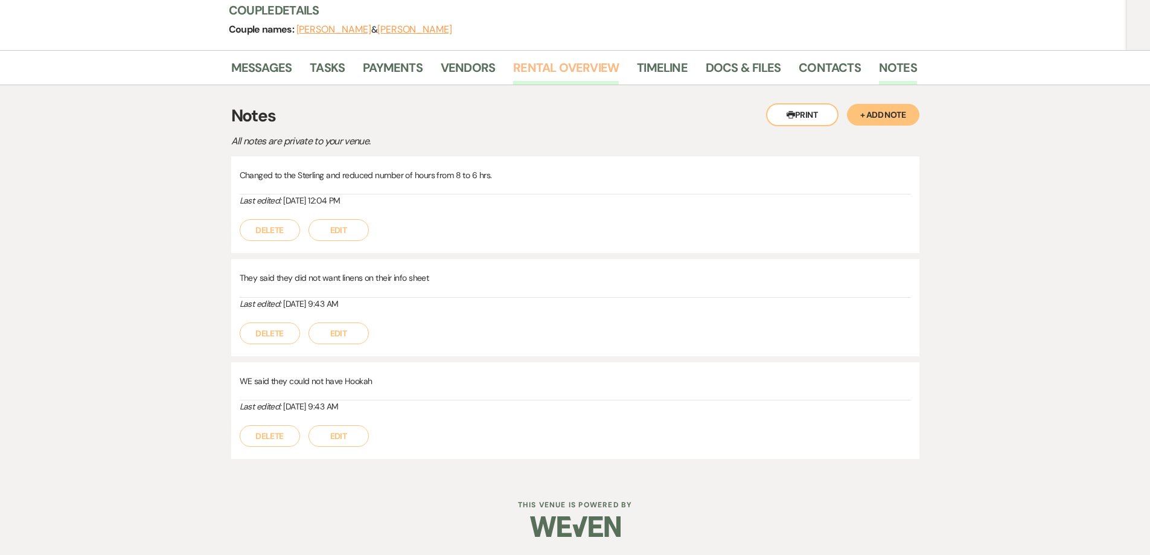
click at [550, 67] on link "Rental Overview" at bounding box center [566, 71] width 106 height 27
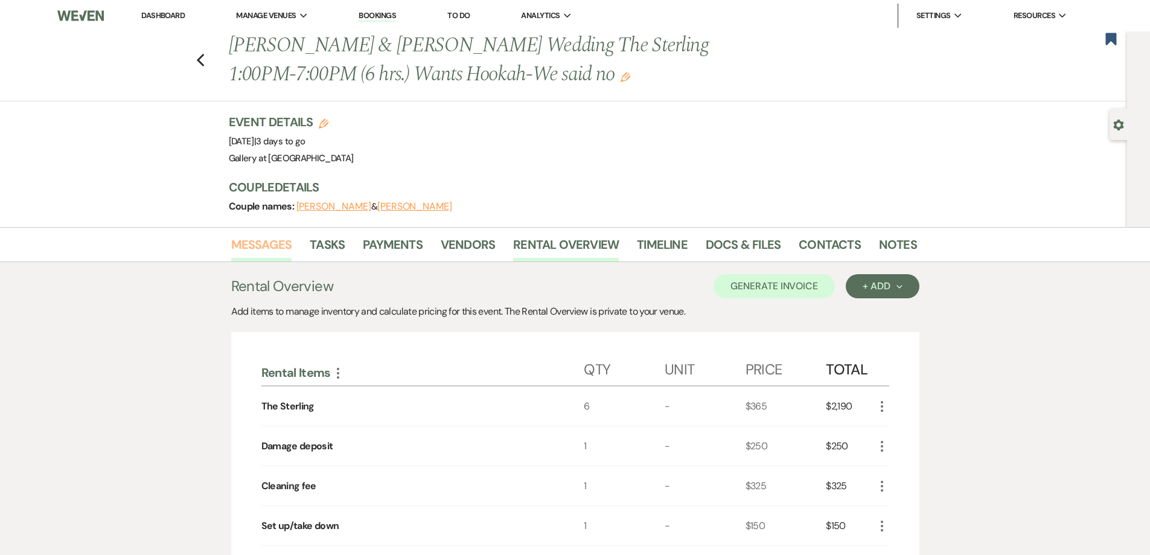
click at [266, 245] on link "Messages" at bounding box center [261, 248] width 61 height 27
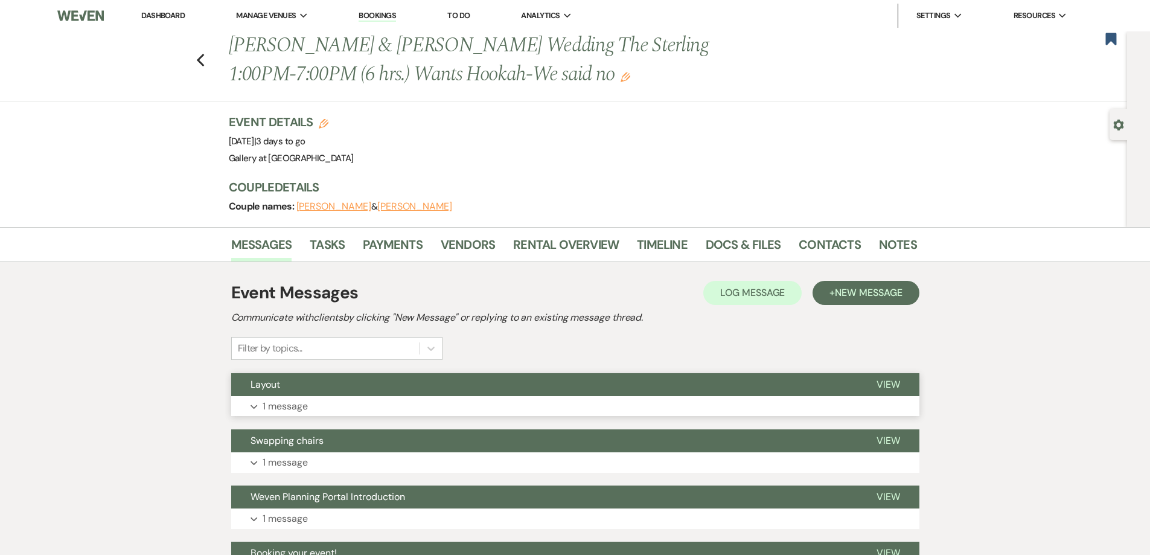
click at [453, 405] on button "Expand 1 message" at bounding box center [575, 406] width 688 height 21
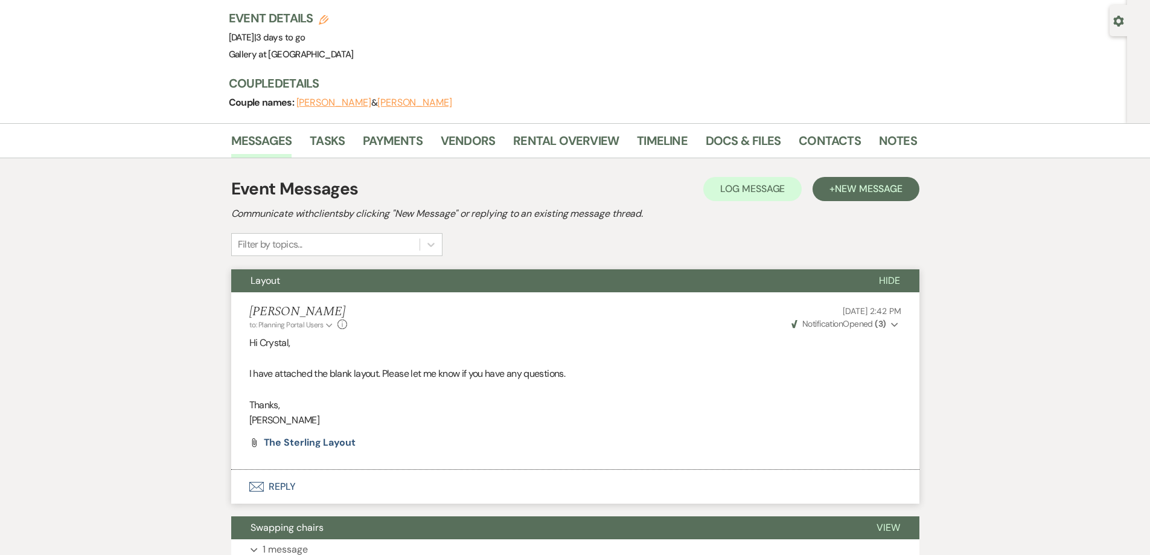
scroll to position [121, 0]
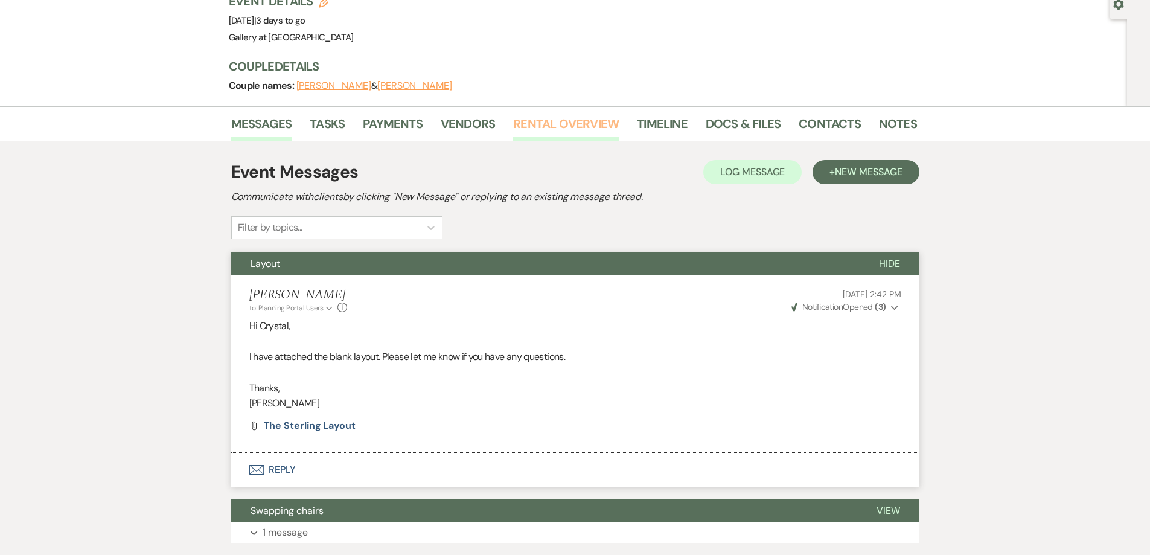
click at [574, 127] on link "Rental Overview" at bounding box center [566, 127] width 106 height 27
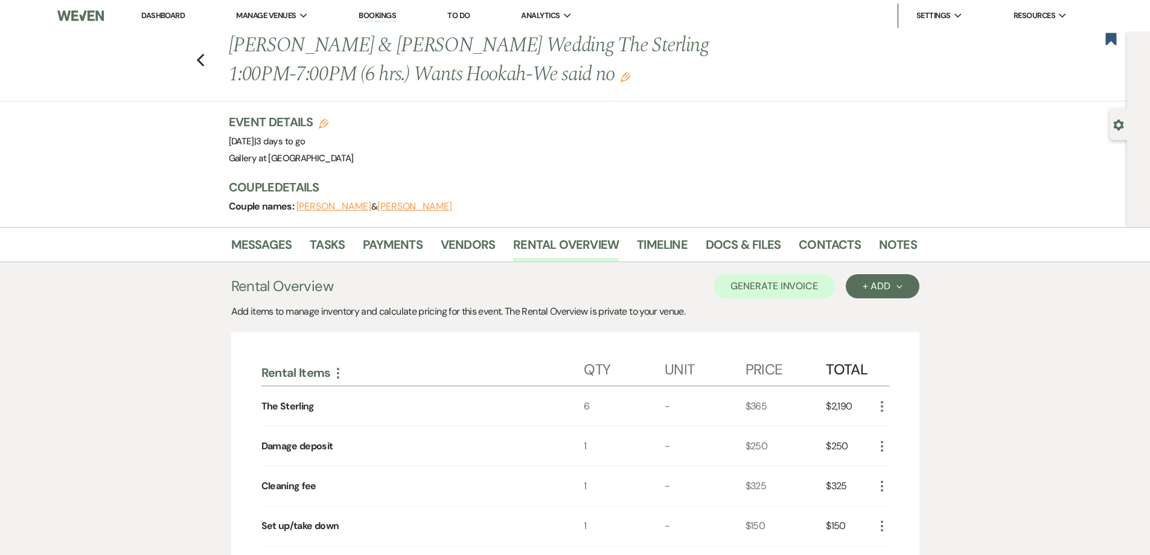
click at [212, 69] on div "Previous Crystal Cox & Keyonn Hopkins Wedding The Sterling 1:00PM-7:00PM (6 hrs…" at bounding box center [560, 66] width 1133 height 70
click at [204, 58] on use "button" at bounding box center [200, 60] width 8 height 13
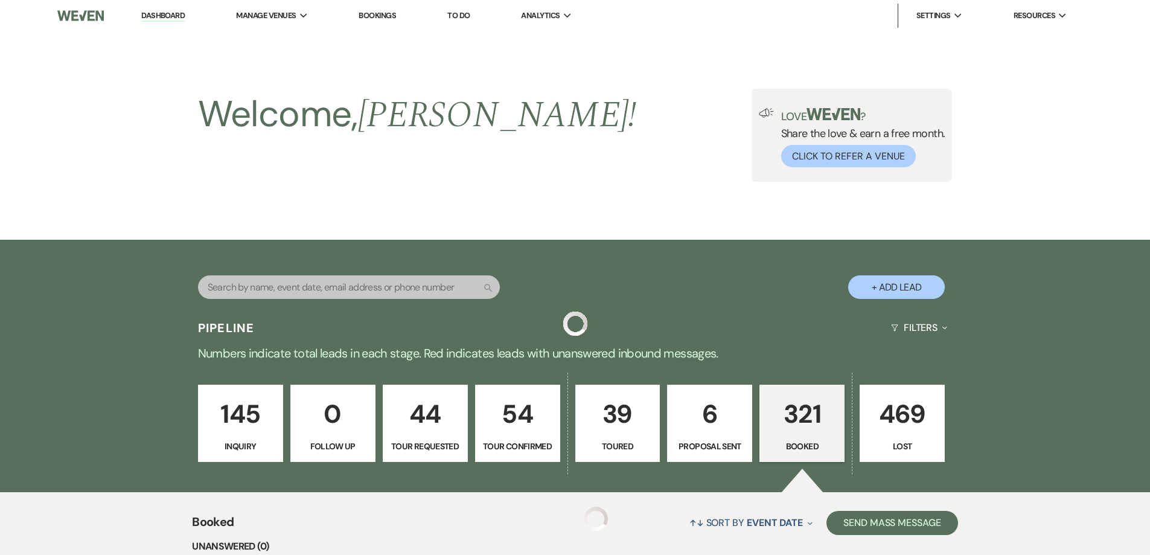
scroll to position [1415, 0]
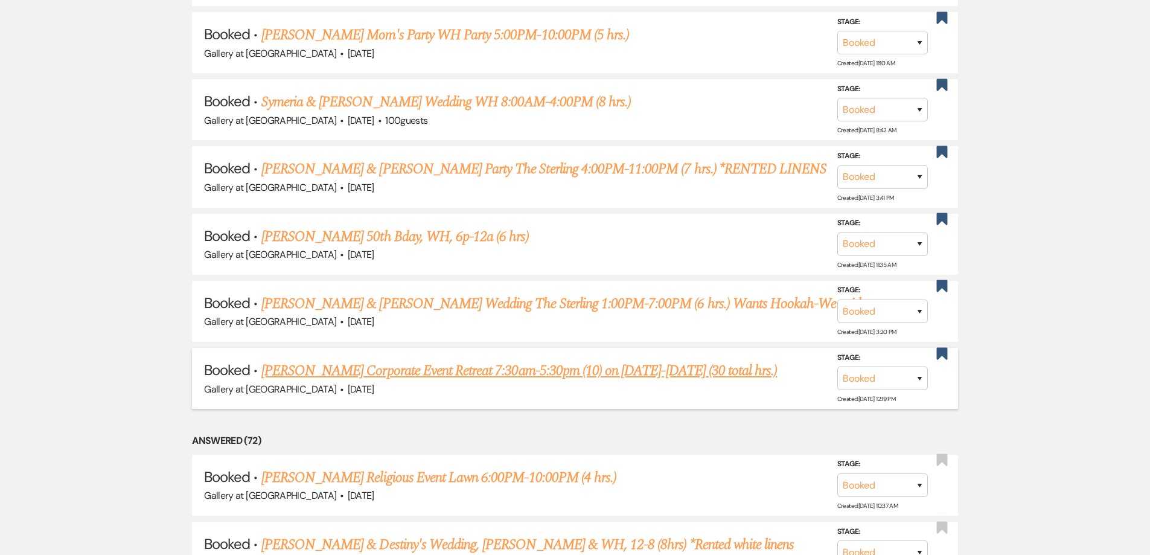
click at [365, 383] on div "Gallery at Hood Street · Oct 20, 2025" at bounding box center [575, 390] width 742 height 16
click at [371, 368] on link "Kady Hymowitz's Corporate Event Retreat 7:30am-5:30pm (10) on Oct 20-22 (30 tot…" at bounding box center [519, 371] width 516 height 22
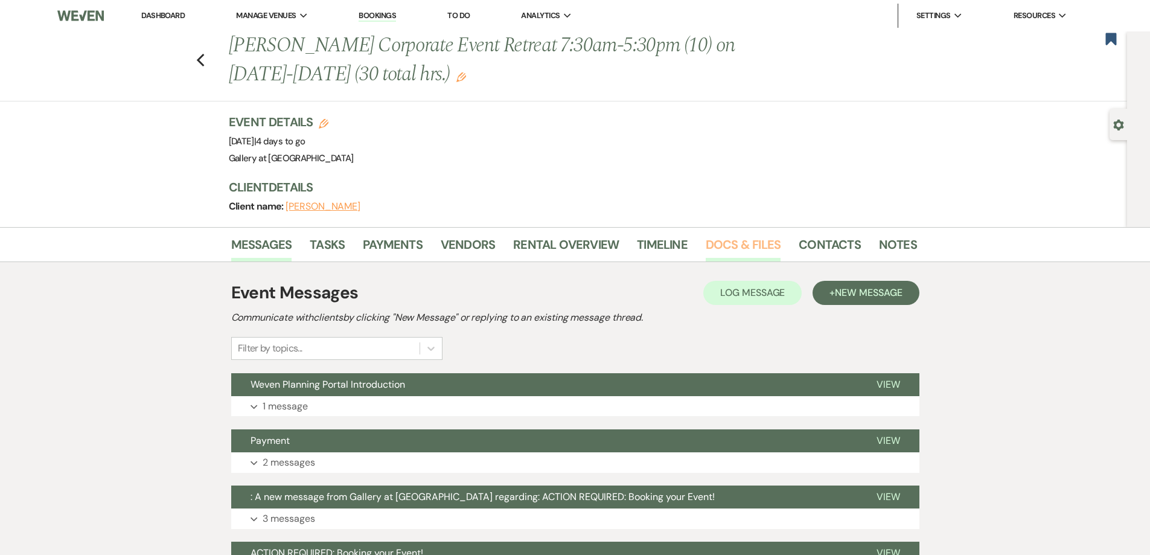
click at [717, 240] on link "Docs & Files" at bounding box center [743, 248] width 75 height 27
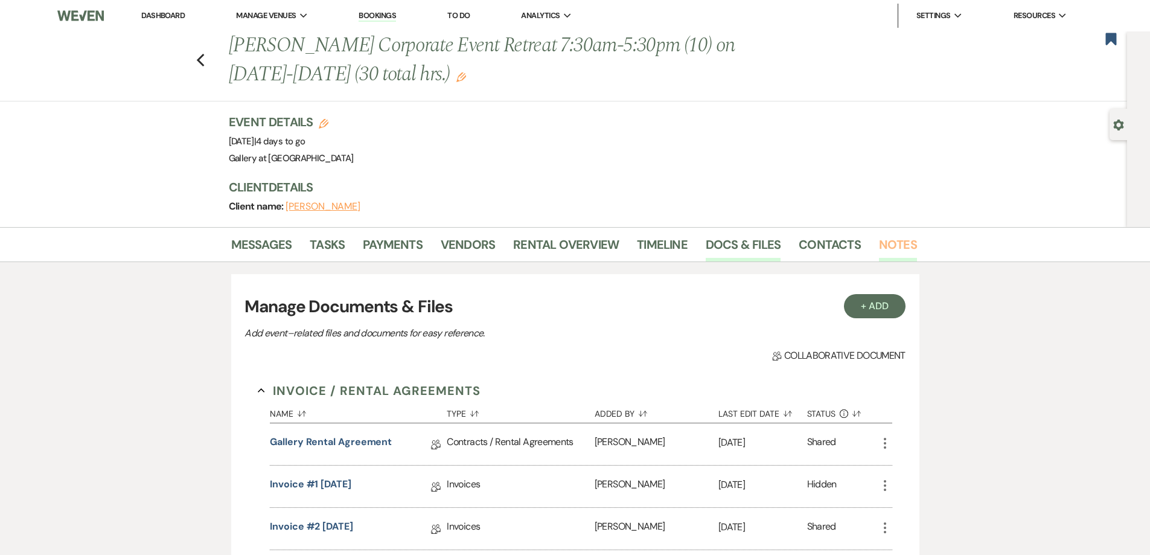
click at [885, 248] on link "Notes" at bounding box center [898, 248] width 38 height 27
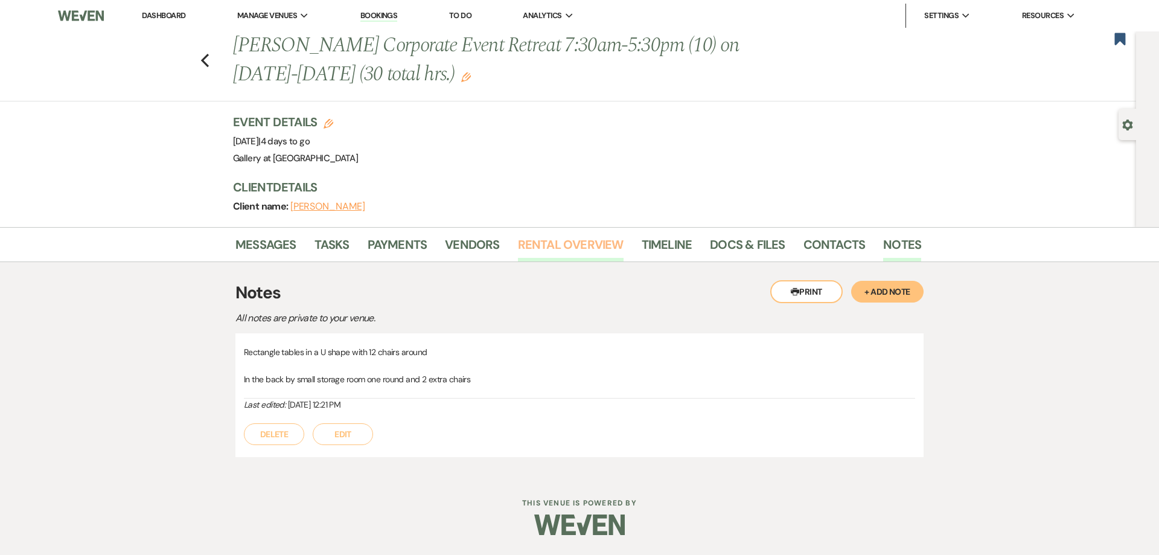
click at [576, 245] on link "Rental Overview" at bounding box center [571, 248] width 106 height 27
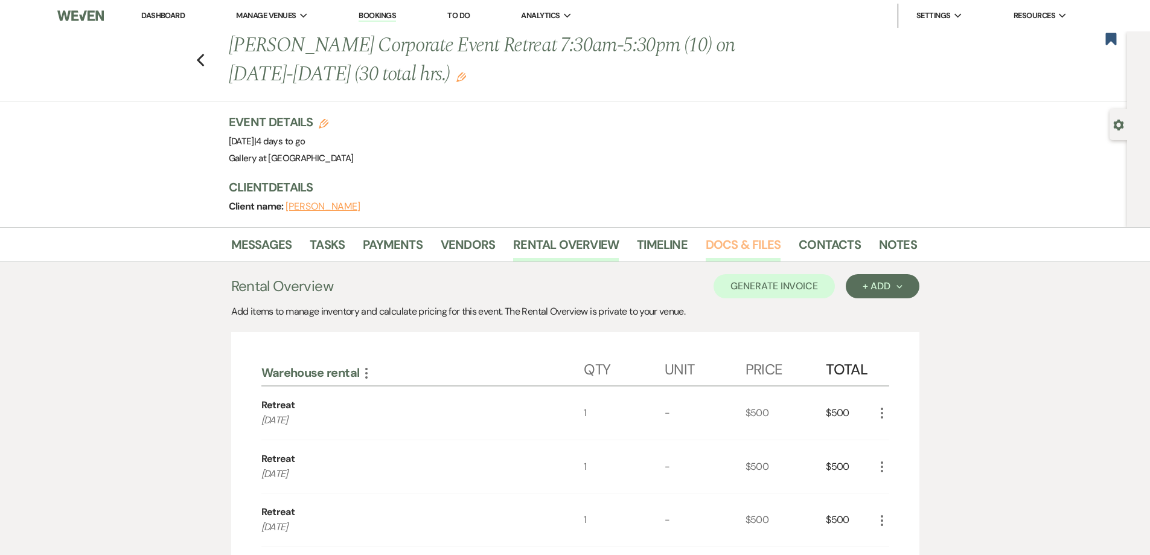
click at [758, 249] on link "Docs & Files" at bounding box center [743, 248] width 75 height 27
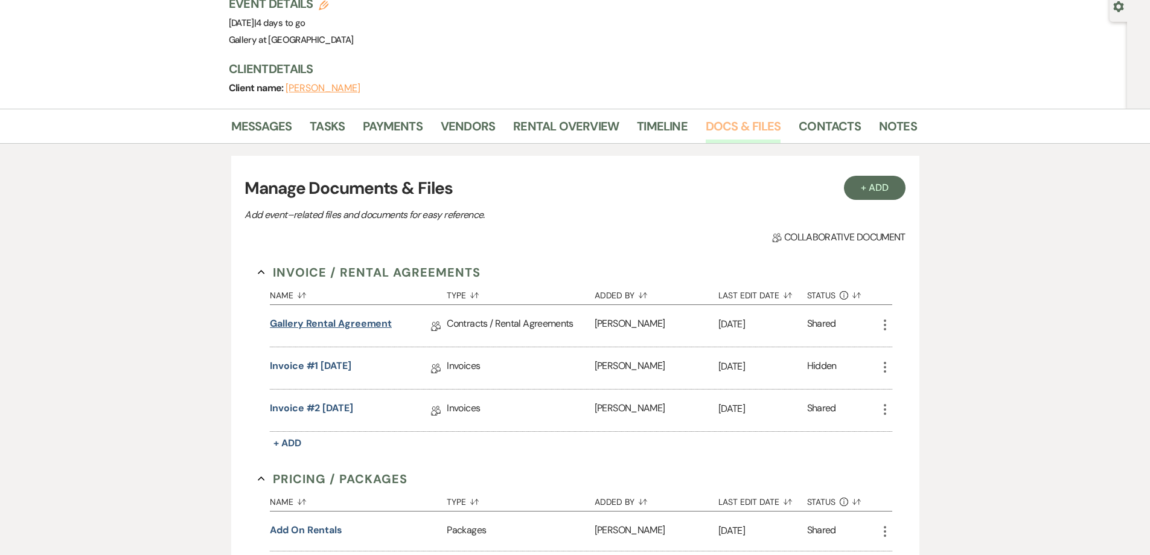
scroll to position [121, 0]
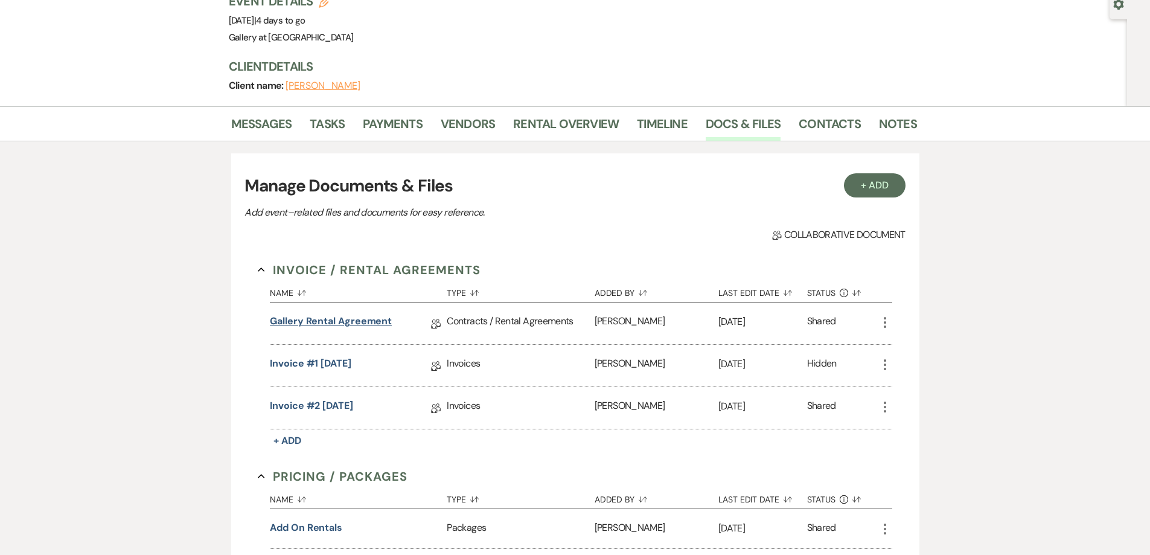
click at [344, 326] on link "Gallery Rental Agreement" at bounding box center [331, 323] width 122 height 19
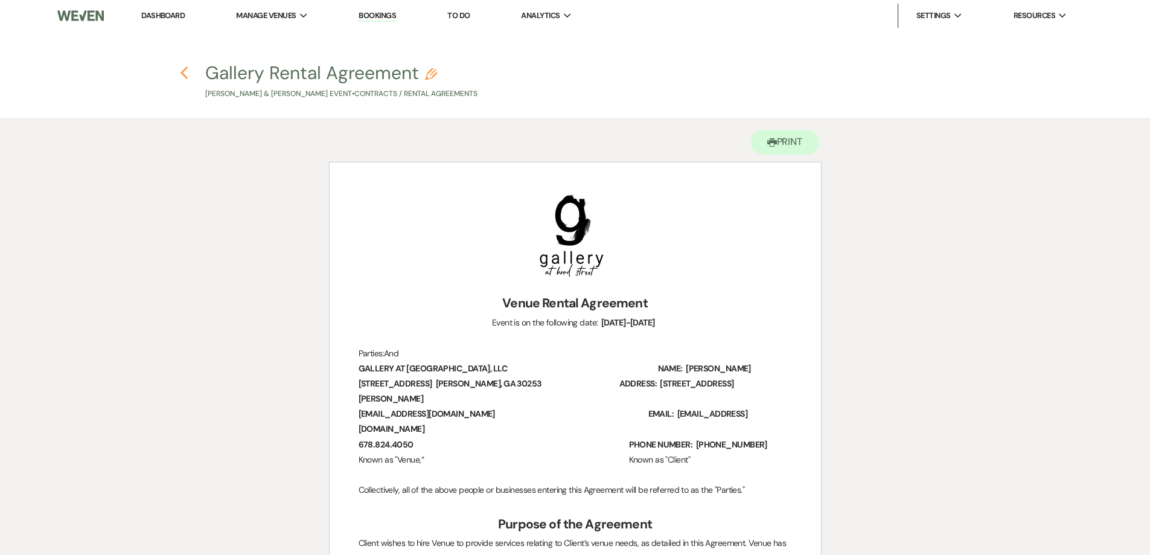
click at [183, 74] on use "button" at bounding box center [185, 72] width 8 height 13
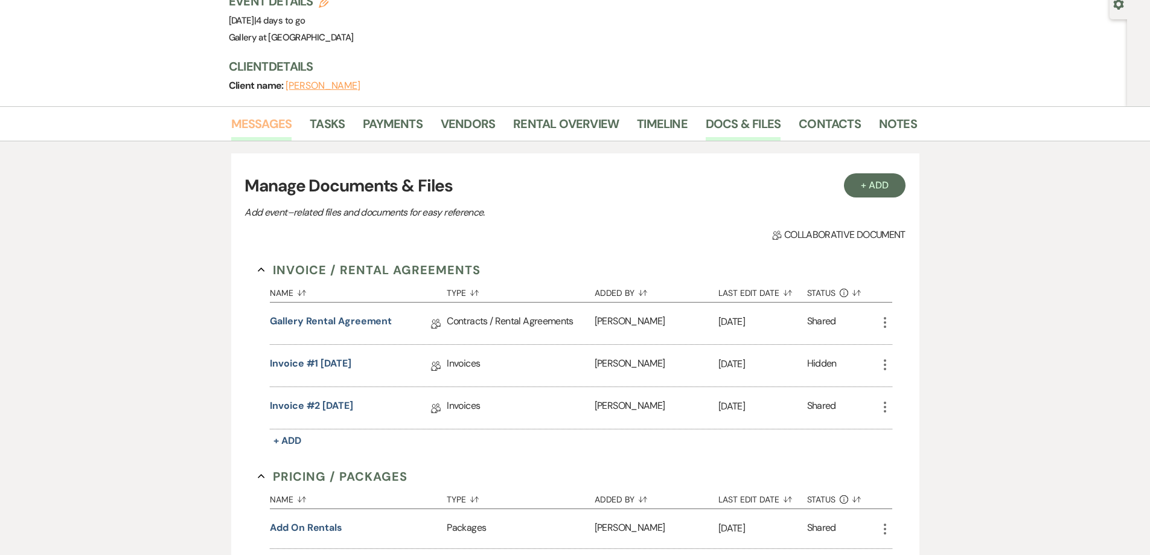
click at [273, 127] on link "Messages" at bounding box center [261, 127] width 61 height 27
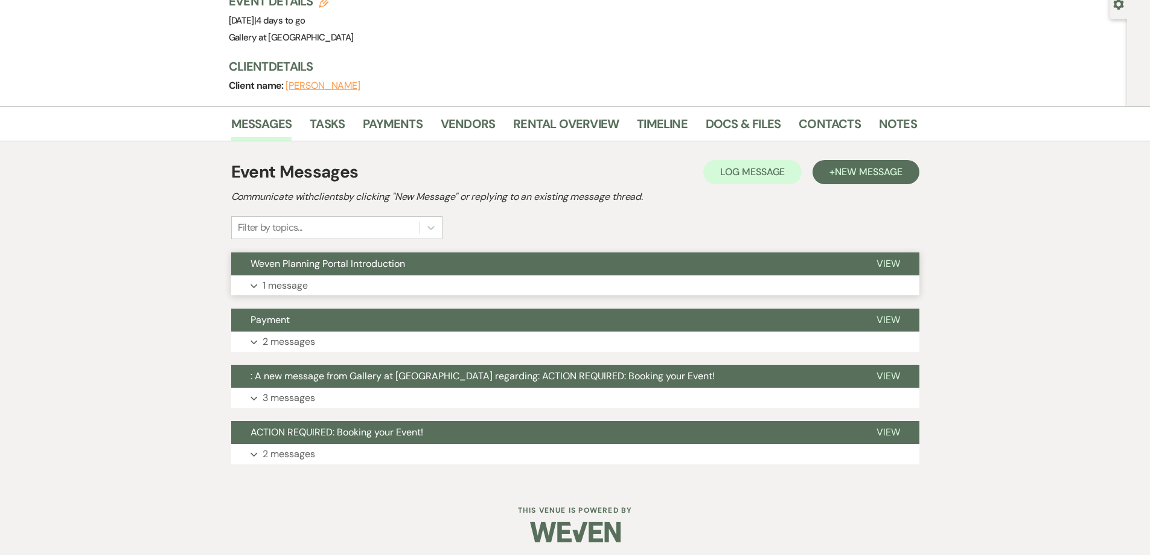
click at [345, 288] on button "Expand 1 message" at bounding box center [575, 285] width 688 height 21
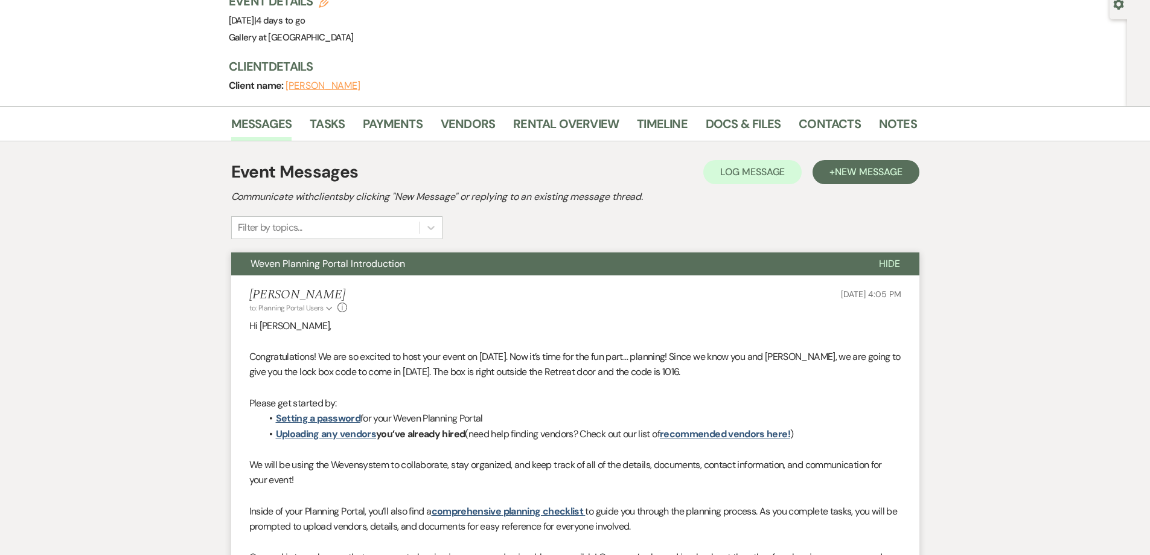
drag, startPoint x: 422, startPoint y: 264, endPoint x: 416, endPoint y: 271, distance: 8.5
click at [422, 264] on button "Weven Planning Portal Introduction" at bounding box center [545, 263] width 629 height 23
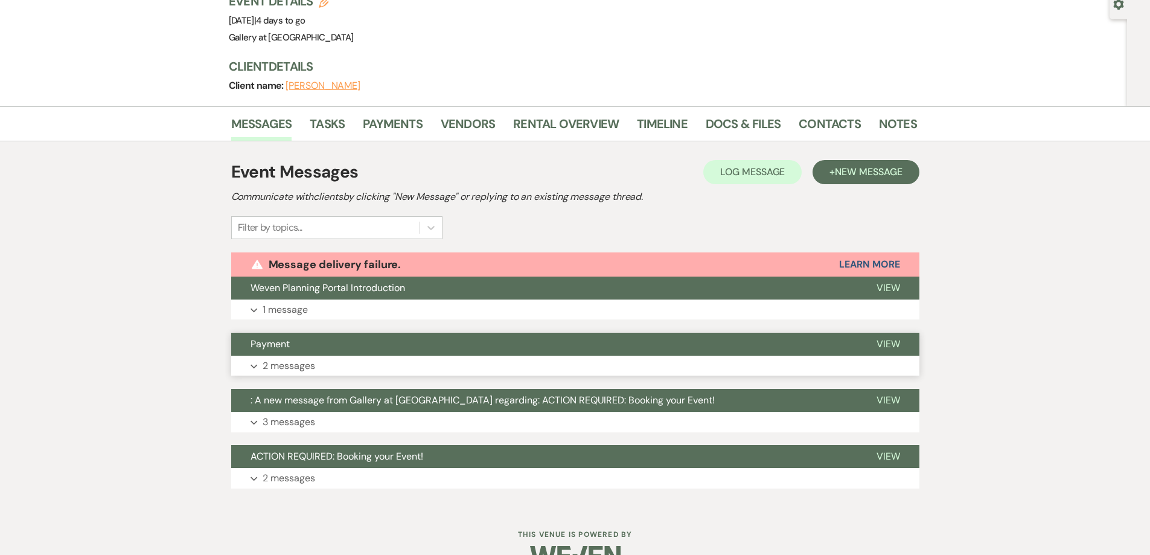
click at [375, 338] on button "Payment" at bounding box center [544, 344] width 626 height 23
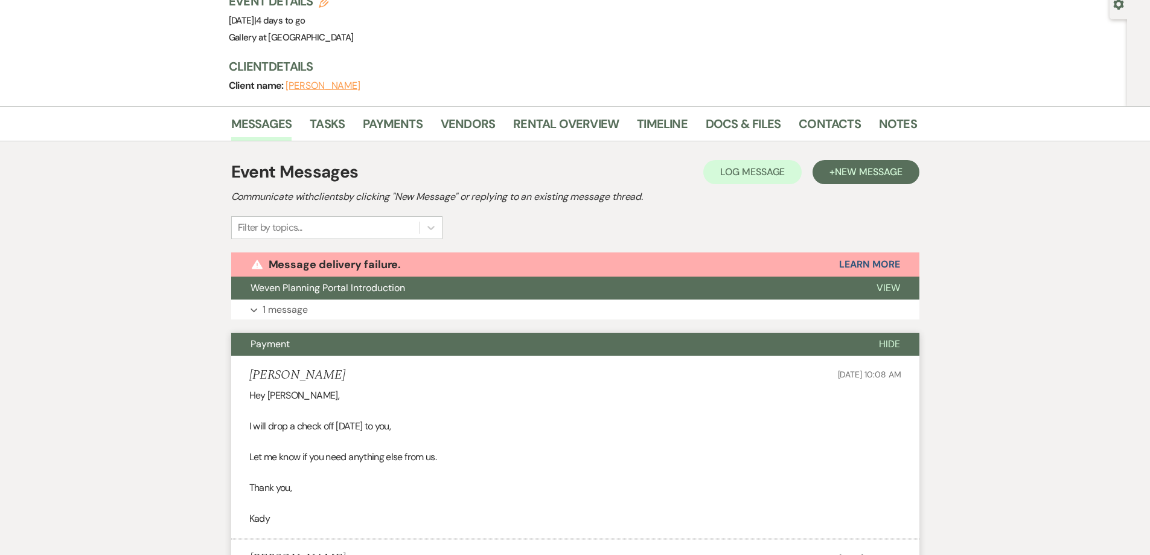
click at [370, 357] on li "Kady Hymowitz Oct 13, 2025, 10:08 AM Hey Shelby, I will drop a check off today …" at bounding box center [575, 448] width 688 height 184
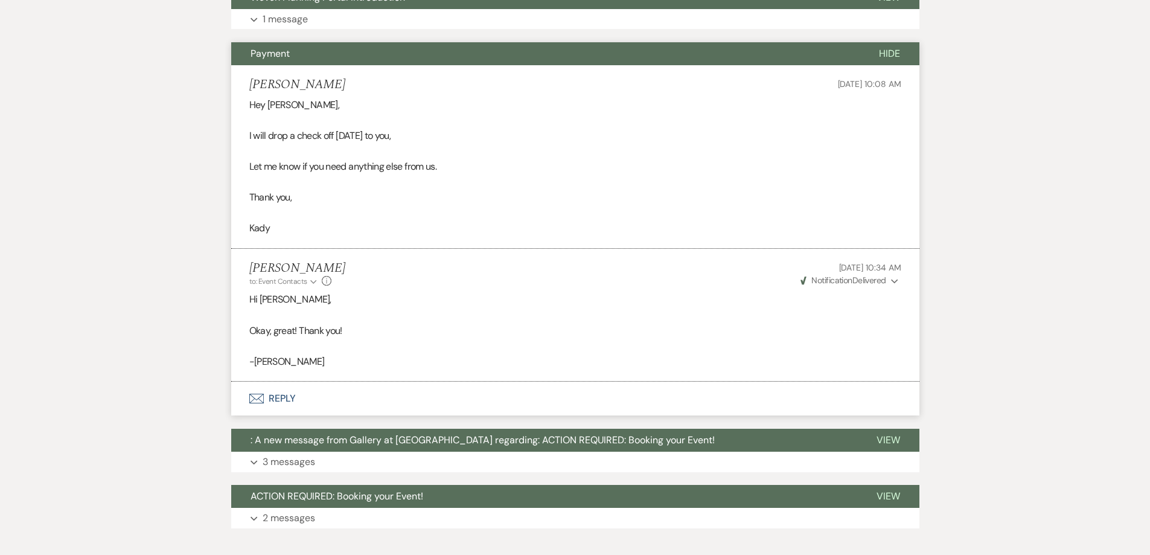
scroll to position [423, 0]
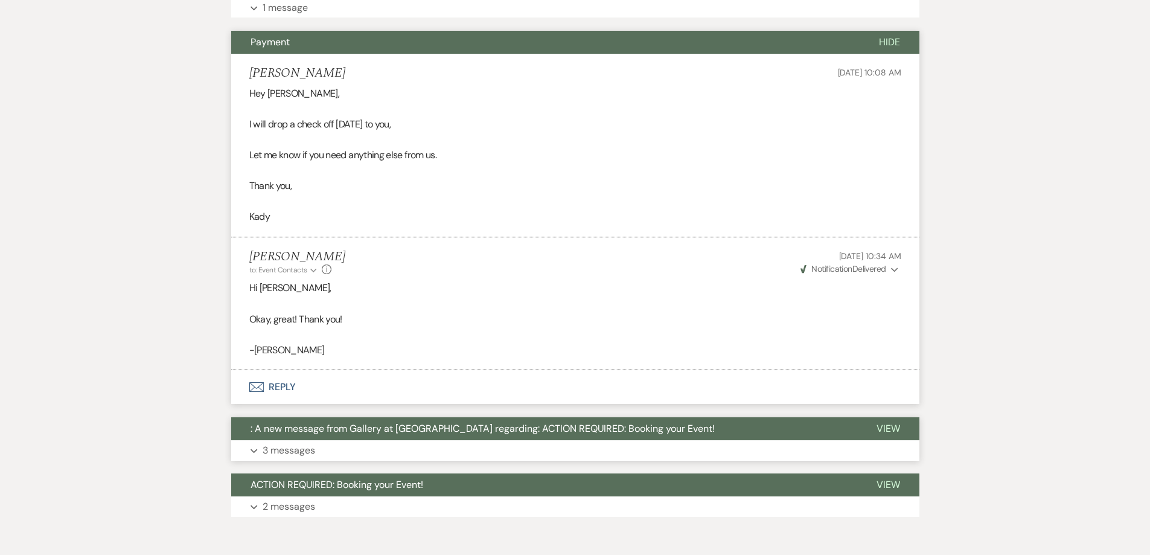
click at [445, 438] on button ": A new message from Gallery at Hood Street regarding: ACTION REQUIRED: Booking…" at bounding box center [544, 428] width 626 height 23
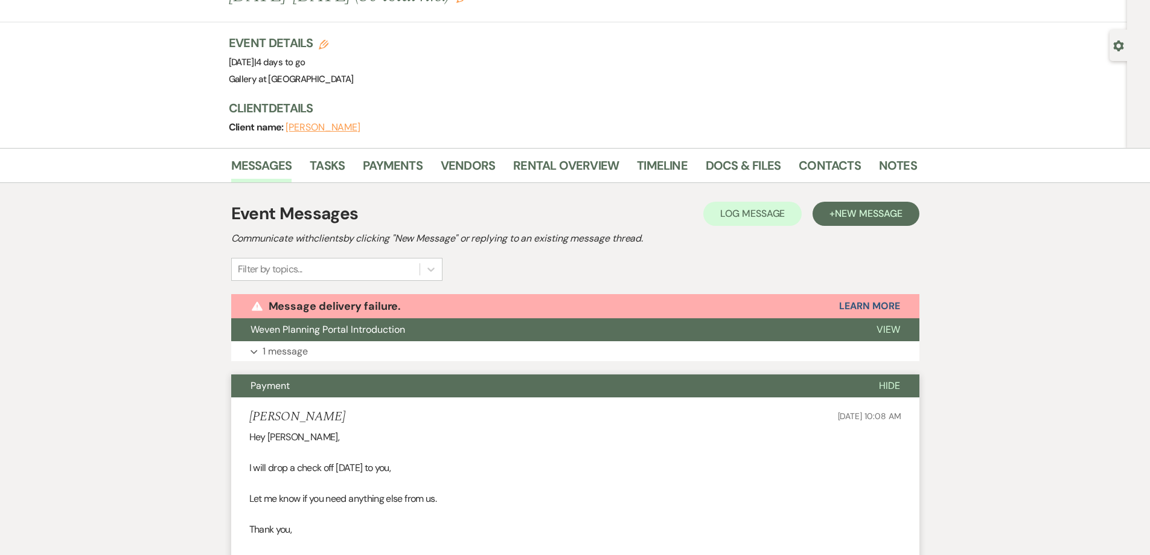
scroll to position [0, 0]
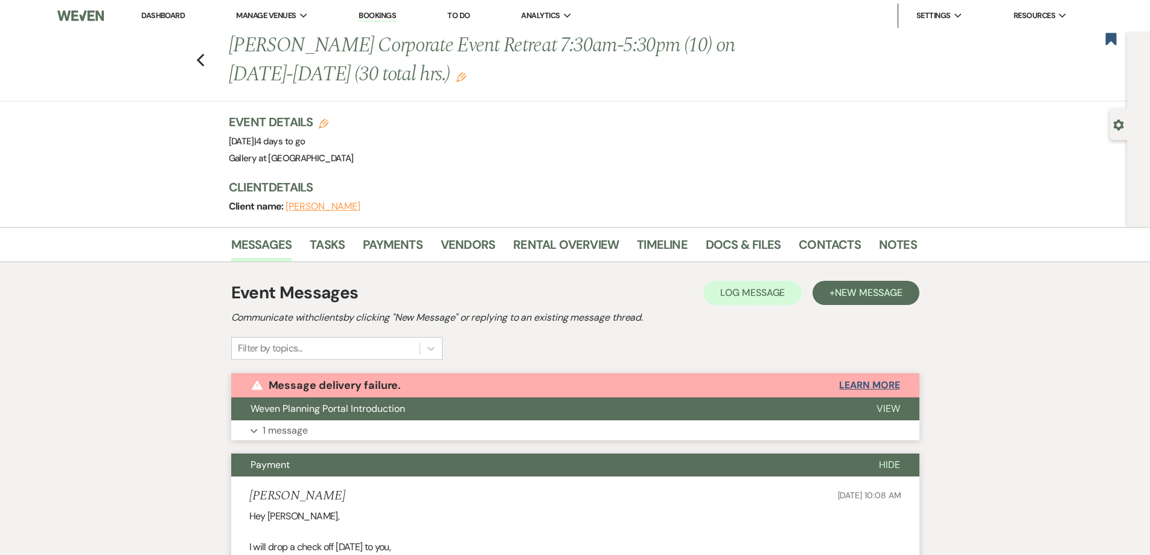
click at [885, 385] on button "Learn More" at bounding box center [869, 385] width 60 height 10
click at [886, 383] on button "Learn More" at bounding box center [869, 385] width 60 height 10
click at [874, 389] on button "Learn More" at bounding box center [869, 385] width 60 height 10
click at [876, 386] on button "Learn More" at bounding box center [869, 385] width 60 height 10
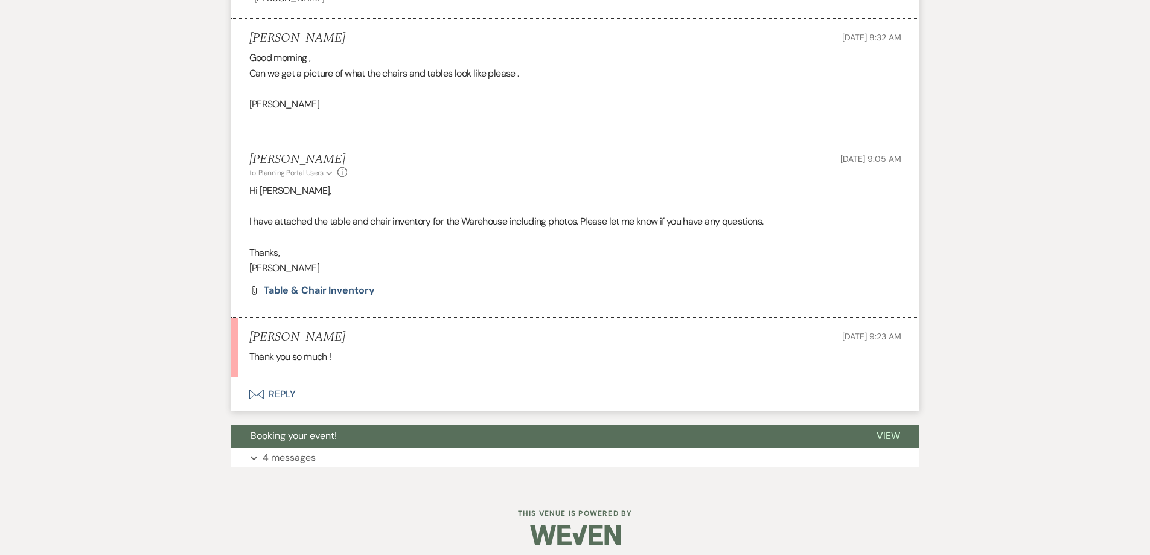
click at [347, 391] on button "Envelope Reply" at bounding box center [575, 394] width 688 height 34
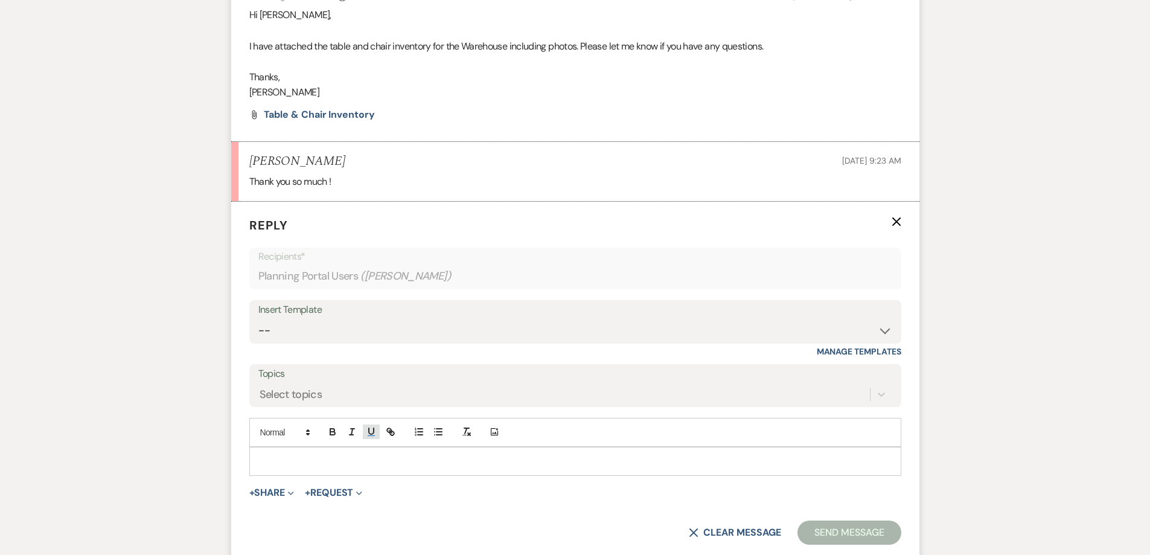
scroll to position [1833, 0]
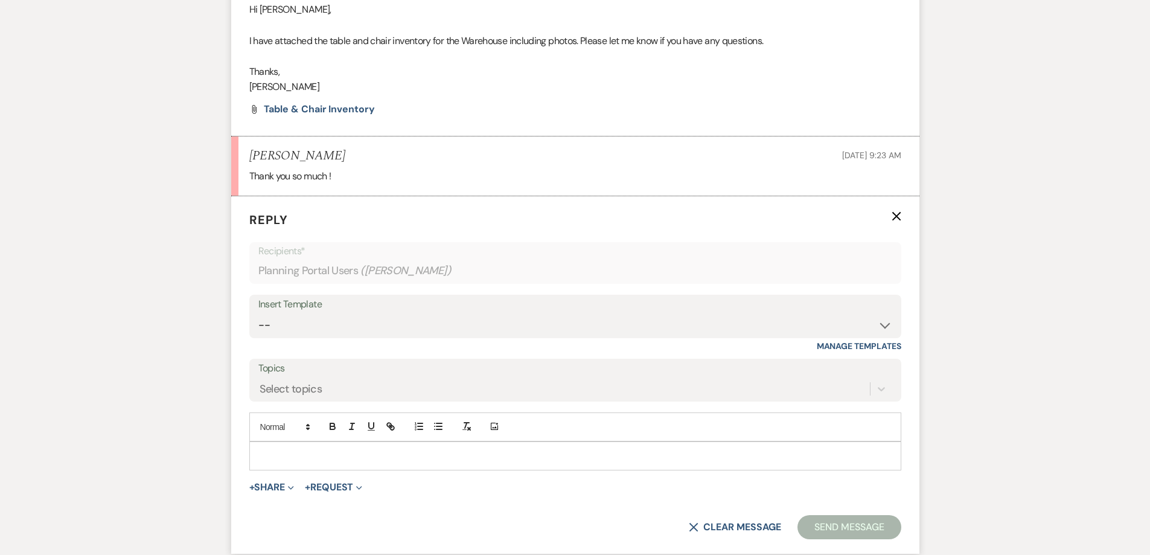
click at [363, 446] on div at bounding box center [575, 456] width 651 height 28
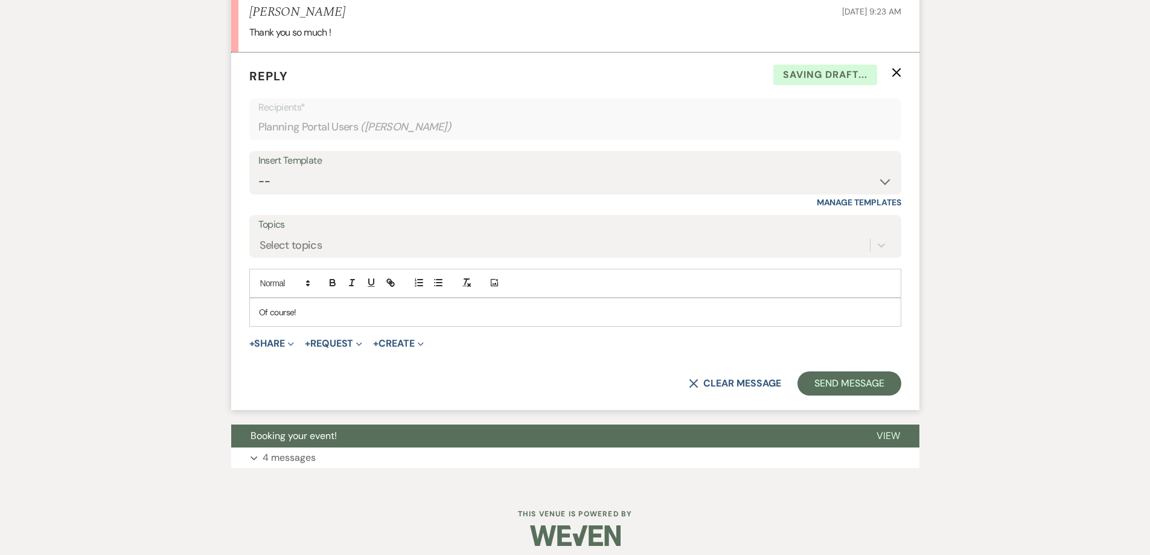
scroll to position [1986, 0]
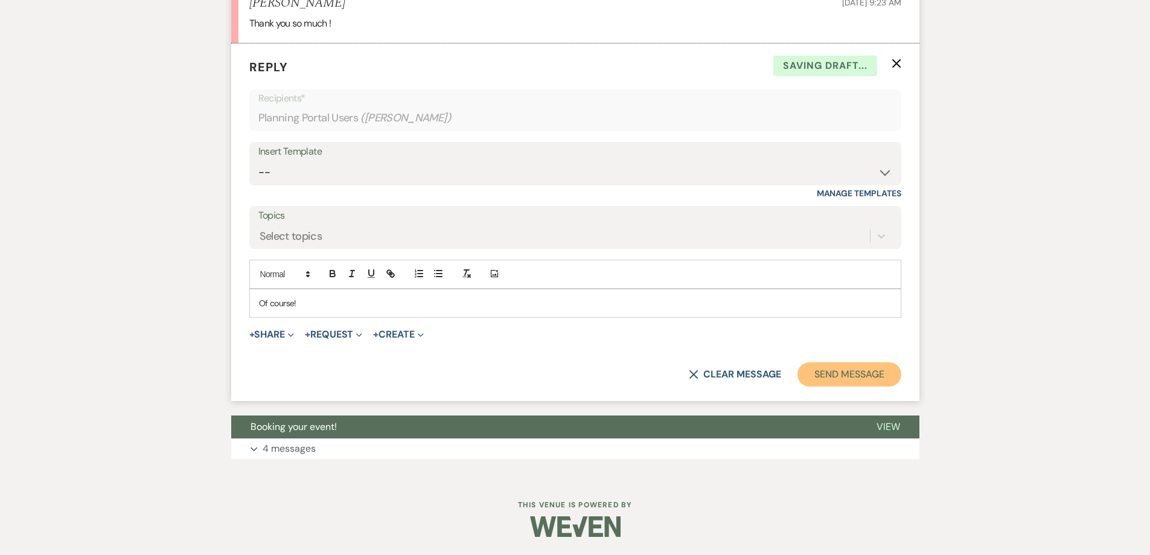
click at [842, 386] on button "Send Message" at bounding box center [849, 374] width 103 height 24
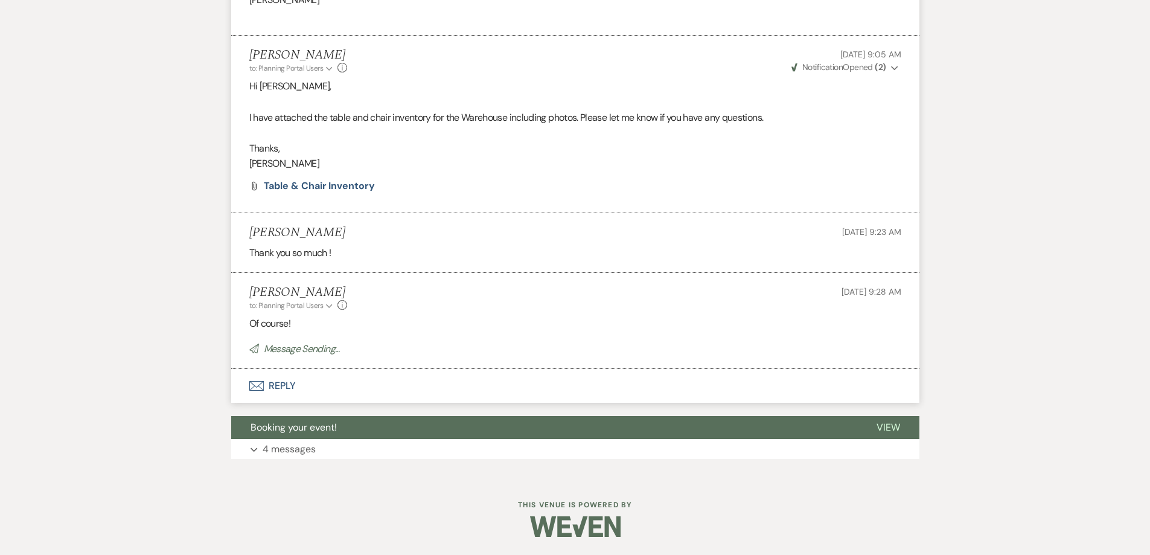
scroll to position [1757, 0]
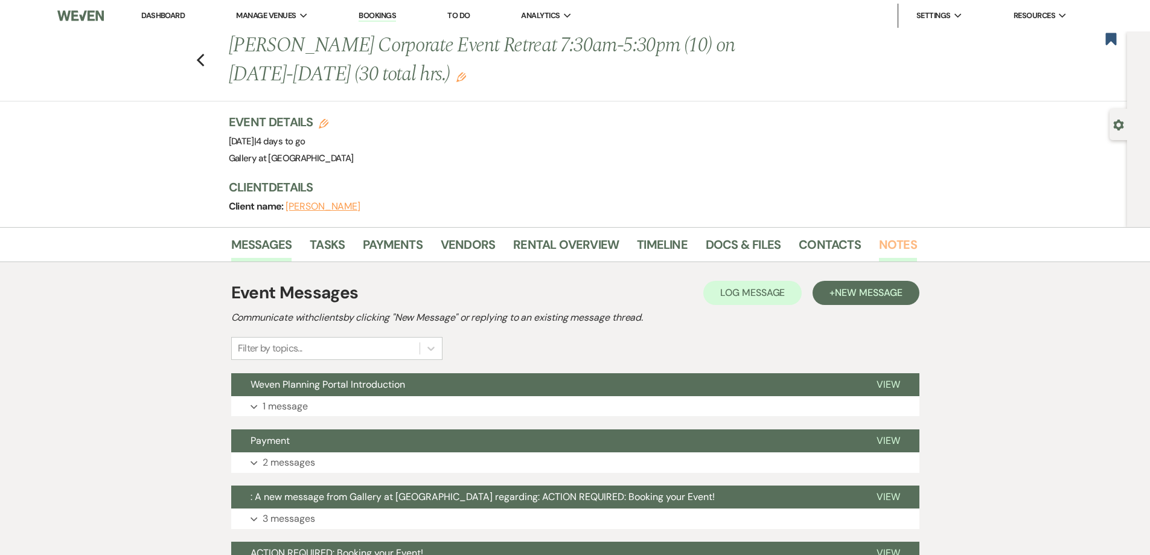
click at [897, 248] on link "Notes" at bounding box center [898, 248] width 38 height 27
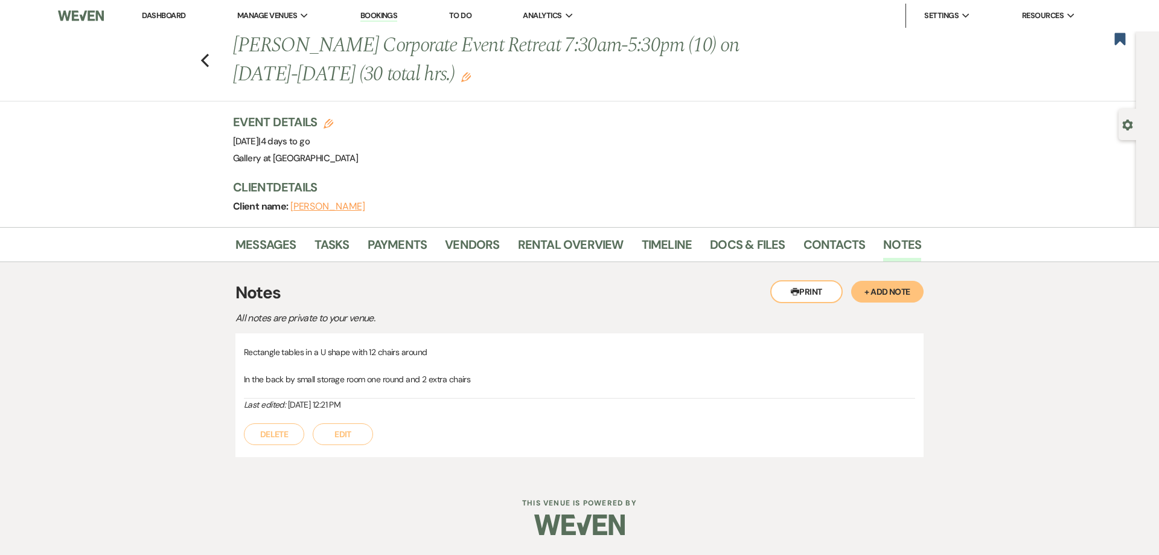
click at [179, 12] on link "Dashboard" at bounding box center [163, 15] width 43 height 10
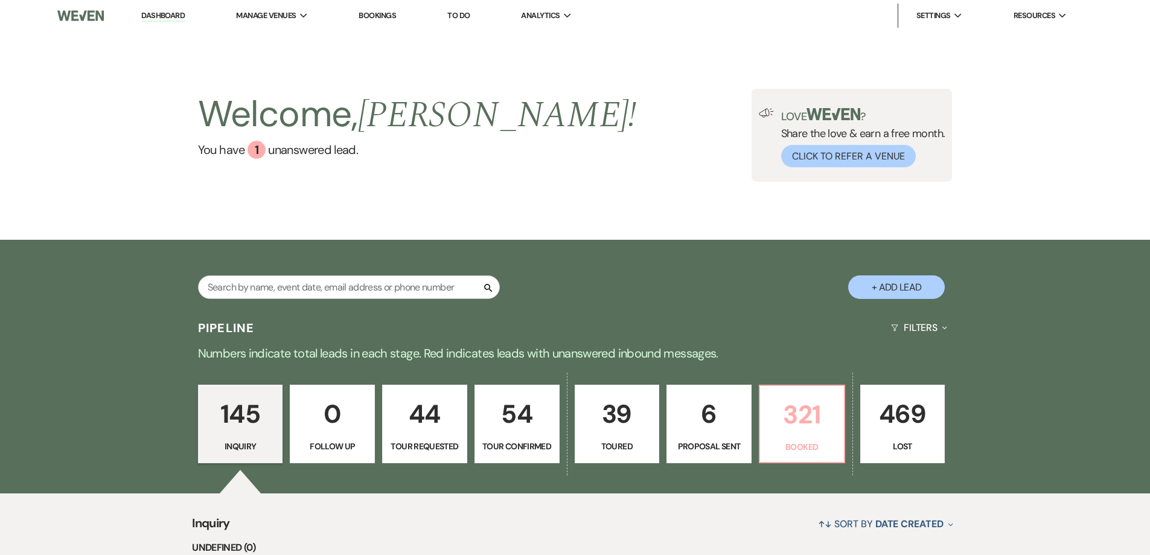
click at [836, 431] on p "321" at bounding box center [801, 414] width 69 height 40
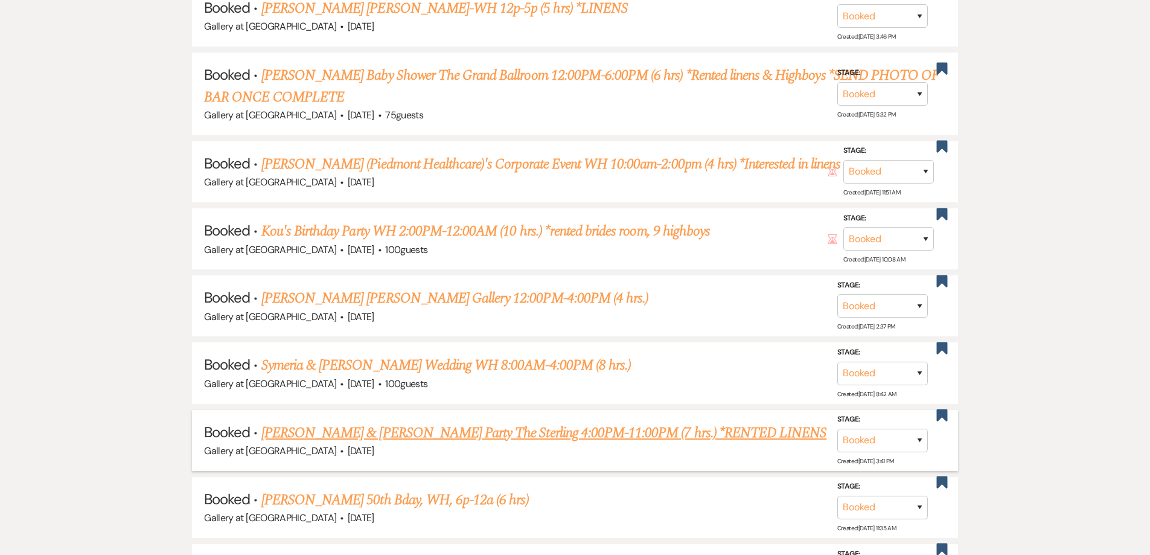
scroll to position [752, 0]
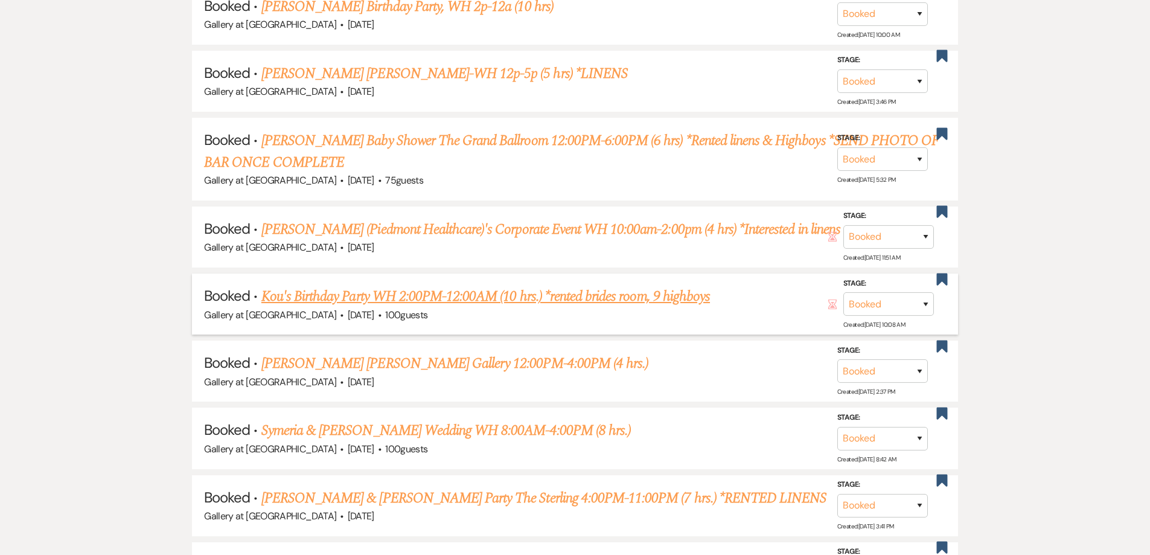
click at [398, 291] on link "Kou's Birthday Party WH 2:00PM-12:00AM (10 hrs.) *rented brides room, 9 highboys" at bounding box center [485, 297] width 449 height 22
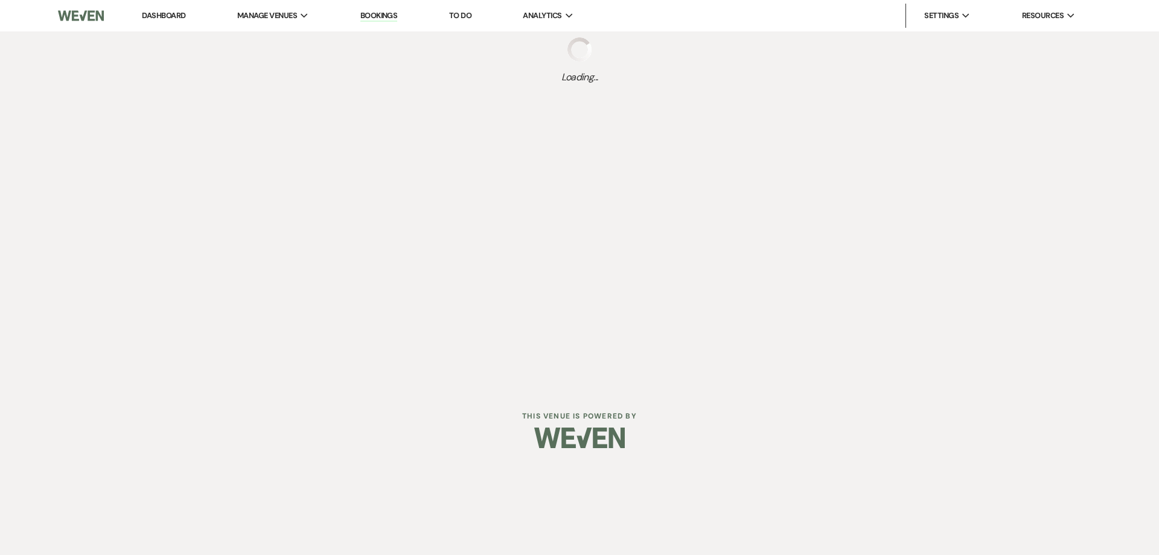
select select "5"
select select "4"
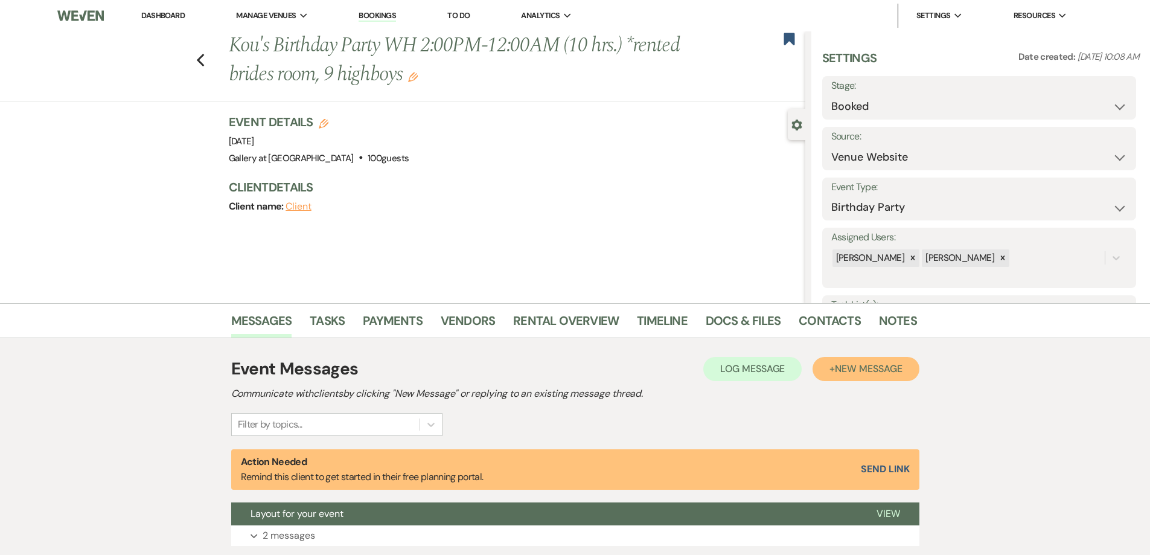
click at [900, 377] on button "+ New Message" at bounding box center [866, 369] width 106 height 24
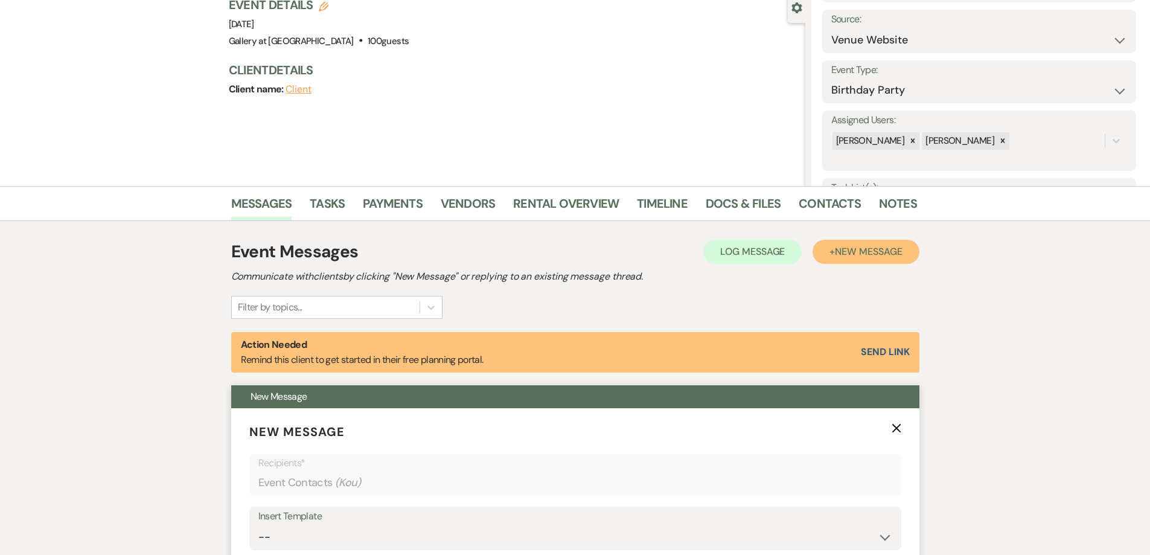
scroll to position [242, 0]
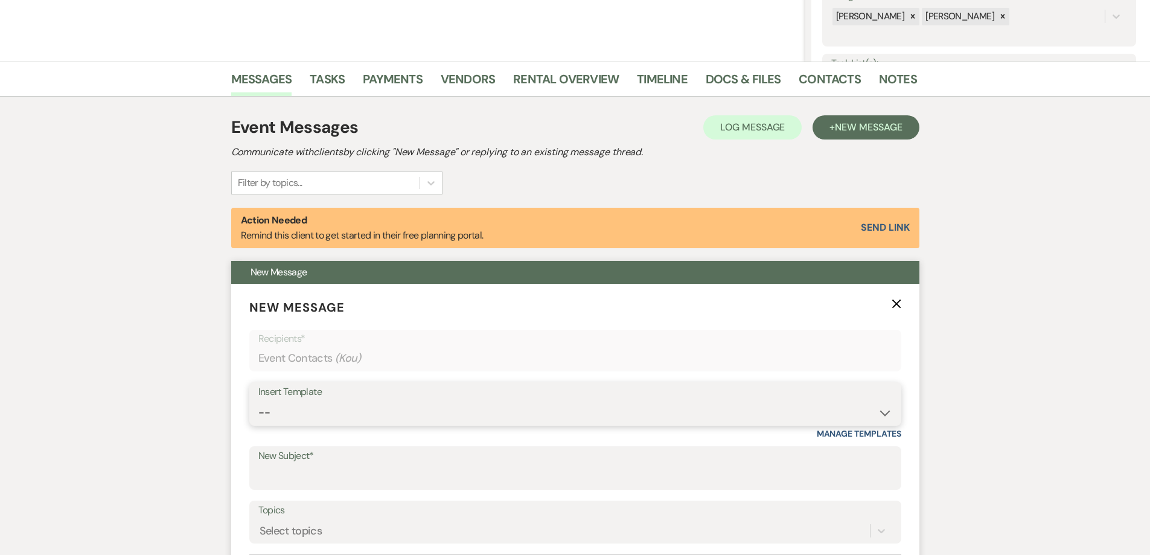
click at [468, 402] on select "-- Initial Inquiry Response-DATE IS AVAILABLE Initial Inquiry Response-DATE NOT…" at bounding box center [575, 413] width 634 height 24
click at [437, 460] on label "New Subject*" at bounding box center [575, 456] width 634 height 18
click at [437, 465] on input "New Subject*" at bounding box center [575, 477] width 634 height 24
type input "Damage Deposit"
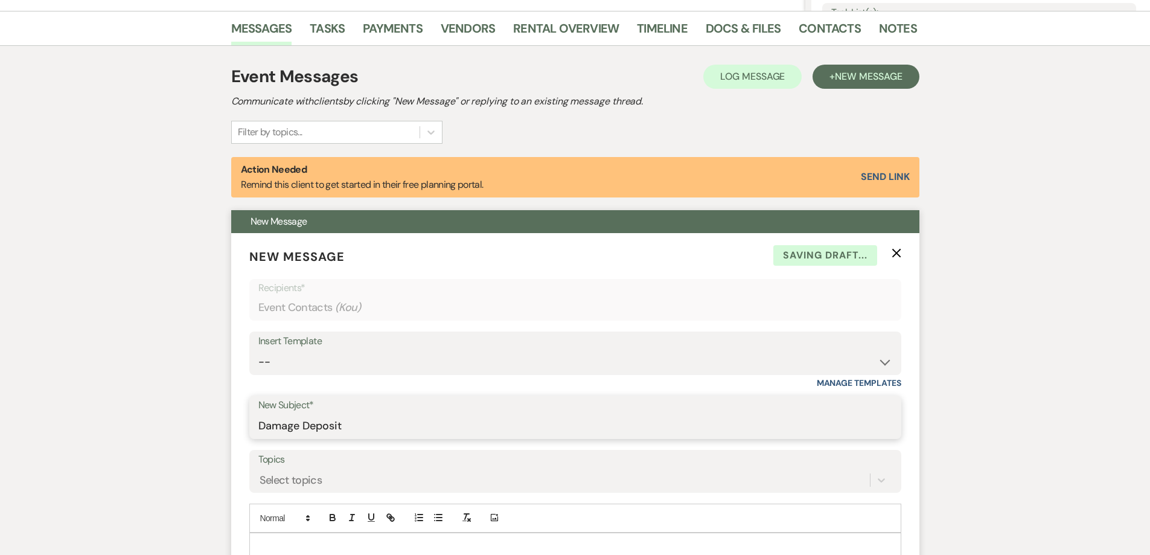
scroll to position [362, 0]
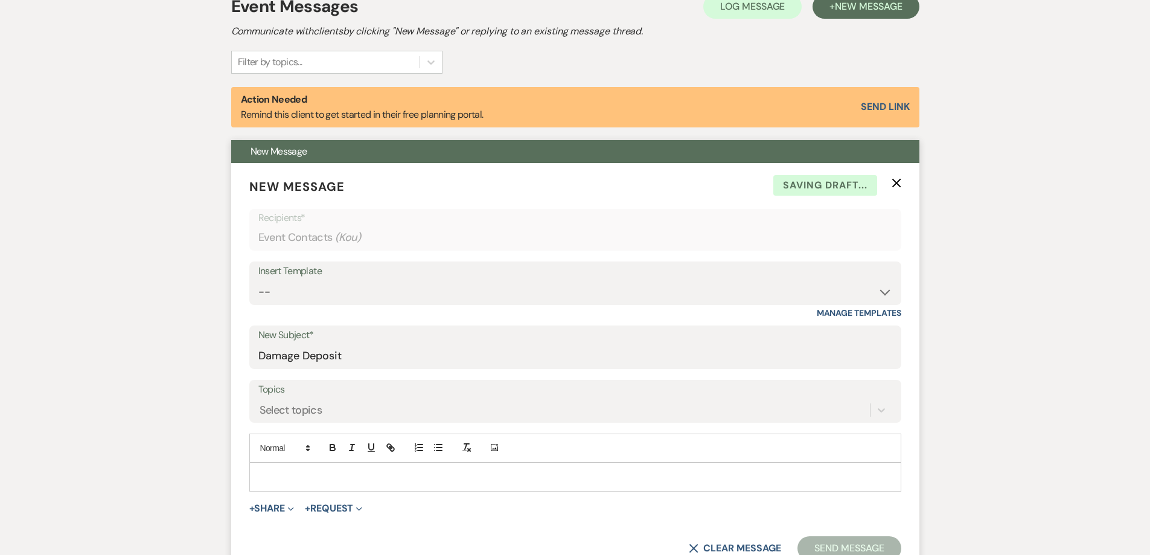
click at [348, 475] on p at bounding box center [575, 476] width 633 height 13
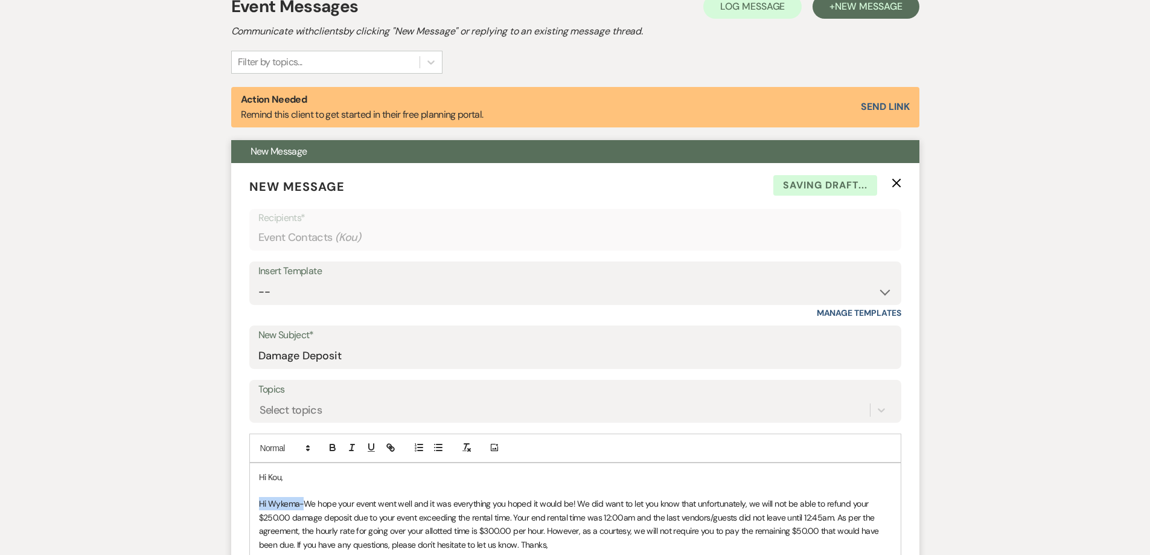
drag, startPoint x: 306, startPoint y: 502, endPoint x: 257, endPoint y: 506, distance: 49.0
click at [257, 506] on div "Hi Kou, Hi Wykema-We hope your event went well and it was everything you hoped …" at bounding box center [575, 524] width 651 height 123
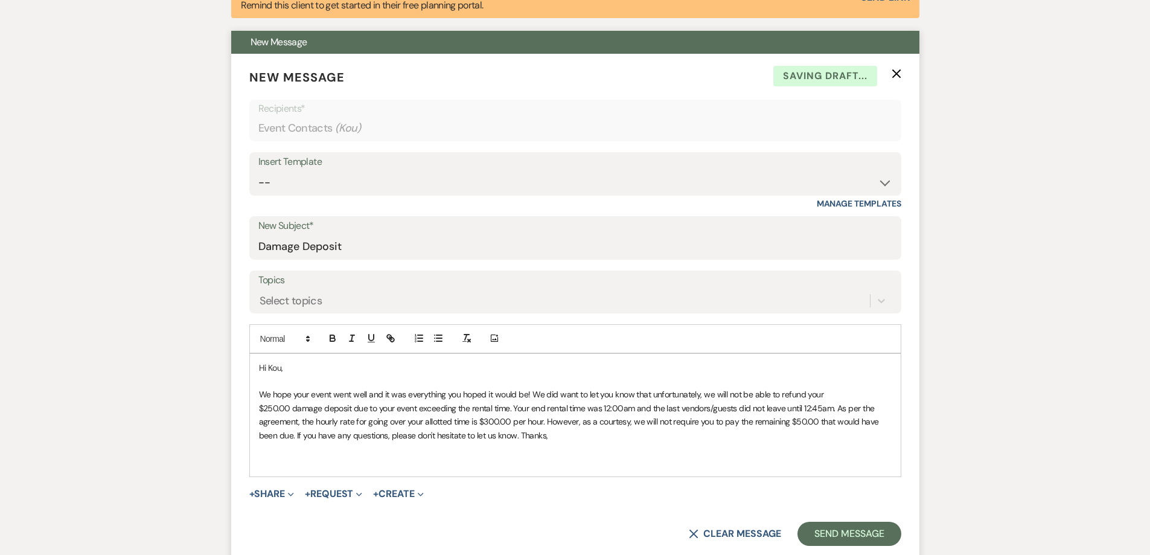
scroll to position [483, 0]
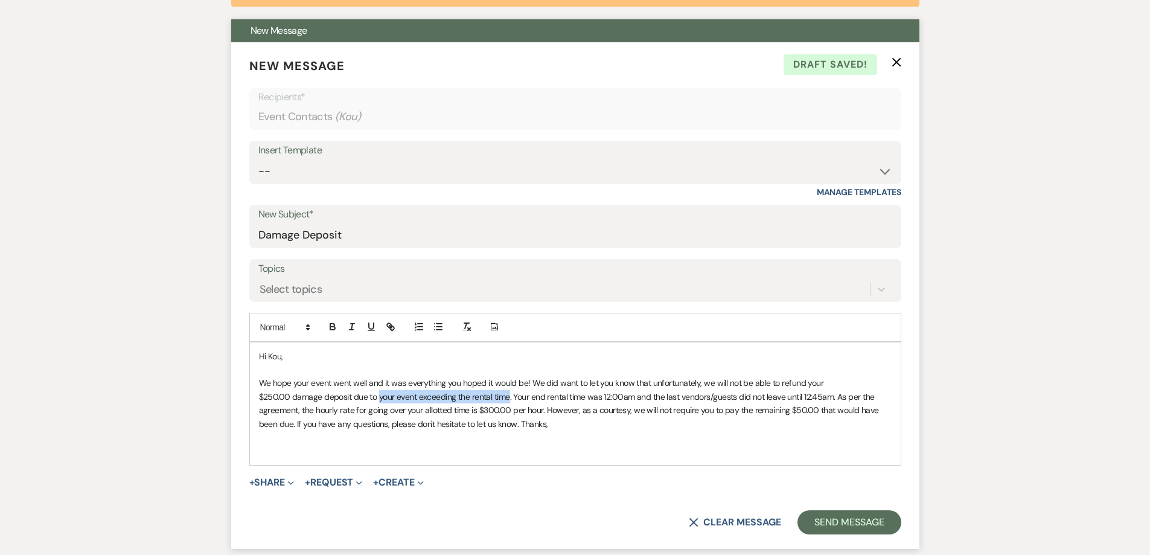
drag, startPoint x: 508, startPoint y: 394, endPoint x: 378, endPoint y: 394, distance: 130.4
click at [378, 394] on span "We hope your event went well and it was everything you hoped it would be! We di…" at bounding box center [570, 402] width 623 height 51
click at [552, 395] on span "We hope your event went well and it was everything you hoped it would be! We di…" at bounding box center [574, 402] width 631 height 51
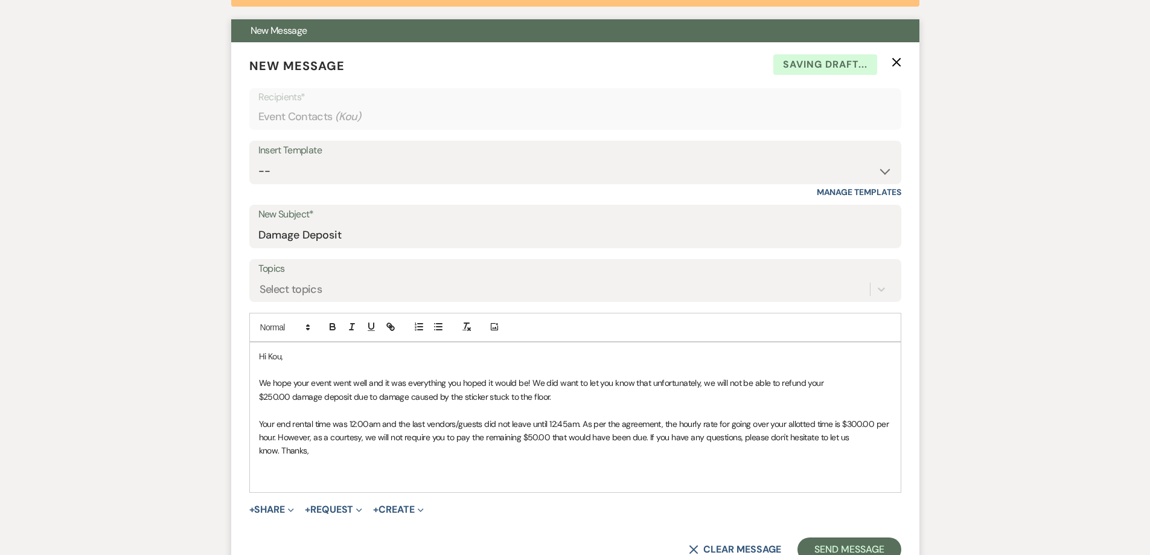
click at [553, 393] on p "We hope your event went well and it was everything you hoped it would be! We di…" at bounding box center [575, 389] width 633 height 27
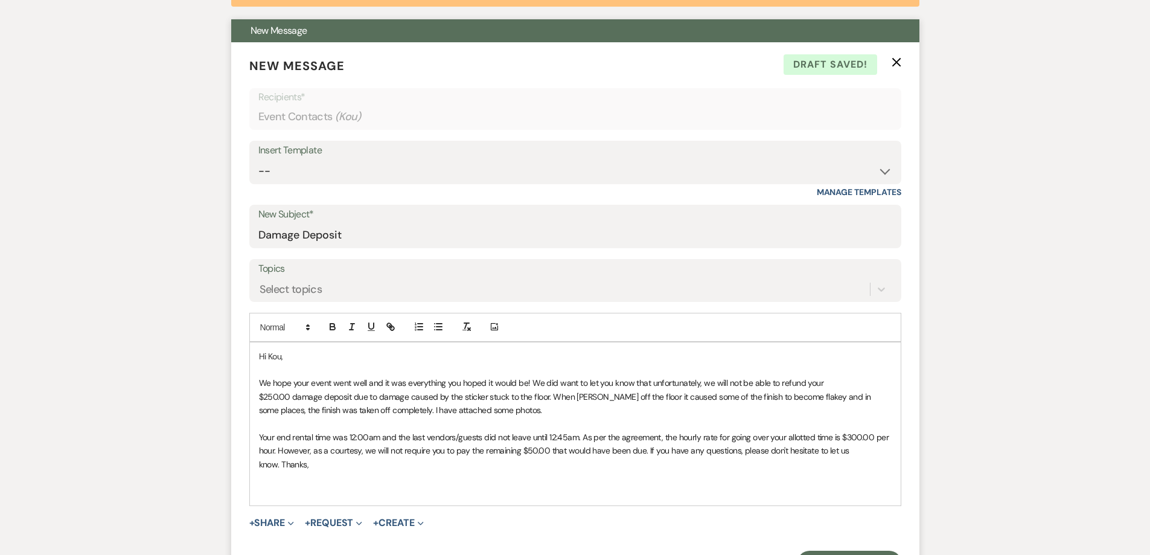
click at [552, 397] on span "We hope your event went well and it was everything you hoped it would be! We di…" at bounding box center [566, 396] width 615 height 38
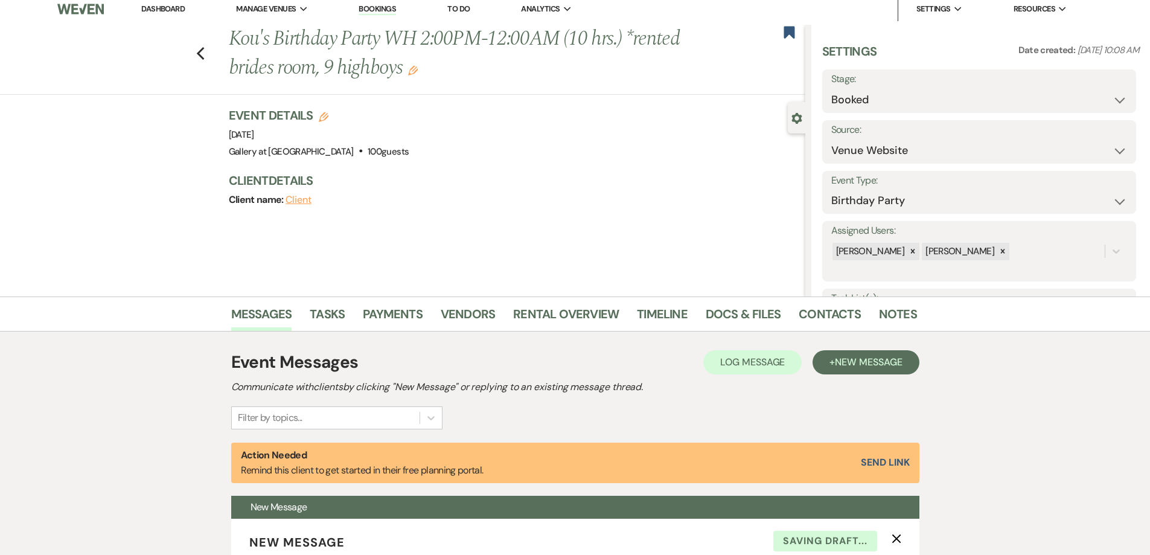
scroll to position [0, 0]
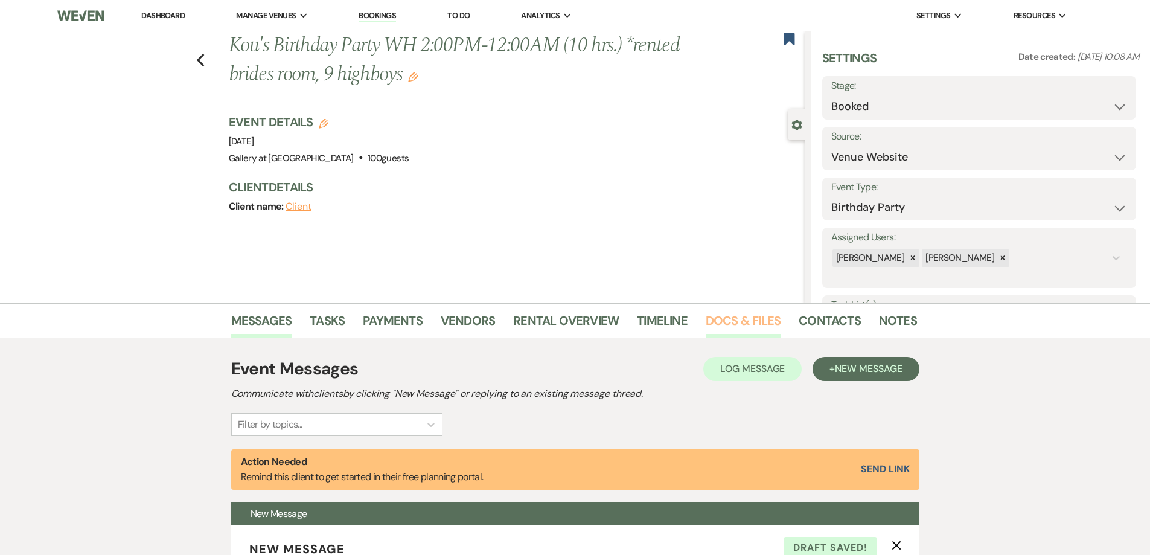
click at [740, 317] on link "Docs & Files" at bounding box center [743, 324] width 75 height 27
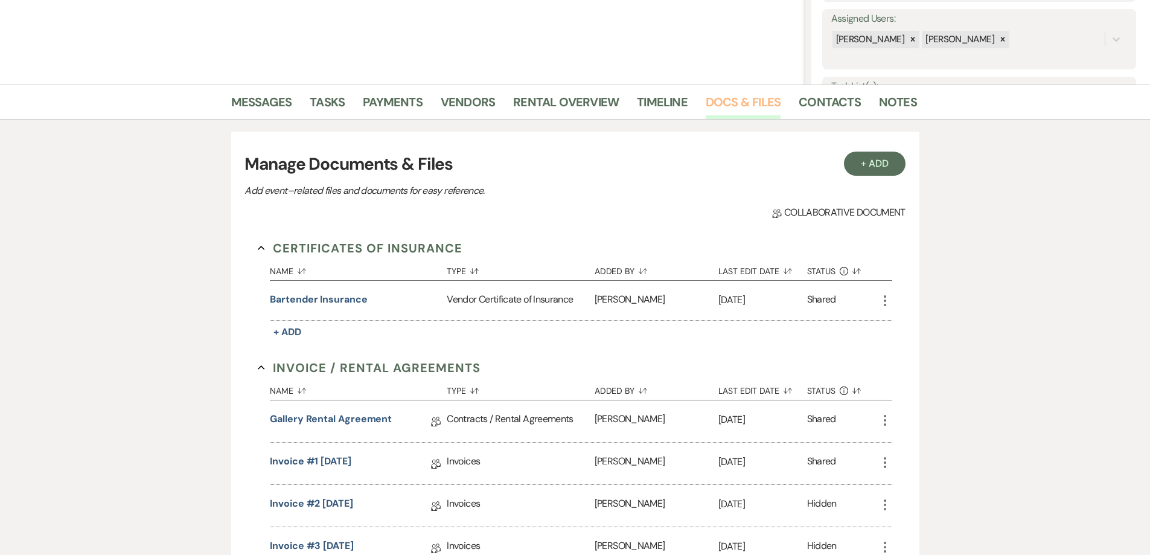
scroll to position [242, 0]
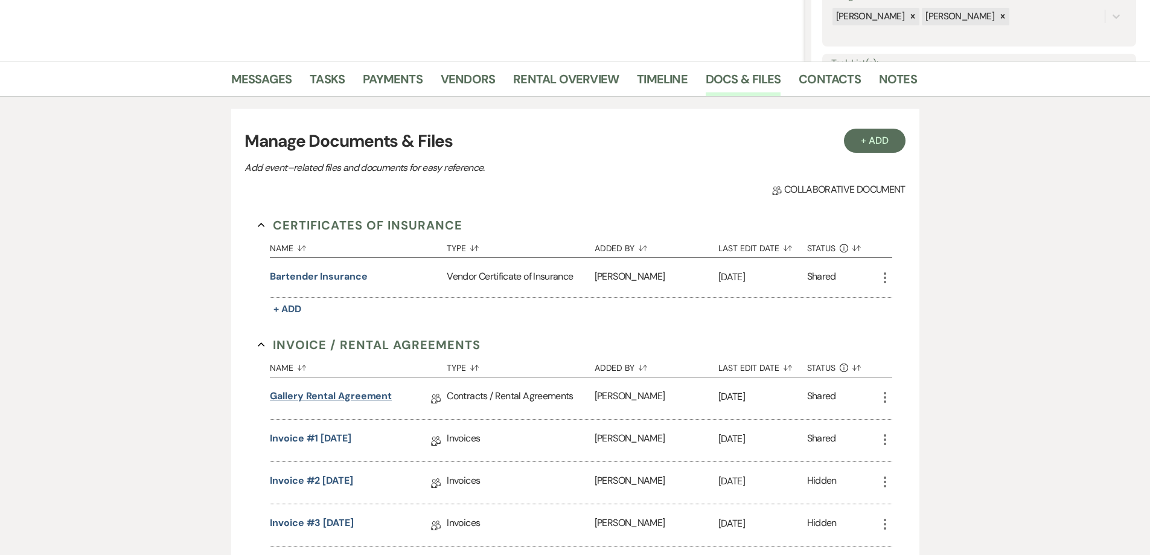
click at [336, 397] on link "Gallery Rental Agreement" at bounding box center [331, 398] width 122 height 19
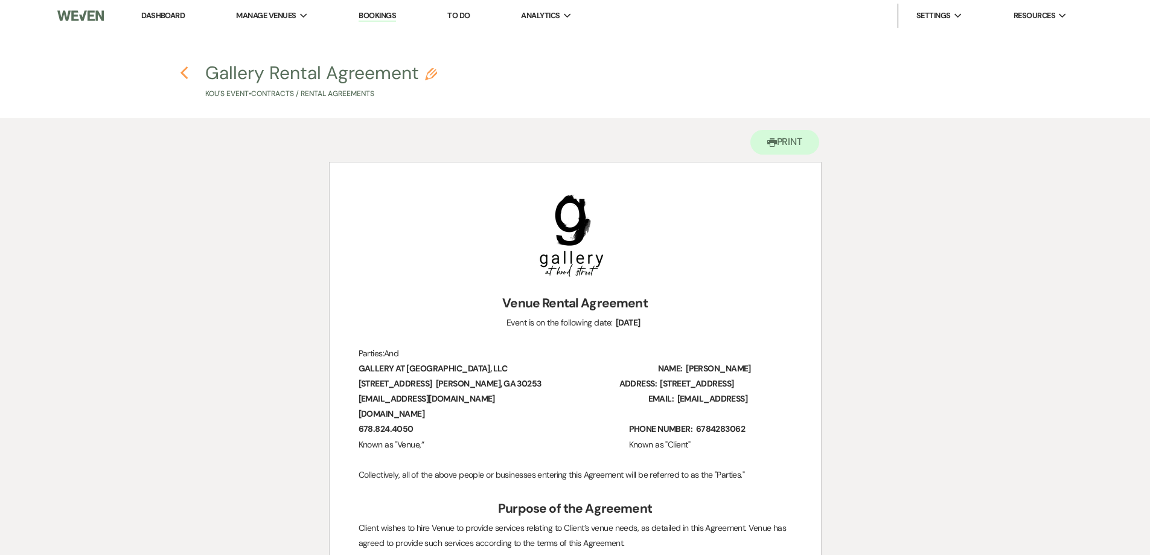
click at [182, 72] on use "button" at bounding box center [185, 72] width 8 height 13
select select "5"
select select "4"
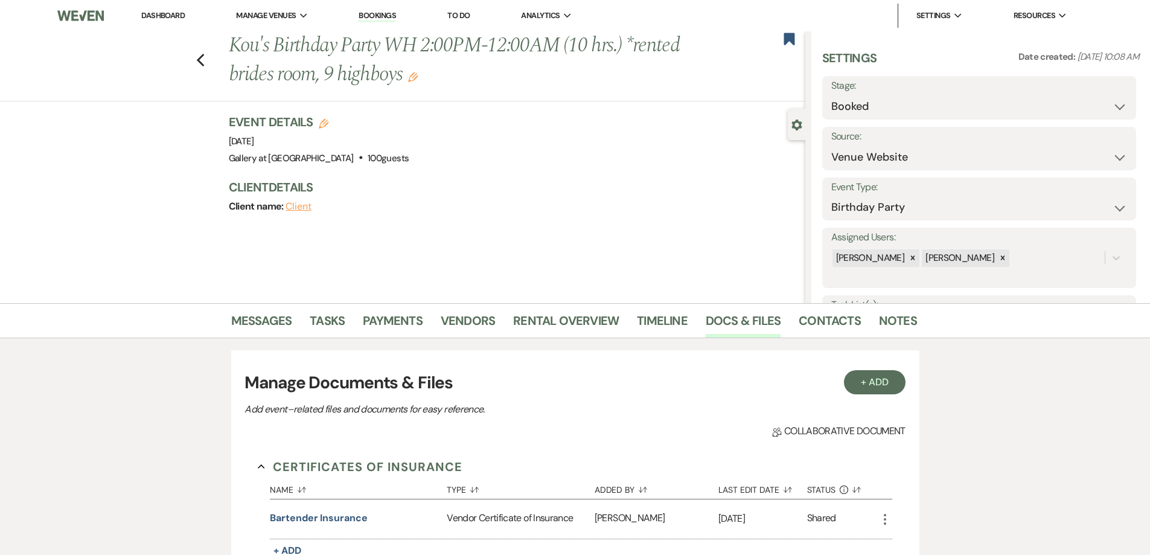
scroll to position [242, 0]
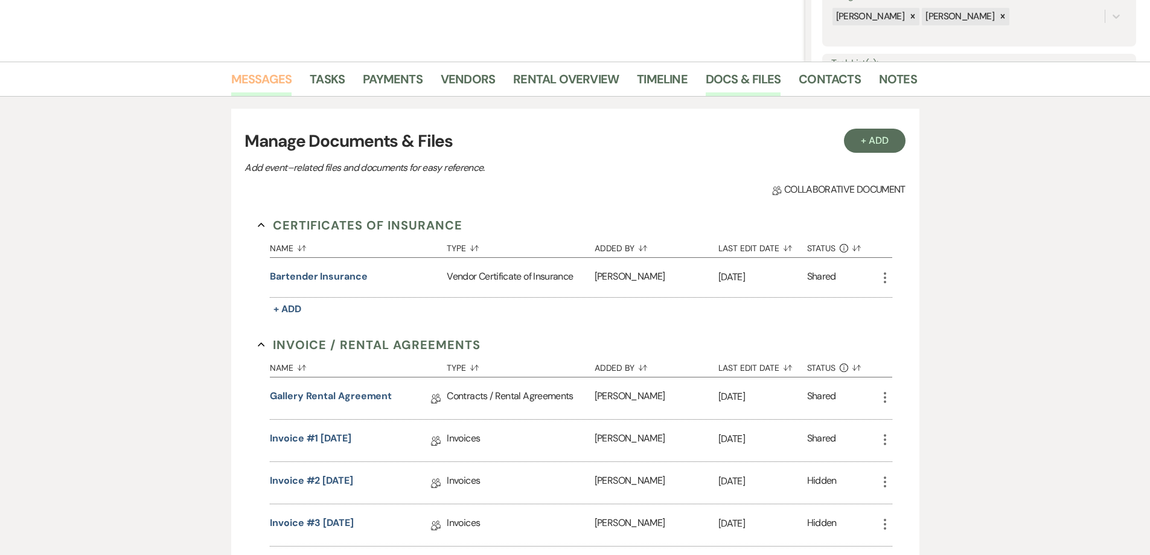
click at [271, 91] on link "Messages" at bounding box center [261, 82] width 61 height 27
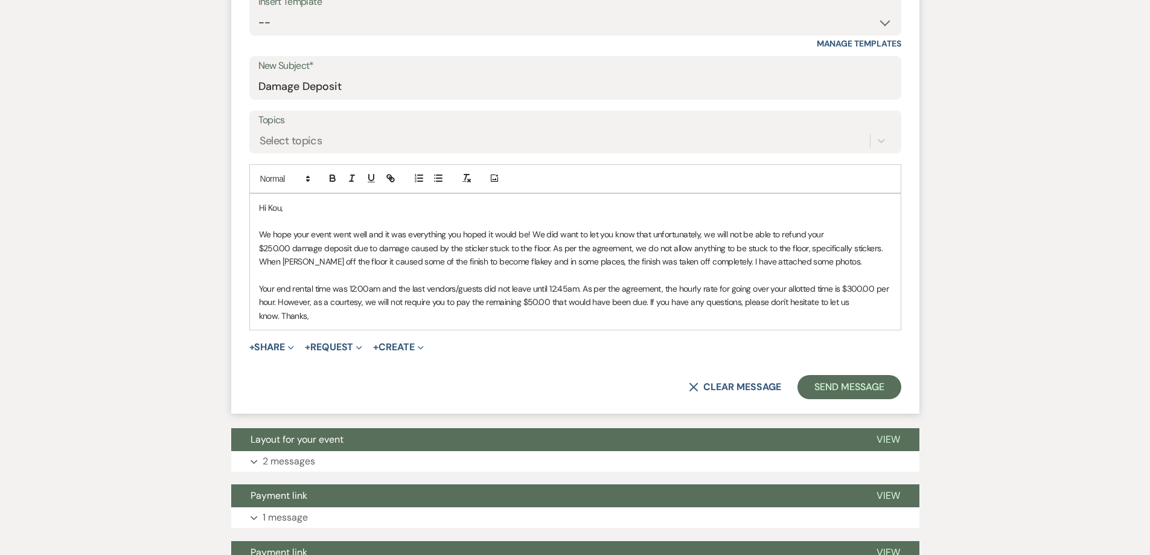
scroll to position [604, 0]
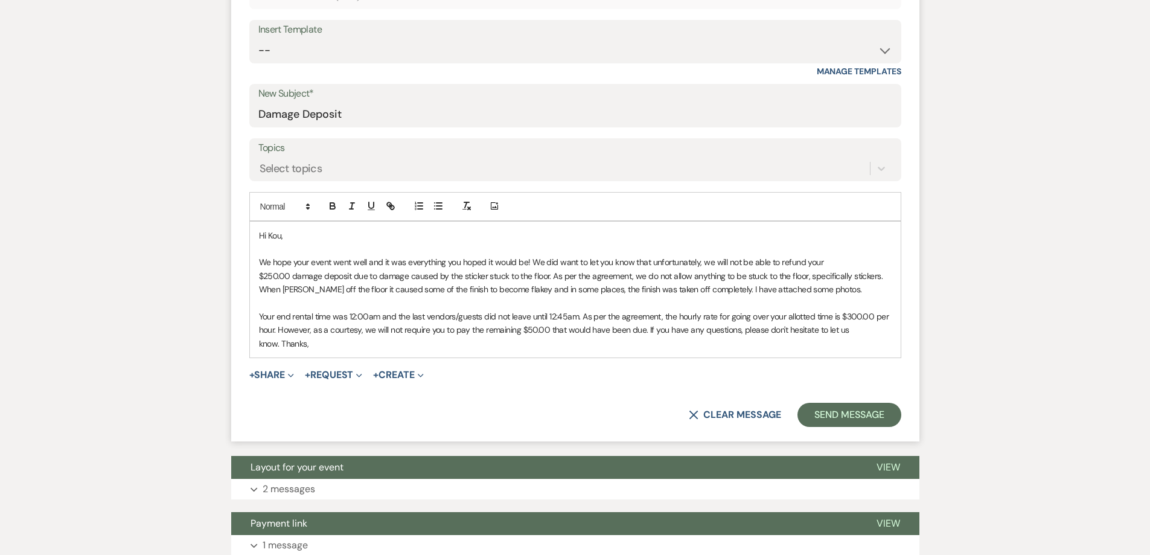
click at [853, 277] on p "We hope your event went well and it was everything you hoped it would be! We di…" at bounding box center [575, 275] width 633 height 40
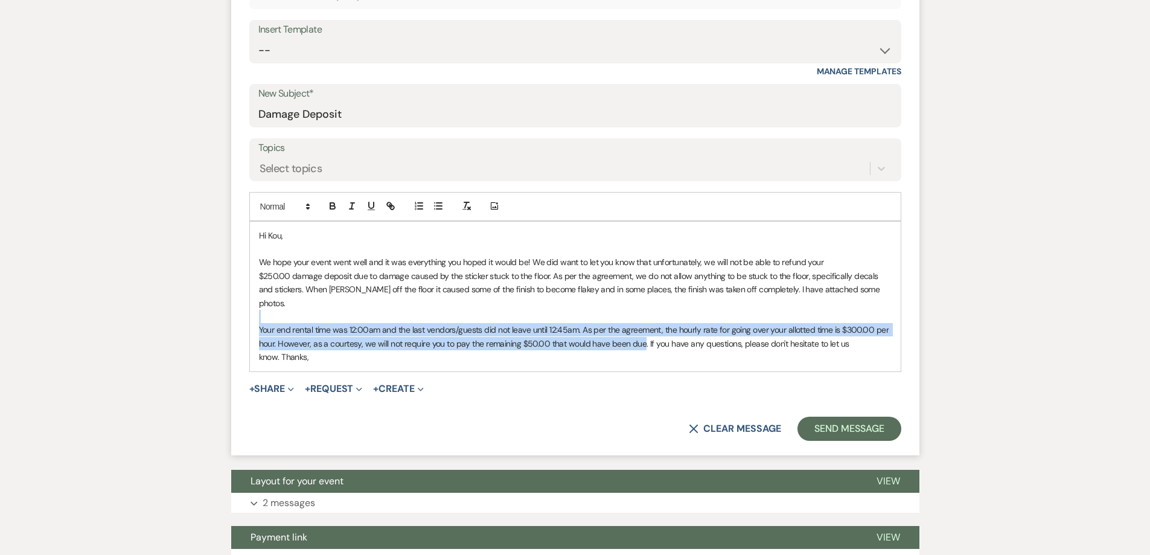
drag, startPoint x: 642, startPoint y: 329, endPoint x: 271, endPoint y: 302, distance: 372.4
click at [271, 302] on div "Hi Kou, We hope your event went well and it was everything you hoped it would b…" at bounding box center [575, 297] width 651 height 150
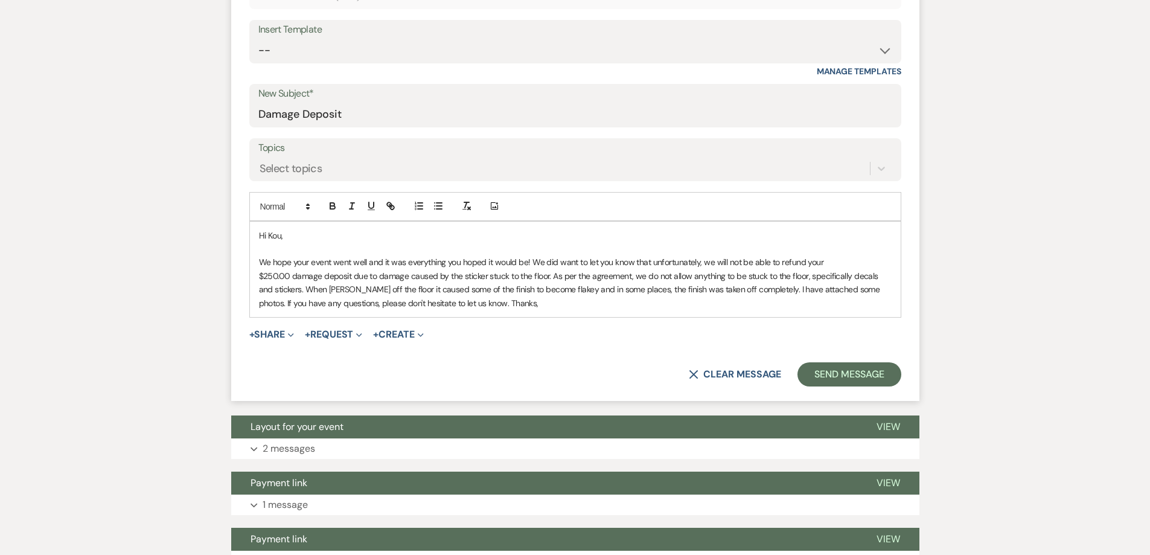
click at [493, 304] on p "We hope your event went well and it was everything you hoped it would be! We di…" at bounding box center [575, 282] width 633 height 54
click at [461, 300] on p "We hope your event went well and it was everything you hoped it would be! We di…" at bounding box center [575, 282] width 633 height 54
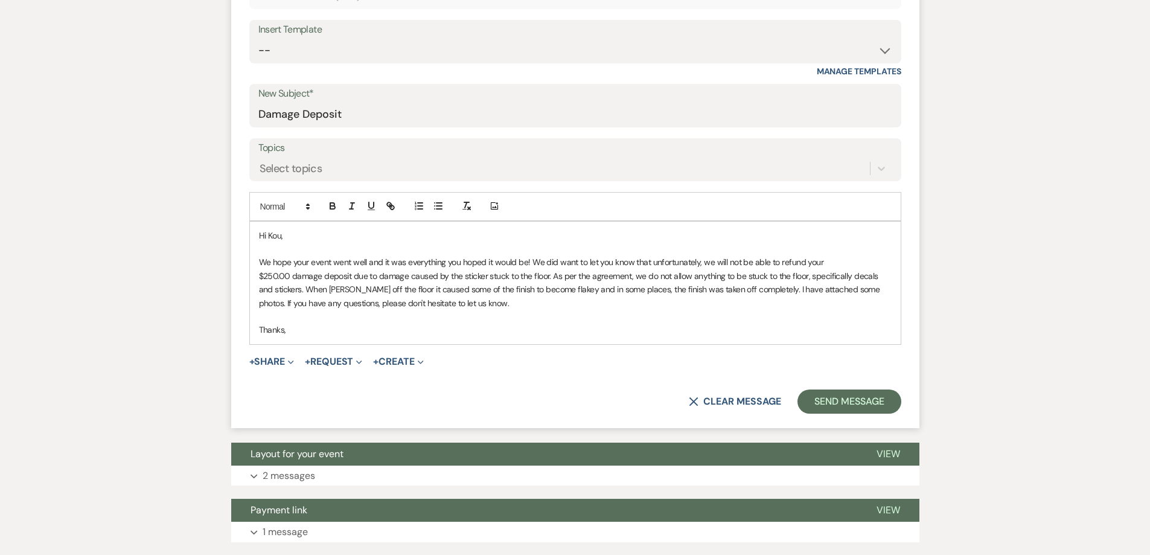
click at [405, 321] on p at bounding box center [575, 316] width 633 height 13
click at [402, 325] on p "Thanks," at bounding box center [575, 329] width 633 height 13
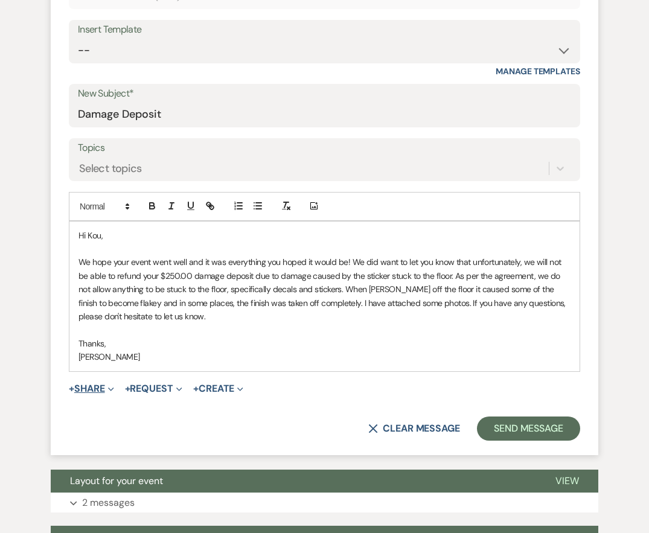
click at [106, 389] on button "+ Share Expand" at bounding box center [91, 389] width 45 height 10
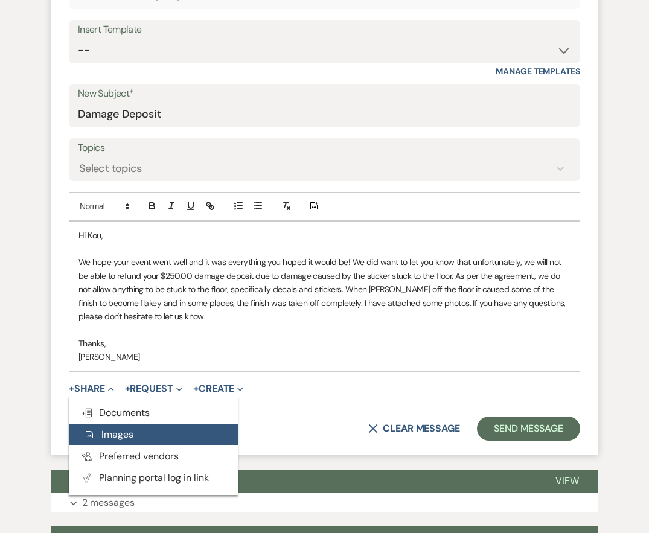
click at [143, 428] on button "Add Photo Images" at bounding box center [153, 435] width 169 height 22
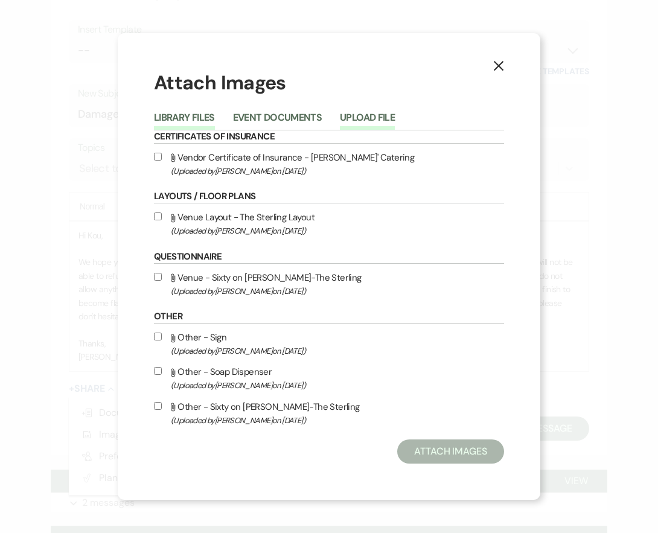
click at [362, 114] on button "Upload File" at bounding box center [367, 121] width 55 height 17
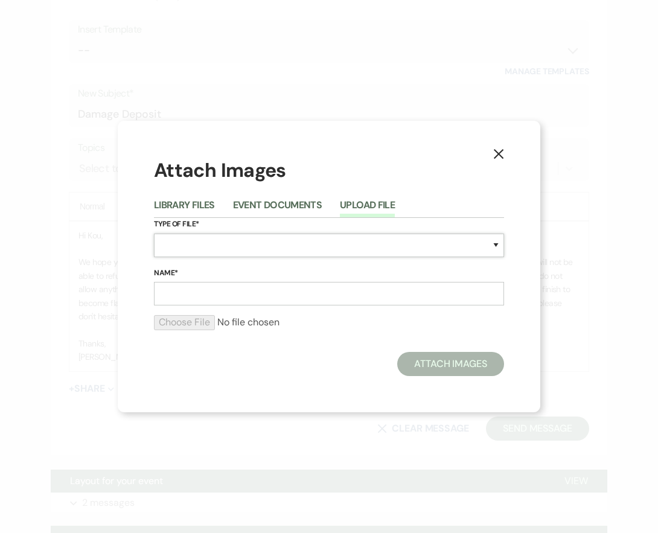
click at [214, 245] on select "Special Event Insurance Vendor Certificate of Insurance Contracts / Rental Agre…" at bounding box center [329, 246] width 350 height 24
select select "0"
click at [154, 234] on select "Special Event Insurance Vendor Certificate of Insurance Contracts / Rental Agre…" at bounding box center [329, 246] width 350 height 24
click at [212, 292] on input "Name*" at bounding box center [329, 294] width 350 height 24
type input "Photo (1)"
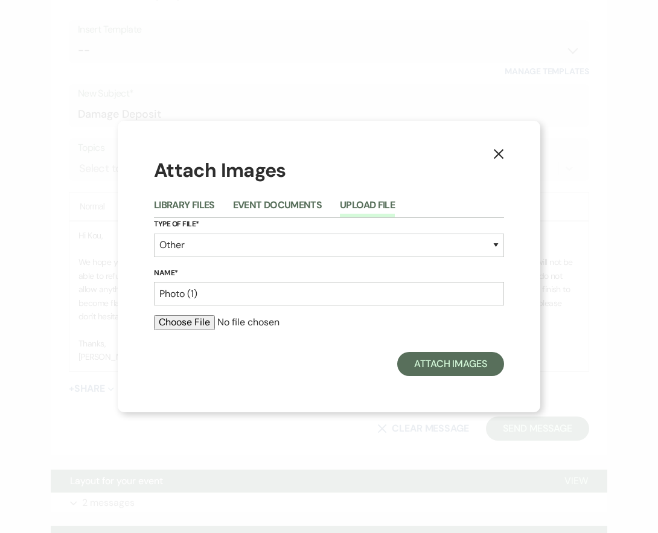
click at [188, 324] on input "file" at bounding box center [329, 322] width 350 height 14
click at [205, 322] on input "file" at bounding box center [329, 322] width 350 height 14
type input "C:\fakepath\IMG_9949.jpg"
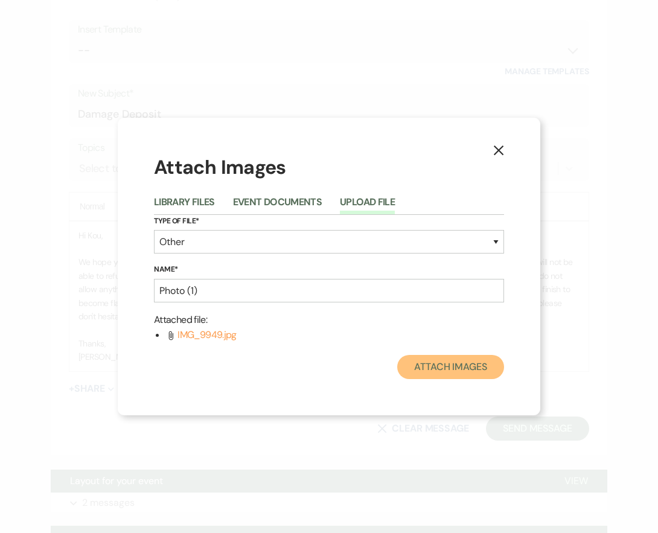
click at [440, 370] on button "Attach Images" at bounding box center [450, 367] width 107 height 24
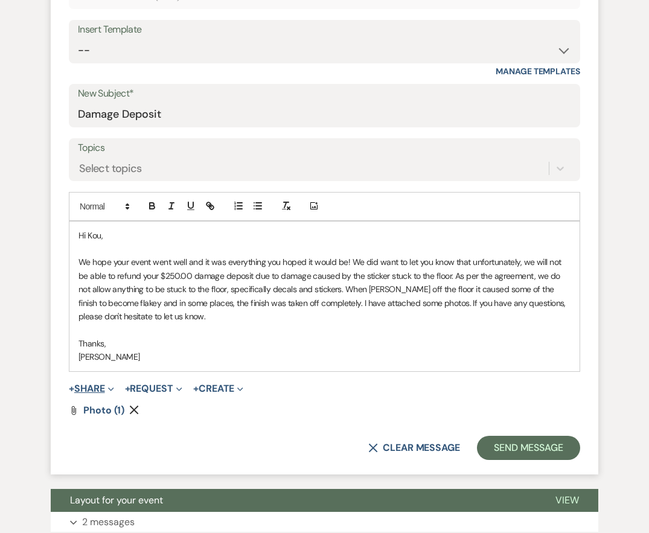
click at [106, 386] on button "+ Share Expand" at bounding box center [91, 389] width 45 height 10
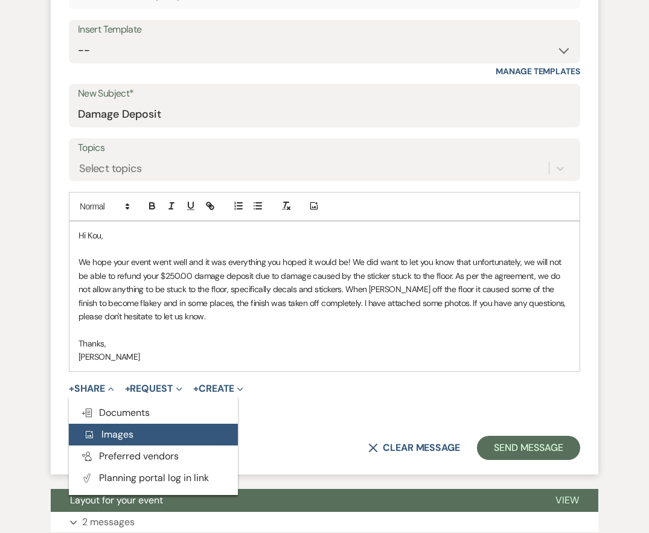
click at [107, 436] on span "Add Photo Images" at bounding box center [108, 434] width 50 height 13
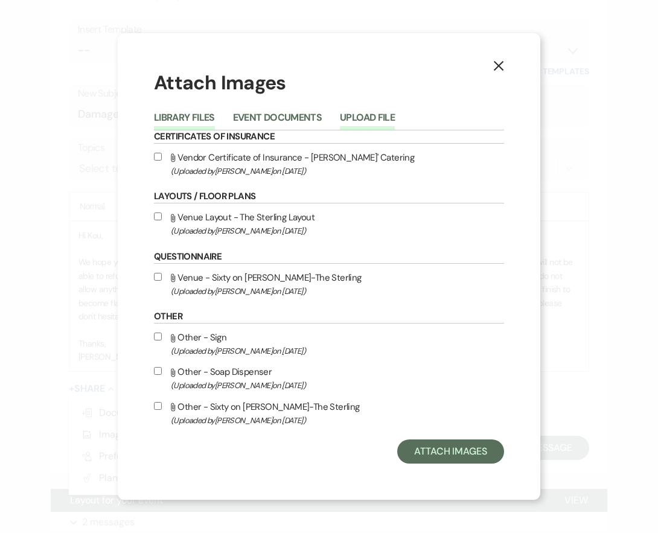
click at [351, 113] on button "Upload File" at bounding box center [367, 121] width 55 height 17
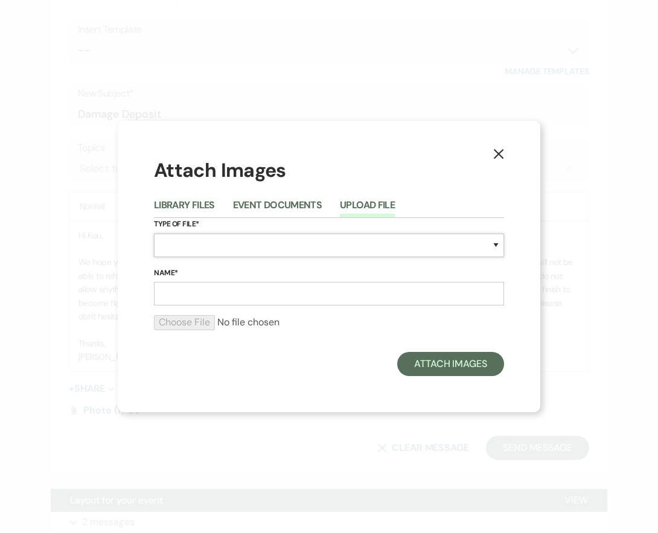
click at [255, 249] on select "Special Event Insurance Vendor Certificate of Insurance Contracts / Rental Agre…" at bounding box center [329, 246] width 350 height 24
select select "0"
click at [154, 234] on select "Special Event Insurance Vendor Certificate of Insurance Contracts / Rental Agre…" at bounding box center [329, 246] width 350 height 24
click at [237, 294] on input "Name*" at bounding box center [329, 294] width 350 height 24
click at [193, 292] on input "Photo (1)" at bounding box center [329, 294] width 350 height 24
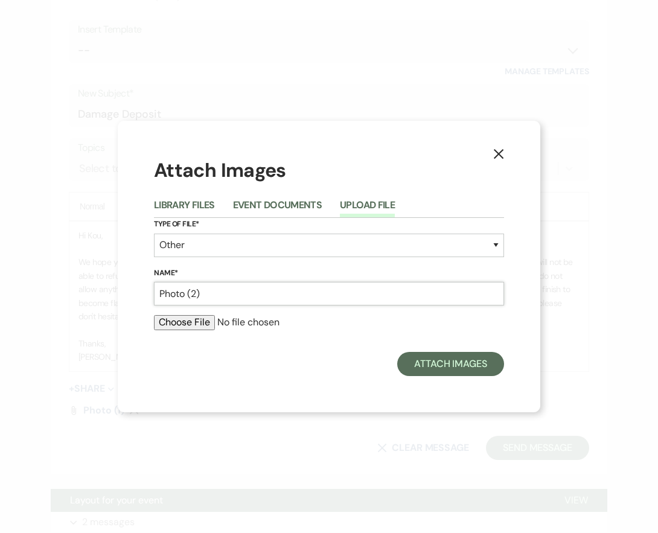
type input "Photo (2)"
click at [202, 319] on input "file" at bounding box center [329, 322] width 350 height 14
type input "C:\fakepath\IMG_9950.jpg"
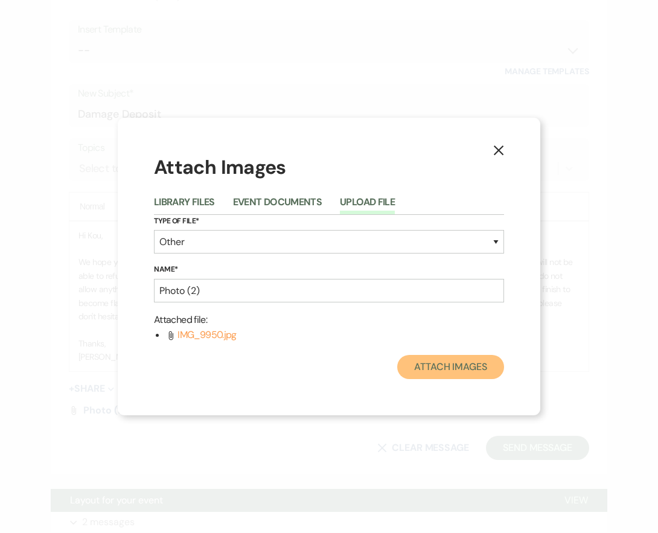
click at [472, 367] on button "Attach Images" at bounding box center [450, 367] width 107 height 24
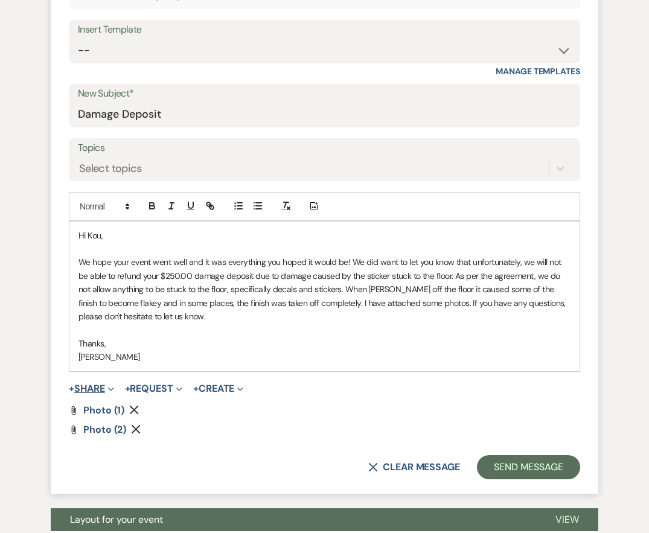
click at [103, 384] on button "+ Share Expand" at bounding box center [91, 389] width 45 height 10
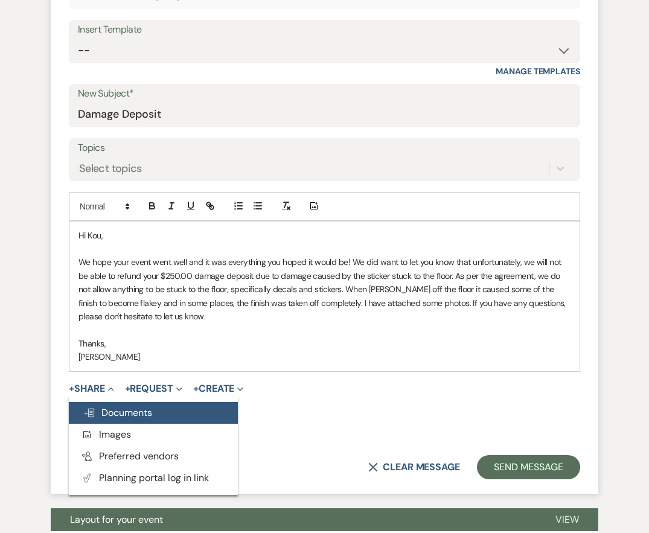
click at [139, 415] on span "Doc Upload Documents" at bounding box center [117, 412] width 69 height 13
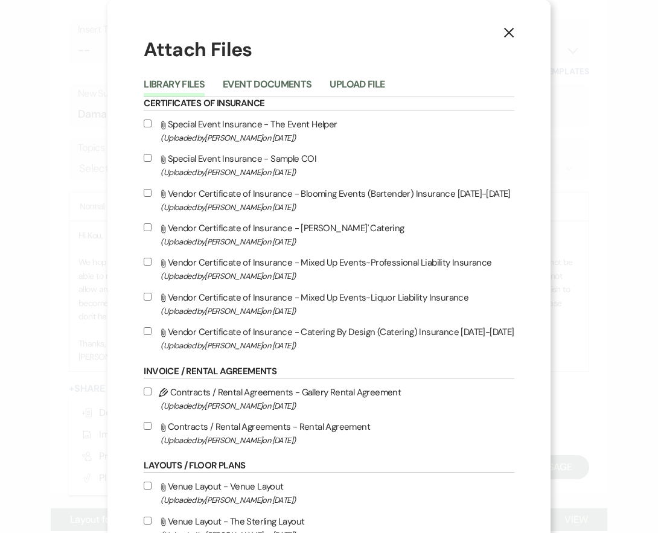
drag, startPoint x: 502, startPoint y: 38, endPoint x: 468, endPoint y: 57, distance: 38.9
click at [504, 38] on icon "X" at bounding box center [509, 32] width 11 height 11
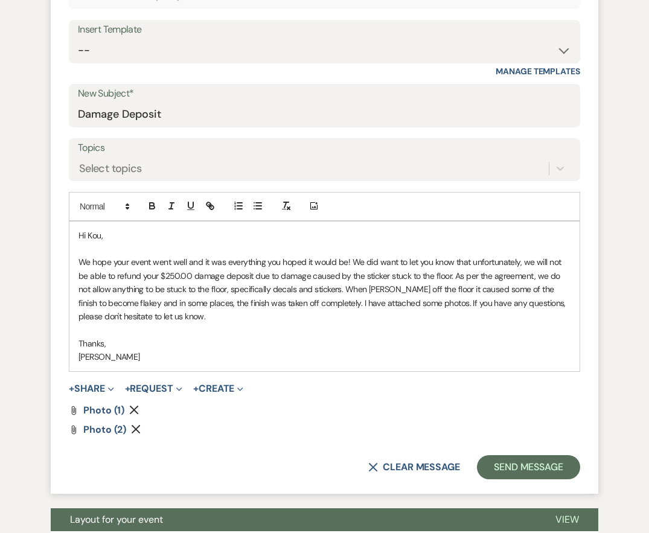
click at [118, 389] on div "+ Share Expand Doc Upload Documents Add Photo Images Pref Vendors Preferred ven…" at bounding box center [324, 389] width 511 height 14
click at [112, 388] on icon "Expand" at bounding box center [111, 389] width 6 height 6
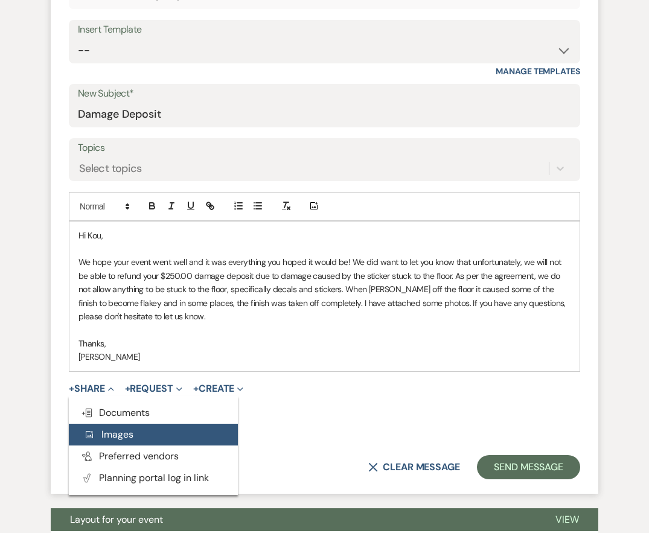
click at [112, 432] on span "Add Photo Images" at bounding box center [108, 434] width 50 height 13
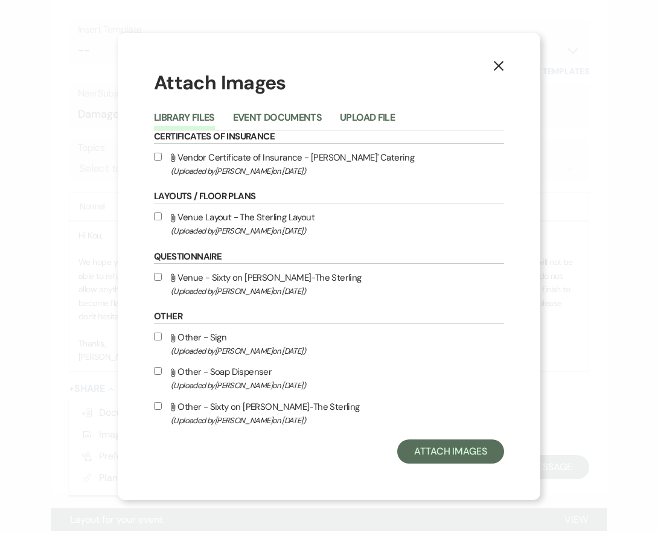
click at [365, 111] on li "Upload File" at bounding box center [376, 120] width 73 height 20
click at [371, 119] on button "Upload File" at bounding box center [367, 121] width 55 height 17
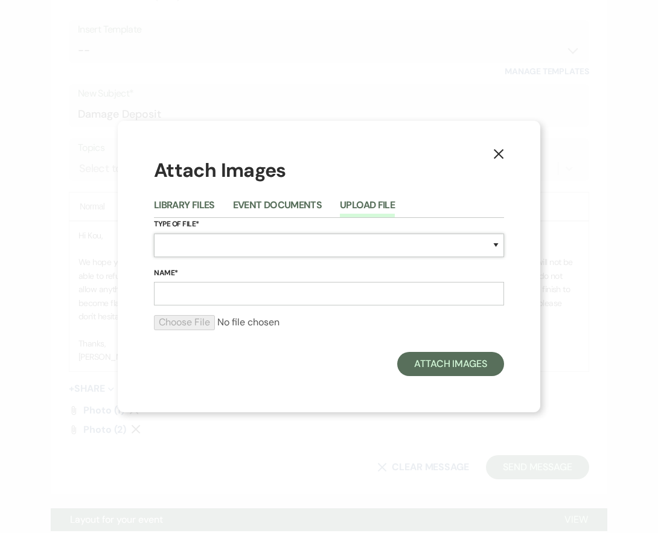
click at [182, 254] on select "Special Event Insurance Vendor Certificate of Insurance Contracts / Rental Agre…" at bounding box center [329, 246] width 350 height 24
select select "0"
click at [154, 234] on select "Special Event Insurance Vendor Certificate of Insurance Contracts / Rental Agre…" at bounding box center [329, 246] width 350 height 24
click at [283, 304] on input "Name*" at bounding box center [329, 294] width 350 height 24
click at [194, 294] on input "Photo (1)" at bounding box center [329, 294] width 350 height 24
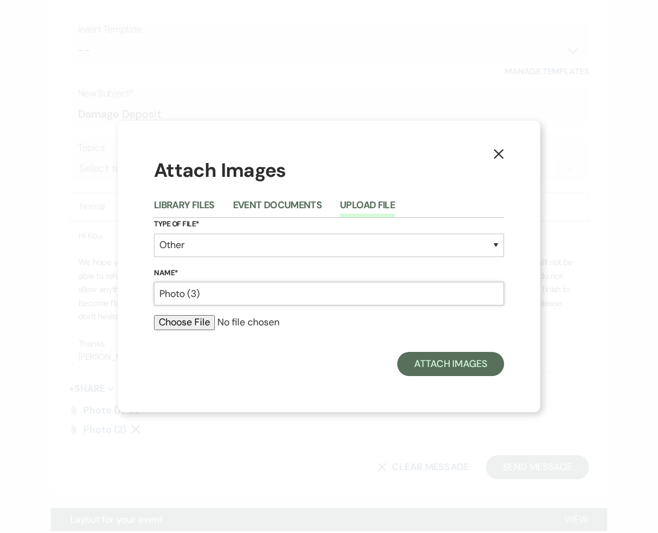
type input "Photo (3)"
click at [202, 328] on input "file" at bounding box center [329, 322] width 350 height 14
type input "C:\fakepath\IMG_9953.jpg"
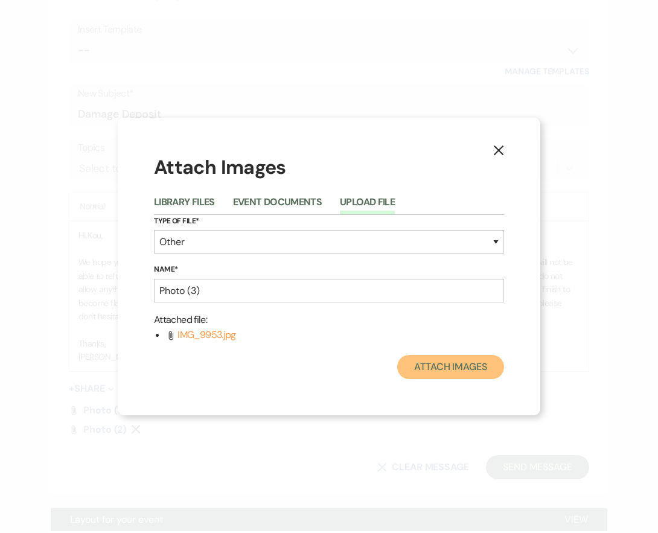
click at [472, 367] on button "Attach Images" at bounding box center [450, 367] width 107 height 24
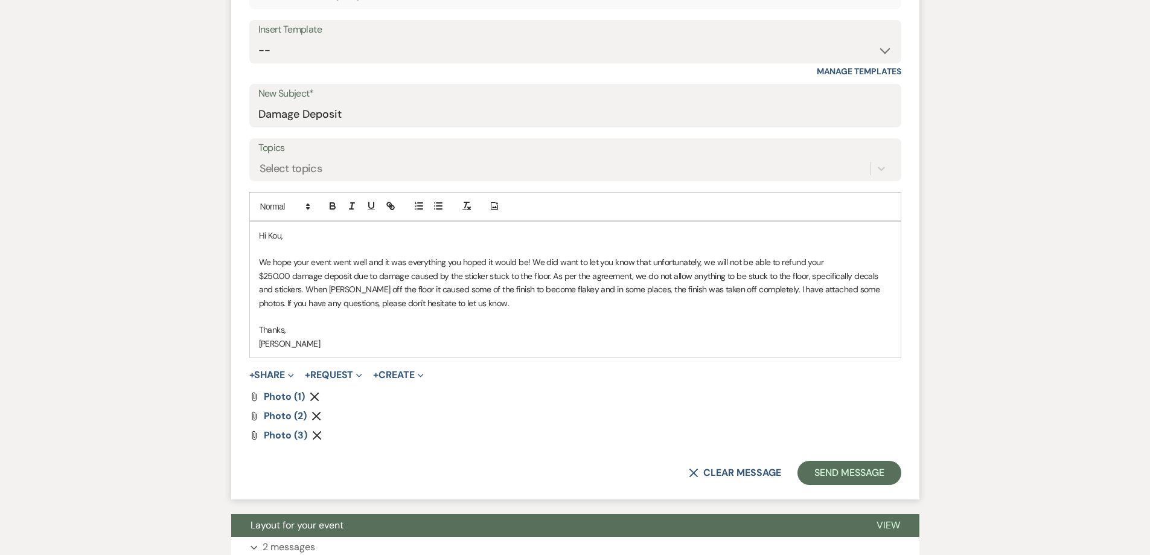
click at [325, 290] on p "We hope your event went well and it was everything you hoped it would be! We di…" at bounding box center [575, 282] width 633 height 54
click at [854, 473] on button "Send Message" at bounding box center [849, 473] width 103 height 24
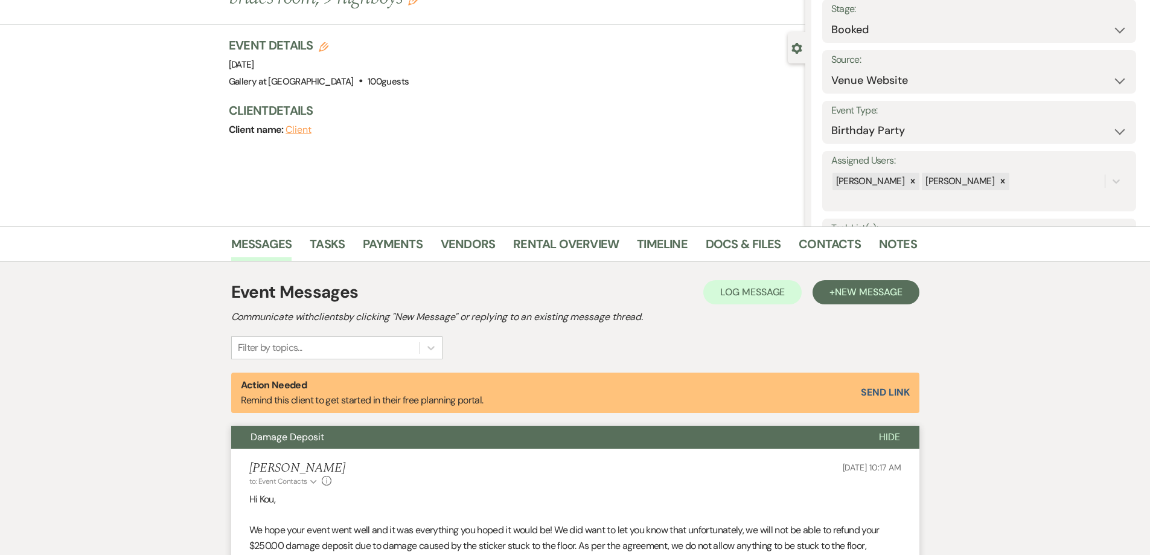
scroll to position [0, 0]
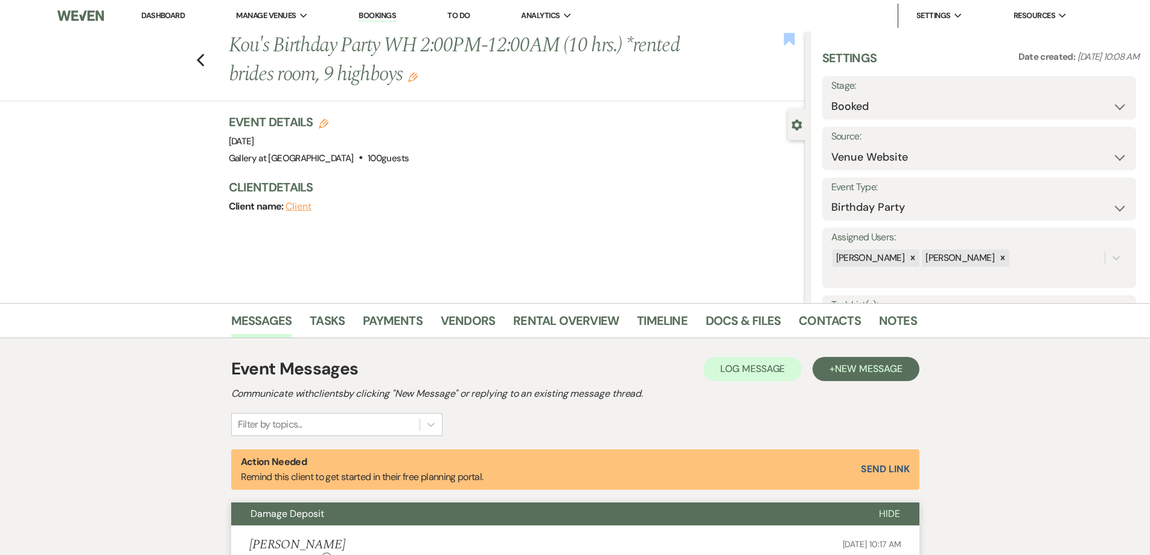
click at [787, 37] on use "button" at bounding box center [789, 39] width 11 height 12
click at [202, 60] on icon "Previous" at bounding box center [200, 60] width 9 height 14
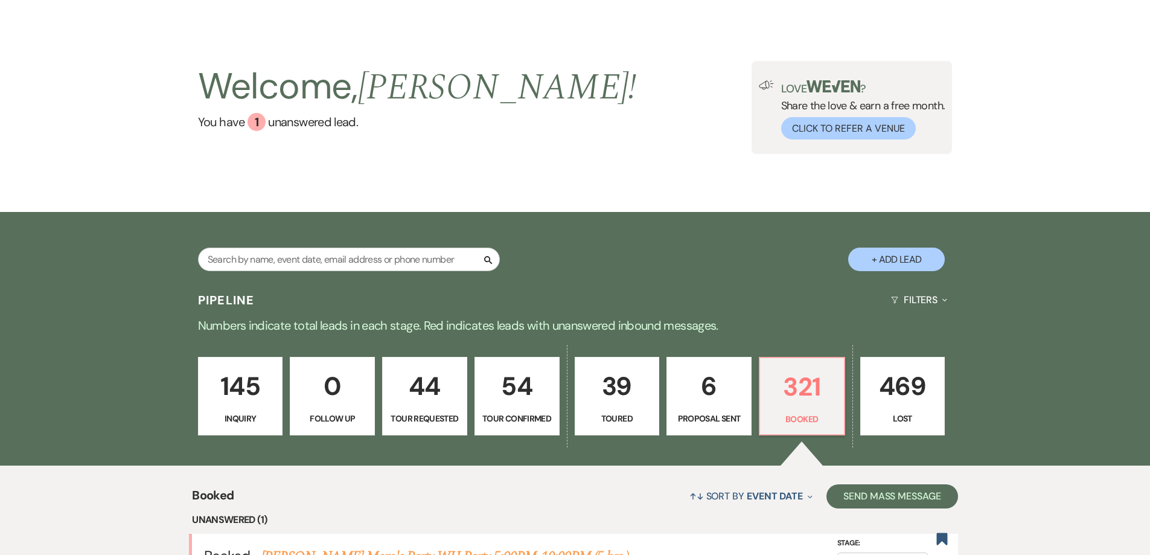
scroll to position [27, 0]
drag, startPoint x: 353, startPoint y: 256, endPoint x: 350, endPoint y: 242, distance: 14.2
click at [353, 256] on input "text" at bounding box center [349, 260] width 302 height 24
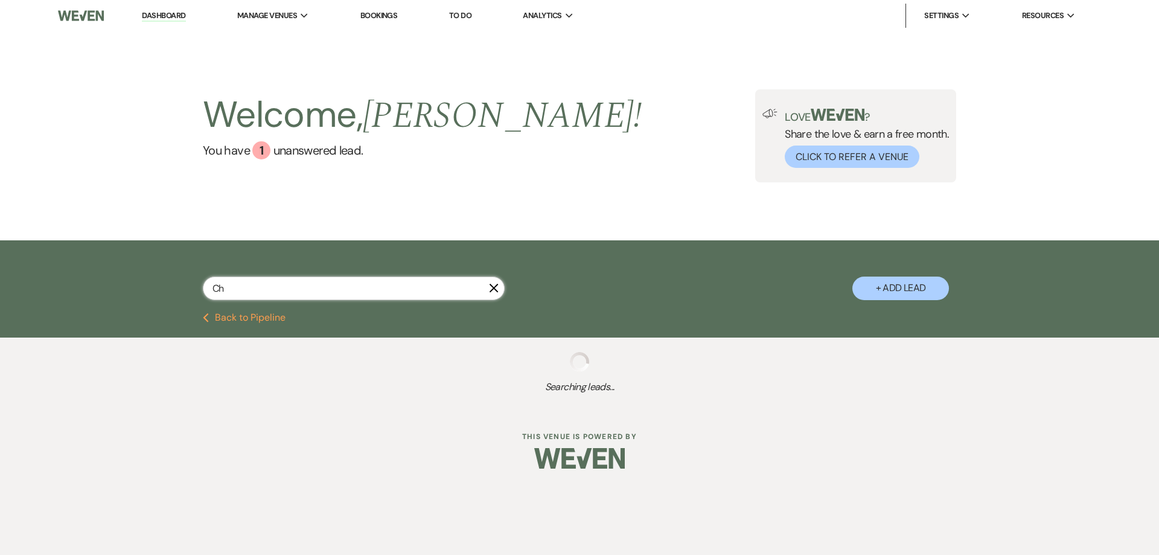
type input "Cha"
select select "4"
select select "8"
select select "5"
select select "8"
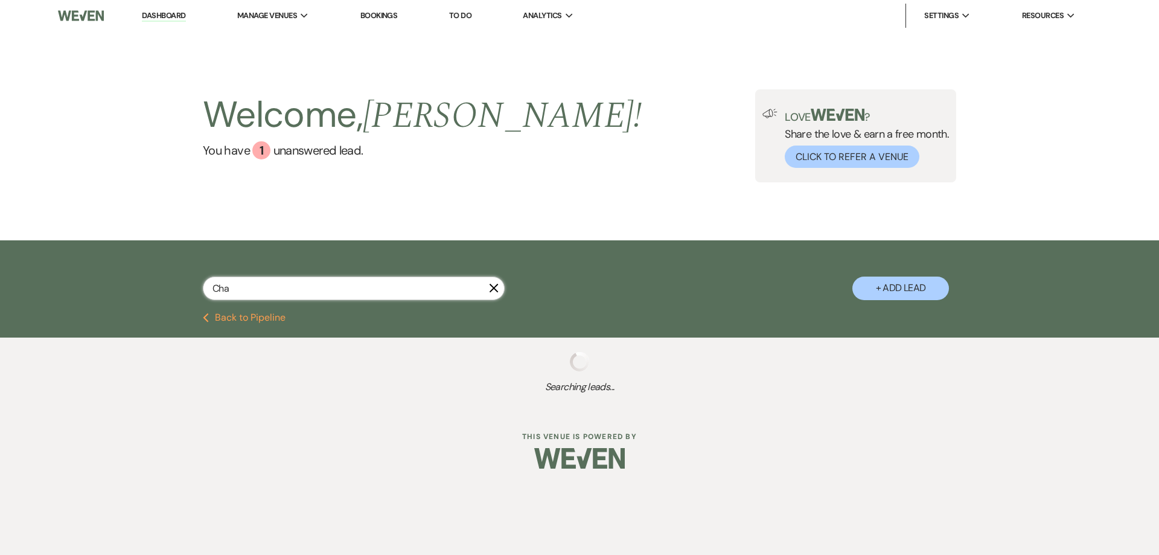
select select "5"
select select "2"
select select "8"
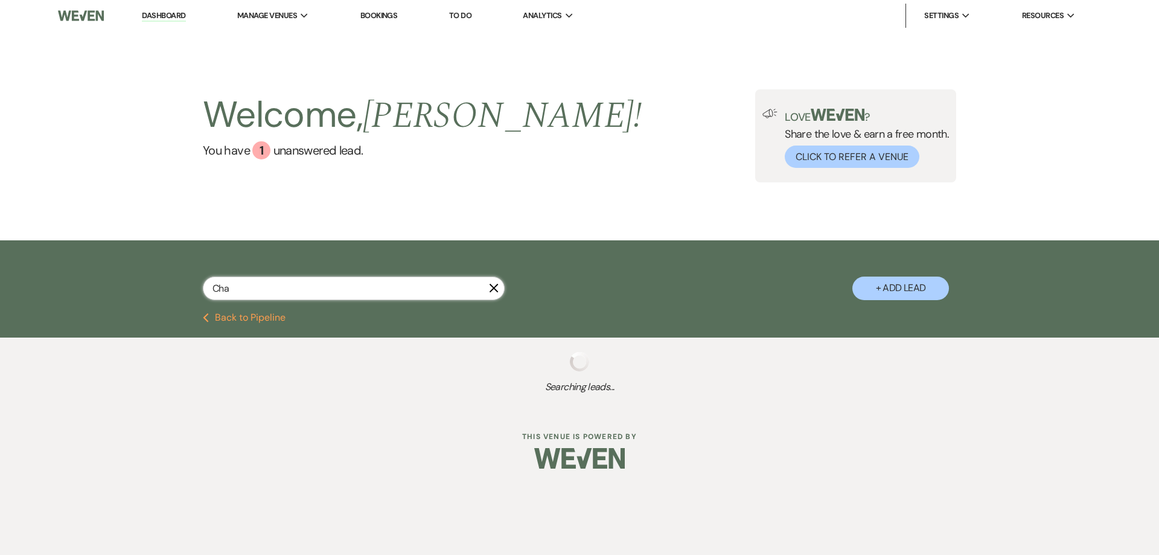
select select "4"
select select "8"
select select "5"
select select "8"
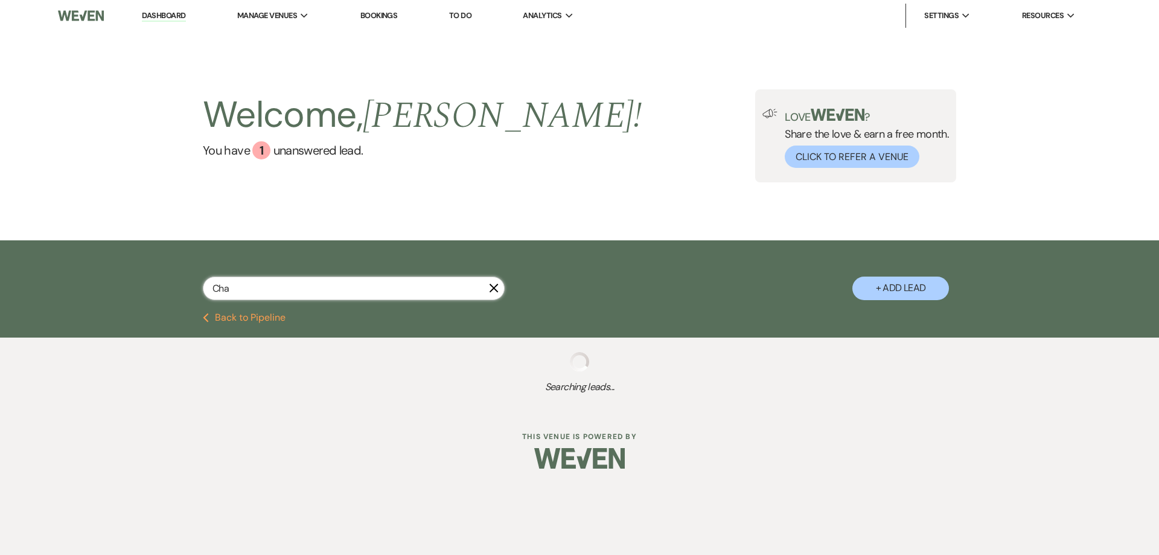
select select "8"
select select "5"
select select "4"
select select "8"
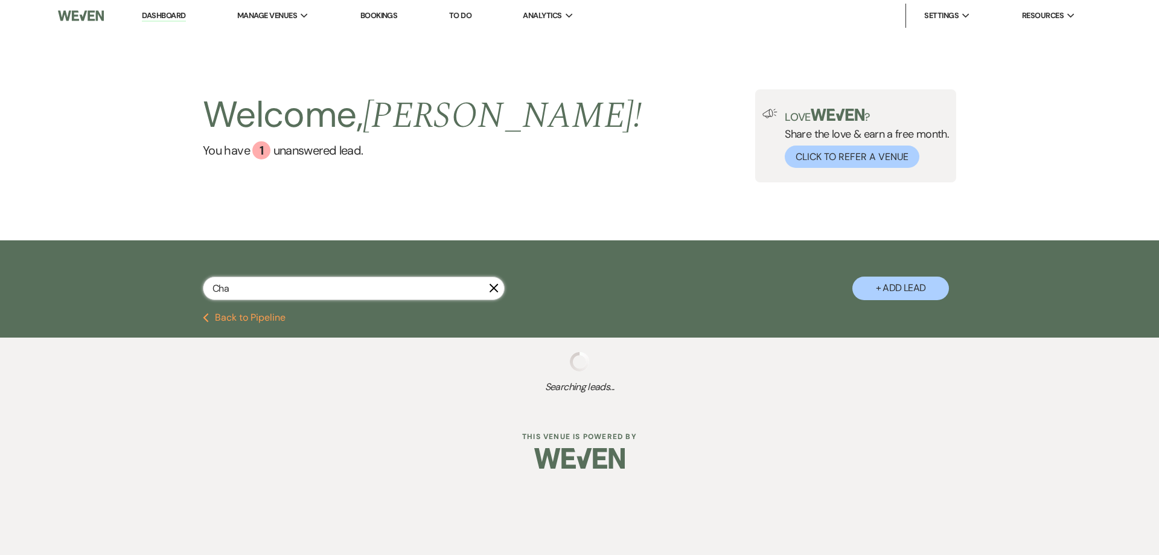
select select "8"
select select "5"
select select "8"
select select "5"
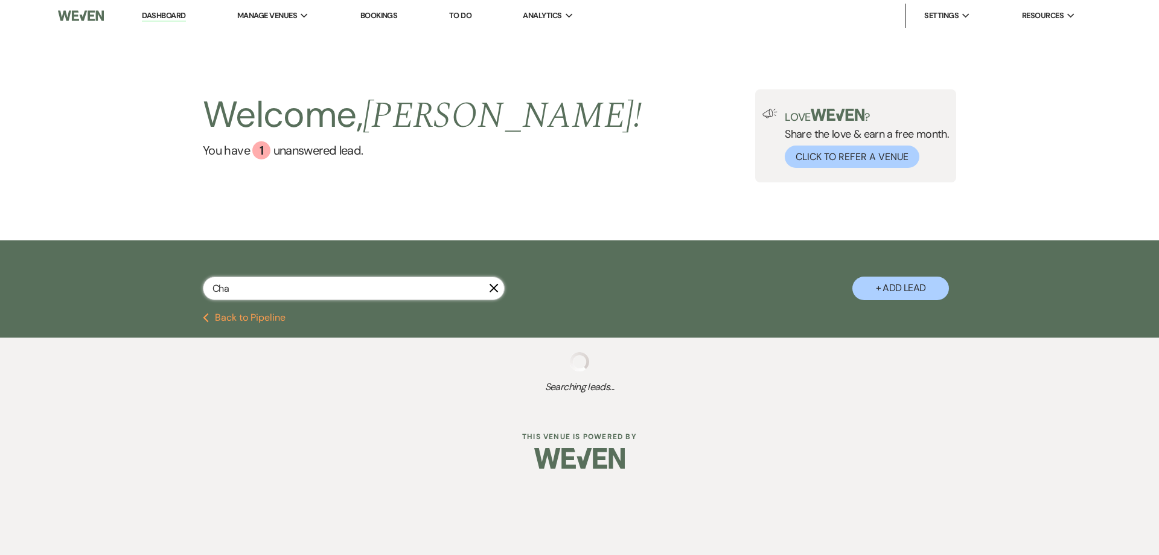
select select "8"
select select "6"
select select "8"
select select "5"
select select "8"
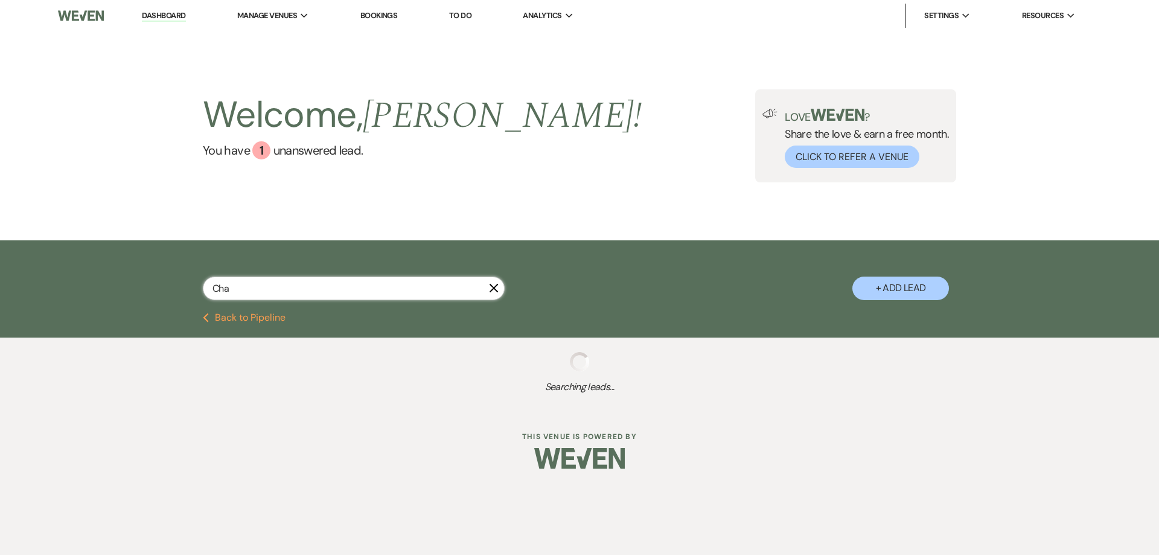
select select "5"
select select "8"
select select "5"
select select "2"
select select "8"
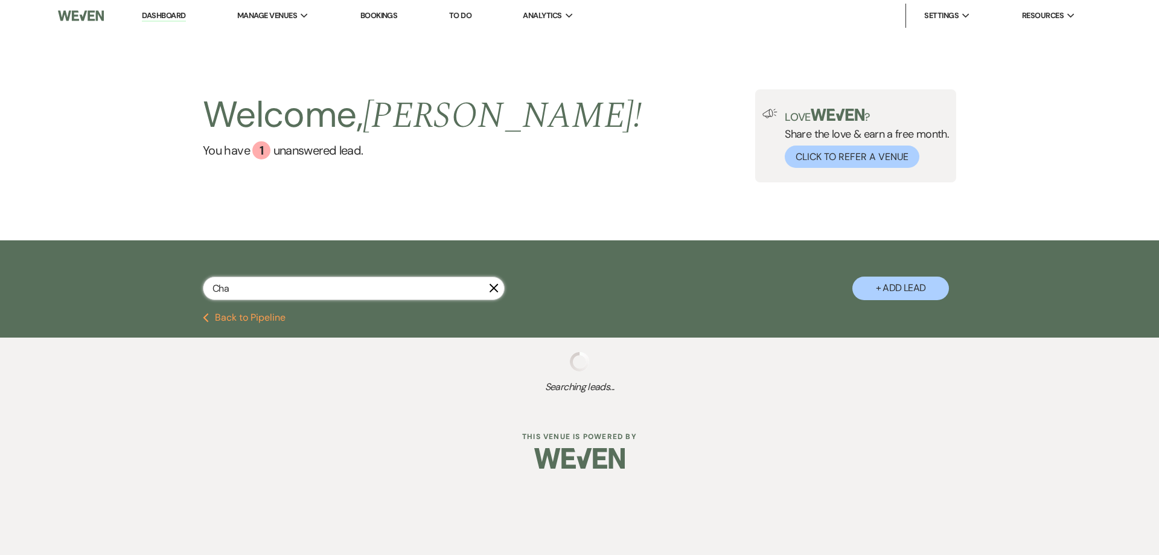
select select "5"
select select "8"
select select "5"
select select "8"
select select "11"
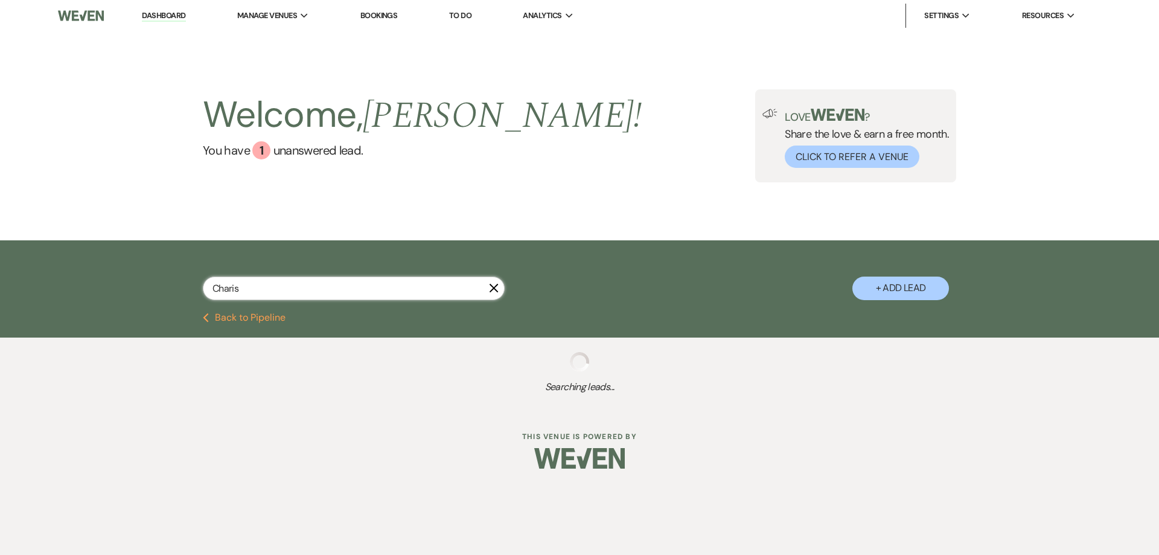
type input "Chariss"
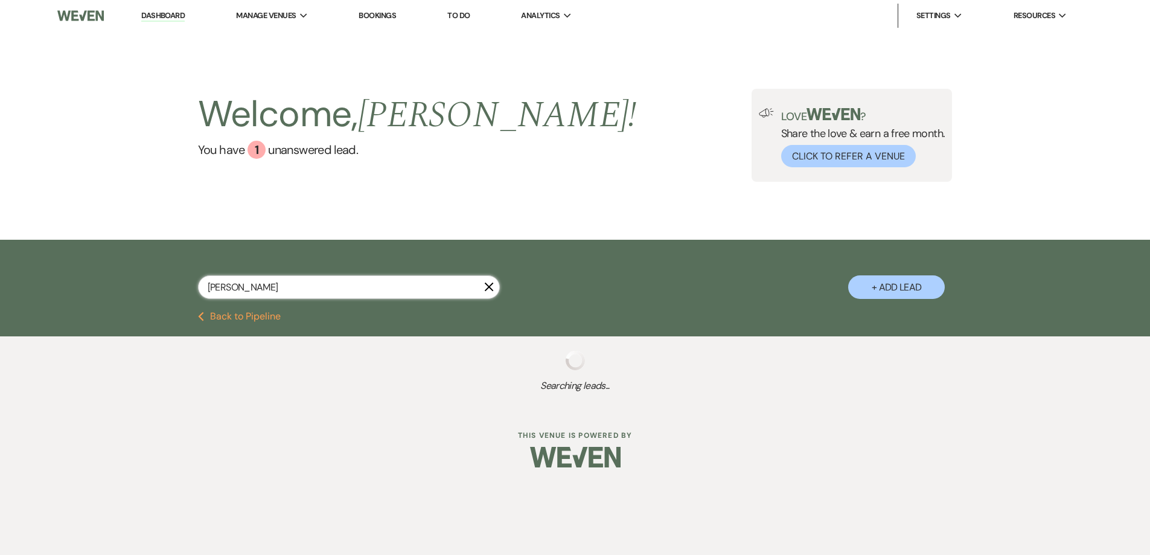
select select "8"
select select "5"
select select "8"
select select "5"
select select "8"
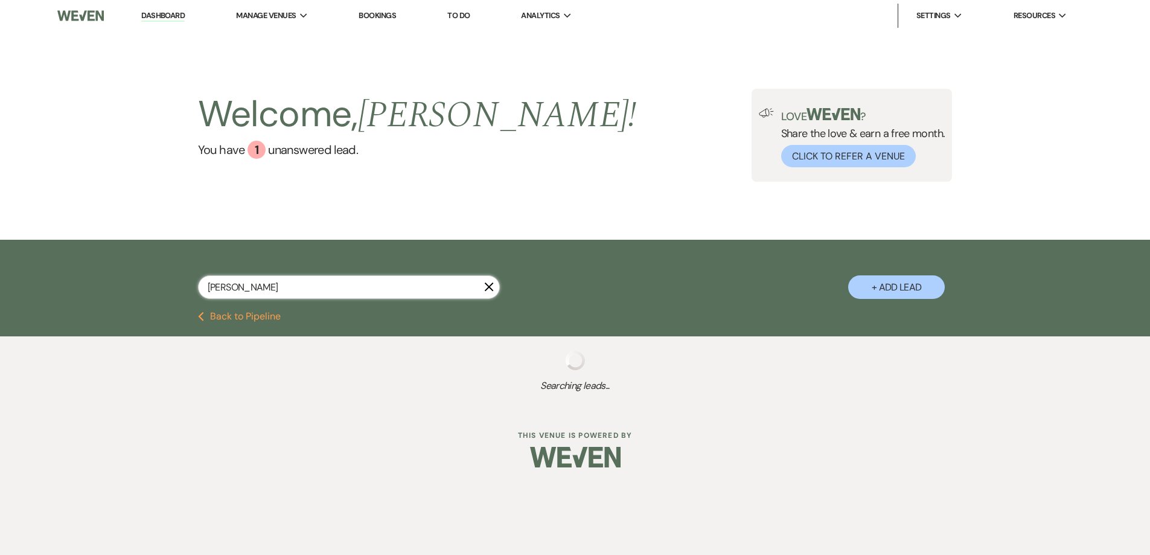
select select "8"
select select "5"
select select "4"
select select "8"
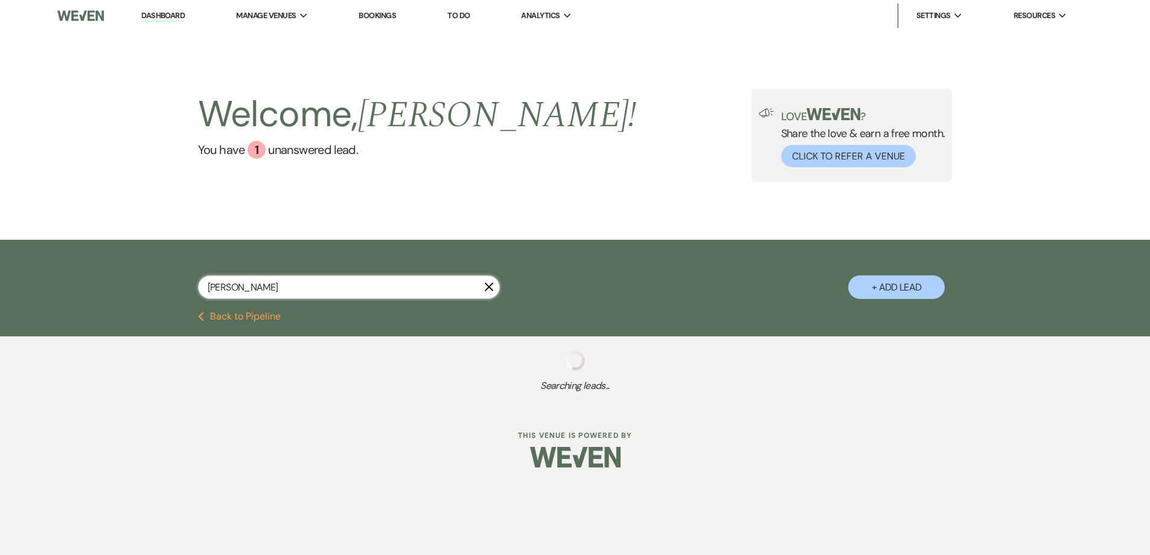
select select "5"
select select "8"
select select "11"
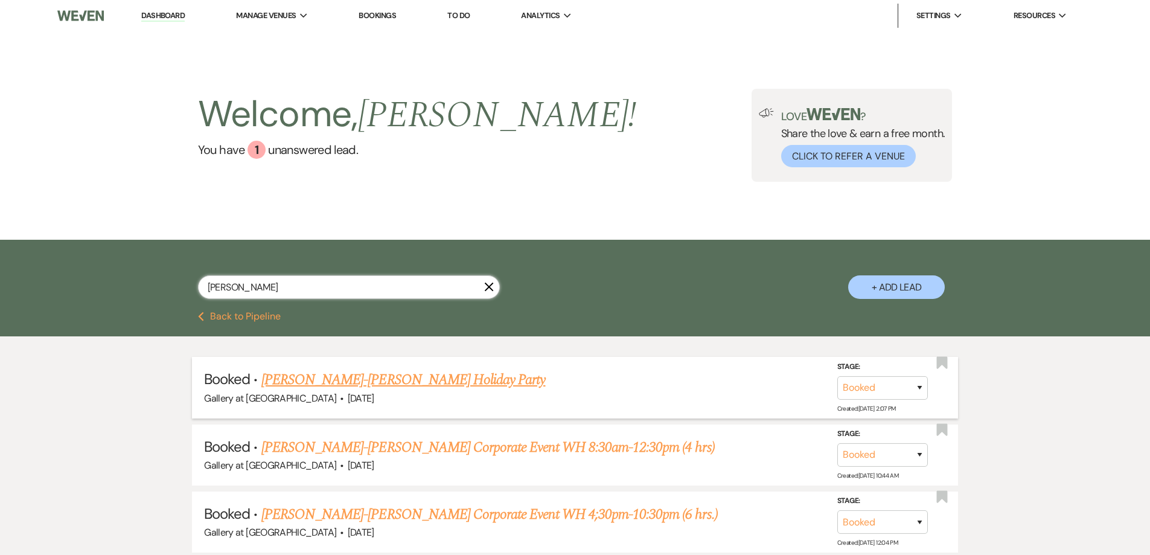
type input "Chariss"
click at [338, 377] on link "Charisse Ramos-Keller Williams's Holiday Party" at bounding box center [403, 380] width 284 height 22
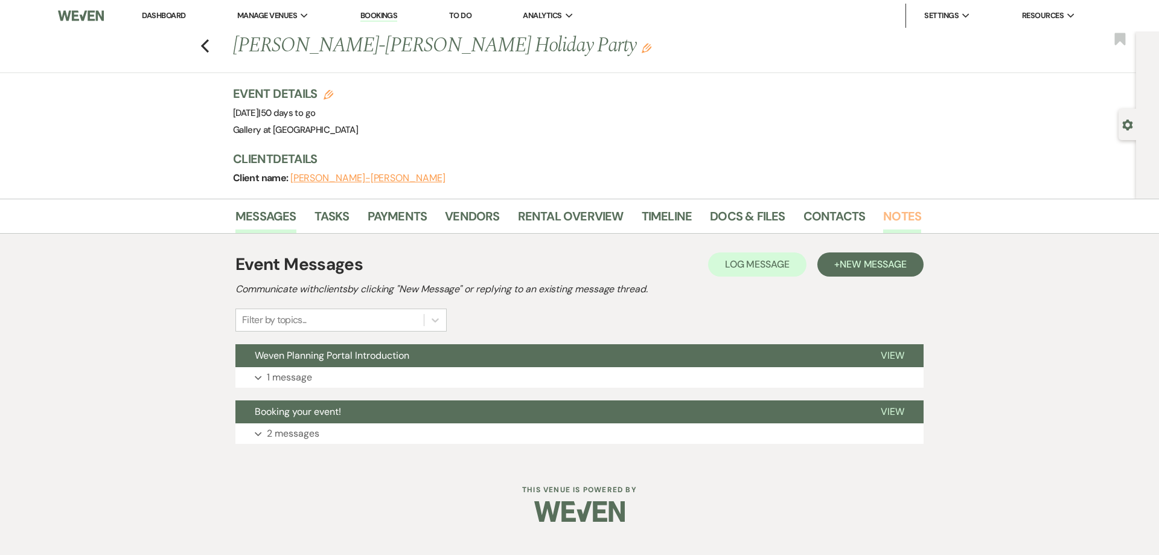
click at [912, 216] on link "Notes" at bounding box center [902, 220] width 38 height 27
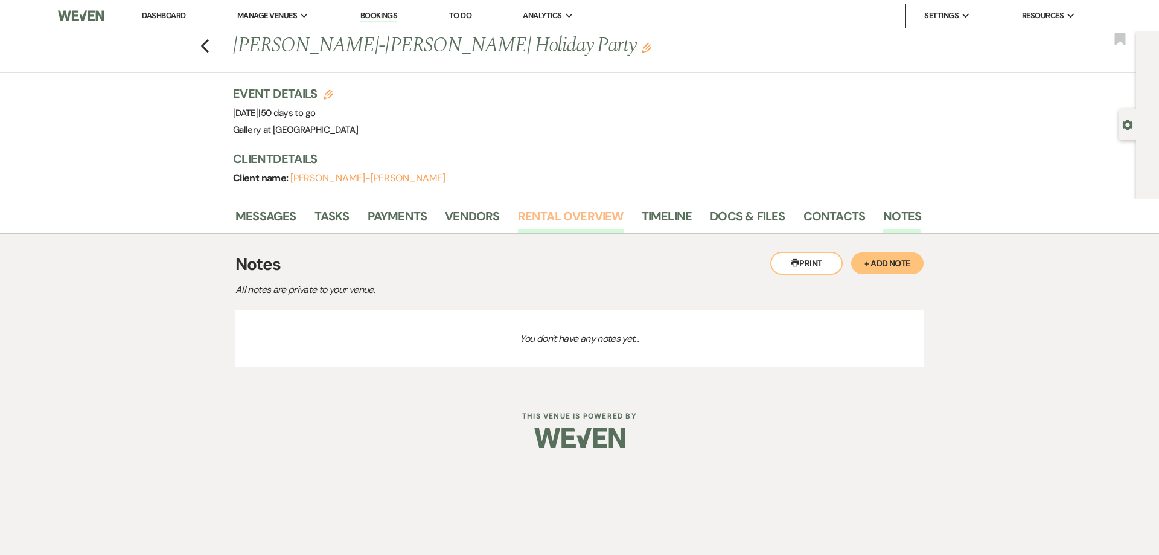
click at [593, 222] on link "Rental Overview" at bounding box center [571, 220] width 106 height 27
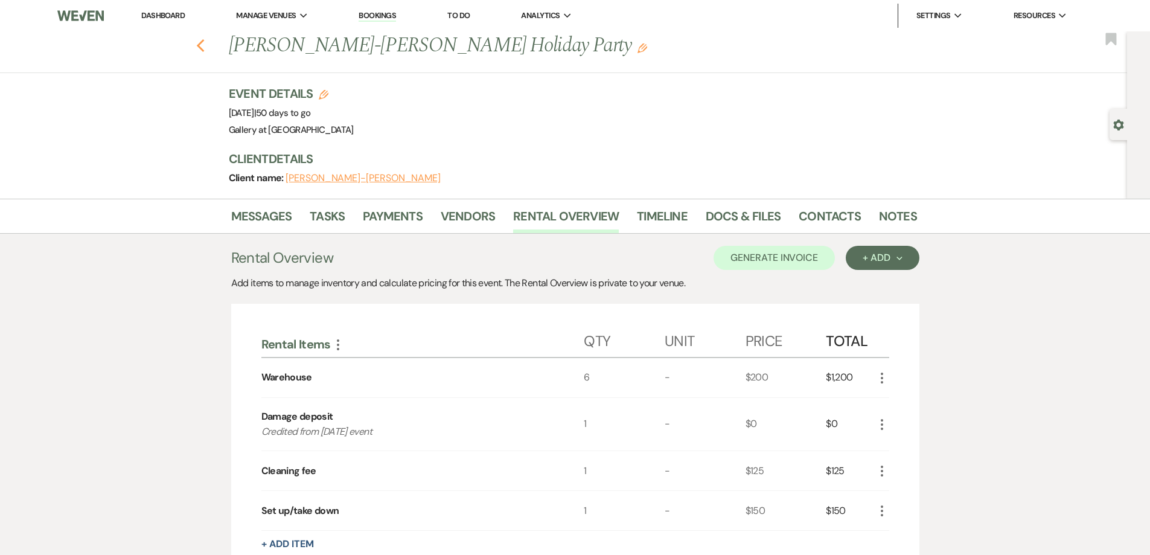
click at [205, 46] on icon "Previous" at bounding box center [200, 46] width 9 height 14
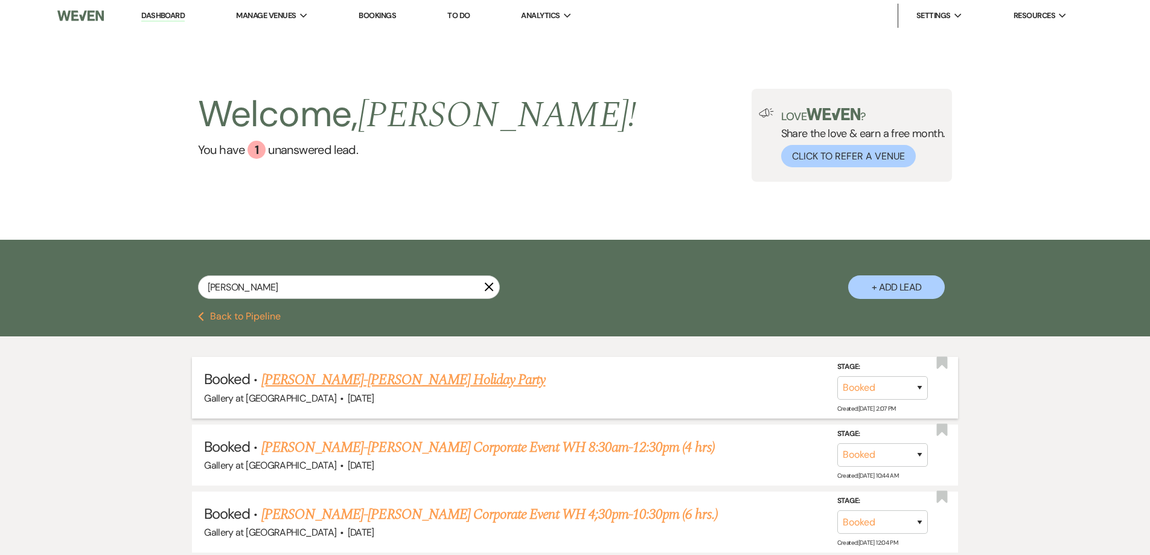
click at [463, 376] on link "Charisse Ramos-Keller Williams's Holiday Party" at bounding box center [403, 380] width 284 height 22
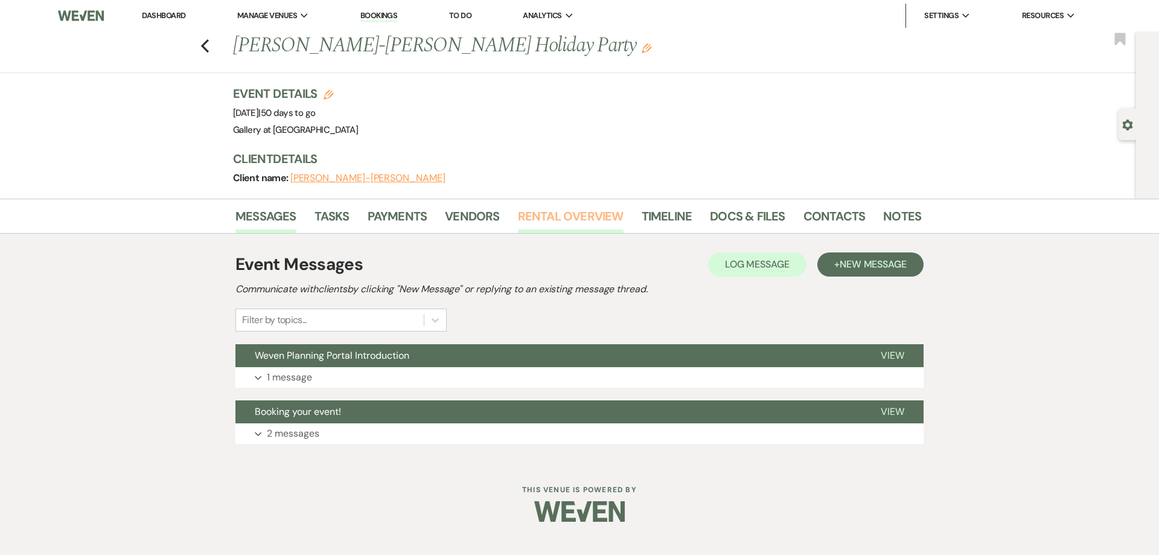
click at [546, 218] on link "Rental Overview" at bounding box center [571, 220] width 106 height 27
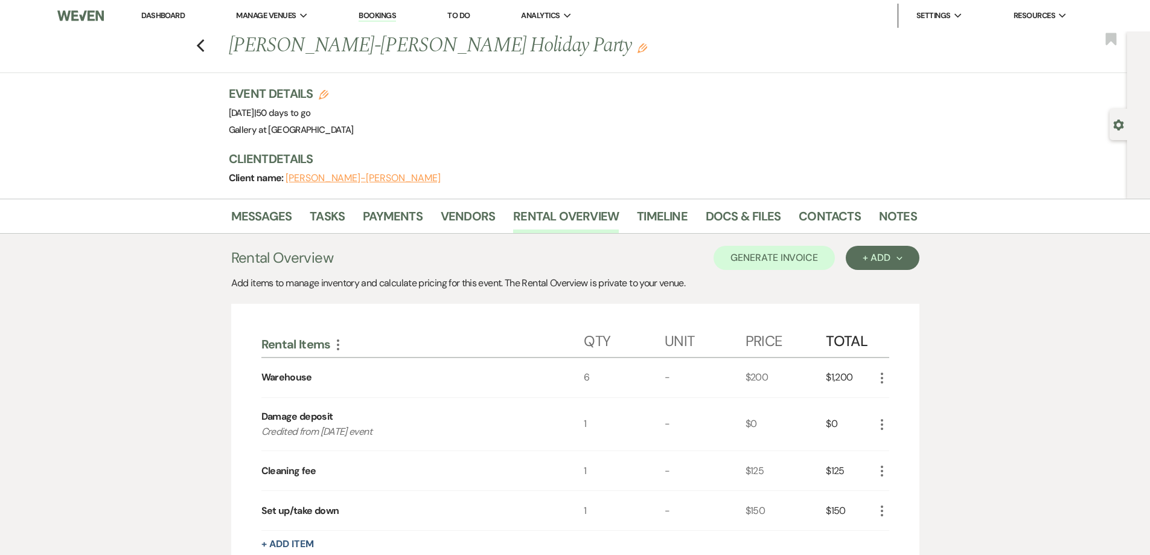
click at [174, 18] on link "Dashboard" at bounding box center [162, 15] width 43 height 10
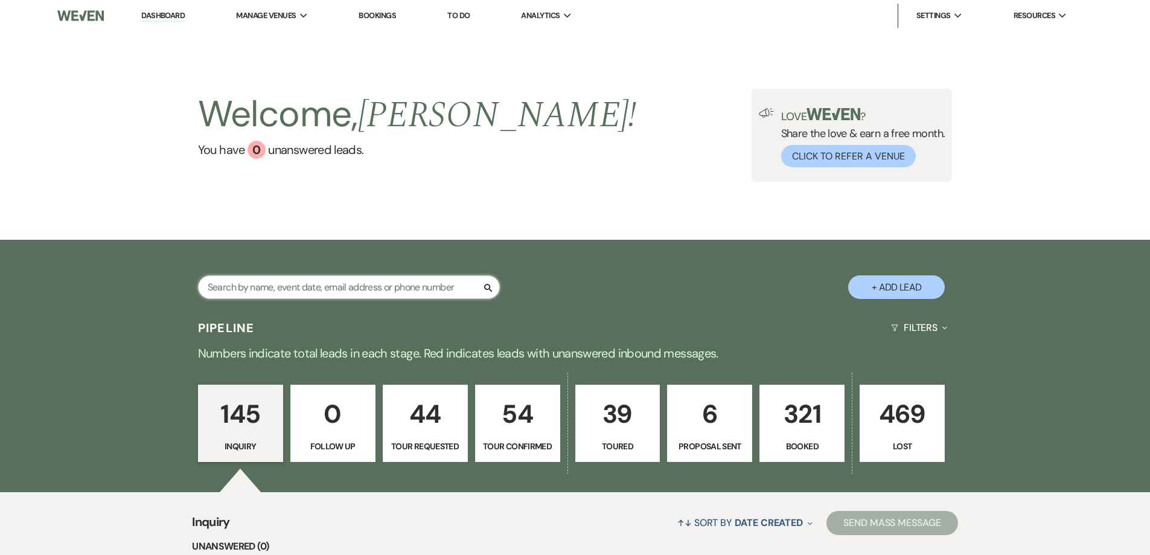
click at [271, 293] on input "text" at bounding box center [349, 287] width 302 height 24
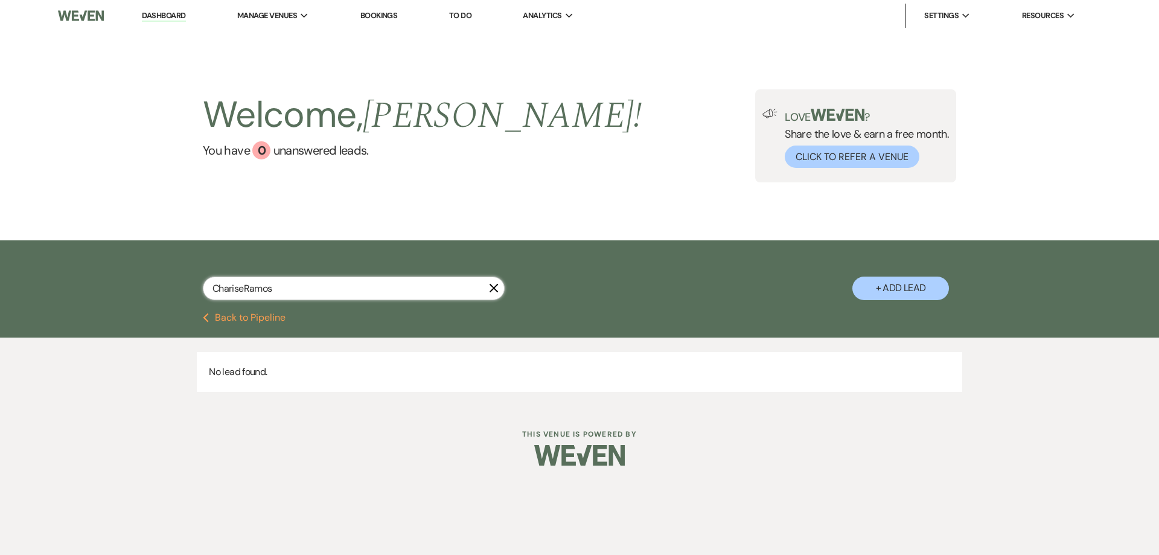
click at [244, 289] on input "ChariseRamos" at bounding box center [354, 289] width 302 height 24
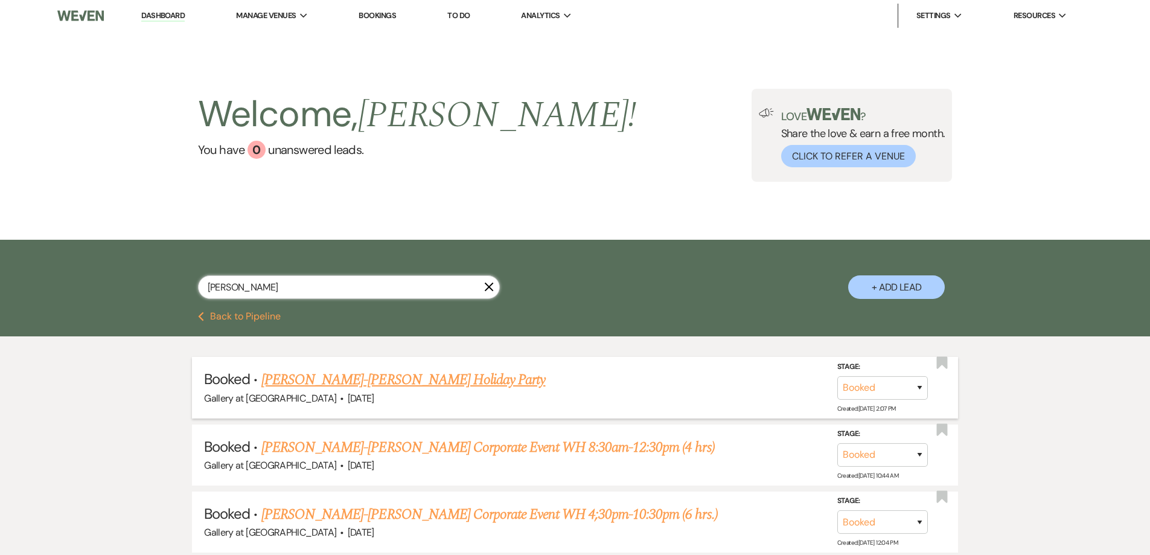
type input "Charise Ramos"
click at [352, 375] on link "Charisse Ramos-Keller Williams's Holiday Party" at bounding box center [403, 380] width 284 height 22
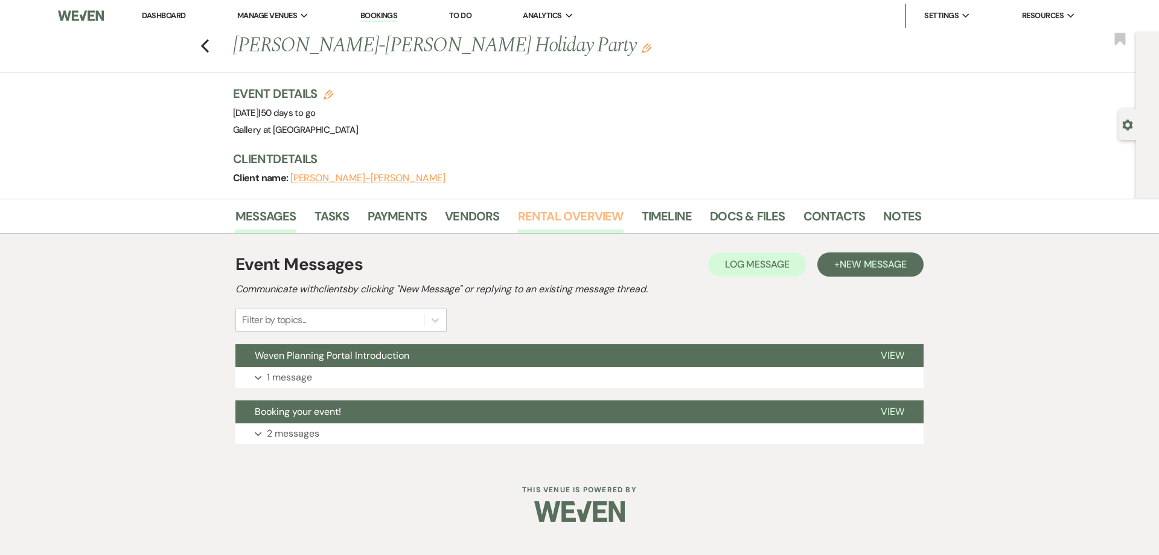
click at [543, 220] on link "Rental Overview" at bounding box center [571, 220] width 106 height 27
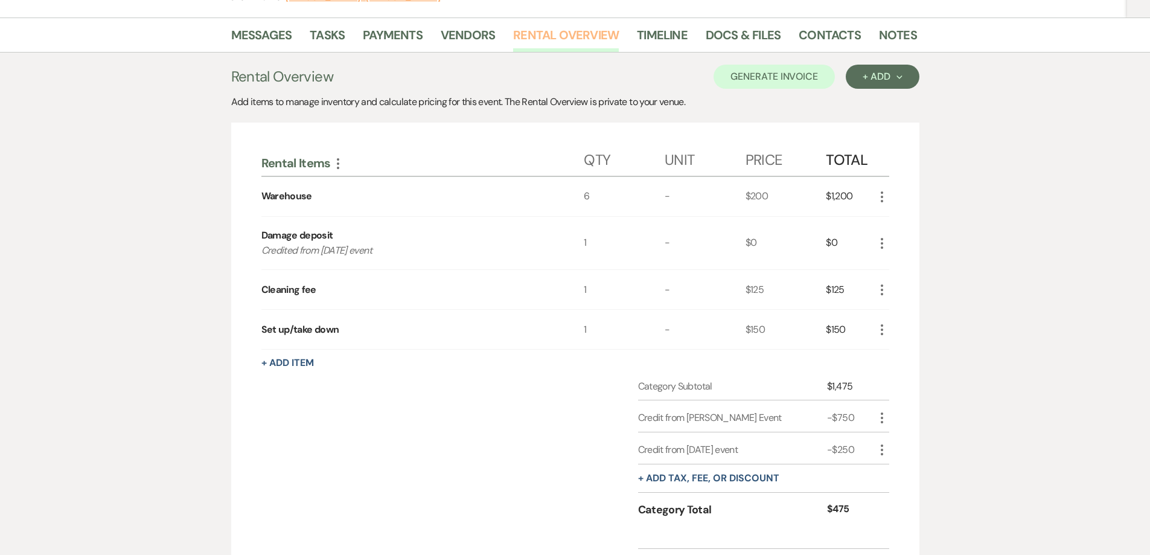
scroll to position [60, 0]
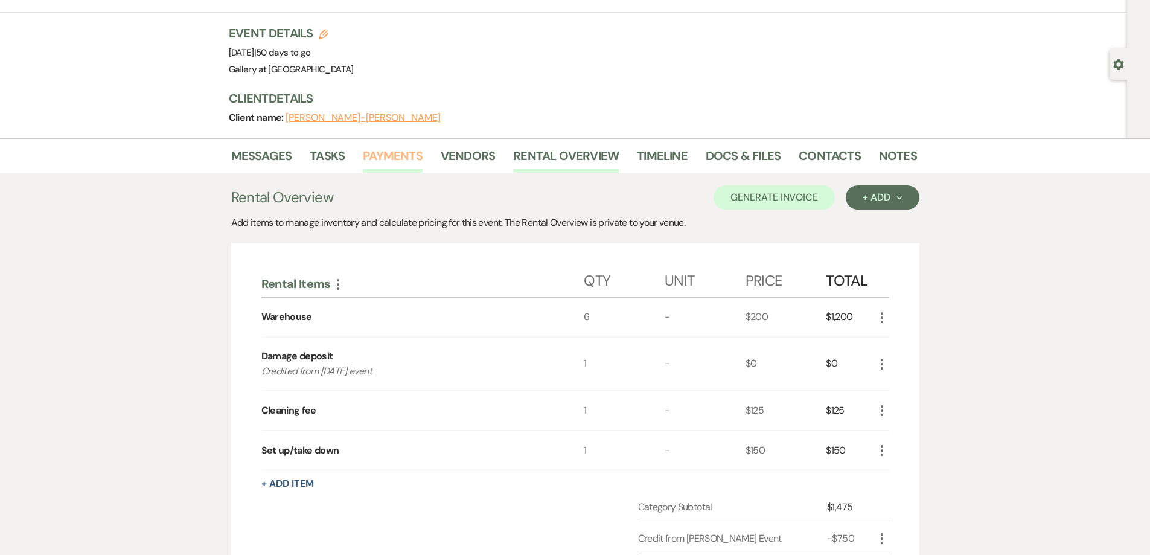
click at [389, 165] on link "Payments" at bounding box center [393, 159] width 60 height 27
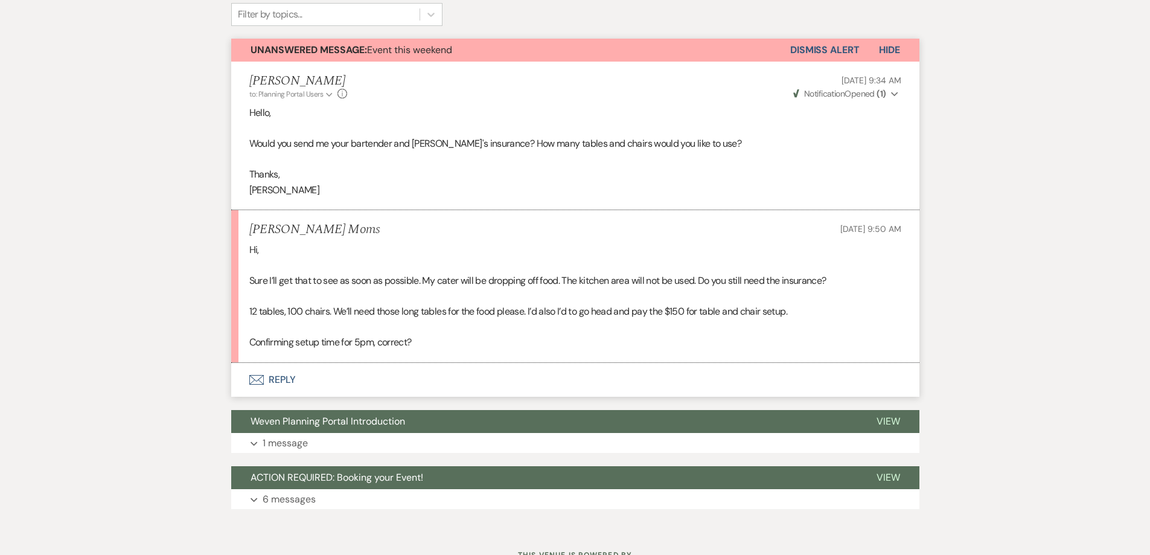
click at [585, 384] on button "Envelope Reply" at bounding box center [575, 380] width 688 height 34
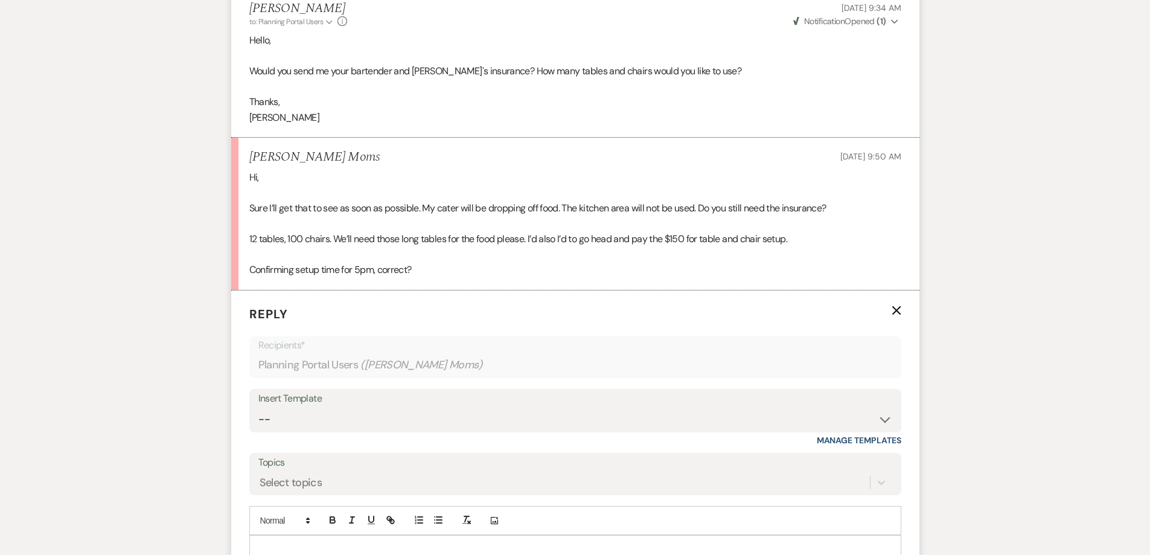
scroll to position [487, 0]
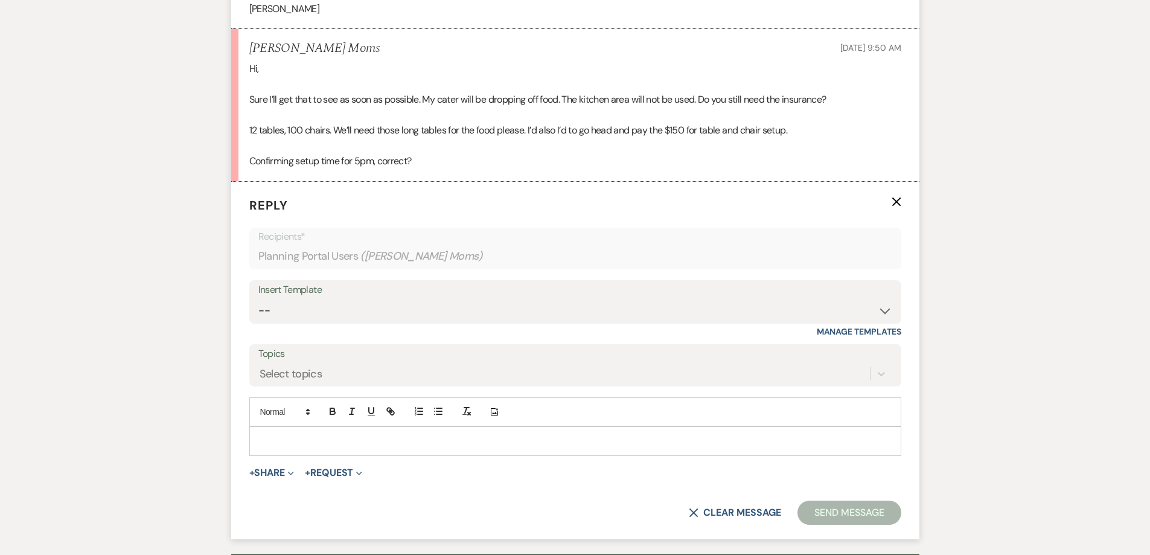
click at [397, 440] on p at bounding box center [575, 440] width 633 height 13
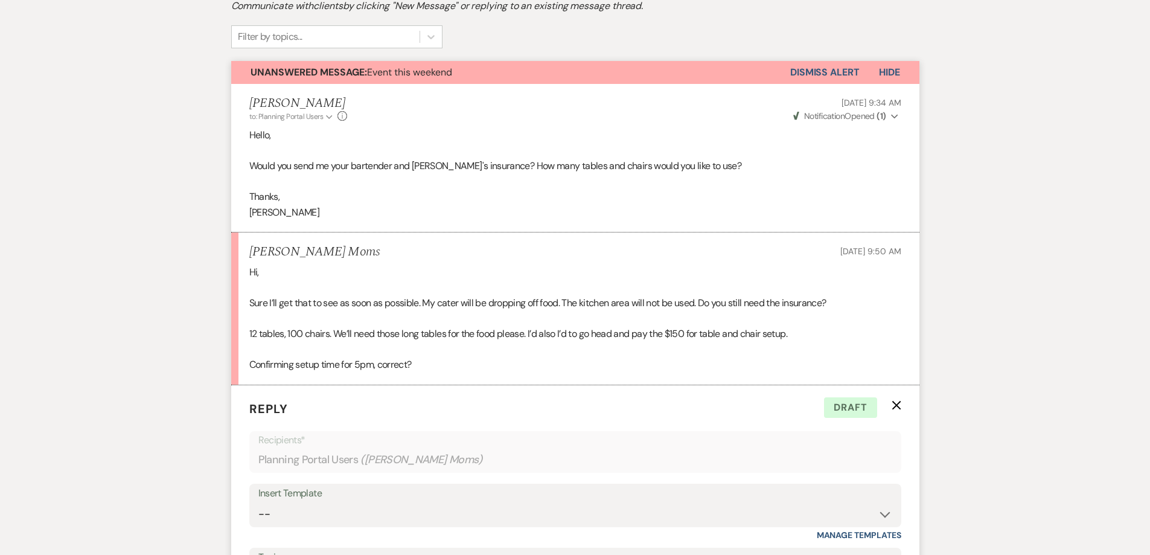
scroll to position [0, 0]
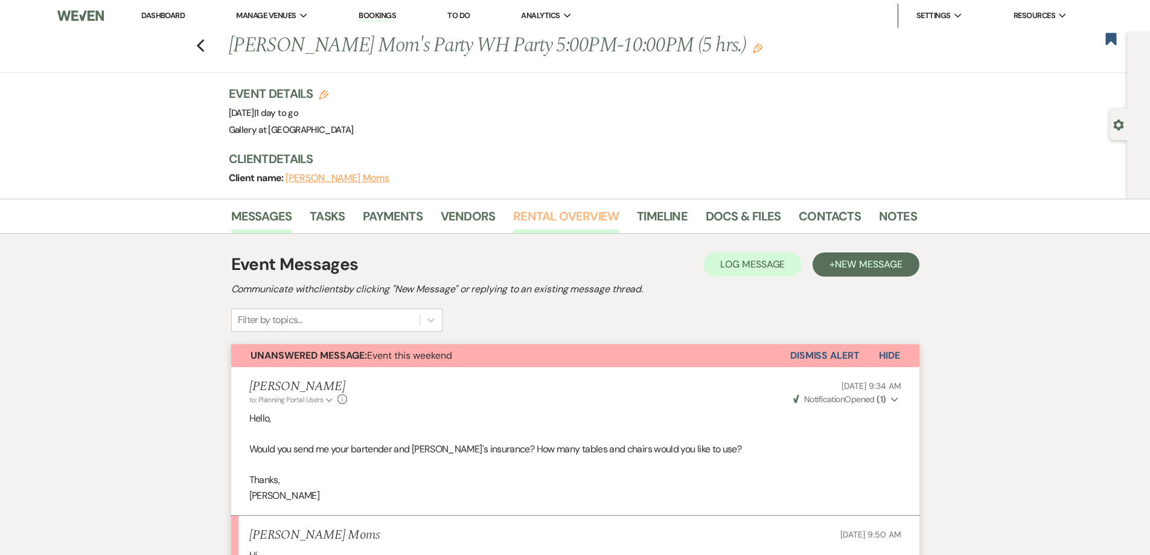
click at [533, 225] on link "Rental Overview" at bounding box center [566, 220] width 106 height 27
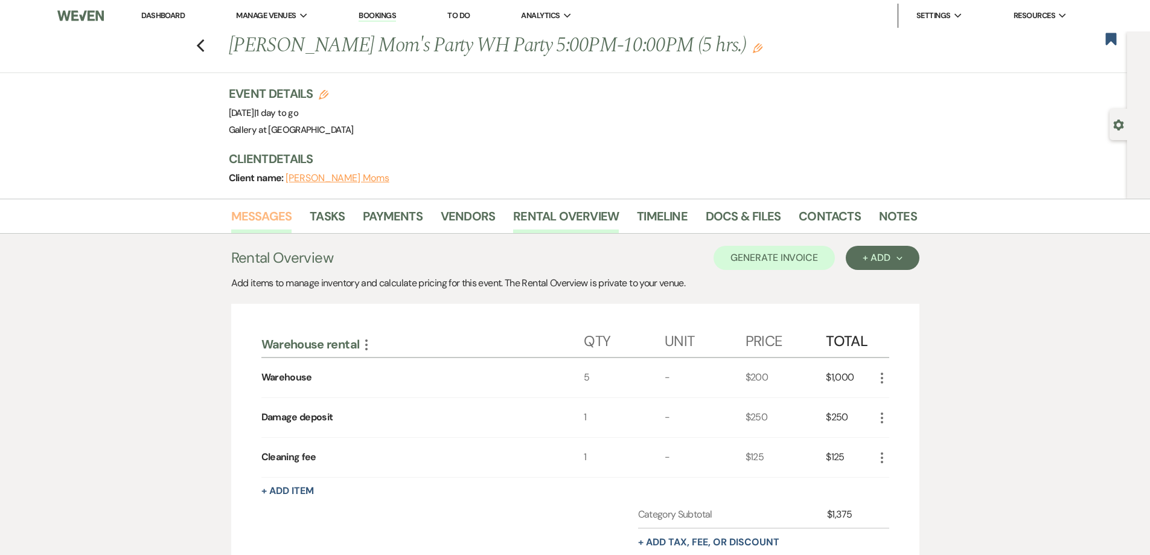
click at [245, 219] on link "Messages" at bounding box center [261, 220] width 61 height 27
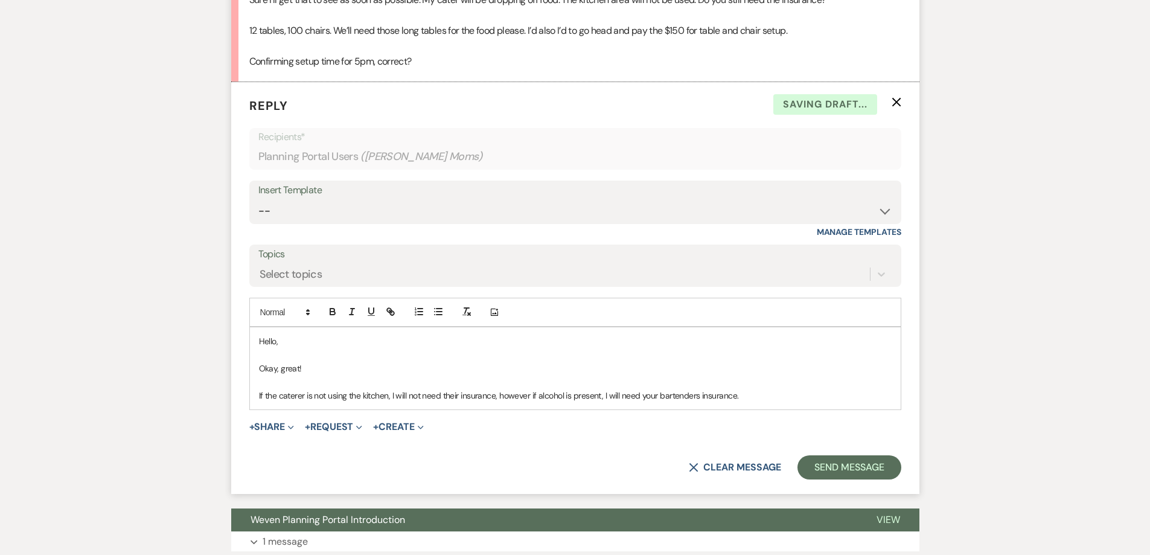
scroll to position [676, 0]
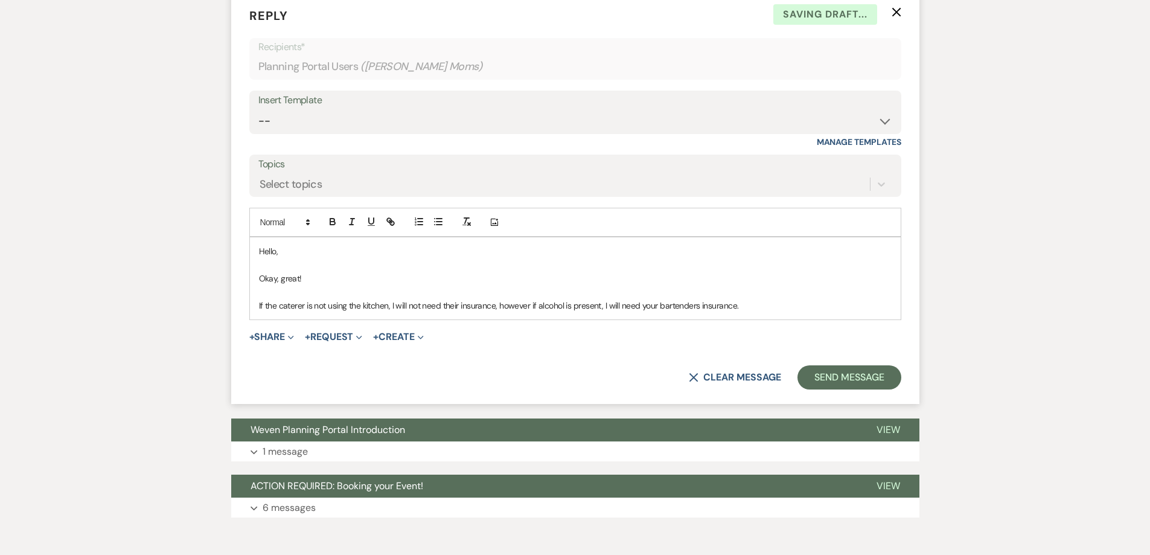
click at [754, 307] on p "If the caterer is not using the kitchen, I will not need their insurance, howev…" at bounding box center [575, 305] width 633 height 13
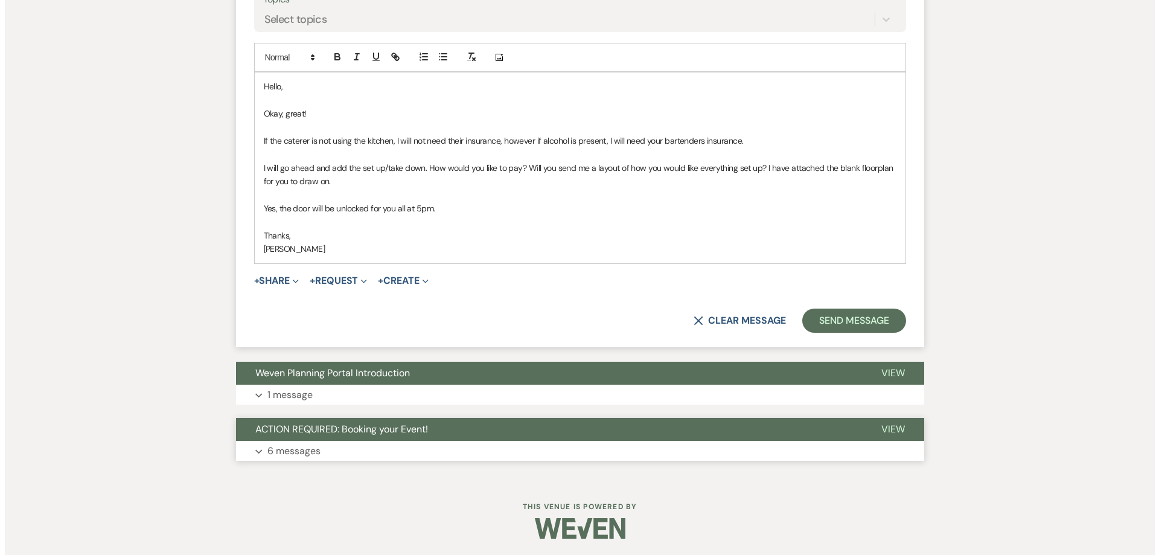
scroll to position [843, 0]
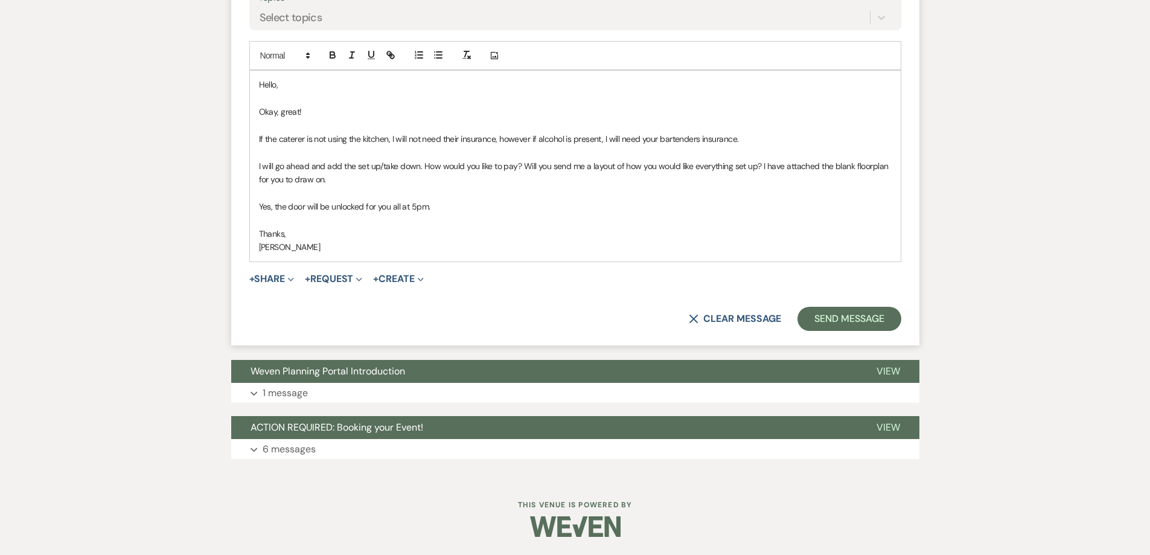
click at [273, 270] on form "Reply X Draft saved! Recipients* Planning Portal Users ( [PERSON_NAME] Moms ) I…" at bounding box center [575, 85] width 688 height 520
click at [274, 280] on button "+ Share Expand" at bounding box center [271, 279] width 45 height 10
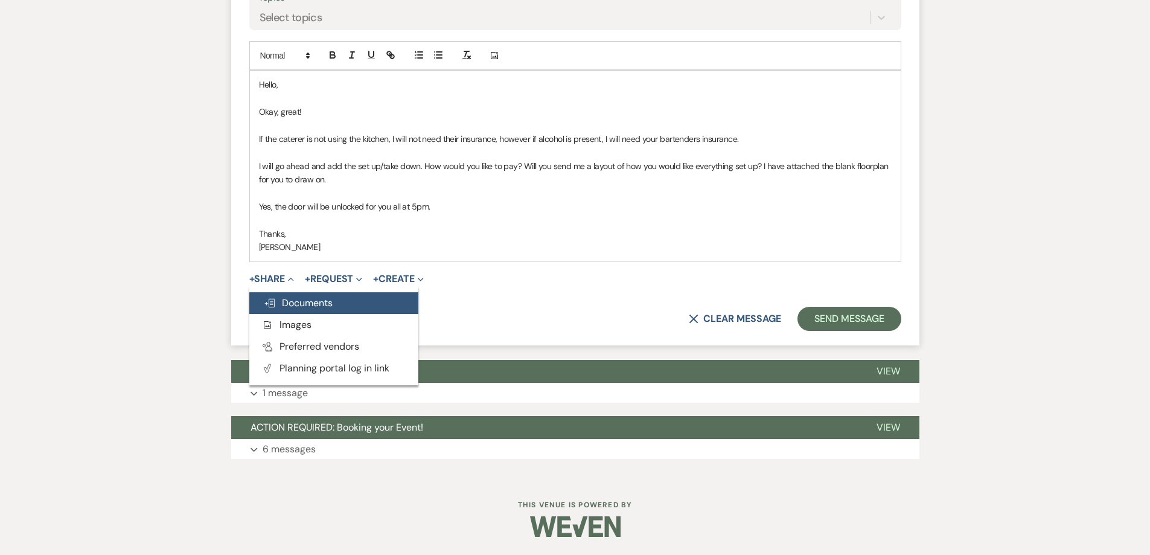
click at [309, 307] on span "Doc Upload Documents" at bounding box center [298, 302] width 69 height 13
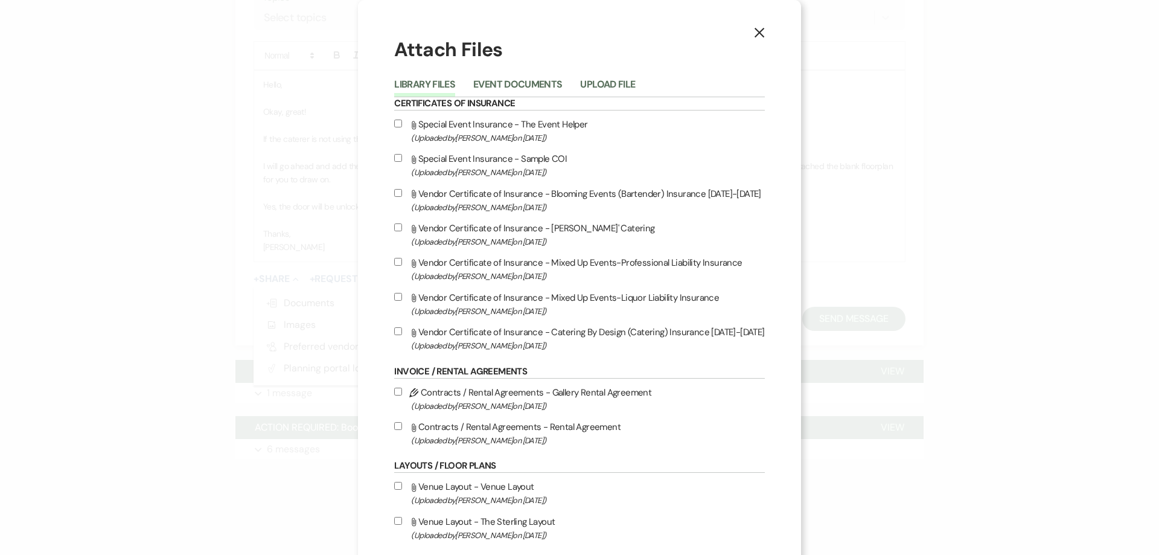
click at [396, 486] on input "Attach File Venue Layout - Venue Layout (Uploaded by [PERSON_NAME] on [DATE] )" at bounding box center [398, 486] width 8 height 8
checkbox input "true"
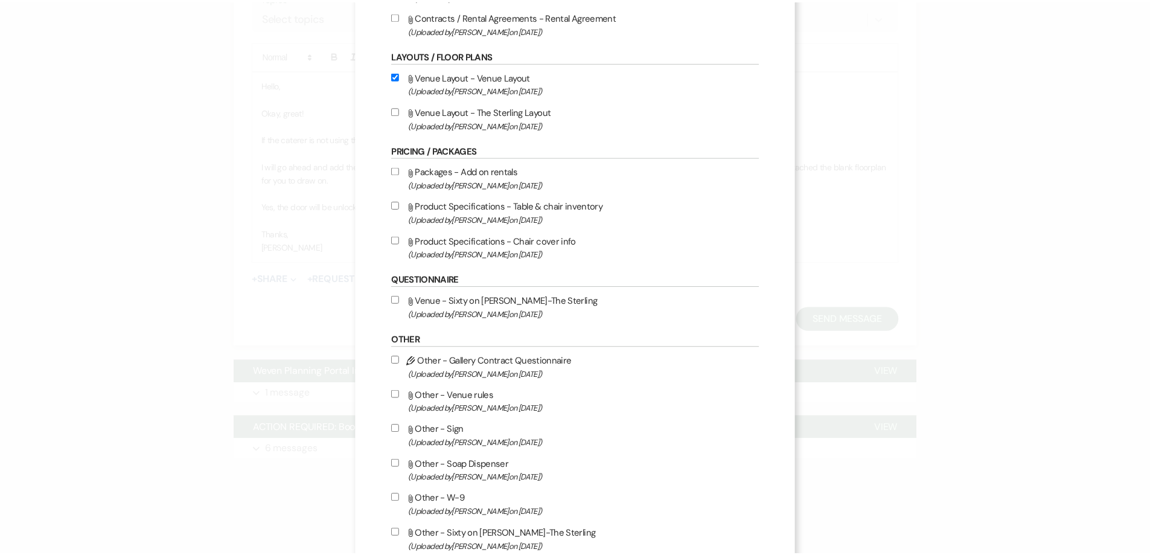
scroll to position [542, 0]
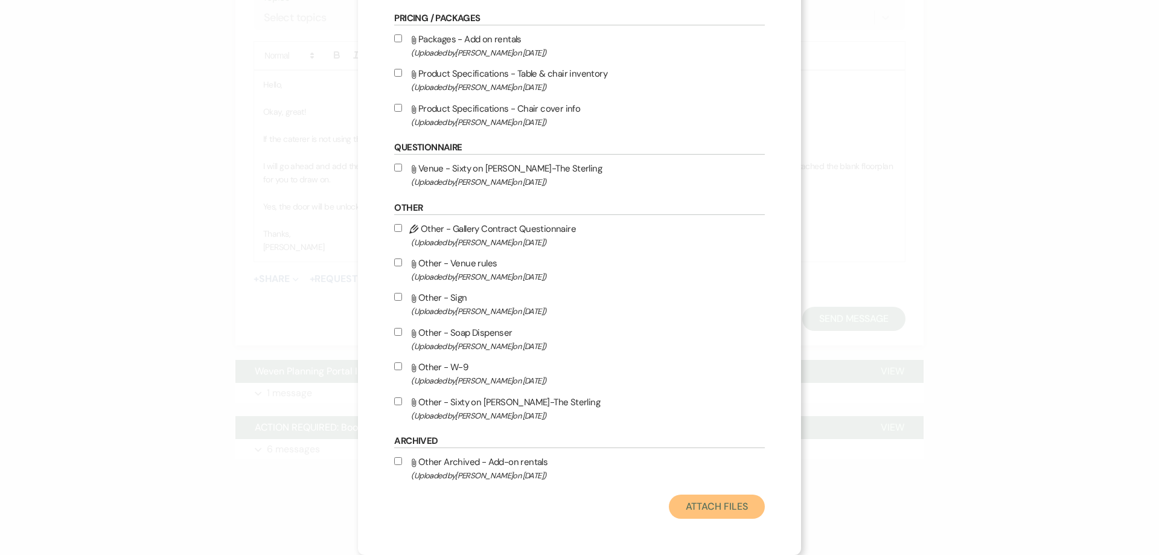
click at [710, 511] on button "Attach Files" at bounding box center [717, 507] width 96 height 24
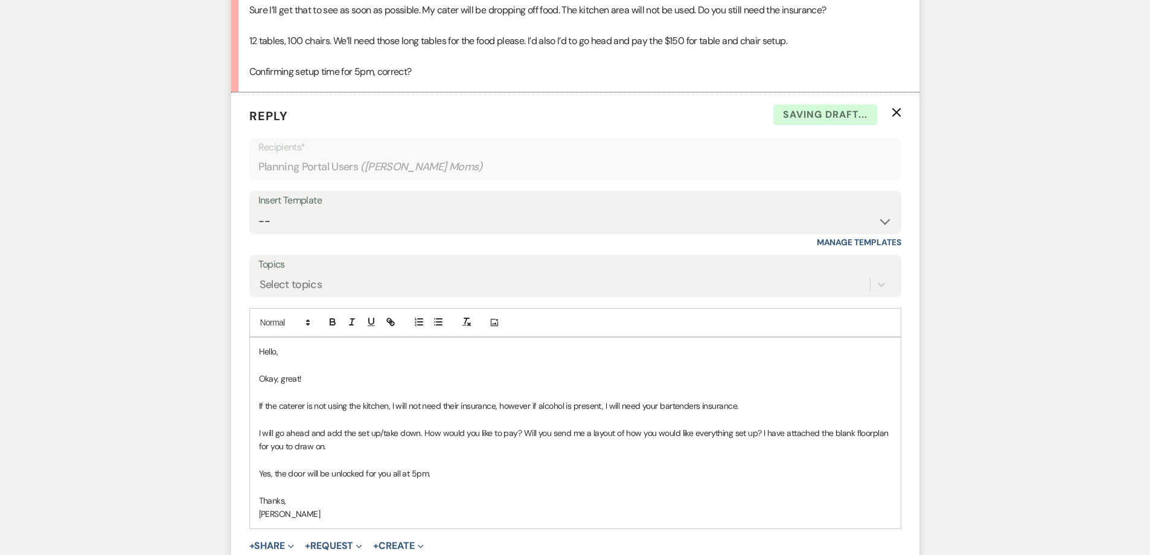
scroll to position [541, 0]
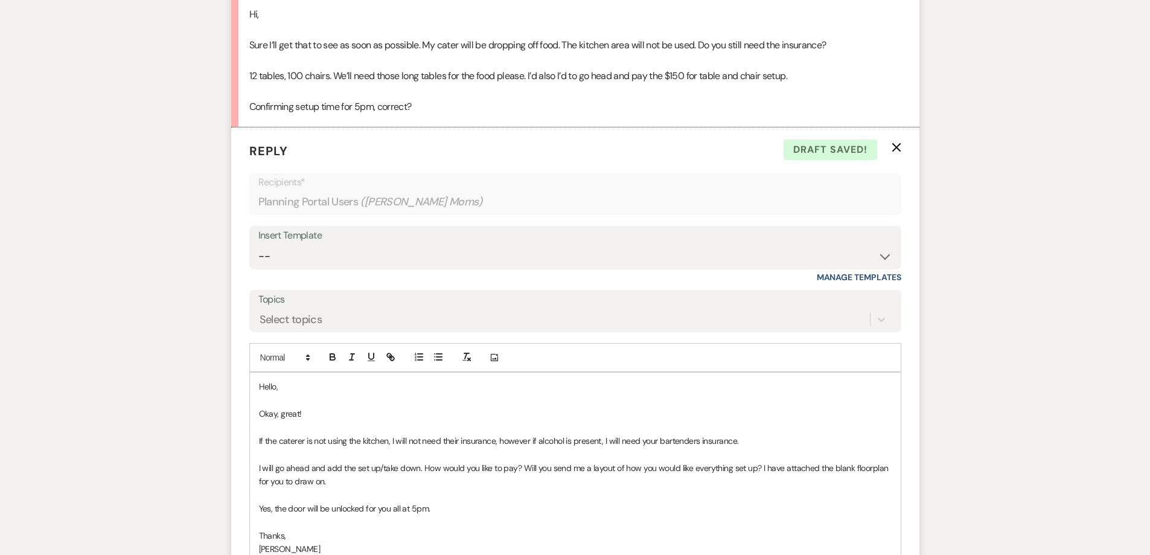
click at [255, 438] on div "Hello, Okay, great! If the caterer is not using the kitchen, I will not need th…" at bounding box center [575, 468] width 651 height 190
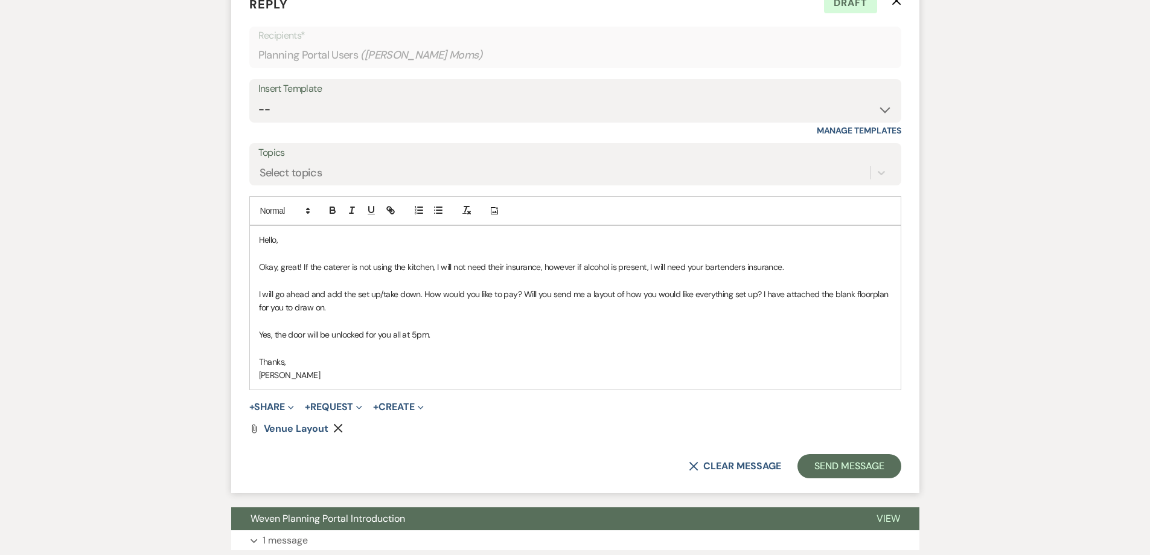
scroll to position [722, 0]
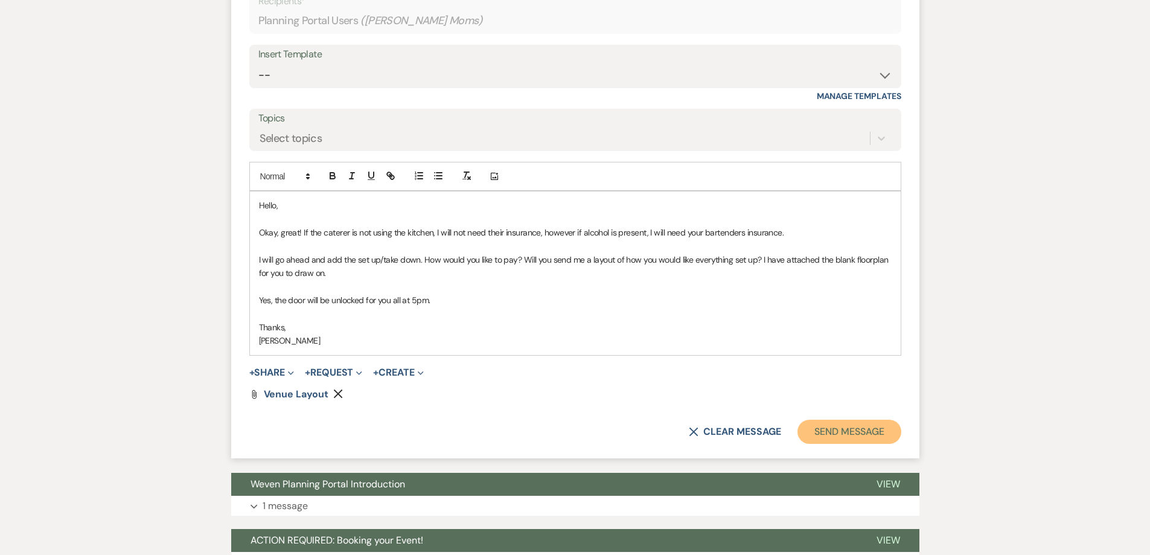
click at [832, 432] on button "Send Message" at bounding box center [849, 432] width 103 height 24
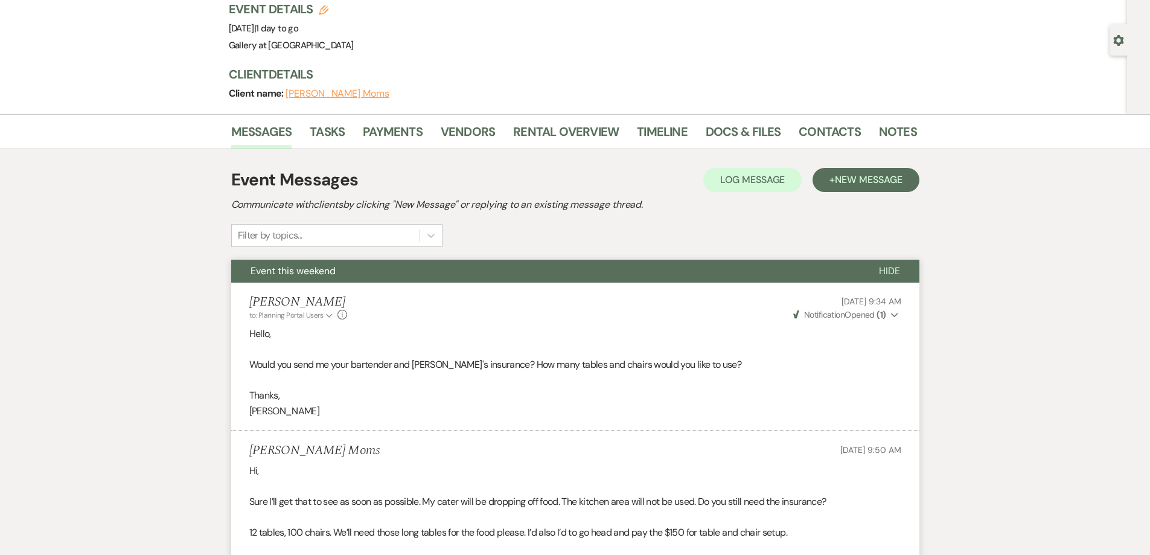
scroll to position [0, 0]
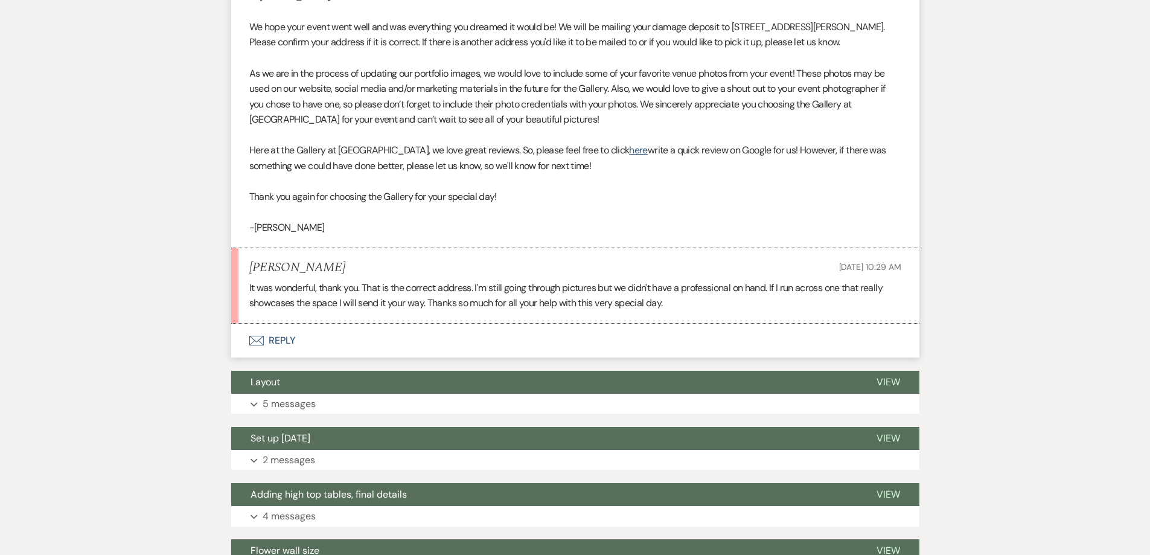
click at [396, 344] on button "Envelope Reply" at bounding box center [575, 341] width 688 height 34
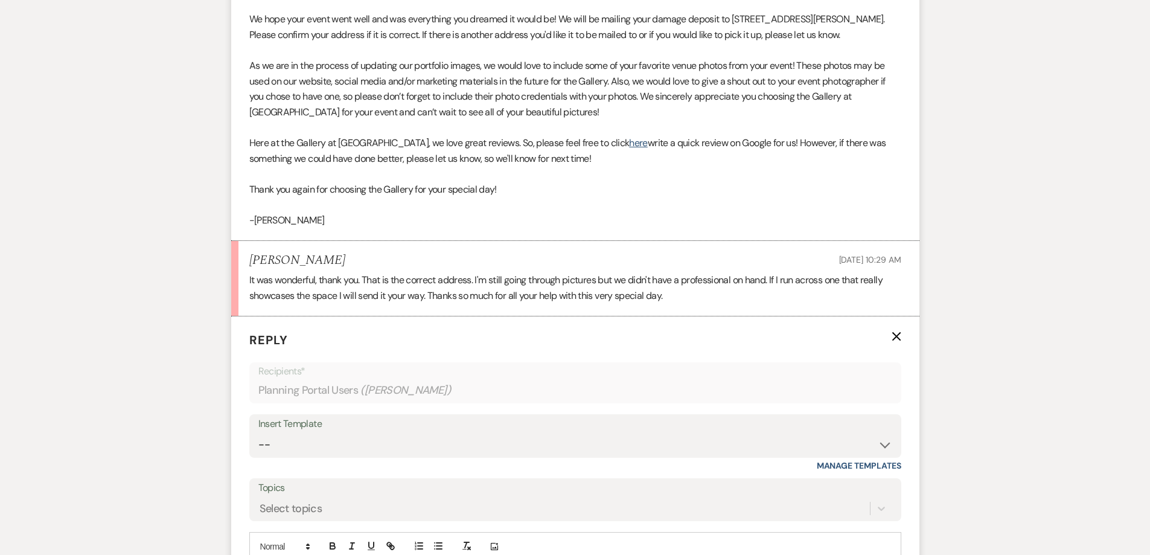
scroll to position [571, 0]
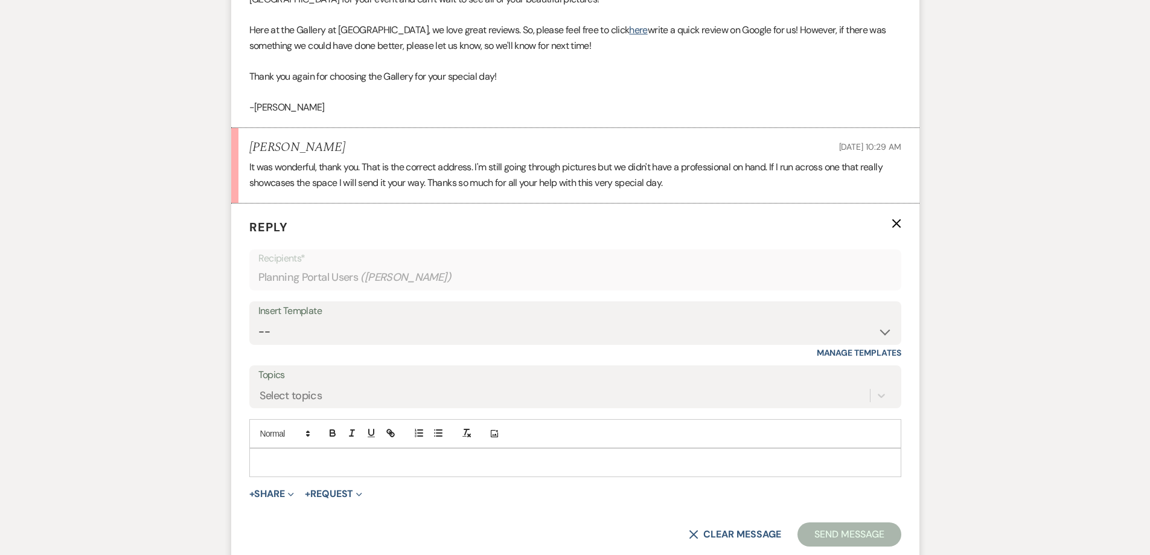
click at [397, 463] on p at bounding box center [575, 462] width 633 height 13
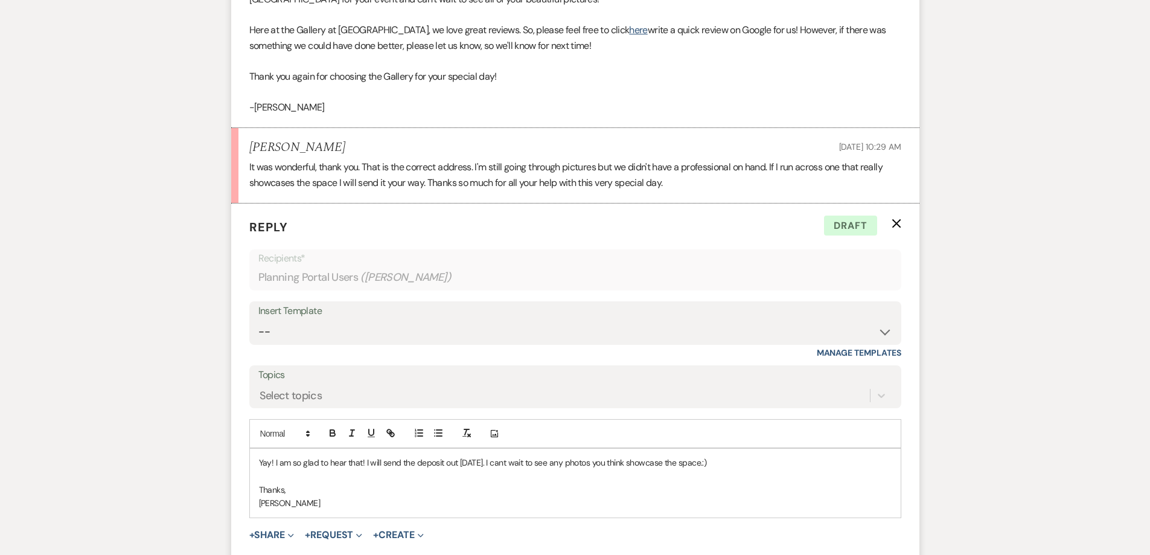
click at [362, 466] on p "Yay! I am so glad to hear that! I will send the deposit out [DATE]. I cant wait…" at bounding box center [575, 462] width 633 height 13
click at [538, 464] on p "Yay! I am so glad to hear that it went well! I will send the deposit out [DATE]…" at bounding box center [575, 462] width 633 height 13
click at [768, 467] on p "Yay! I am so glad to hear that it went well! I will send the deposit out [DATE]…" at bounding box center [575, 462] width 633 height 13
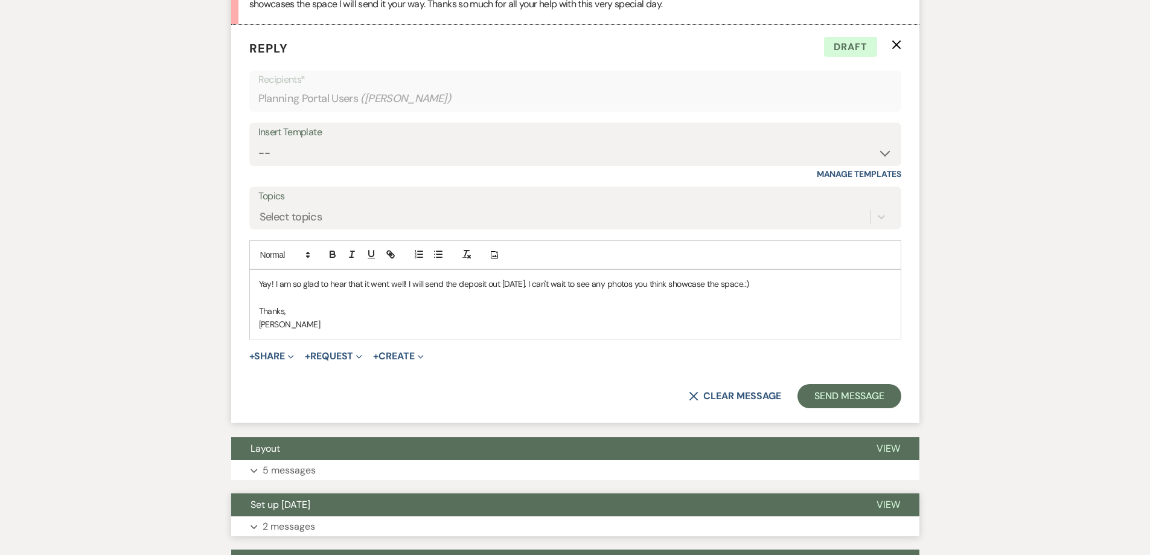
scroll to position [813, 0]
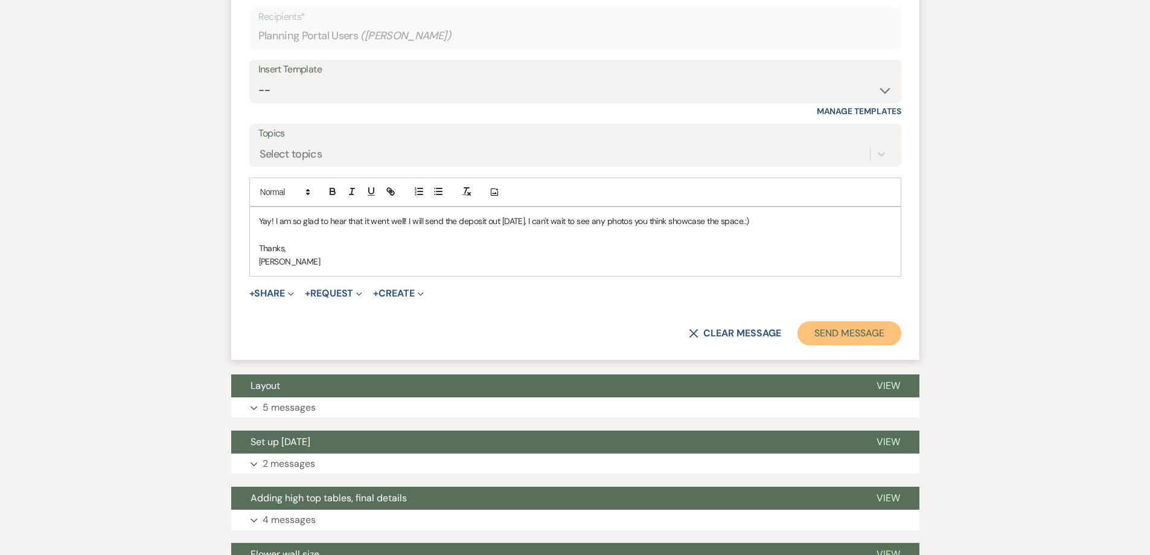
click at [830, 329] on button "Send Message" at bounding box center [849, 333] width 103 height 24
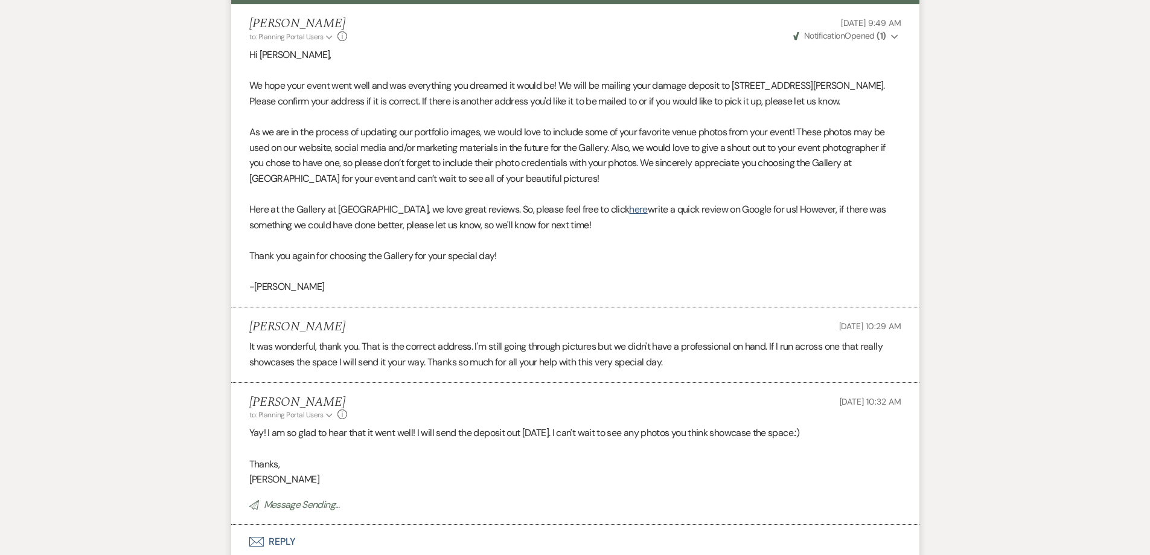
scroll to position [351, 0]
